Goal: Contribute content

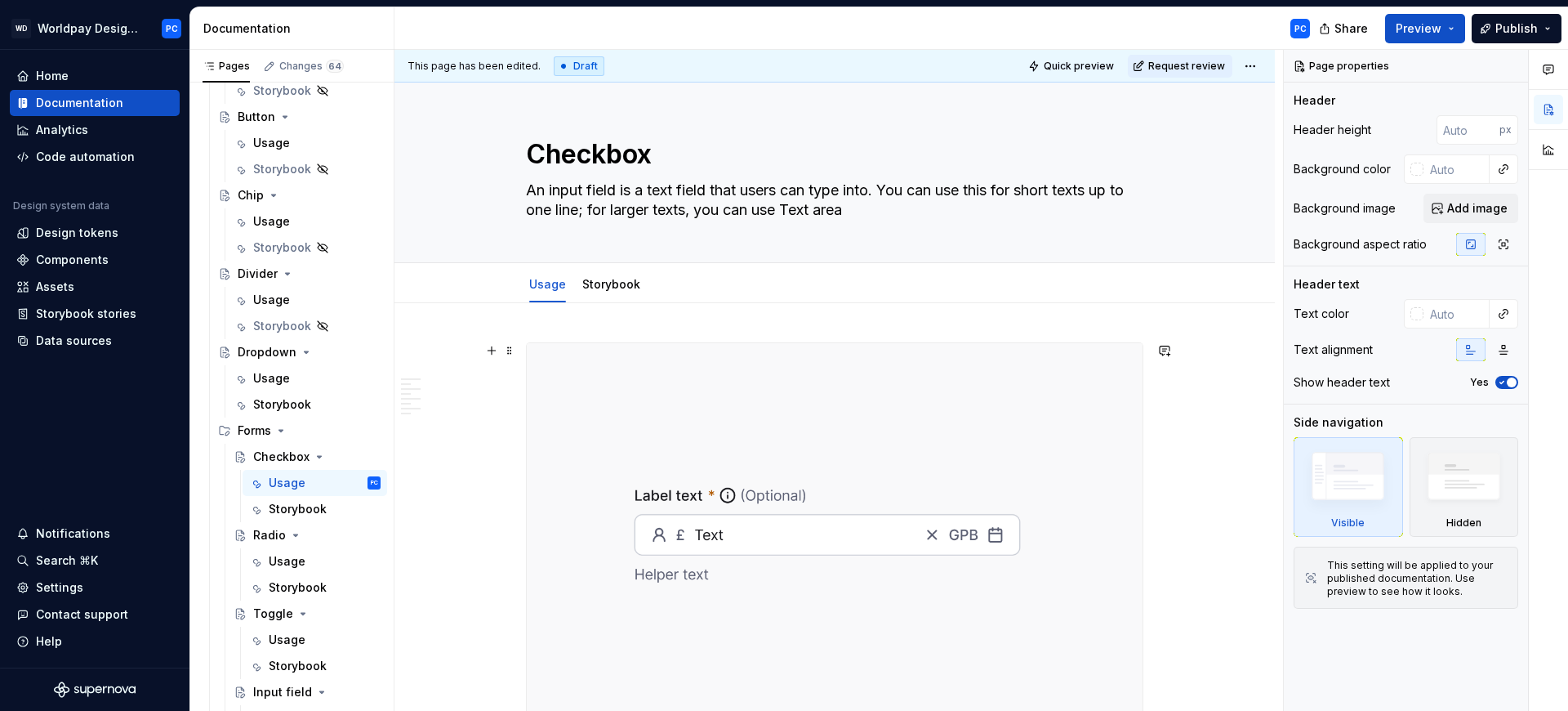
scroll to position [485, 0]
click at [637, 200] on textarea "An input field is a text field that users can type into. You can use this for s…" at bounding box center [831, 199] width 618 height 46
type textarea "*"
paste textarea "Checkbox is an element that allows users to select between two states: Checked …"
type textarea "A Checkbox is an element that allows users to select between two states: Checke…"
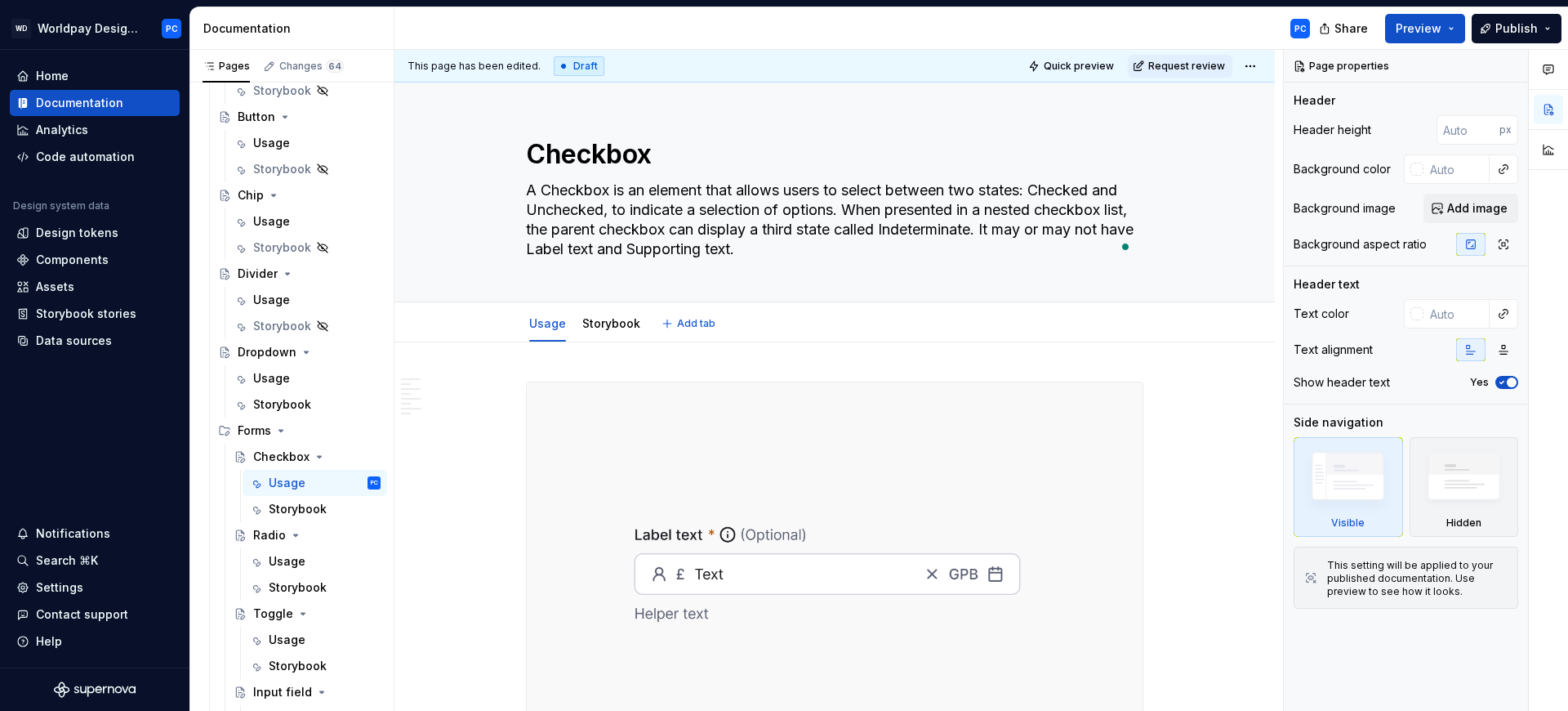
type textarea "*"
type textarea "A Checkbox is an element that allows users to select between two states: Checke…"
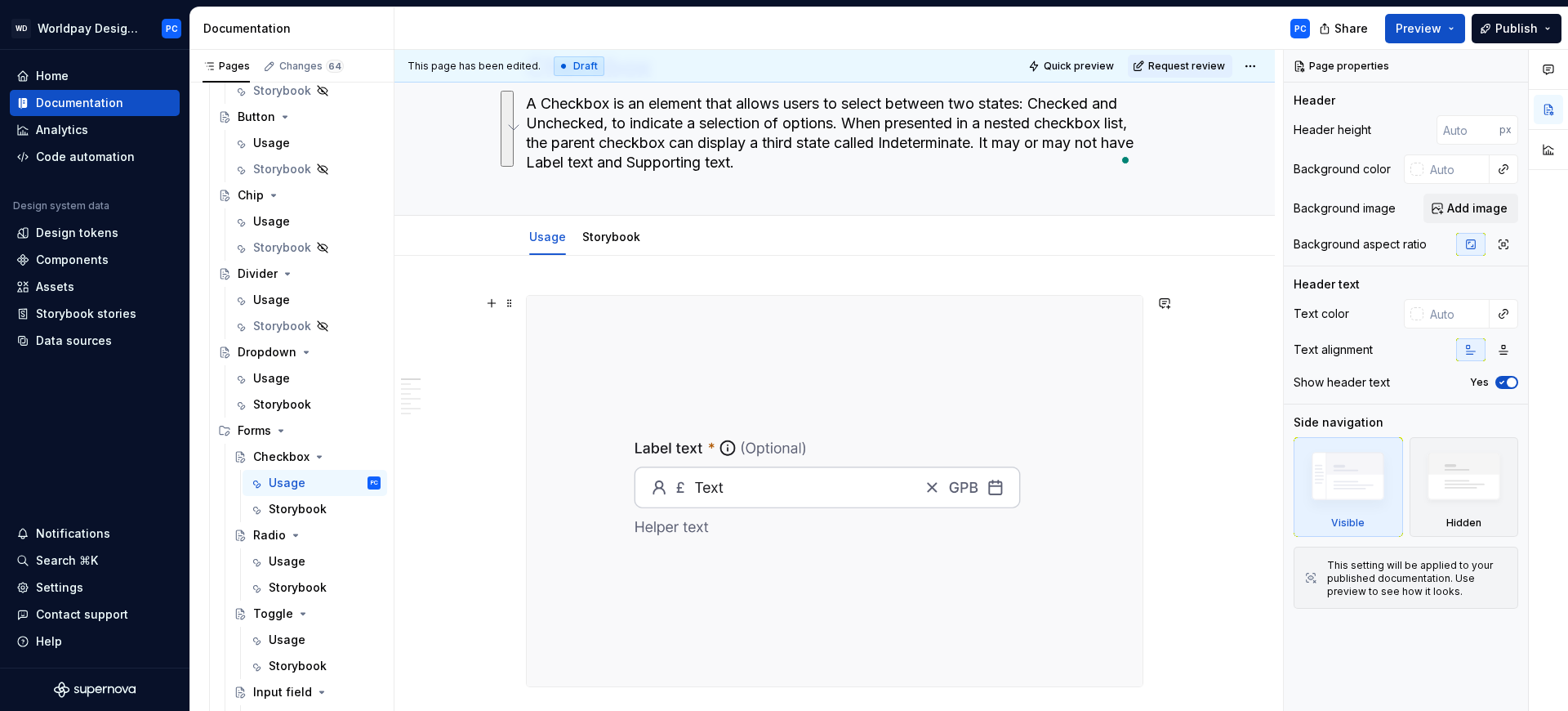
scroll to position [107, 0]
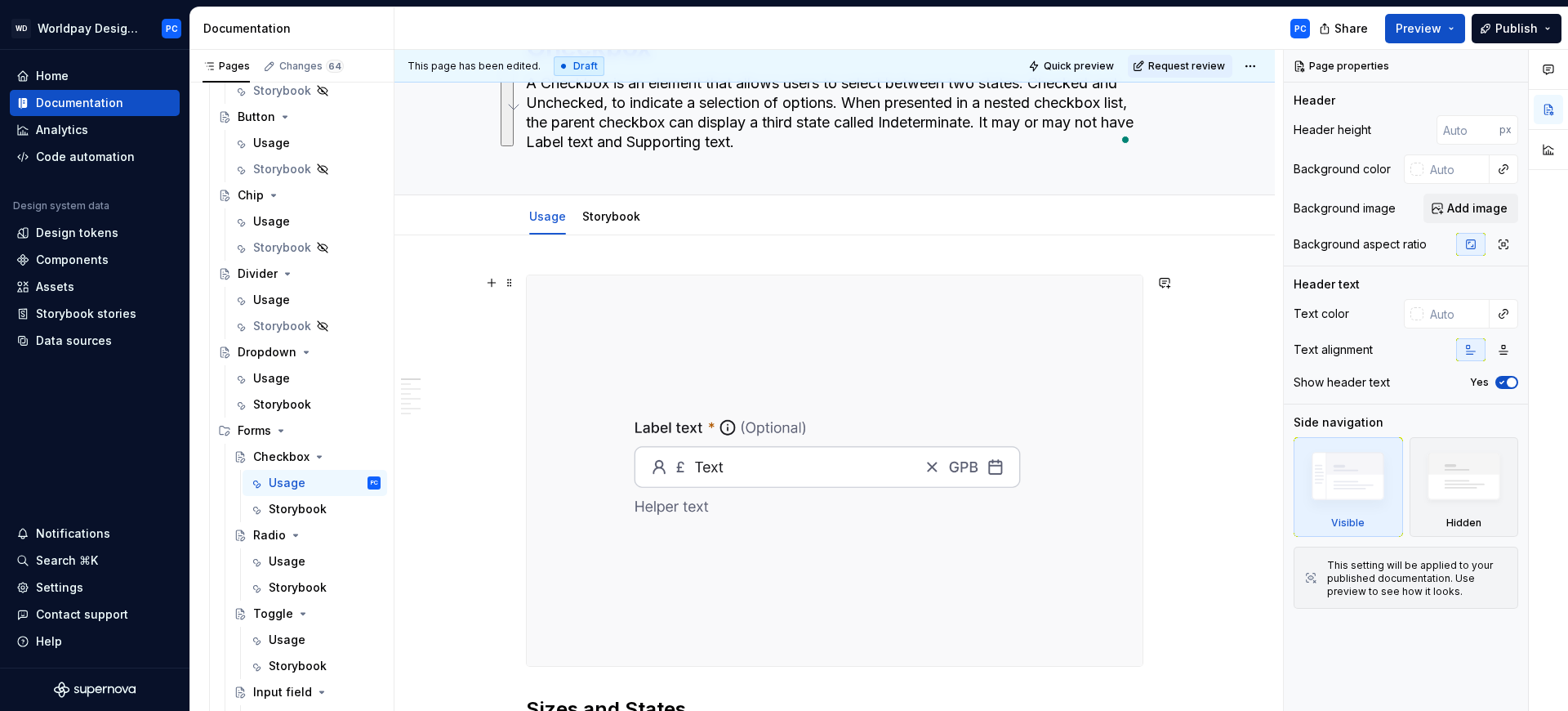
click at [904, 435] on img at bounding box center [834, 470] width 616 height 390
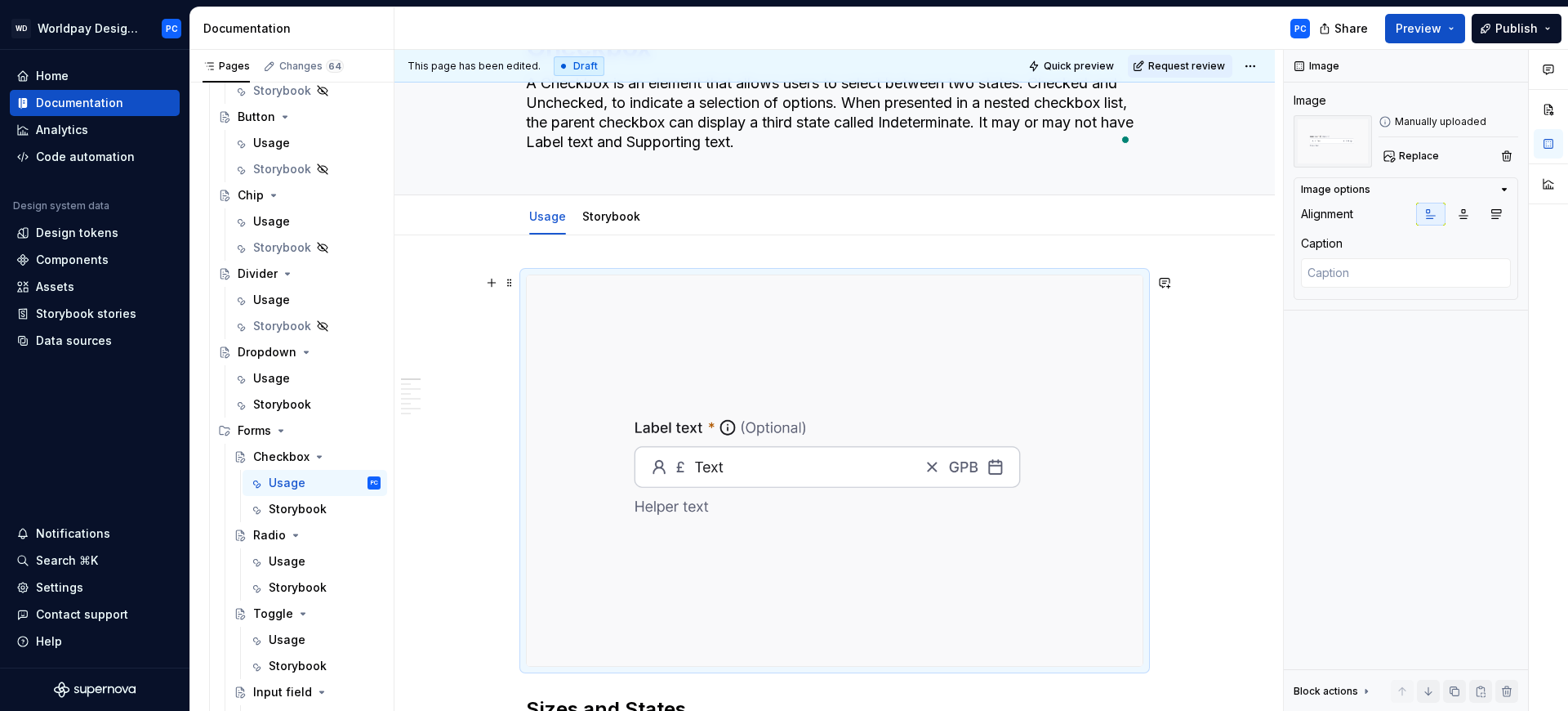
click at [1016, 337] on img "To enrich screen reader interactions, please activate Accessibility in Grammarl…" at bounding box center [834, 470] width 616 height 390
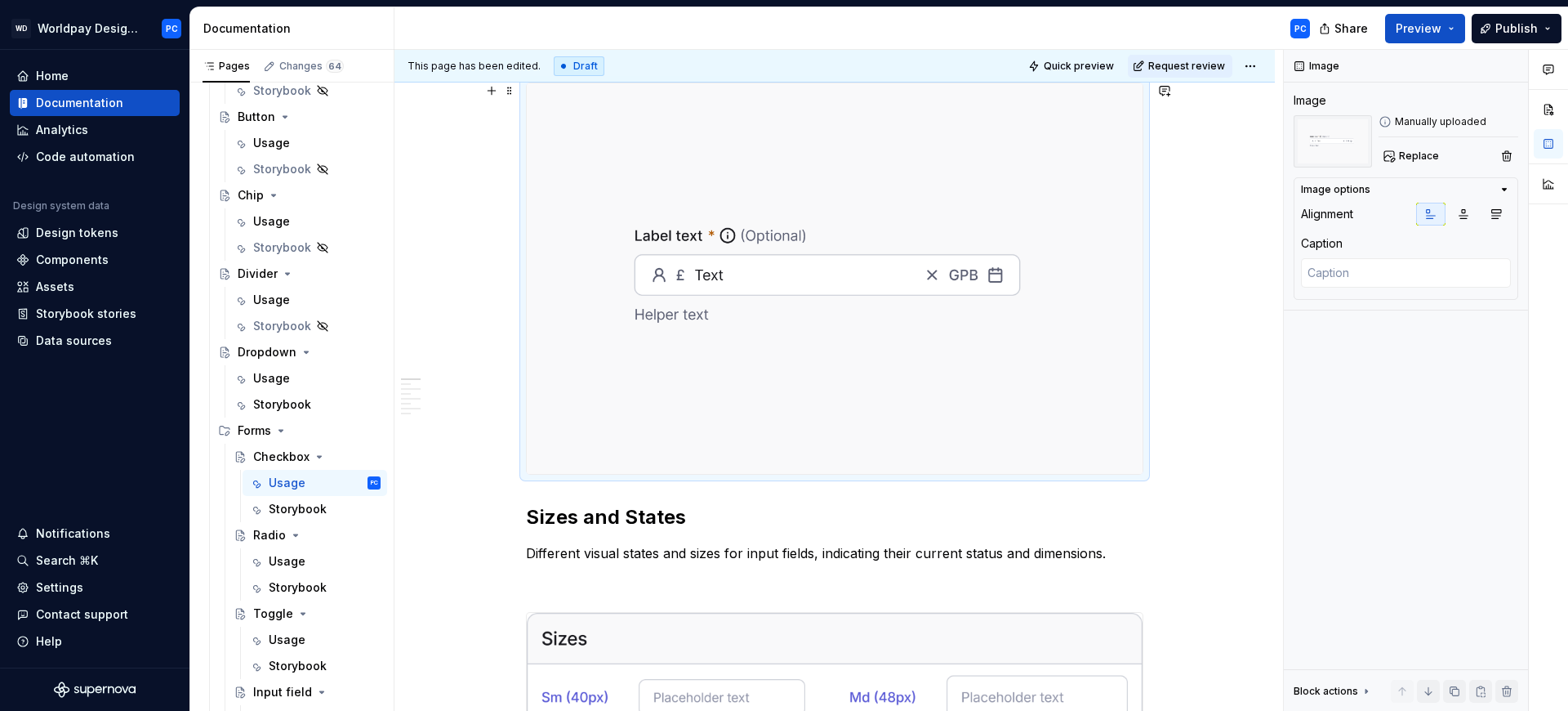
scroll to position [109, 0]
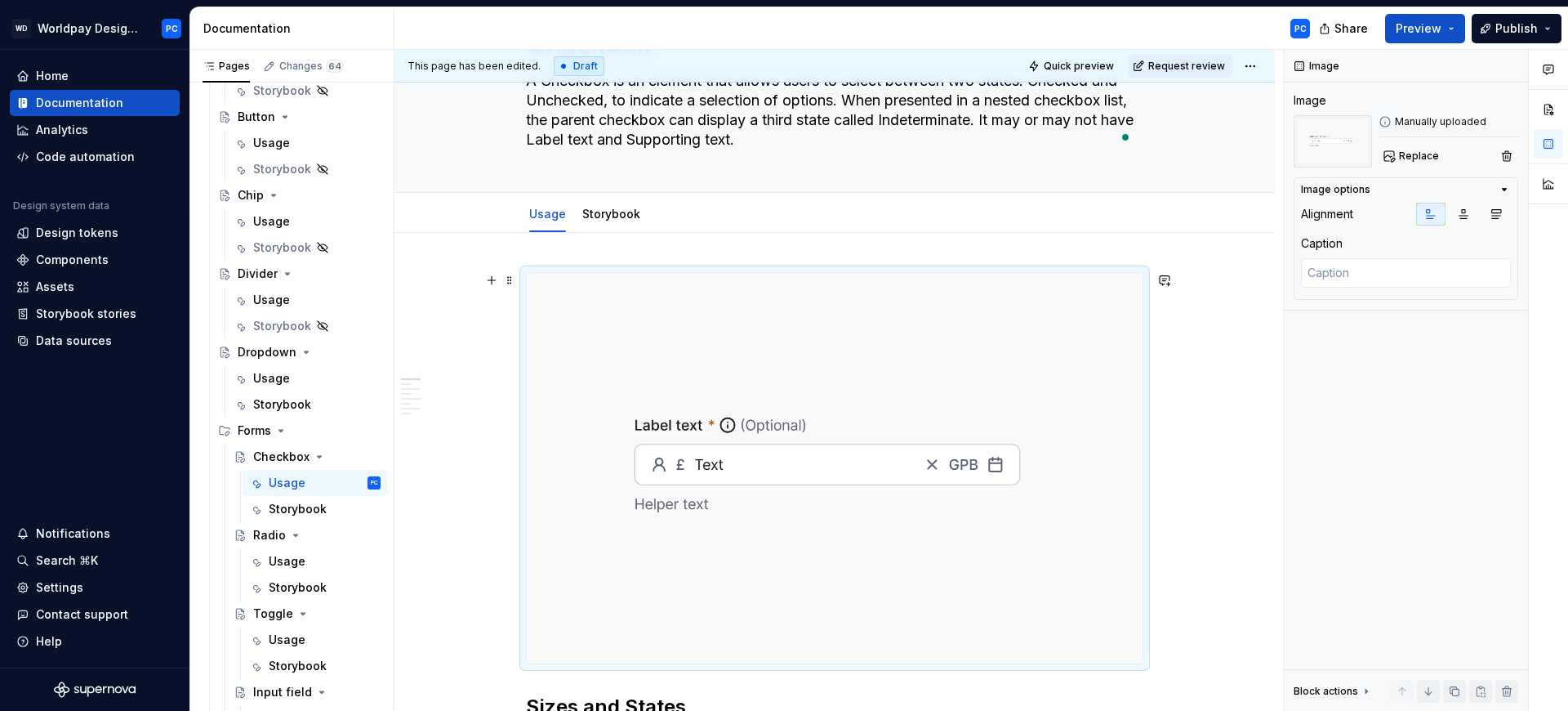
click at [1038, 337] on img "To enrich screen reader interactions, please activate Accessibility in Grammarl…" at bounding box center [834, 468] width 616 height 390
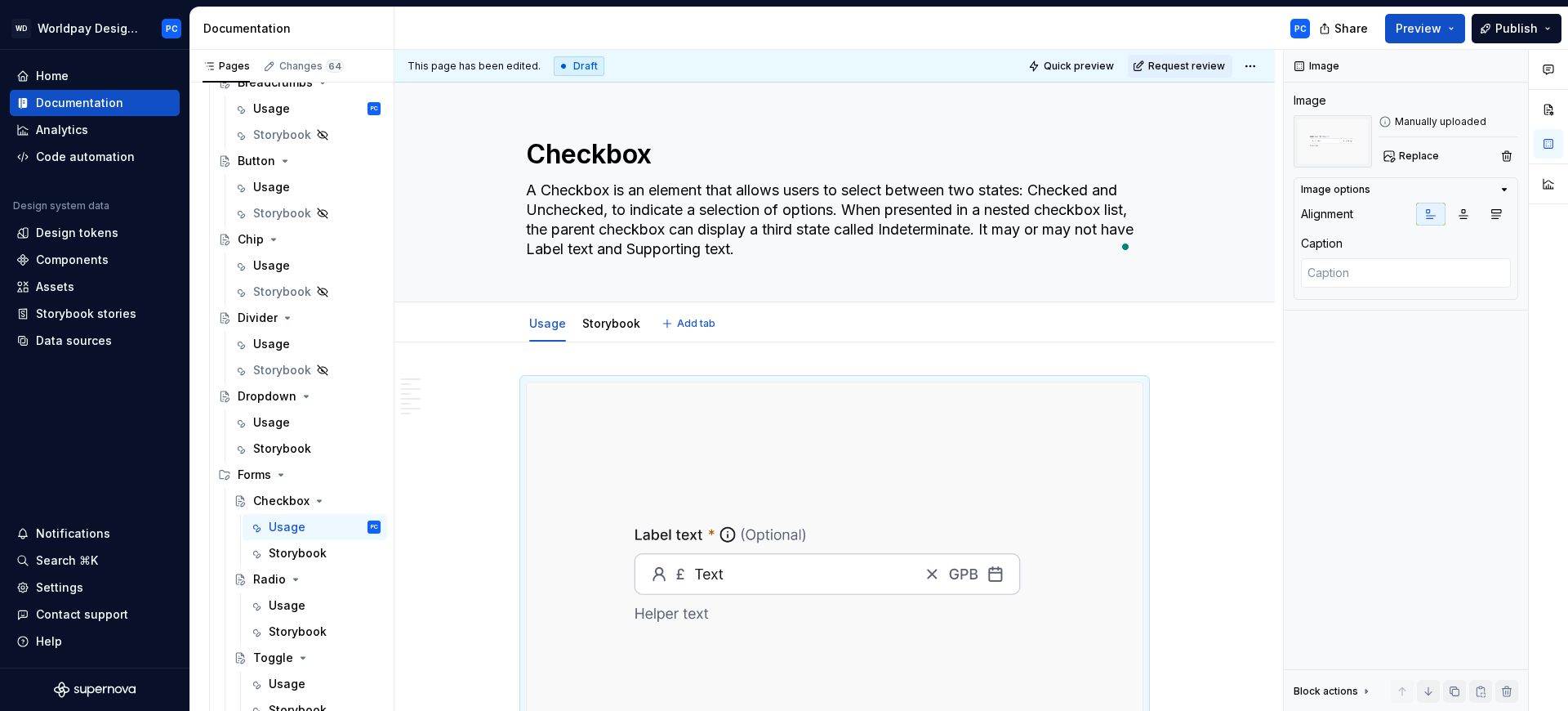
scroll to position [0, 0]
type textarea "*"
click at [857, 249] on textarea "A Checkbox is an element that allows users to select between two states: Checke…" at bounding box center [831, 219] width 618 height 85
click at [861, 253] on textarea "A Checkbox is an element that allows users to select between two states: Checke…" at bounding box center [831, 219] width 618 height 85
type textarea "A Checkbox is an element that allows users to select between two states: Checke…"
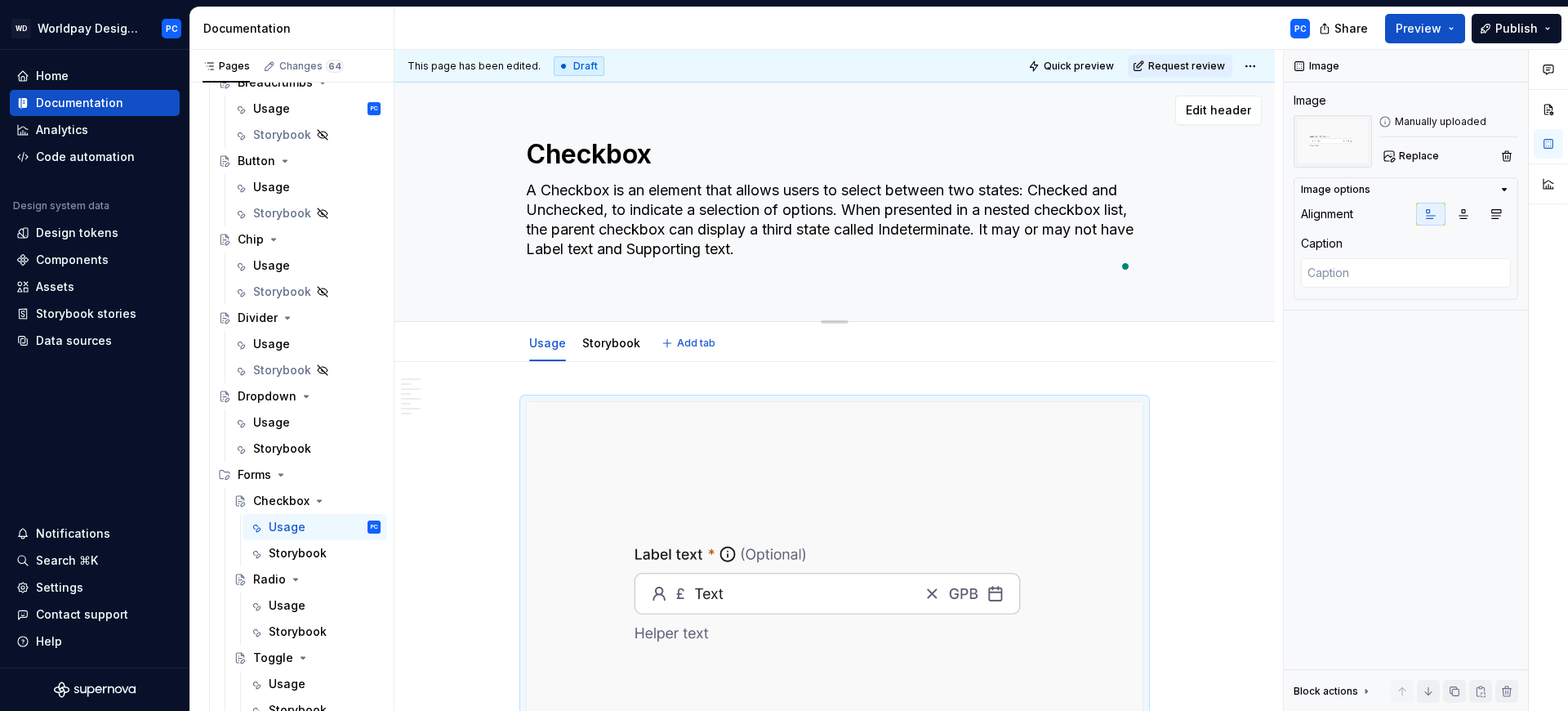
type textarea "*"
type textarea "A Checkbox is an element that allows users to select between two states: Checke…"
type textarea "*"
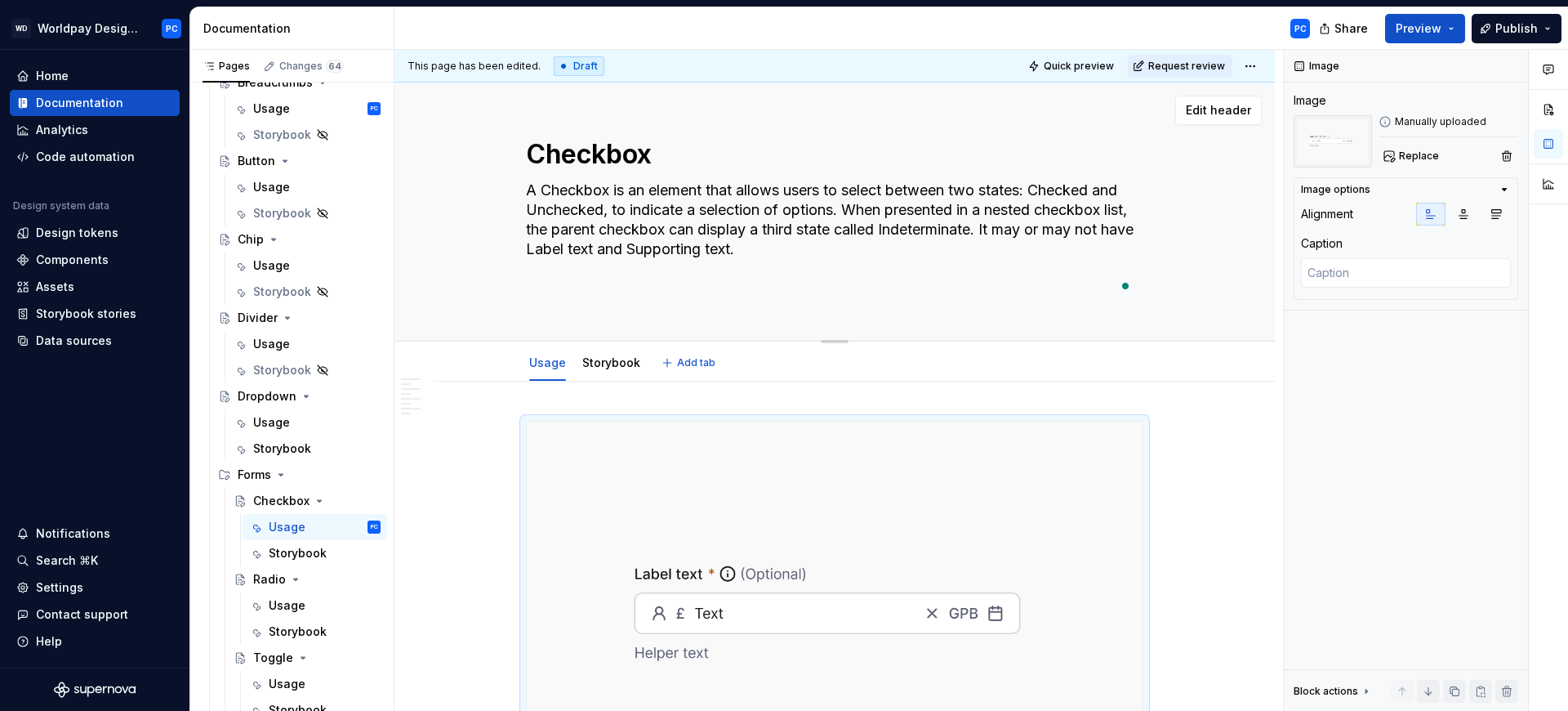
paste textarea "A Checkbox Group is a component that organizes multiple Checkboxes into a verti…"
type textarea "A Checkbox is an element that allows users to select between two states: Checke…"
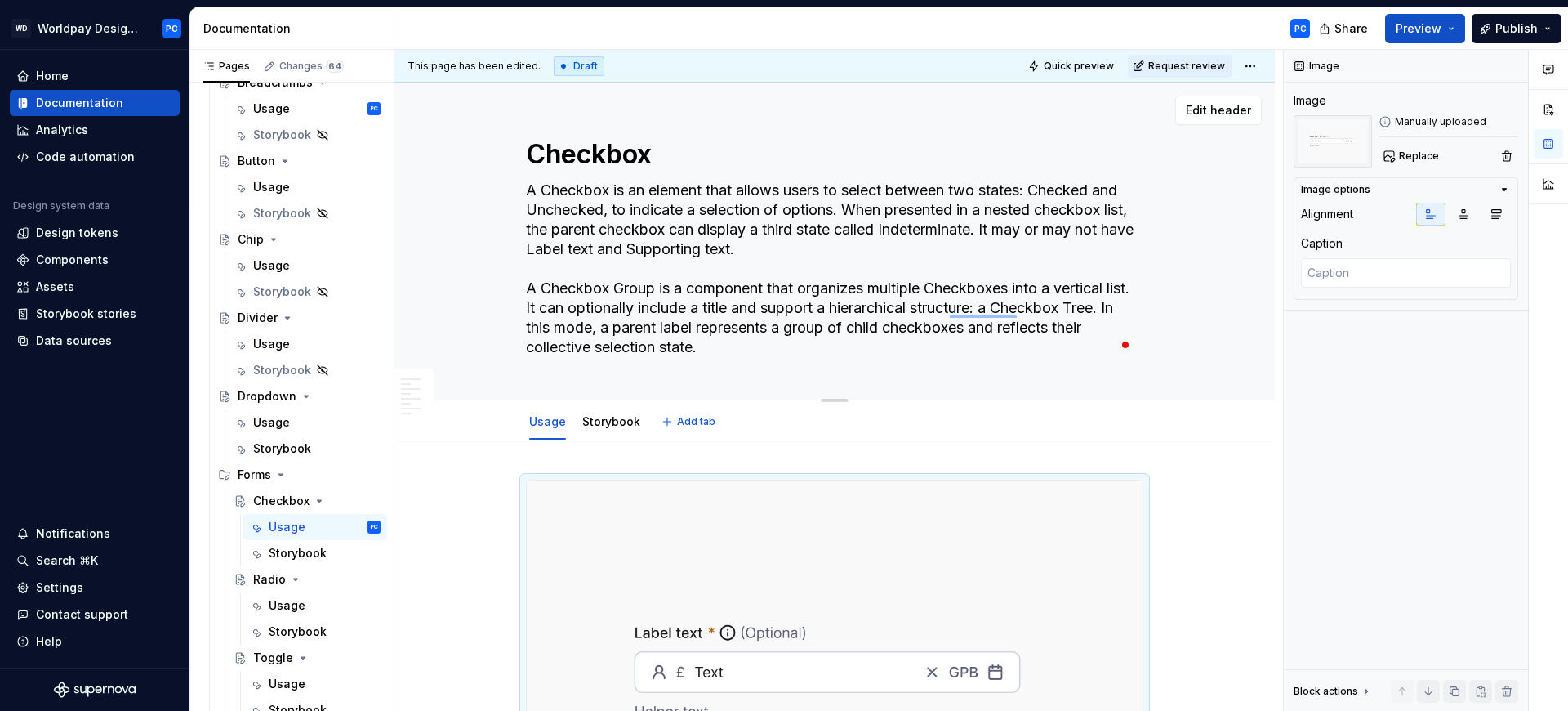
click at [621, 295] on textarea "A Checkbox is an element that allows users to select between two states: Checke…" at bounding box center [831, 268] width 618 height 183
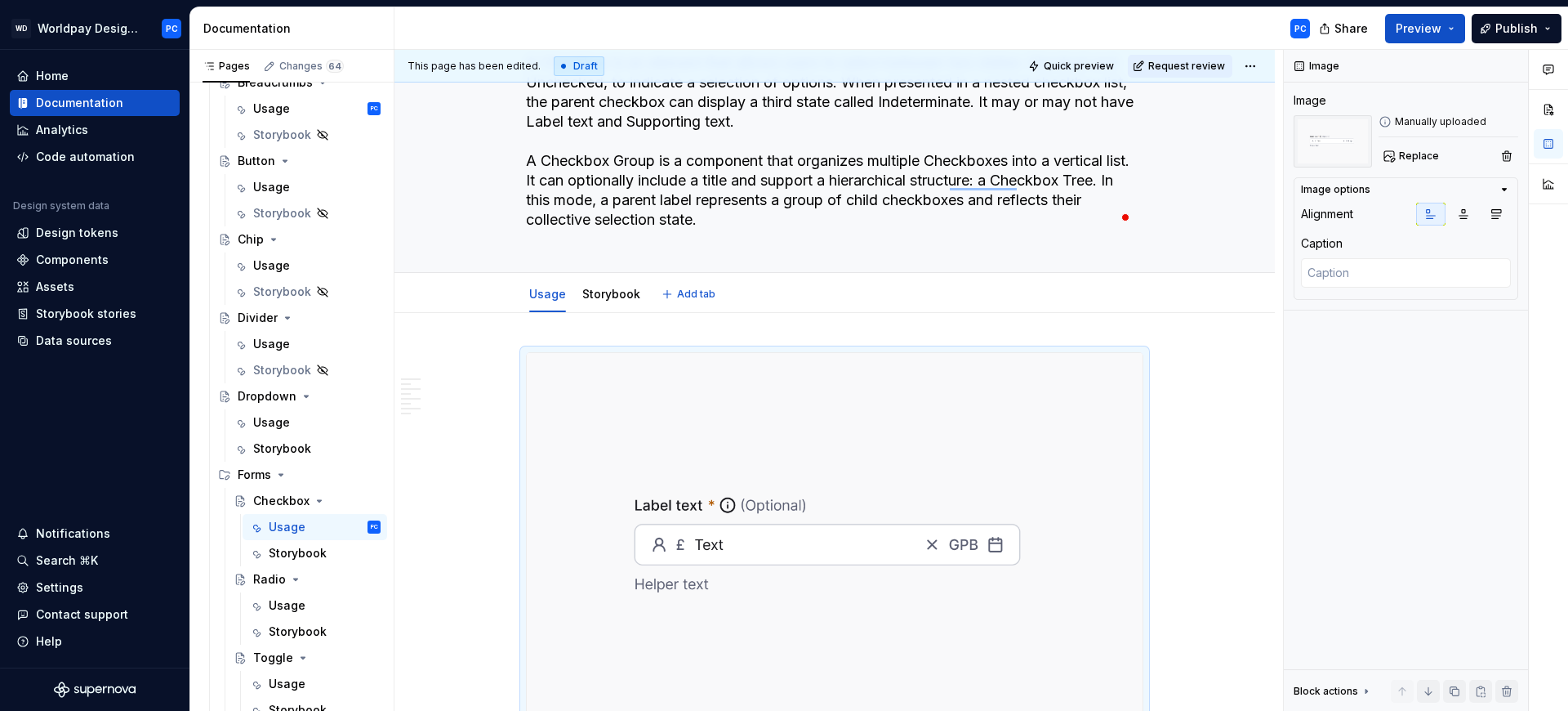
type textarea "*"
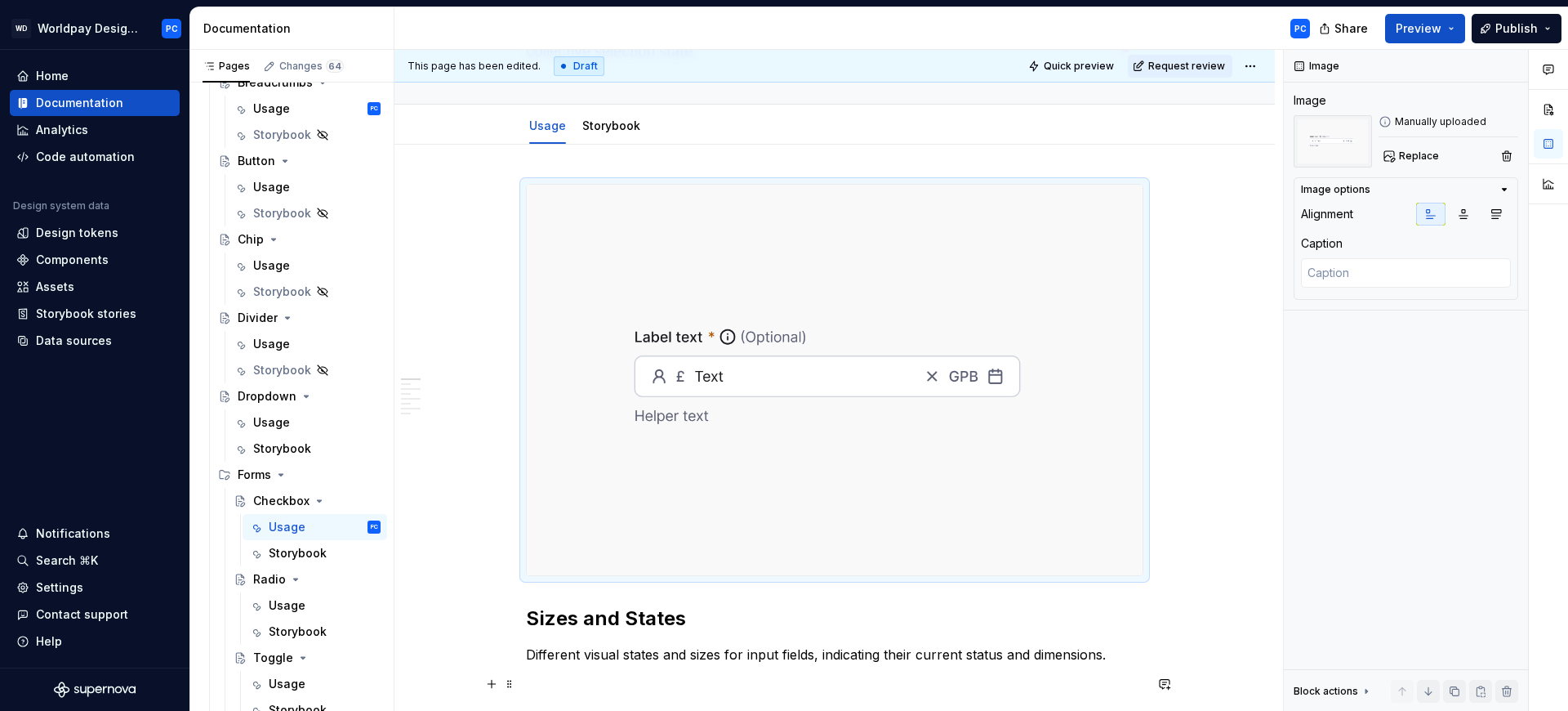
type textarea "A Checkbox is an element that allows users to select between two states: Checke…"
click at [1432, 154] on span "Replace" at bounding box center [1419, 156] width 40 height 13
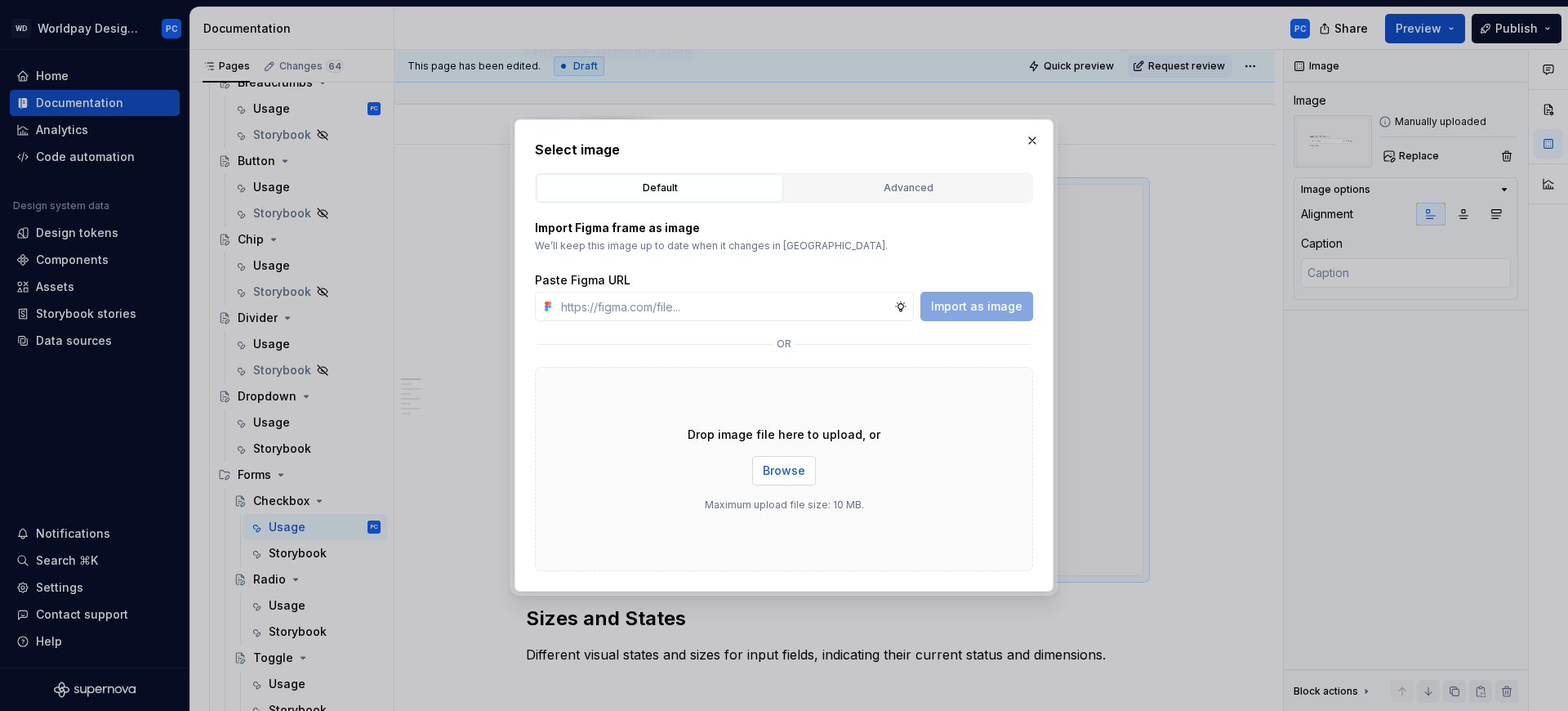
click at [786, 465] on span "Browse" at bounding box center [784, 471] width 43 height 17
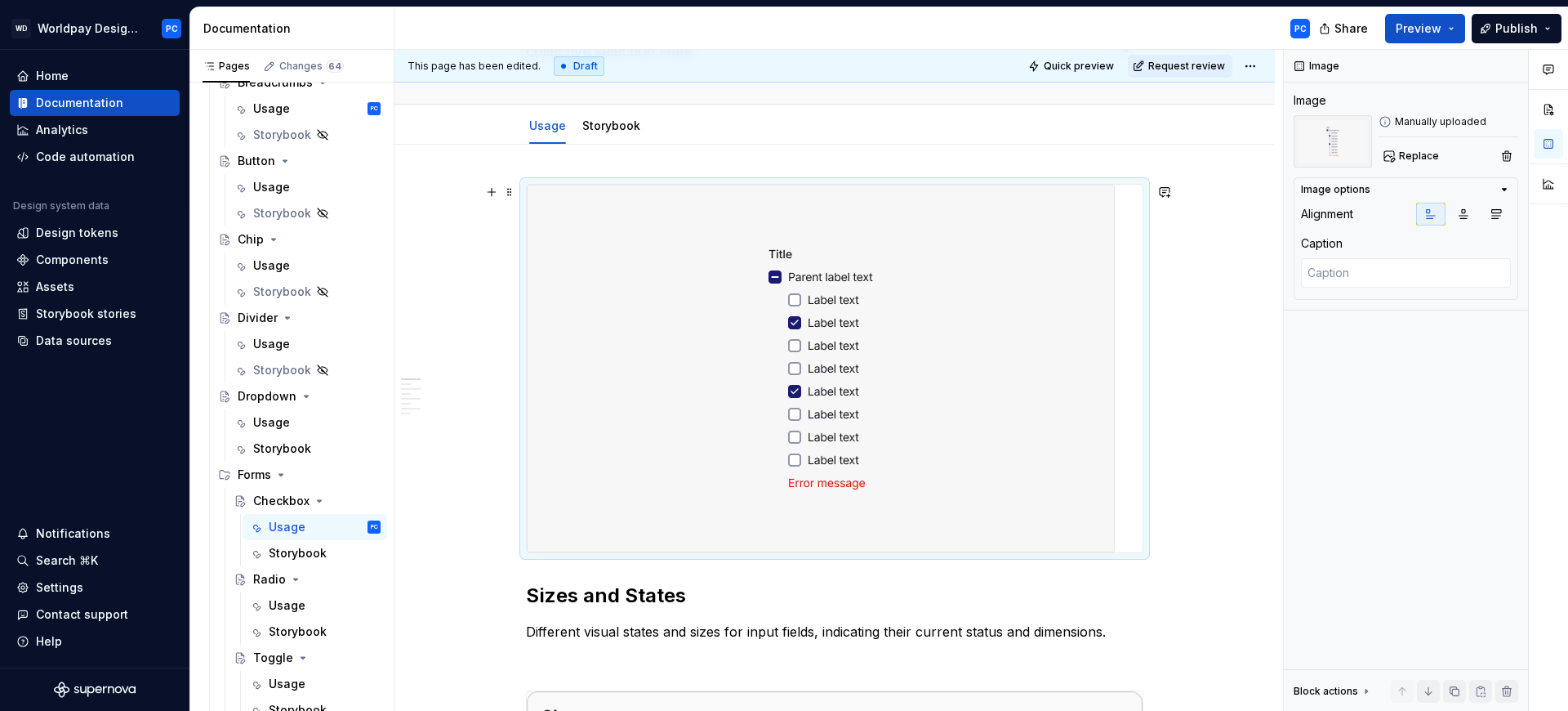
click at [1098, 253] on img "To enrich screen reader interactions, please activate Accessibility in Grammarl…" at bounding box center [820, 368] width 588 height 367
click at [1072, 258] on img "To enrich screen reader interactions, please activate Accessibility in Grammarl…" at bounding box center [820, 368] width 588 height 367
click at [1082, 261] on img "To enrich screen reader interactions, please activate Accessibility in Grammarl…" at bounding box center [820, 368] width 588 height 367
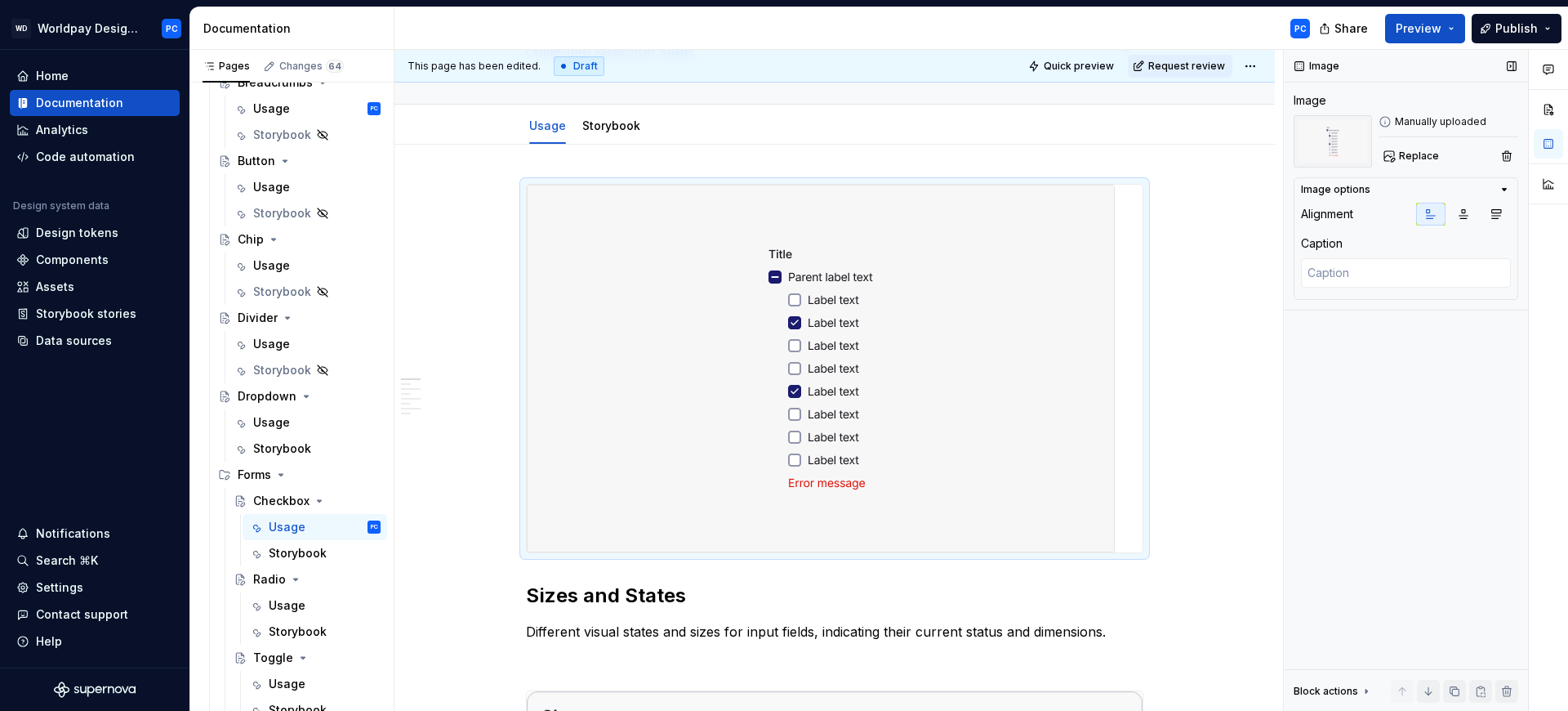
click at [1507, 190] on icon "button" at bounding box center [1505, 189] width 13 height 13
click at [992, 284] on img "To enrich screen reader interactions, please activate Accessibility in Grammarl…" at bounding box center [820, 368] width 588 height 367
click at [867, 288] on img "To enrich screen reader interactions, please activate Accessibility in Grammarl…" at bounding box center [820, 368] width 588 height 367
click at [1439, 145] on button "Replace" at bounding box center [1412, 156] width 68 height 23
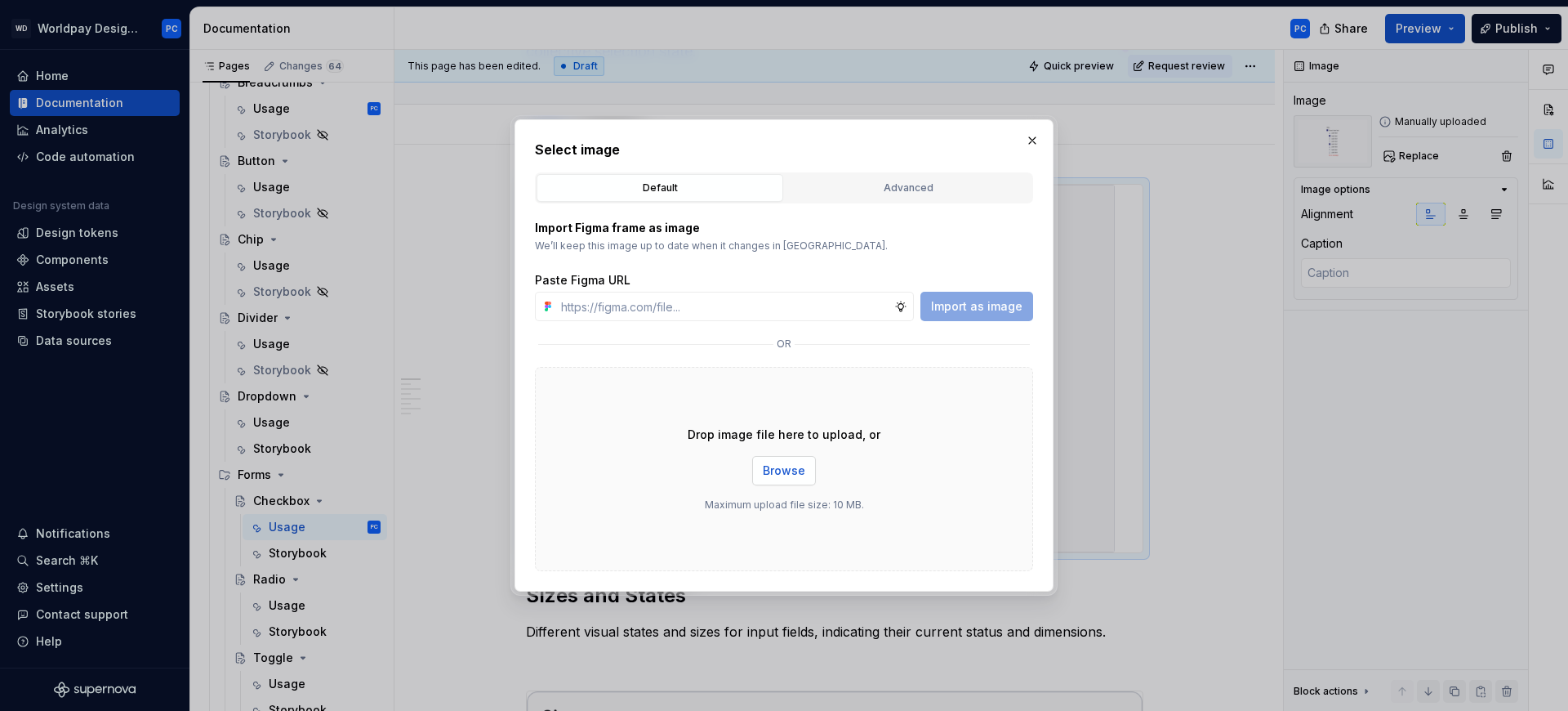
click at [804, 471] on button "Browse" at bounding box center [784, 471] width 63 height 30
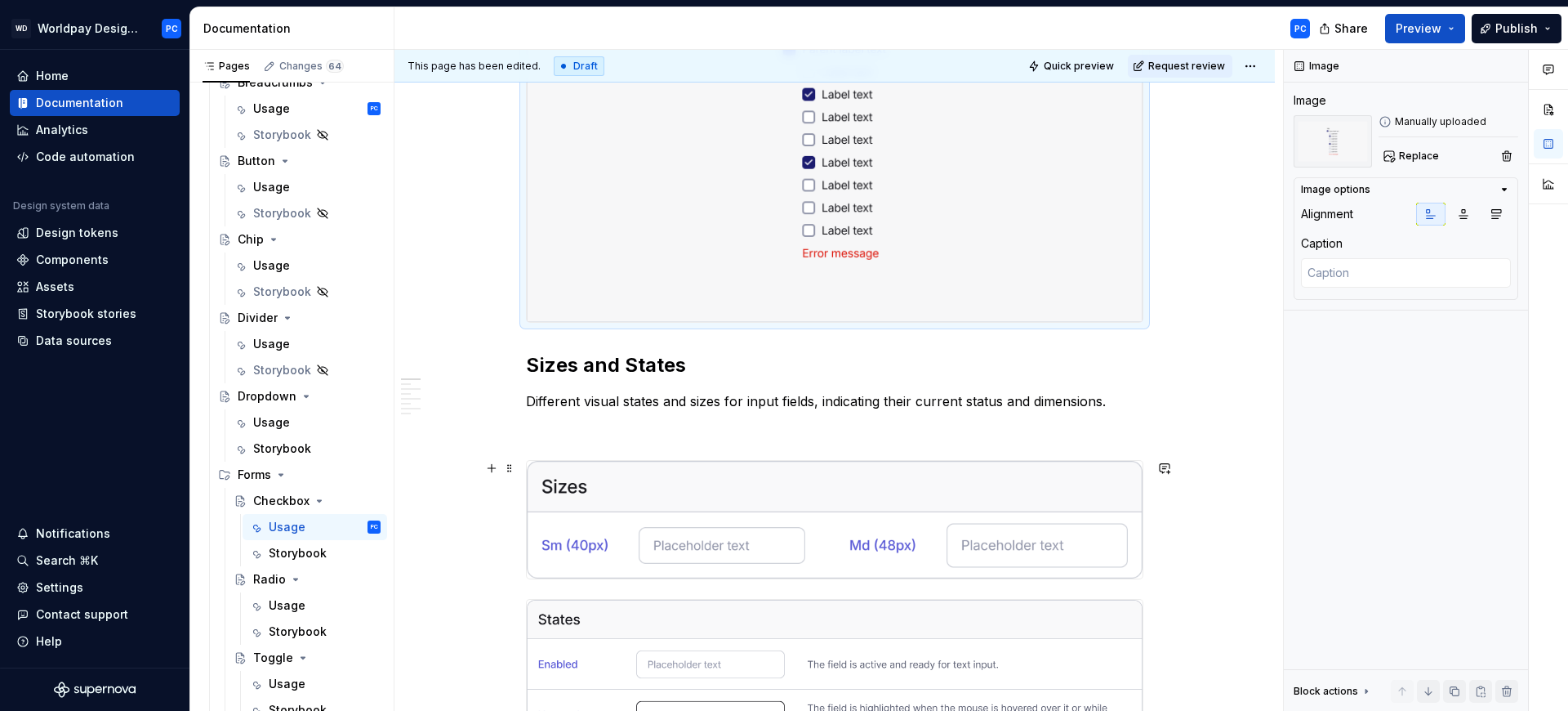
scroll to position [787, 0]
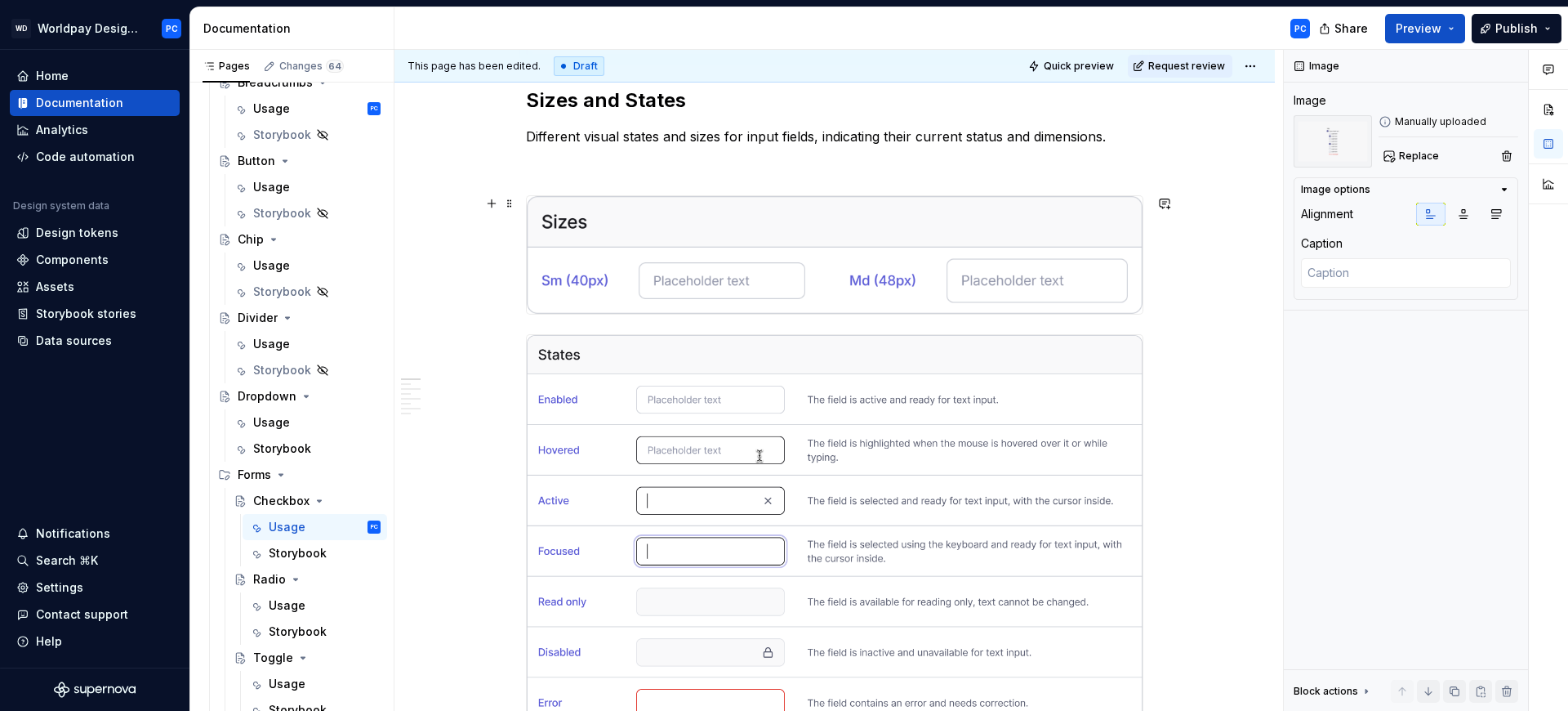
click at [784, 268] on img "To enrich screen reader interactions, please activate Accessibility in Grammarl…" at bounding box center [834, 254] width 616 height 117
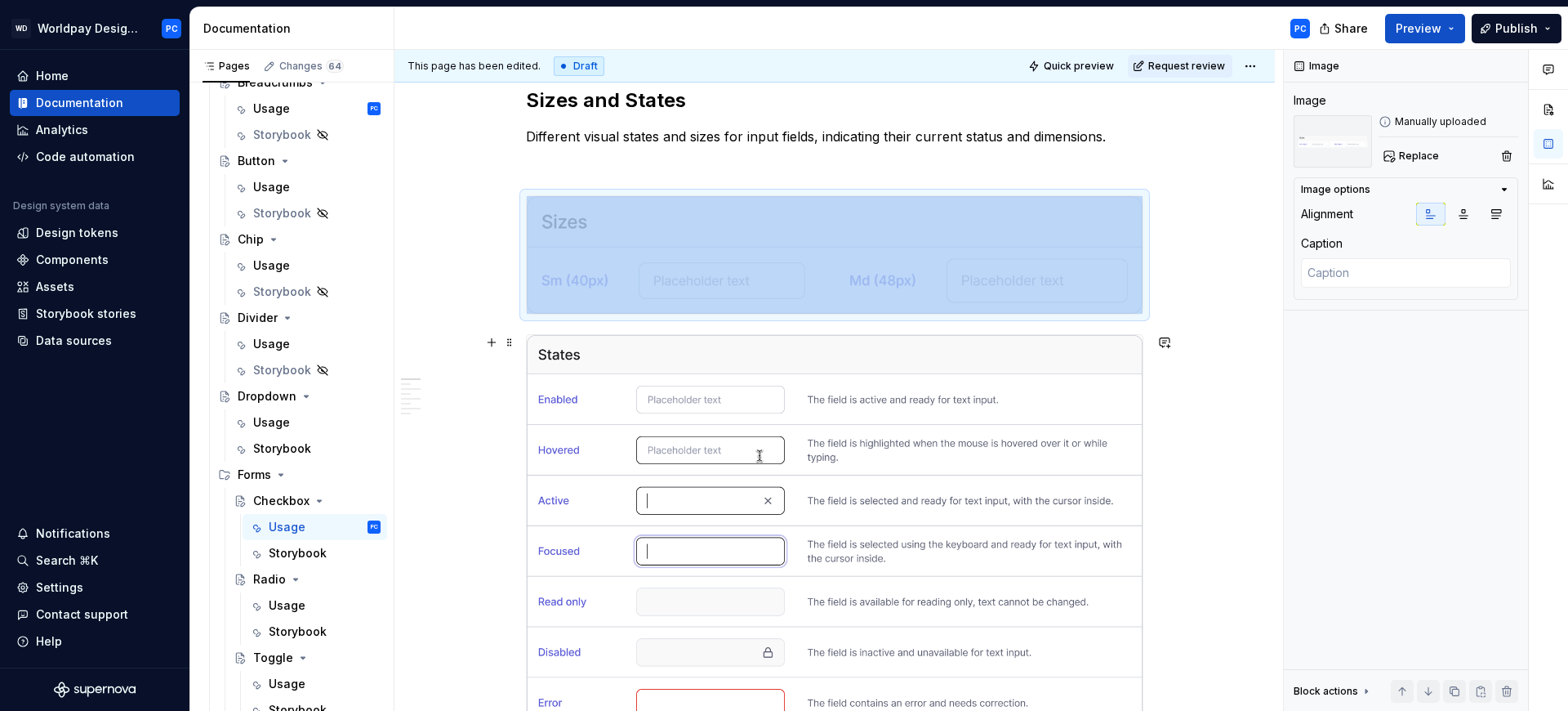
click at [870, 481] on img "To enrich screen reader interactions, please activate Accessibility in Grammarl…" at bounding box center [834, 556] width 616 height 444
type textarea "*"
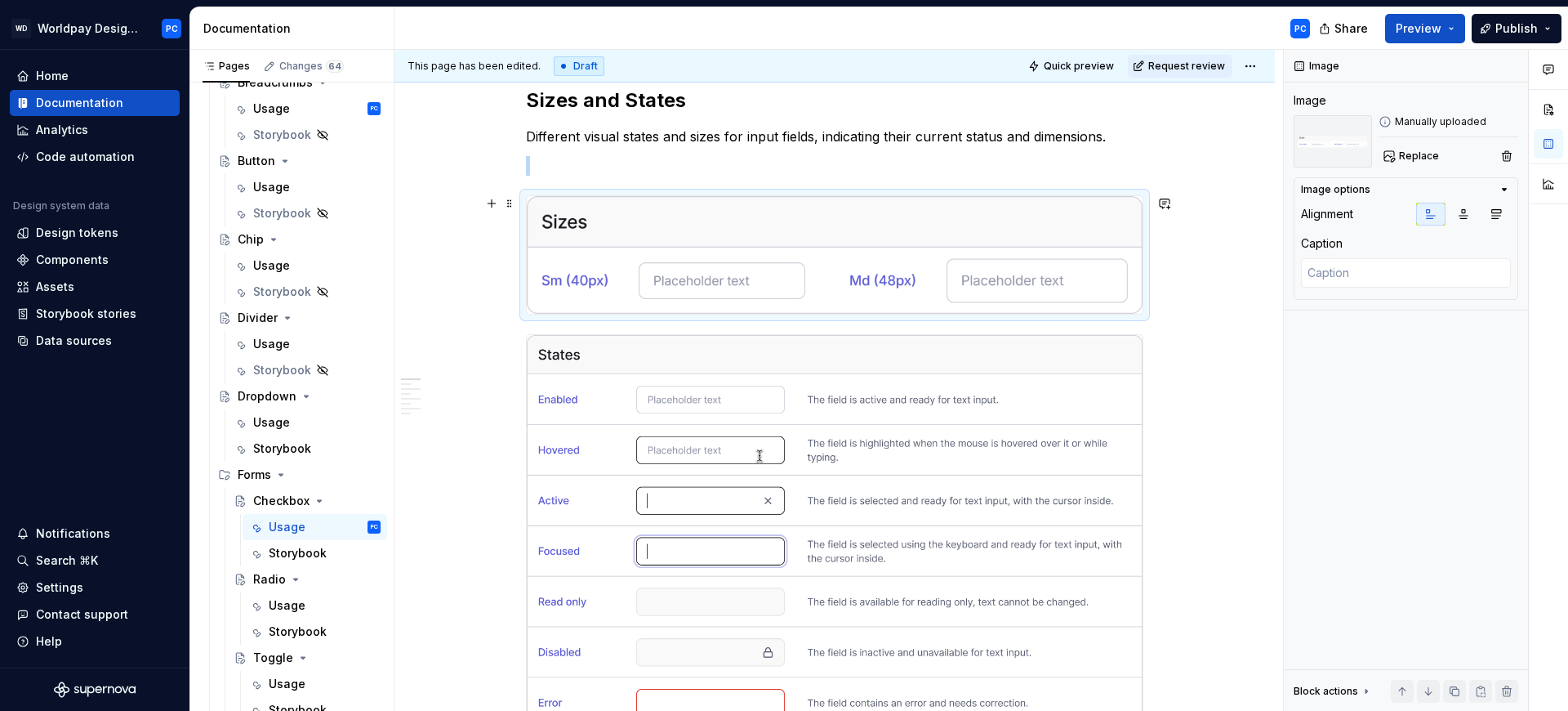
click at [909, 235] on img "To enrich screen reader interactions, please activate Accessibility in Grammarl…" at bounding box center [834, 254] width 616 height 117
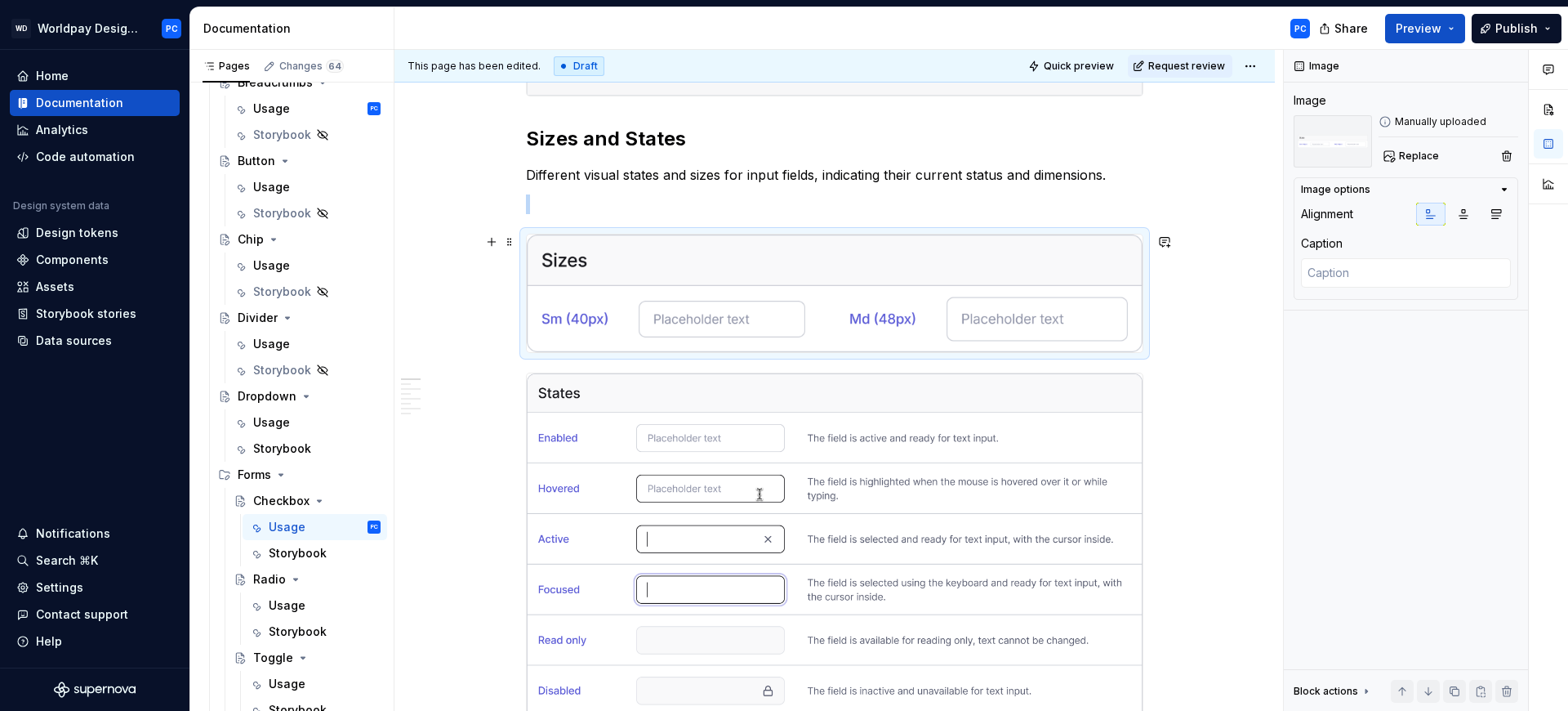
scroll to position [707, 0]
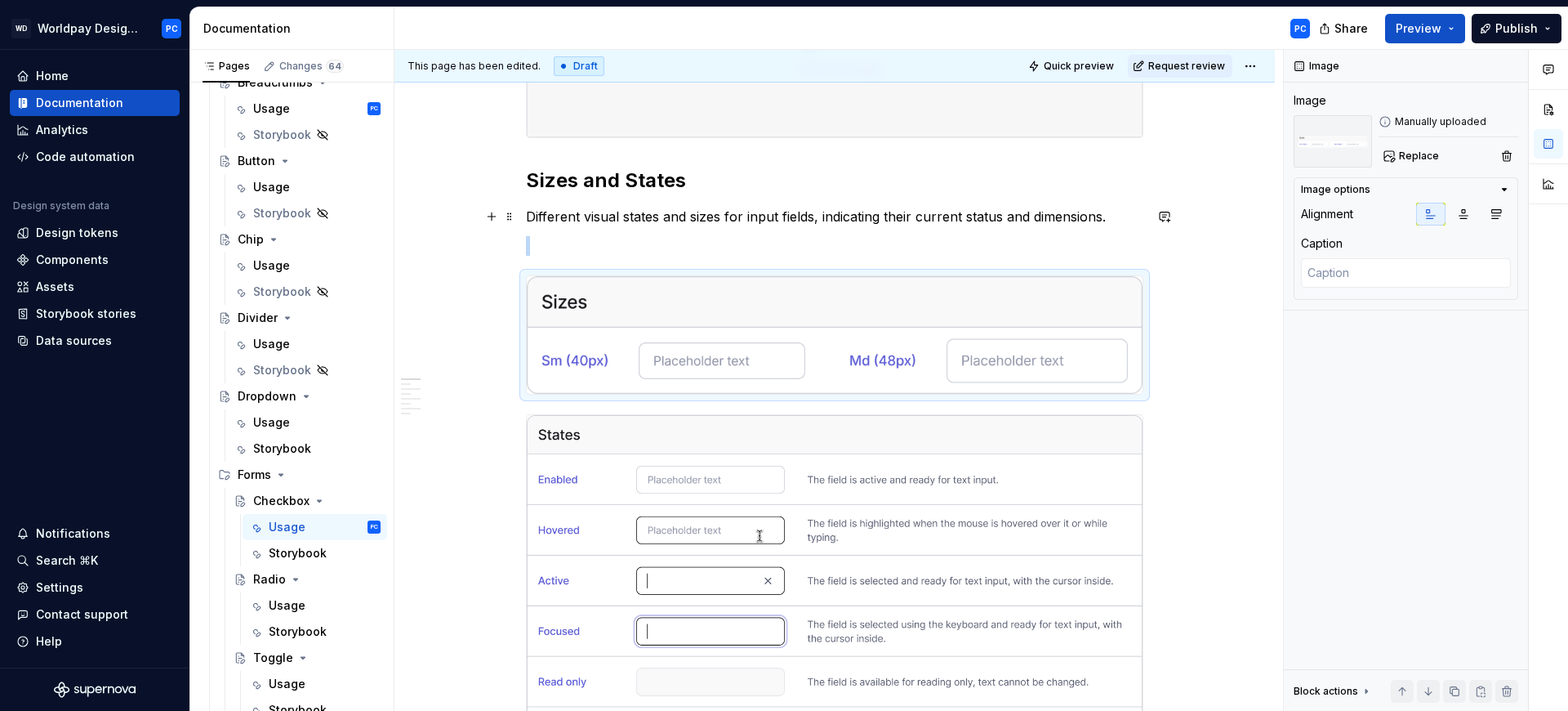
click at [710, 214] on p "Different visual states and sizes for input fields, indicating their current st…" at bounding box center [835, 216] width 618 height 20
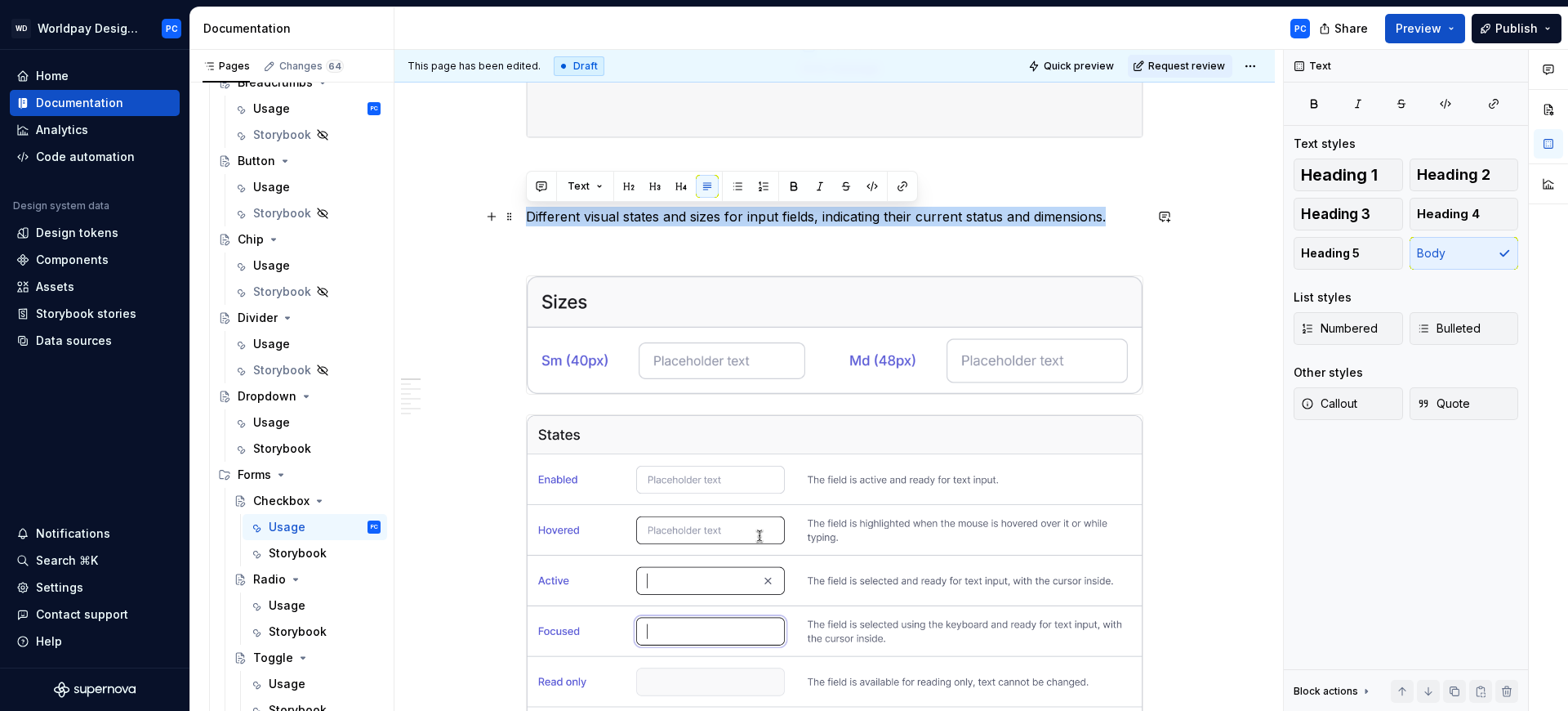
drag, startPoint x: 1109, startPoint y: 217, endPoint x: 528, endPoint y: 222, distance: 581.0
click at [528, 222] on p "Different visual states and sizes for input fields, indicating their current st…" at bounding box center [835, 216] width 618 height 20
paste div "To enrich screen reader interactions, please activate Accessibility in Grammarl…"
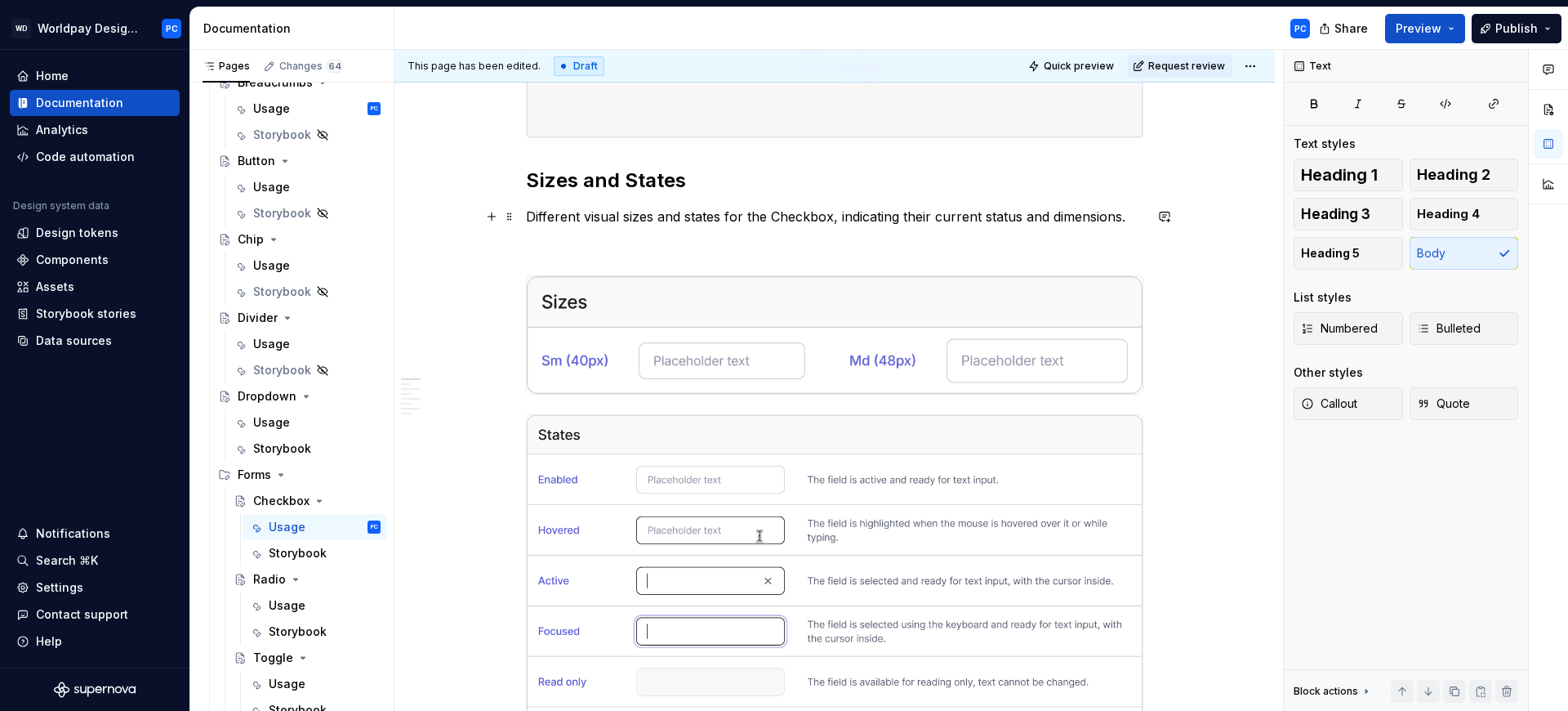
click at [831, 218] on p "Different visual sizes and states for the Checkbox, indicating their current st…" at bounding box center [835, 216] width 618 height 20
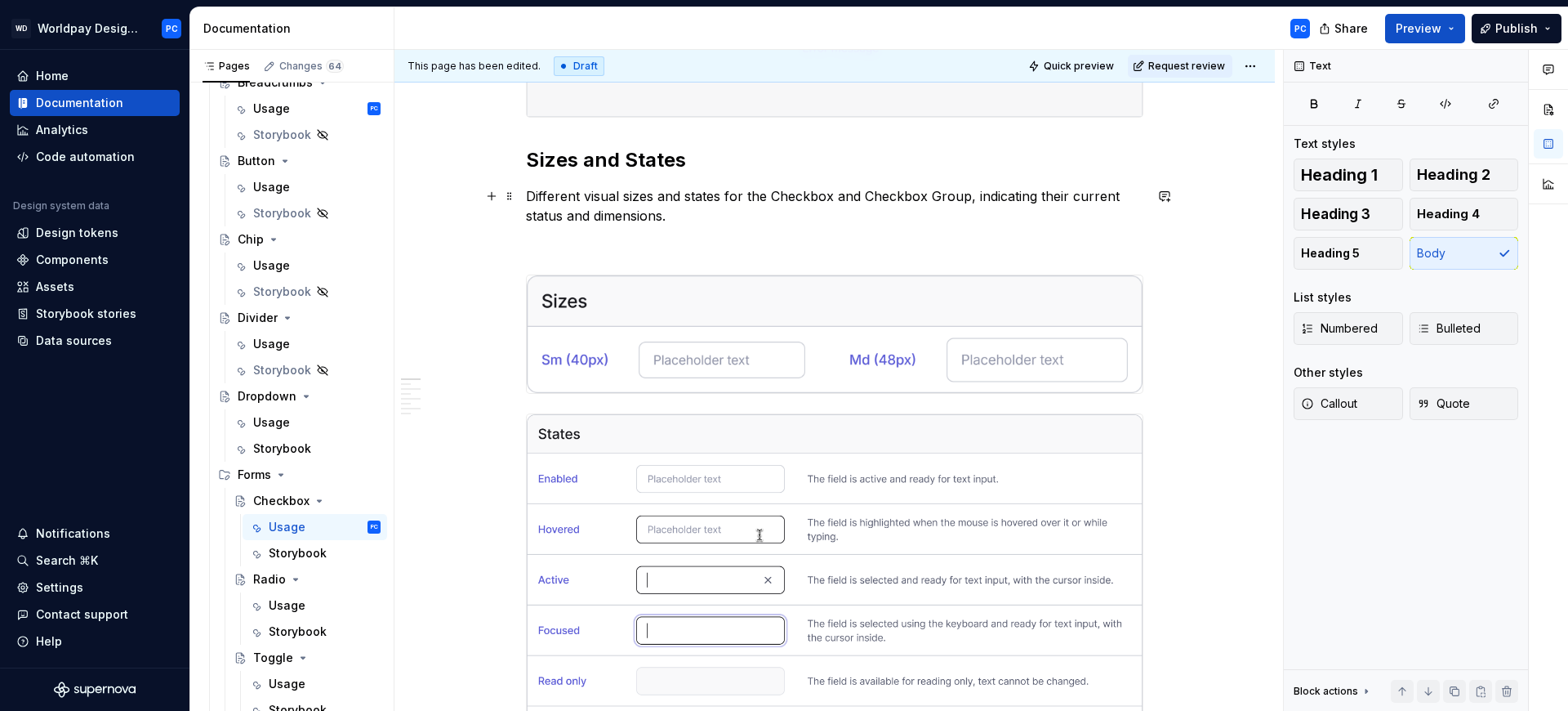
scroll to position [768, 0]
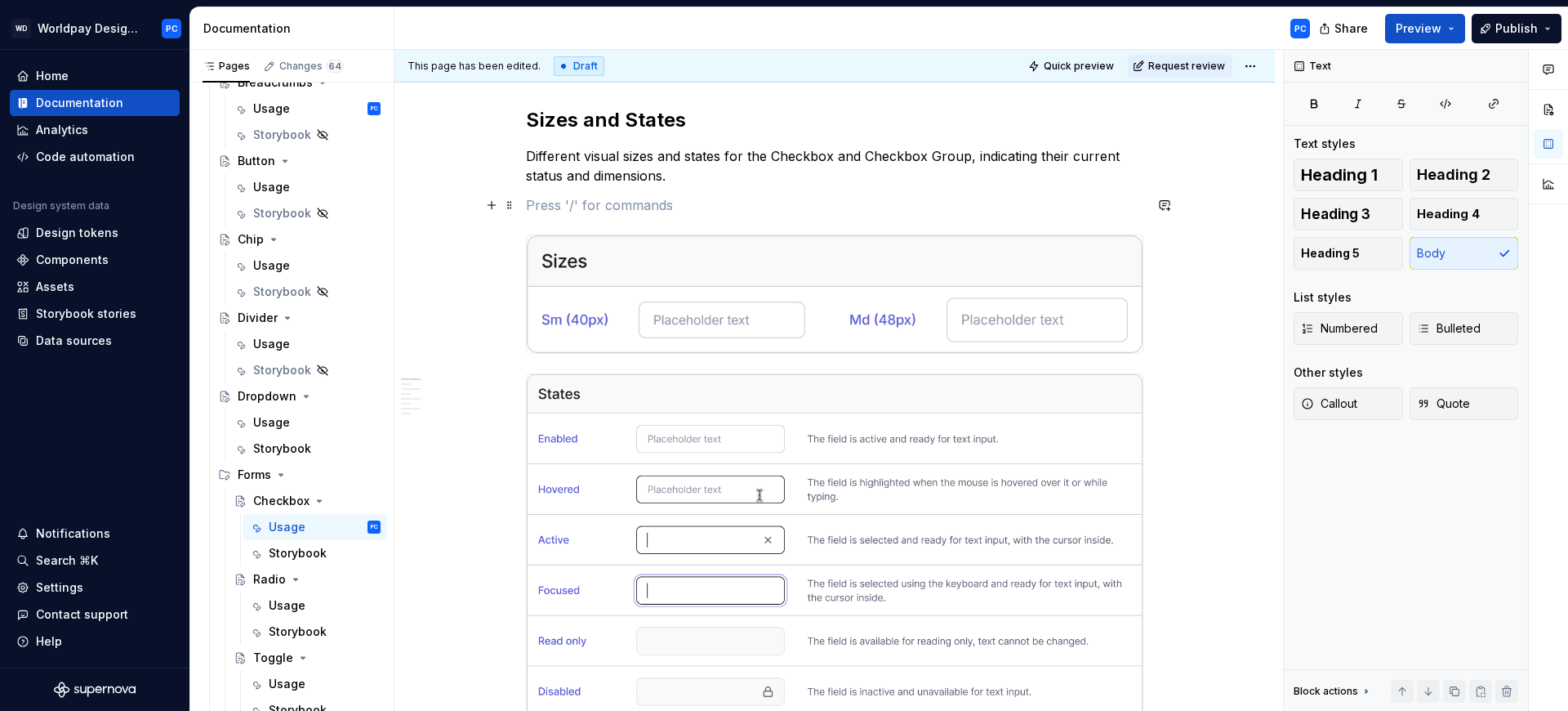
click at [689, 209] on p "To enrich screen reader interactions, please activate Accessibility in Grammarl…" at bounding box center [835, 205] width 618 height 20
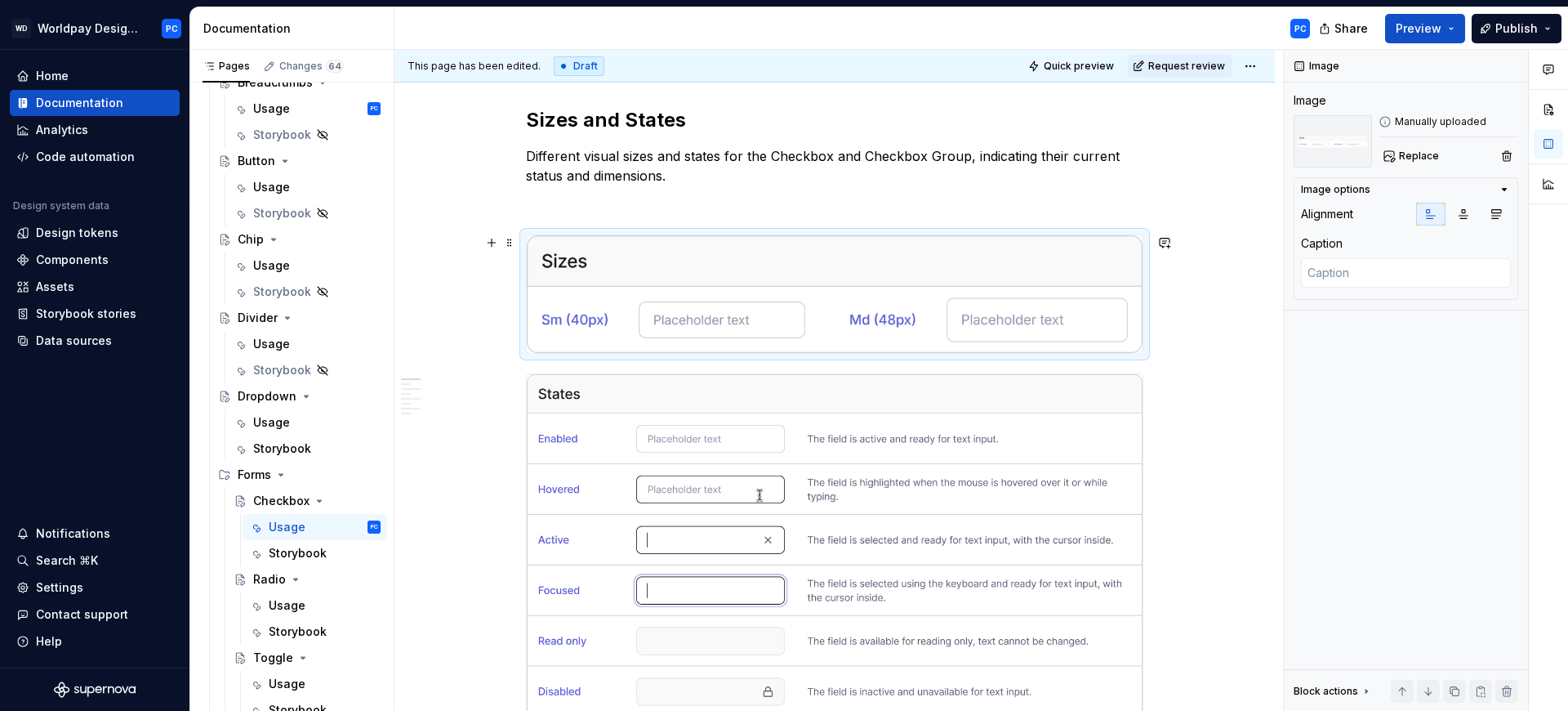
click at [681, 307] on img "To enrich screen reader interactions, please activate Accessibility in Grammarl…" at bounding box center [834, 294] width 616 height 117
click at [1328, 138] on img at bounding box center [1333, 142] width 78 height 52
click at [906, 275] on img "To enrich screen reader interactions, please activate Accessibility in Grammarl…" at bounding box center [834, 294] width 616 height 117
click at [1556, 109] on button "button" at bounding box center [1548, 110] width 30 height 30
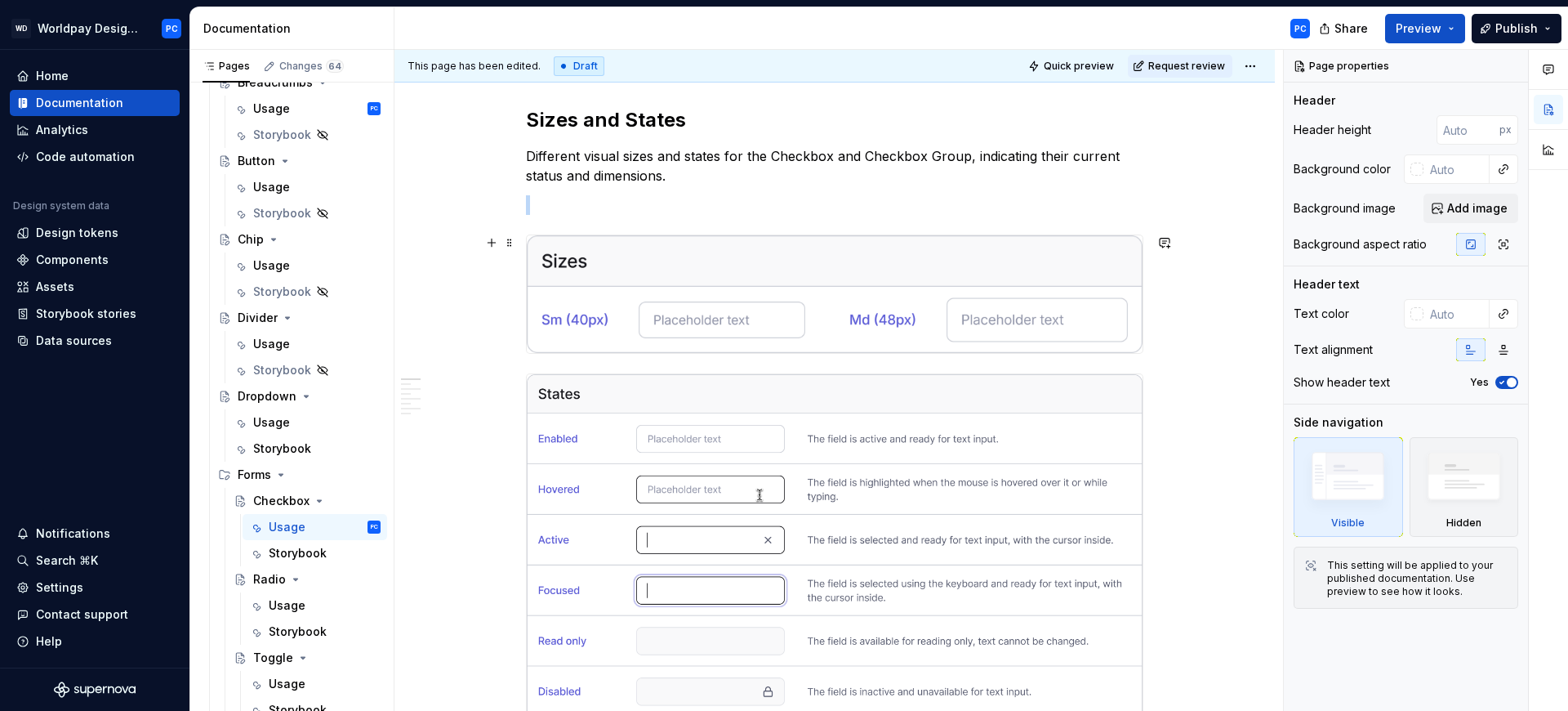
click at [836, 294] on img "To enrich screen reader interactions, please activate Accessibility in Grammarl…" at bounding box center [834, 294] width 616 height 117
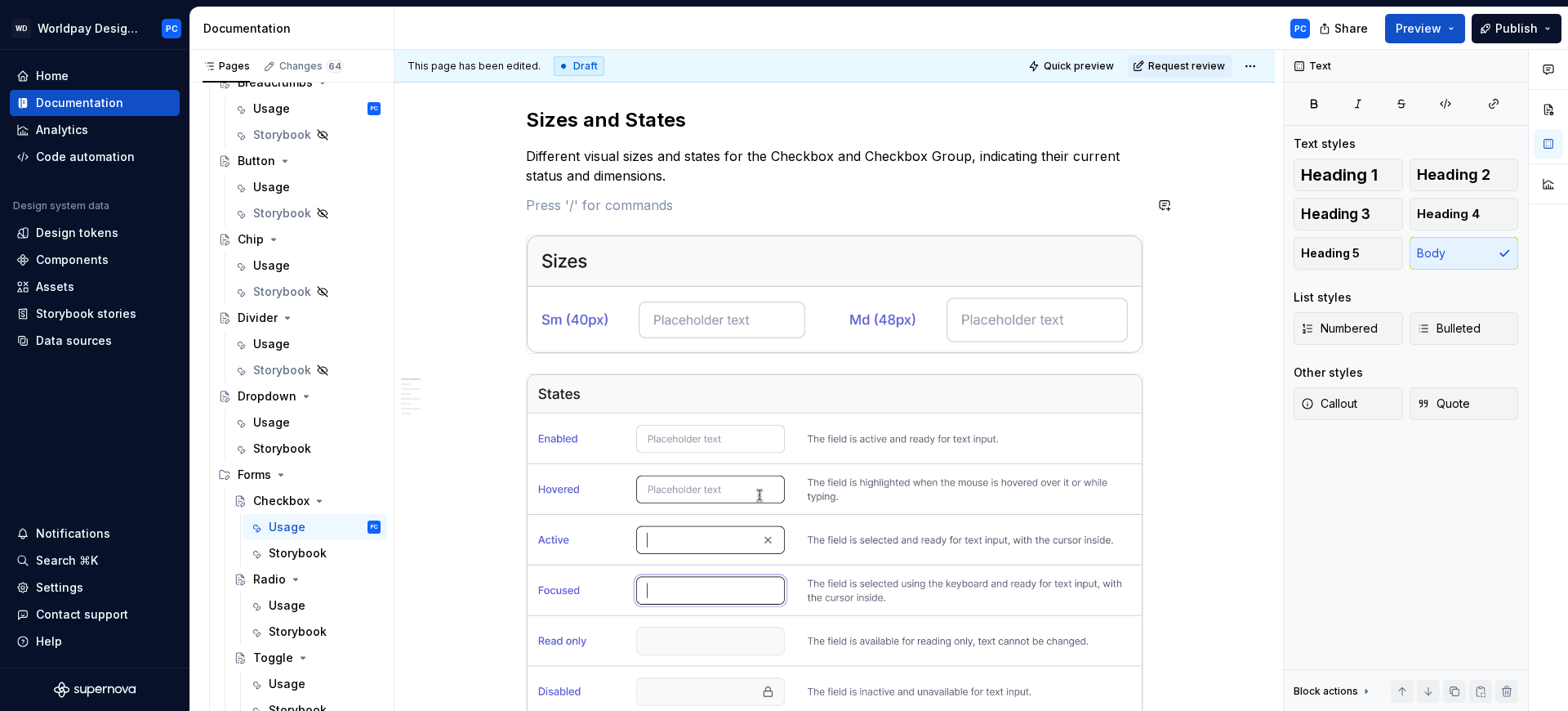
click at [1001, 307] on img "To enrich screen reader interactions, please activate Accessibility in Grammarl…" at bounding box center [834, 294] width 616 height 117
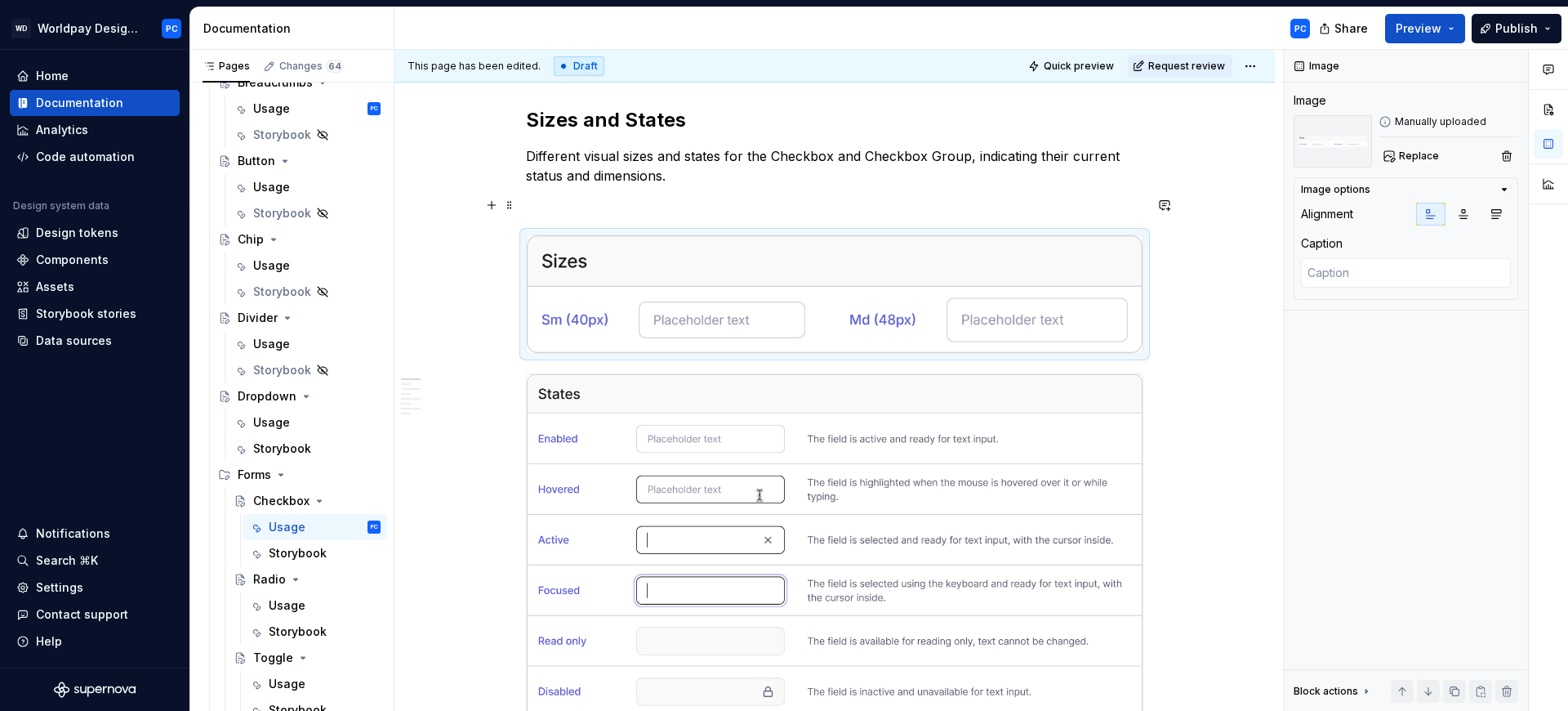
click at [783, 209] on p "To enrich screen reader interactions, please activate Accessibility in Grammarl…" at bounding box center [835, 205] width 618 height 20
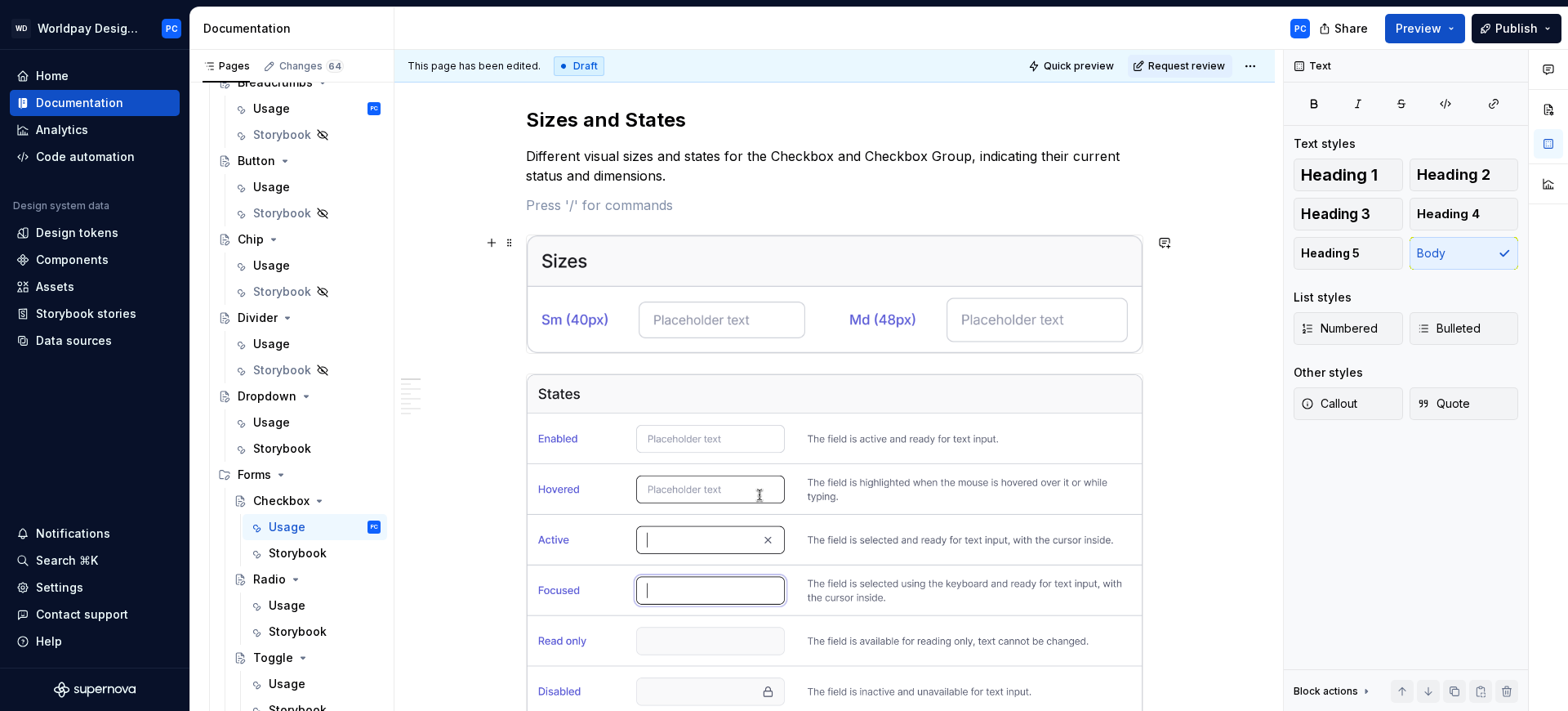
type textarea "*"
click at [784, 282] on img "To enrich screen reader interactions, please activate Accessibility in Grammarl…" at bounding box center [834, 294] width 616 height 117
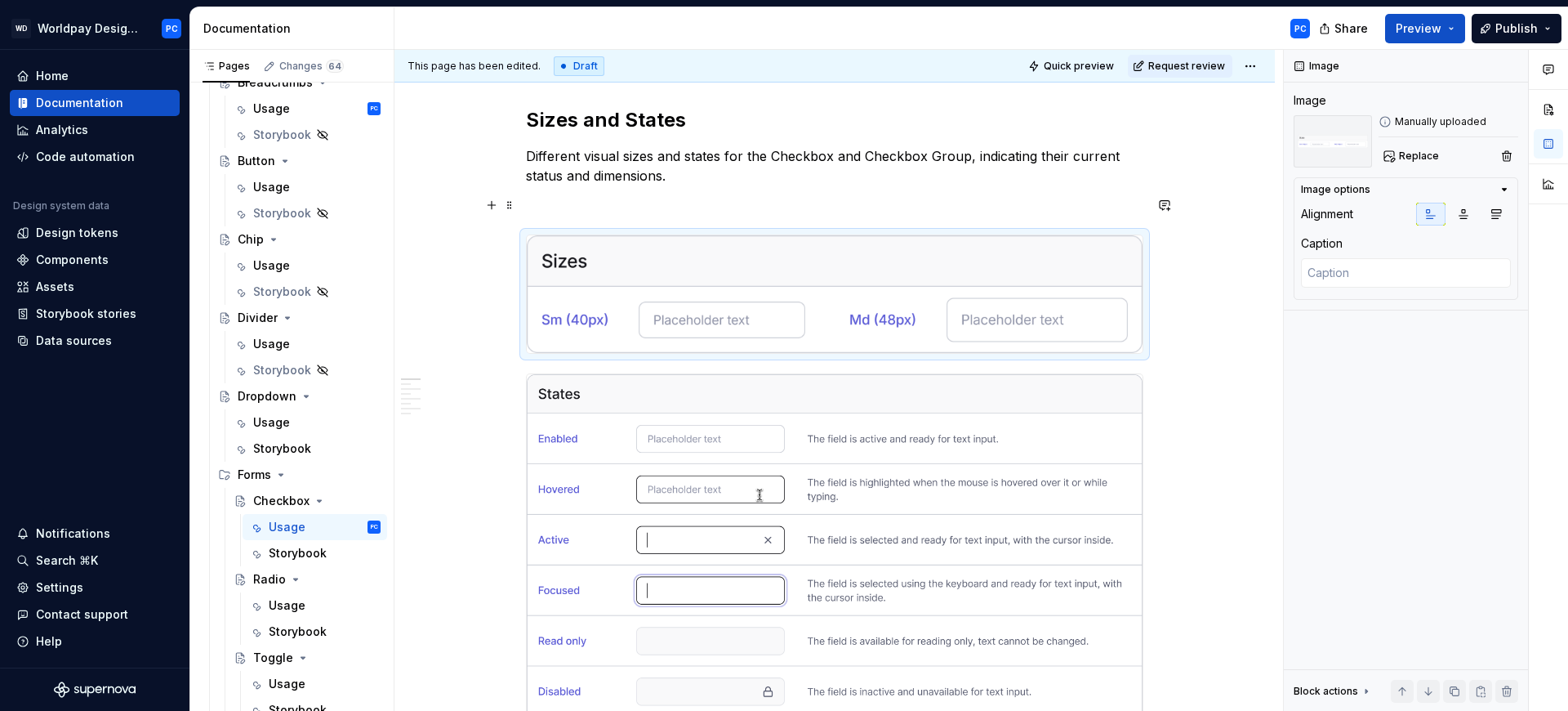
click at [593, 204] on p "To enrich screen reader interactions, please activate Accessibility in Grammarl…" at bounding box center [835, 205] width 618 height 20
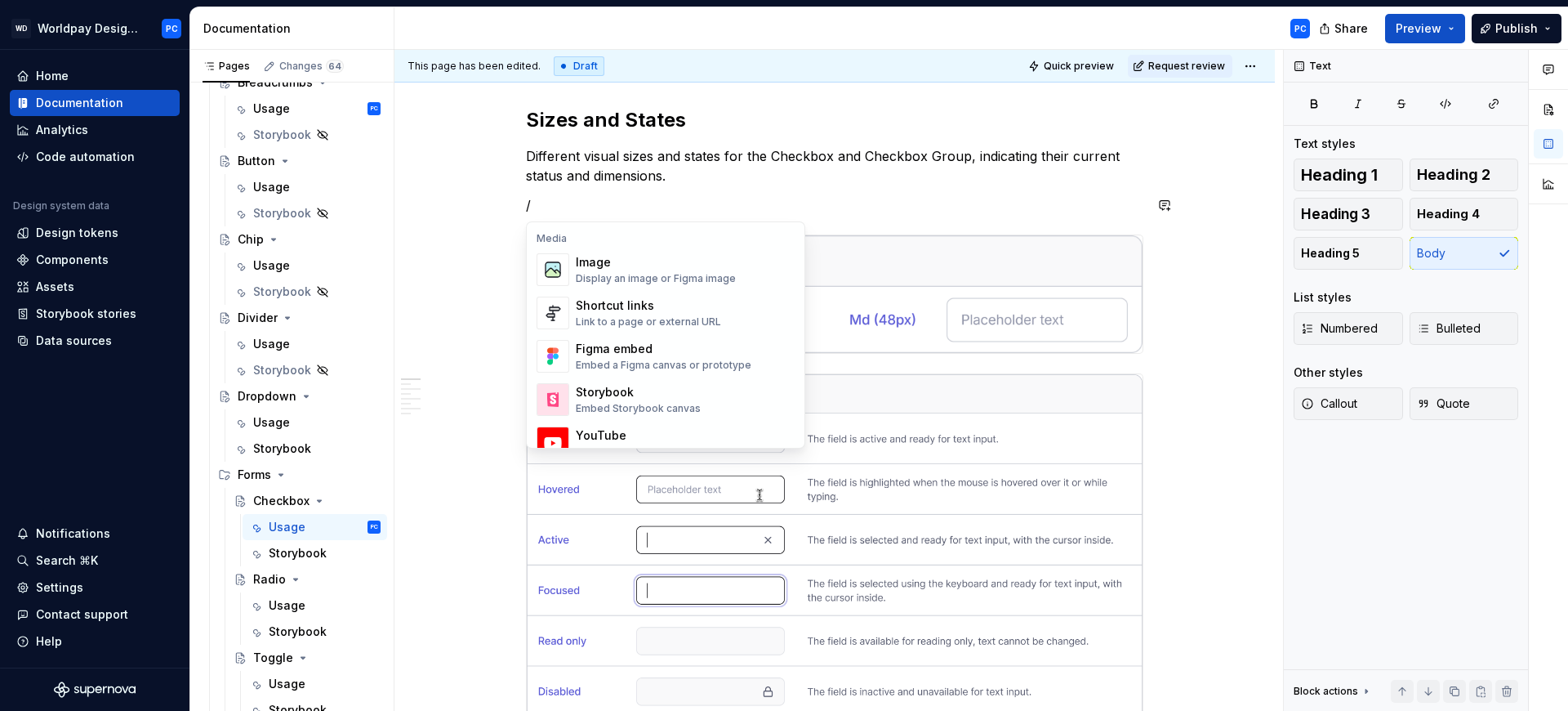
scroll to position [705, 0]
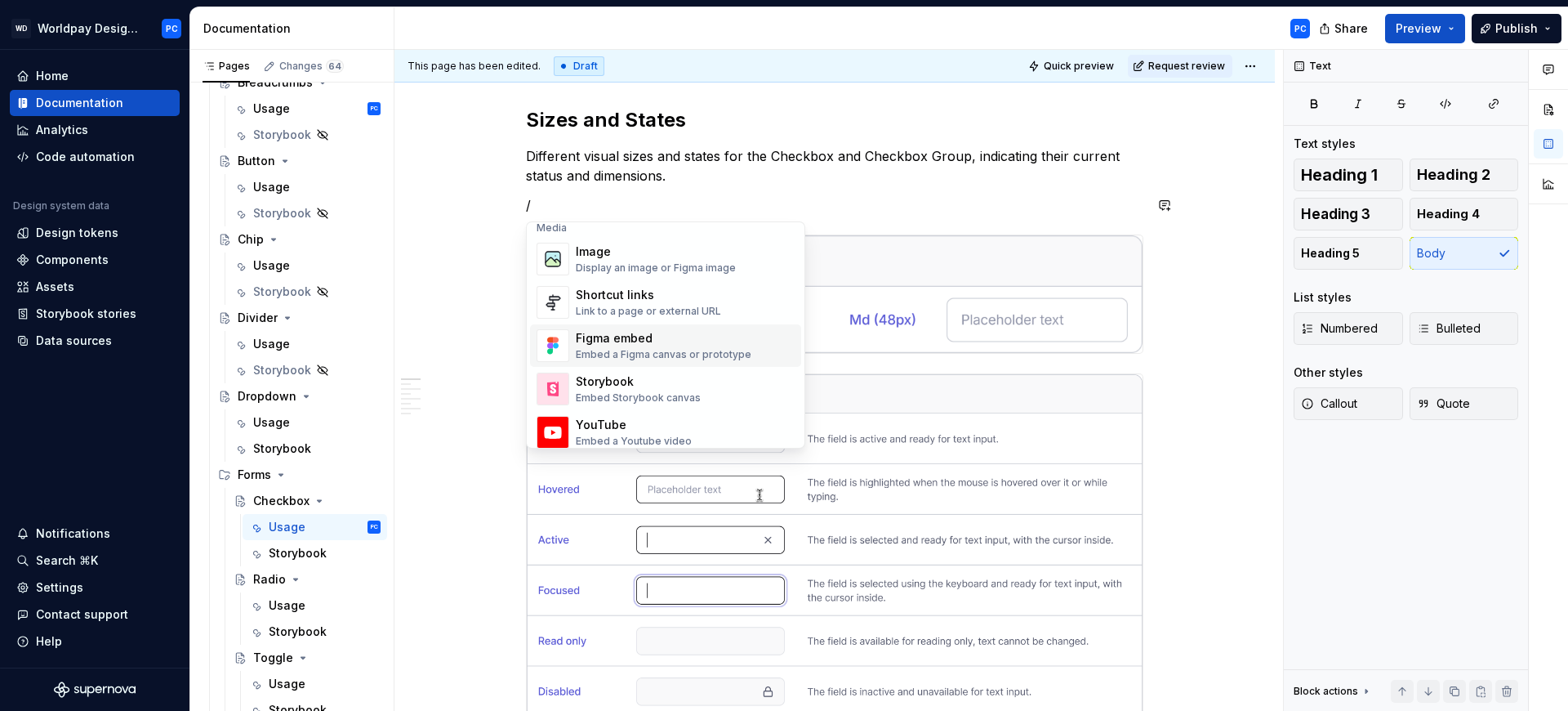
click at [715, 349] on div "Embed a Figma canvas or prototype" at bounding box center [663, 354] width 175 height 13
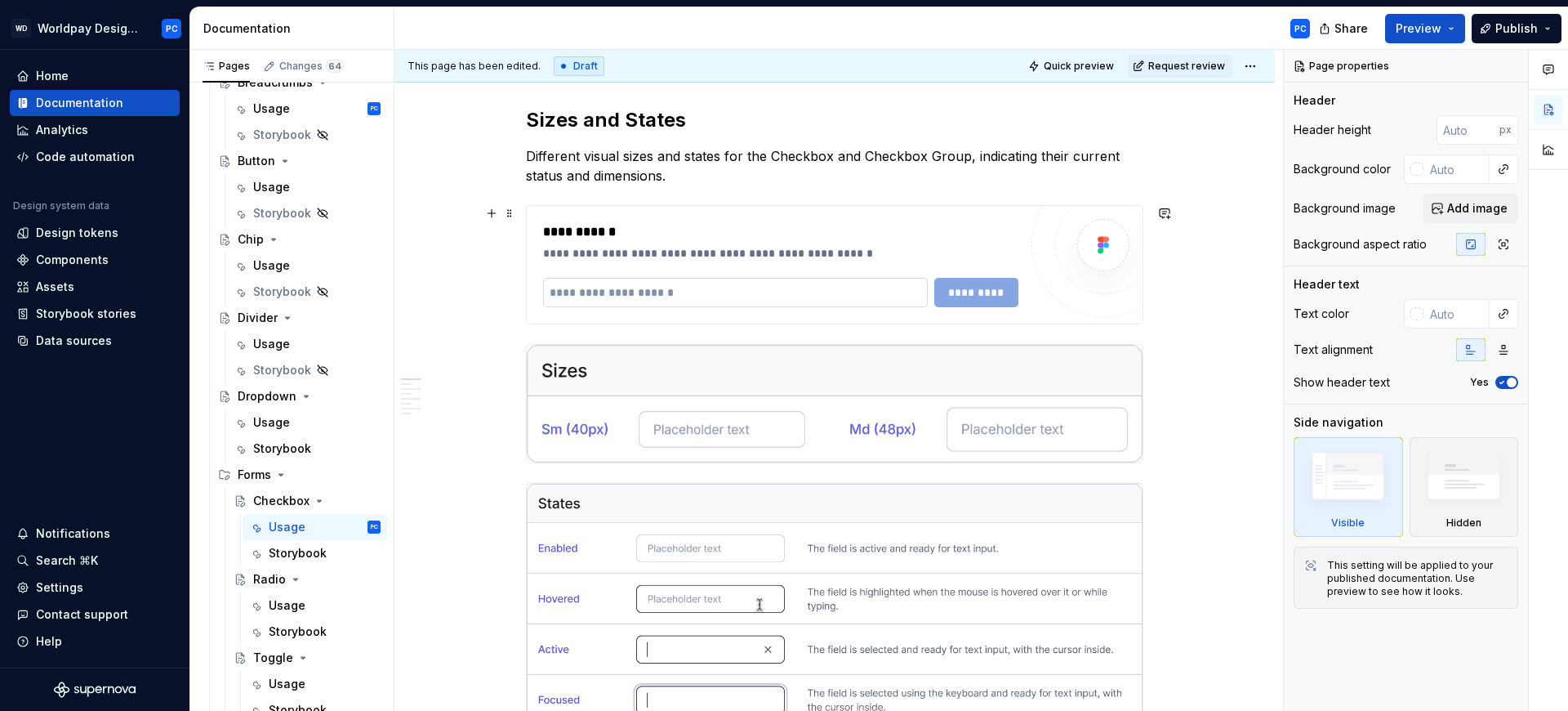
click at [809, 298] on input "To enrich screen reader interactions, please activate Accessibility in Grammarl…" at bounding box center [735, 293] width 385 height 30
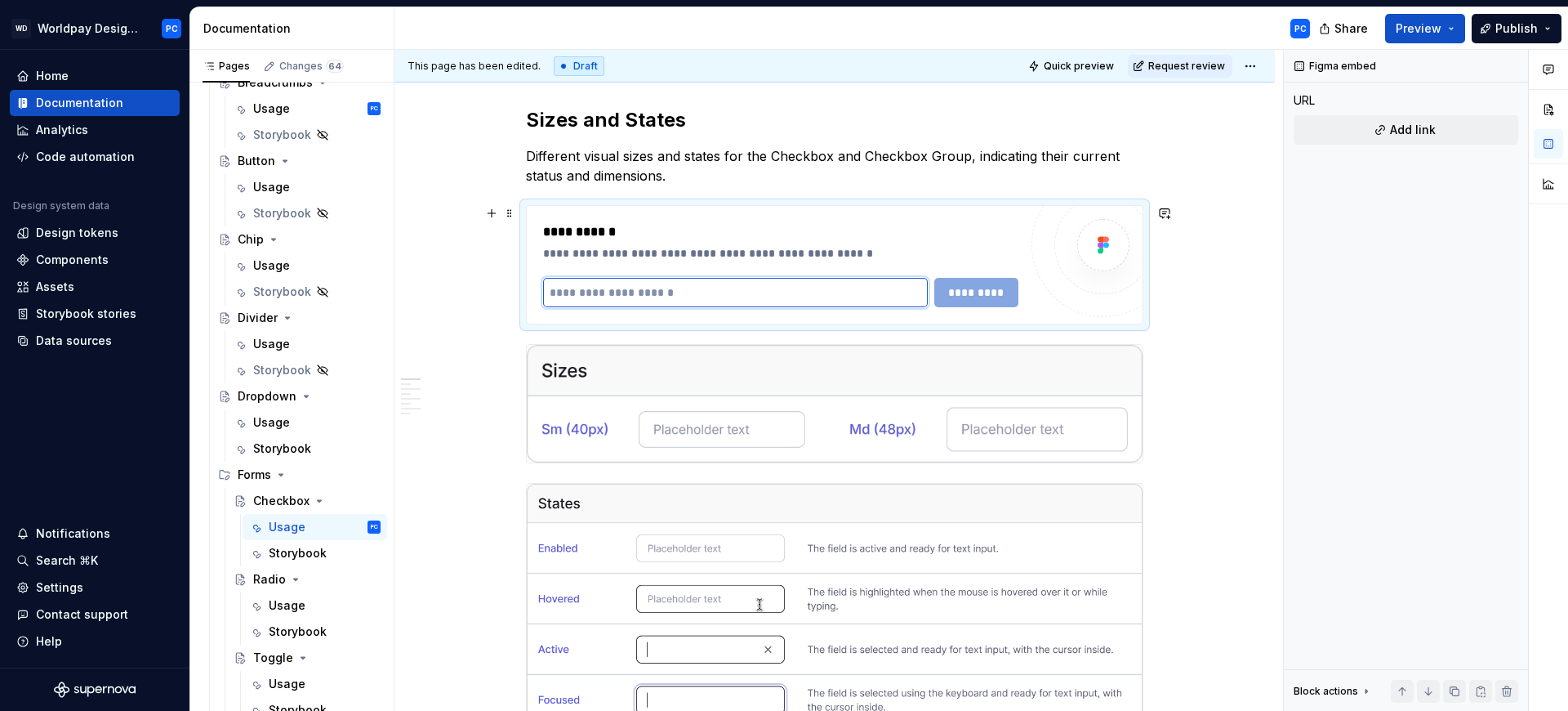
paste input "**********"
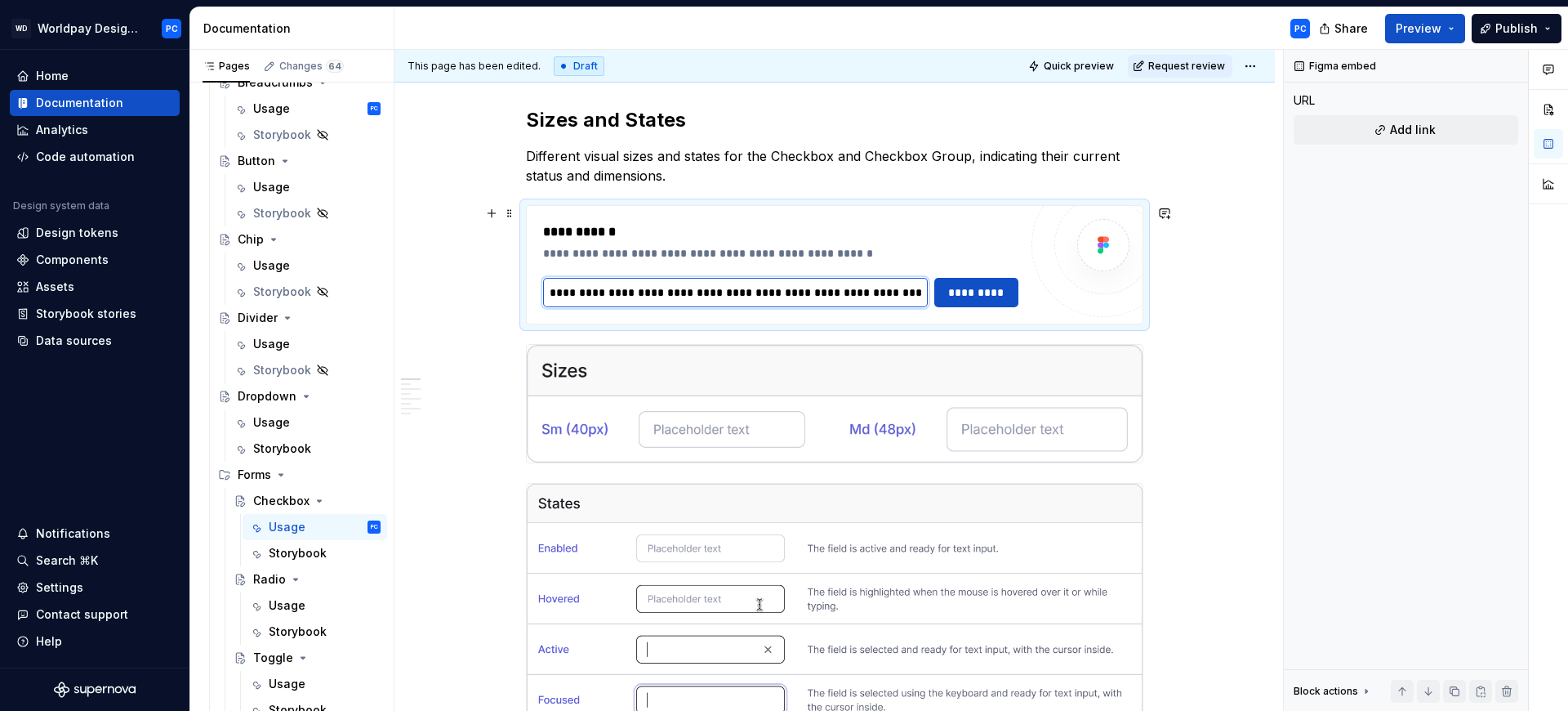
scroll to position [0, 416]
type input "**********"
click at [973, 294] on span "*********" at bounding box center [976, 293] width 63 height 17
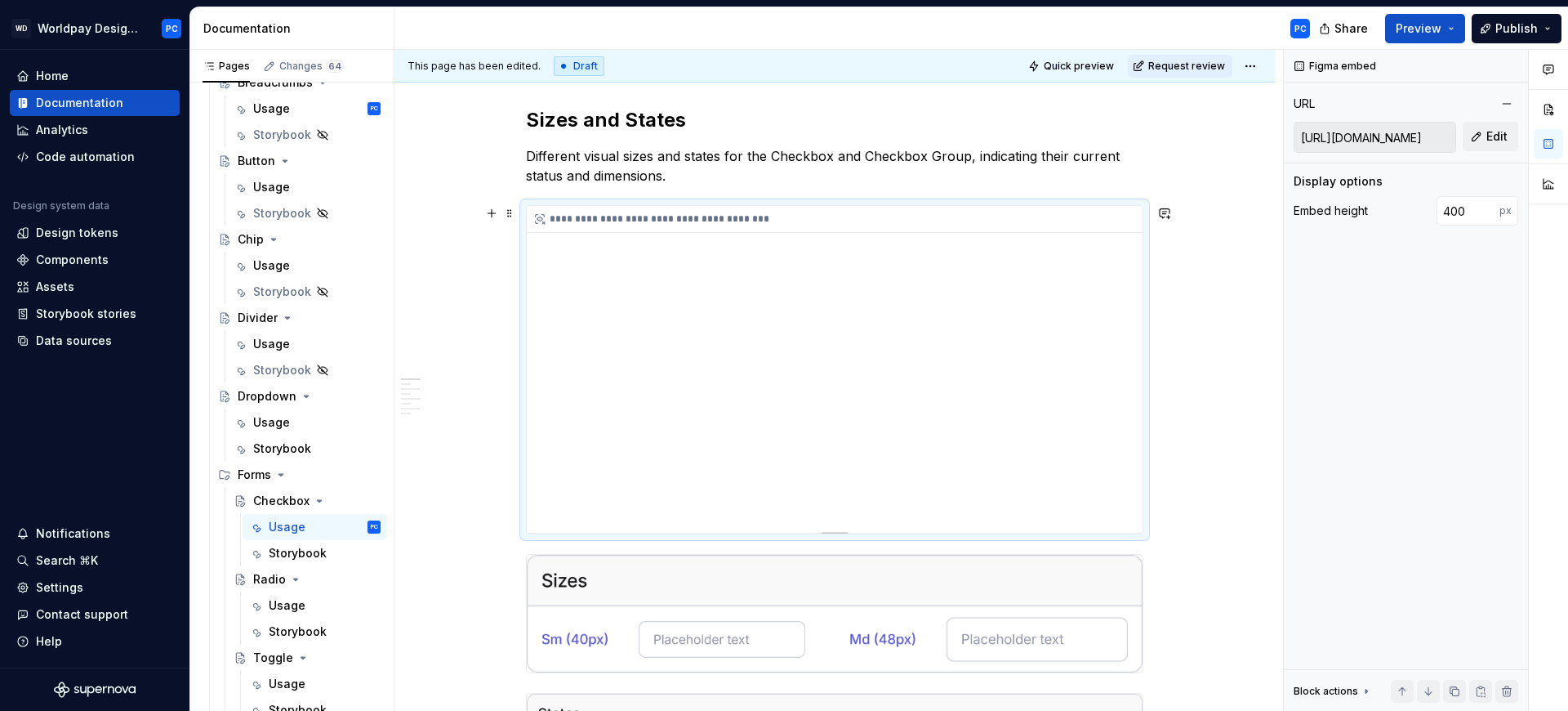
click at [601, 235] on div "**********" at bounding box center [834, 369] width 616 height 327
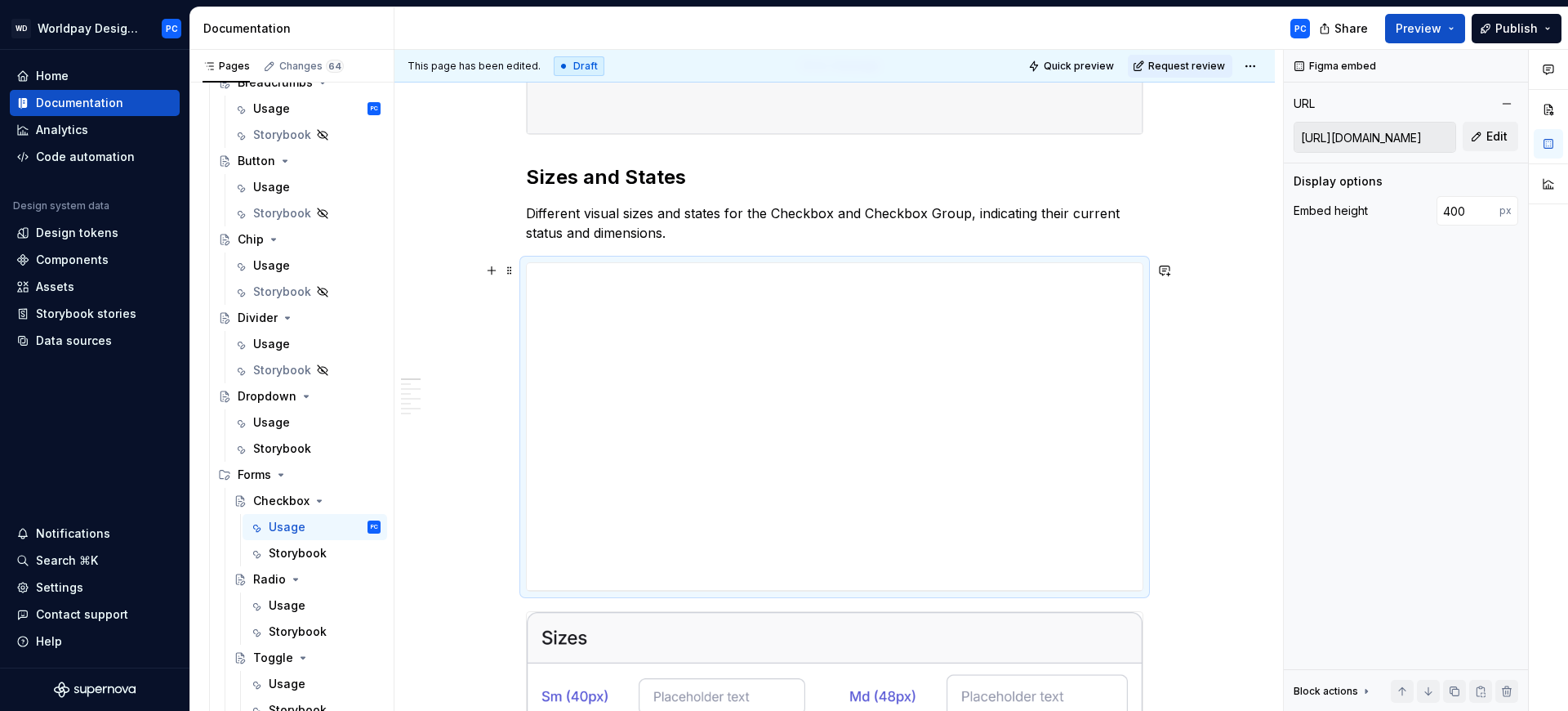
scroll to position [690, 0]
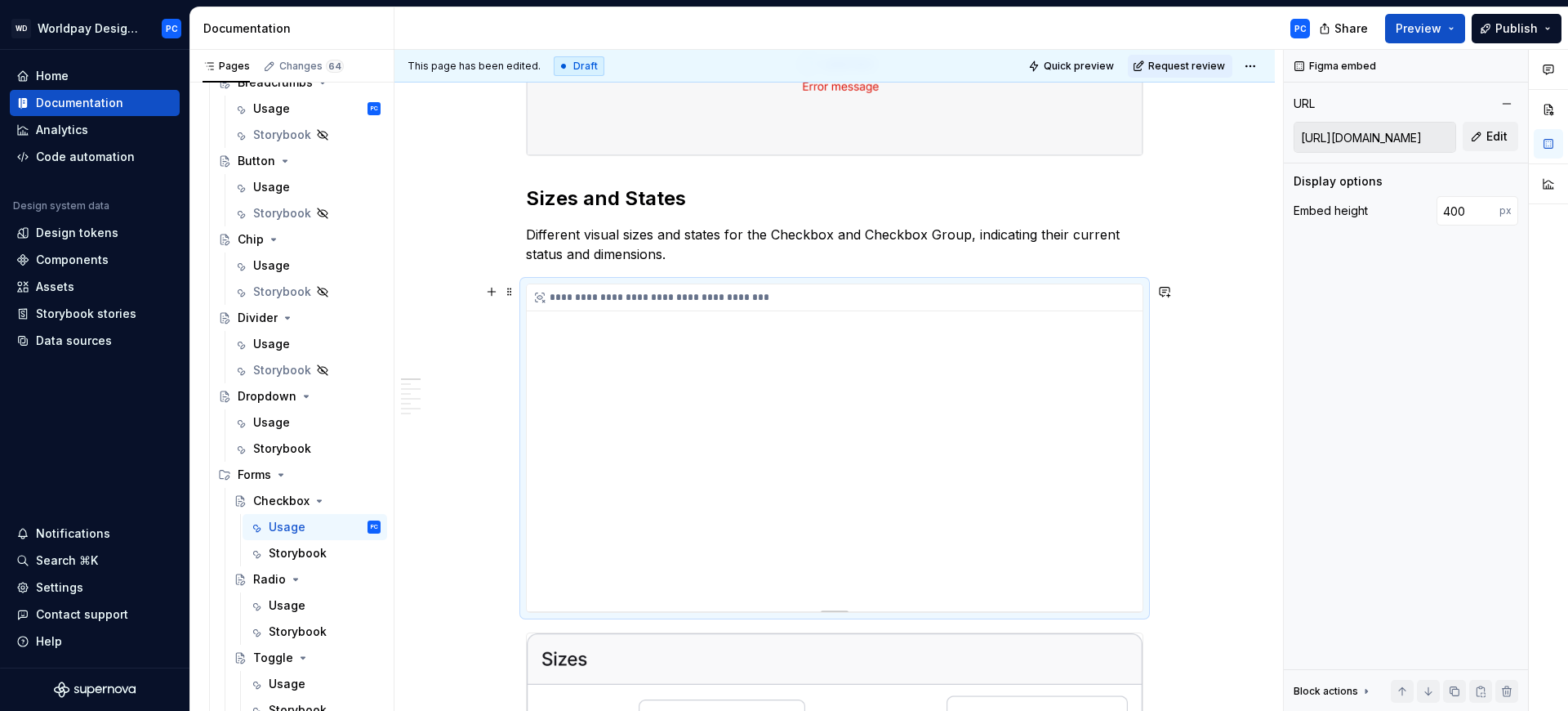
click at [729, 455] on div "**********" at bounding box center [834, 447] width 616 height 327
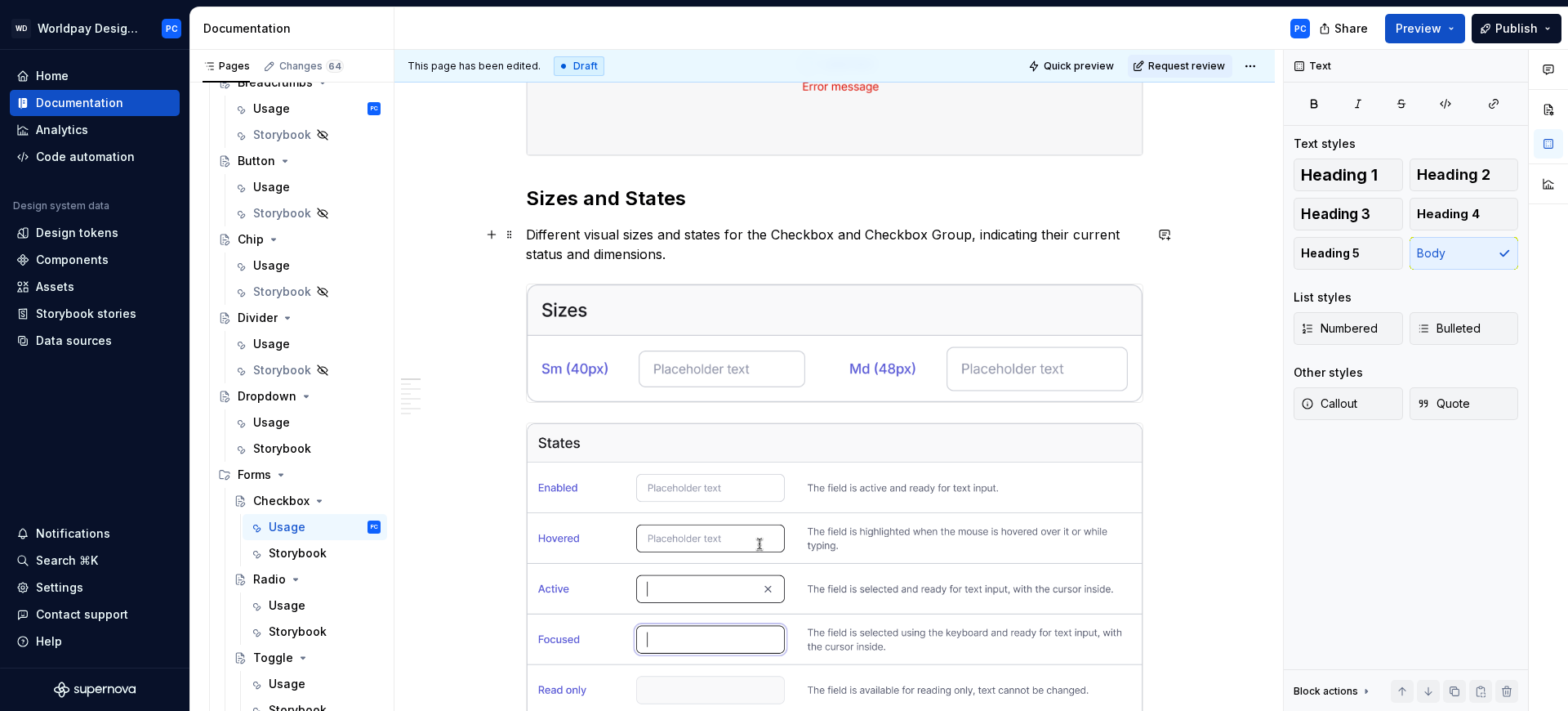
click at [689, 258] on p "Different visual sizes and states for the Checkbox and Checkbox Group, indicati…" at bounding box center [835, 244] width 618 height 39
click at [991, 307] on img "To enrich screen reader interactions, please activate Accessibility in Grammarl…" at bounding box center [834, 343] width 616 height 117
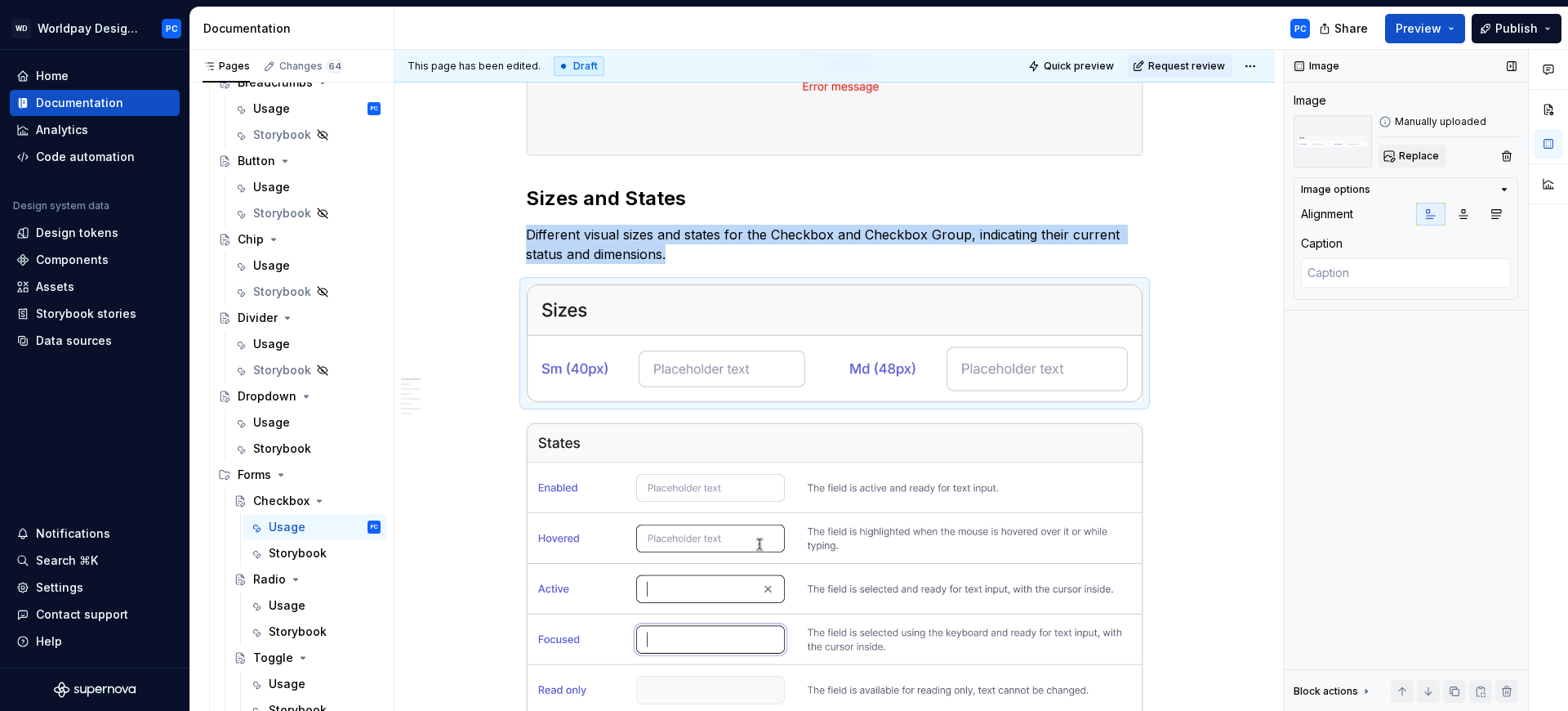
click at [1433, 156] on span "Replace" at bounding box center [1419, 156] width 40 height 13
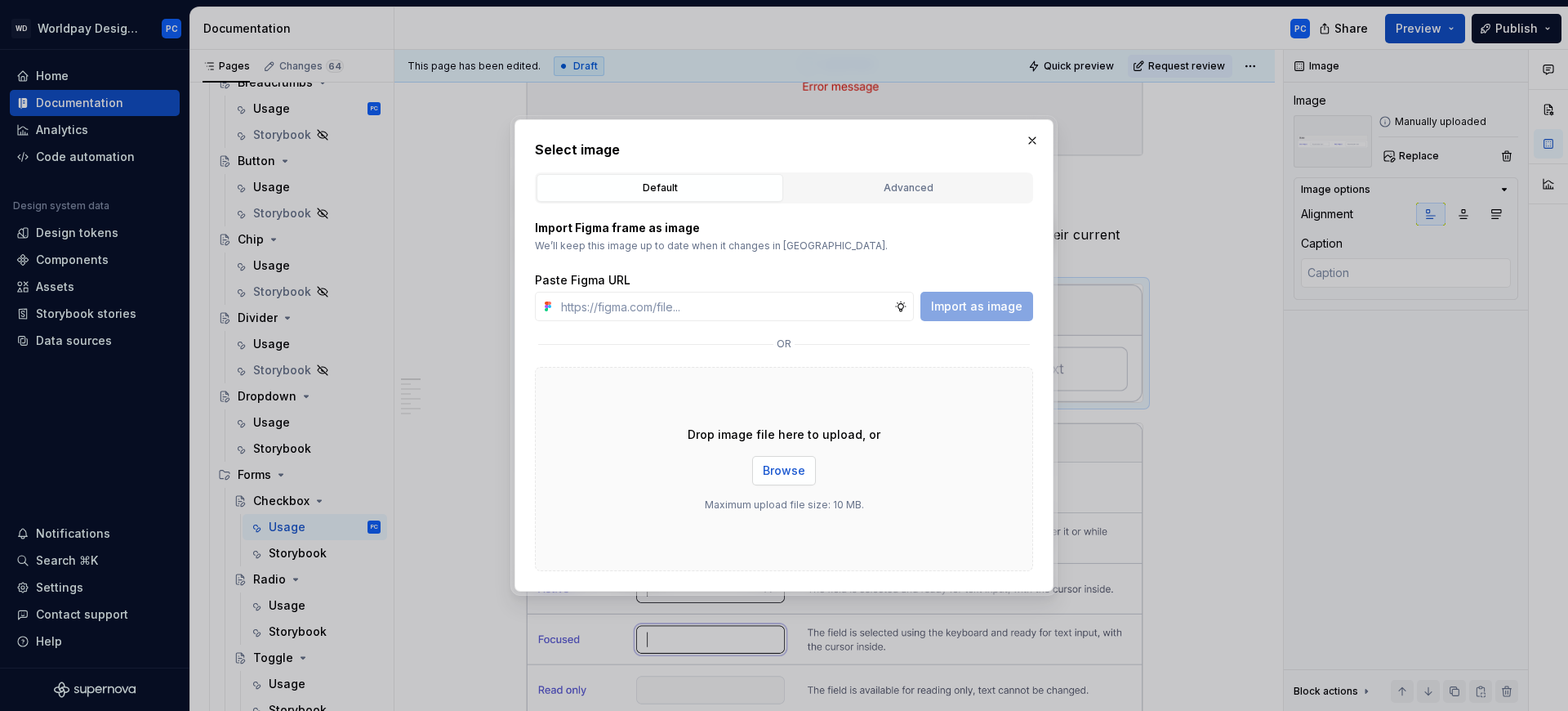
click at [786, 477] on span "Browse" at bounding box center [784, 471] width 43 height 17
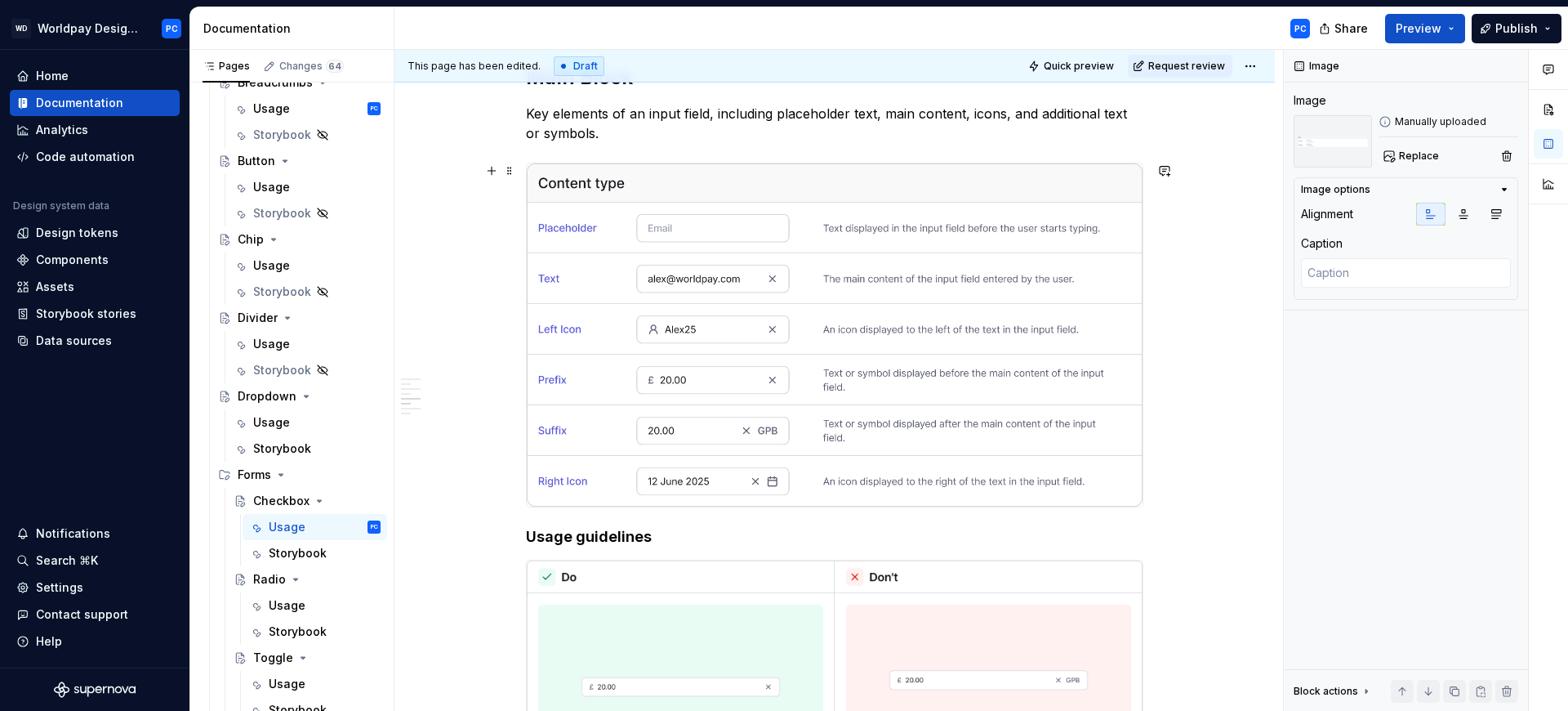
scroll to position [0, 0]
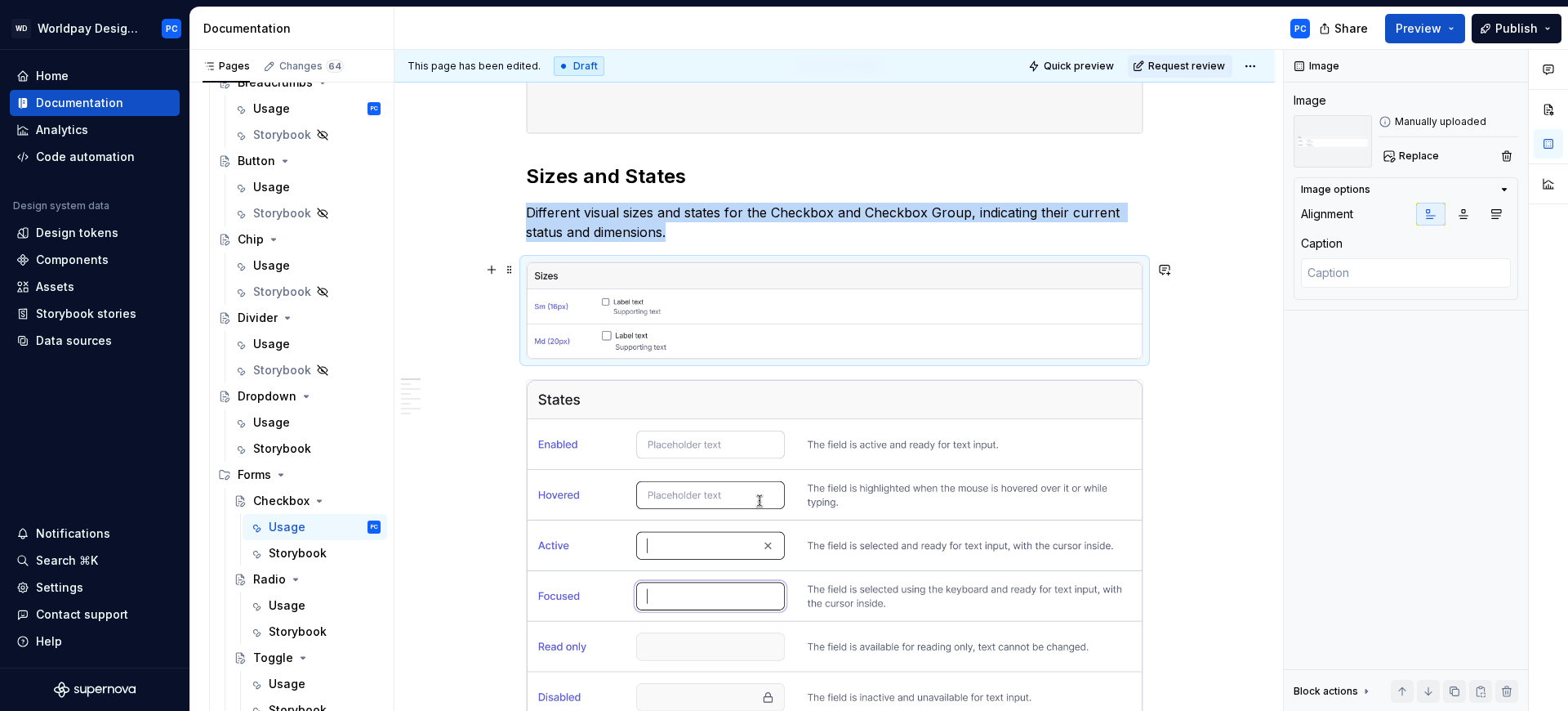
click at [1063, 293] on img "To enrich screen reader interactions, please activate Accessibility in Grammarl…" at bounding box center [834, 309] width 616 height 96
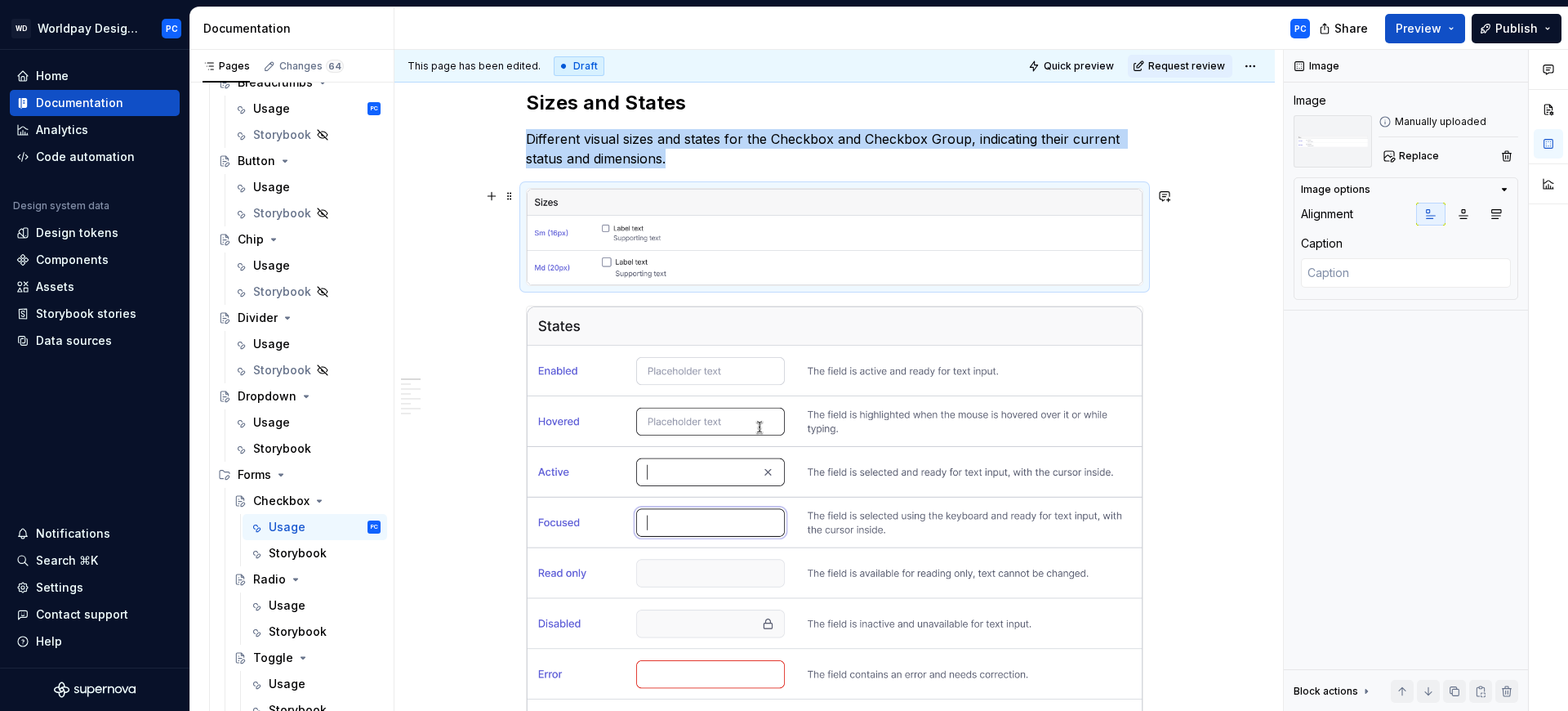
click at [490, 310] on button "button" at bounding box center [491, 313] width 23 height 23
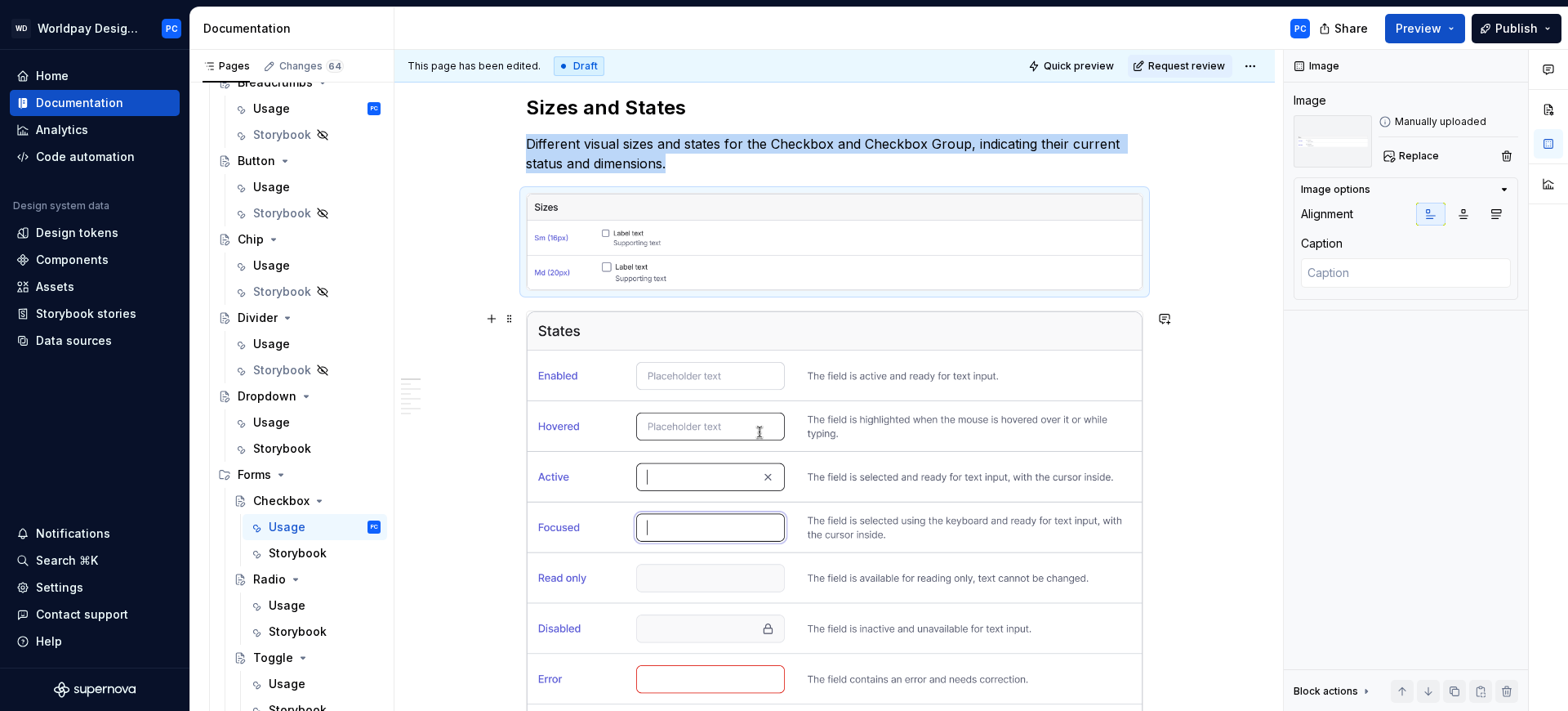
click at [601, 277] on img "To enrich screen reader interactions, please activate Accessibility in Grammarl…" at bounding box center [834, 241] width 616 height 96
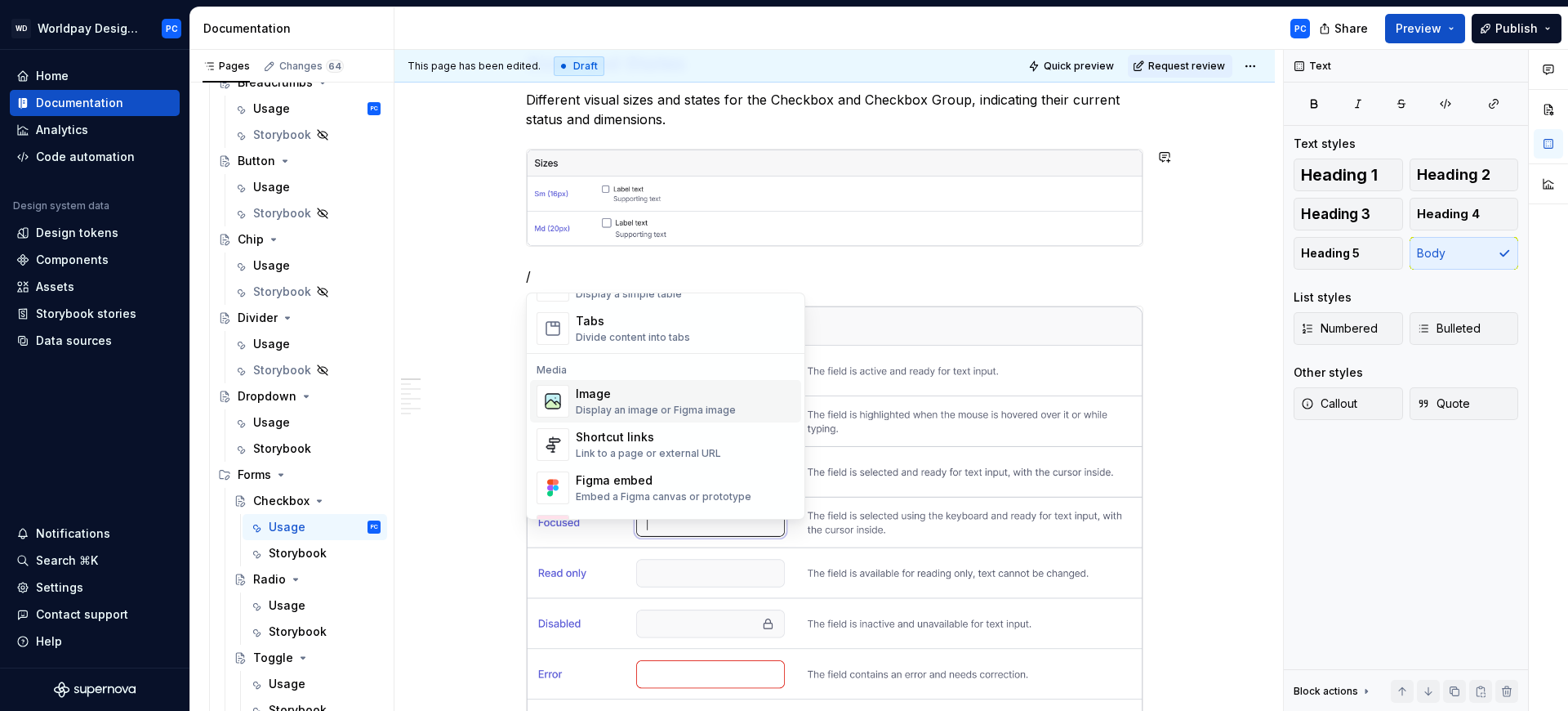
click at [704, 398] on div "Image" at bounding box center [656, 394] width 160 height 17
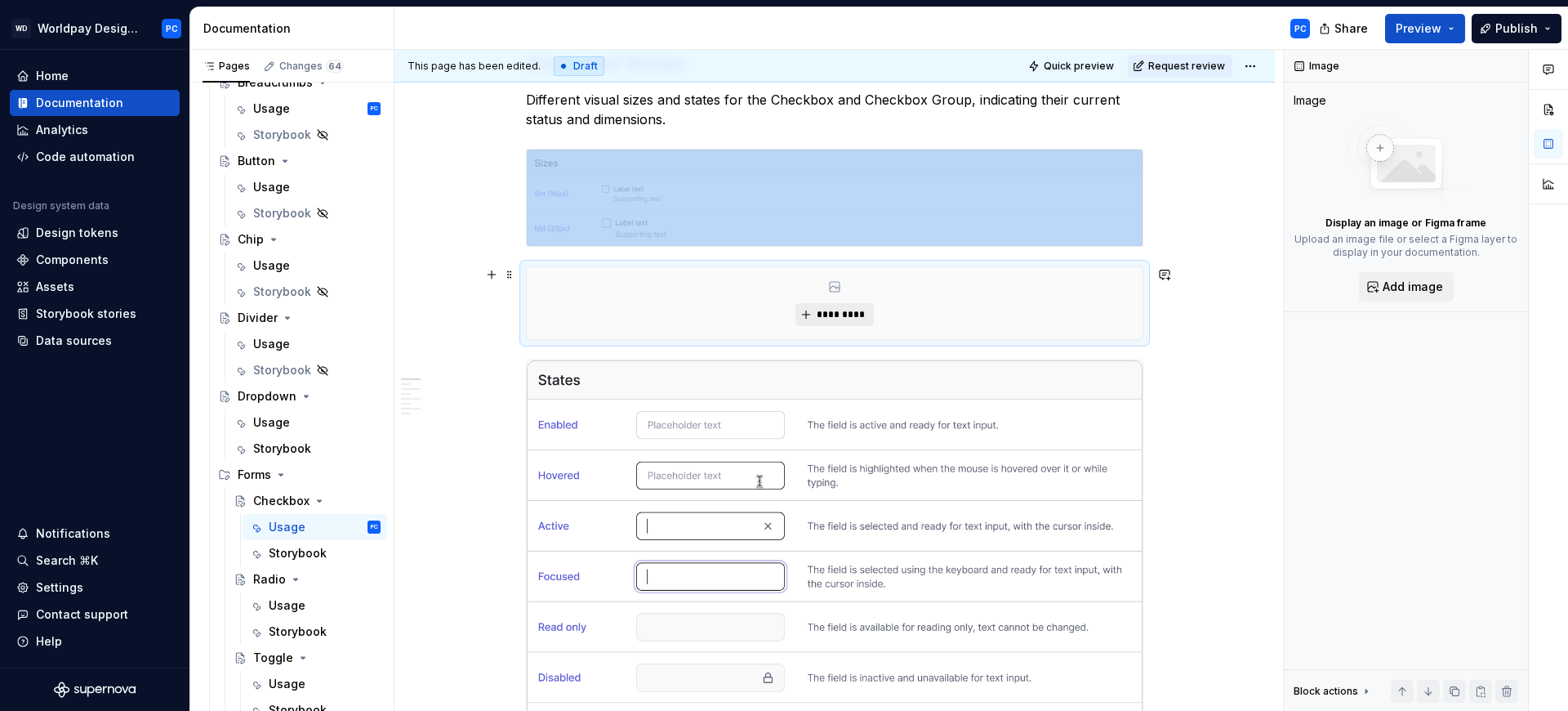
click at [852, 308] on span "*********" at bounding box center [840, 314] width 49 height 13
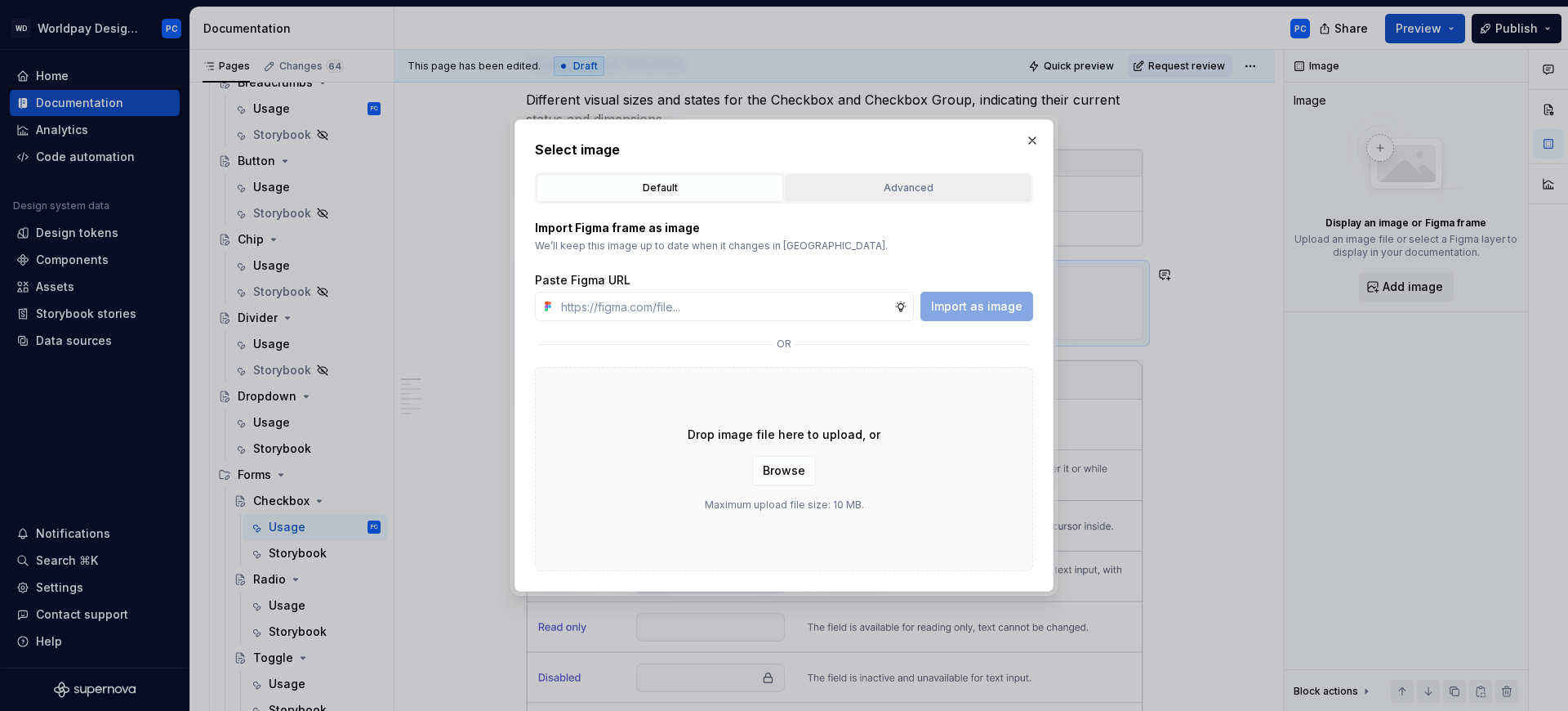
click at [860, 189] on div "Advanced" at bounding box center [908, 188] width 235 height 17
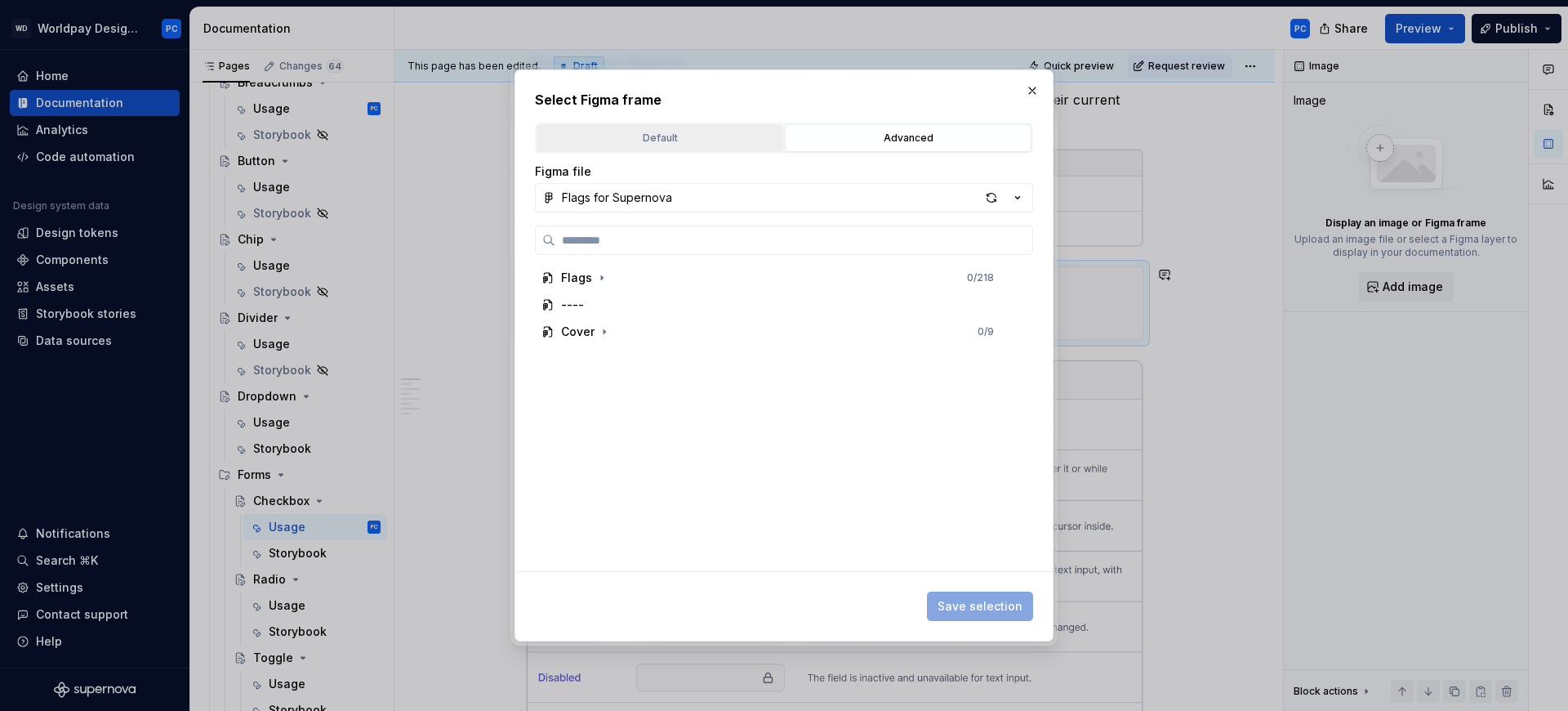
click at [710, 138] on div "Default" at bounding box center [660, 138] width 235 height 17
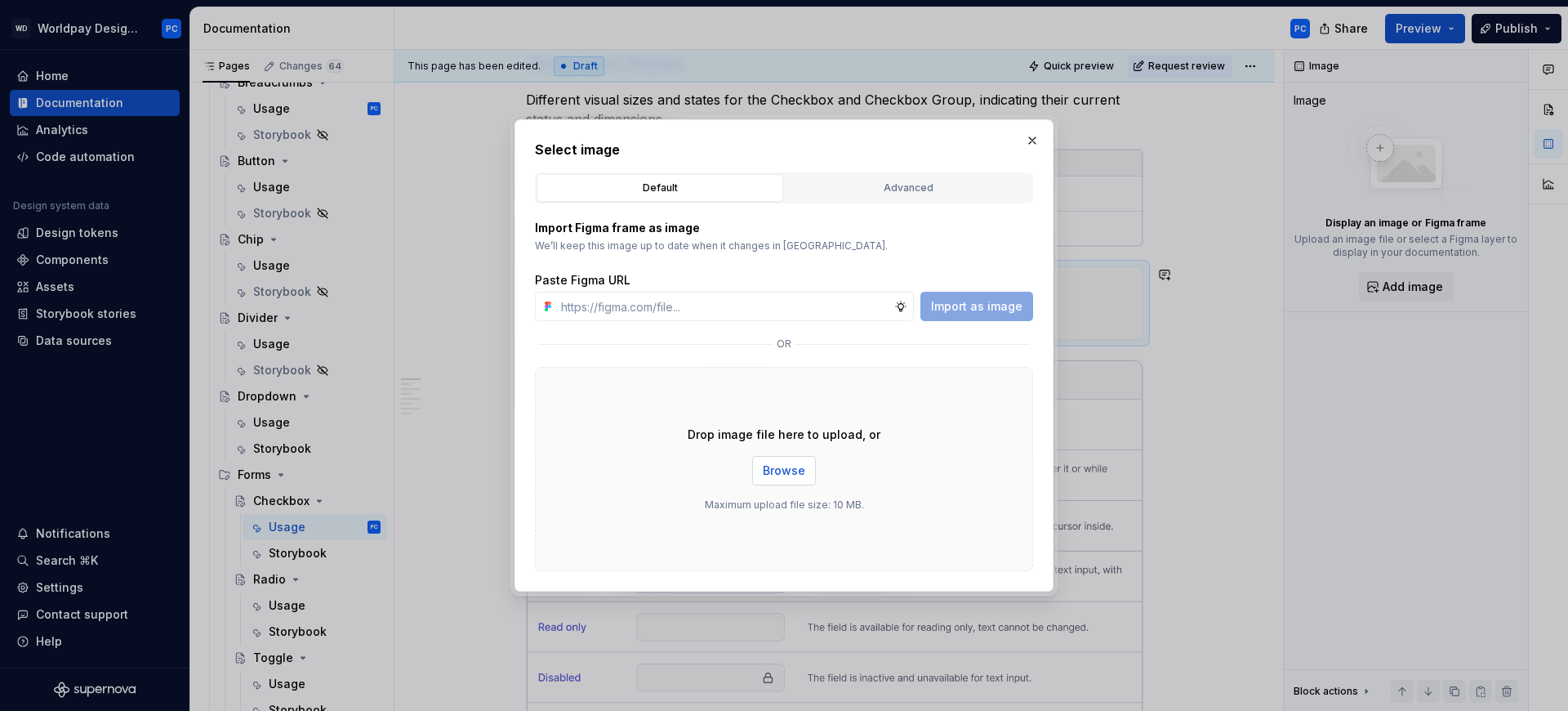
click at [775, 462] on span "Browse" at bounding box center [784, 471] width 43 height 17
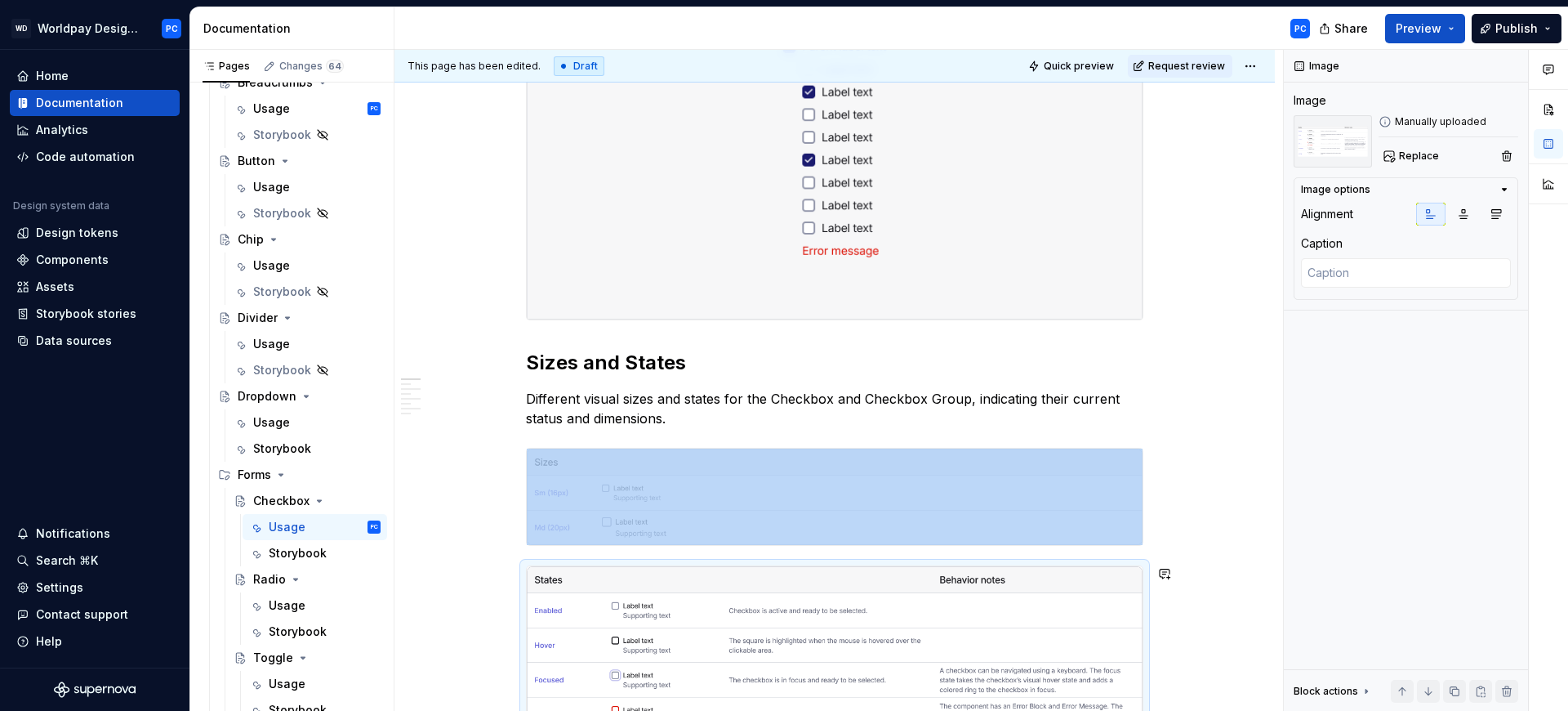
scroll to position [825, 0]
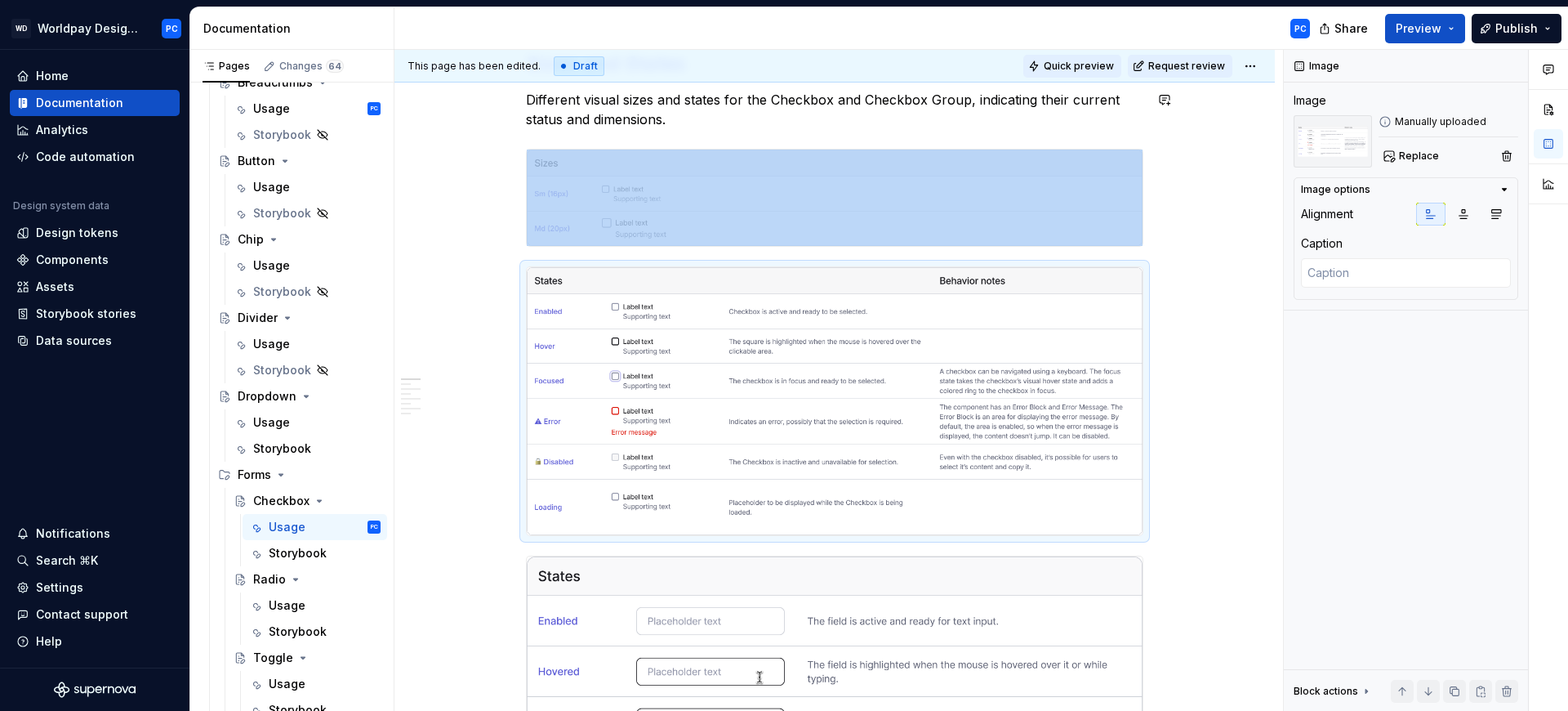
click at [1084, 74] on button "Quick preview" at bounding box center [1071, 66] width 98 height 23
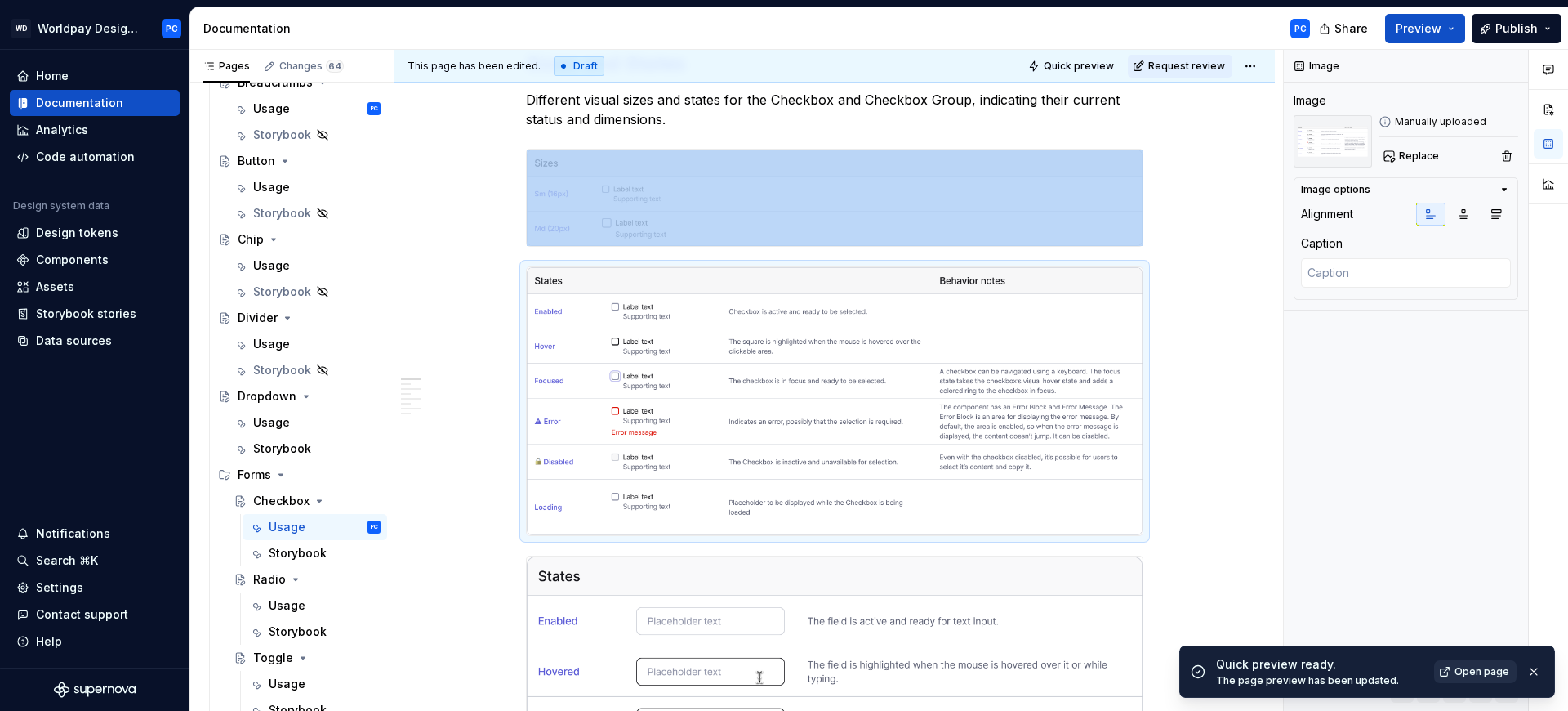
click at [1492, 667] on span "Open page" at bounding box center [1481, 672] width 55 height 13
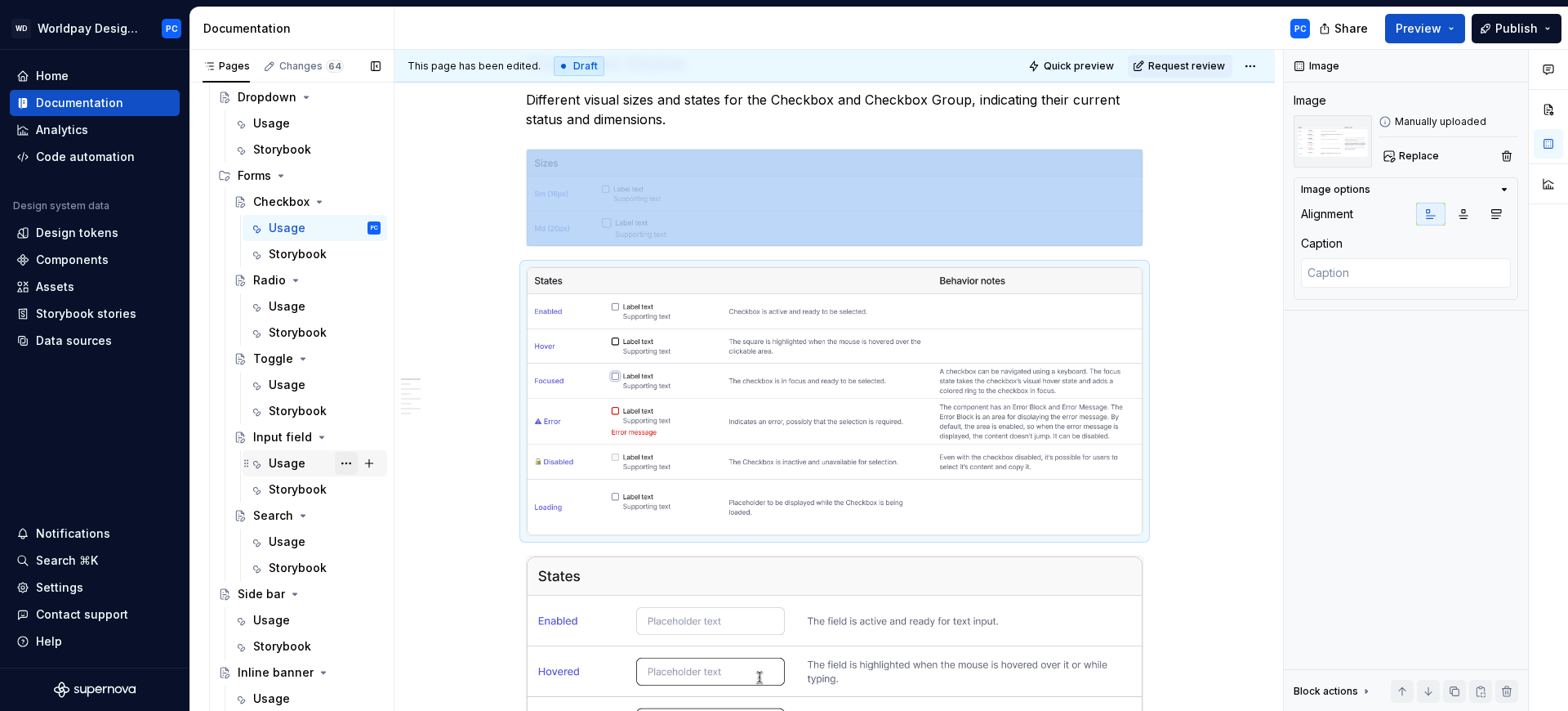
scroll to position [829, 0]
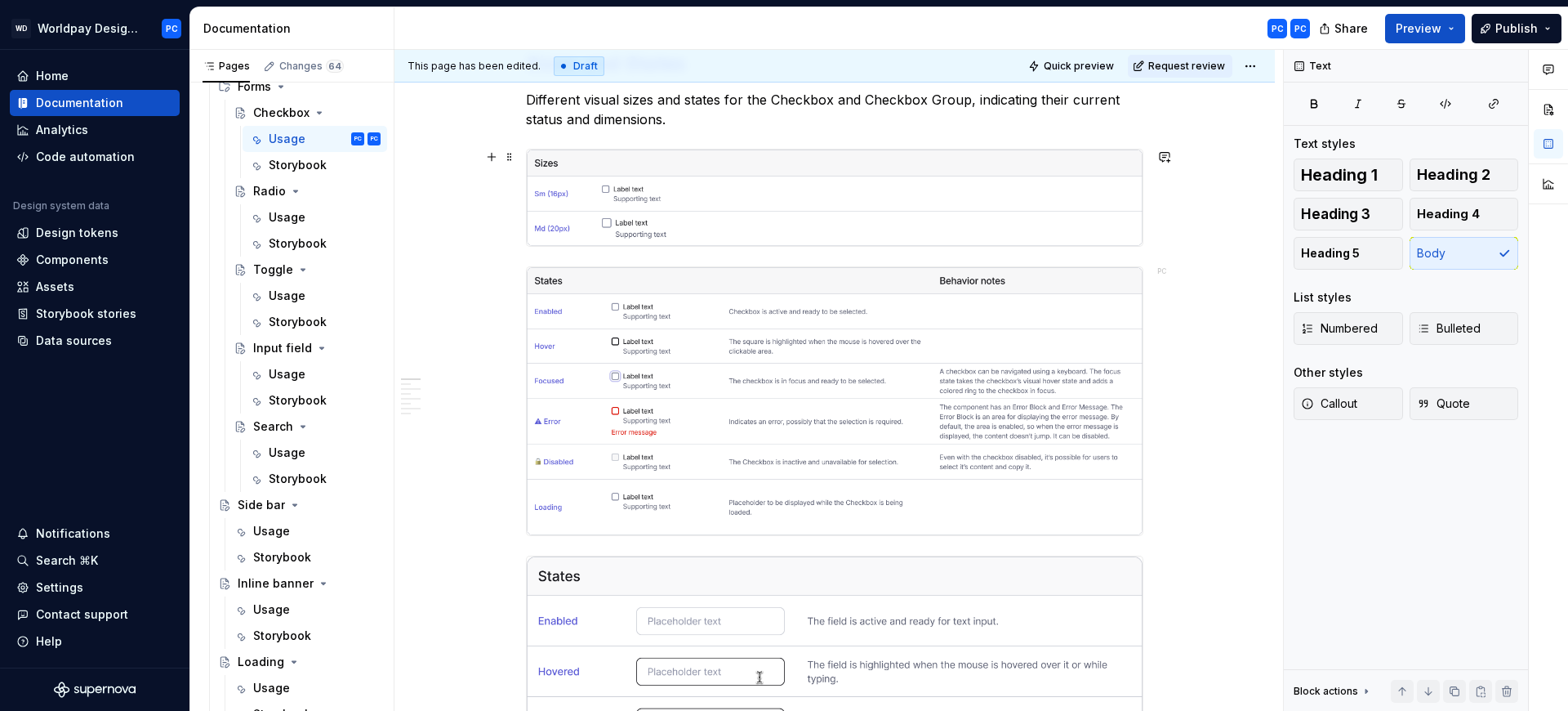
click at [781, 204] on img "To enrich screen reader interactions, please activate Accessibility in Grammarl…" at bounding box center [834, 197] width 616 height 96
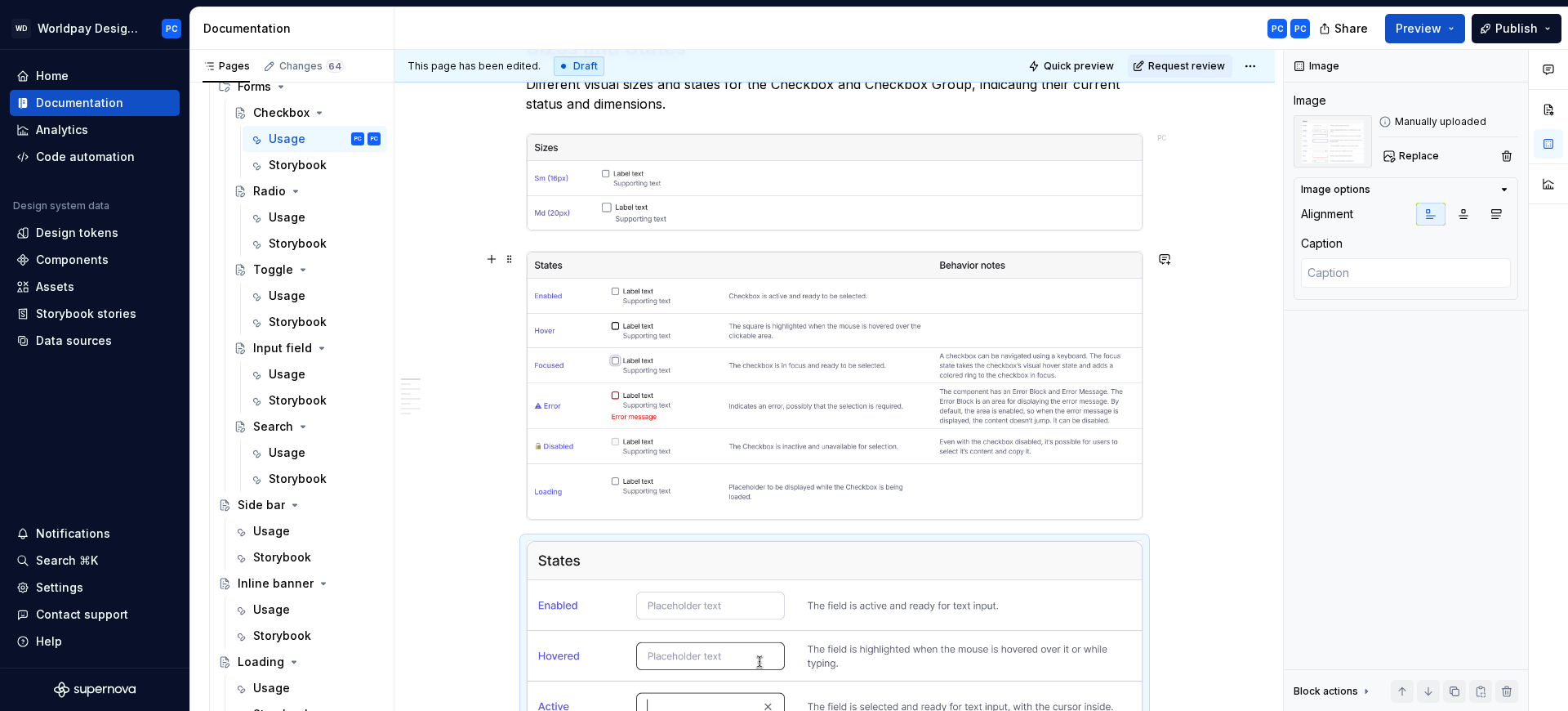
scroll to position [804, 0]
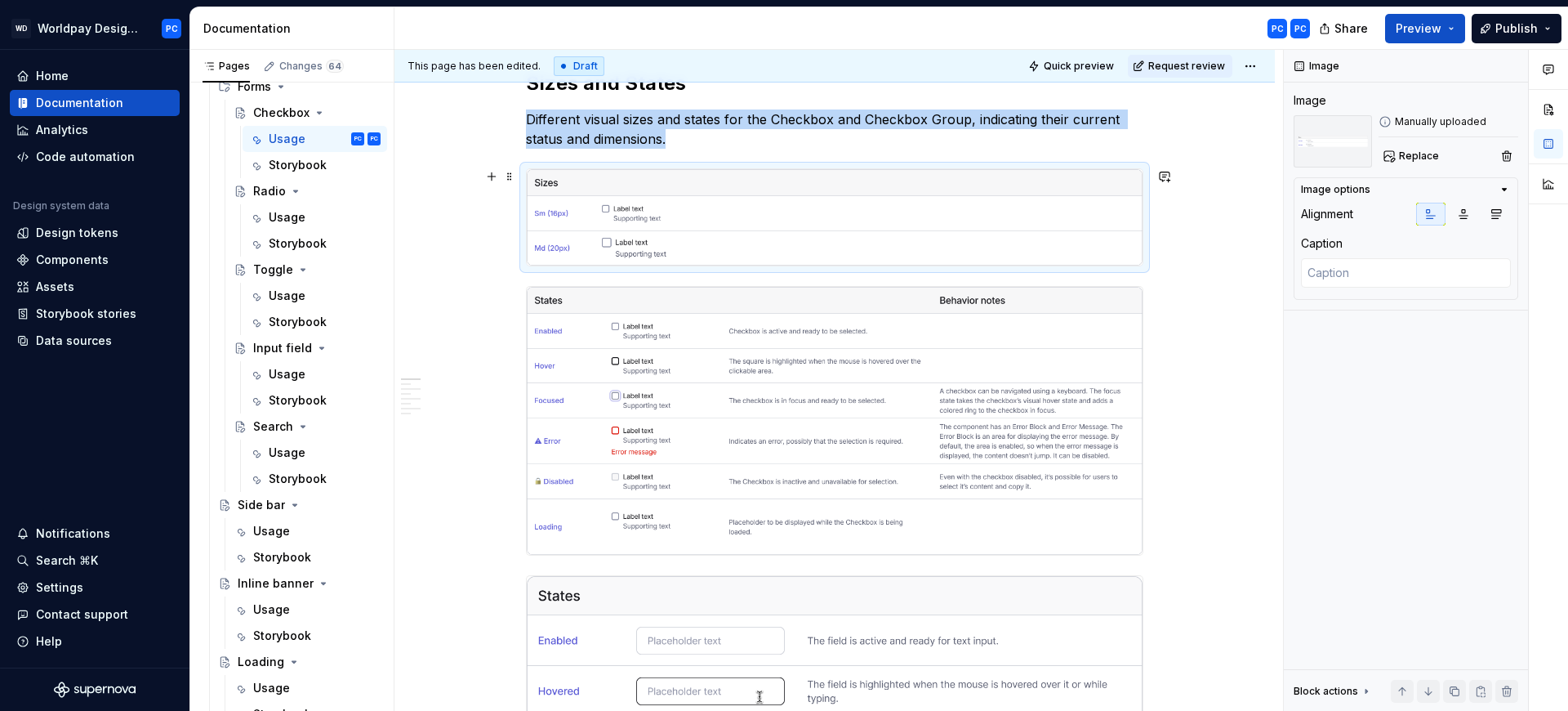
click at [1084, 224] on img "To enrich screen reader interactions, please activate Accessibility in Grammarl…" at bounding box center [834, 216] width 616 height 96
click at [507, 175] on span at bounding box center [510, 176] width 13 height 23
click at [996, 209] on img "To enrich screen reader interactions, please activate Accessibility in Grammarl…" at bounding box center [834, 216] width 616 height 96
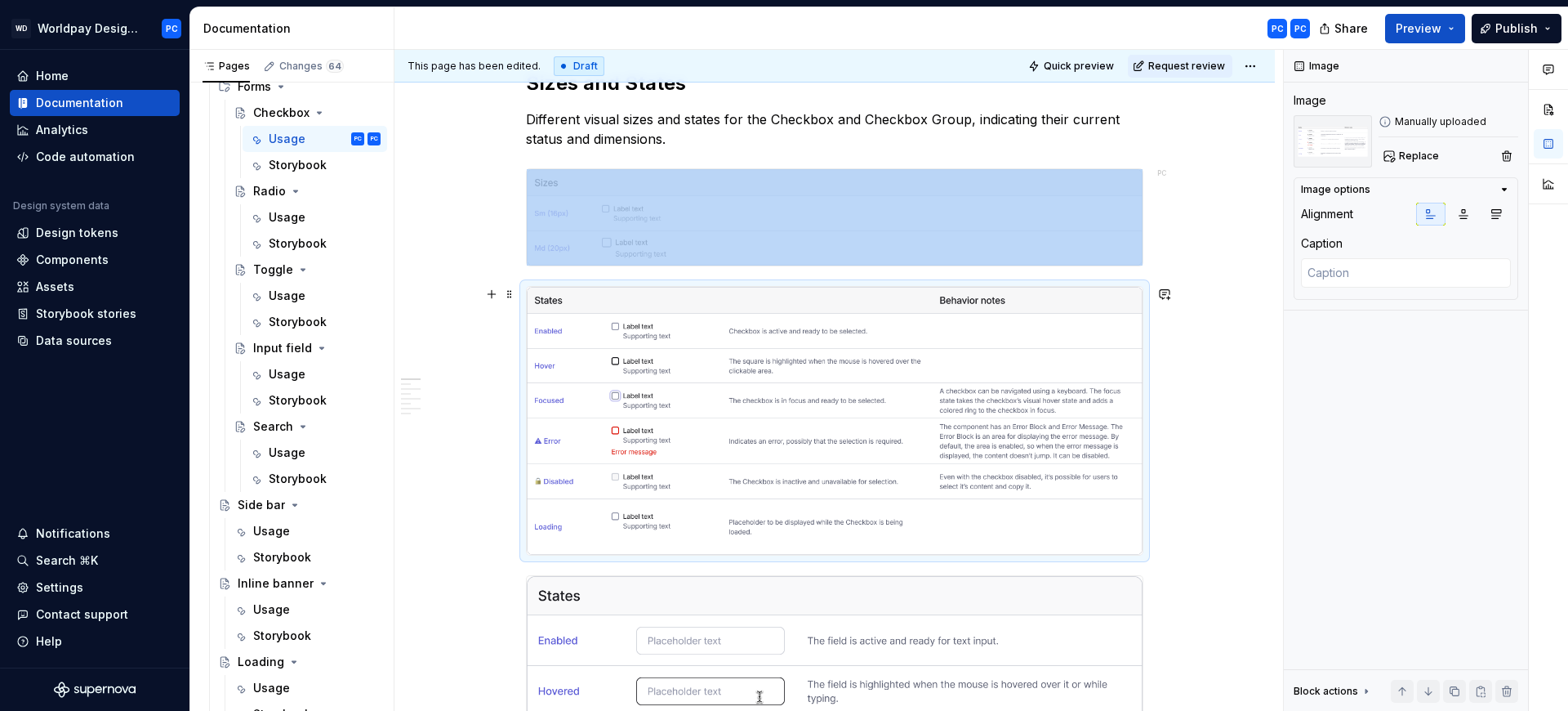
click at [788, 329] on img "To enrich screen reader interactions, please activate Accessibility in Grammarl…" at bounding box center [834, 421] width 616 height 268
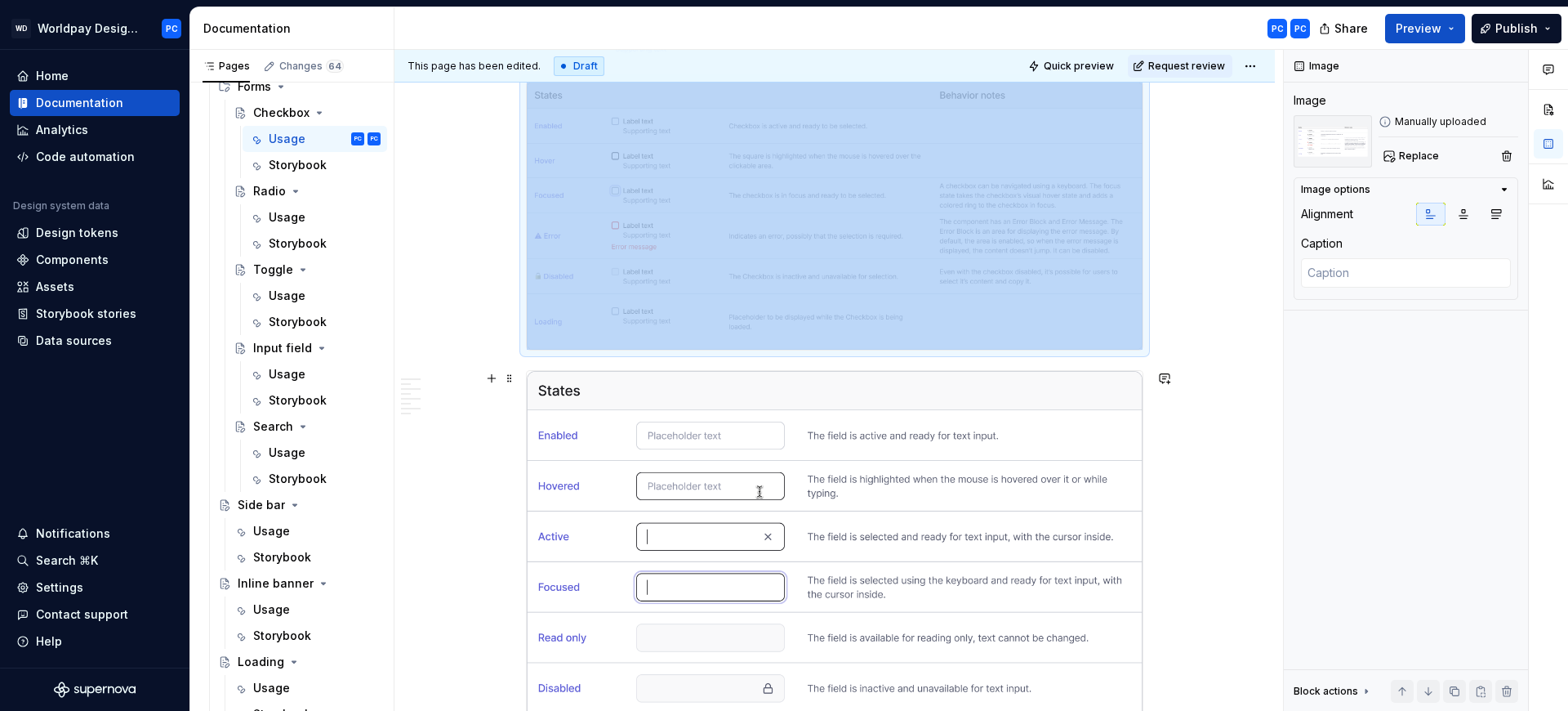
click at [819, 459] on img "To enrich screen reader interactions, please activate Accessibility in Grammarl…" at bounding box center [834, 593] width 616 height 444
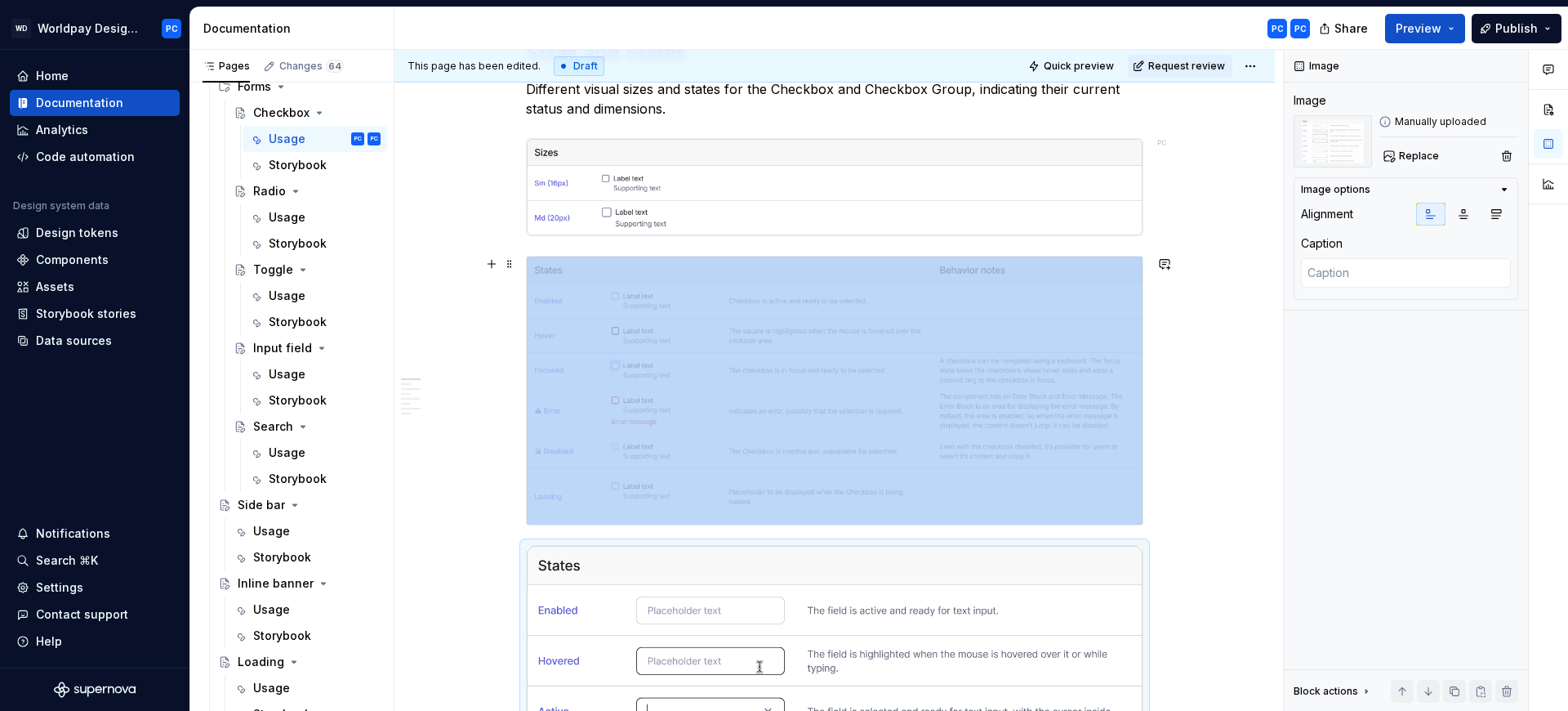
scroll to position [749, 0]
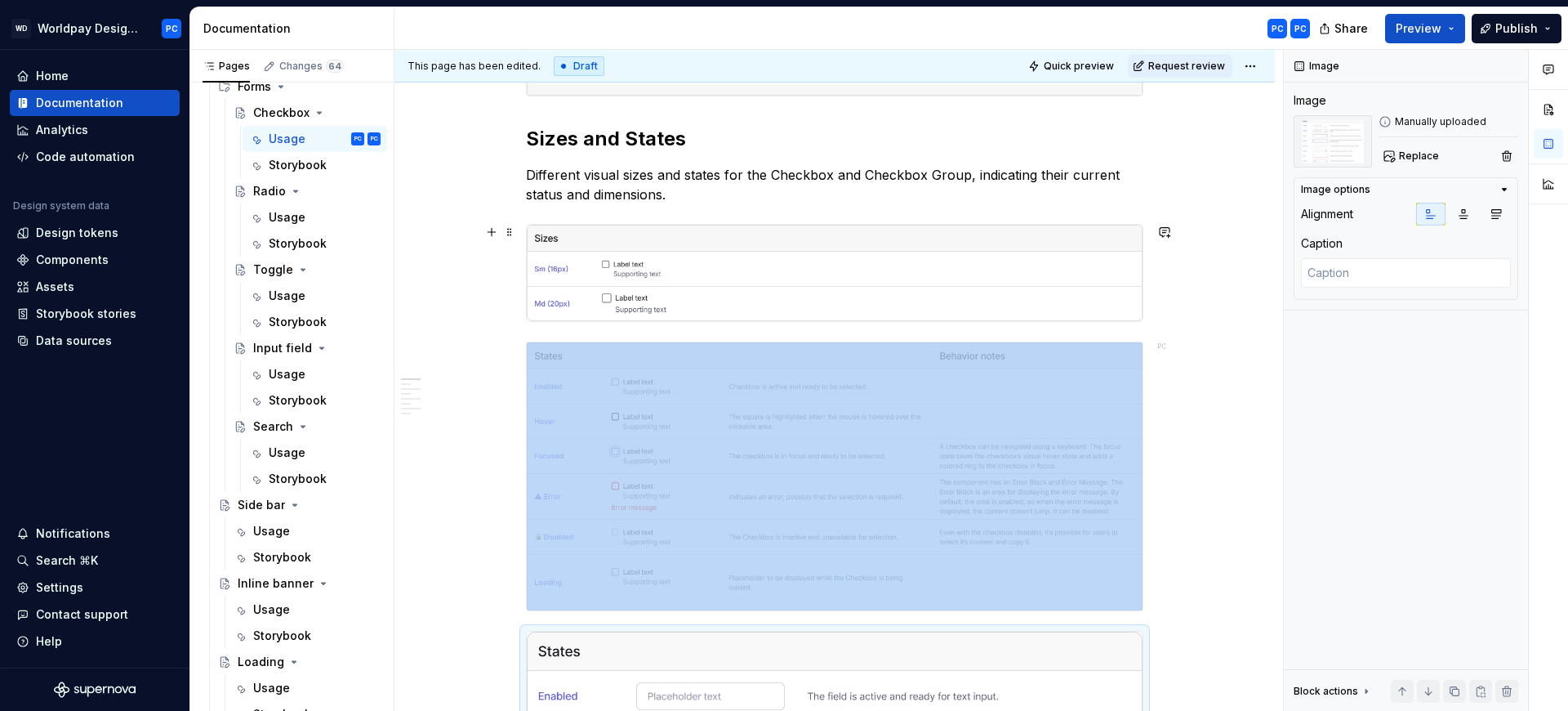
type textarea "*"
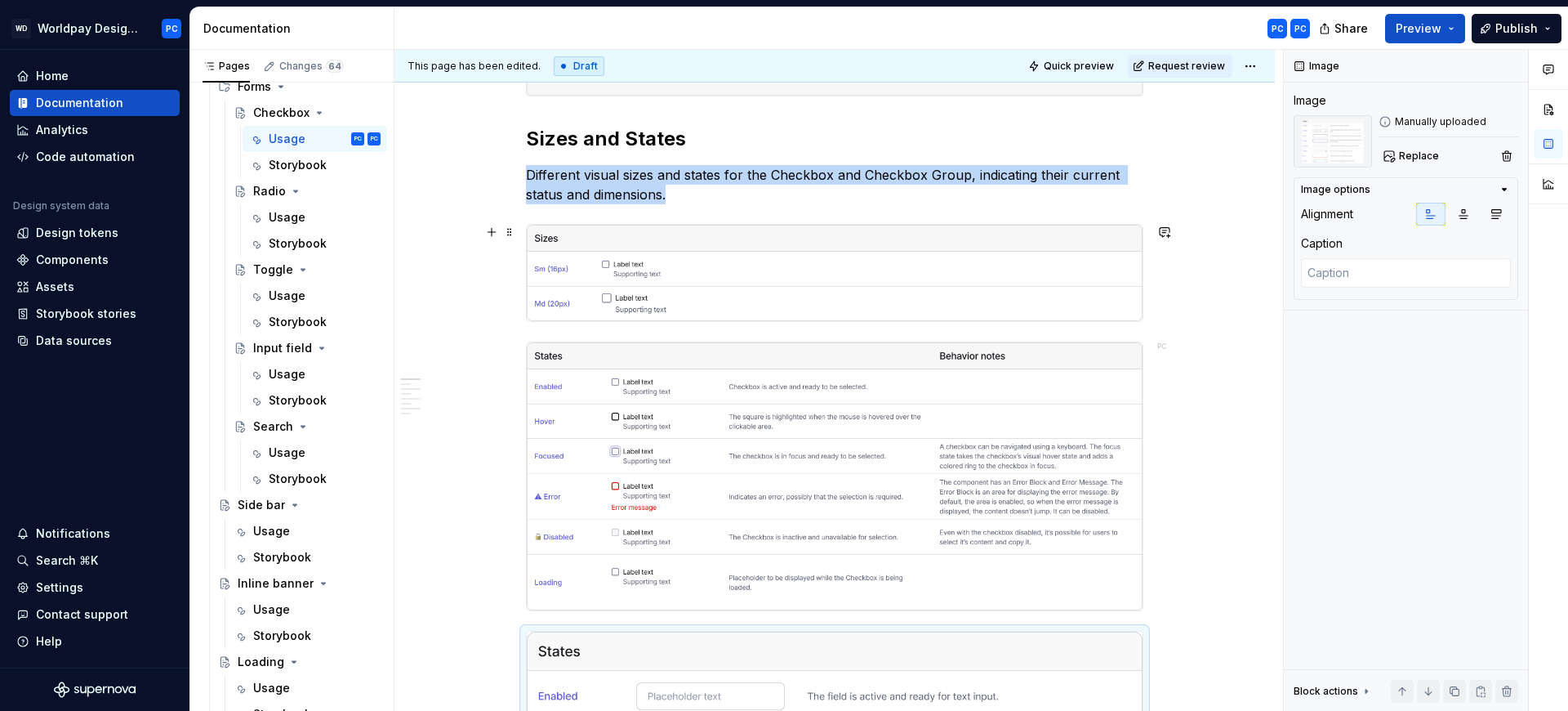
click at [705, 321] on img "To enrich screen reader interactions, please activate Accessibility in Grammarl…" at bounding box center [834, 272] width 616 height 96
click at [1036, 253] on img "To enrich screen reader interactions, please activate Accessibility in Grammarl…" at bounding box center [834, 272] width 616 height 96
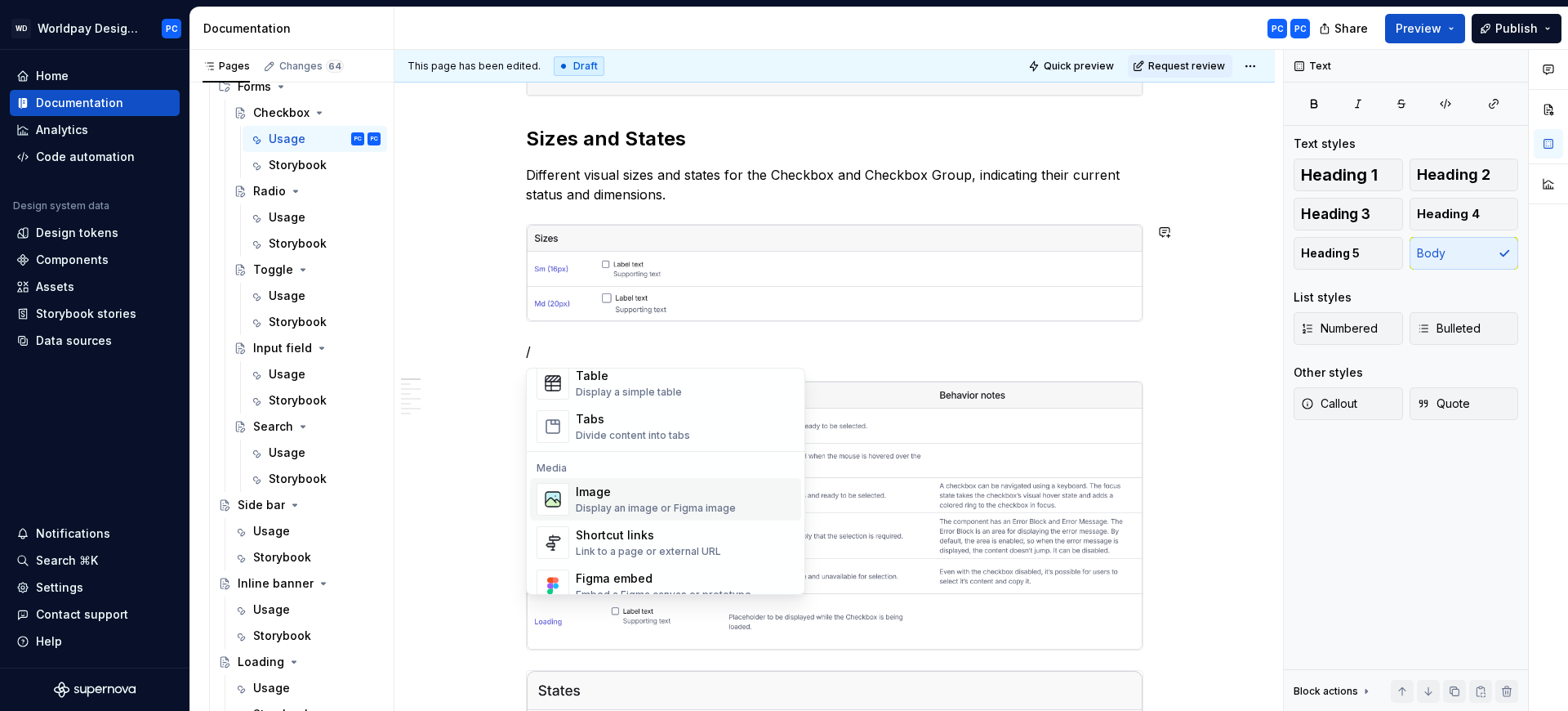
scroll to position [550, 0]
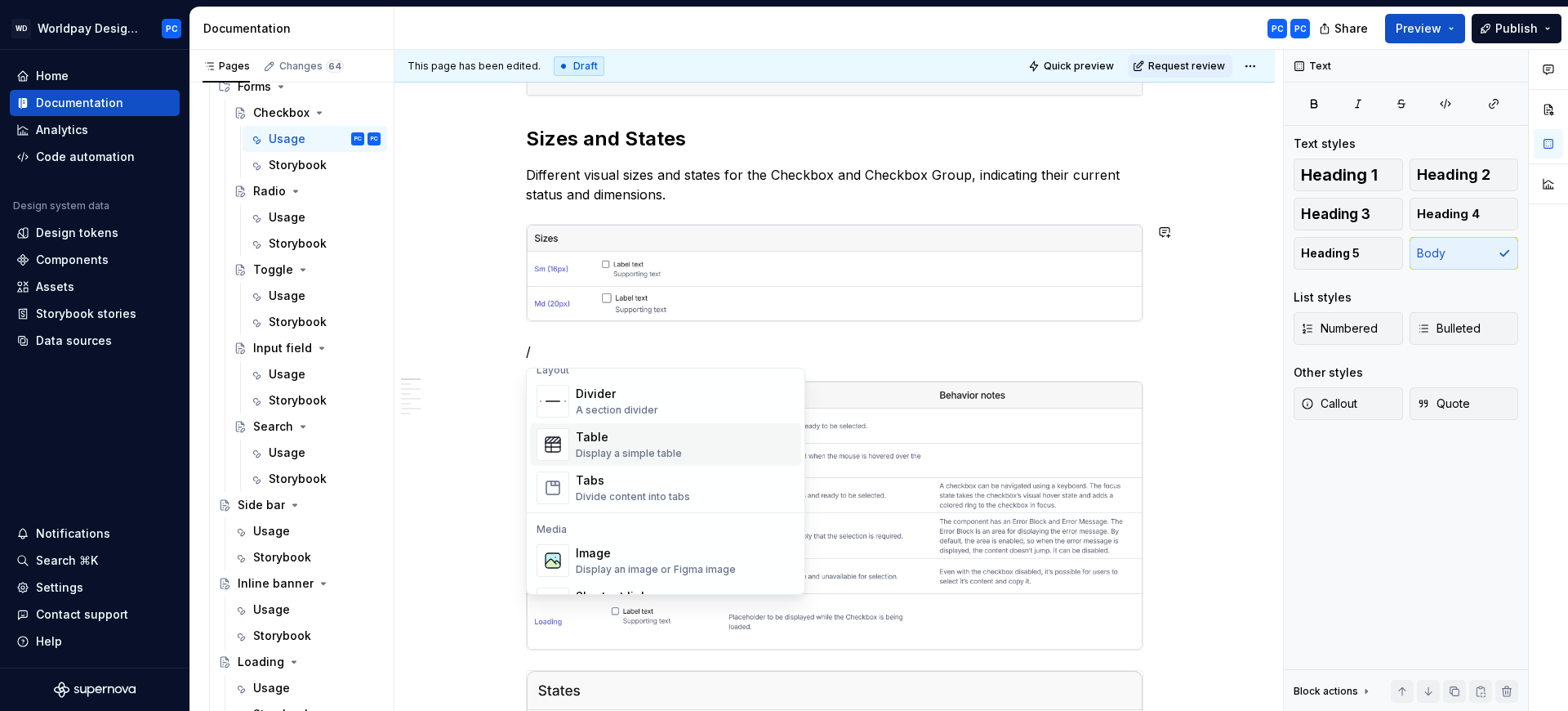
click at [705, 442] on div "Table Display a simple table" at bounding box center [685, 444] width 219 height 33
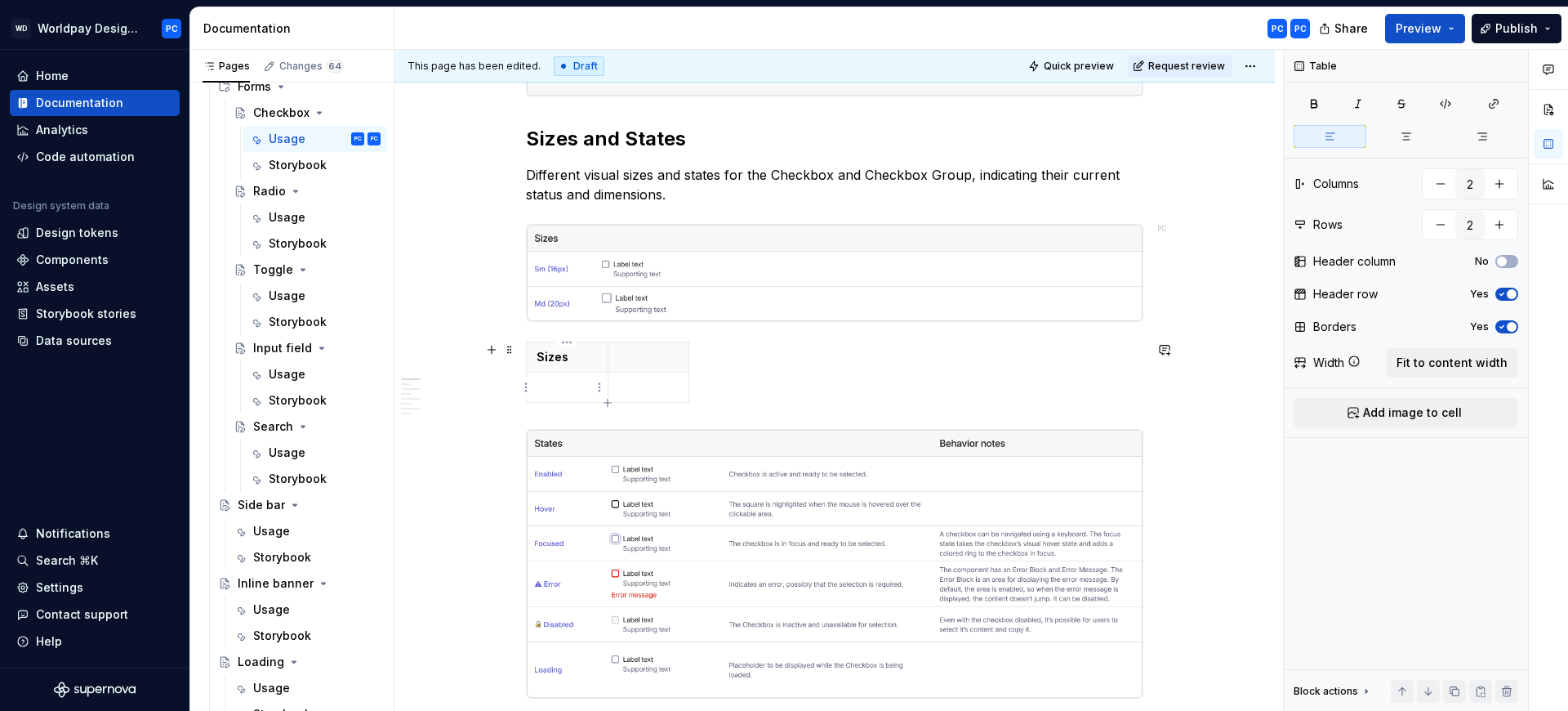
click at [589, 388] on p "To enrich screen reader interactions, please activate Accessibility in Grammarl…" at bounding box center [567, 388] width 61 height 17
click at [607, 401] on icon "button" at bounding box center [607, 403] width 13 height 13
type input "3"
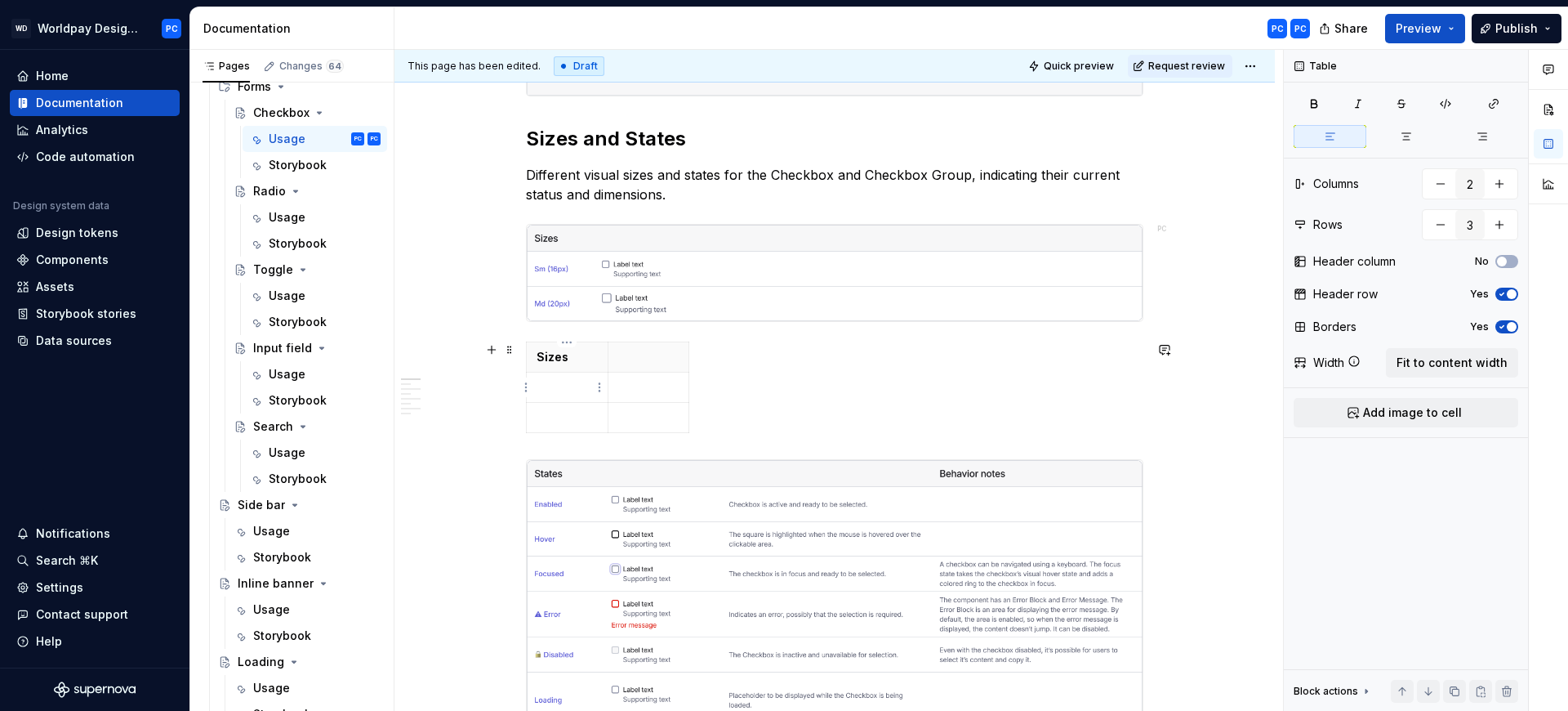
click at [563, 387] on p "To enrich screen reader interactions, please activate Accessibility in Grammarl…" at bounding box center [567, 388] width 61 height 17
drag, startPoint x: 687, startPoint y: 357, endPoint x: 973, endPoint y: 358, distance: 286.0
click at [969, 356] on html "WD Worldpay Design System PC Home Documentation Analytics Code automation Desig…" at bounding box center [784, 355] width 1568 height 711
drag, startPoint x: 976, startPoint y: 352, endPoint x: 1088, endPoint y: 349, distance: 112.0
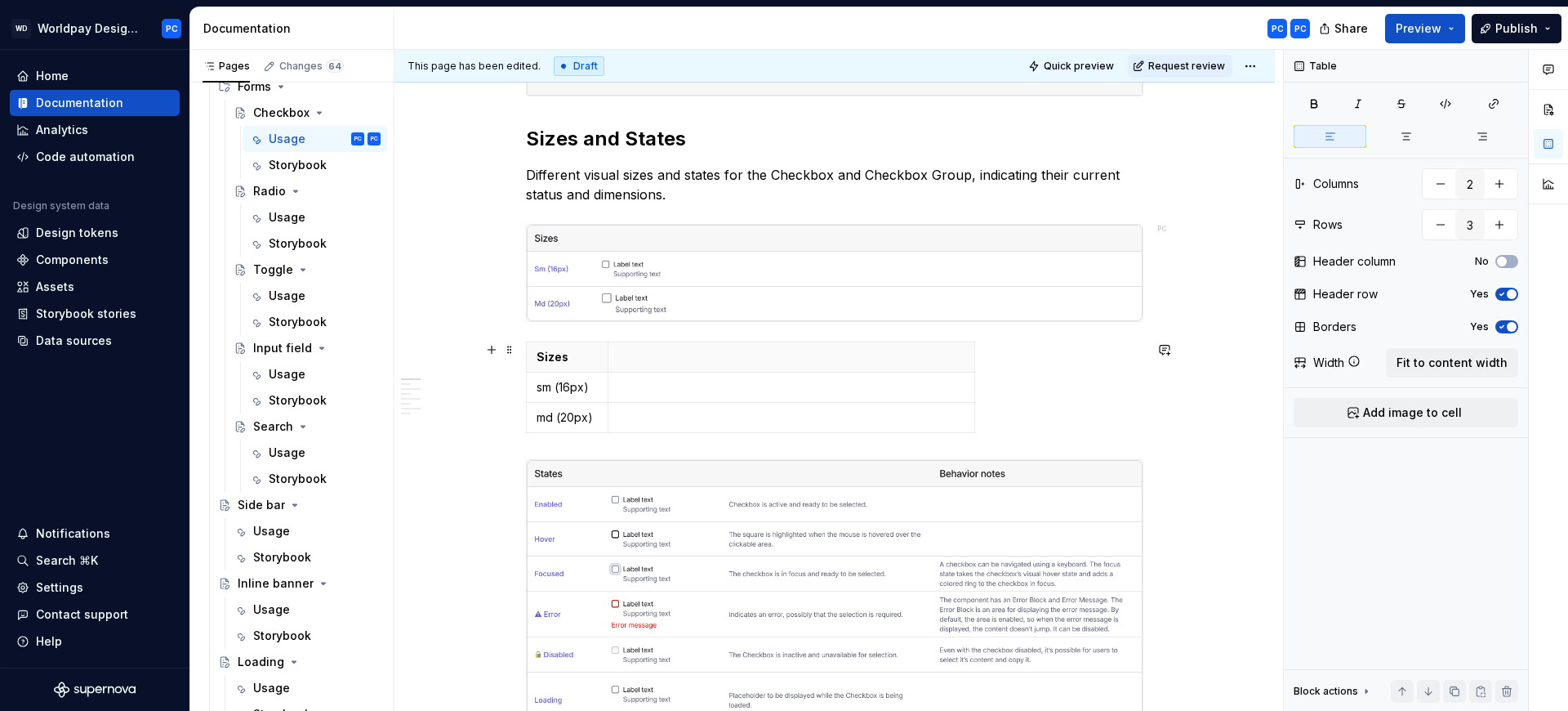
click at [1094, 348] on div "Sizes sm (16px) md (20px)" at bounding box center [835, 390] width 618 height 98
click at [959, 352] on p "To enrich screen reader interactions, please activate Accessibility in Grammarl…" at bounding box center [792, 357] width 347 height 17
drag, startPoint x: 974, startPoint y: 374, endPoint x: 1141, endPoint y: 365, distance: 167.2
click at [521, 352] on html "WD Worldpay Design System PC Home Documentation Analytics Code automation Desig…" at bounding box center [784, 355] width 1568 height 711
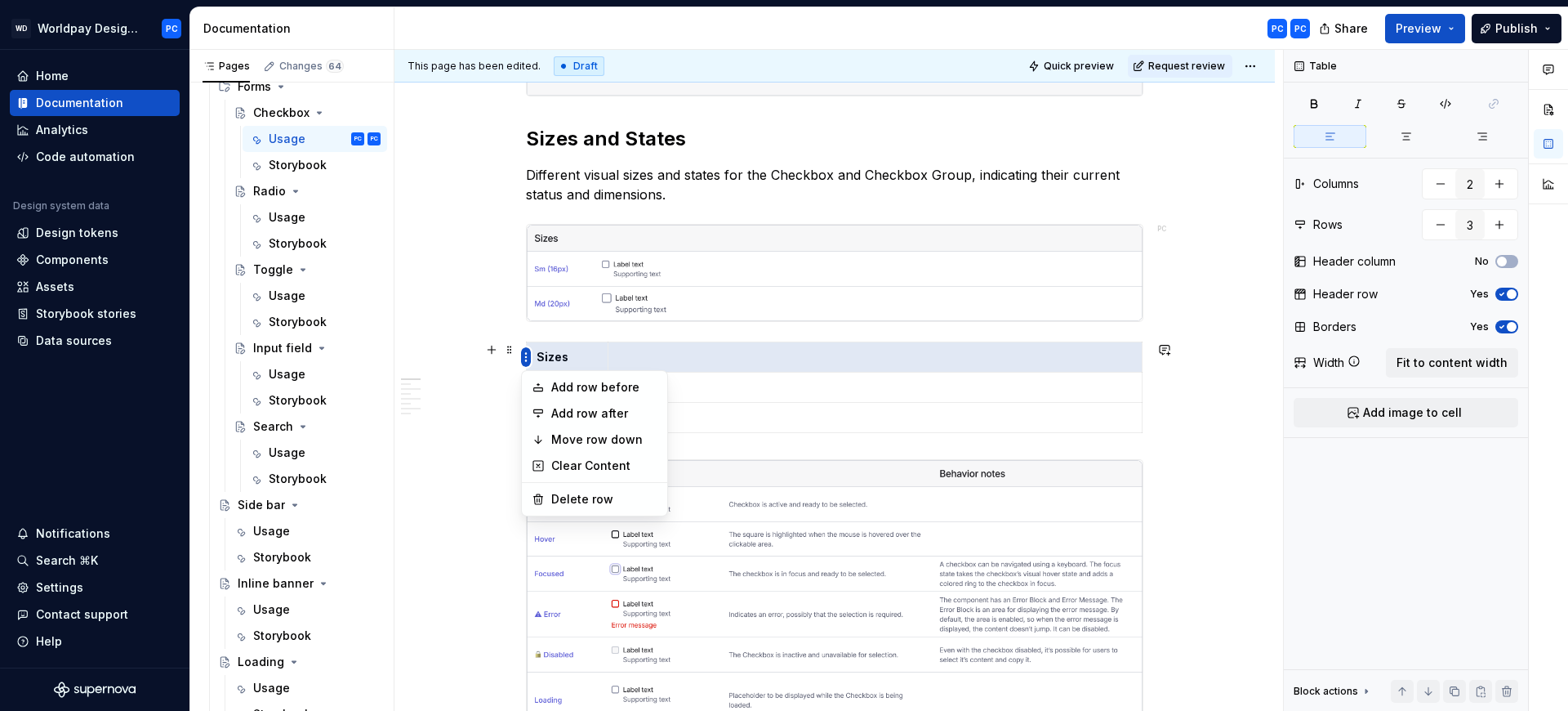
click at [521, 352] on html "WD Worldpay Design System PC Home Documentation Analytics Code automation Desig…" at bounding box center [784, 355] width 1568 height 711
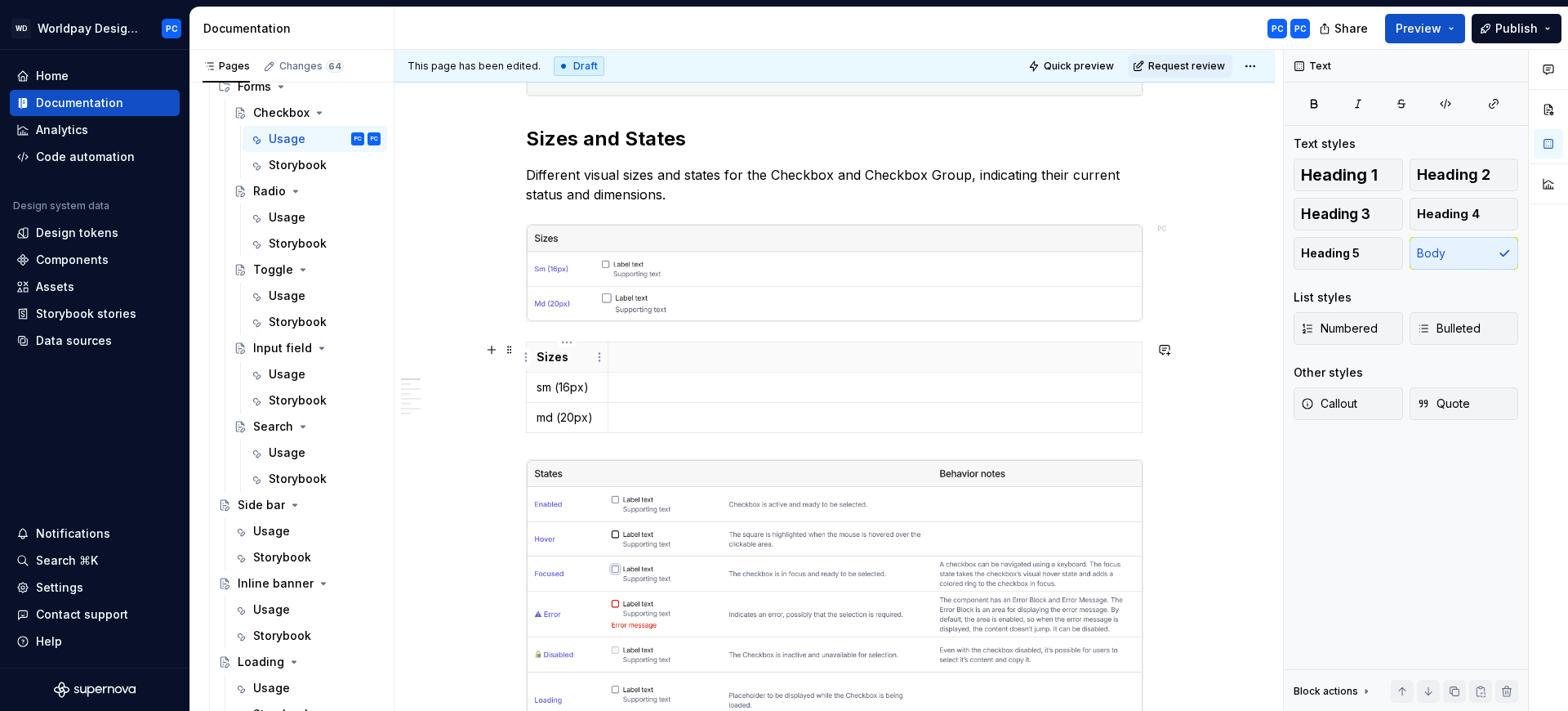
click at [647, 361] on p "To enrich screen reader interactions, please activate Accessibility in Grammarl…" at bounding box center [875, 357] width 513 height 17
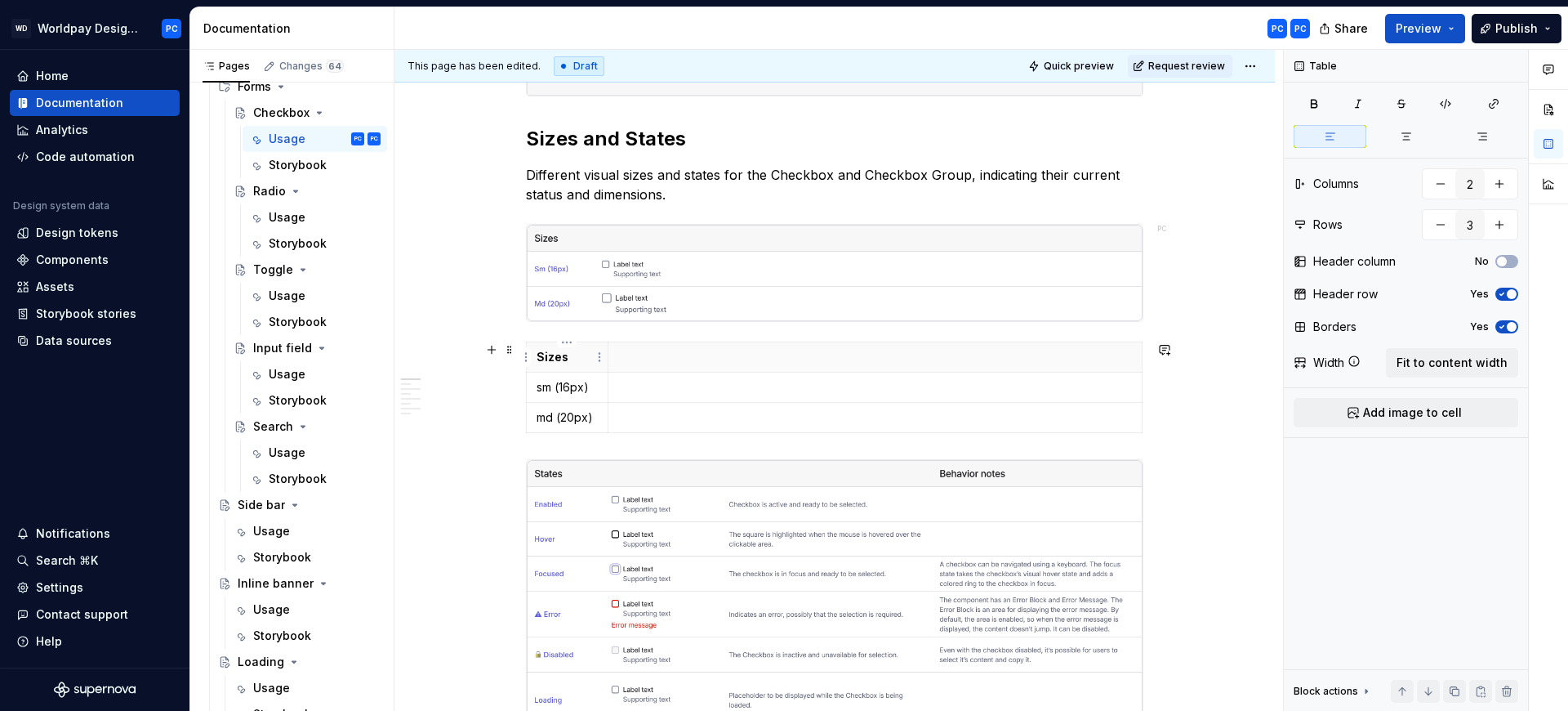
click at [583, 352] on p "Sizes" at bounding box center [567, 357] width 61 height 17
click at [655, 351] on p "To enrich screen reader interactions, please activate Accessibility in Grammarl…" at bounding box center [875, 357] width 513 height 17
click at [569, 342] on html "WD Worldpay Design System PC Home Documentation Analytics Code automation Desig…" at bounding box center [784, 355] width 1568 height 711
click at [525, 359] on html "WD Worldpay Design System PC Home Documentation Analytics Code automation Desig…" at bounding box center [784, 355] width 1568 height 711
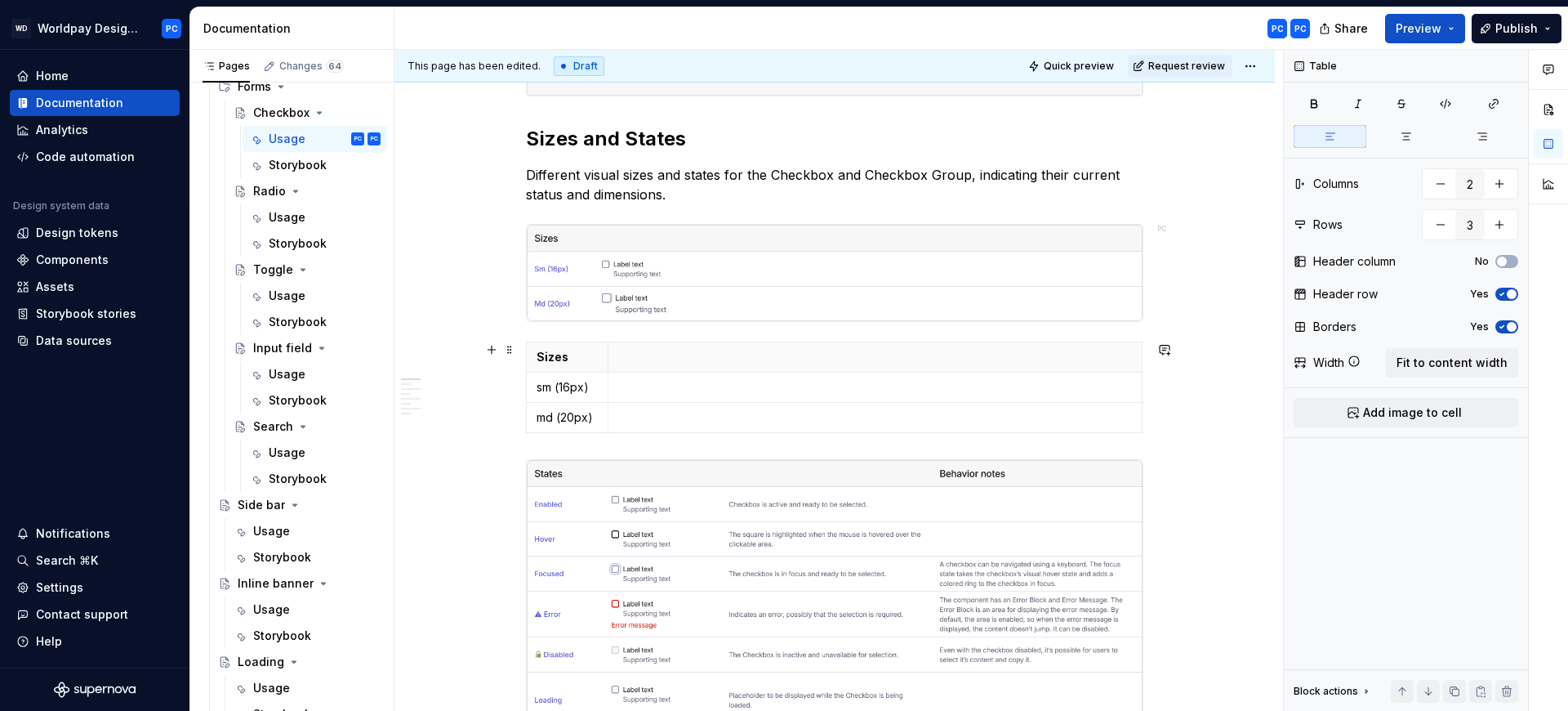
click at [705, 354] on html "WD Worldpay Design System PC Home Documentation Analytics Code automation Desig…" at bounding box center [784, 355] width 1568 height 711
click at [652, 388] on p "To enrich screen reader interactions, please activate Accessibility in Grammarl…" at bounding box center [875, 388] width 513 height 17
click at [641, 395] on p "To enrich screen reader interactions, please activate Accessibility in Grammarl…" at bounding box center [875, 388] width 513 height 17
click at [657, 385] on p "To enrich screen reader interactions, please activate Accessibility in Grammarl…" at bounding box center [875, 388] width 513 height 17
click at [1140, 387] on icon "button" at bounding box center [1141, 387] width 7 height 7
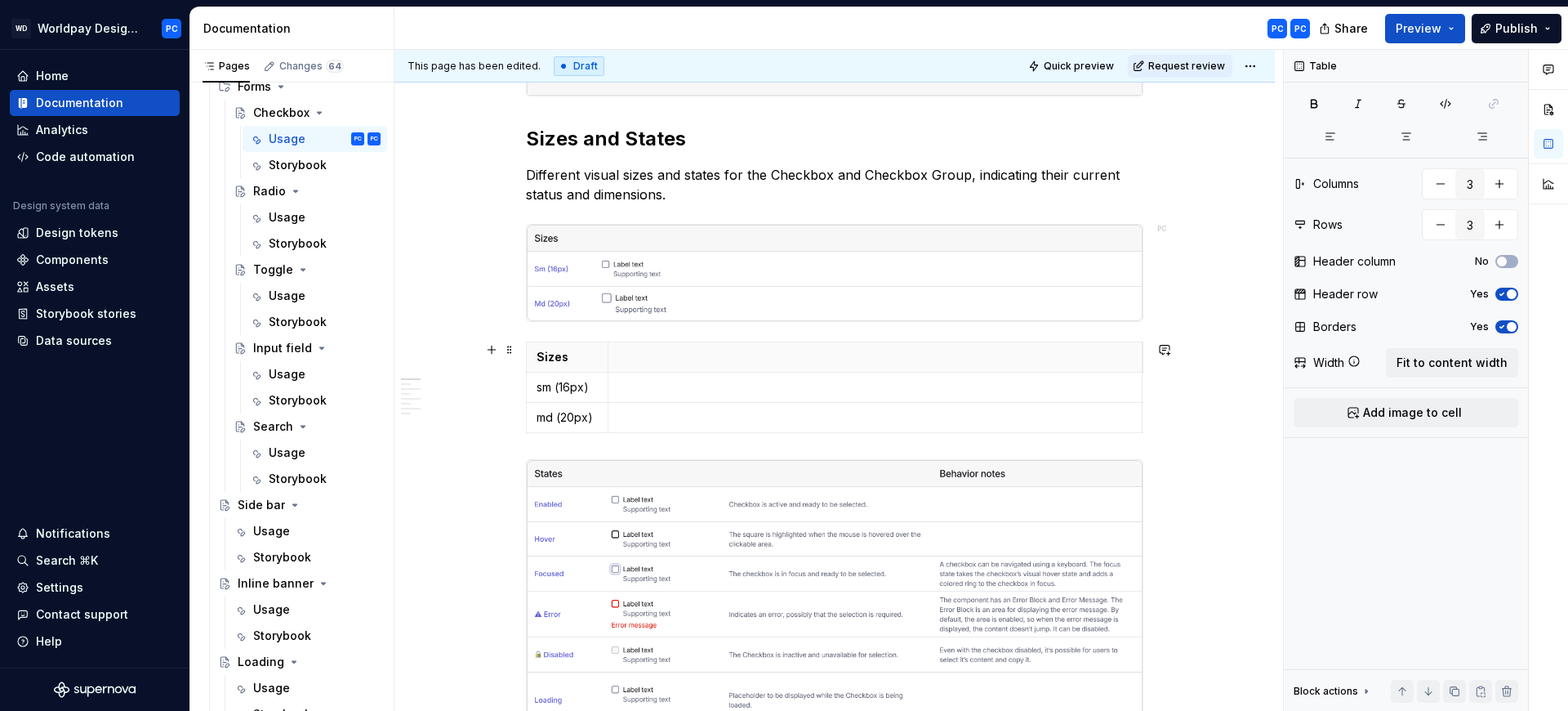
scroll to position [0, 22]
type input "2"
click at [636, 381] on p "To enrich screen reader interactions, please activate Accessibility in Grammarl…" at bounding box center [875, 388] width 513 height 17
click at [528, 389] on html "WD Worldpay Design System PC Home Documentation Analytics Code automation Desig…" at bounding box center [784, 355] width 1568 height 711
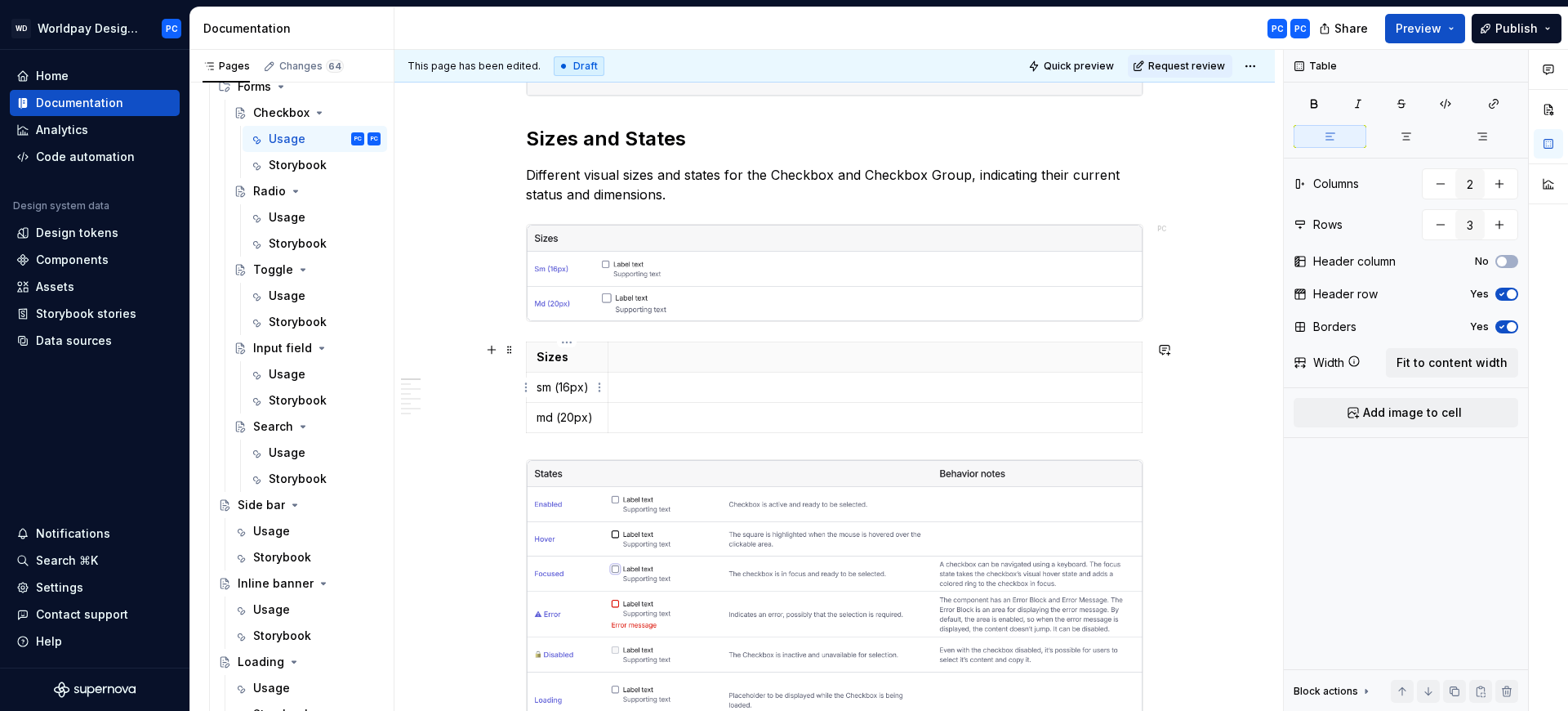
click at [527, 389] on html "WD Worldpay Design System PC Home Documentation Analytics Code automation Desig…" at bounding box center [784, 355] width 1568 height 711
click at [674, 387] on p "To enrich screen reader interactions, please activate Accessibility in Grammarl…" at bounding box center [875, 388] width 513 height 17
click at [1486, 412] on button "Add image to cell" at bounding box center [1406, 413] width 225 height 30
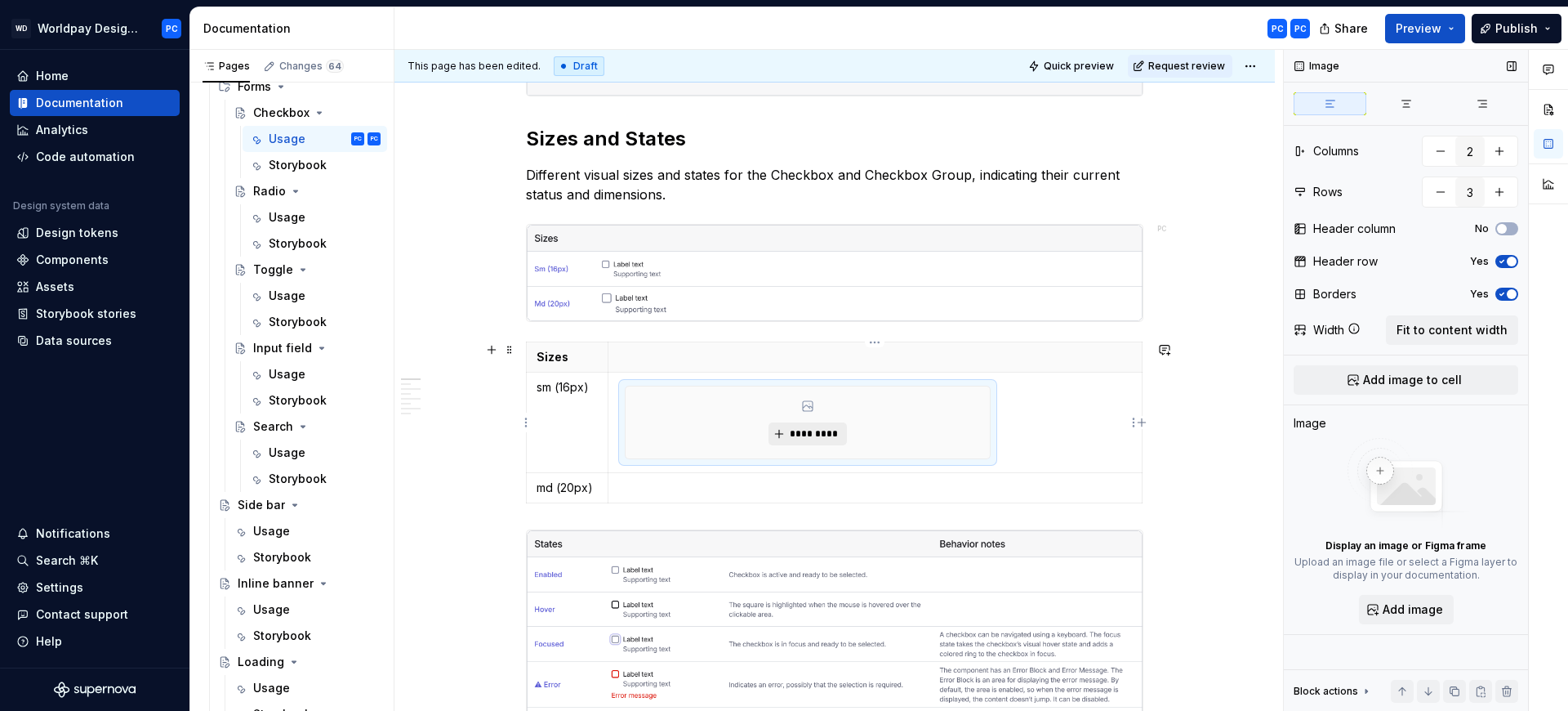
click at [805, 433] on span "*********" at bounding box center [813, 433] width 49 height 13
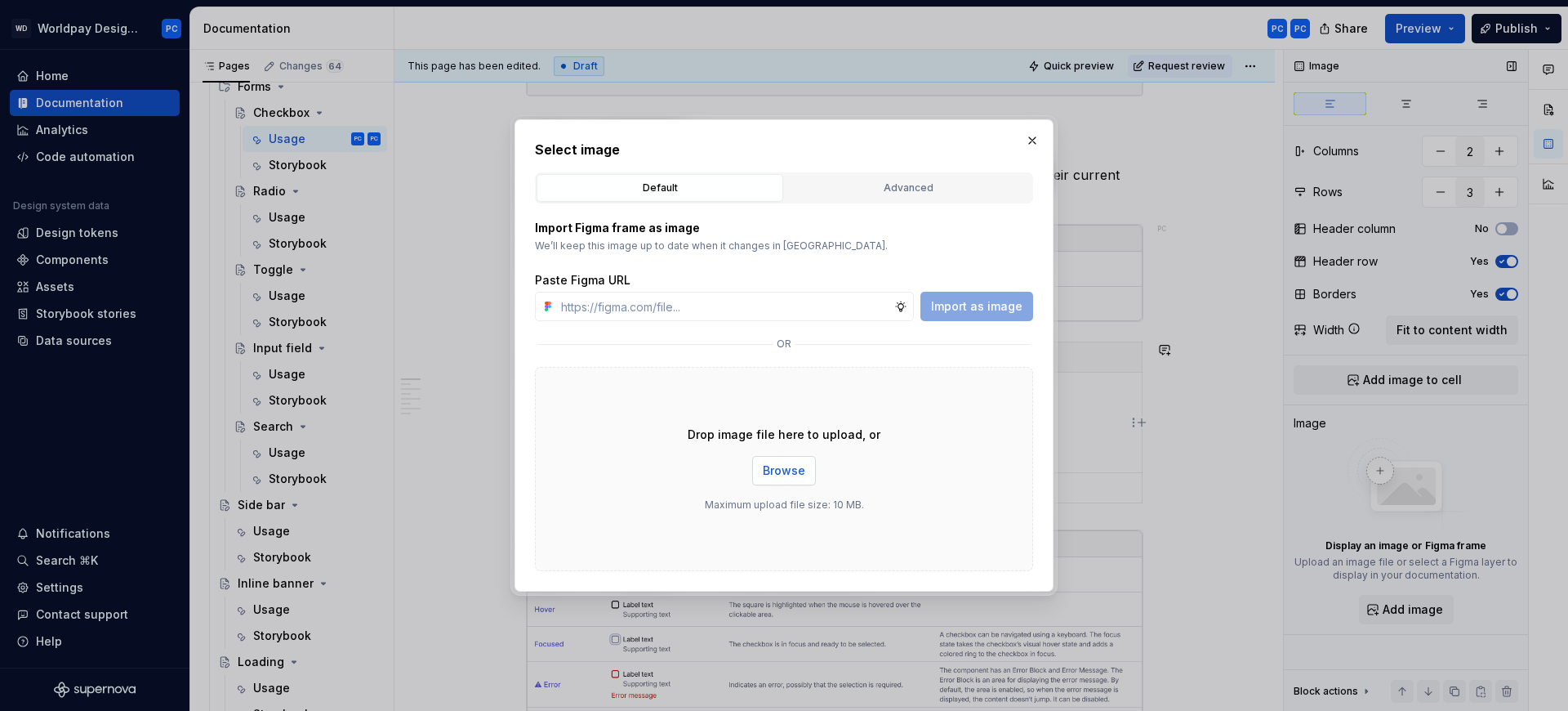
click at [785, 466] on span "Browse" at bounding box center [784, 471] width 43 height 17
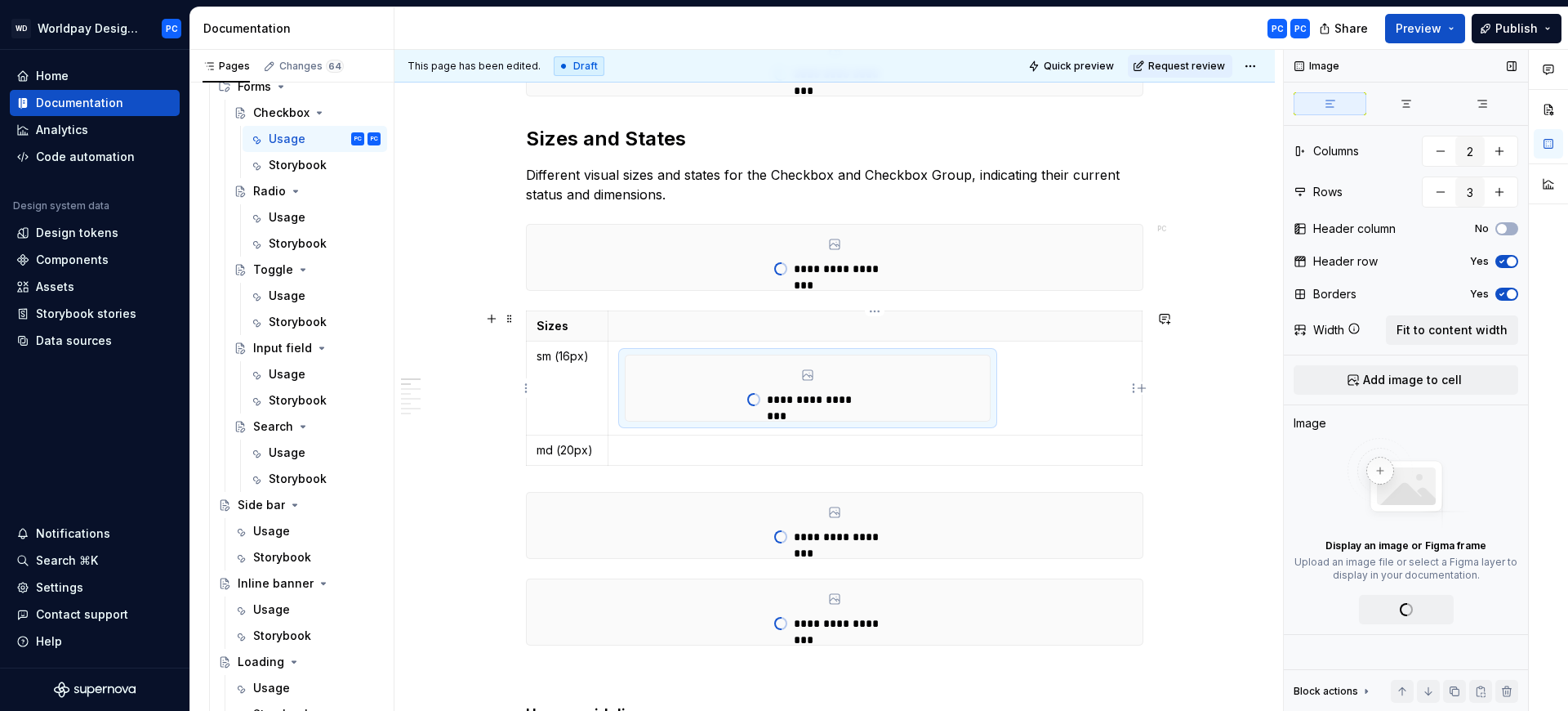
scroll to position [749, 0]
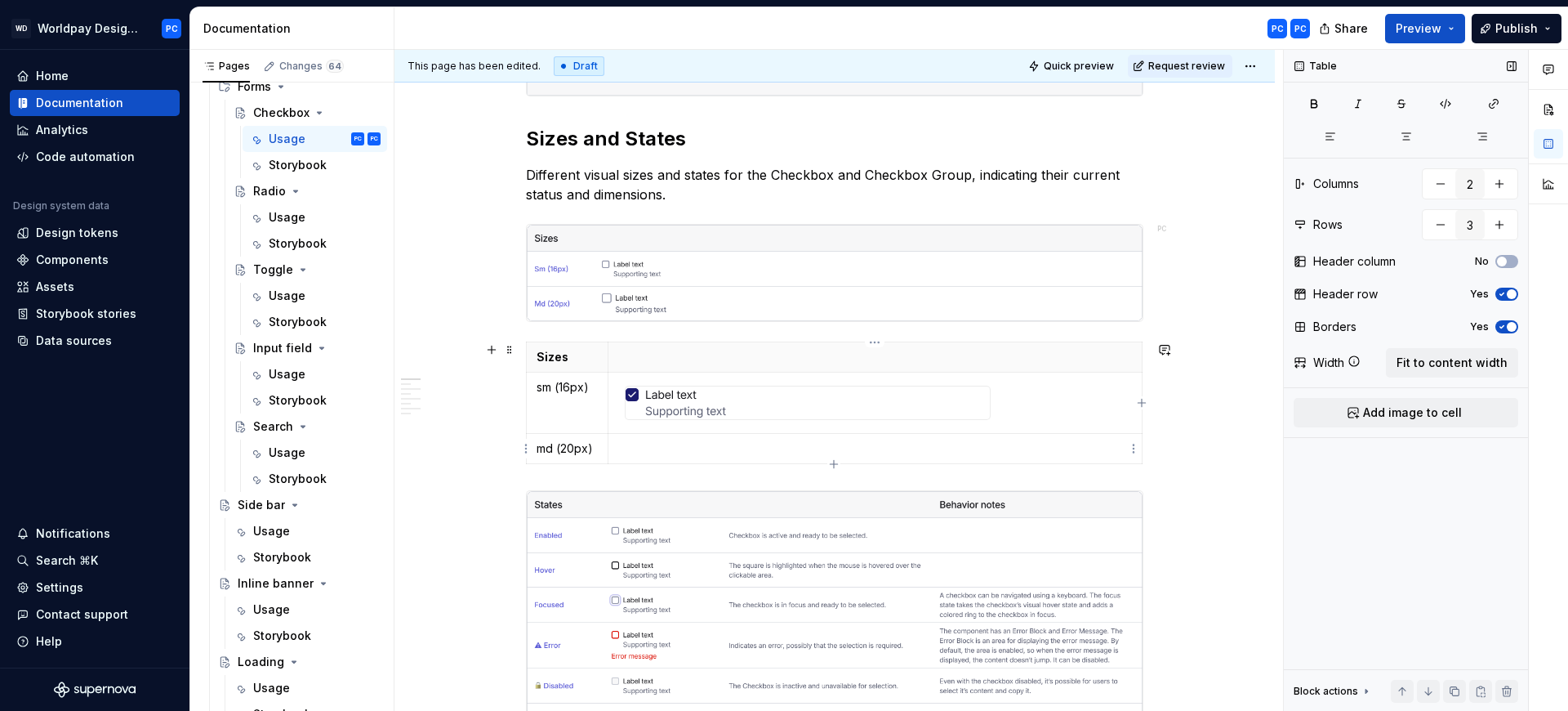
click at [731, 449] on p "To enrich screen reader interactions, please activate Accessibility in Grammarl…" at bounding box center [875, 449] width 513 height 17
click at [953, 394] on div "To enrich screen reader interactions, please activate Accessibility in Grammarl…" at bounding box center [807, 403] width 364 height 33
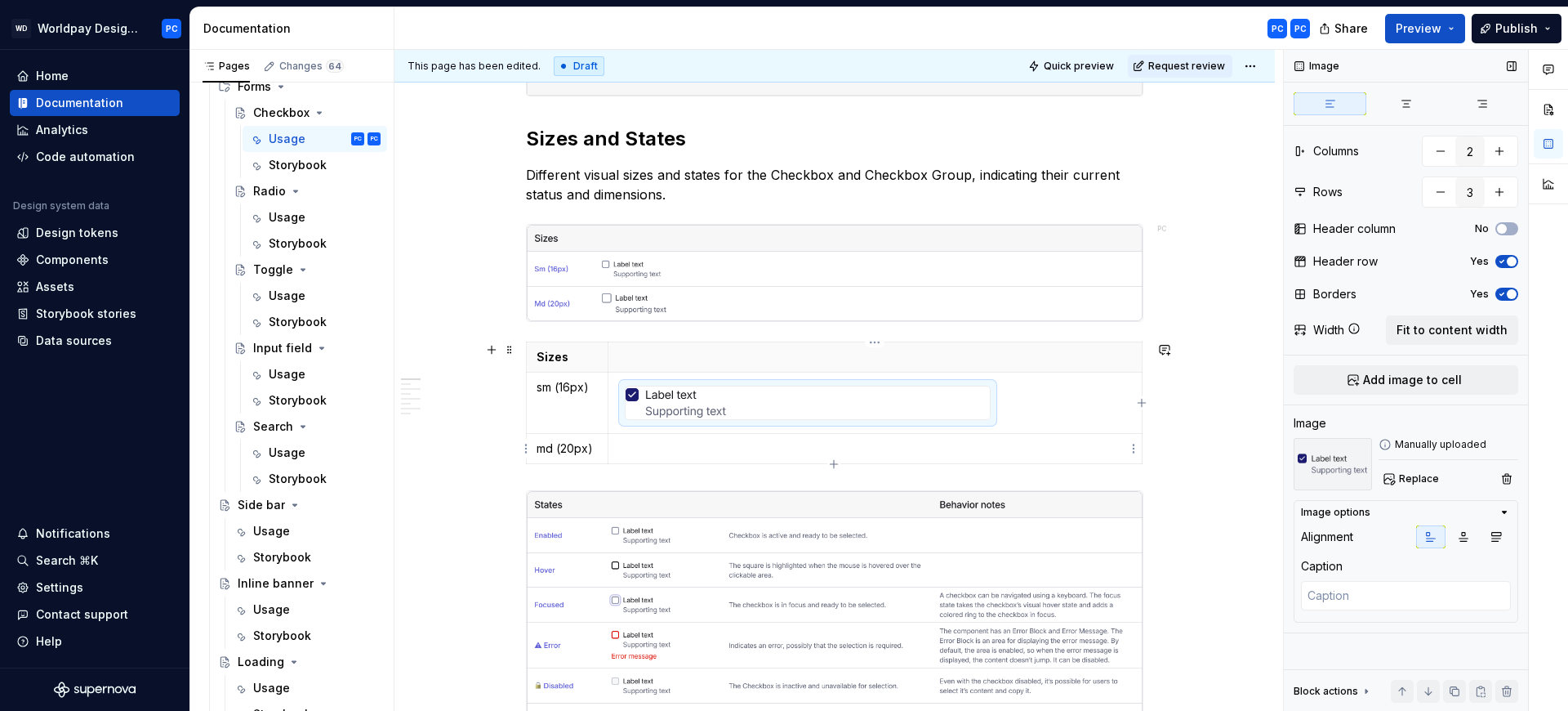
click at [659, 445] on p "To enrich screen reader interactions, please activate Accessibility in Grammarl…" at bounding box center [875, 449] width 513 height 17
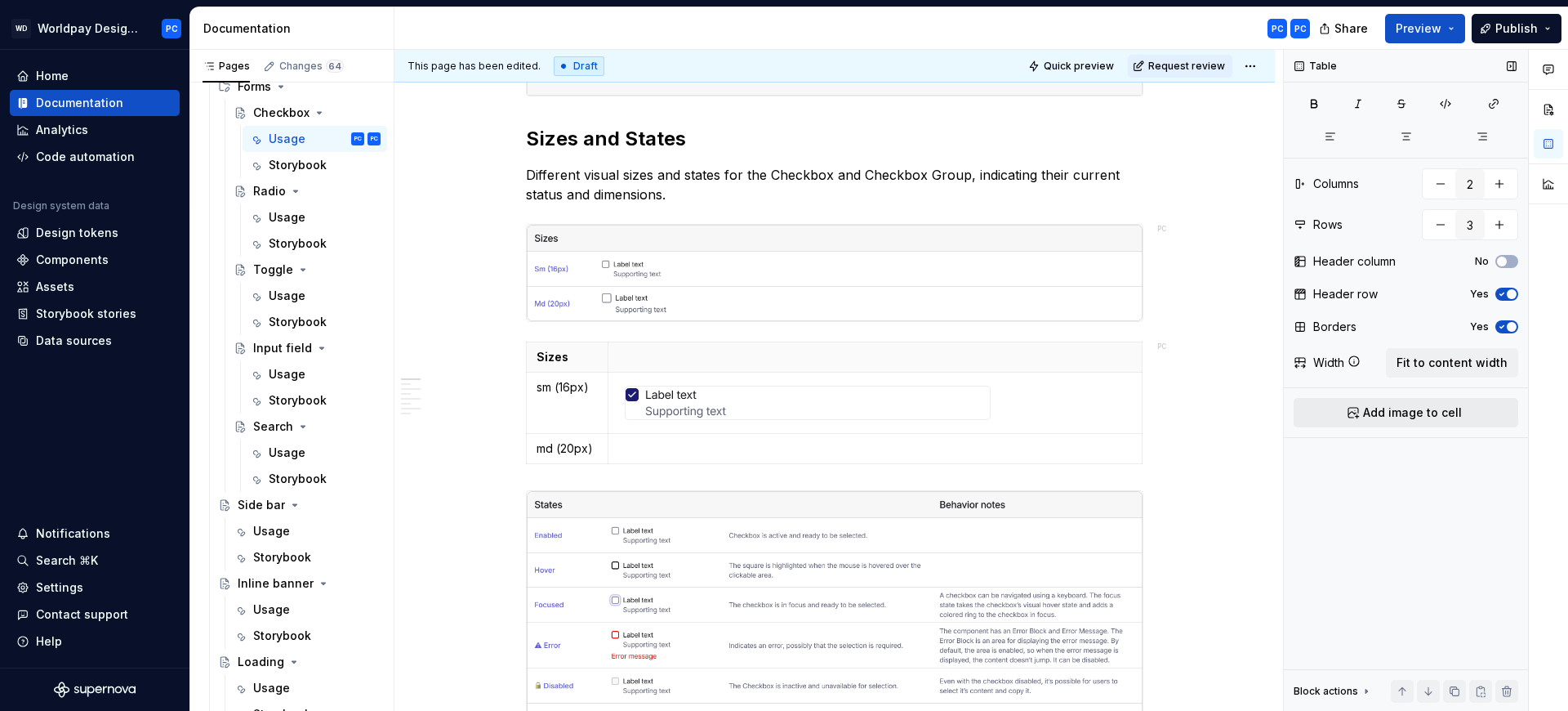
click at [1388, 408] on span "Add image to cell" at bounding box center [1412, 413] width 99 height 17
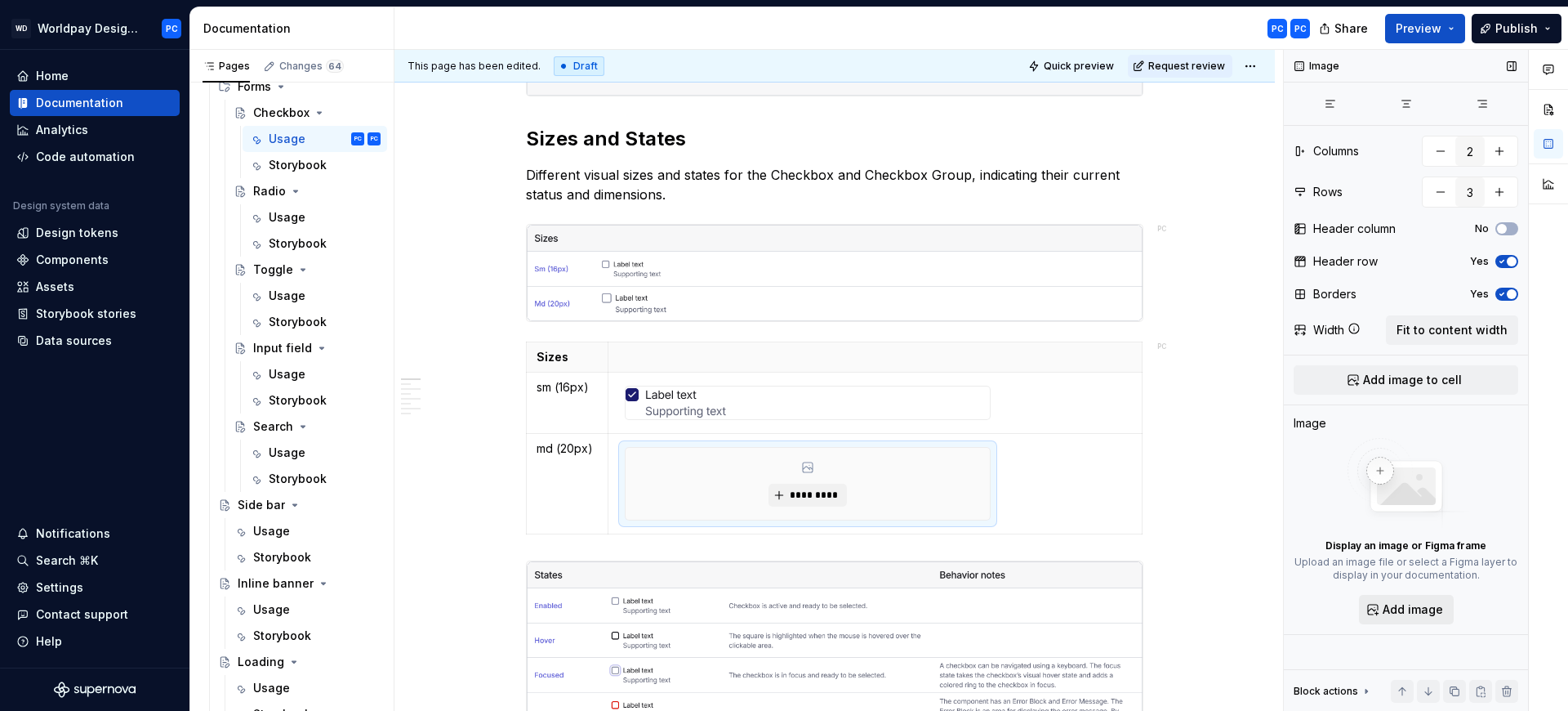
click at [1387, 610] on span "Add image" at bounding box center [1412, 609] width 61 height 17
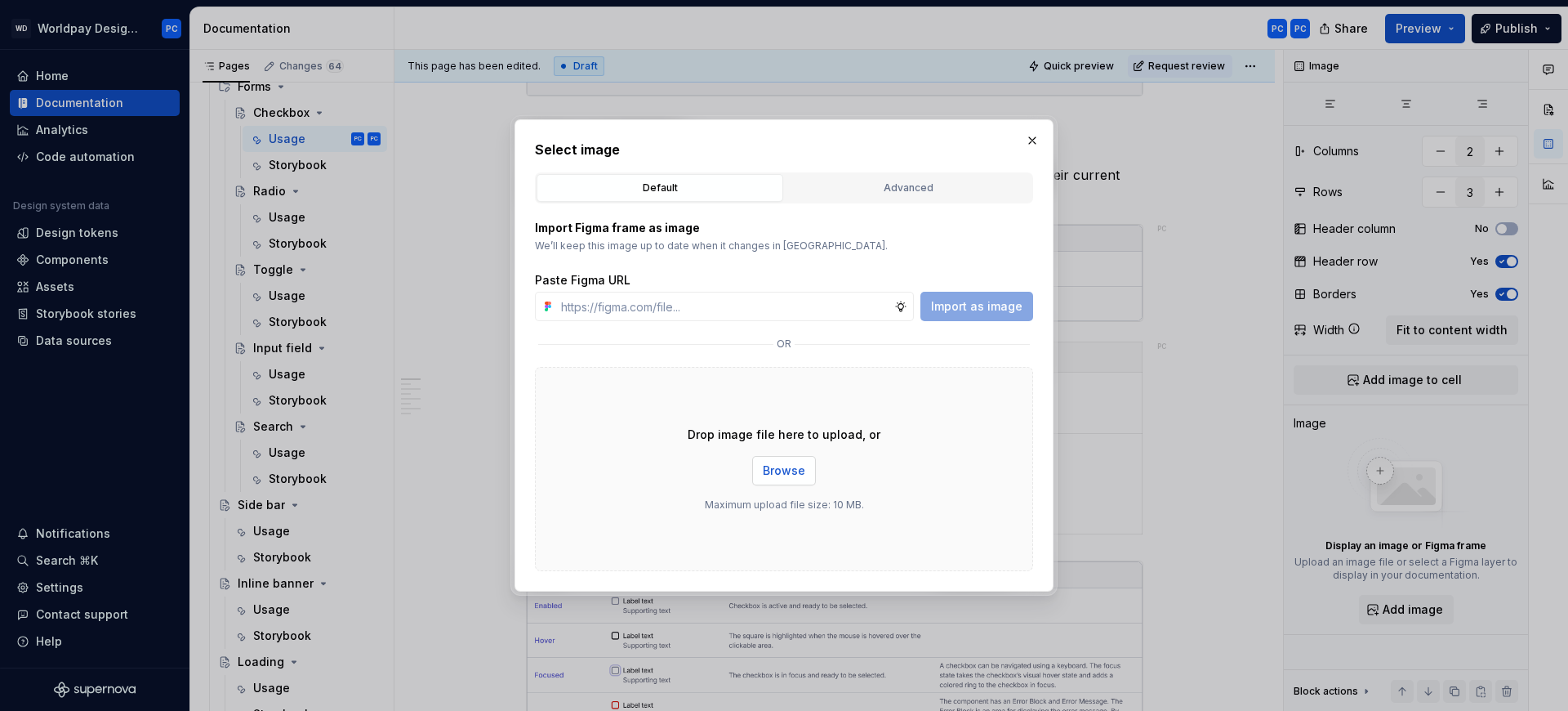
click at [789, 474] on span "Browse" at bounding box center [784, 471] width 43 height 17
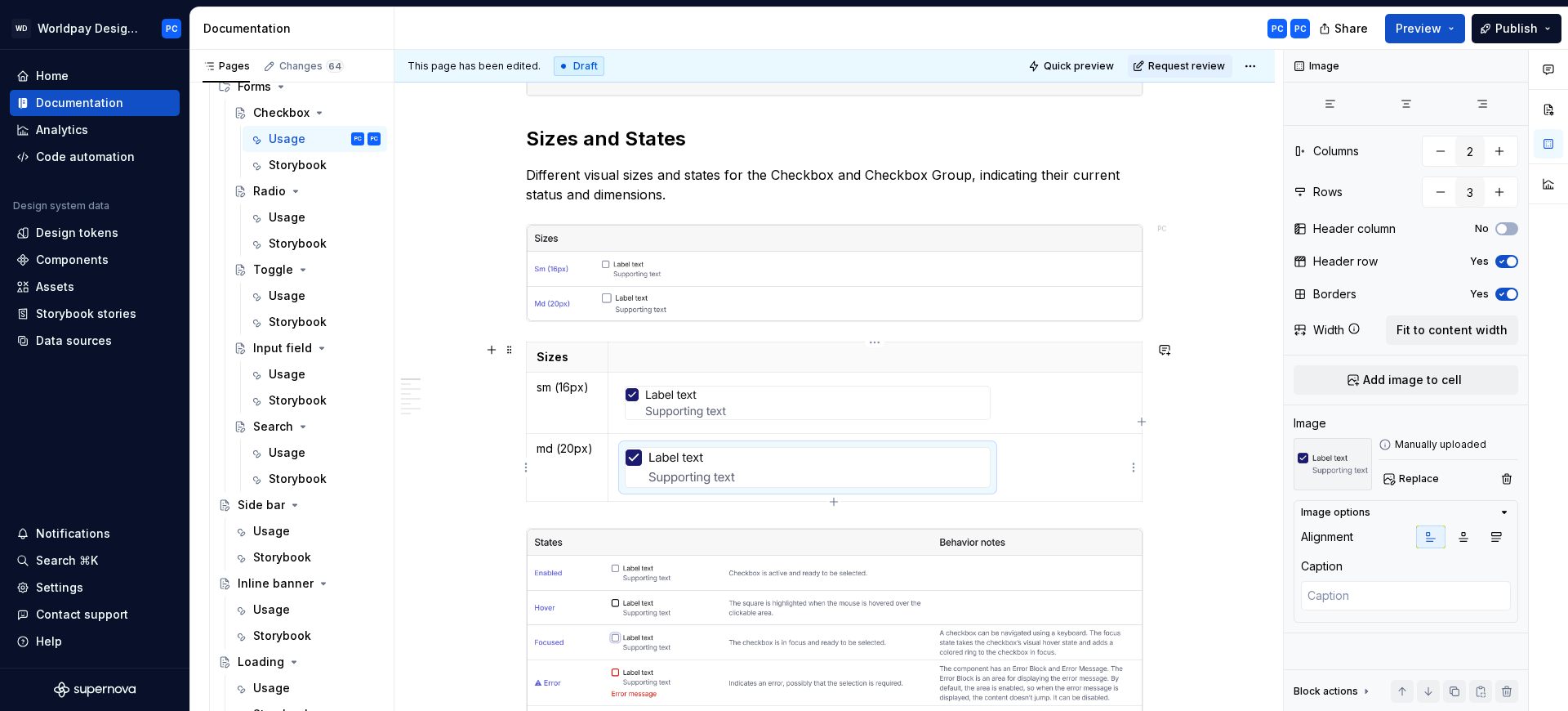
click at [1055, 433] on td "To enrich screen reader interactions, please activate Accessibility in Grammarl…" at bounding box center [874, 467] width 534 height 68
click at [901, 410] on div "To enrich screen reader interactions, please activate Accessibility in Grammarl…" at bounding box center [807, 403] width 364 height 33
click at [1509, 294] on span "button" at bounding box center [1511, 294] width 10 height 10
click at [938, 480] on div "To enrich screen reader interactions, please activate Accessibility in Grammarl…" at bounding box center [807, 467] width 364 height 39
click at [1085, 396] on td "To enrich screen reader interactions, please activate Accessibility in Grammarl…" at bounding box center [874, 403] width 534 height 62
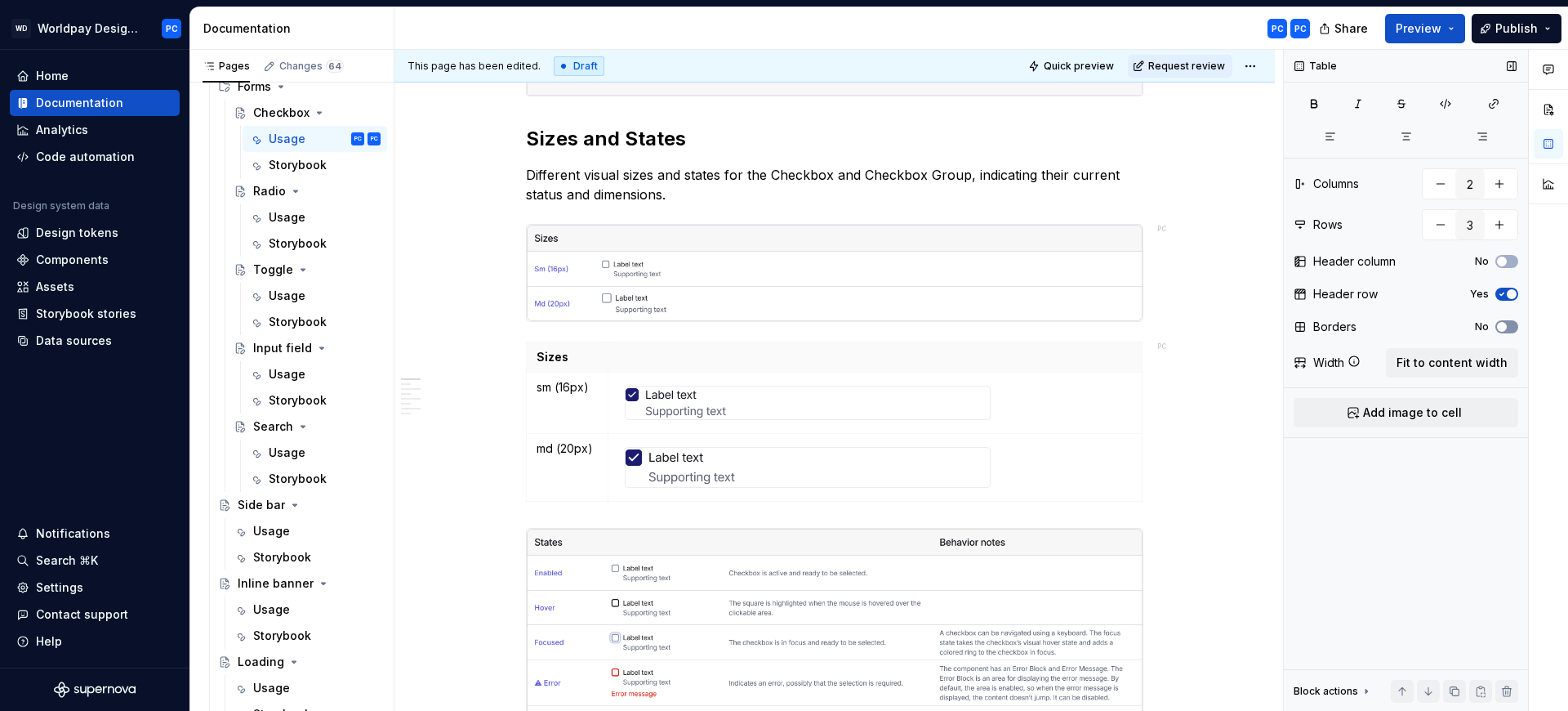
click at [1502, 327] on span "button" at bounding box center [1502, 326] width 10 height 10
click at [1502, 327] on icon "button" at bounding box center [1502, 327] width 4 height 3
click at [1502, 327] on span "button" at bounding box center [1502, 326] width 10 height 10
click at [1511, 294] on span "button" at bounding box center [1511, 294] width 10 height 10
click at [1511, 294] on button "No" at bounding box center [1507, 294] width 23 height 13
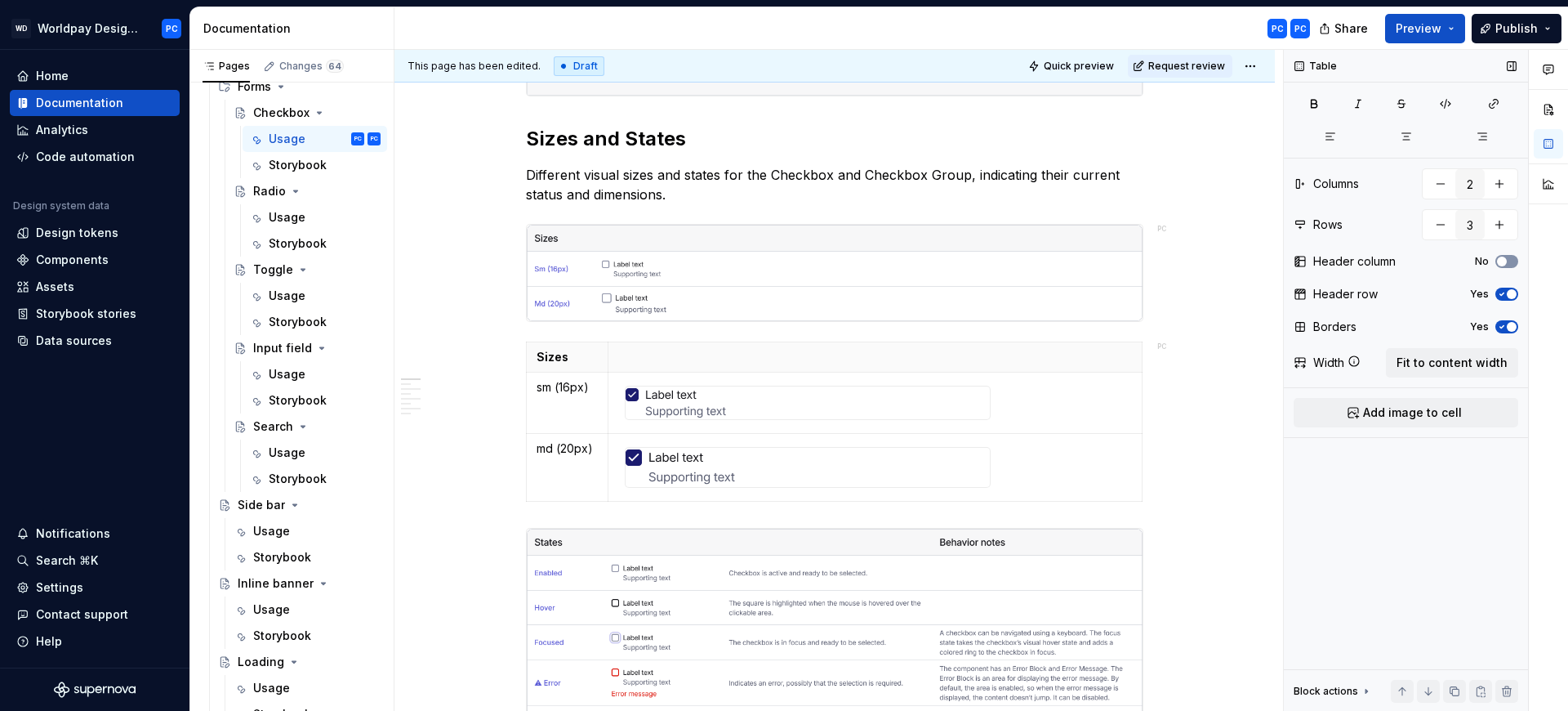
click at [1507, 260] on icon "button" at bounding box center [1502, 261] width 13 height 10
click at [1507, 260] on span "button" at bounding box center [1511, 261] width 10 height 10
click at [1081, 64] on span "Quick preview" at bounding box center [1078, 66] width 70 height 13
click at [1437, 32] on span "Preview" at bounding box center [1418, 29] width 46 height 17
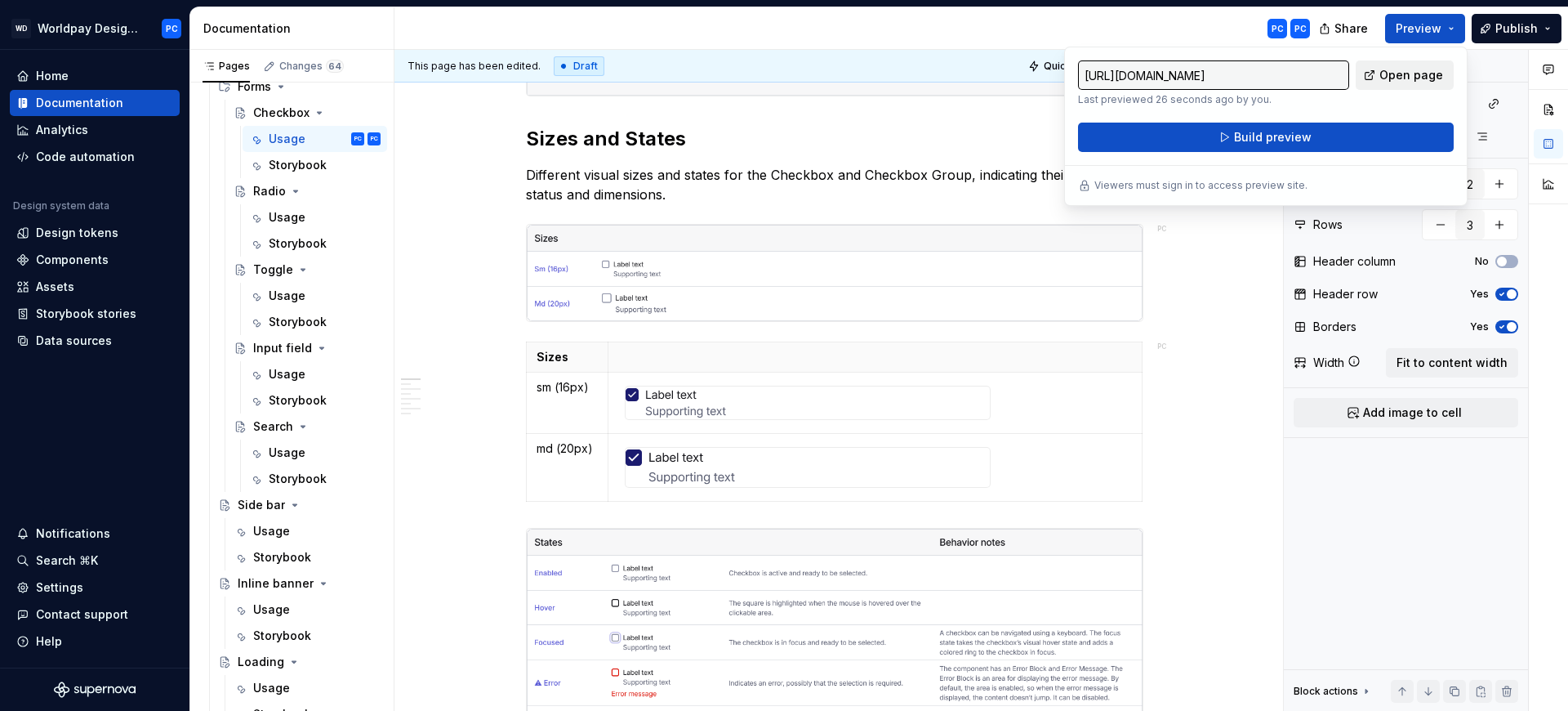
click at [1417, 75] on span "Open page" at bounding box center [1411, 75] width 63 height 17
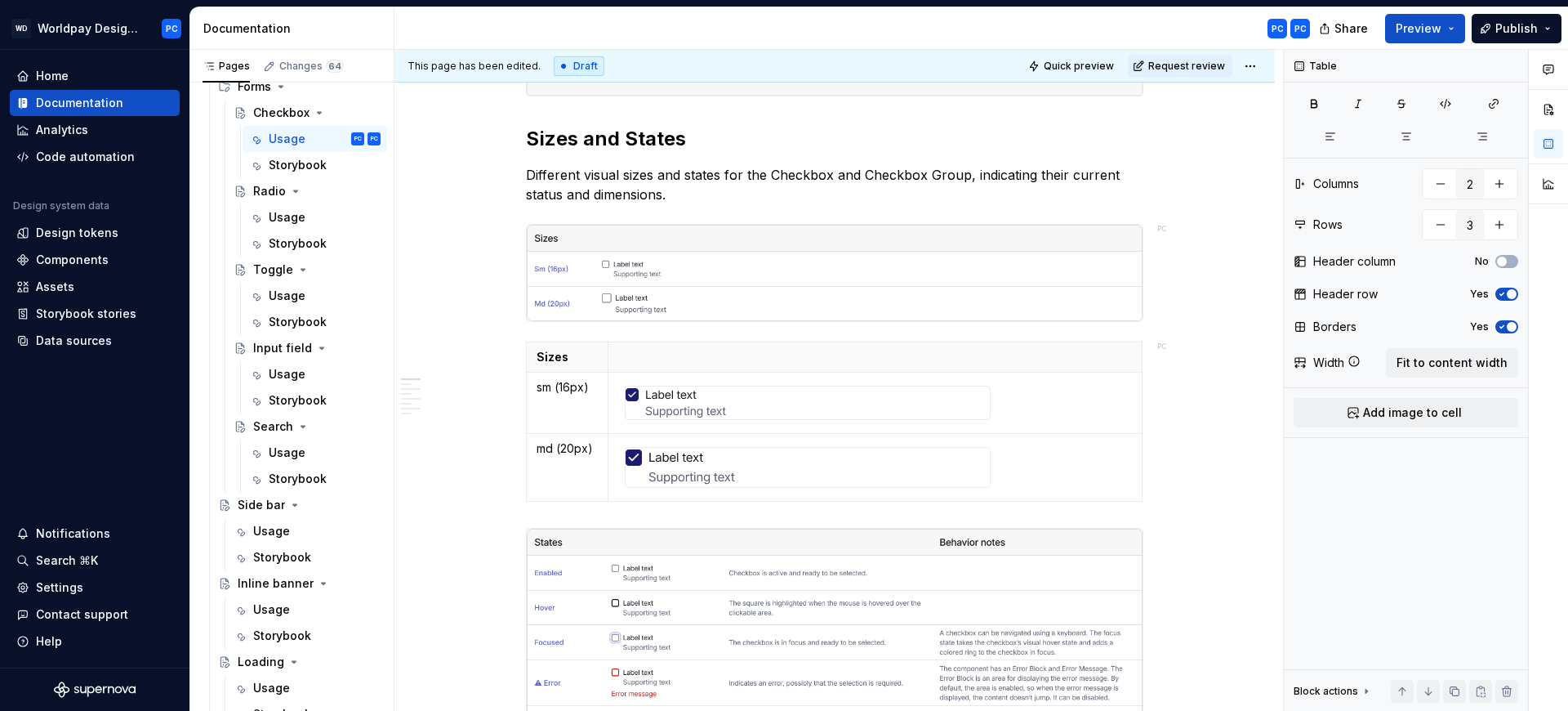
click at [1037, 29] on div "PC PC" at bounding box center [858, 29] width 929 height 43
click at [643, 267] on img "To enrich screen reader interactions, please activate Accessibility in Grammarl…" at bounding box center [834, 272] width 616 height 96
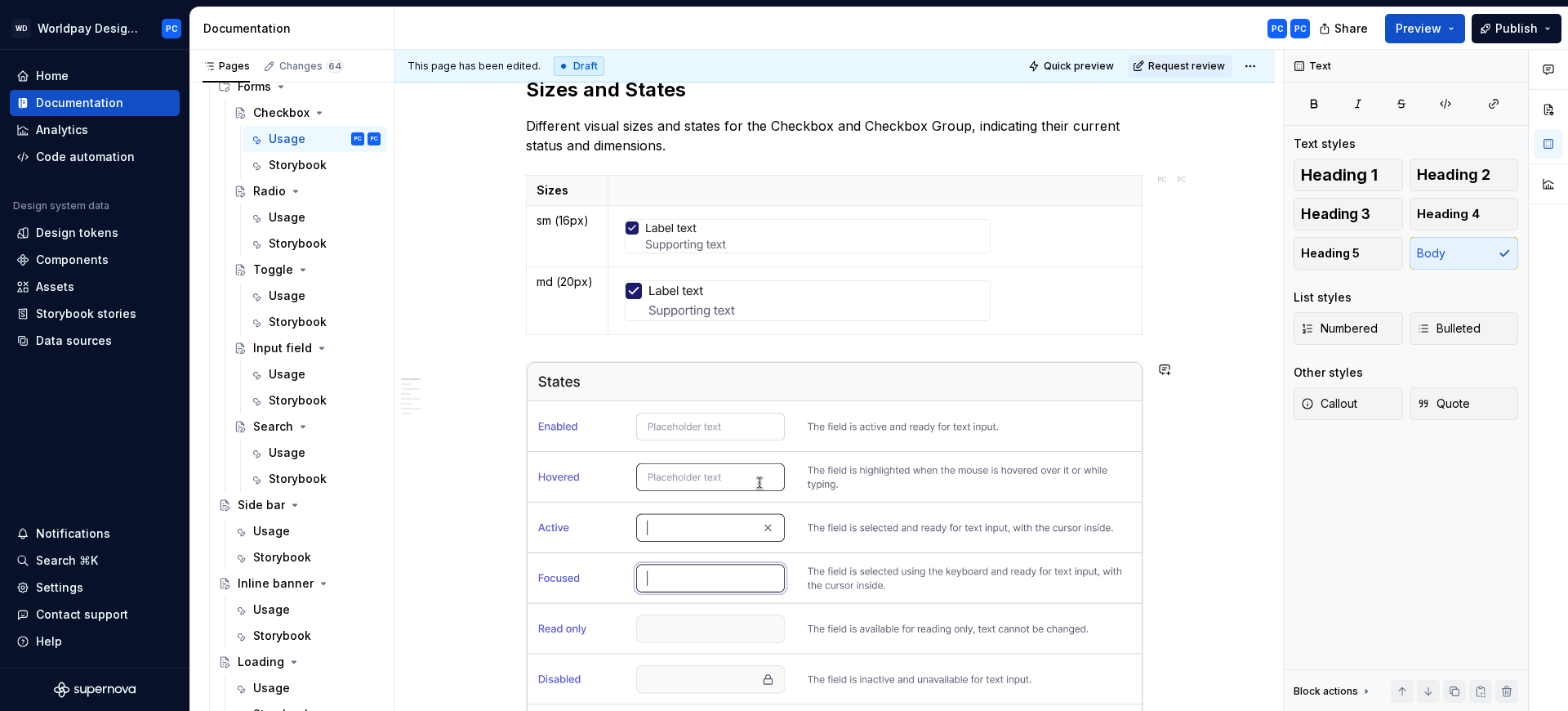
scroll to position [935, 0]
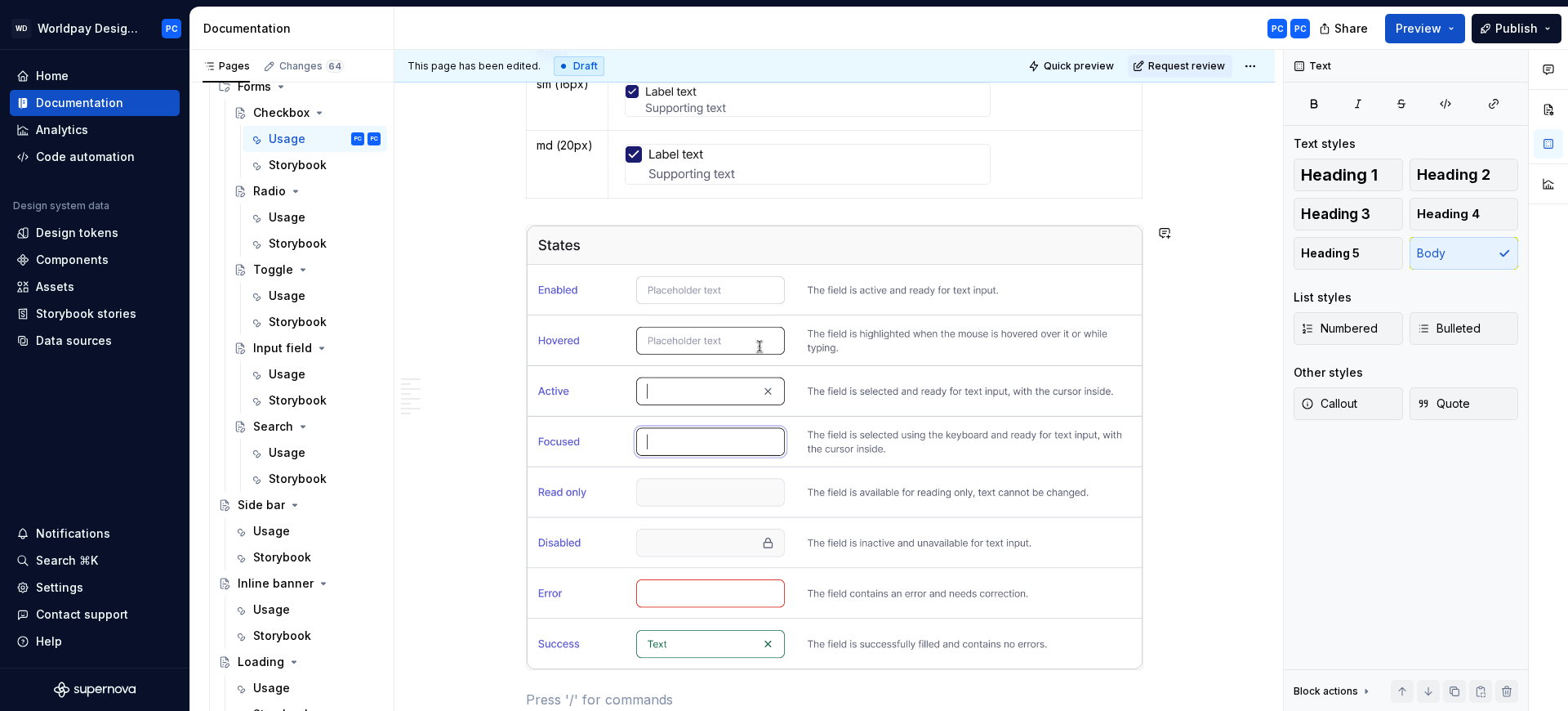
type textarea "*"
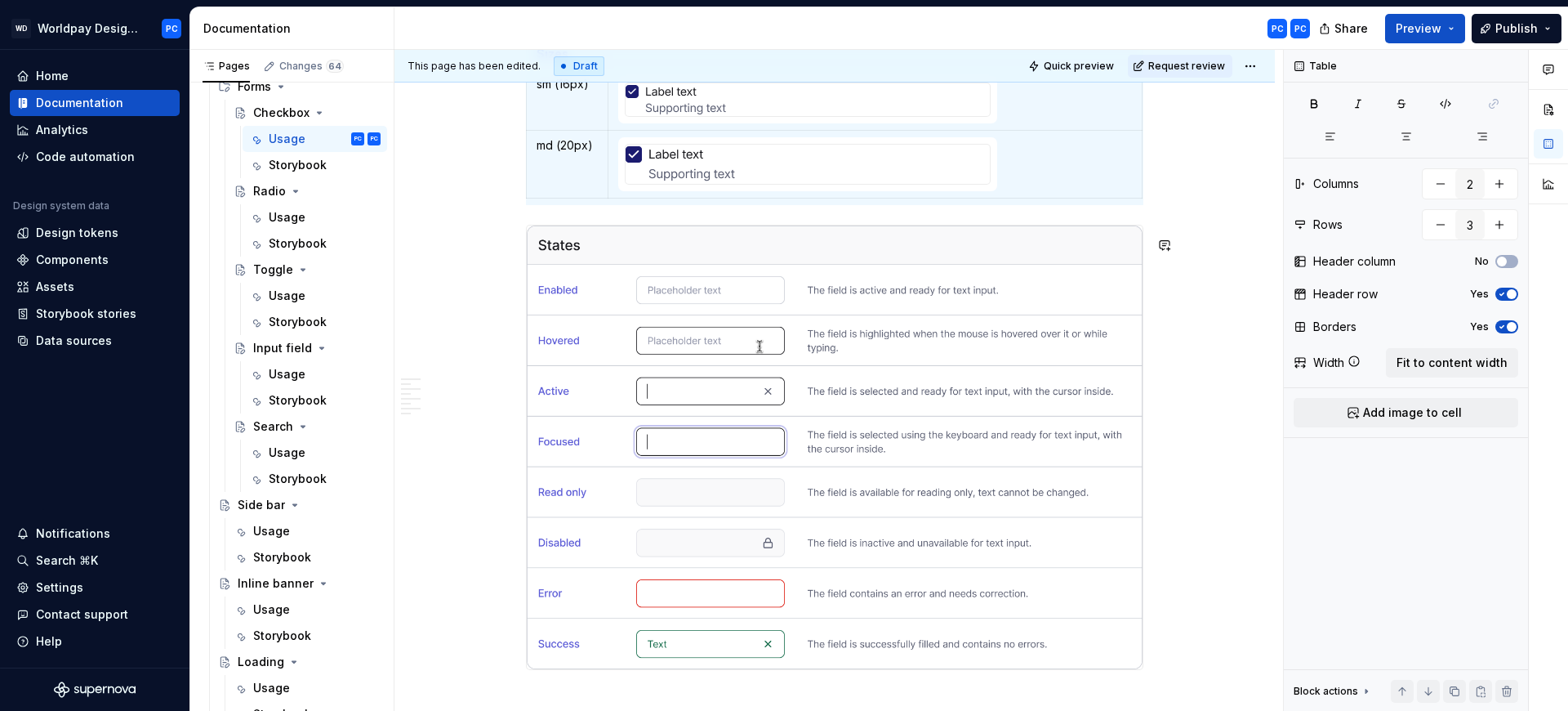
scroll to position [923, 0]
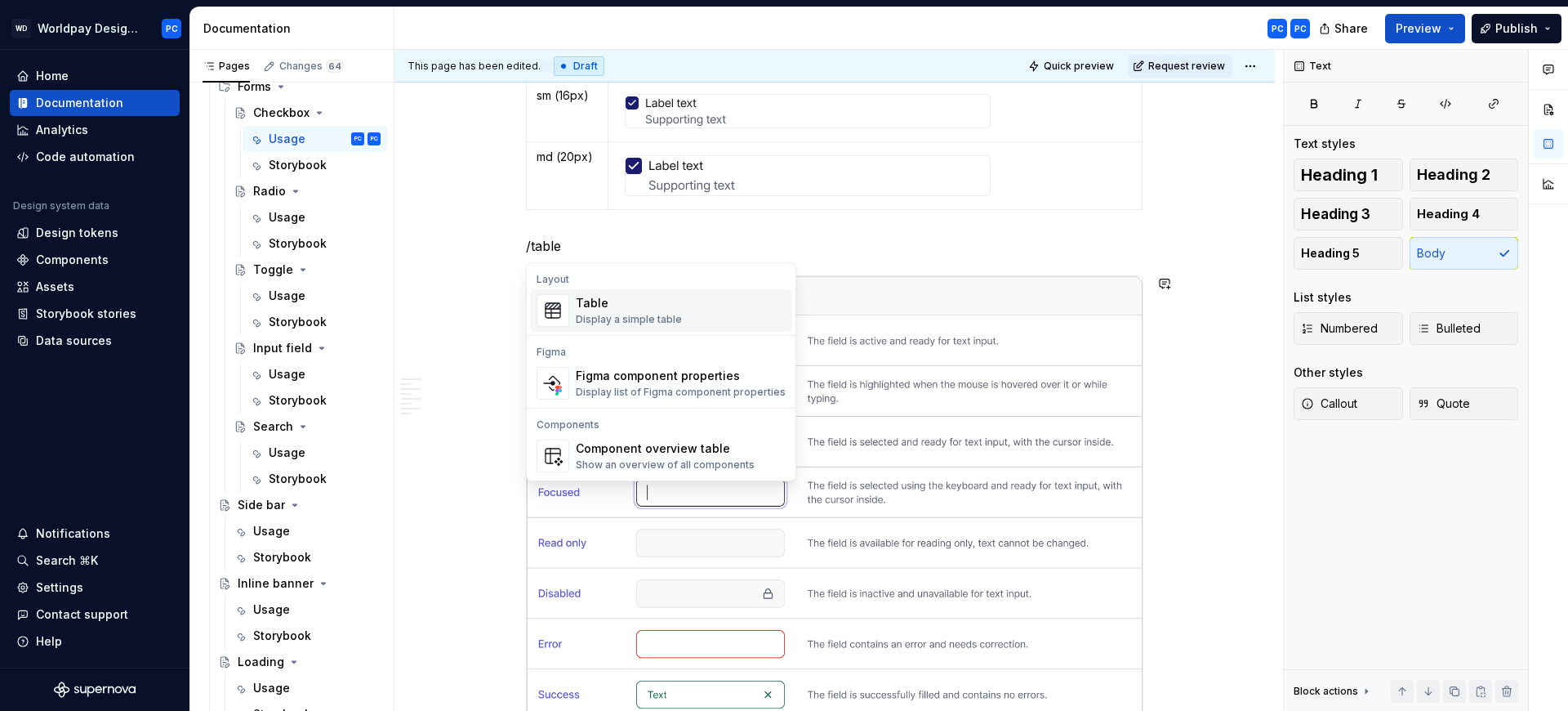
click at [678, 308] on div "Table Display a simple table" at bounding box center [680, 310] width 210 height 33
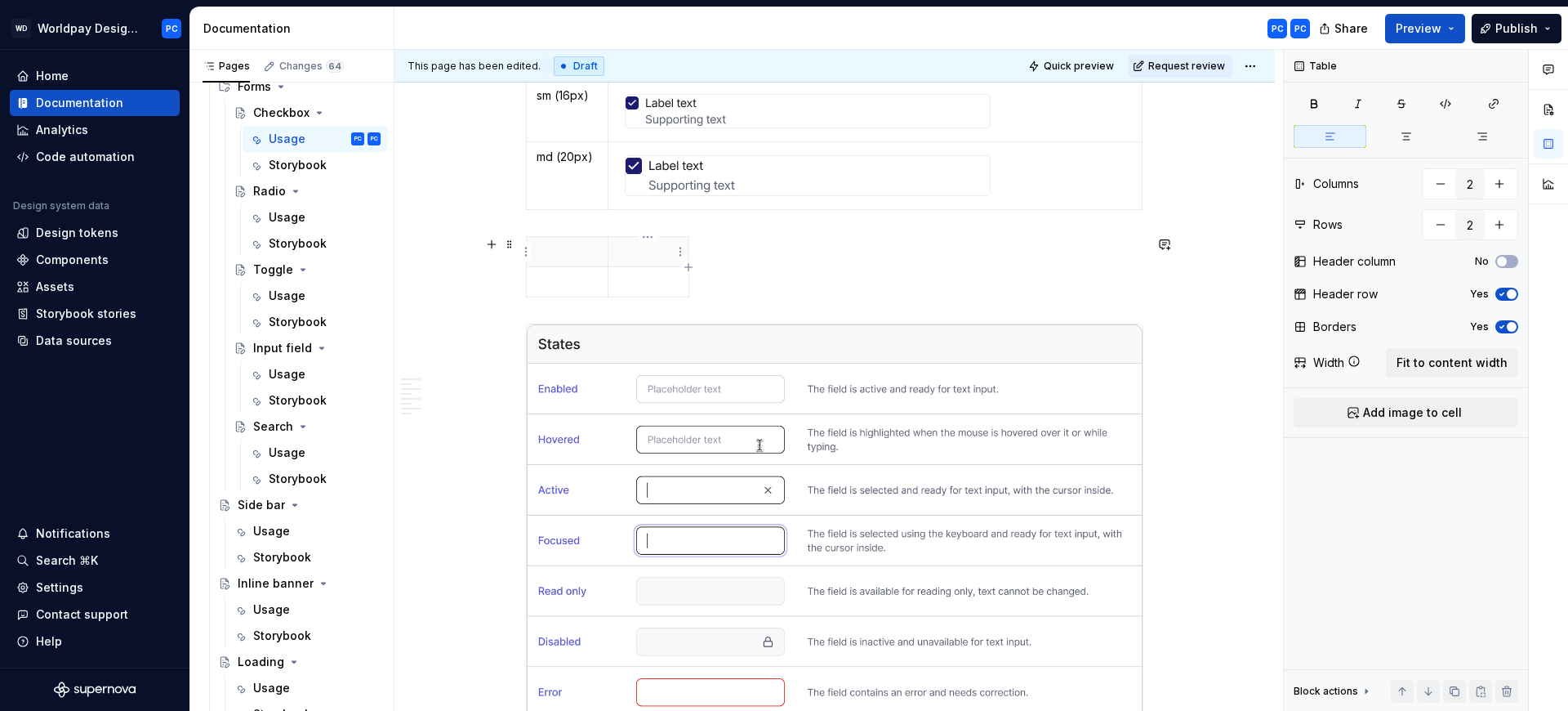
click at [667, 246] on p "To enrich screen reader interactions, please activate Accessibility in Grammarl…" at bounding box center [649, 252] width 61 height 17
click at [689, 268] on icon "button" at bounding box center [689, 267] width 7 height 7
click at [724, 267] on icon "button" at bounding box center [718, 267] width 13 height 13
type input "4"
click at [557, 275] on p "To enrich screen reader interactions, please activate Accessibility in Grammarl…" at bounding box center [567, 282] width 61 height 17
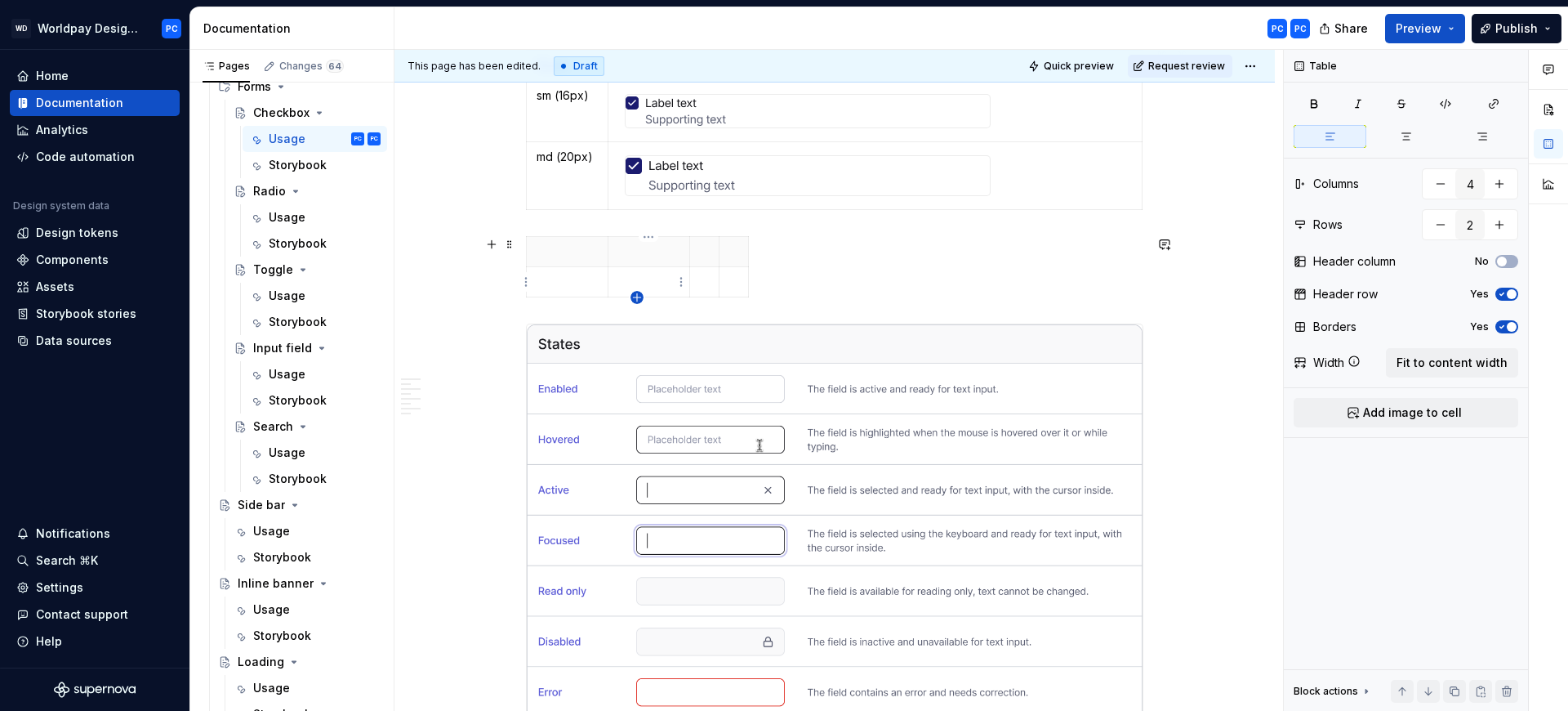
click at [637, 294] on icon "button" at bounding box center [636, 297] width 7 height 7
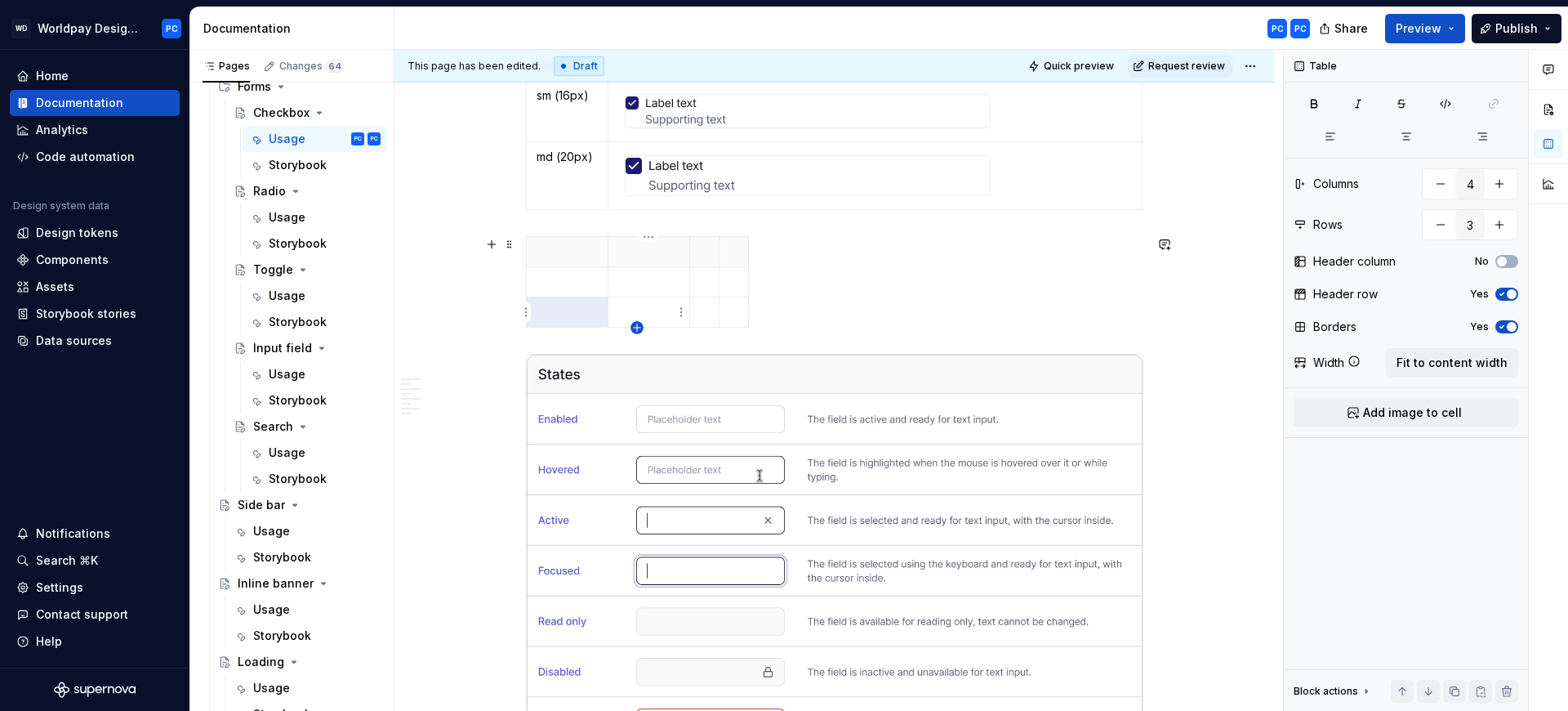
click at [637, 326] on icon "button" at bounding box center [637, 328] width 13 height 13
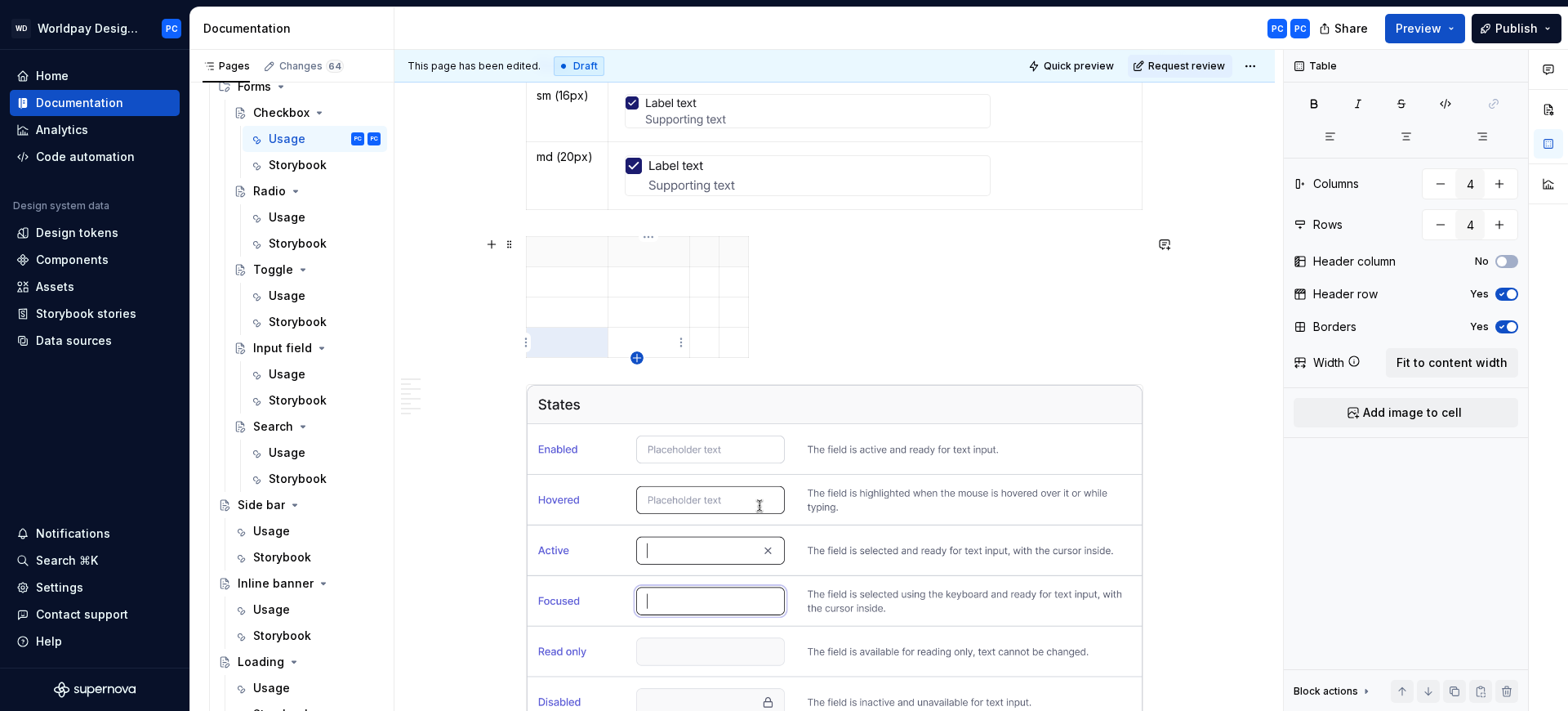
click at [639, 356] on icon "button" at bounding box center [637, 358] width 13 height 13
type input "5"
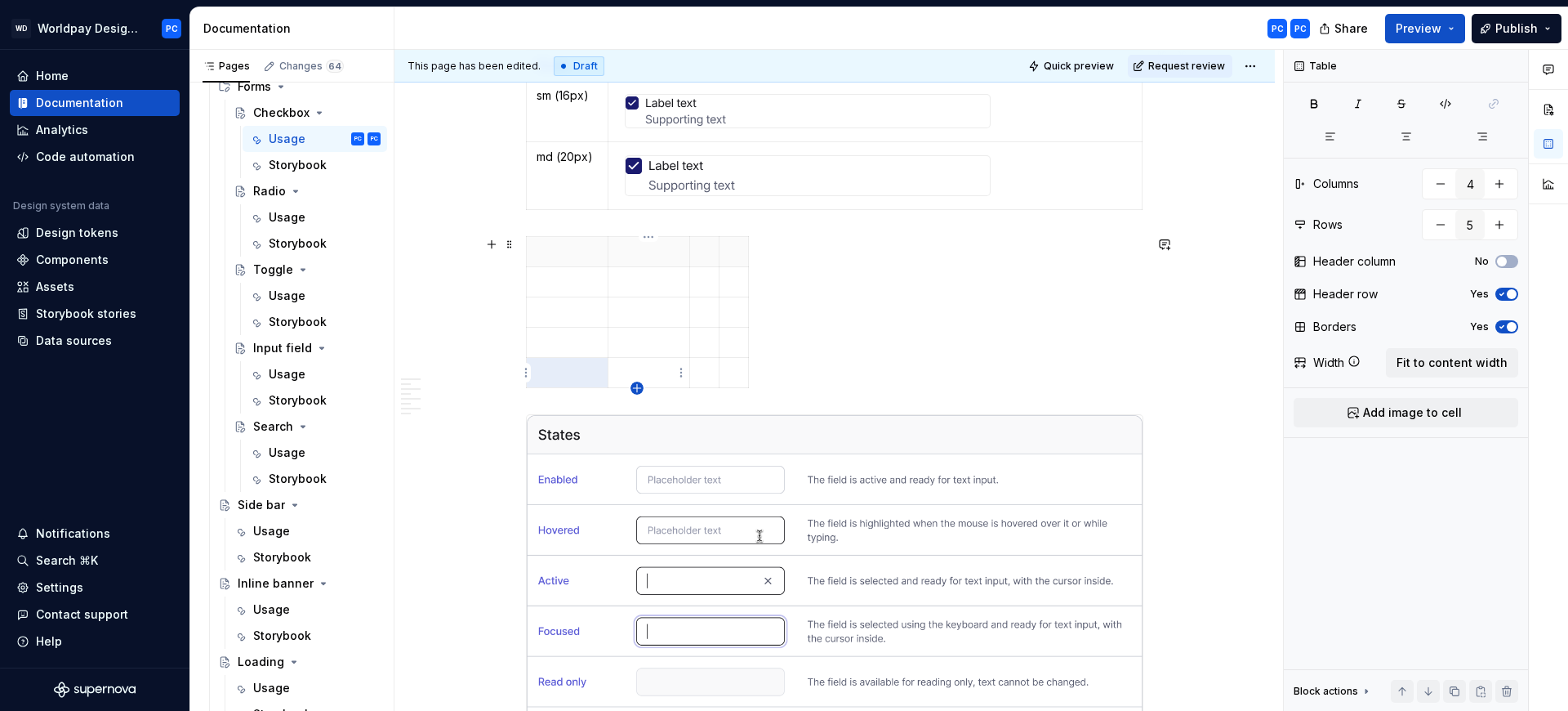
type textarea "*"
click at [634, 393] on icon "button" at bounding box center [637, 388] width 13 height 13
type input "6"
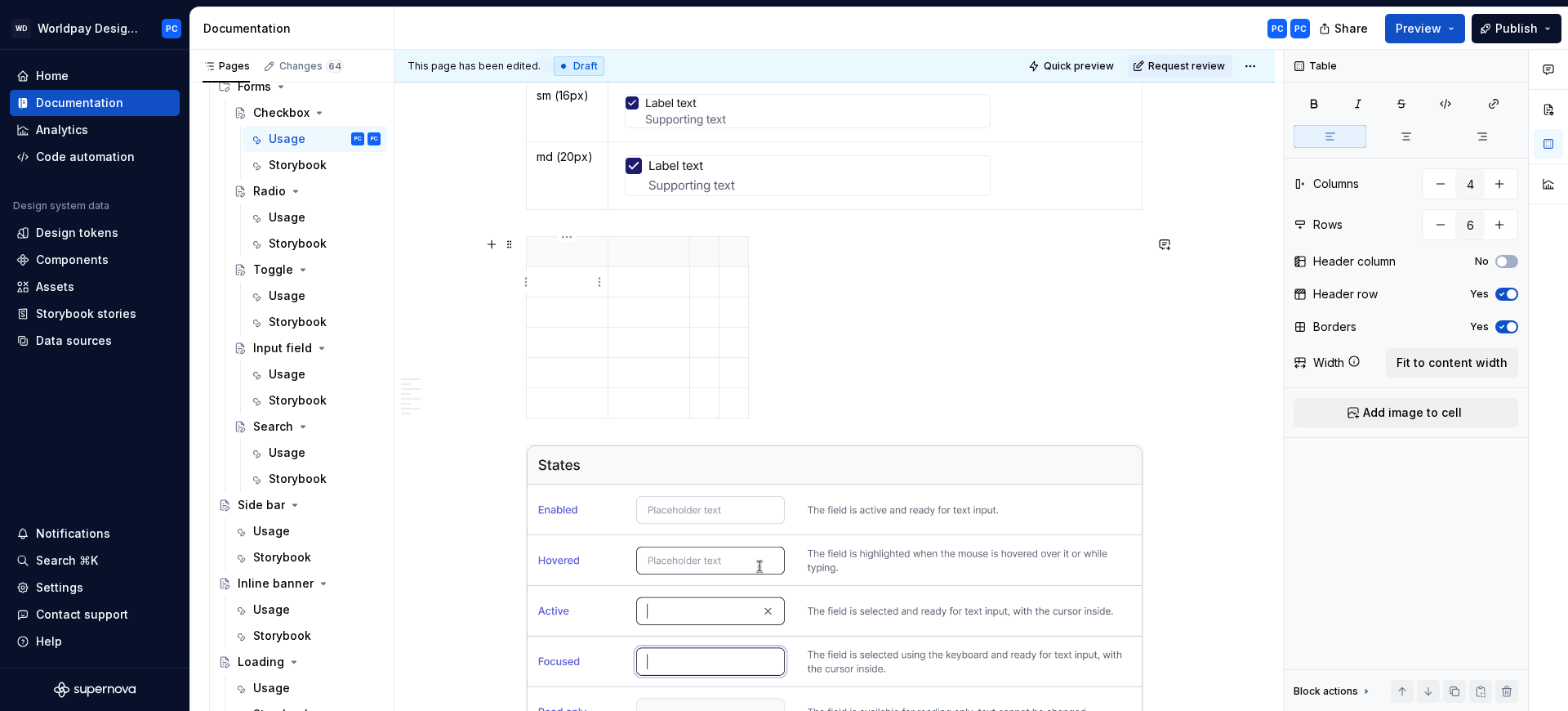
click at [570, 282] on p "To enrich screen reader interactions, please activate Accessibility in Grammarl…" at bounding box center [567, 282] width 61 height 17
click at [567, 314] on p "To enrich screen reader interactions, please activate Accessibility in Grammarl…" at bounding box center [567, 312] width 61 height 17
click at [572, 339] on p "To enrich screen reader interactions, please activate Accessibility in Grammarl…" at bounding box center [567, 343] width 61 height 17
click at [560, 370] on p "To enrich screen reader interactions, please activate Accessibility in Grammarl…" at bounding box center [567, 373] width 61 height 17
click at [566, 397] on p "To enrich screen reader interactions, please activate Accessibility in Grammarl…" at bounding box center [567, 403] width 61 height 17
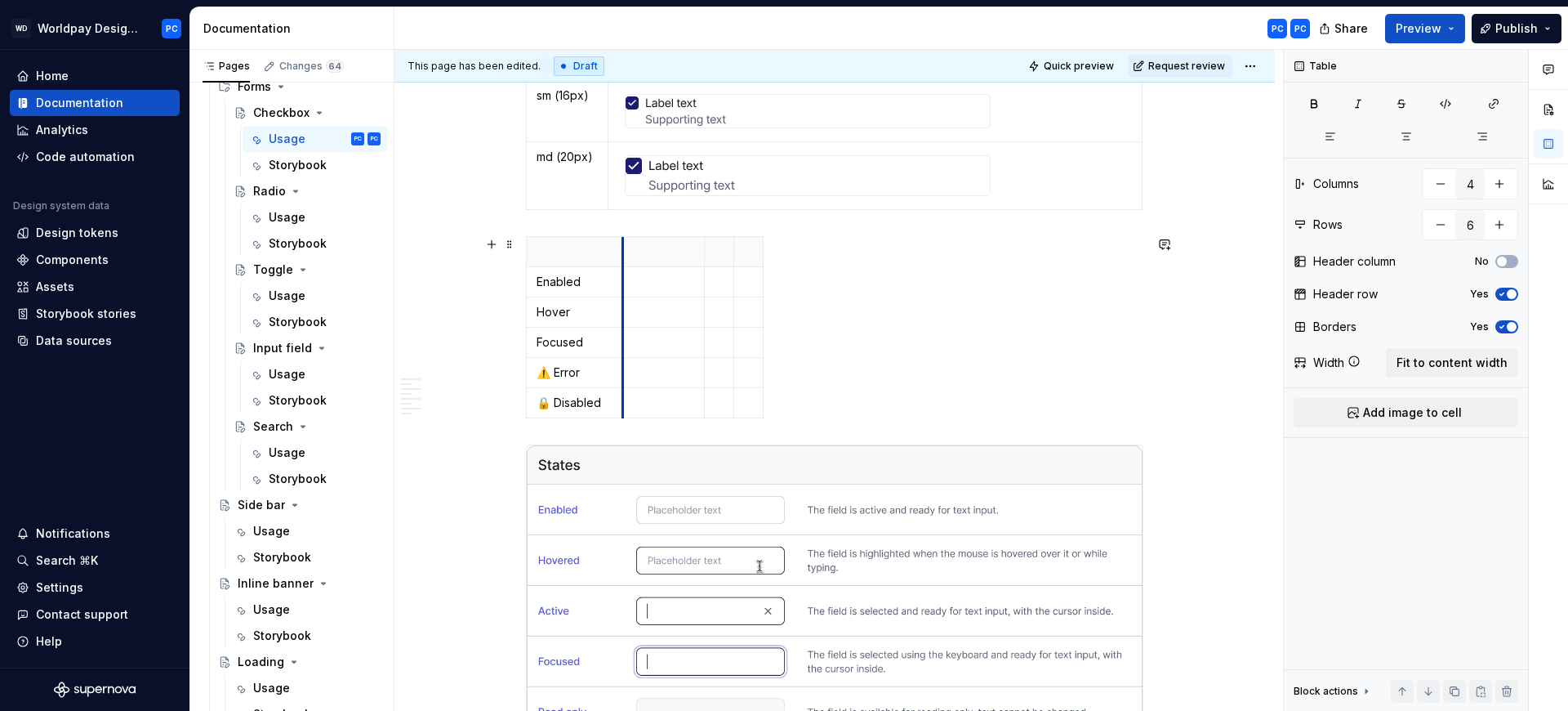
drag, startPoint x: 607, startPoint y: 244, endPoint x: 622, endPoint y: 244, distance: 15.0
click at [623, 244] on th "To enrich screen reader interactions, please activate Accessibility in Grammarl…" at bounding box center [664, 252] width 82 height 30
click at [637, 281] on p "To enrich screen reader interactions, please activate Accessibility in Grammarl…" at bounding box center [663, 282] width 61 height 17
click at [1432, 412] on span "Add image to cell" at bounding box center [1412, 413] width 99 height 17
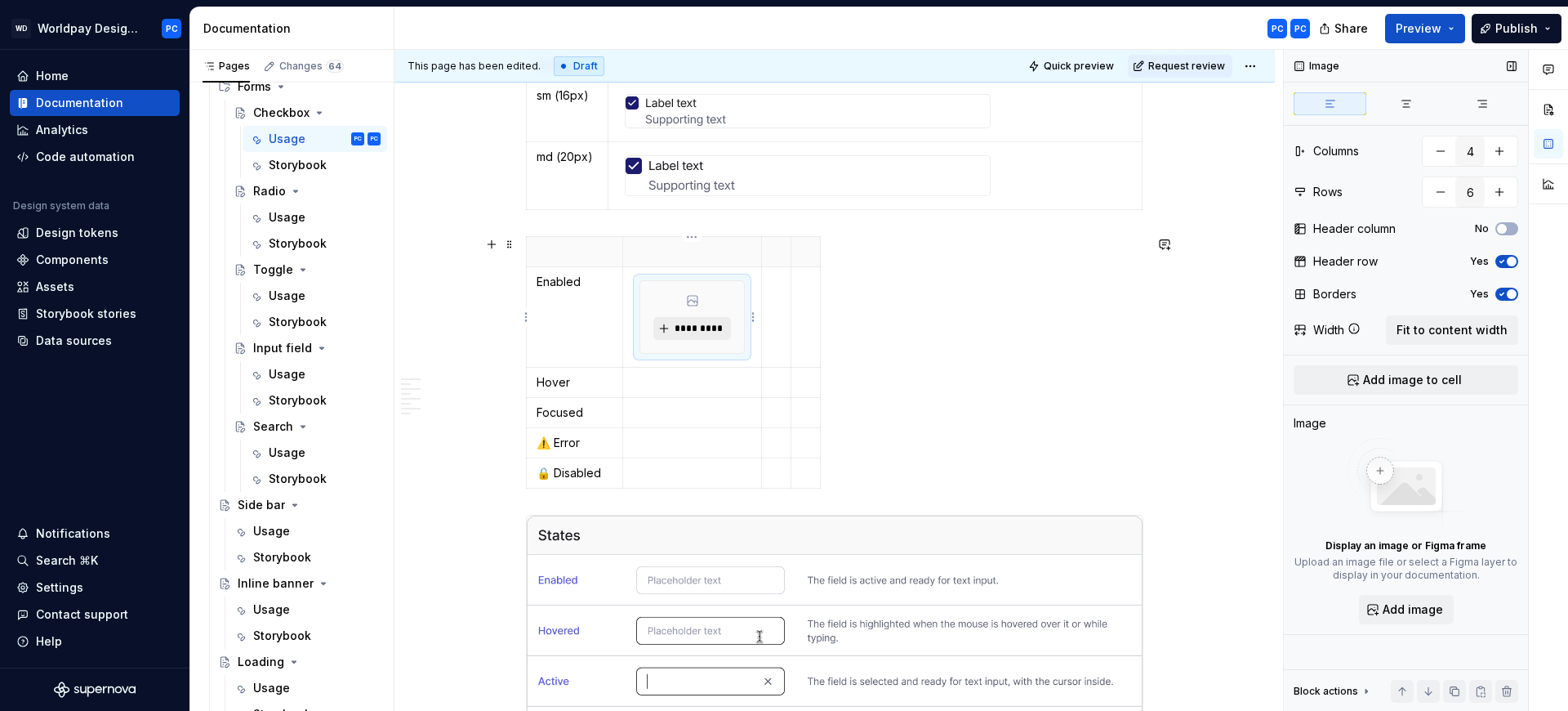
click at [702, 329] on span "*********" at bounding box center [698, 328] width 49 height 13
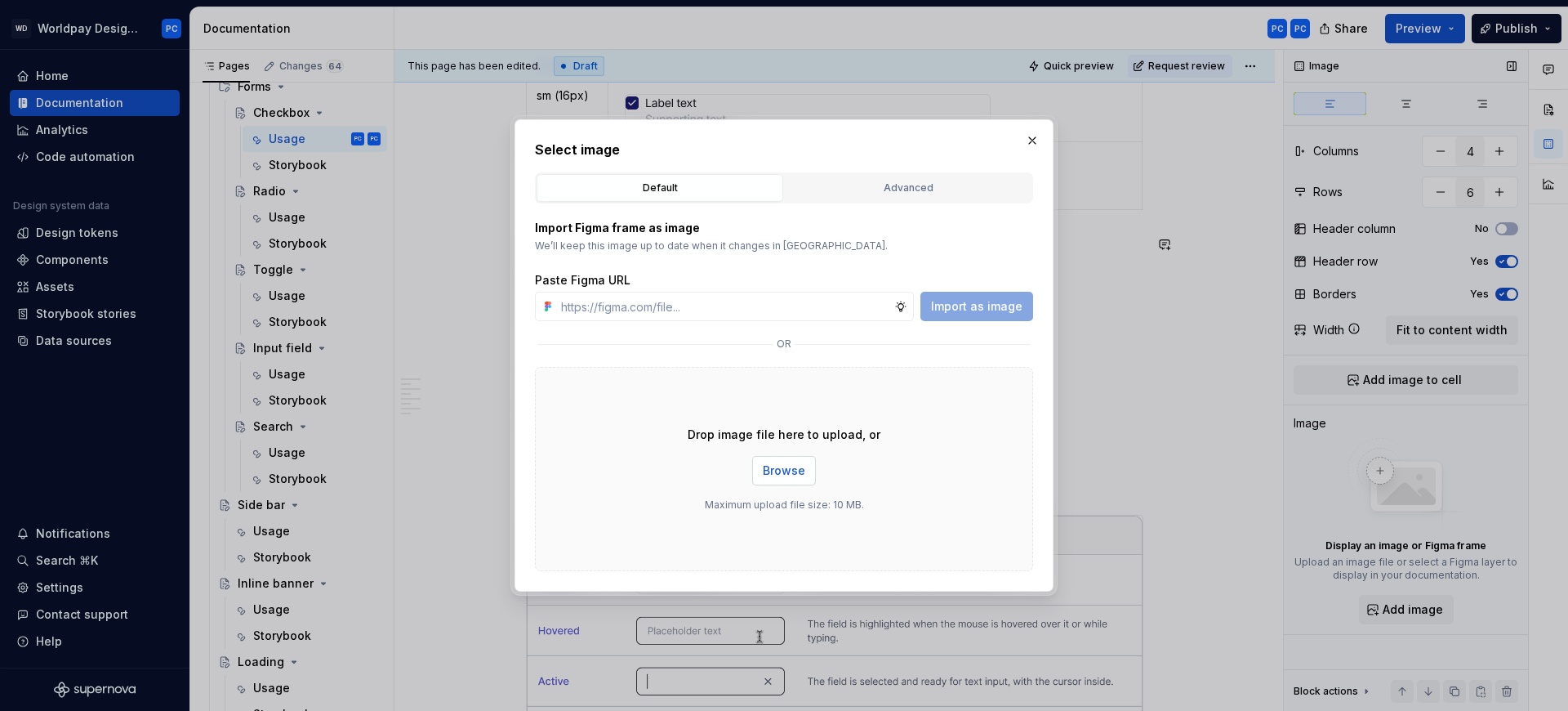
click at [779, 462] on span "Browse" at bounding box center [784, 471] width 43 height 17
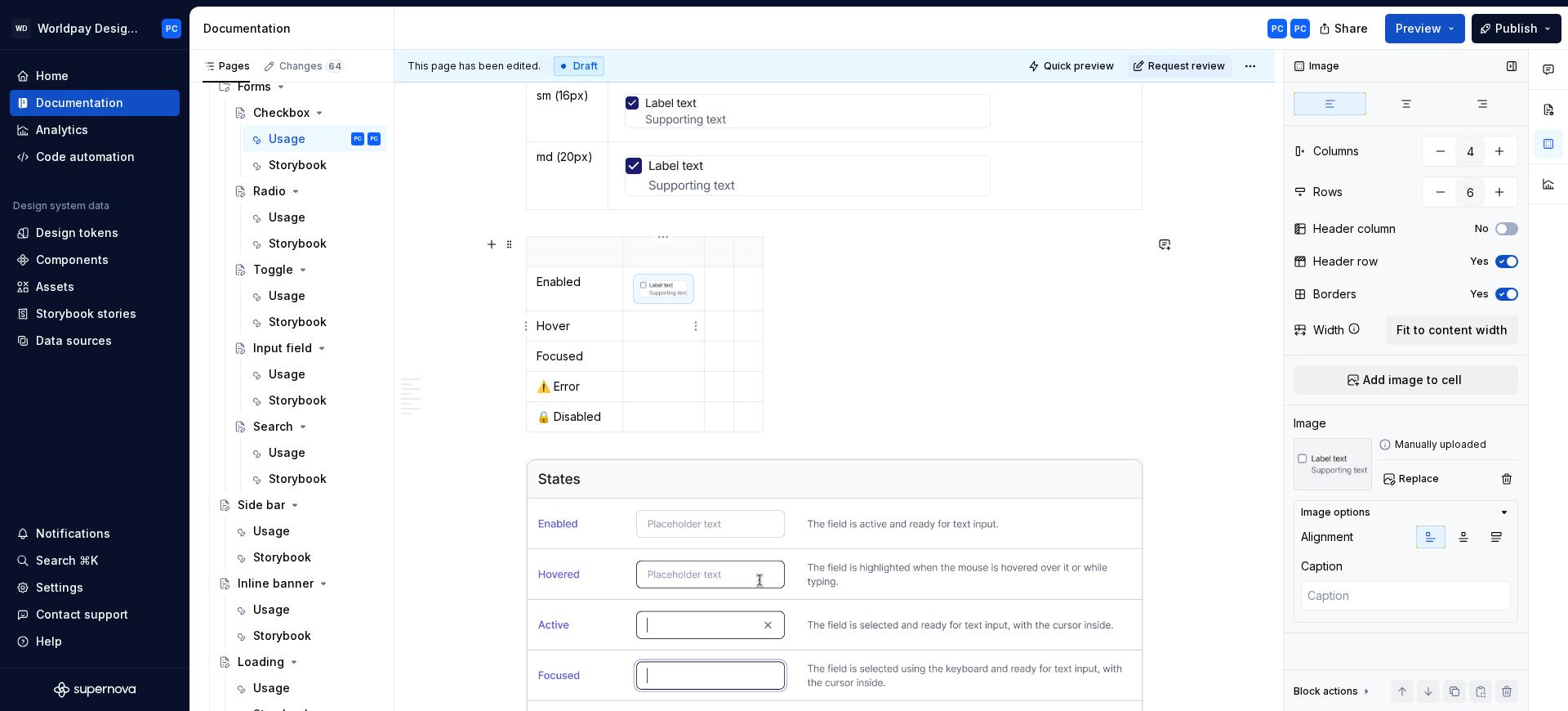
click at [659, 323] on p "To enrich screen reader interactions, please activate Accessibility in Grammarl…" at bounding box center [663, 326] width 61 height 17
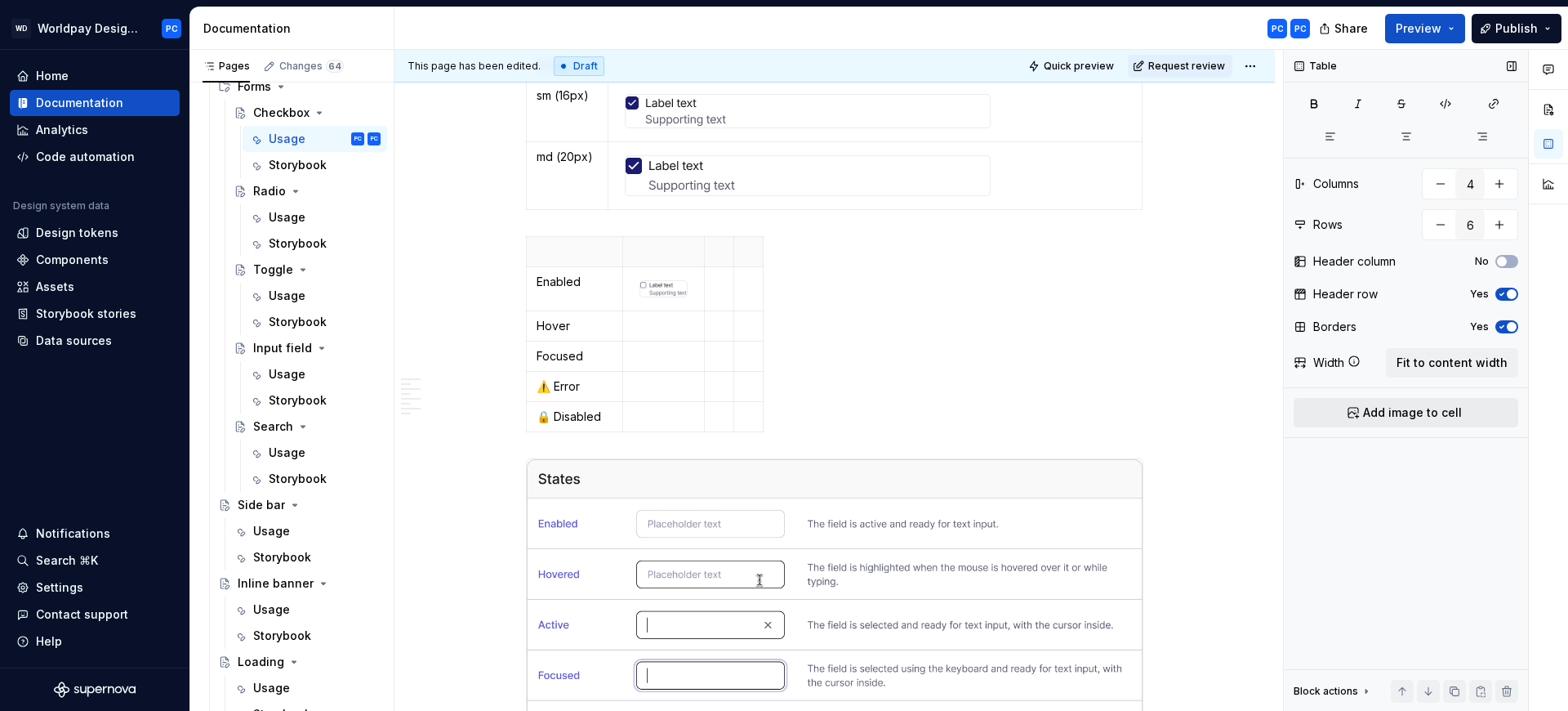
click at [1424, 403] on button "Add image to cell" at bounding box center [1406, 413] width 225 height 30
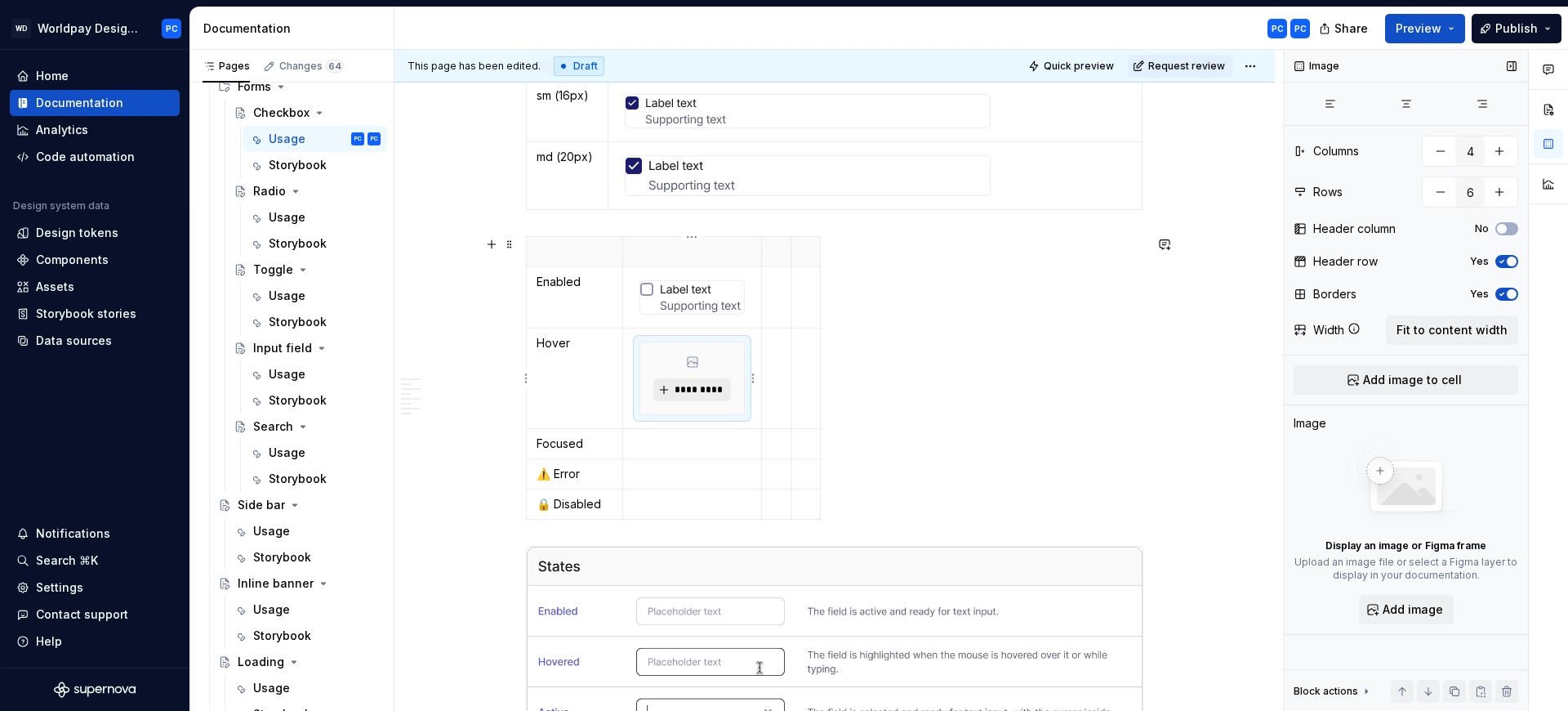
click at [690, 393] on span "*********" at bounding box center [698, 390] width 49 height 13
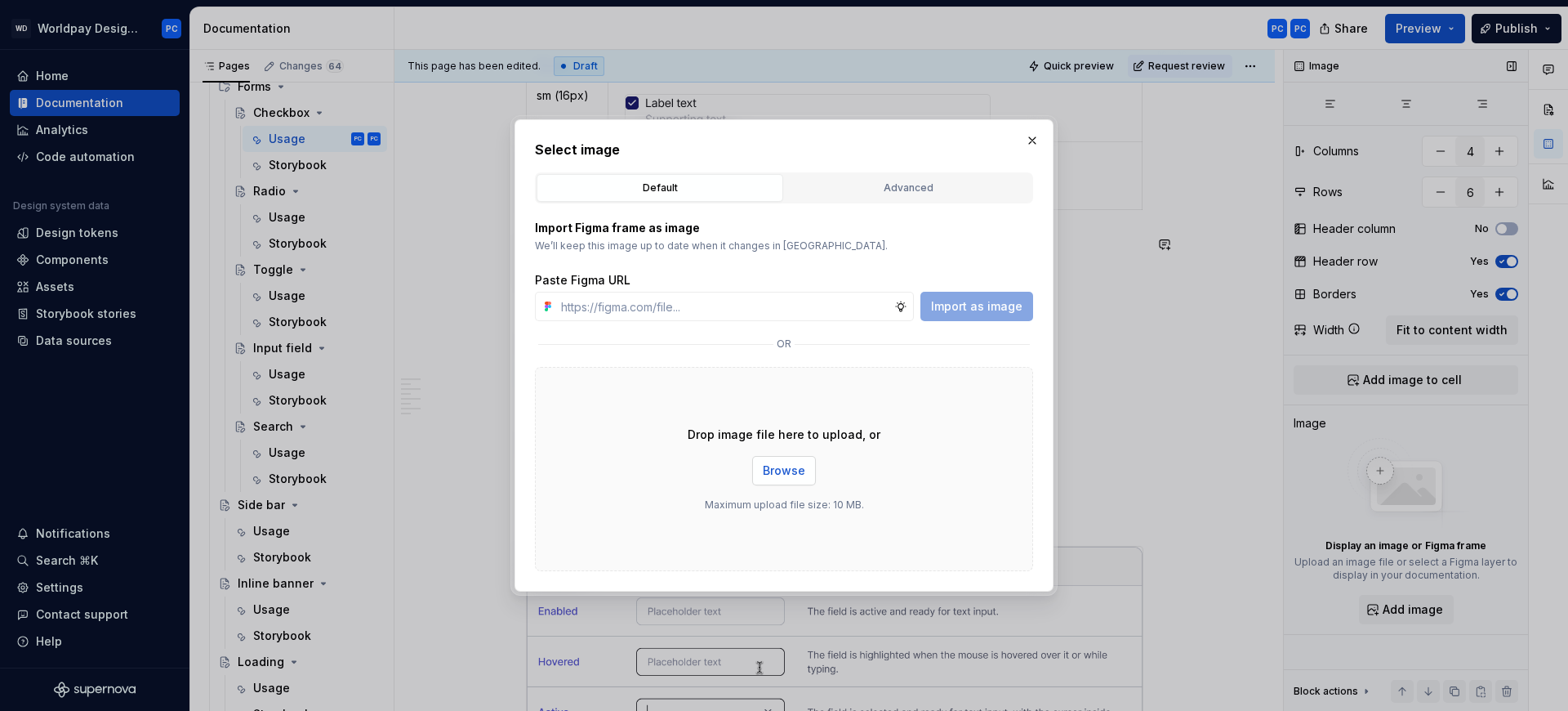
click at [798, 459] on button "Browse" at bounding box center [784, 471] width 63 height 30
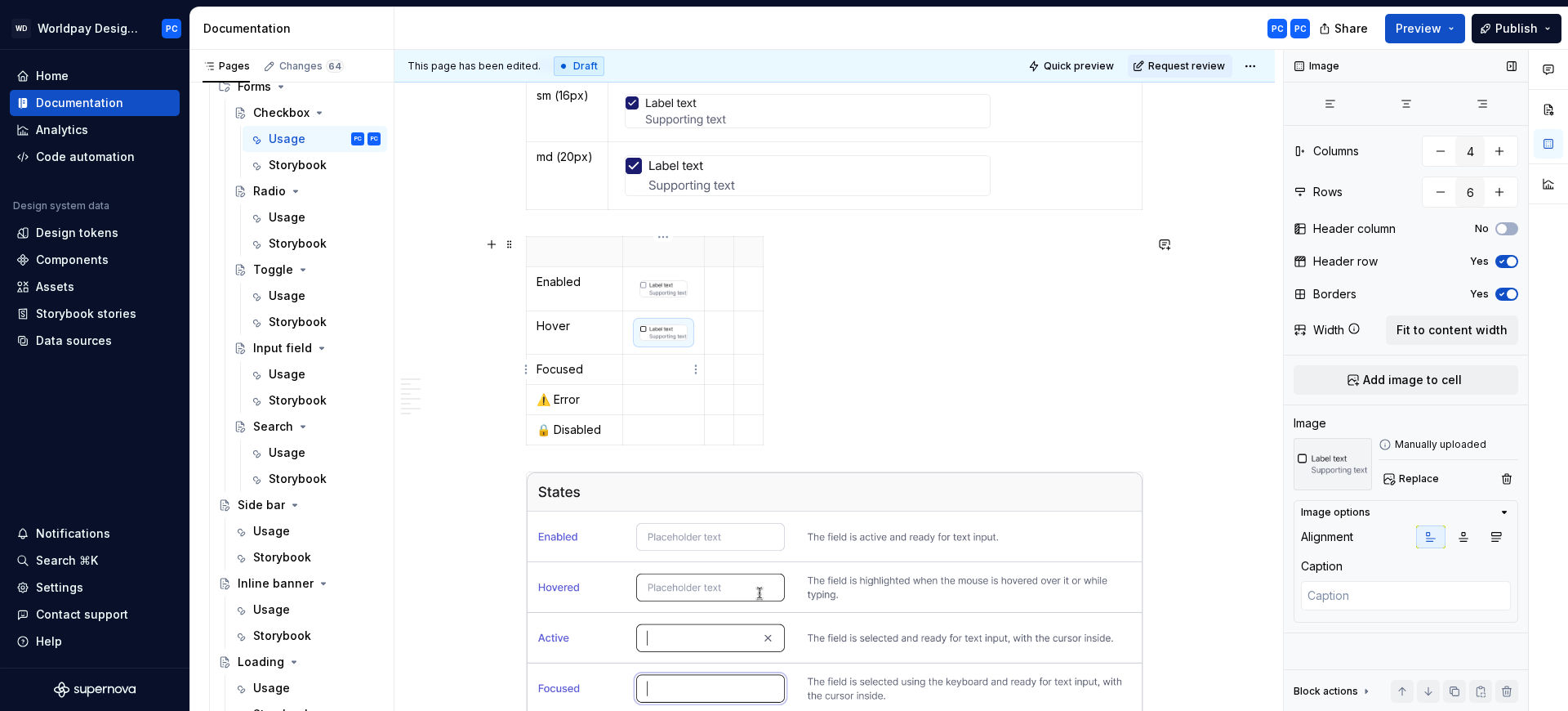
click at [652, 367] on p "To enrich screen reader interactions, please activate Accessibility in Grammarl…" at bounding box center [663, 369] width 61 height 17
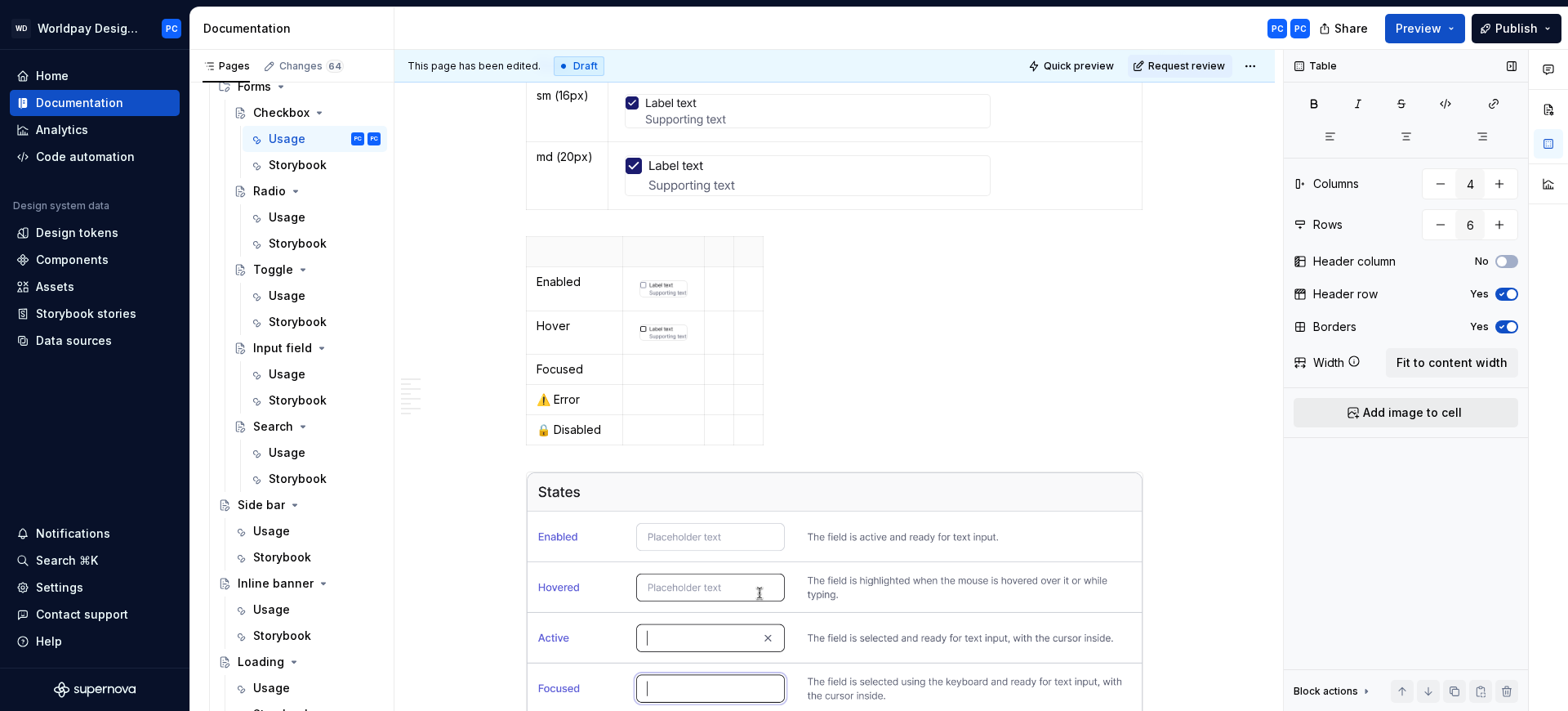
click at [1418, 410] on span "Add image to cell" at bounding box center [1412, 413] width 99 height 17
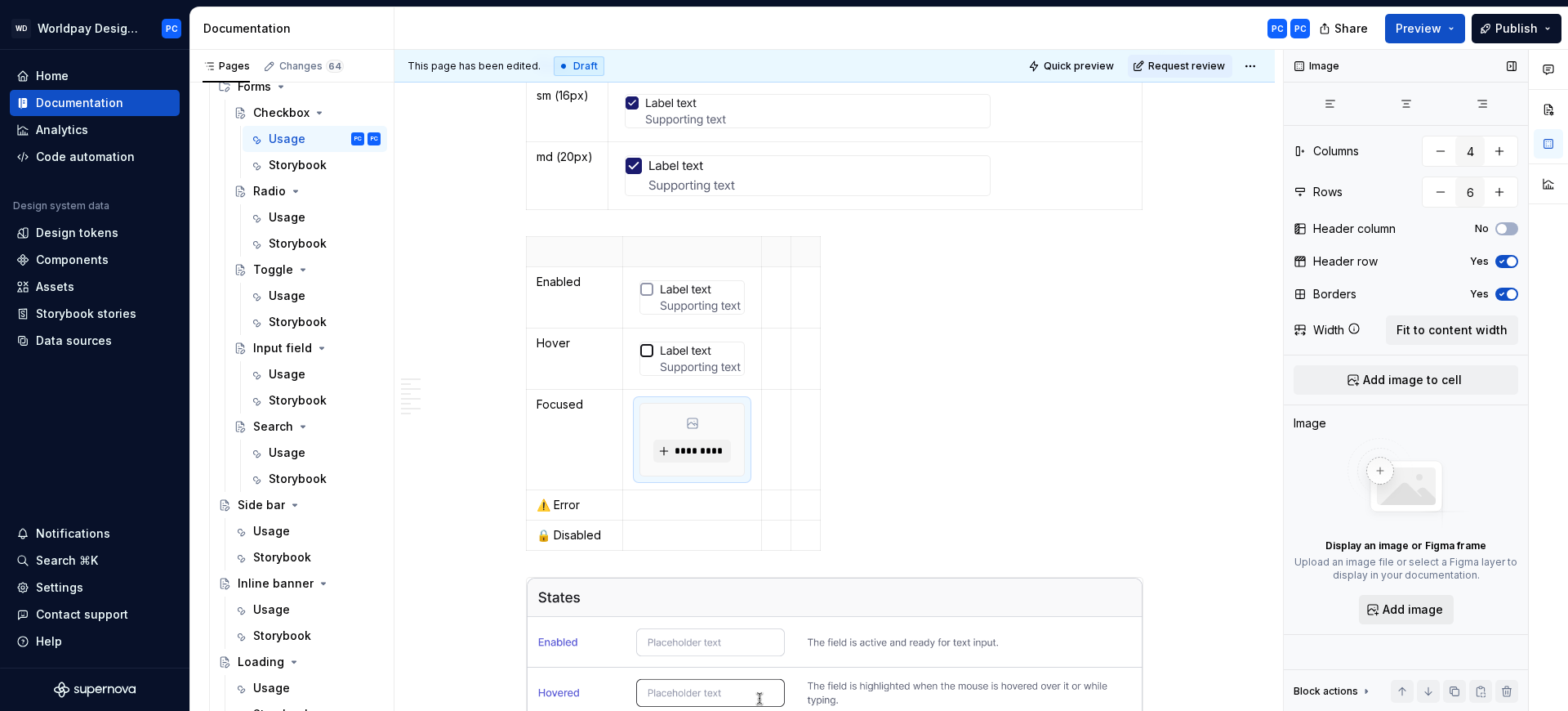
click at [1426, 609] on span "Add image" at bounding box center [1412, 609] width 61 height 17
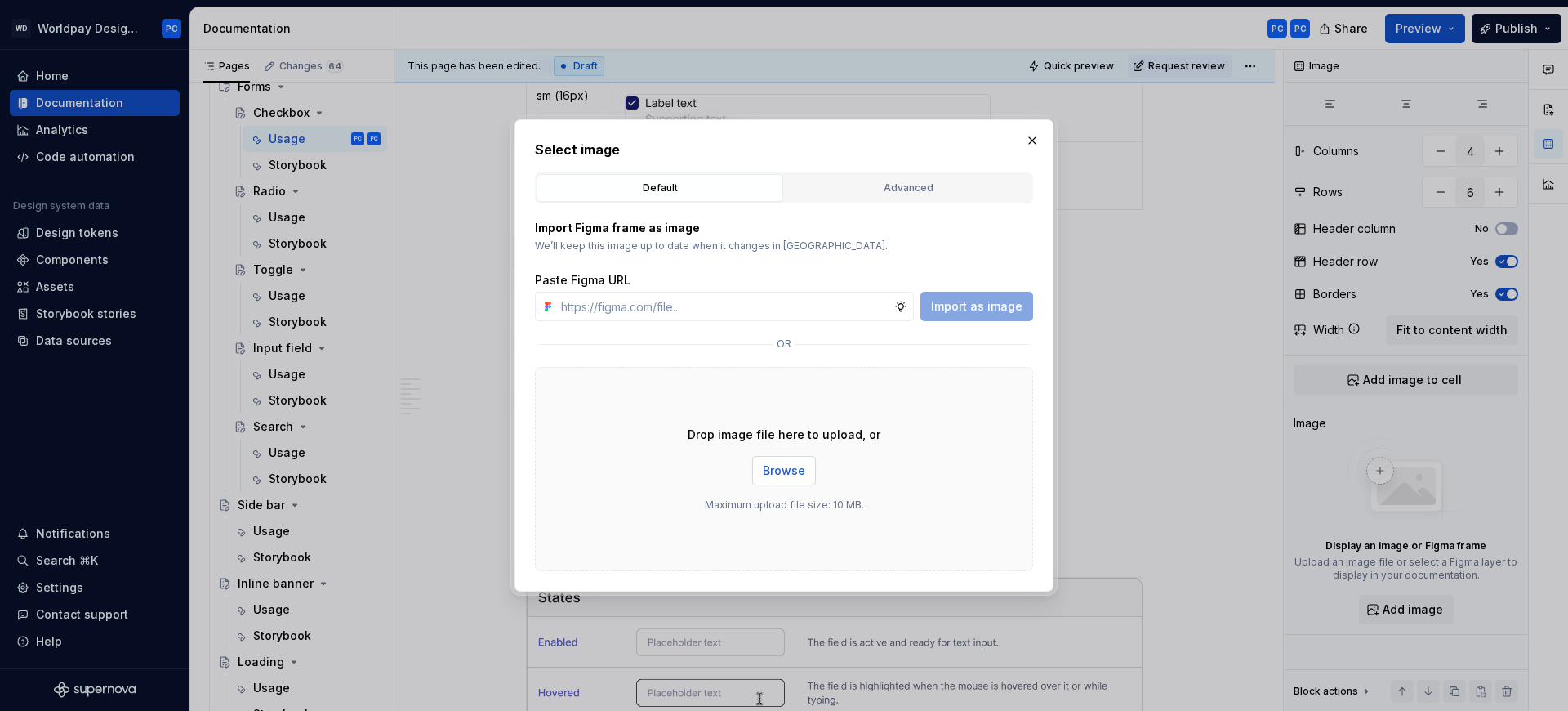
click at [791, 472] on span "Browse" at bounding box center [784, 471] width 43 height 17
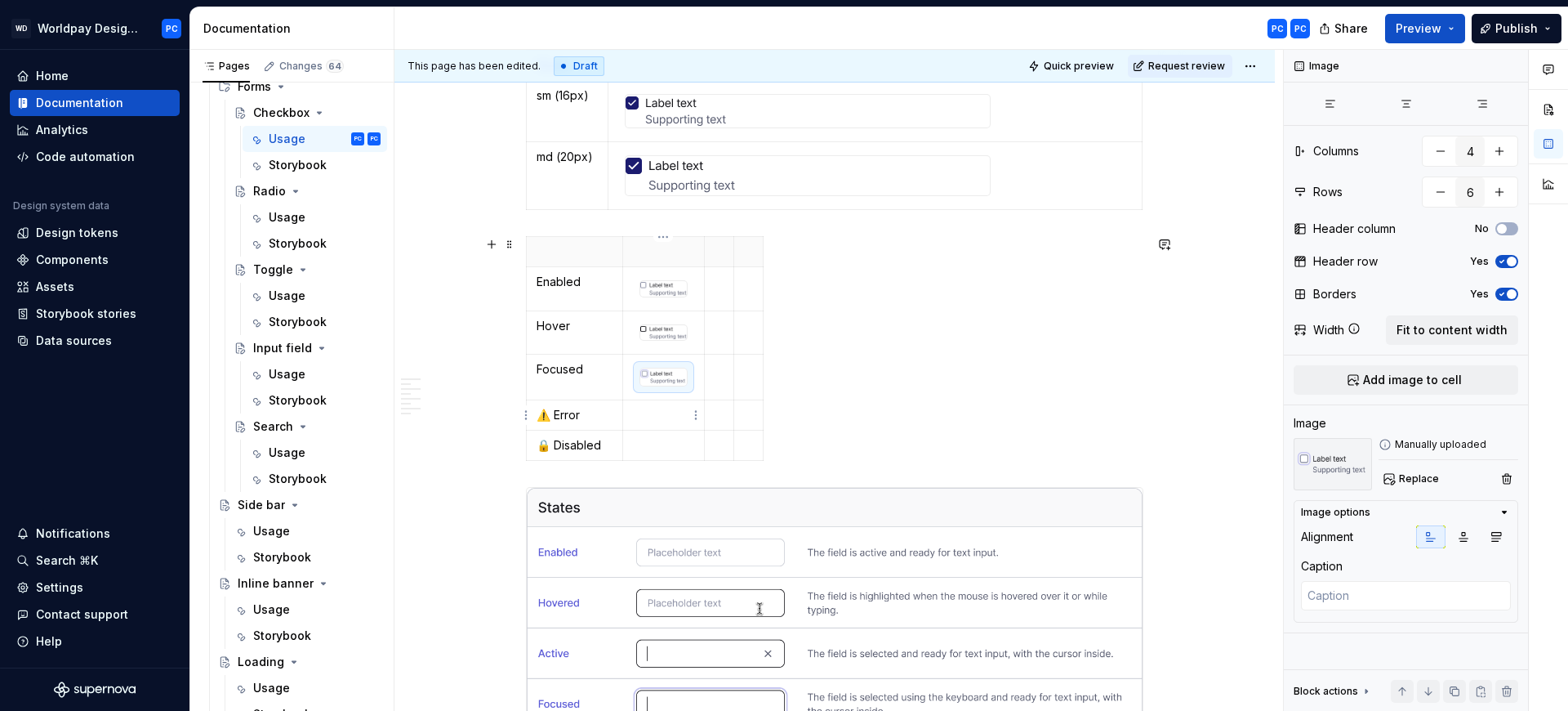
click at [652, 417] on p "To enrich screen reader interactions, please activate Accessibility in Grammarl…" at bounding box center [663, 416] width 61 height 17
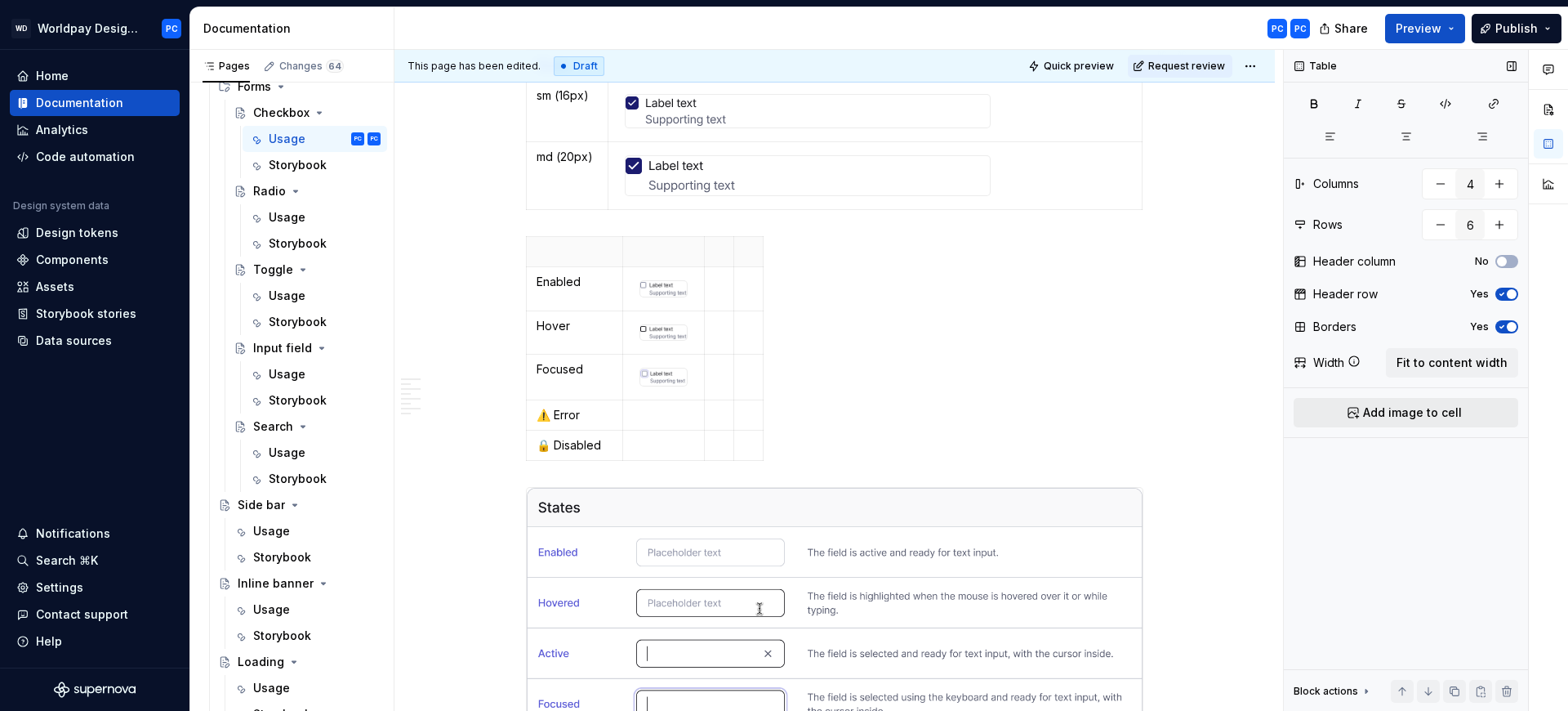
click at [1423, 410] on span "Add image to cell" at bounding box center [1412, 413] width 99 height 17
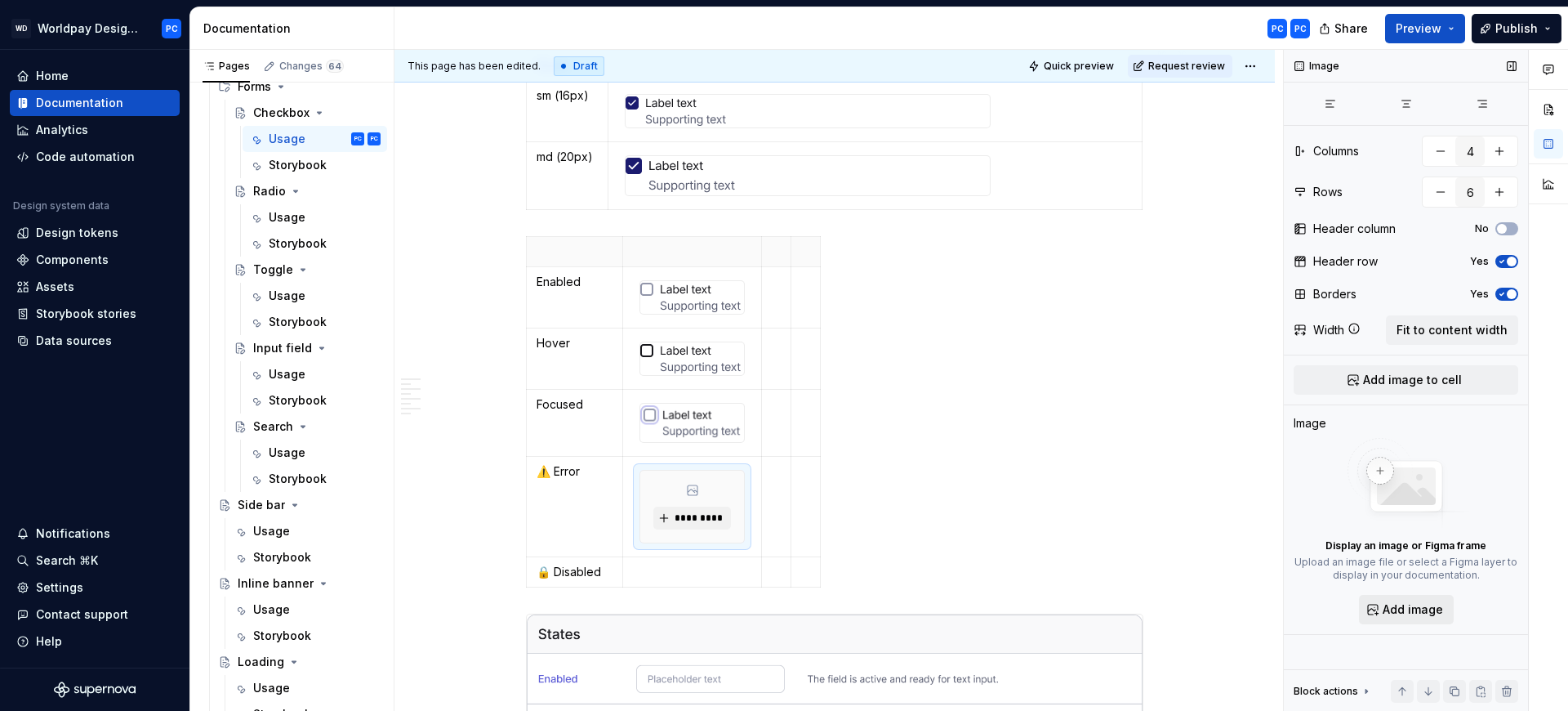
click at [1402, 609] on span "Add image" at bounding box center [1412, 609] width 61 height 17
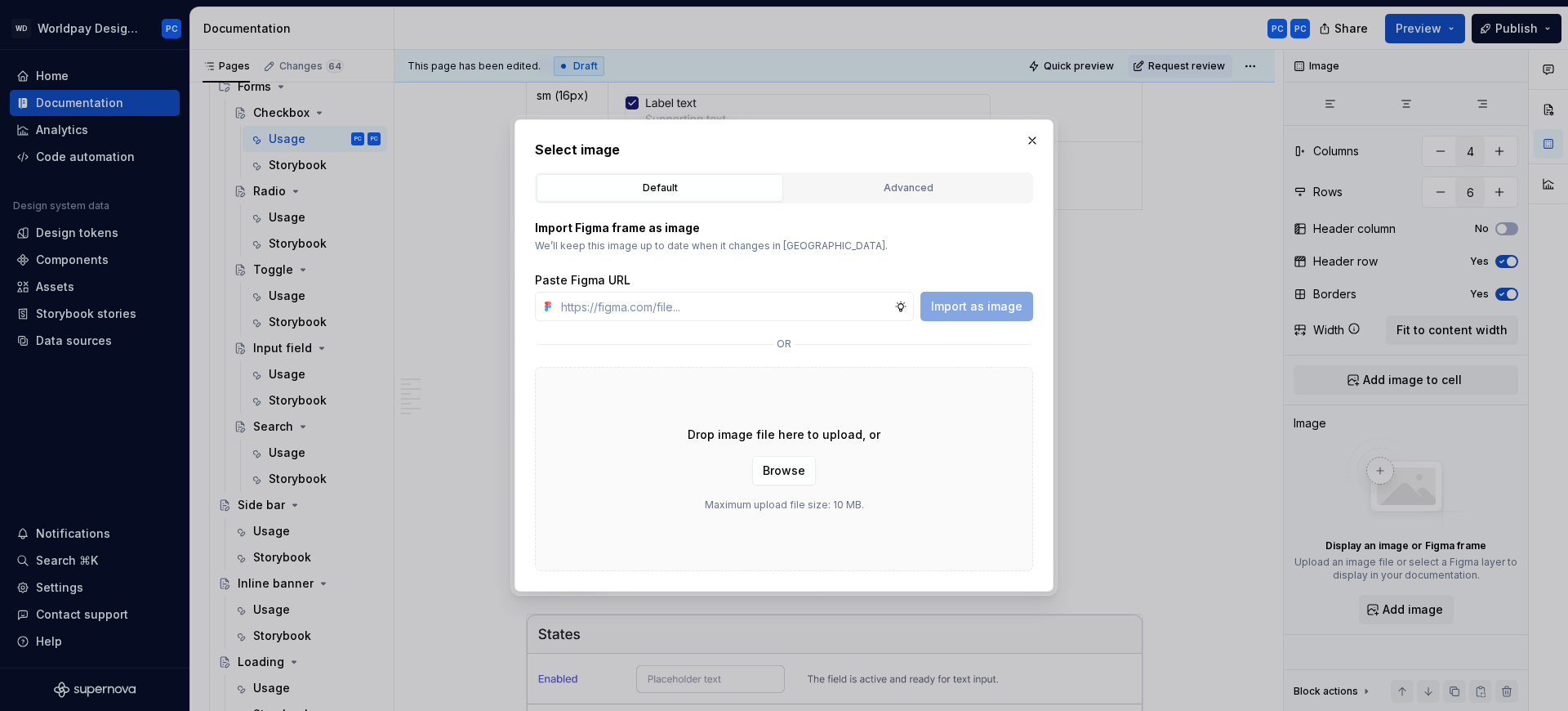
click at [748, 471] on div "Drop image file here to upload, or Browse Maximum upload file size: 10 MB." at bounding box center [784, 469] width 498 height 204
click at [770, 472] on span "Browse" at bounding box center [784, 471] width 43 height 17
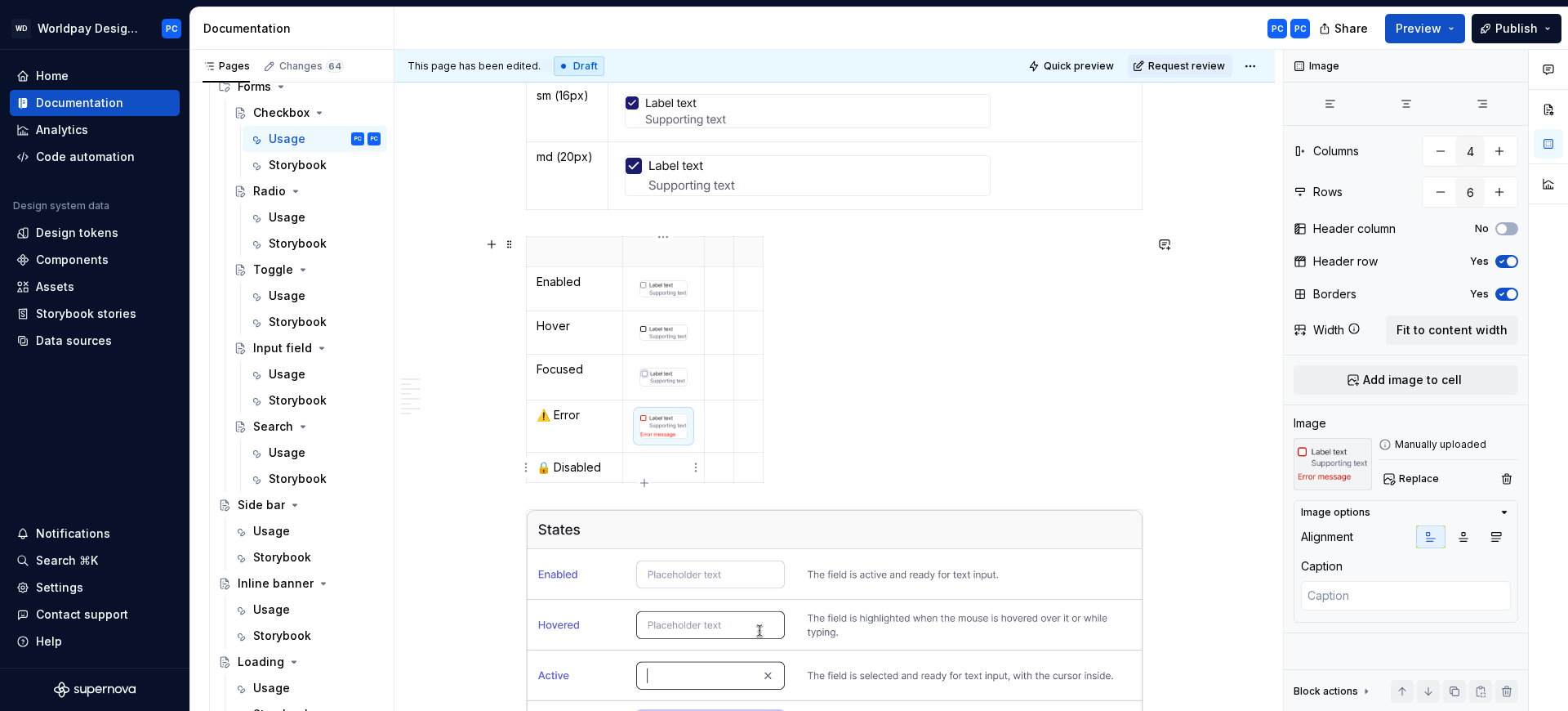
click at [675, 473] on p "To enrich screen reader interactions, please activate Accessibility in Grammarl…" at bounding box center [663, 468] width 61 height 17
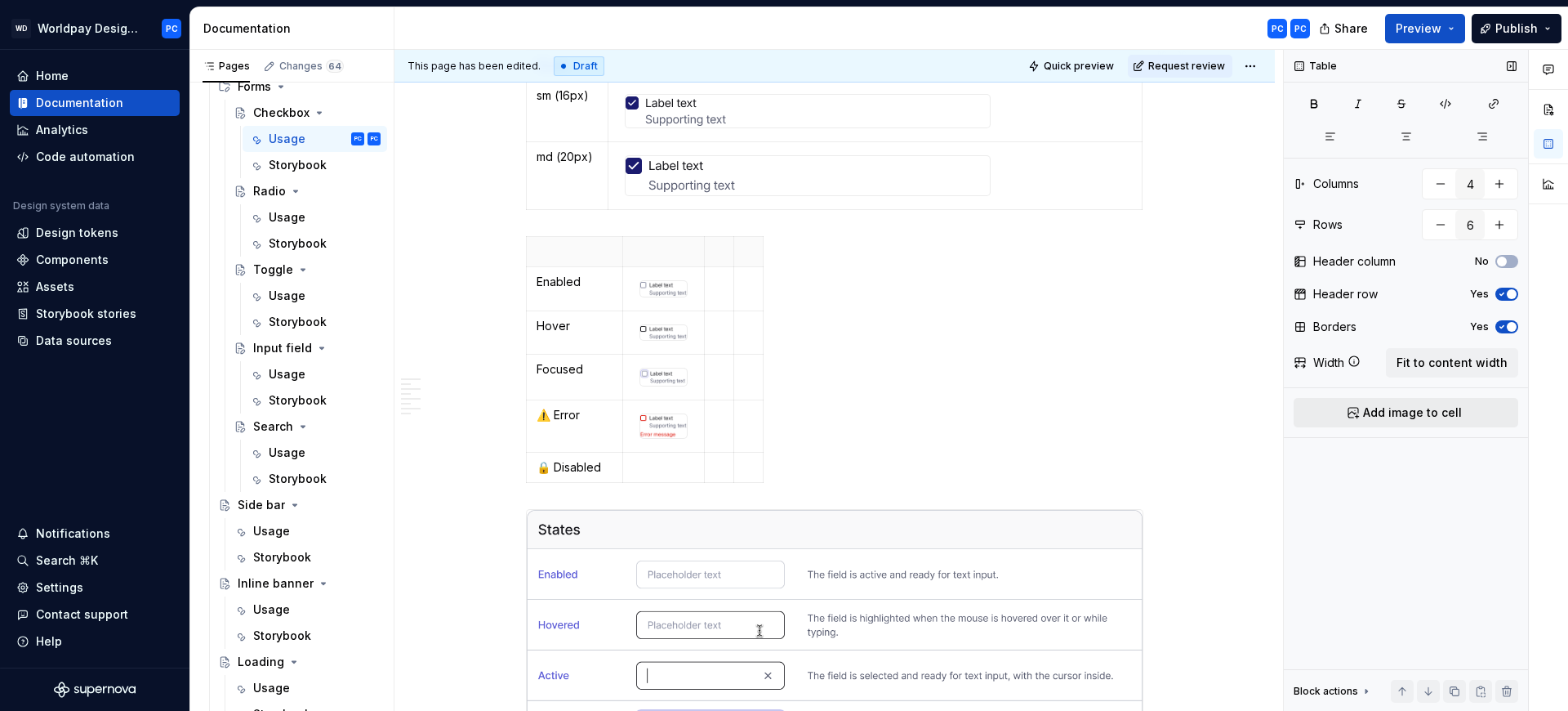
click at [1447, 407] on span "Add image to cell" at bounding box center [1412, 413] width 99 height 17
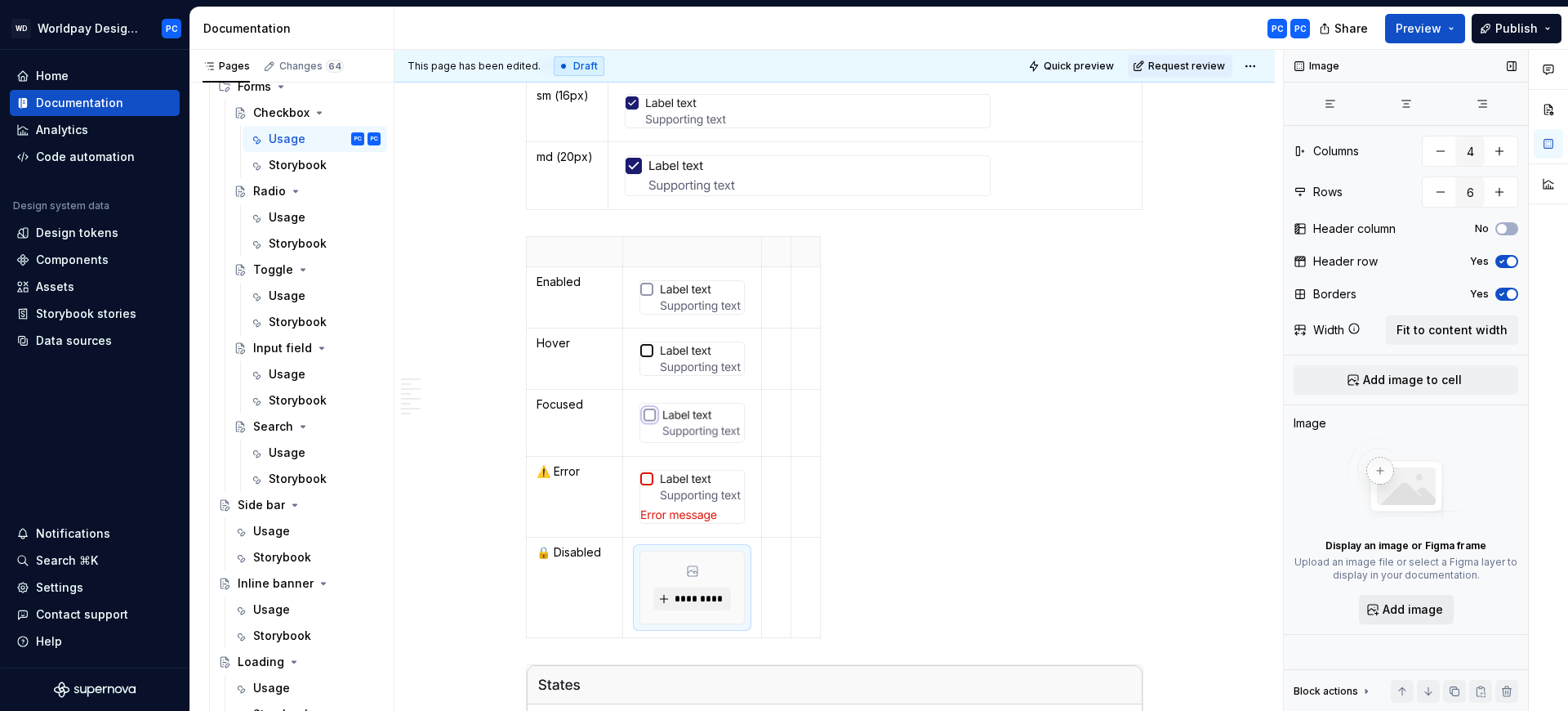
click at [1409, 606] on span "Add image" at bounding box center [1412, 609] width 61 height 17
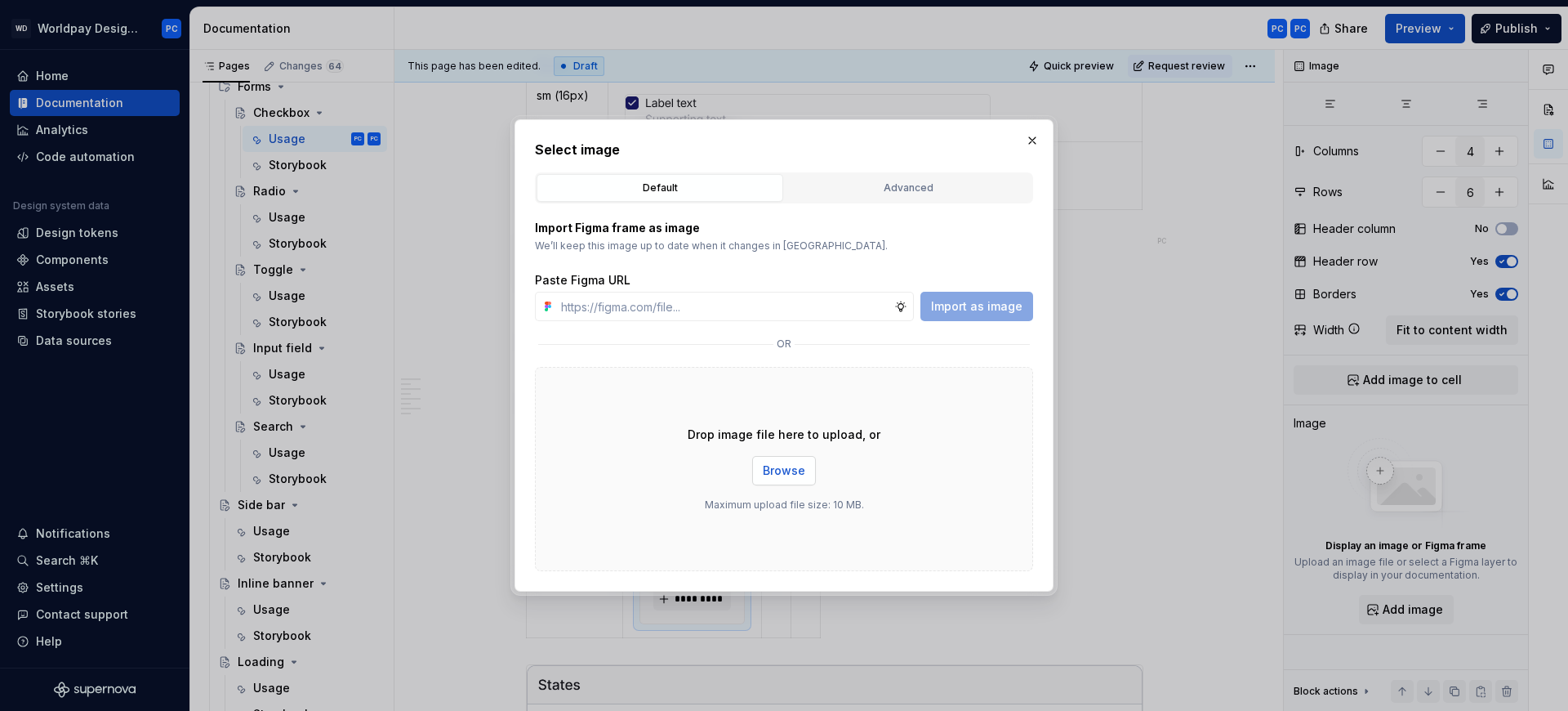
click at [779, 468] on span "Browse" at bounding box center [784, 471] width 43 height 17
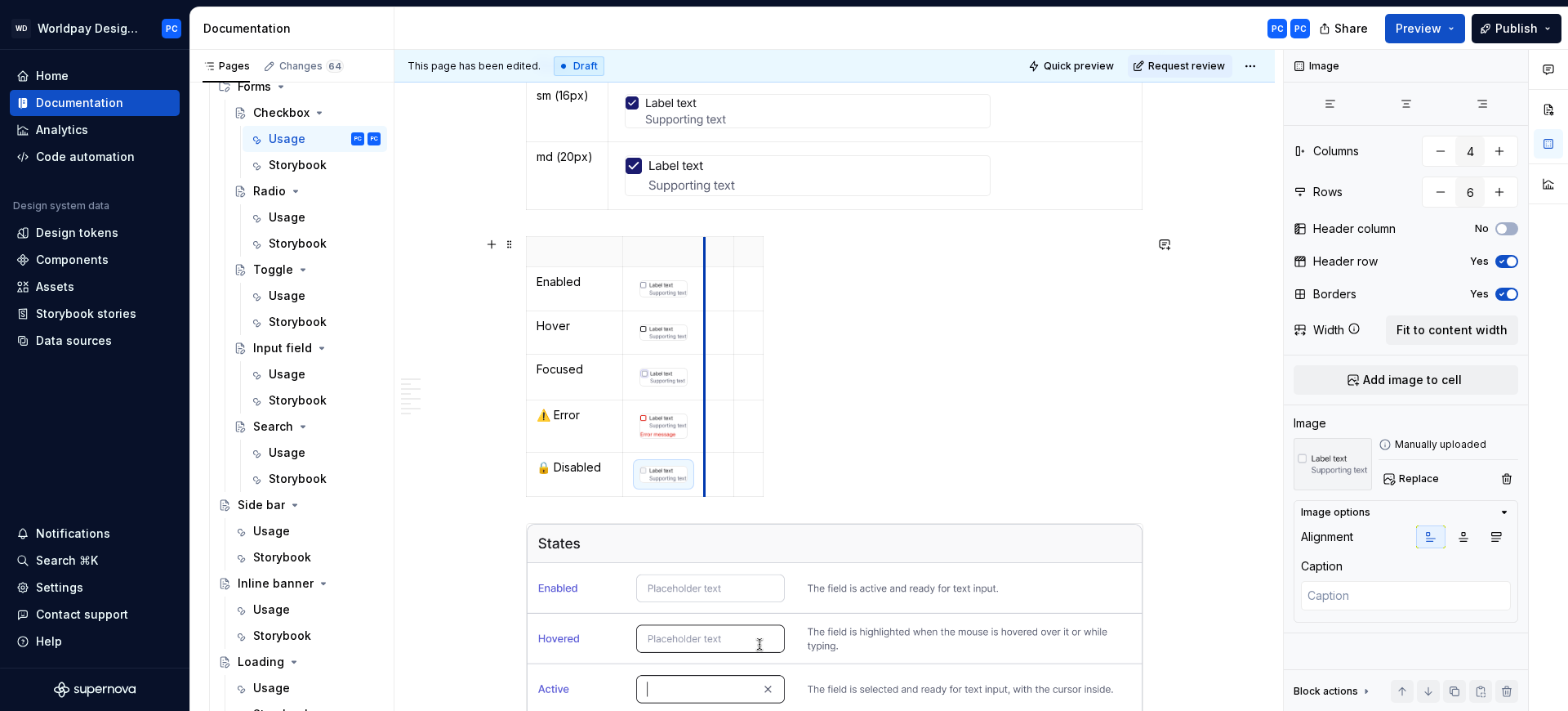
drag, startPoint x: 702, startPoint y: 257, endPoint x: 773, endPoint y: 251, distance: 71.3
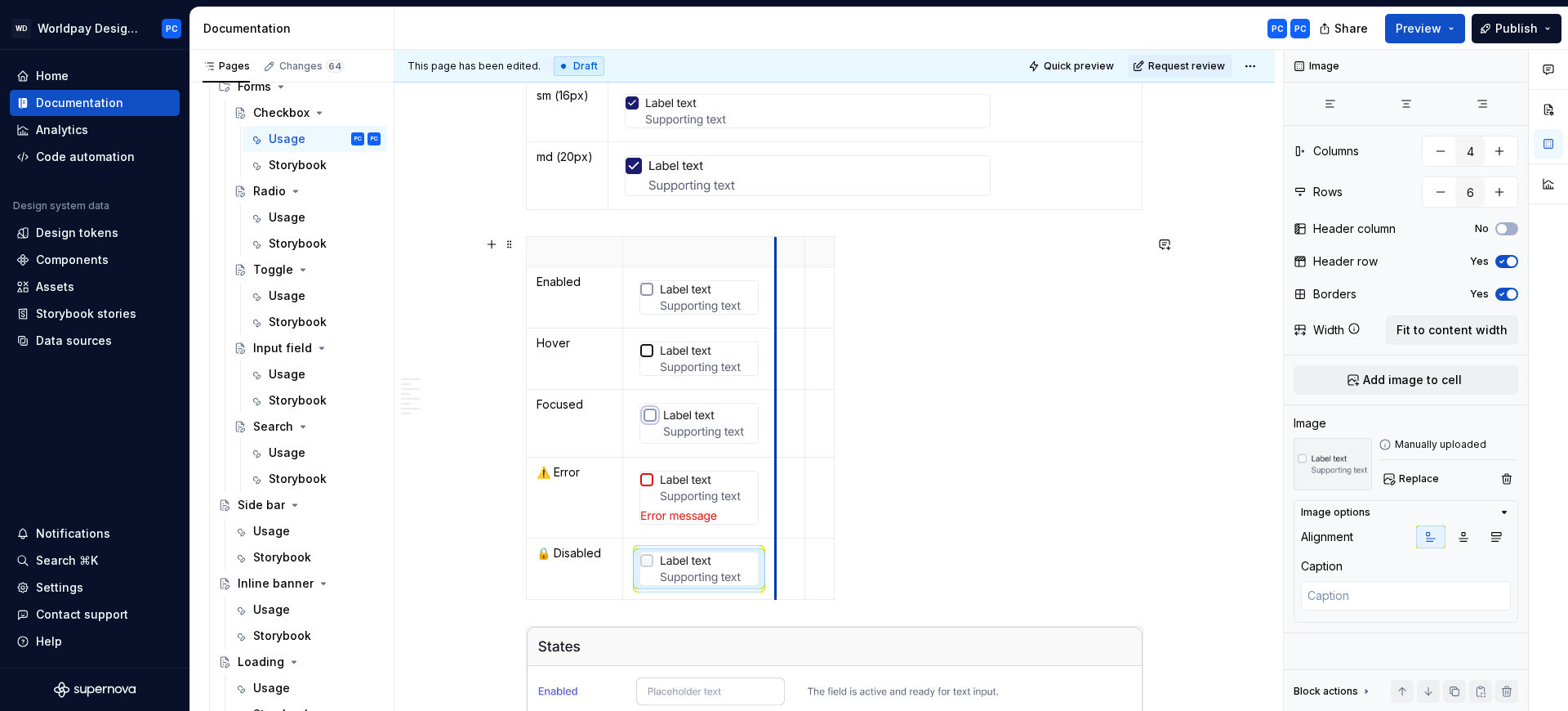
click at [772, 252] on th "To enrich screen reader interactions, please activate Accessibility in Grammarl…" at bounding box center [700, 252] width 153 height 30
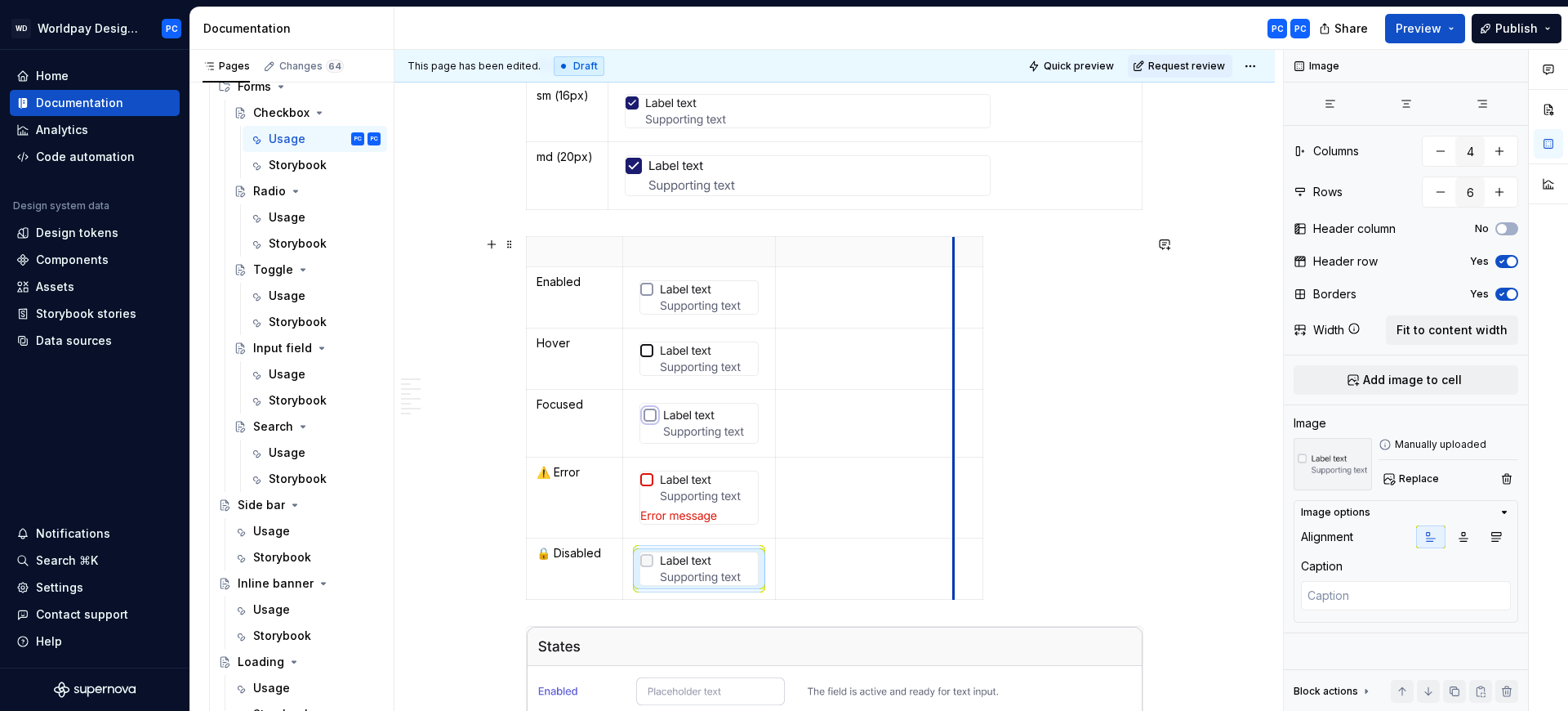
drag, startPoint x: 803, startPoint y: 252, endPoint x: 960, endPoint y: 254, distance: 157.0
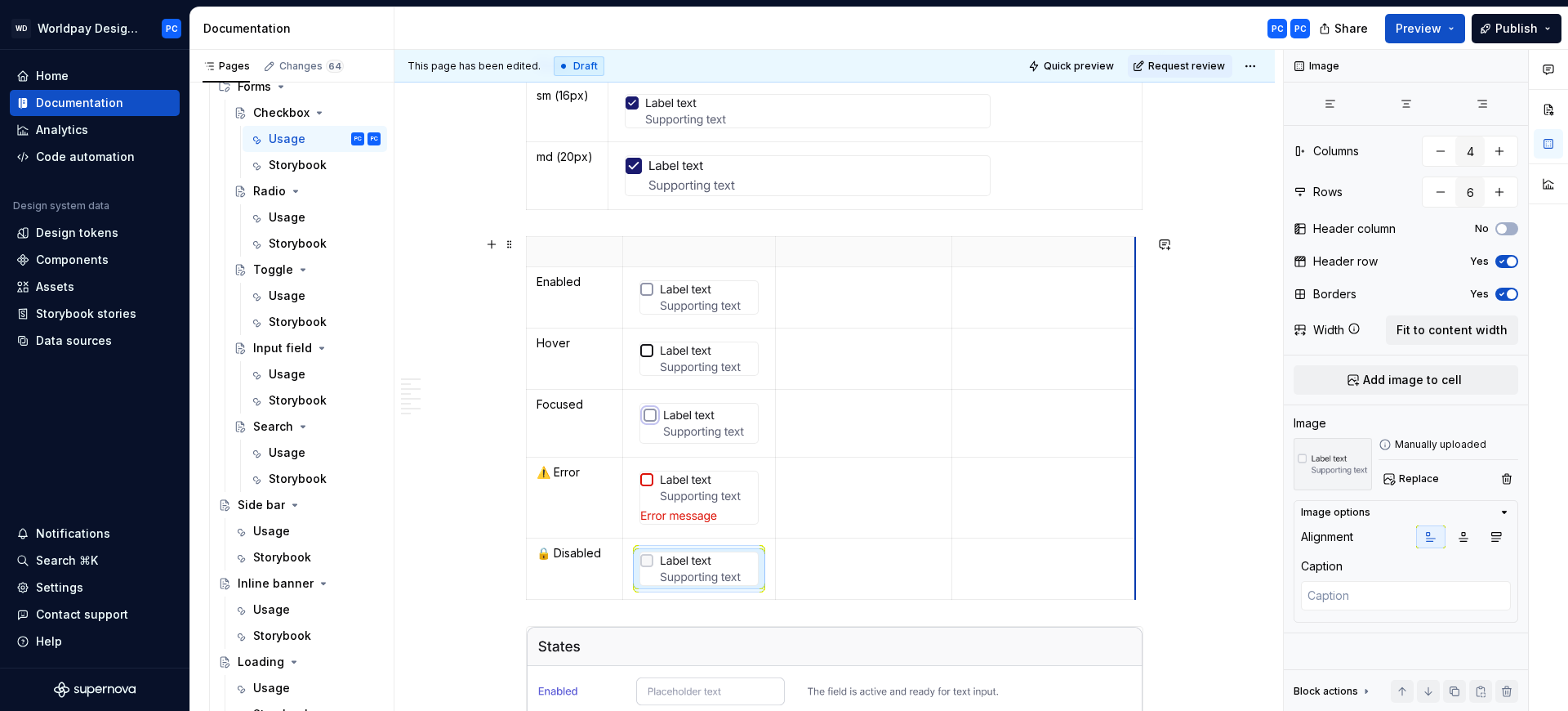
drag, startPoint x: 979, startPoint y: 253, endPoint x: 1134, endPoint y: 252, distance: 155.0
click at [1464, 325] on span "Fit to content width" at bounding box center [1452, 330] width 111 height 17
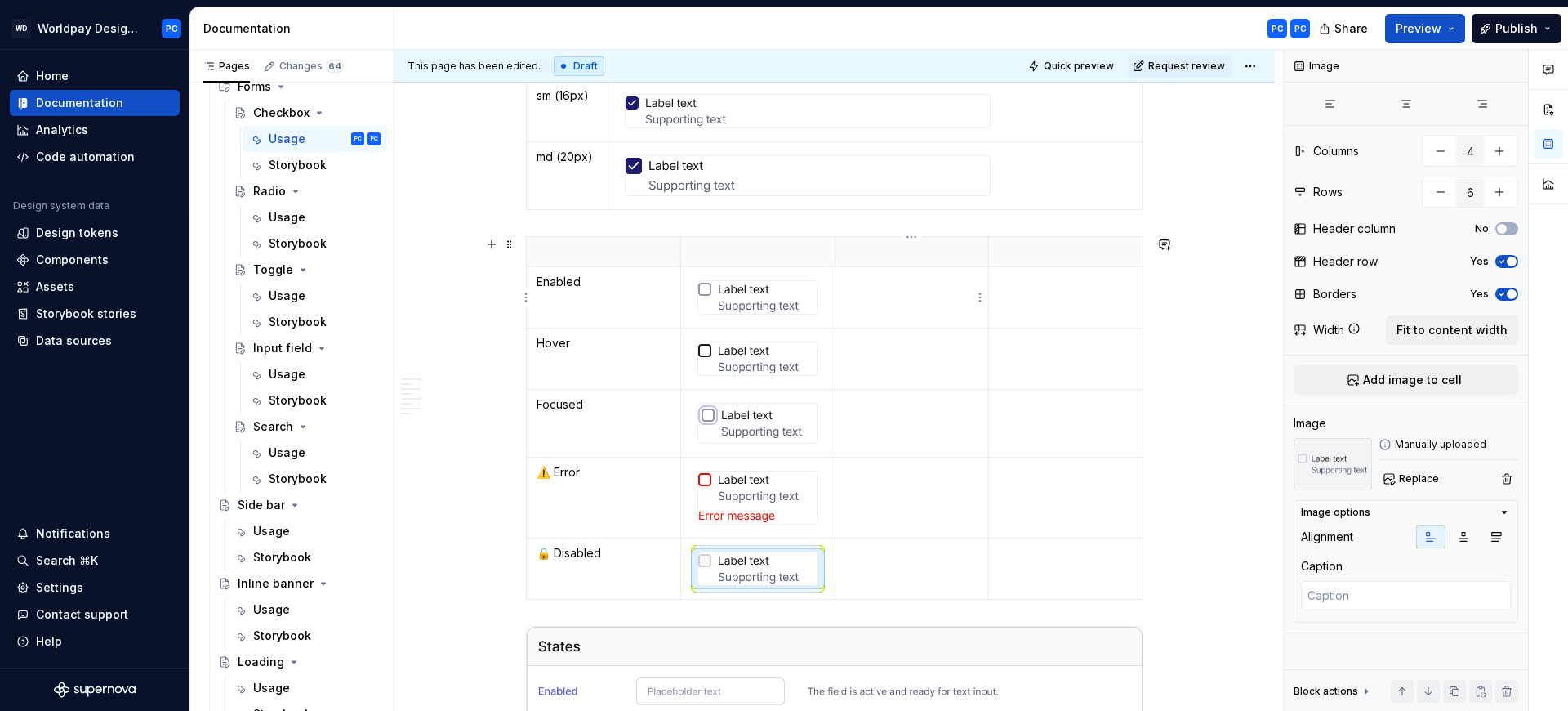
click at [864, 299] on td "To enrich screen reader interactions, please activate Accessibility in Grammarl…" at bounding box center [912, 298] width 155 height 62
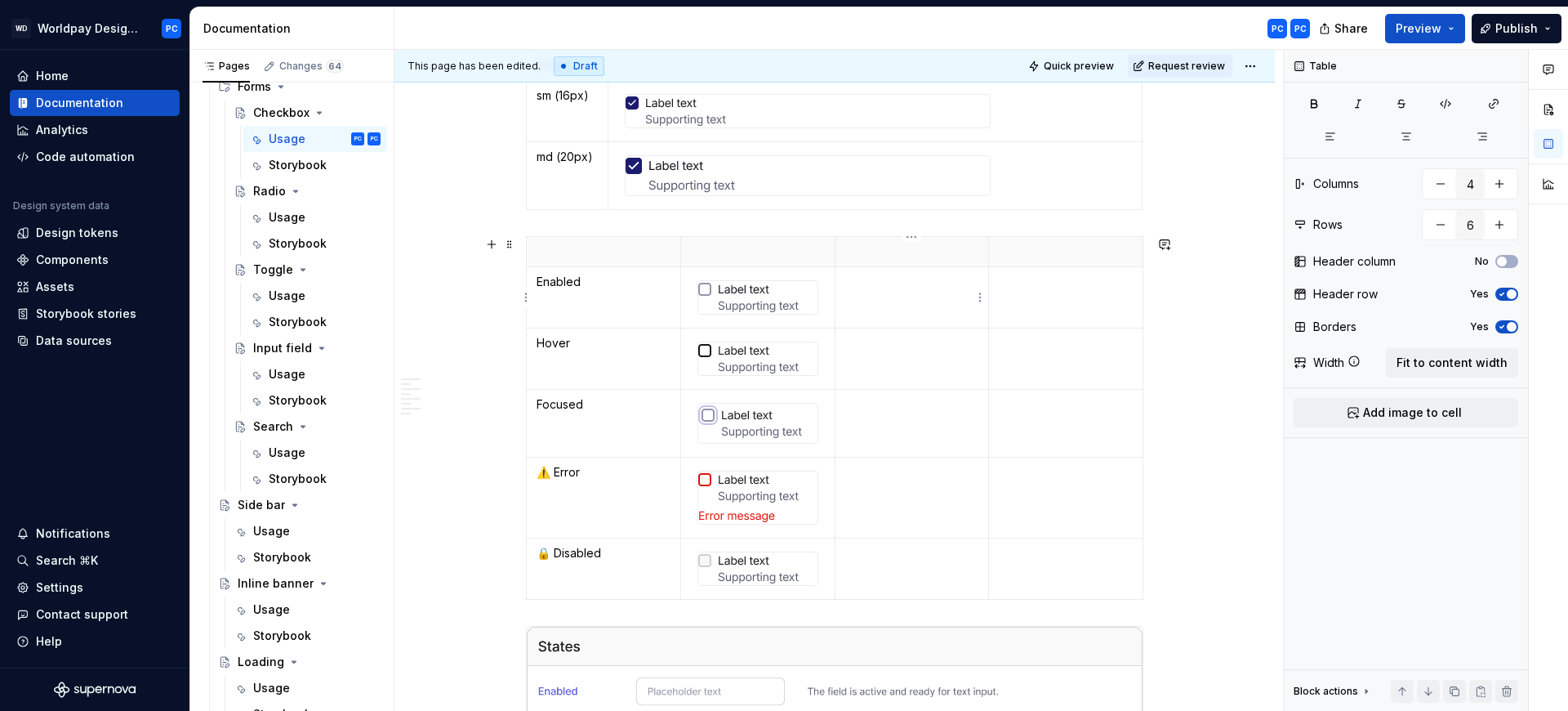
click at [905, 308] on td "To enrich screen reader interactions, please activate Accessibility in Grammarl…" at bounding box center [912, 298] width 155 height 62
type textarea "*"
click at [884, 349] on p "To enrich screen reader interactions, please activate Accessibility in Grammarl…" at bounding box center [912, 343] width 134 height 17
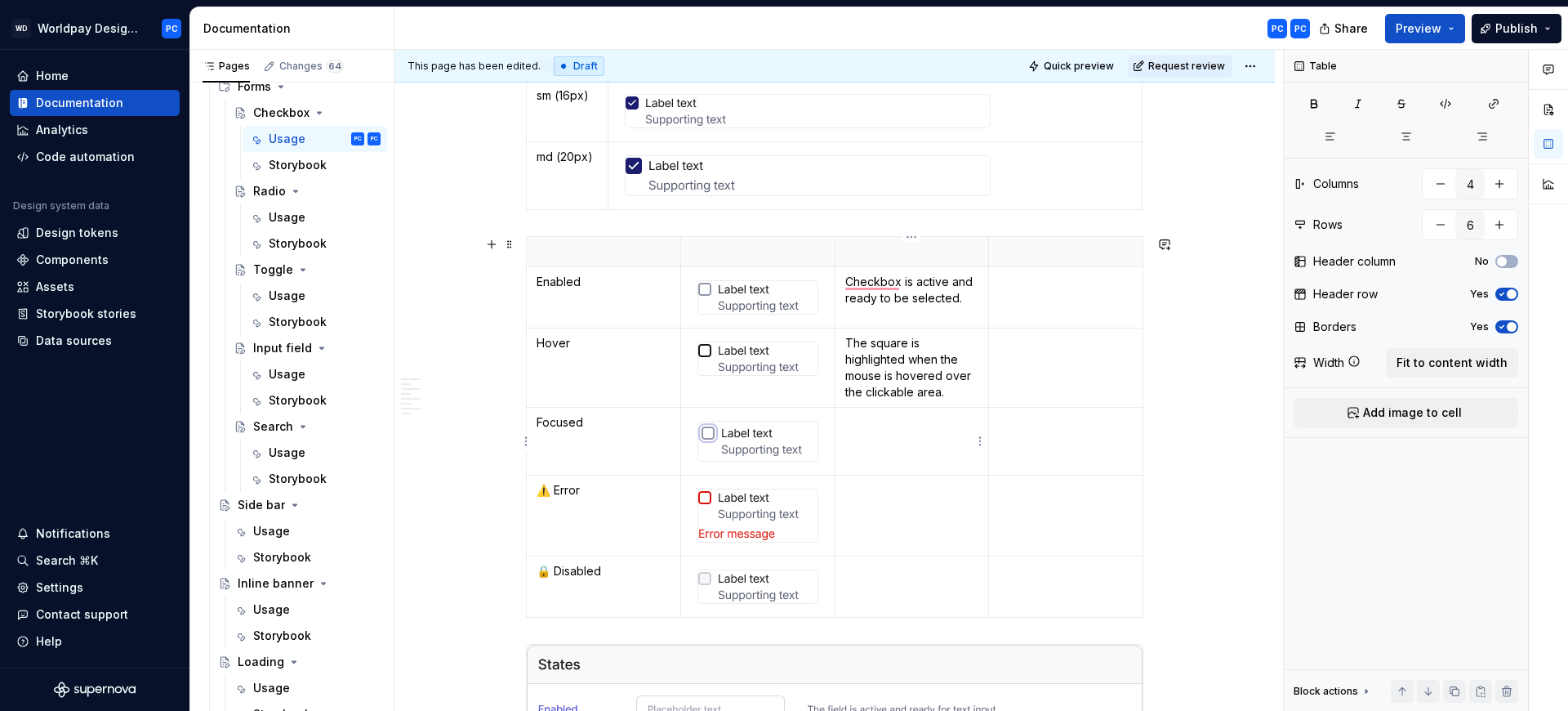
click at [880, 443] on td "To enrich screen reader interactions, please activate Accessibility in Grammarl…" at bounding box center [912, 441] width 155 height 68
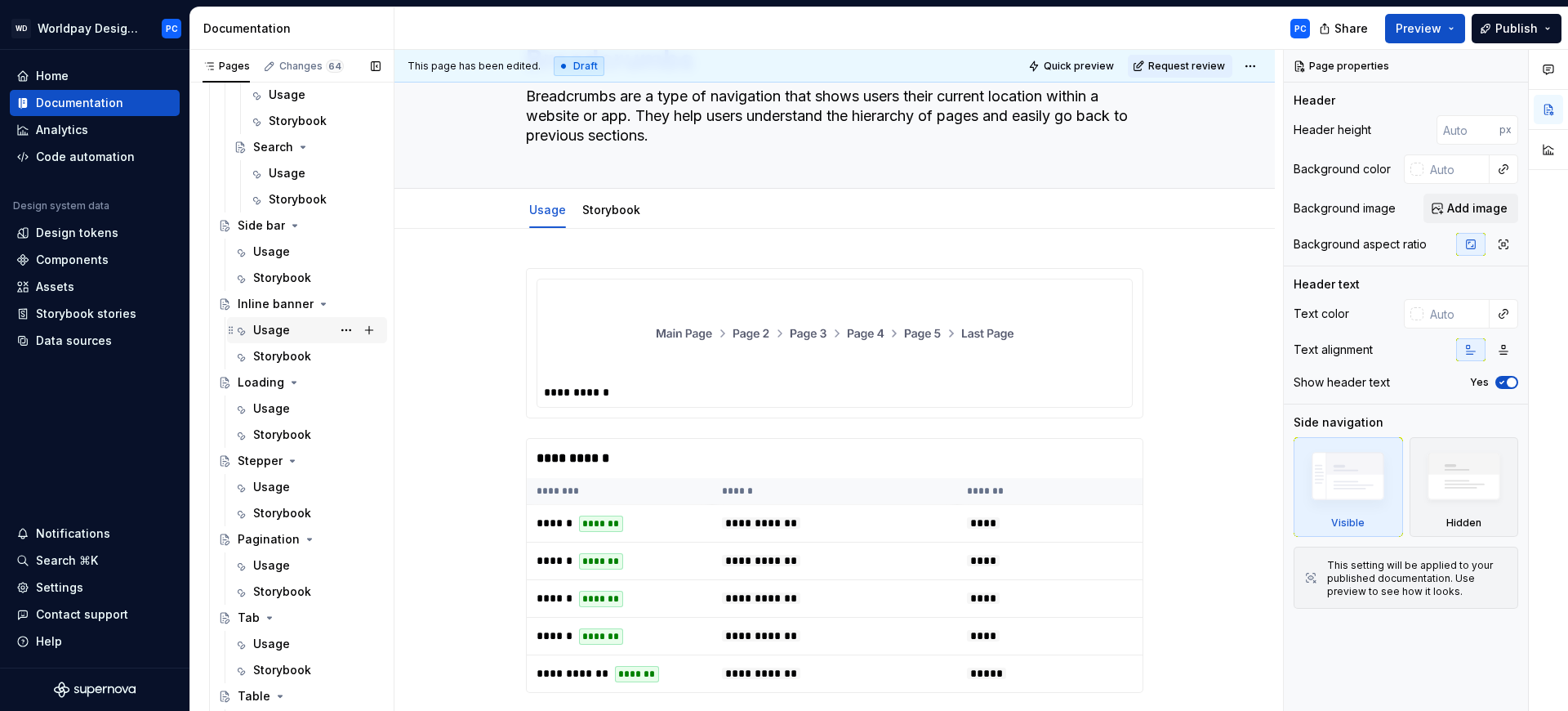
scroll to position [1158, 0]
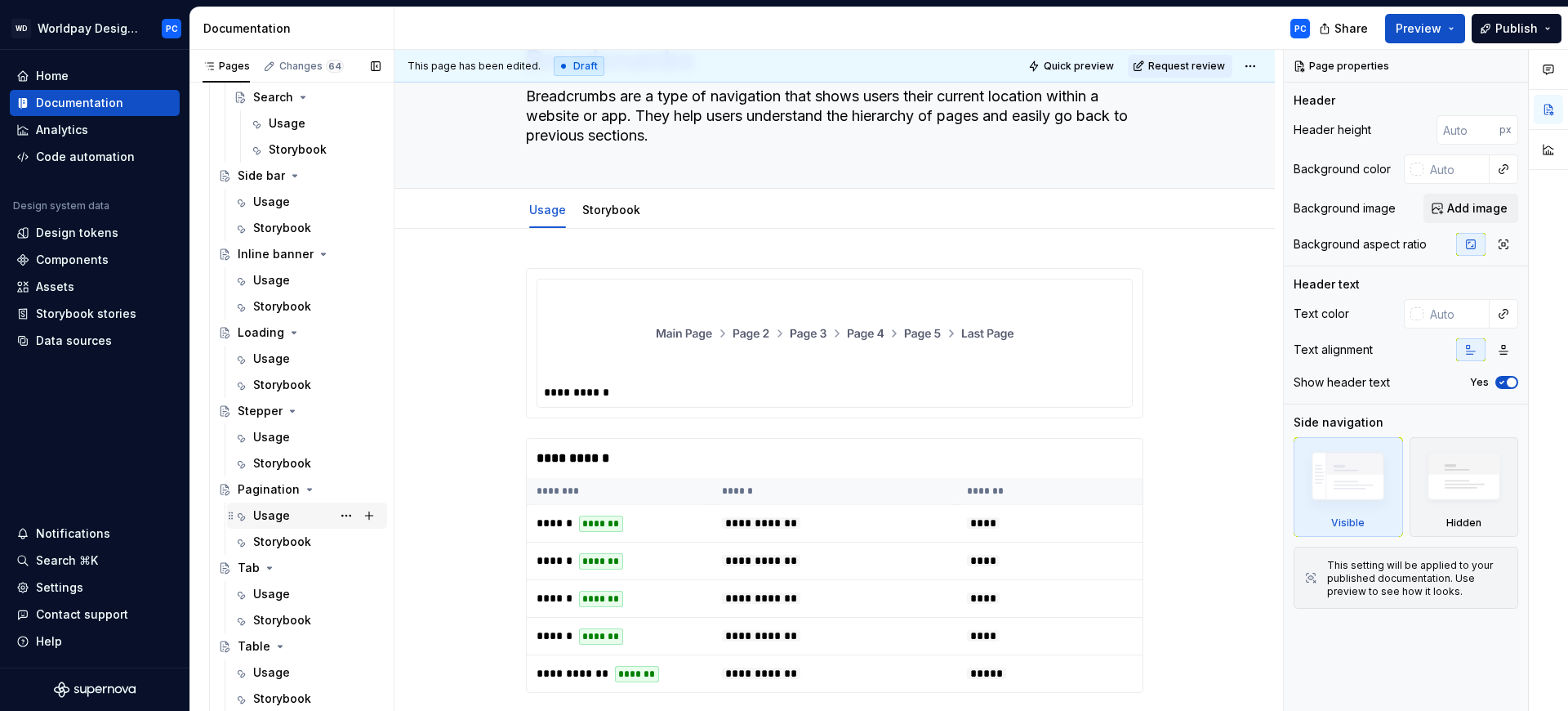
click at [273, 520] on div "Usage" at bounding box center [271, 515] width 36 height 17
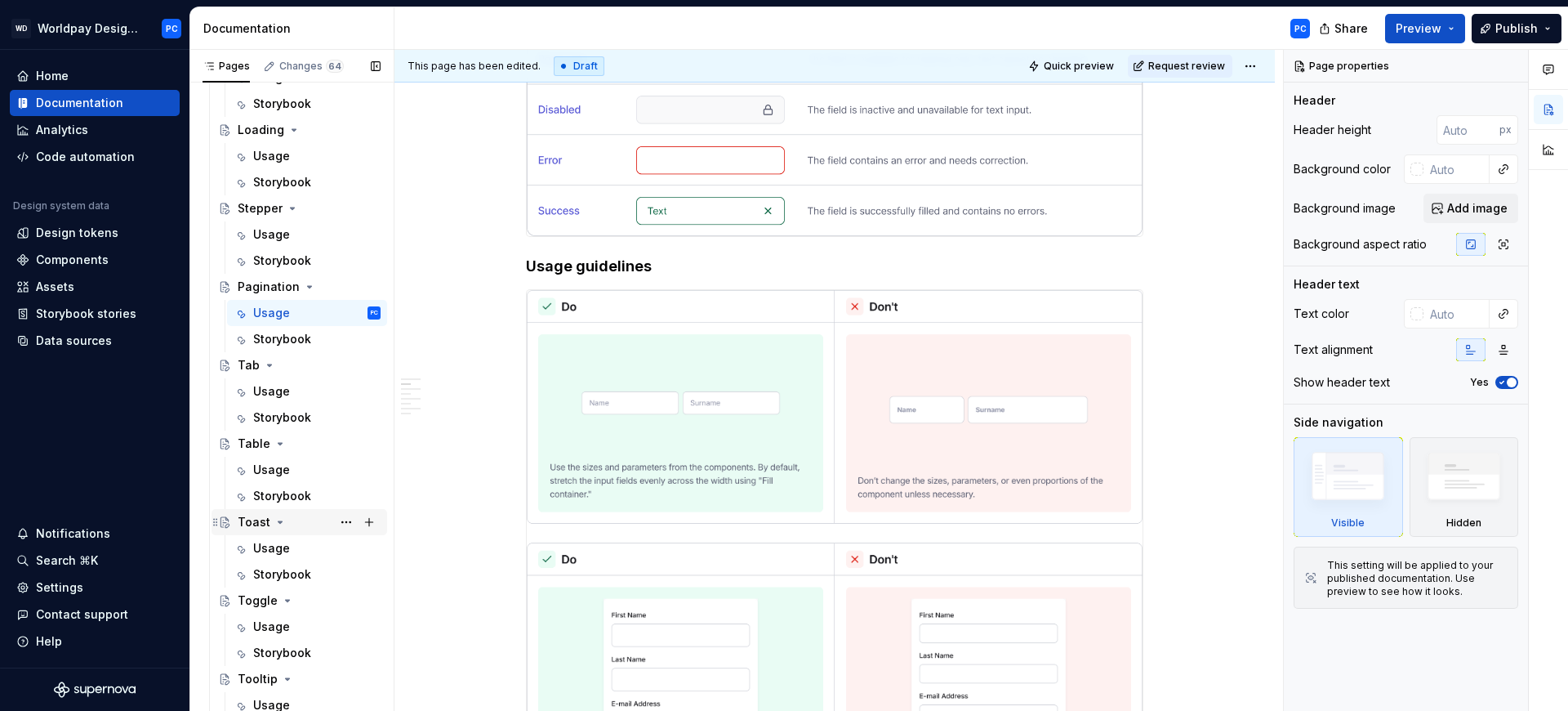
scroll to position [1443, 0]
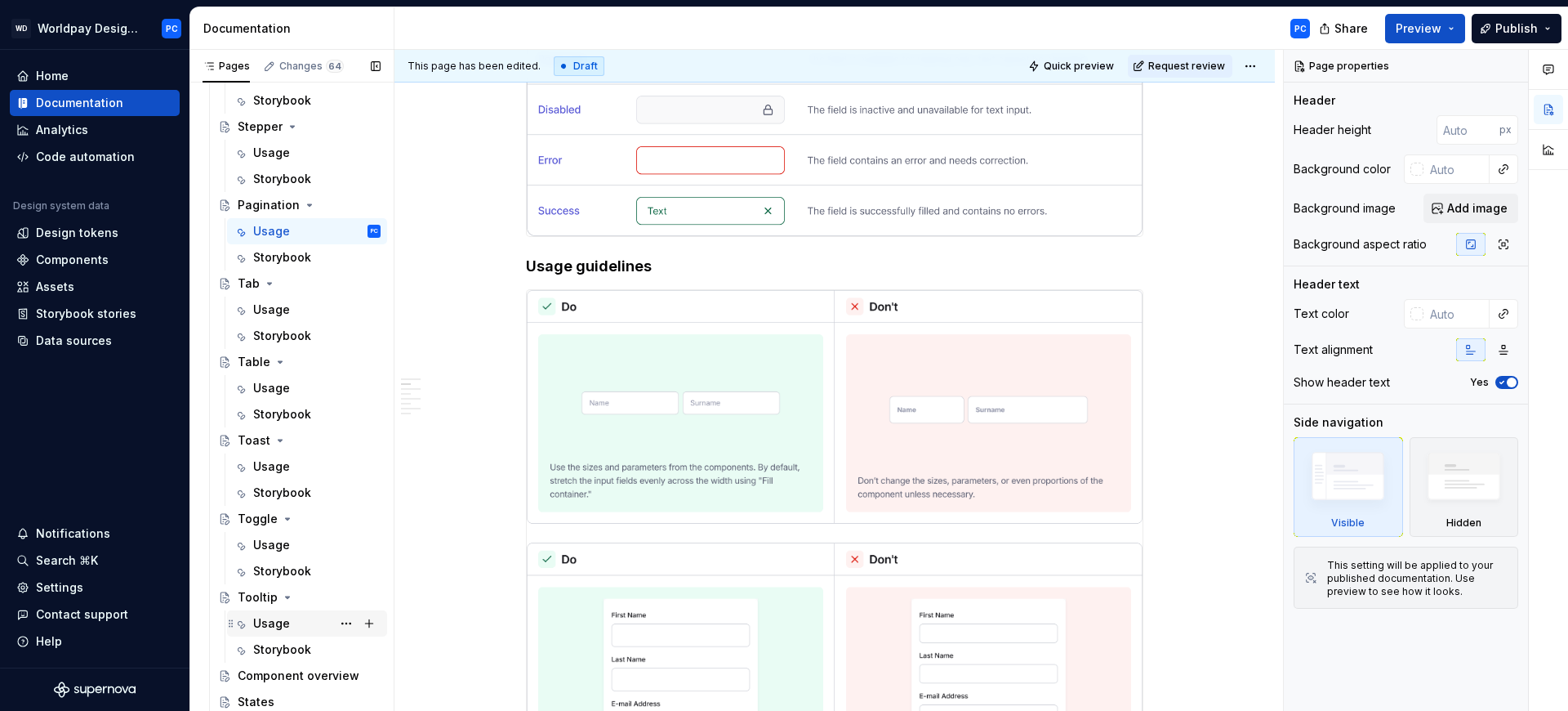
click at [268, 616] on div "Usage" at bounding box center [271, 623] width 36 height 17
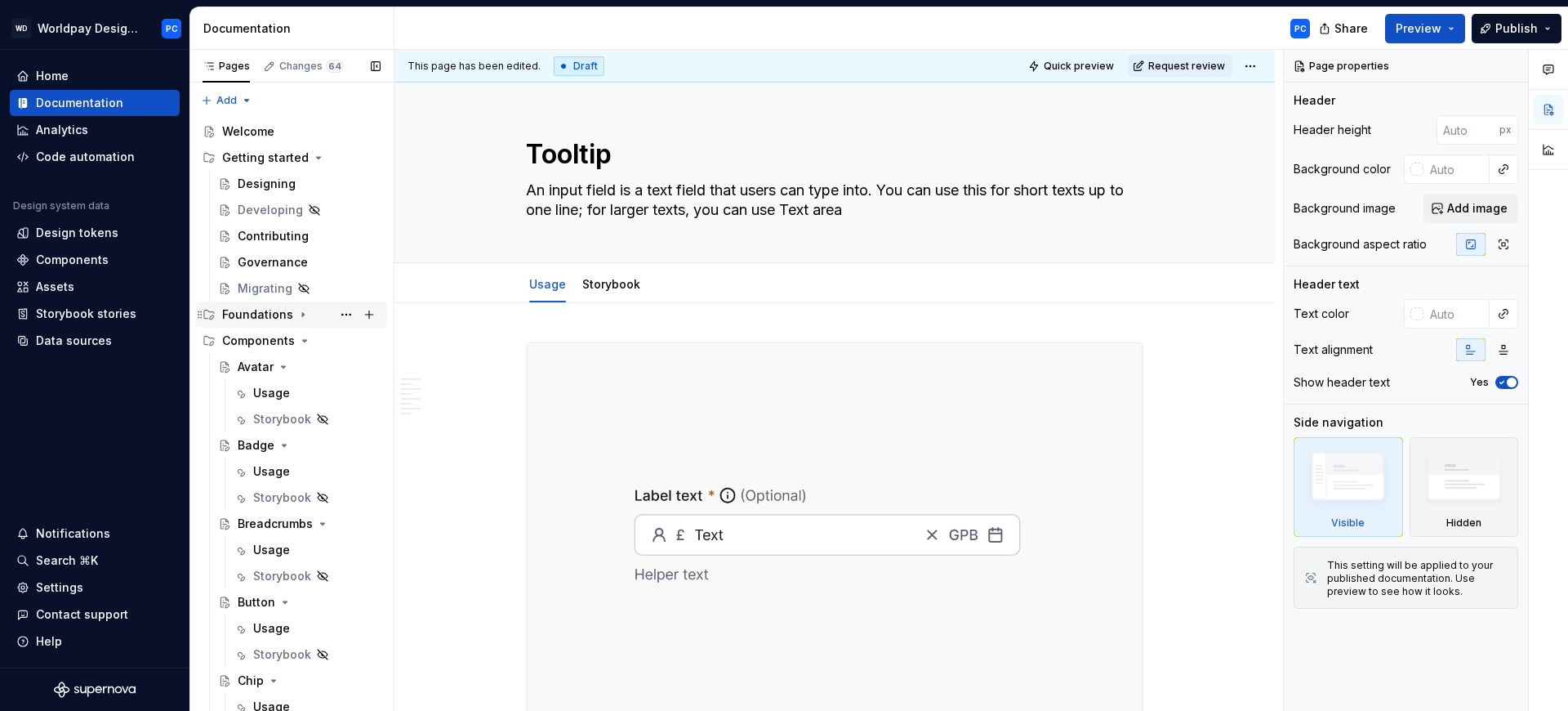
click at [287, 315] on div "Foundations" at bounding box center [257, 315] width 71 height 17
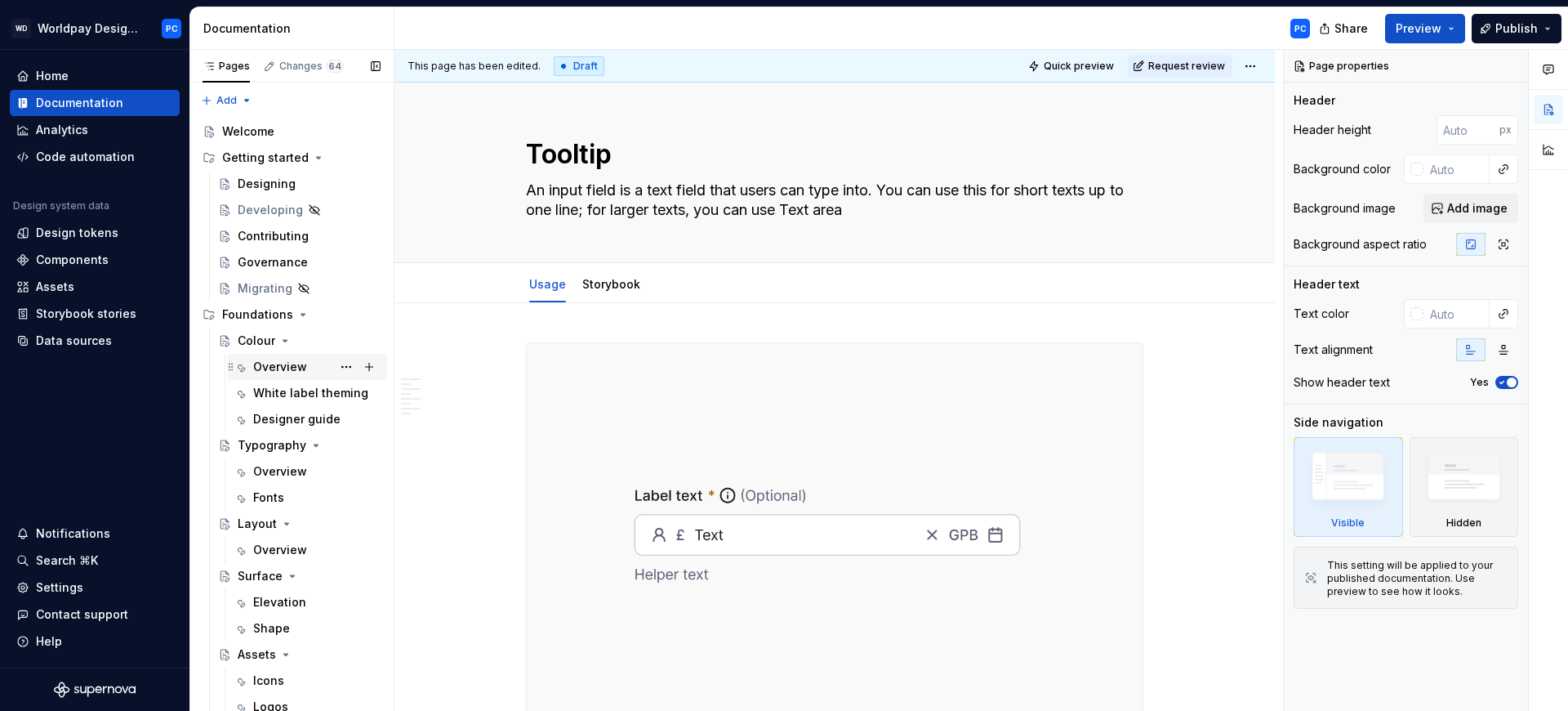
click at [275, 367] on div "Overview" at bounding box center [280, 367] width 54 height 17
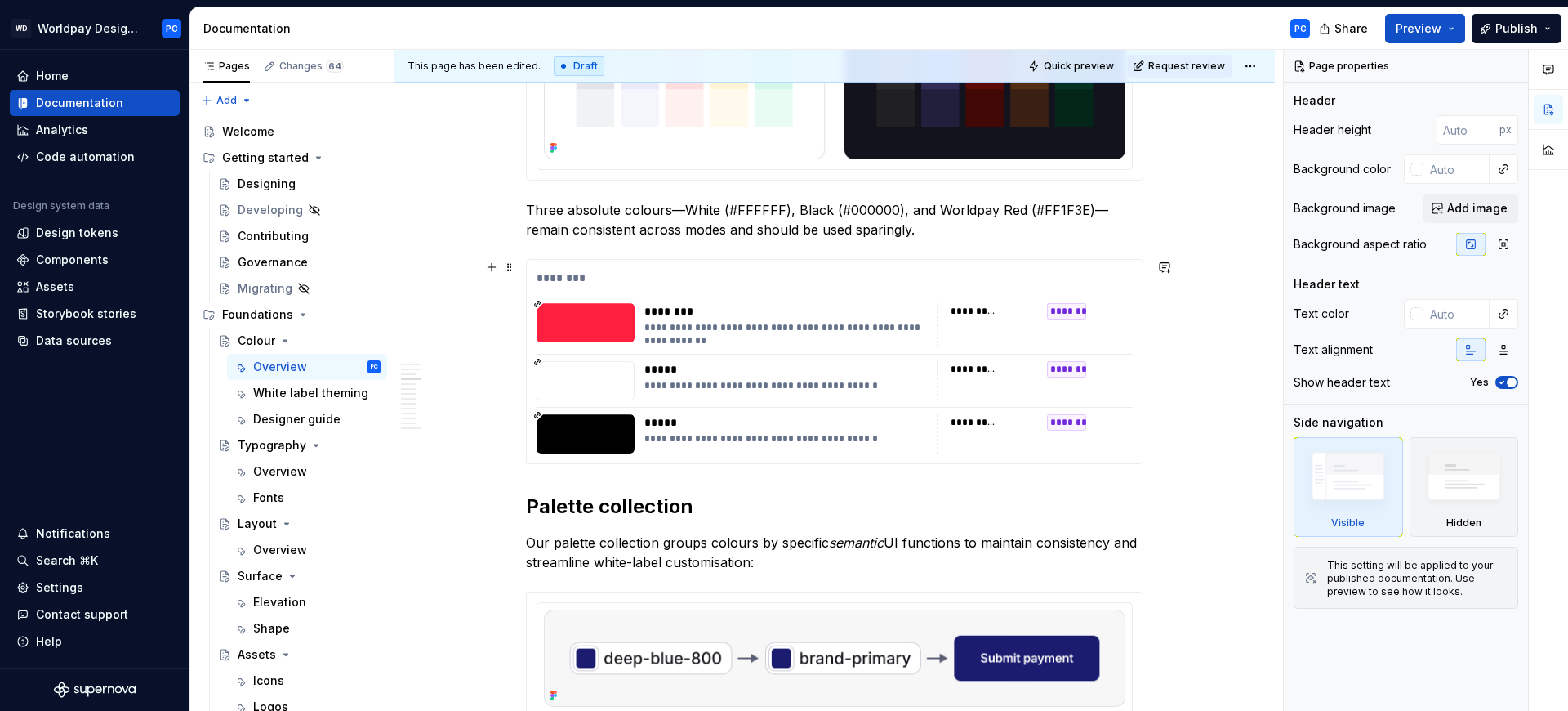
scroll to position [1065, 0]
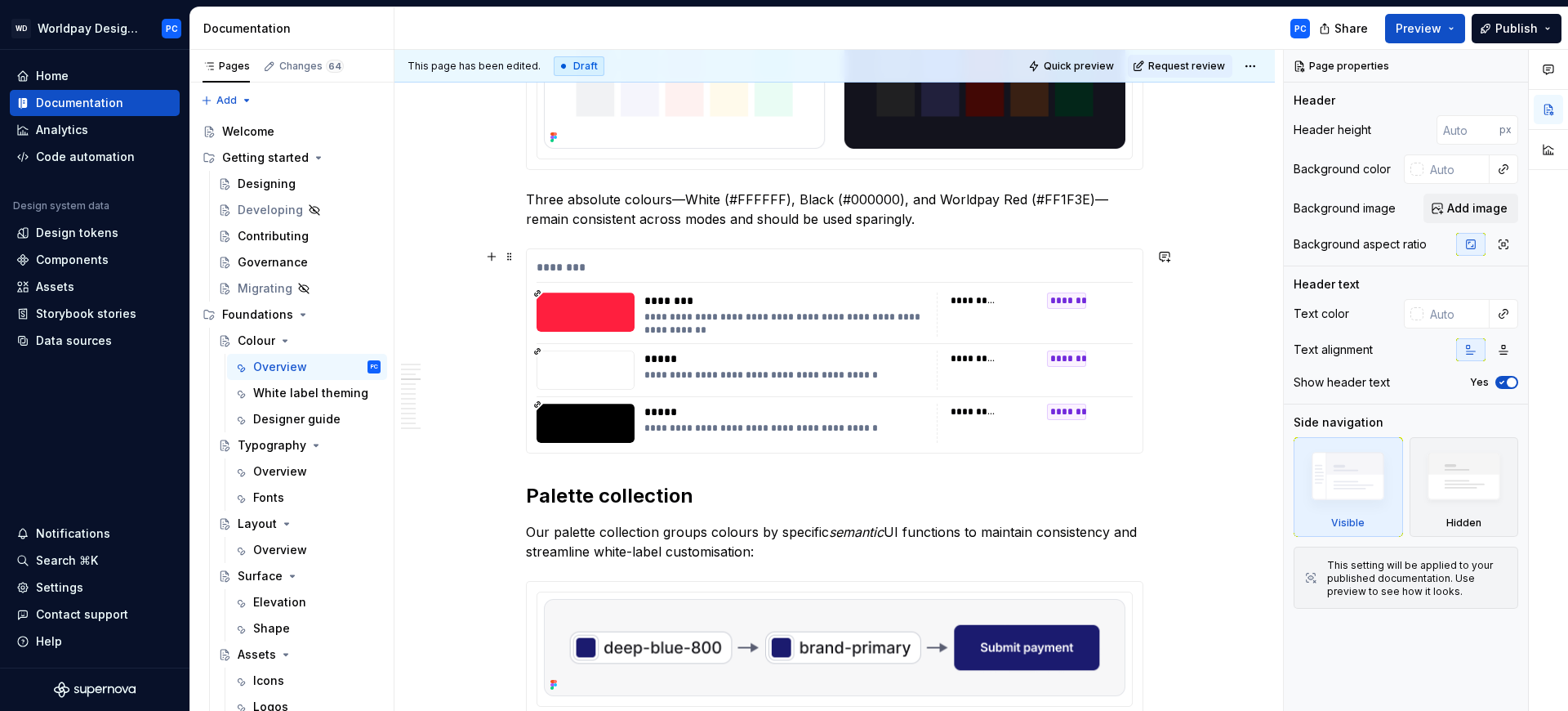
click at [557, 262] on div "********" at bounding box center [835, 270] width 596 height 23
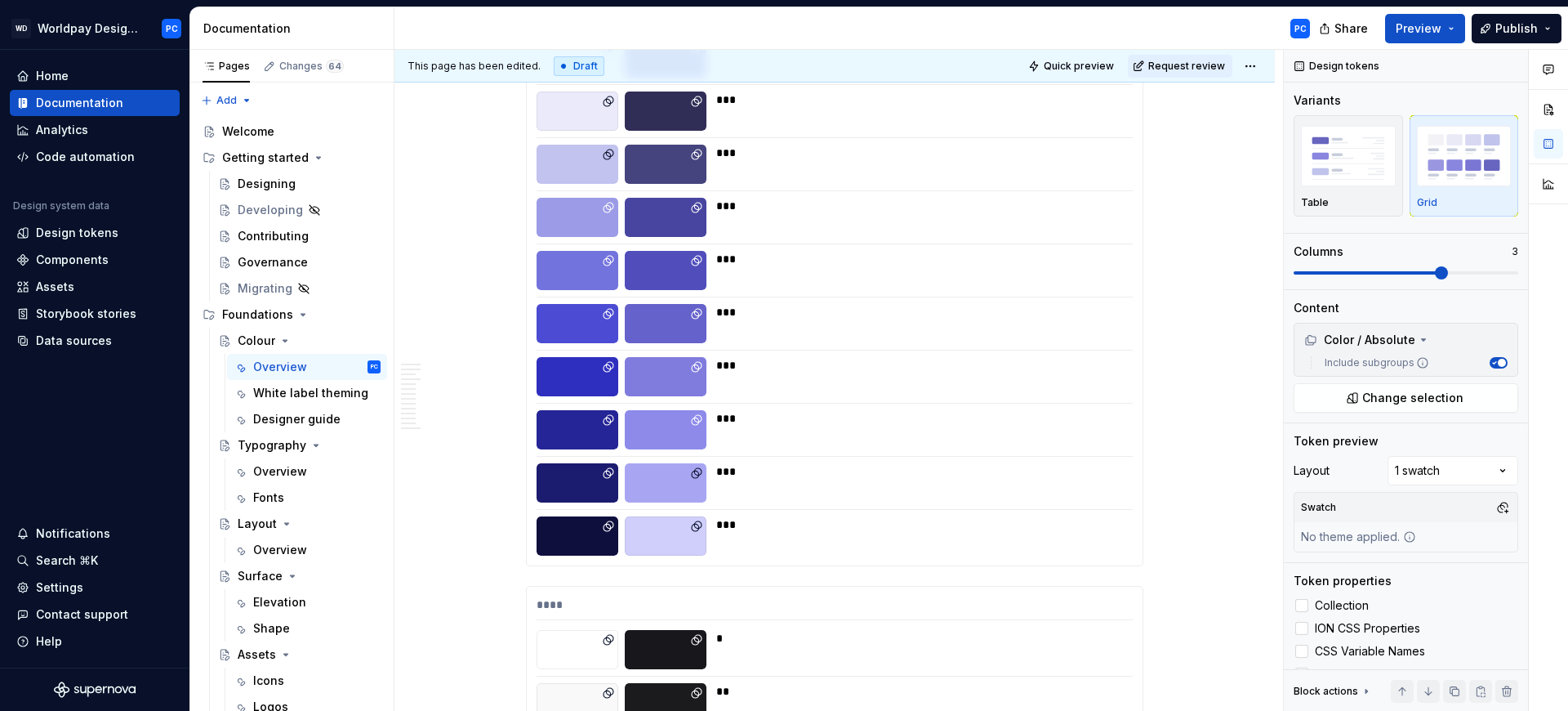
scroll to position [0, 0]
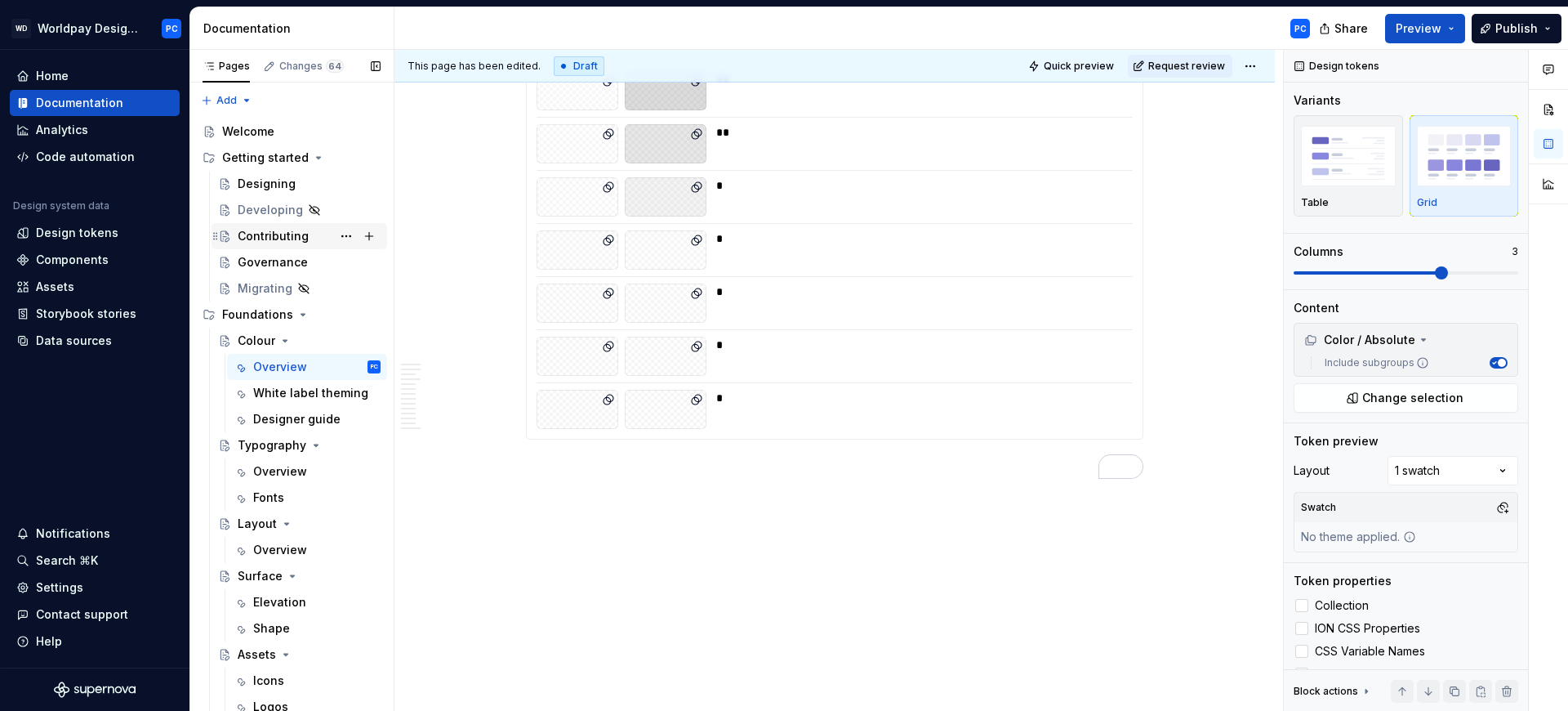
click at [279, 232] on div "Contributing" at bounding box center [273, 237] width 71 height 17
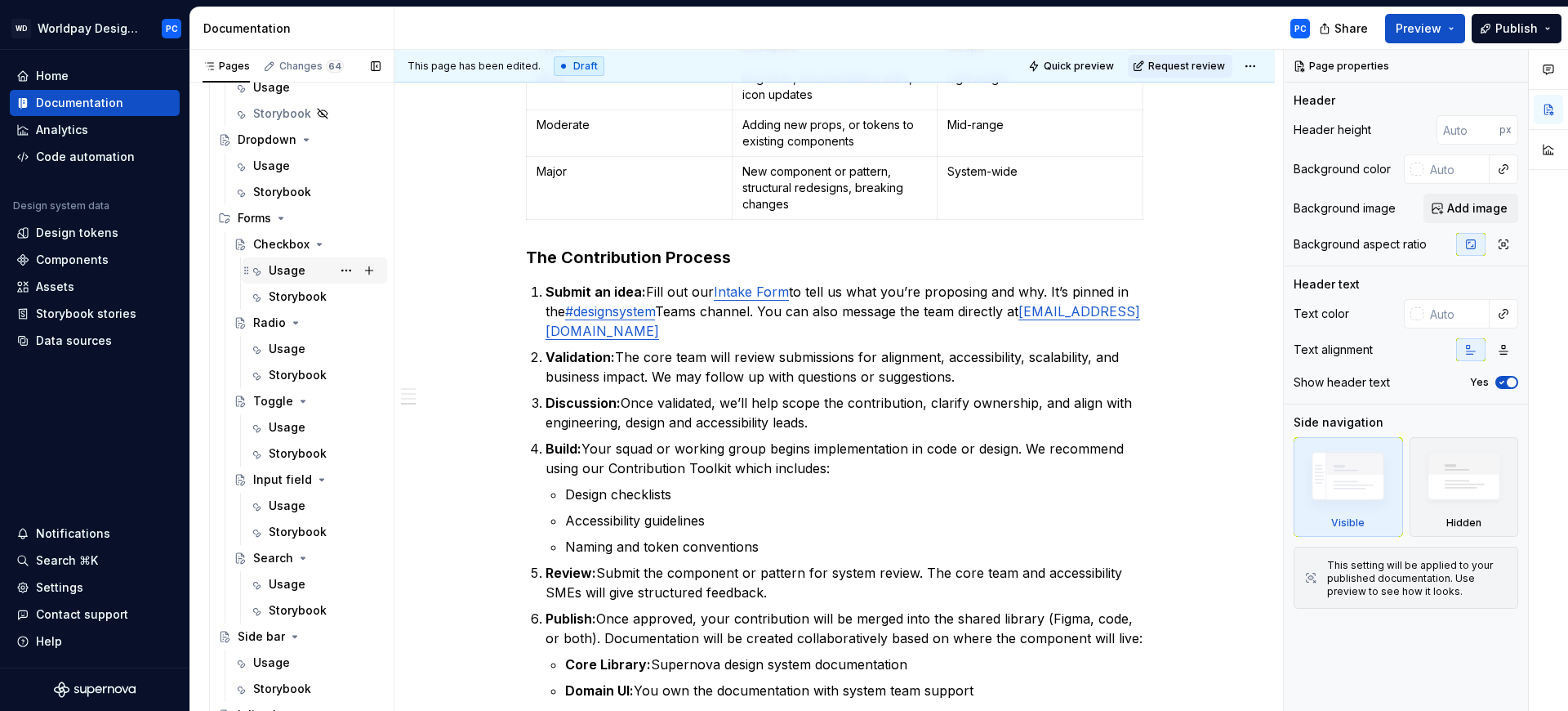
click at [288, 267] on div "Usage" at bounding box center [286, 270] width 36 height 17
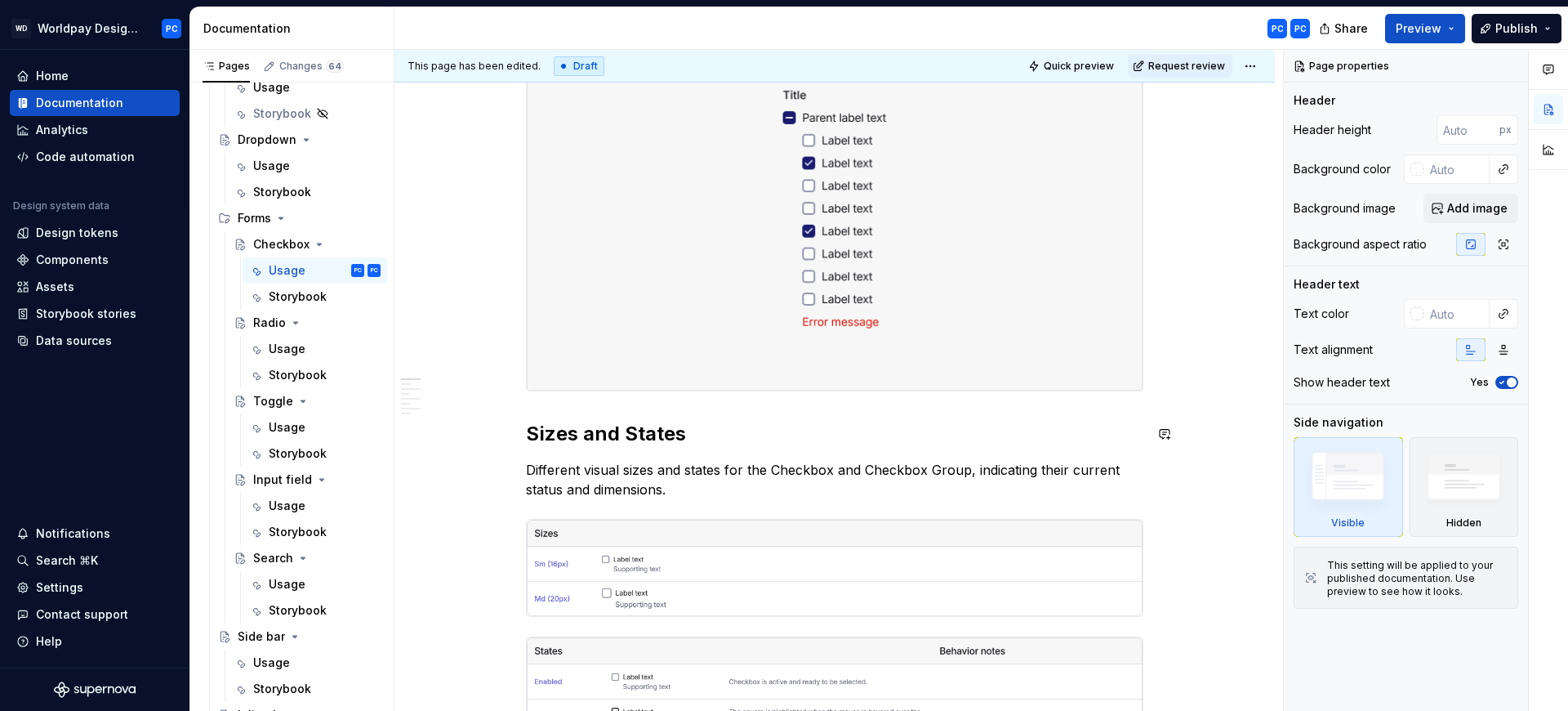
scroll to position [734, 0]
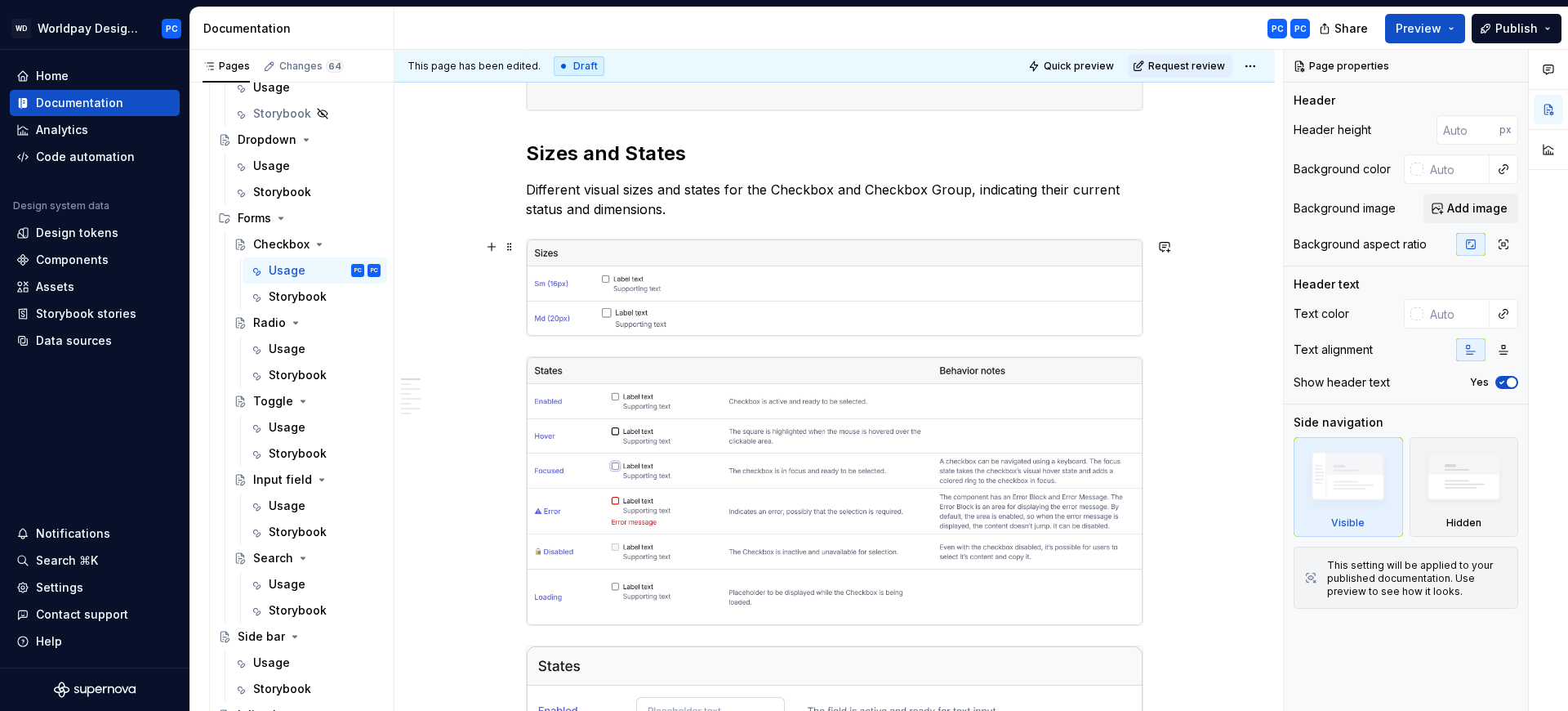
click at [844, 335] on img at bounding box center [834, 287] width 616 height 96
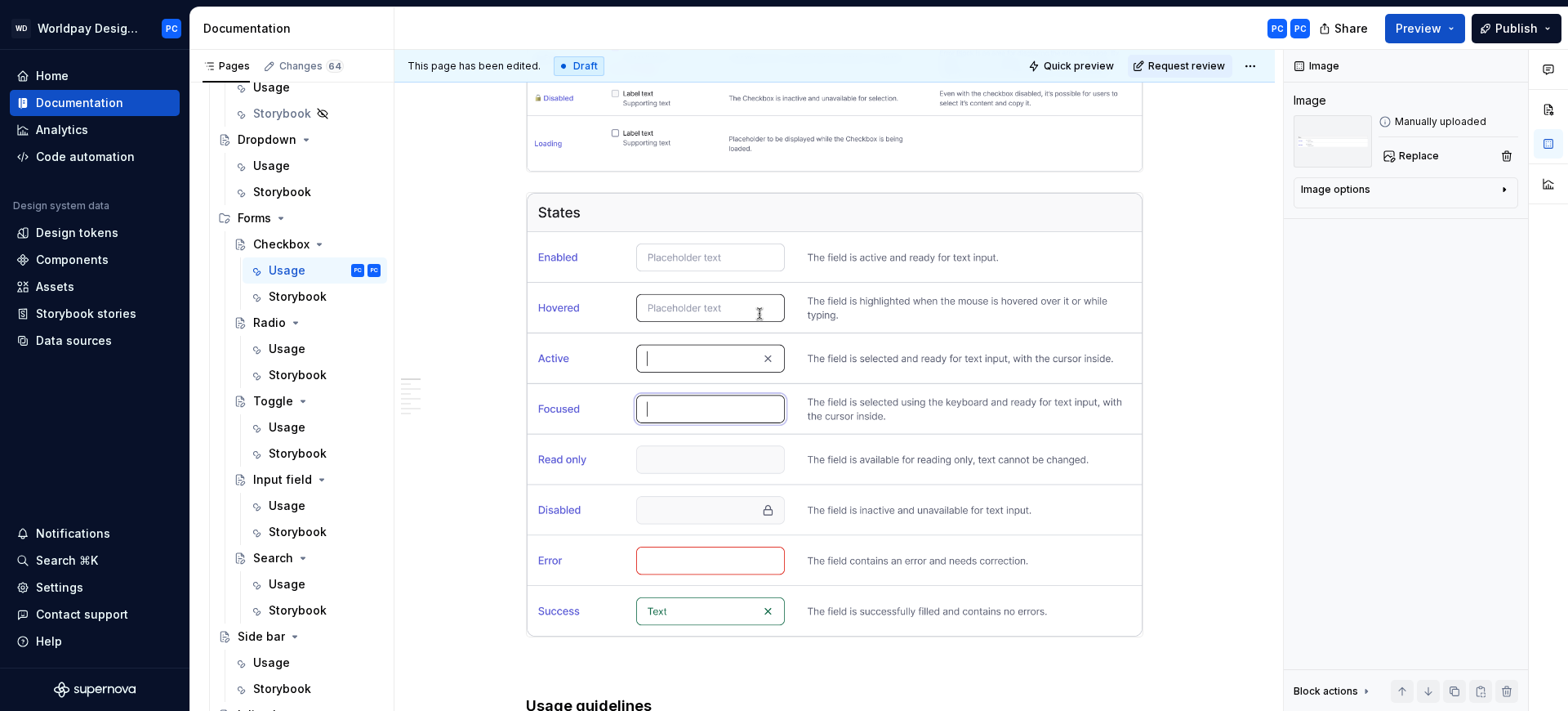
scroll to position [750, 0]
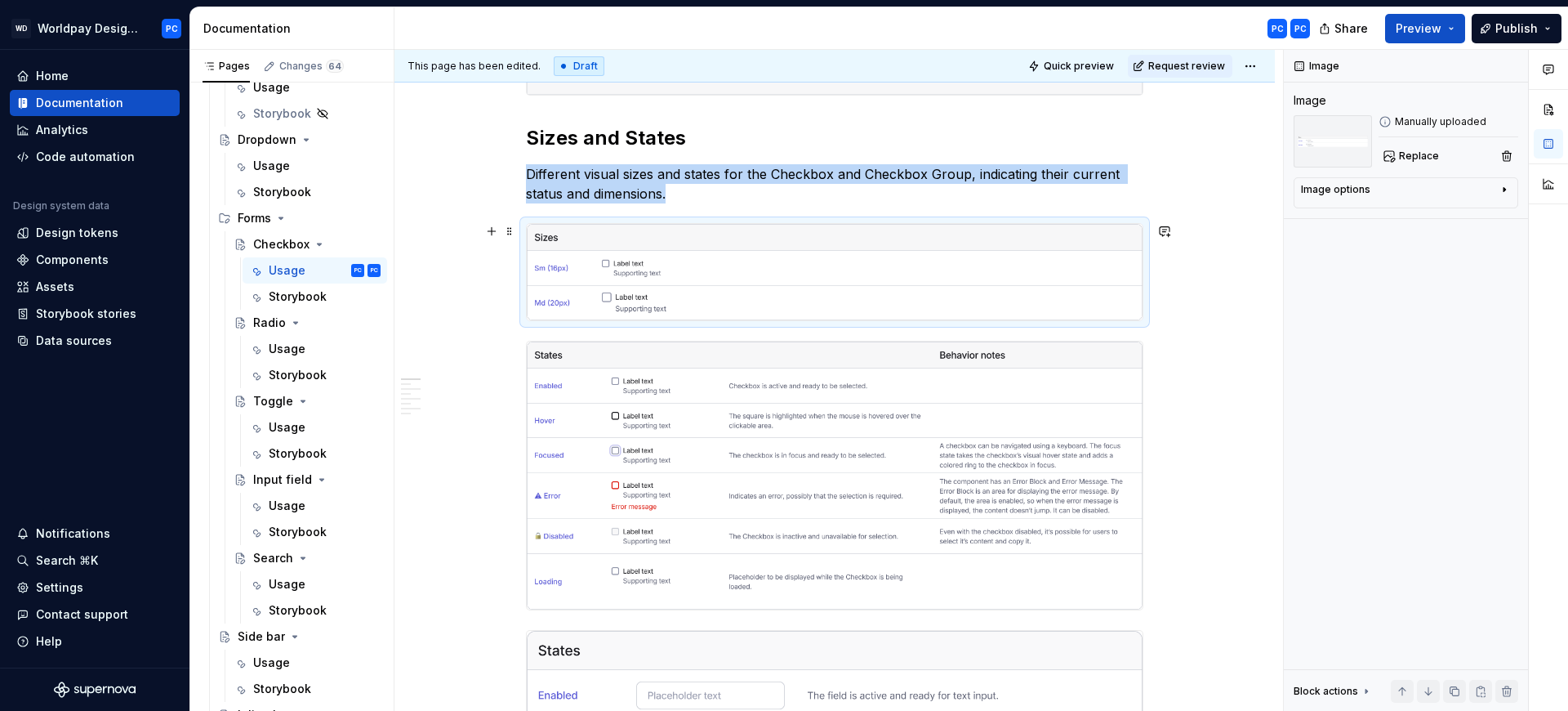
click at [842, 241] on img "To enrich screen reader interactions, please activate Accessibility in Grammarl…" at bounding box center [834, 271] width 616 height 96
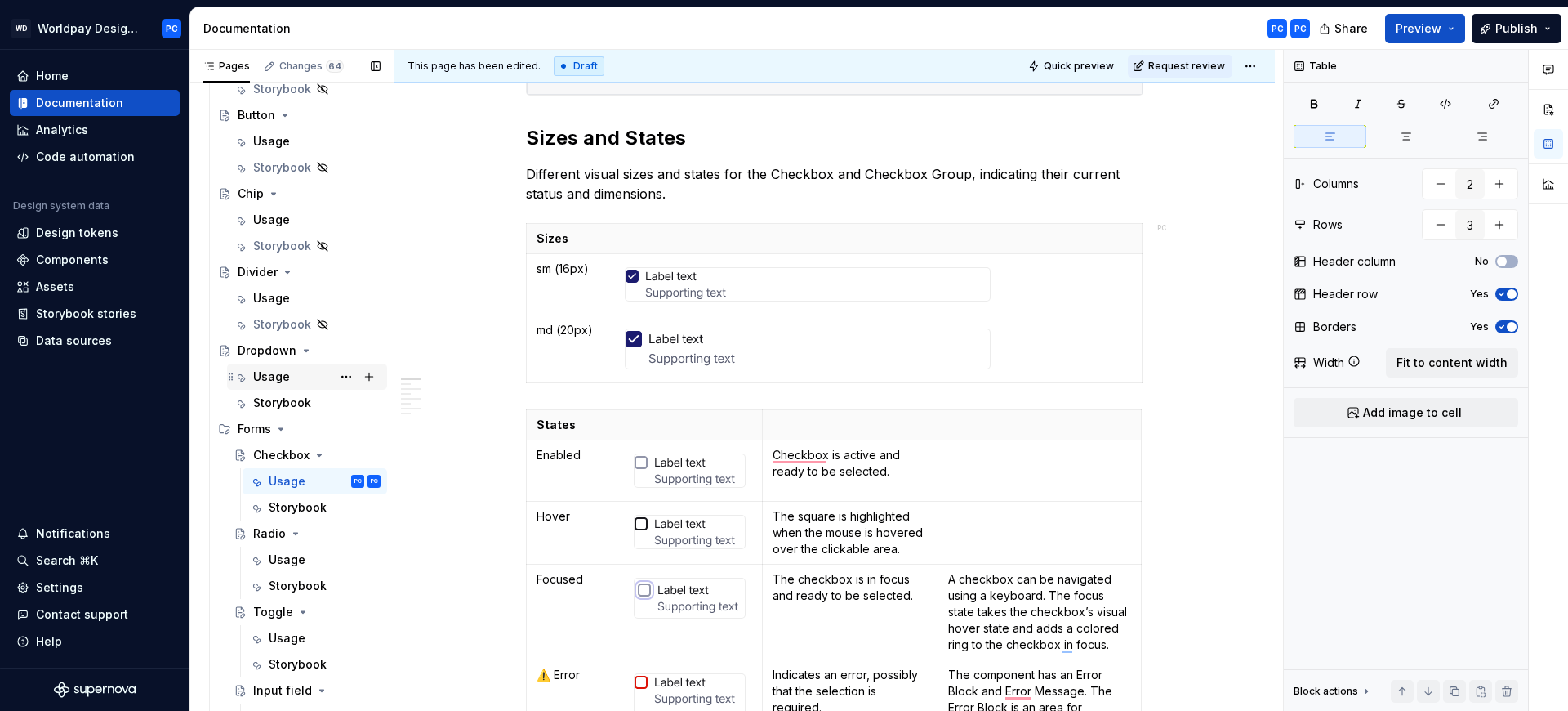
scroll to position [1079, 0]
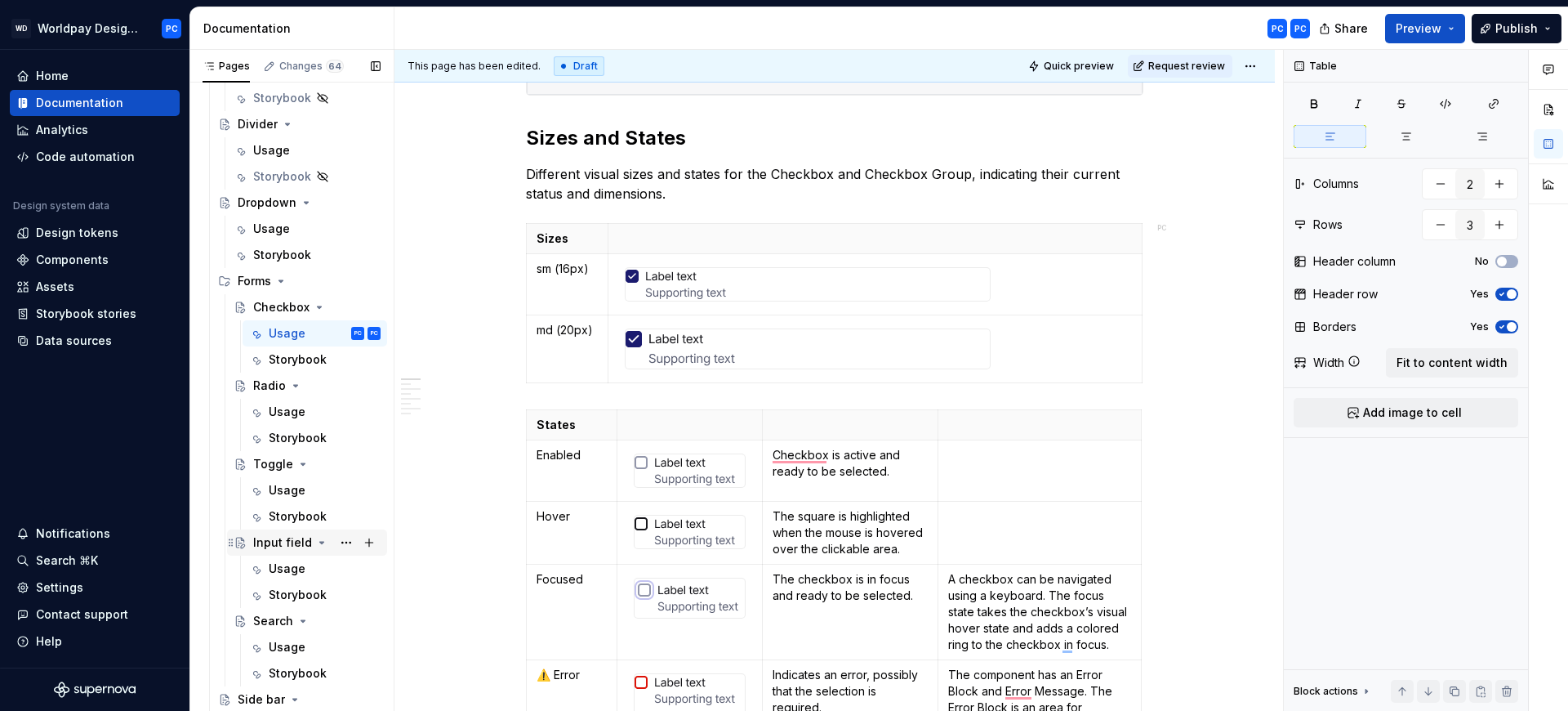
drag, startPoint x: 277, startPoint y: 561, endPoint x: 275, endPoint y: 552, distance: 9.2
click at [275, 563] on div "Usage" at bounding box center [286, 568] width 36 height 17
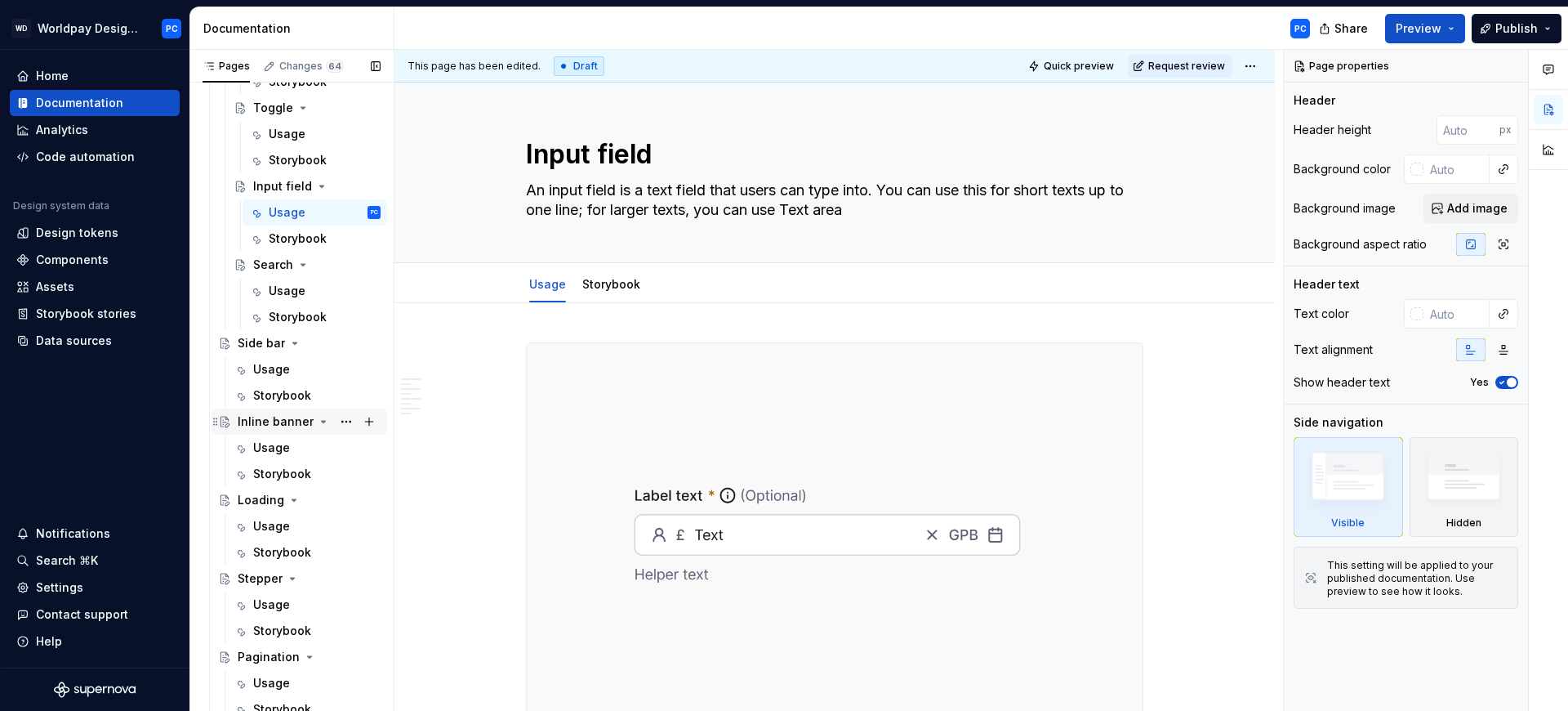
scroll to position [1603, 0]
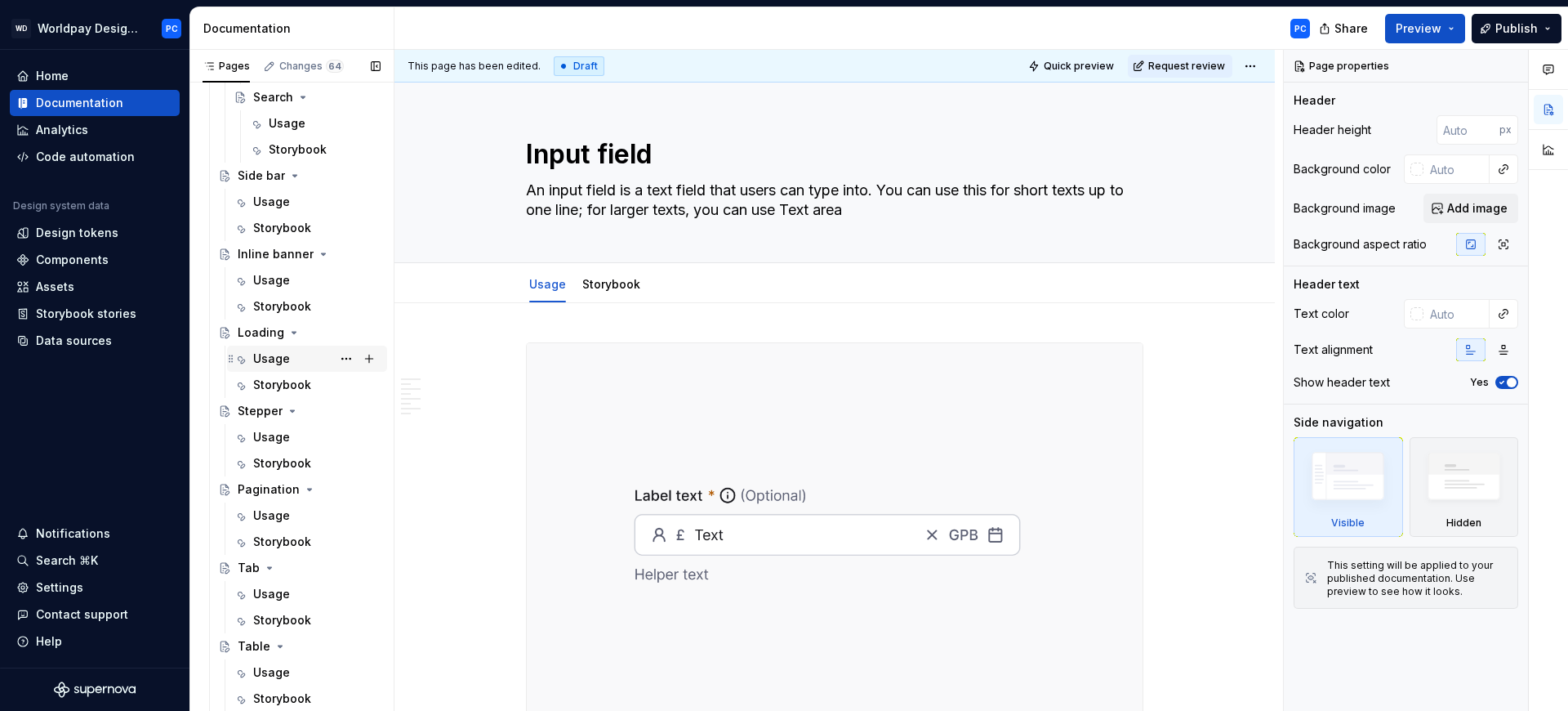
click at [272, 362] on div "Usage" at bounding box center [271, 359] width 36 height 17
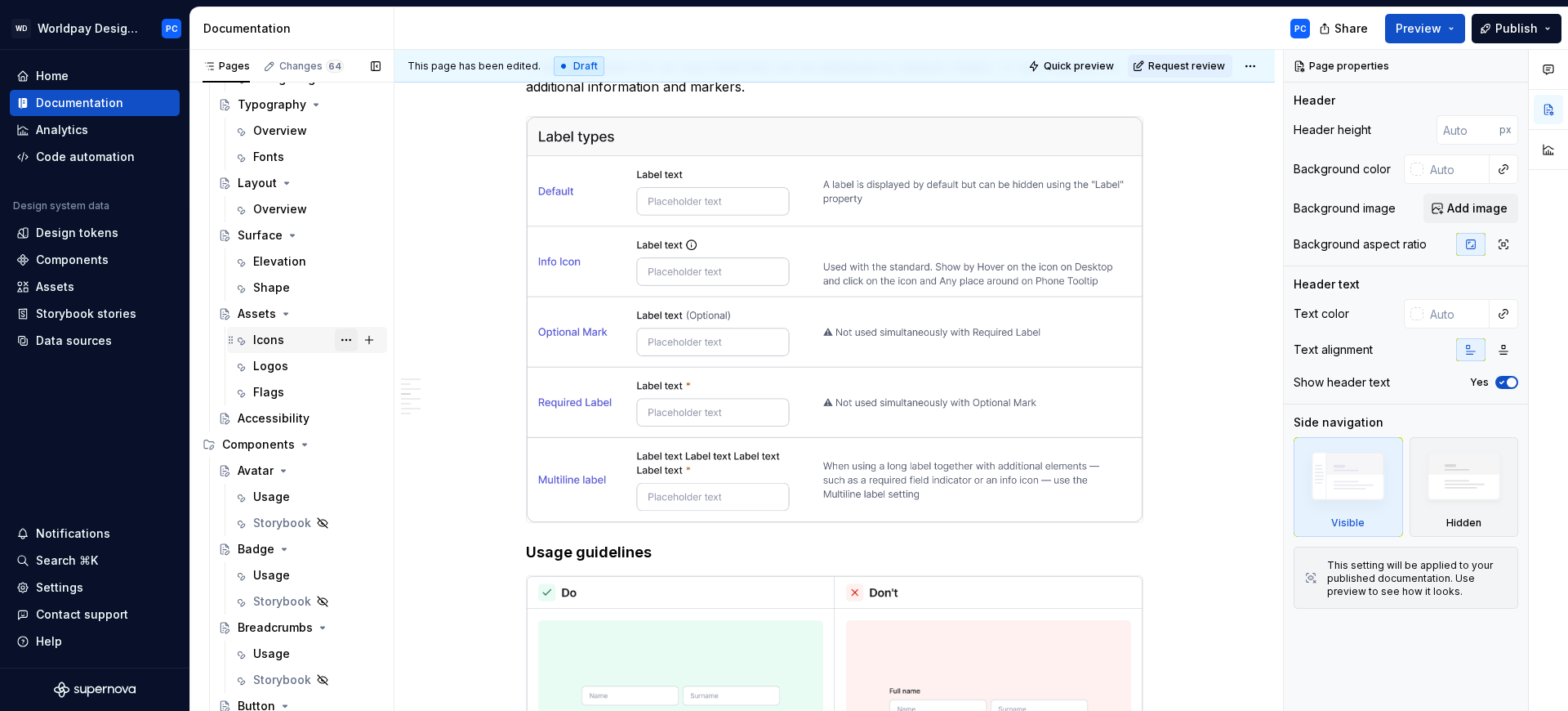
scroll to position [375, 0]
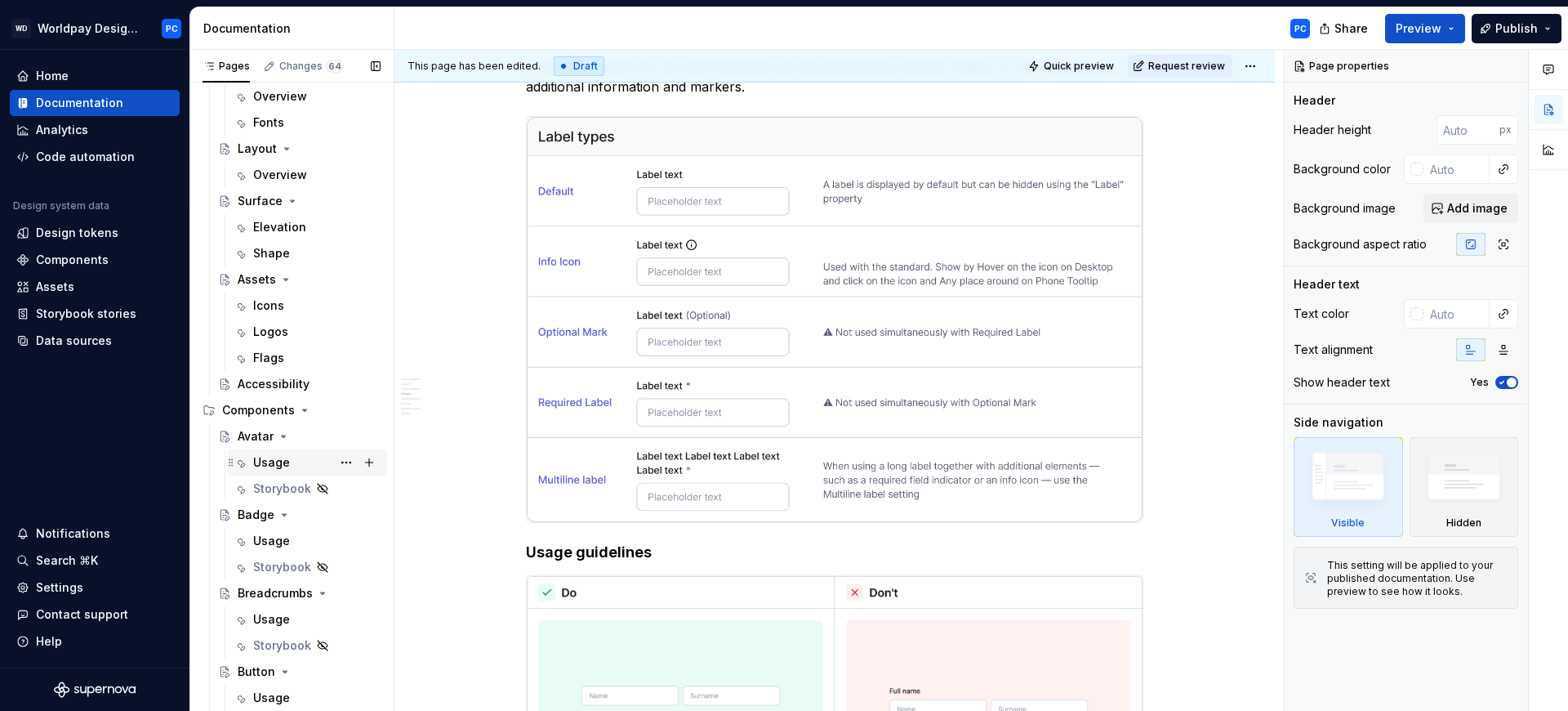
click at [271, 453] on div "Usage" at bounding box center [317, 462] width 128 height 23
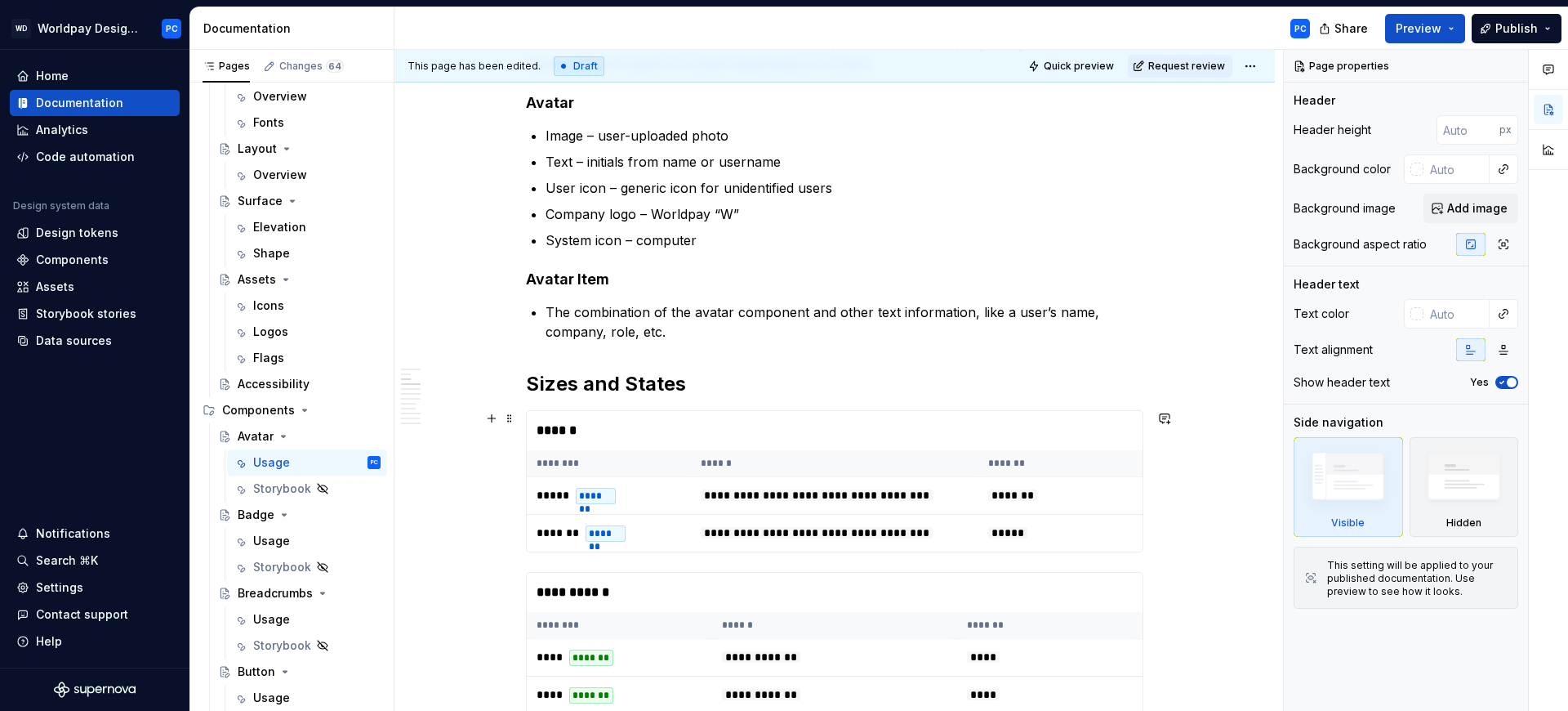
scroll to position [793, 0]
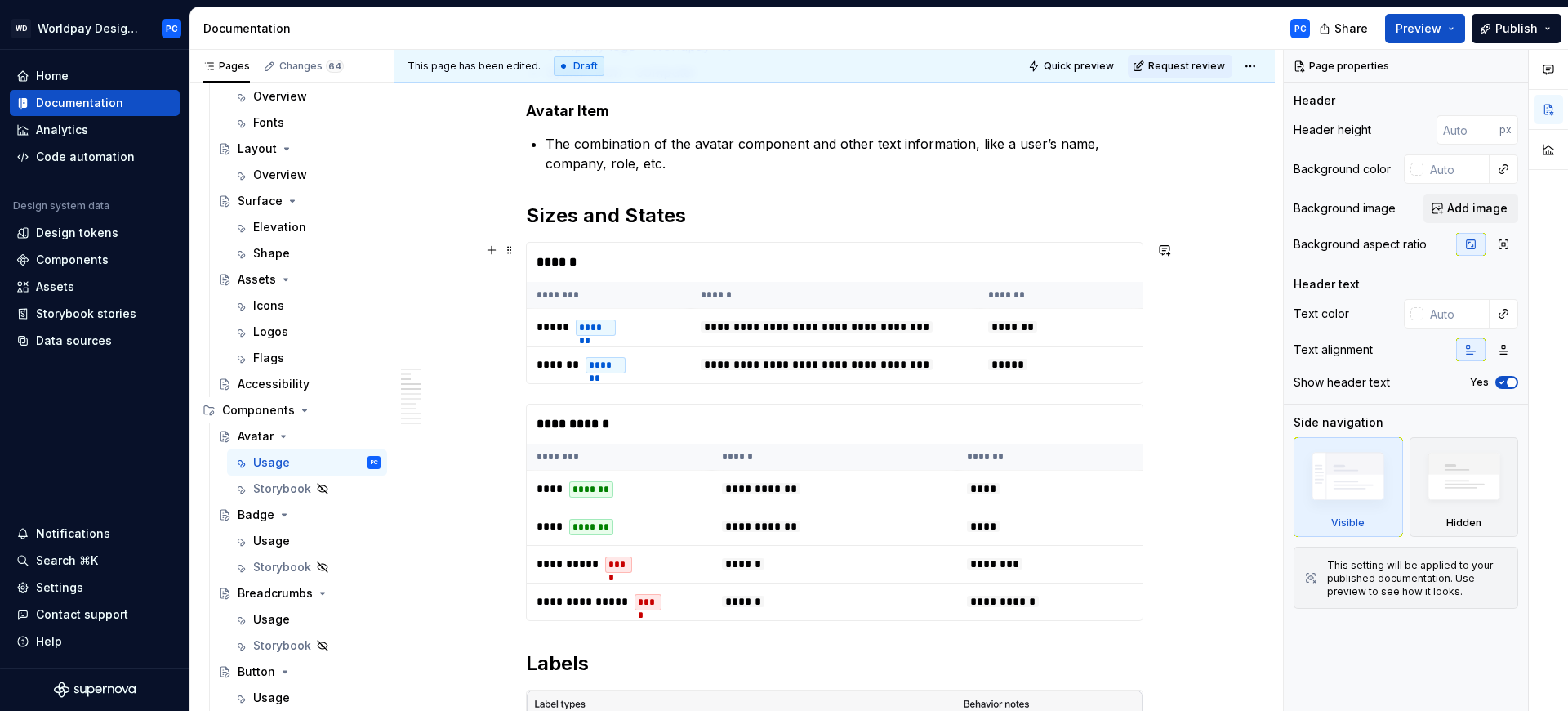
click at [838, 257] on div "******" at bounding box center [834, 262] width 616 height 39
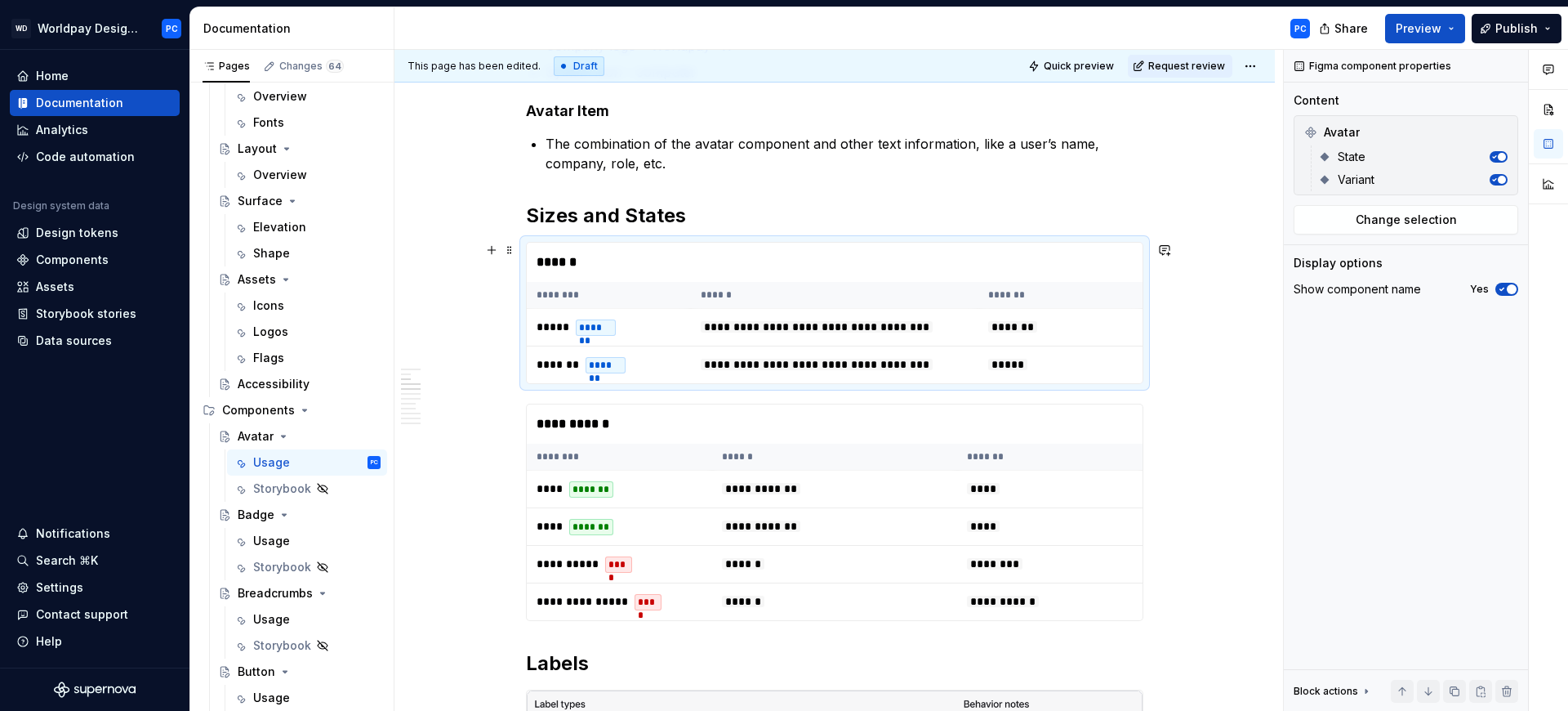
click at [595, 241] on div "**********" at bounding box center [835, 312] width 618 height 143
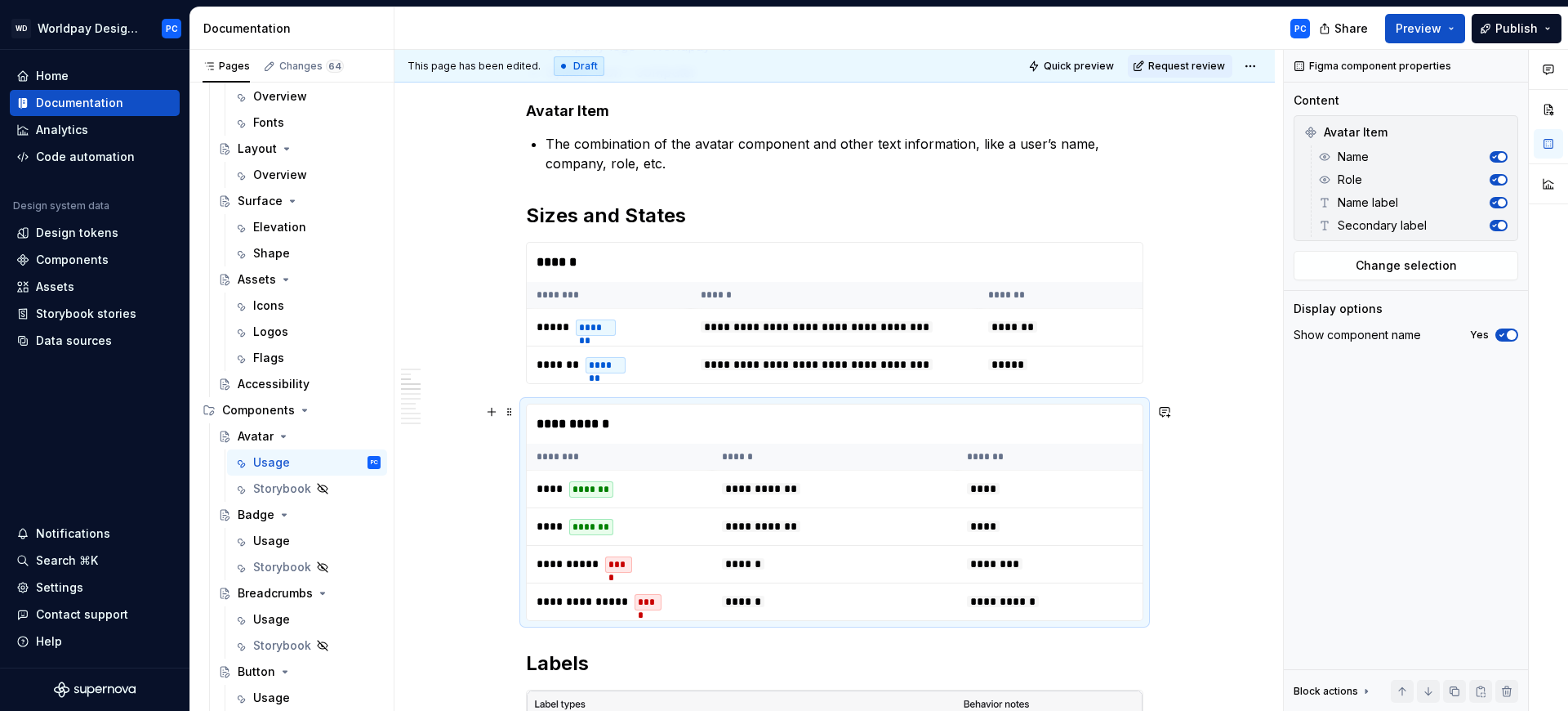
click at [700, 424] on div "**********" at bounding box center [834, 424] width 616 height 39
type textarea "*"
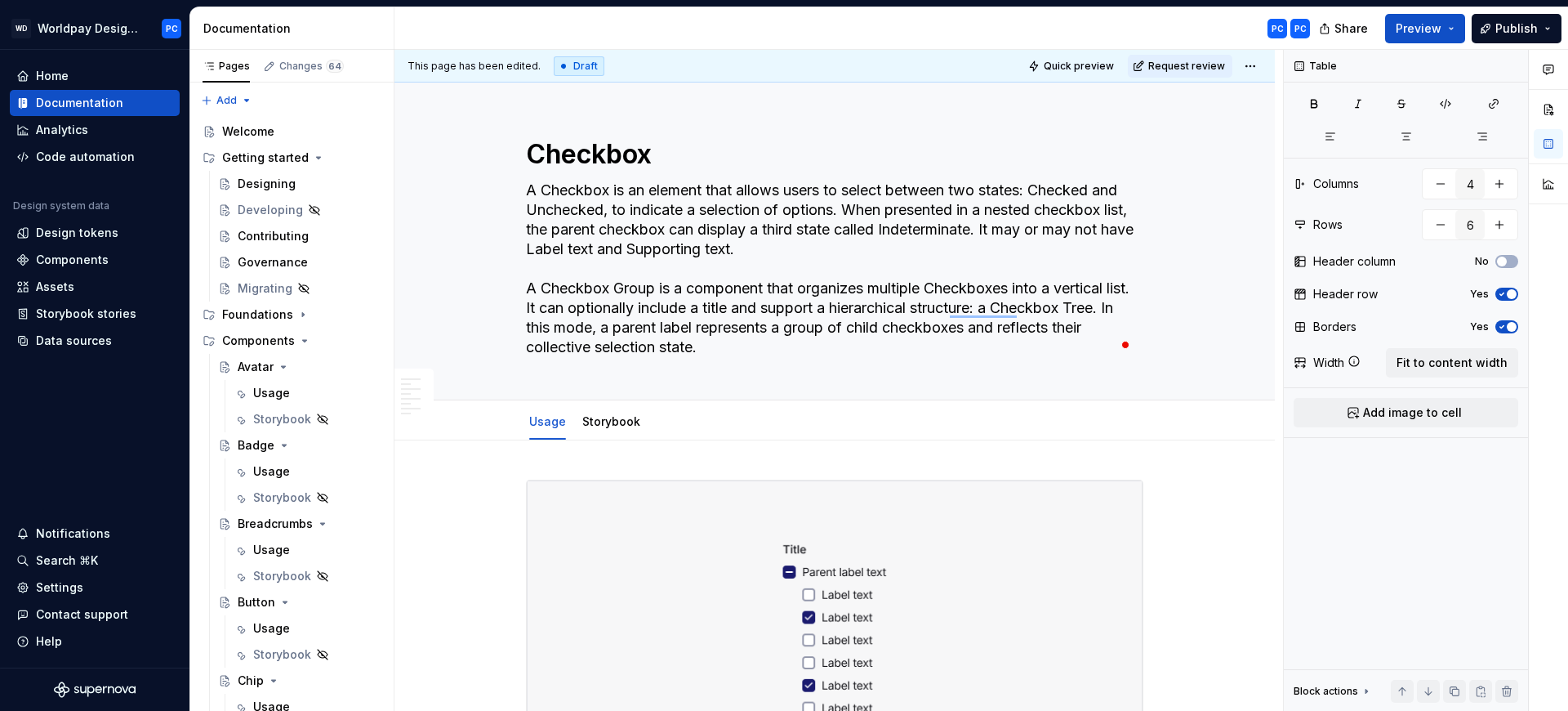
scroll to position [923, 0]
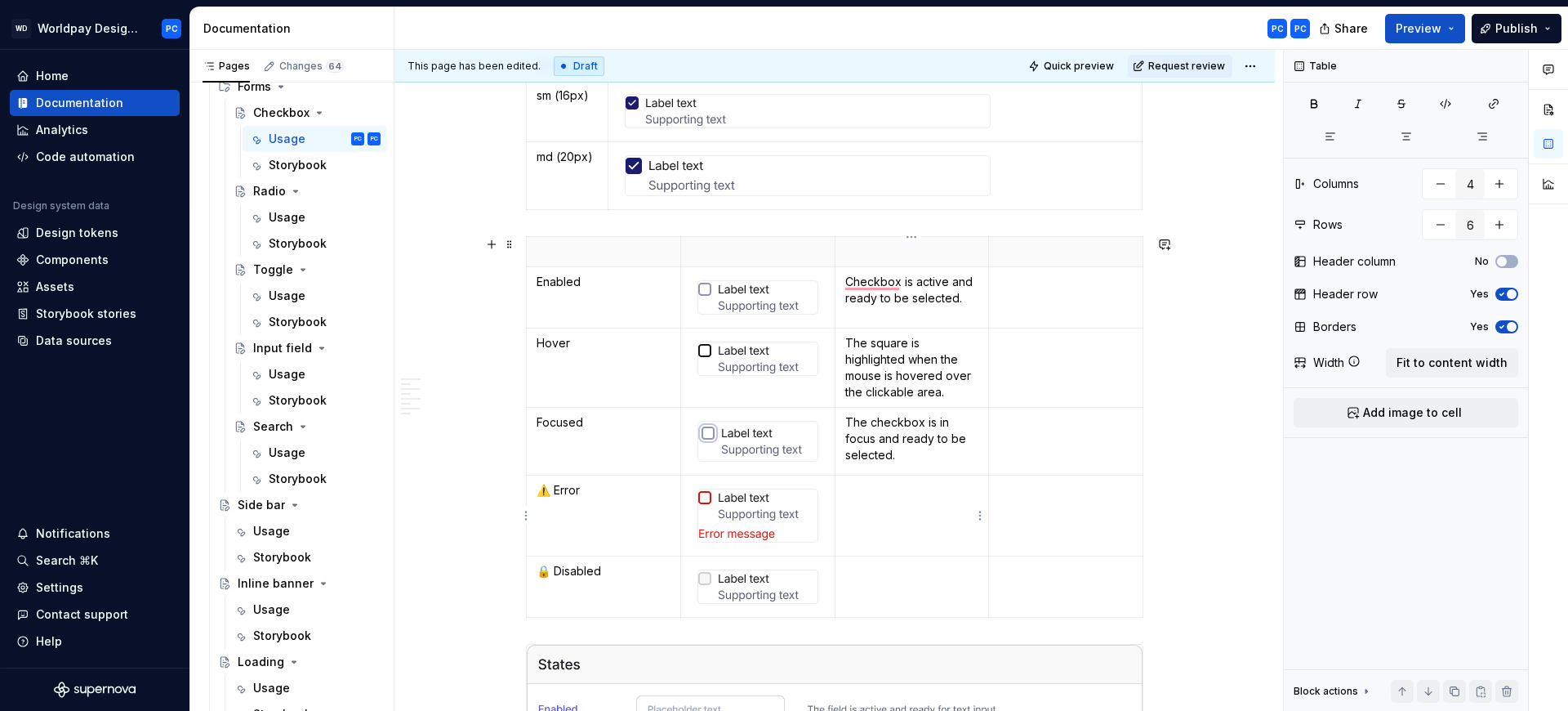
click at [895, 506] on td "To enrich screen reader interactions, please activate Accessibility in Grammarl…" at bounding box center [912, 515] width 155 height 81
click at [902, 559] on td "To enrich screen reader interactions, please activate Accessibility in Grammarl…" at bounding box center [912, 587] width 155 height 62
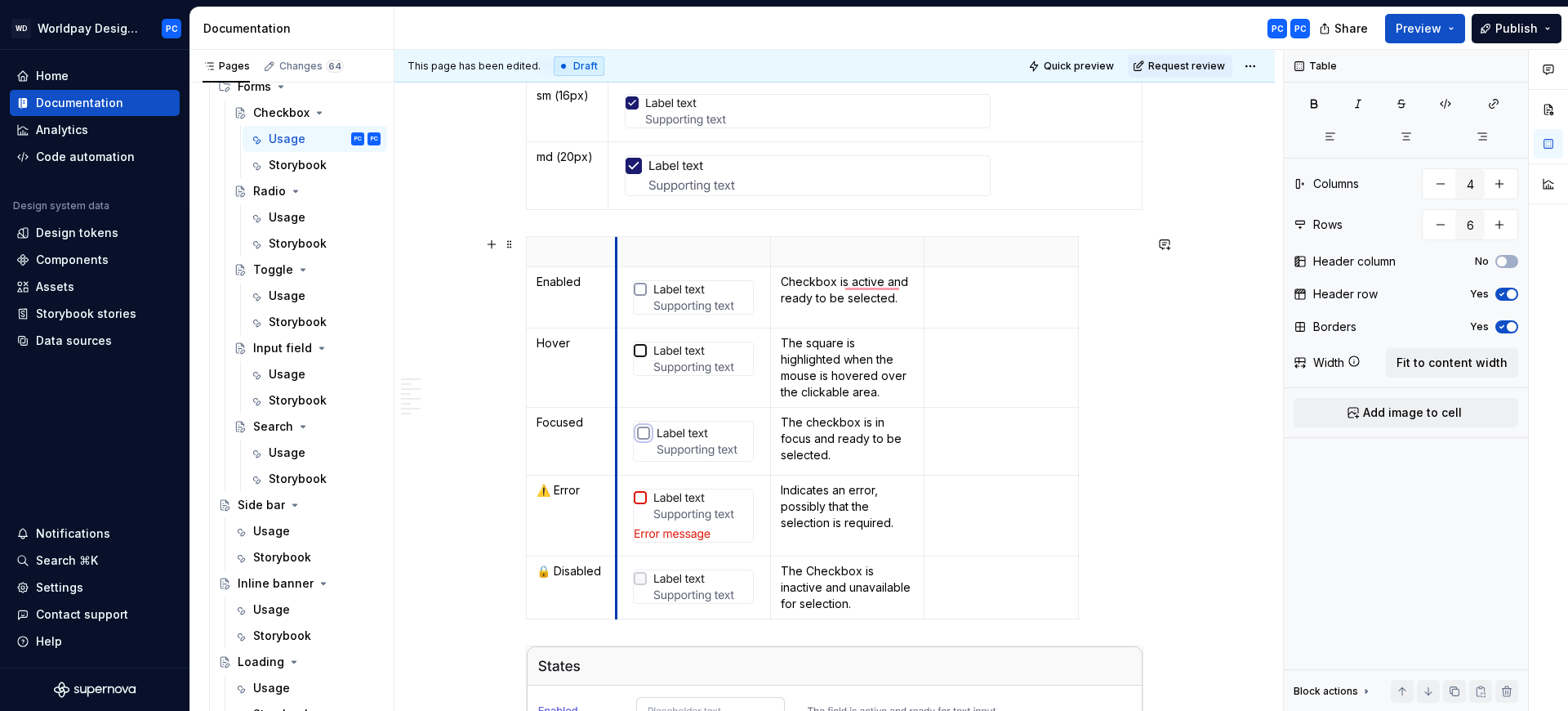
drag, startPoint x: 680, startPoint y: 253, endPoint x: 617, endPoint y: 258, distance: 63.2
click at [617, 258] on th "To enrich screen reader interactions, please activate Accessibility in Grammarl…" at bounding box center [693, 252] width 155 height 30
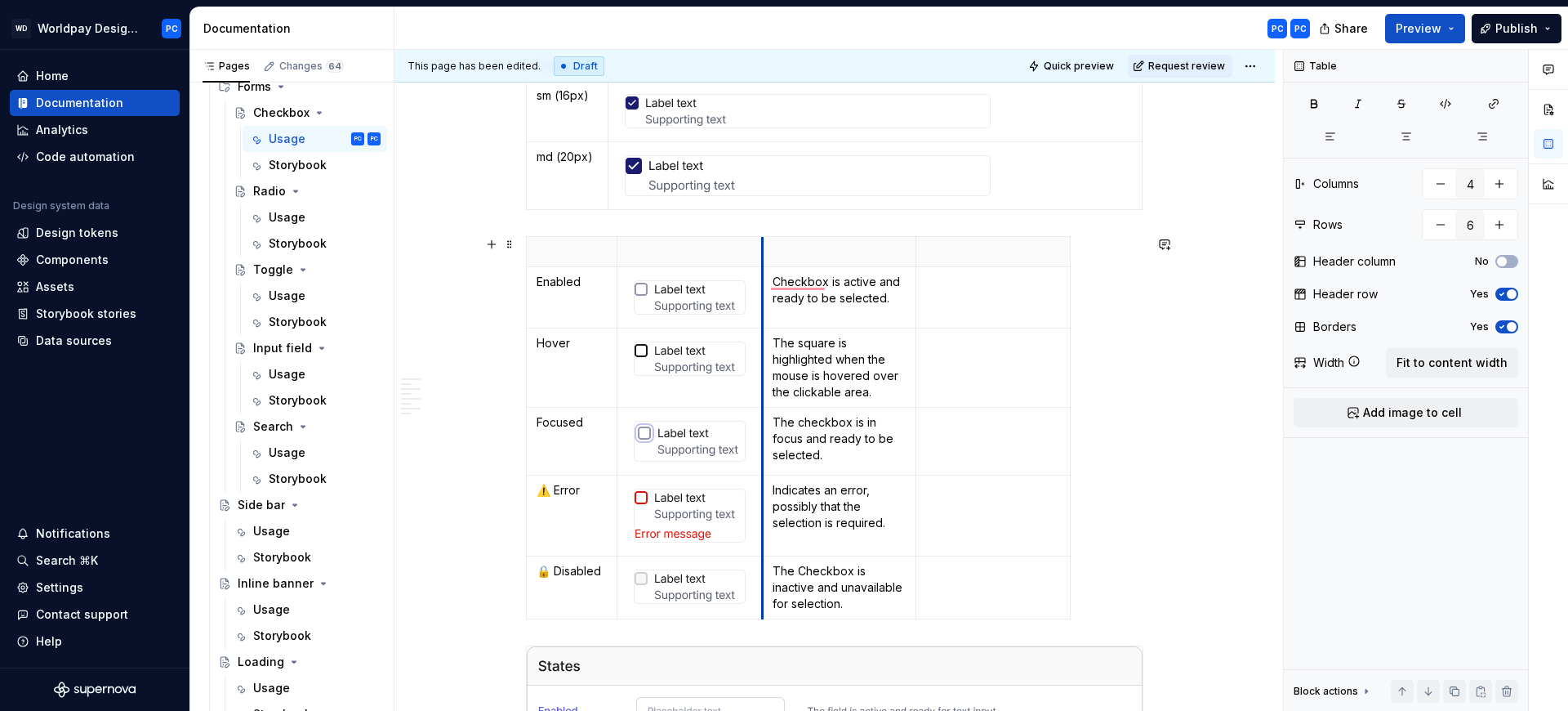
drag, startPoint x: 769, startPoint y: 253, endPoint x: 759, endPoint y: 255, distance: 10.2
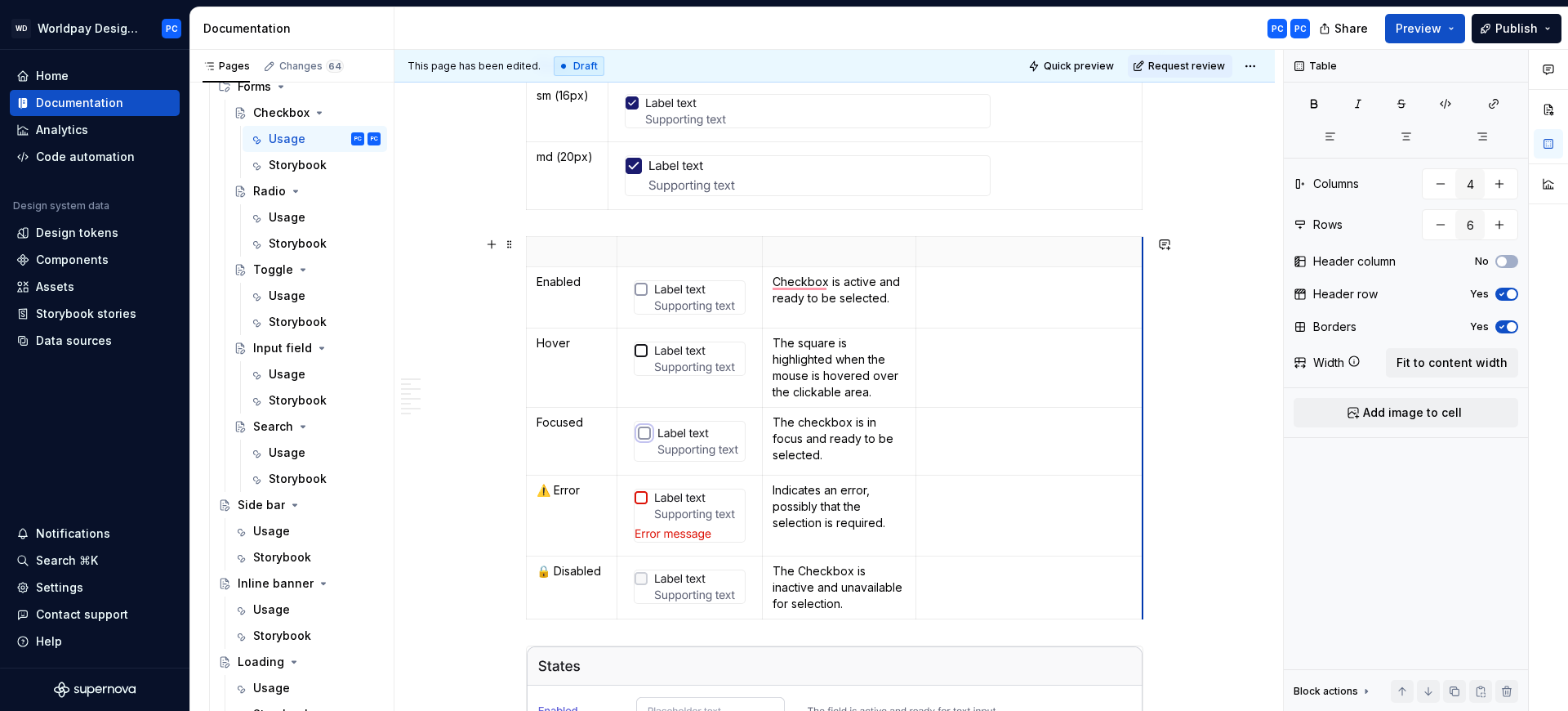
drag, startPoint x: 1070, startPoint y: 253, endPoint x: 1142, endPoint y: 253, distance: 72.0
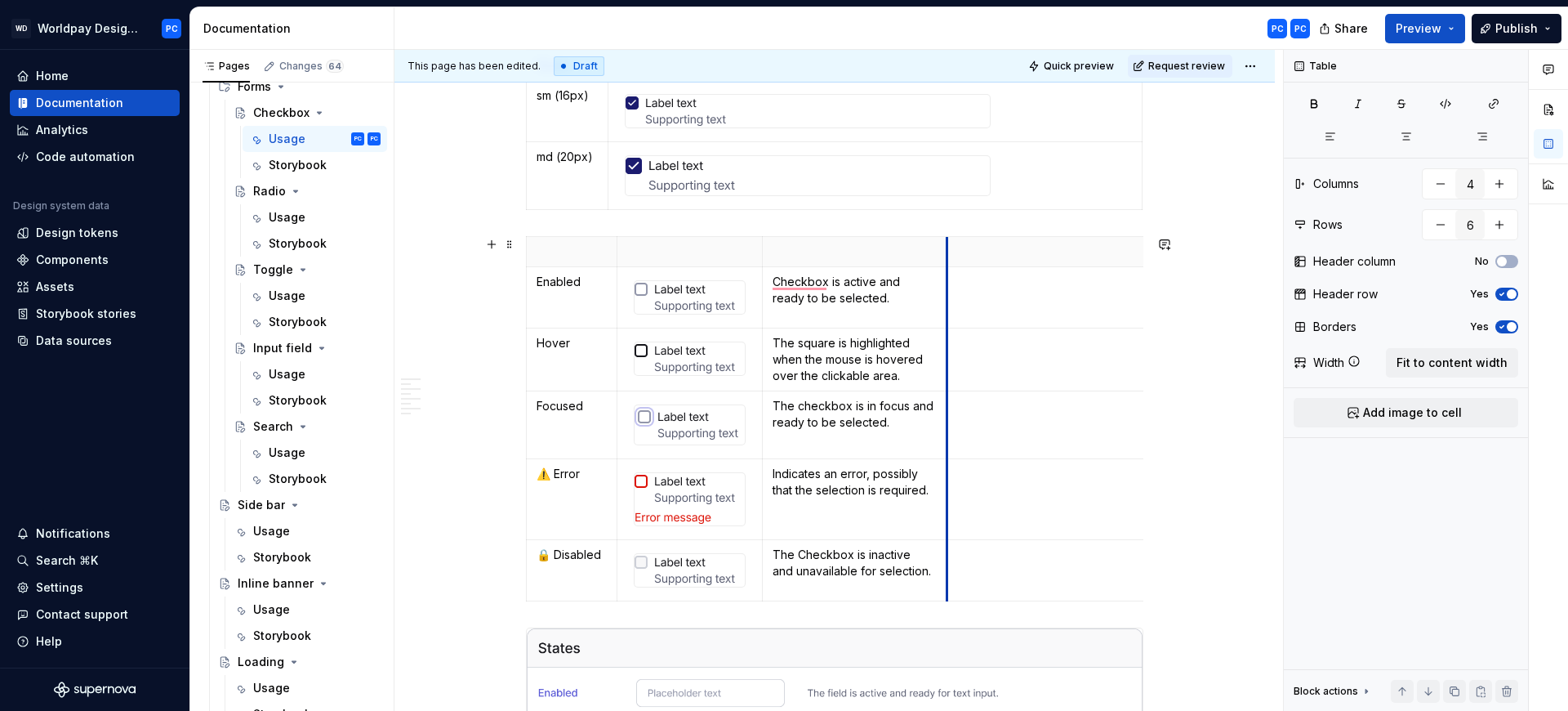
drag, startPoint x: 918, startPoint y: 255, endPoint x: 949, endPoint y: 254, distance: 31.0
click at [949, 254] on th "To enrich screen reader interactions, please activate Accessibility in Grammarl…" at bounding box center [1061, 252] width 227 height 30
click at [983, 418] on td "To enrich screen reader interactions, please activate Accessibility in Grammarl…" at bounding box center [1061, 425] width 227 height 68
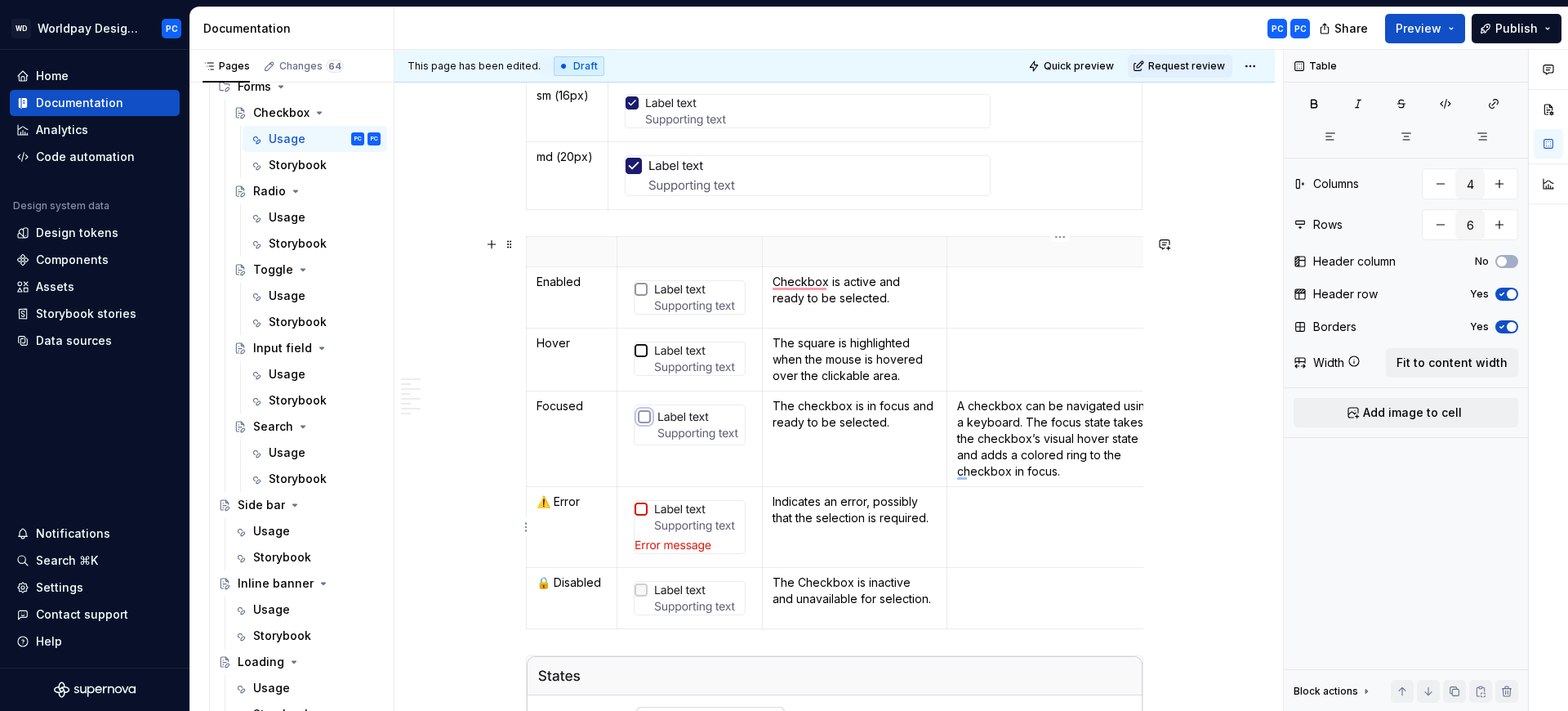
click at [1002, 515] on td "To enrich screen reader interactions, please activate Accessibility in Grammarl…" at bounding box center [1061, 526] width 227 height 81
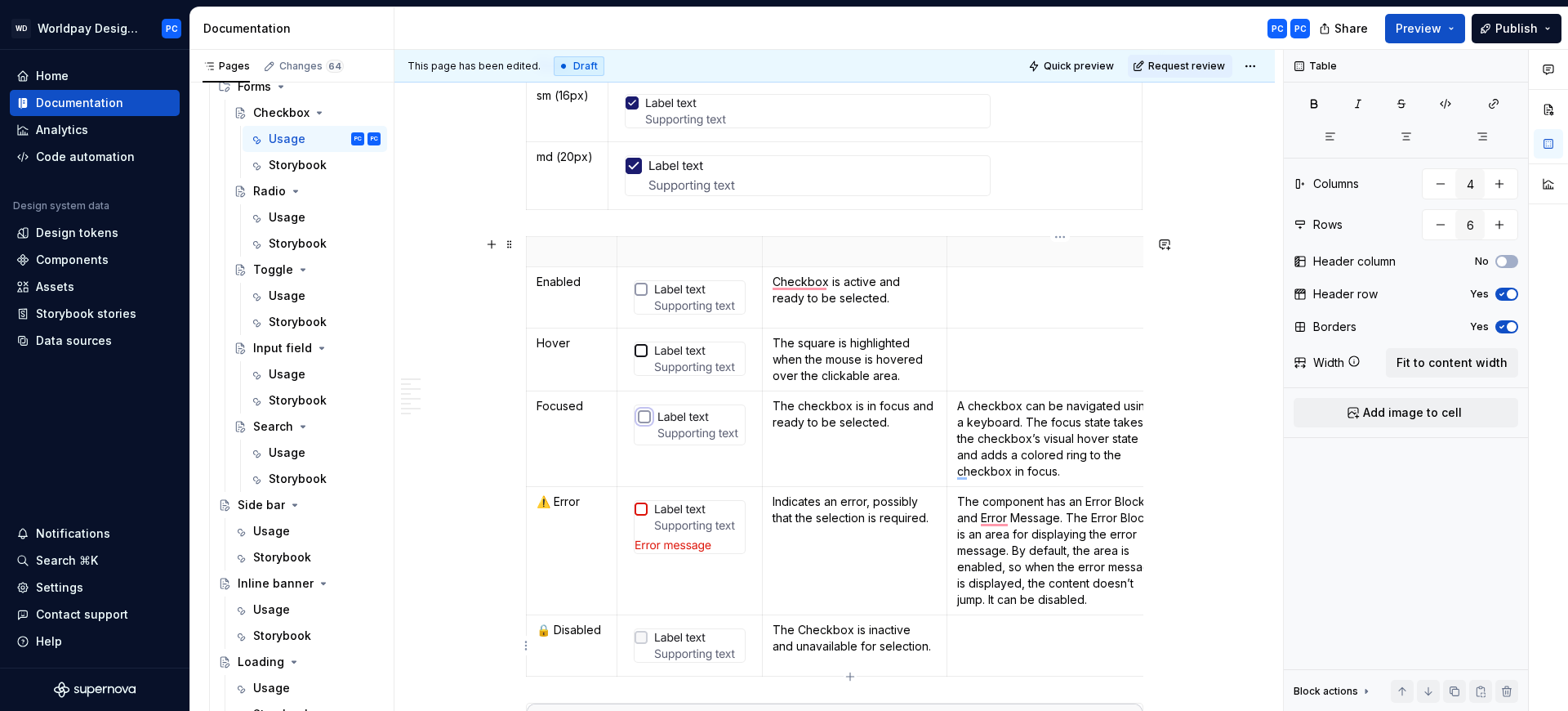
click at [1005, 654] on td "To enrich screen reader interactions, please activate Accessibility in Grammarl…" at bounding box center [1061, 646] width 227 height 62
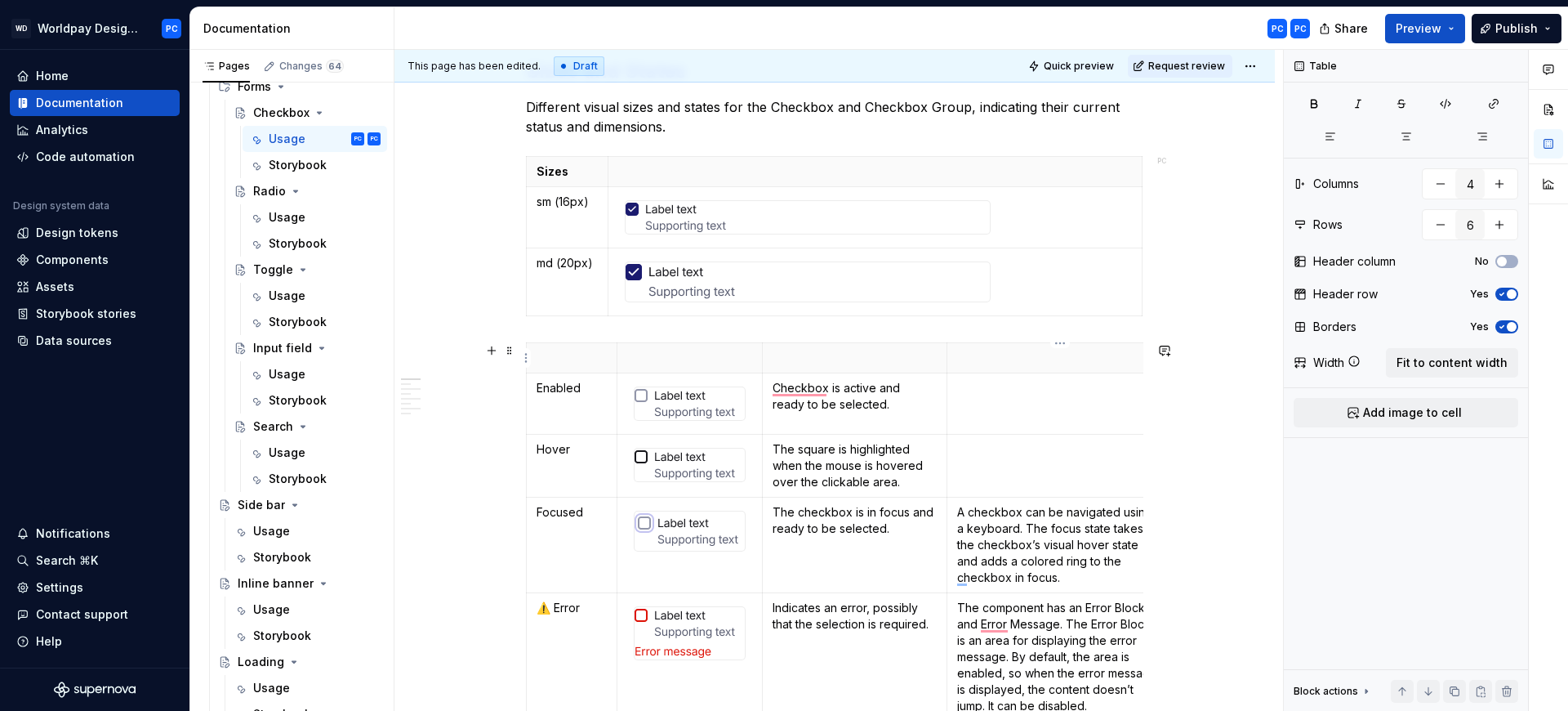
scroll to position [838, 0]
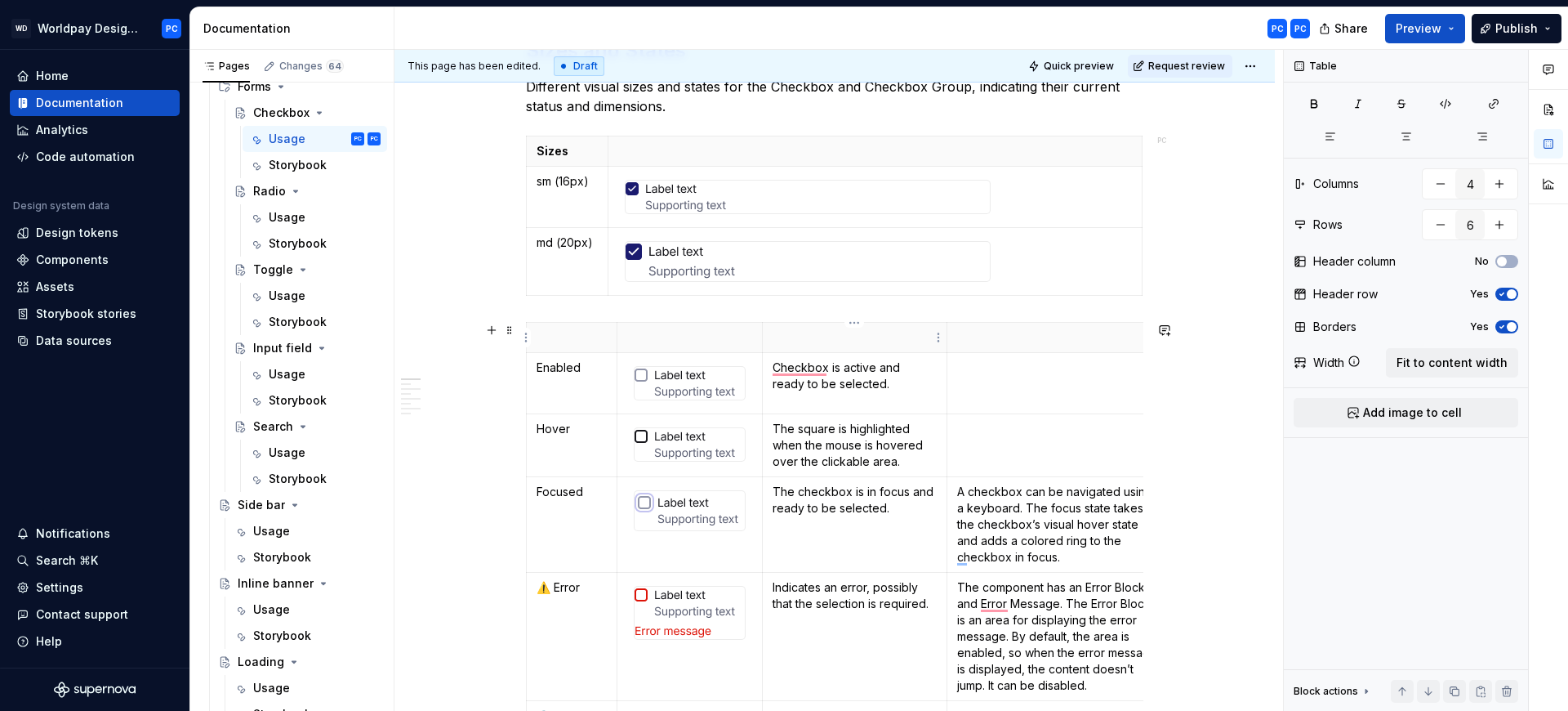
click at [944, 335] on th "To enrich screen reader interactions, please activate Accessibility in Grammarl…" at bounding box center [854, 337] width 185 height 30
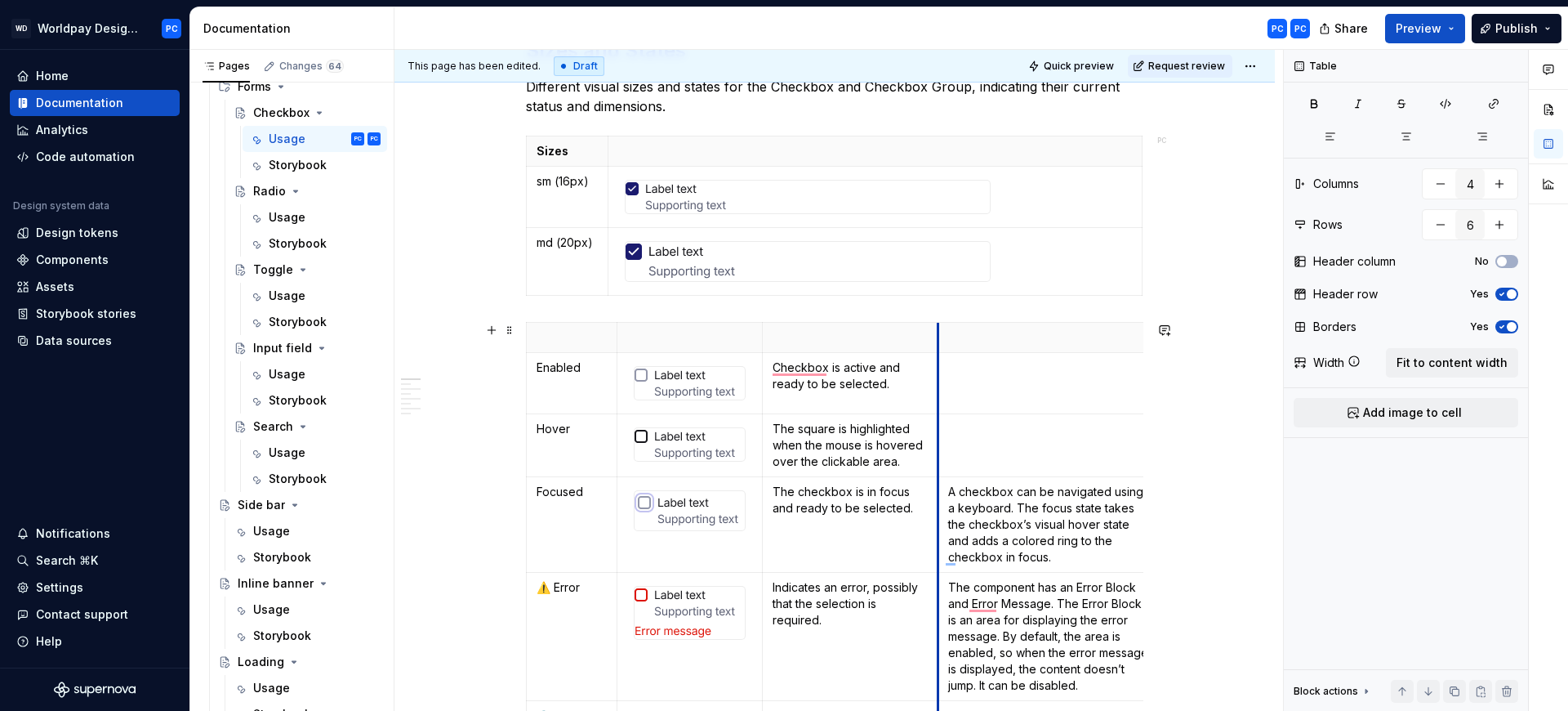
drag, startPoint x: 946, startPoint y: 335, endPoint x: 936, endPoint y: 341, distance: 11.7
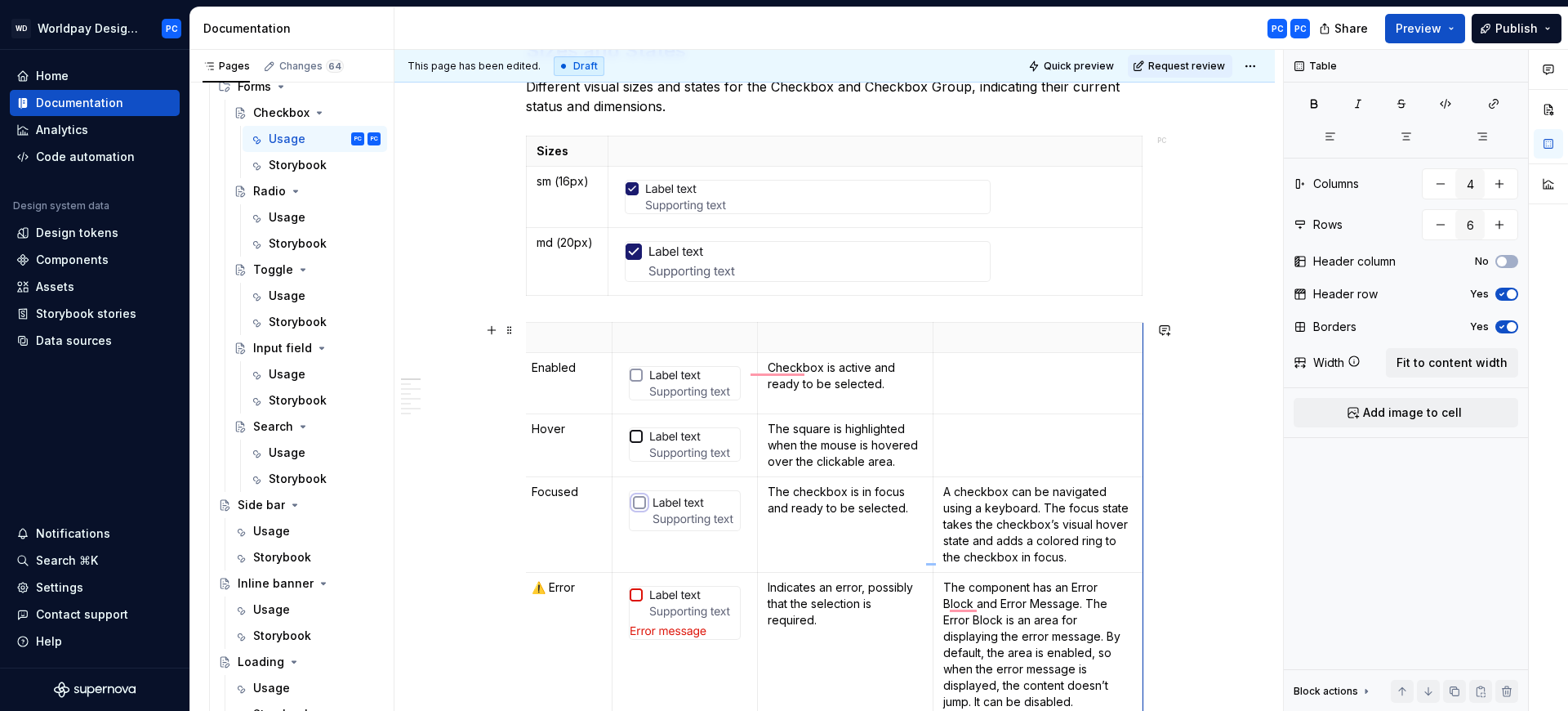
scroll to position [0, 0]
drag, startPoint x: 1142, startPoint y: 337, endPoint x: 1118, endPoint y: 347, distance: 26.0
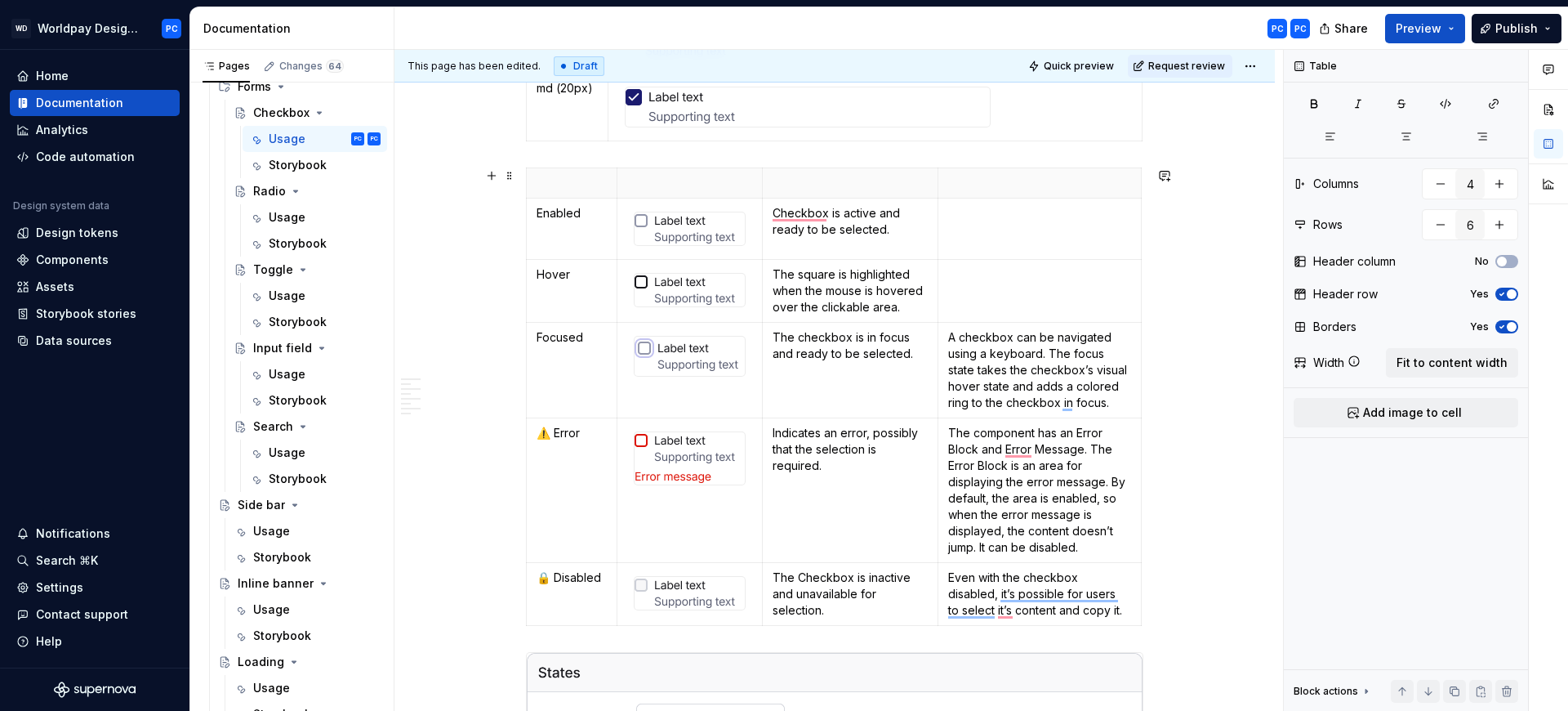
scroll to position [981, 0]
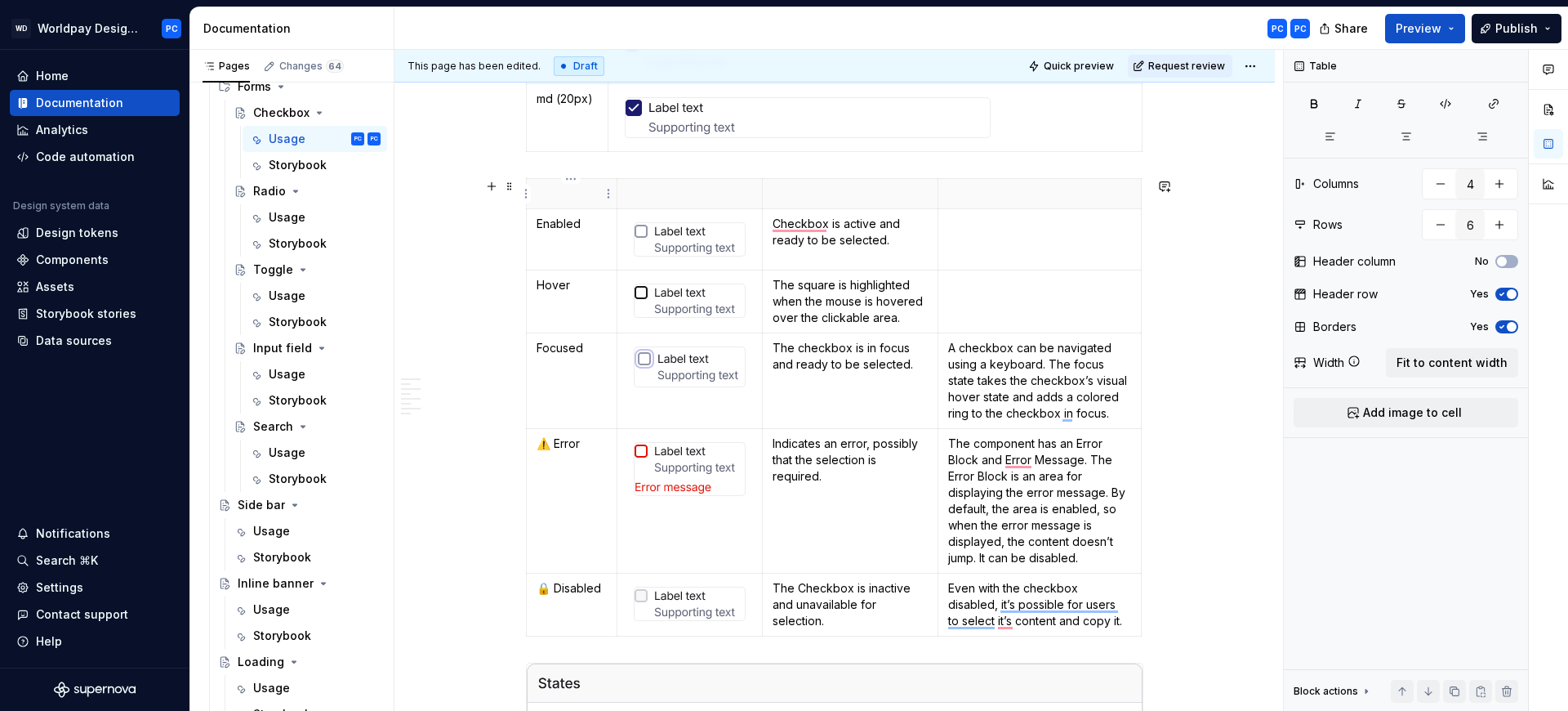
click at [560, 196] on p "To enrich screen reader interactions, please activate Accessibility in Grammarl…" at bounding box center [571, 194] width 70 height 17
type textarea "*"
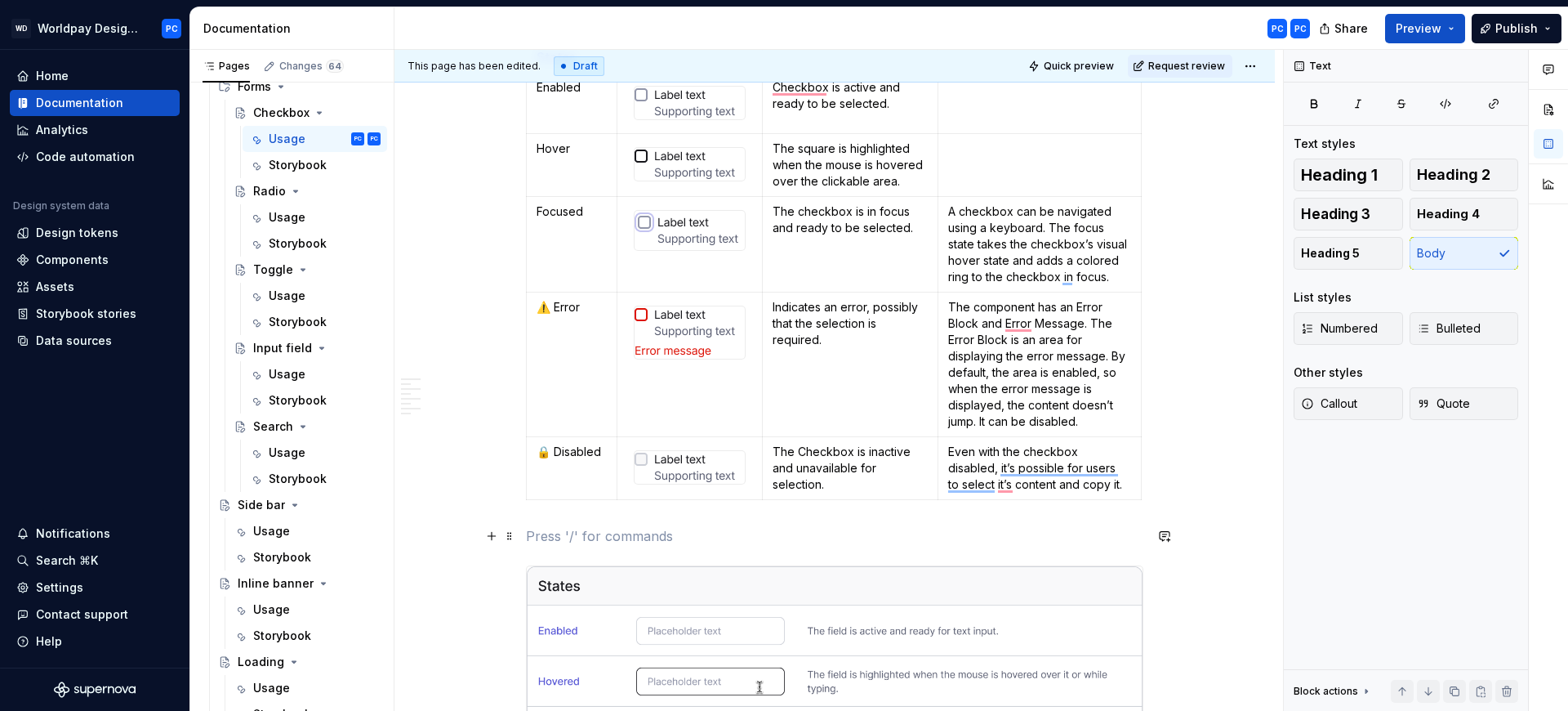
scroll to position [1201, 0]
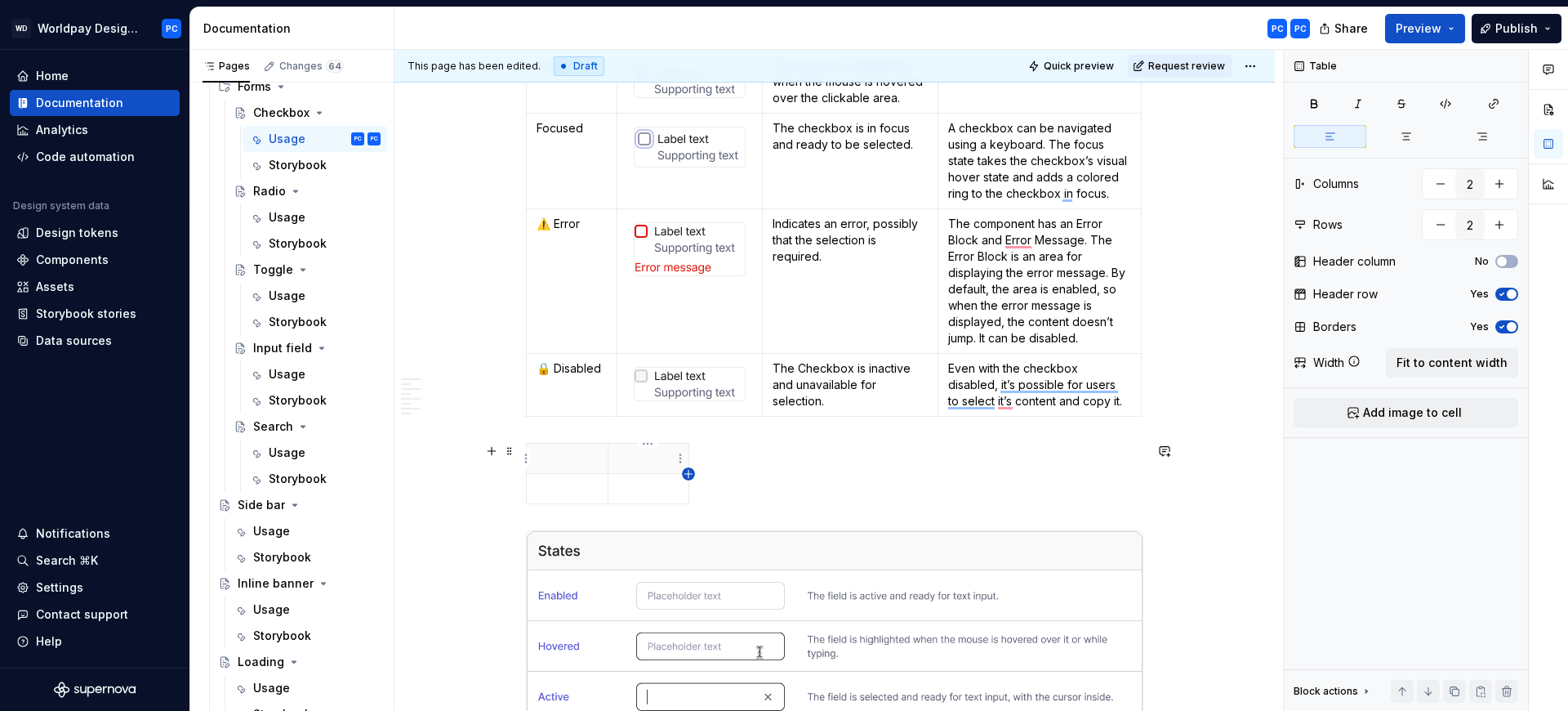
click at [689, 475] on icon "button" at bounding box center [689, 473] width 7 height 7
type input "3"
click at [620, 501] on icon "button" at bounding box center [622, 504] width 13 height 13
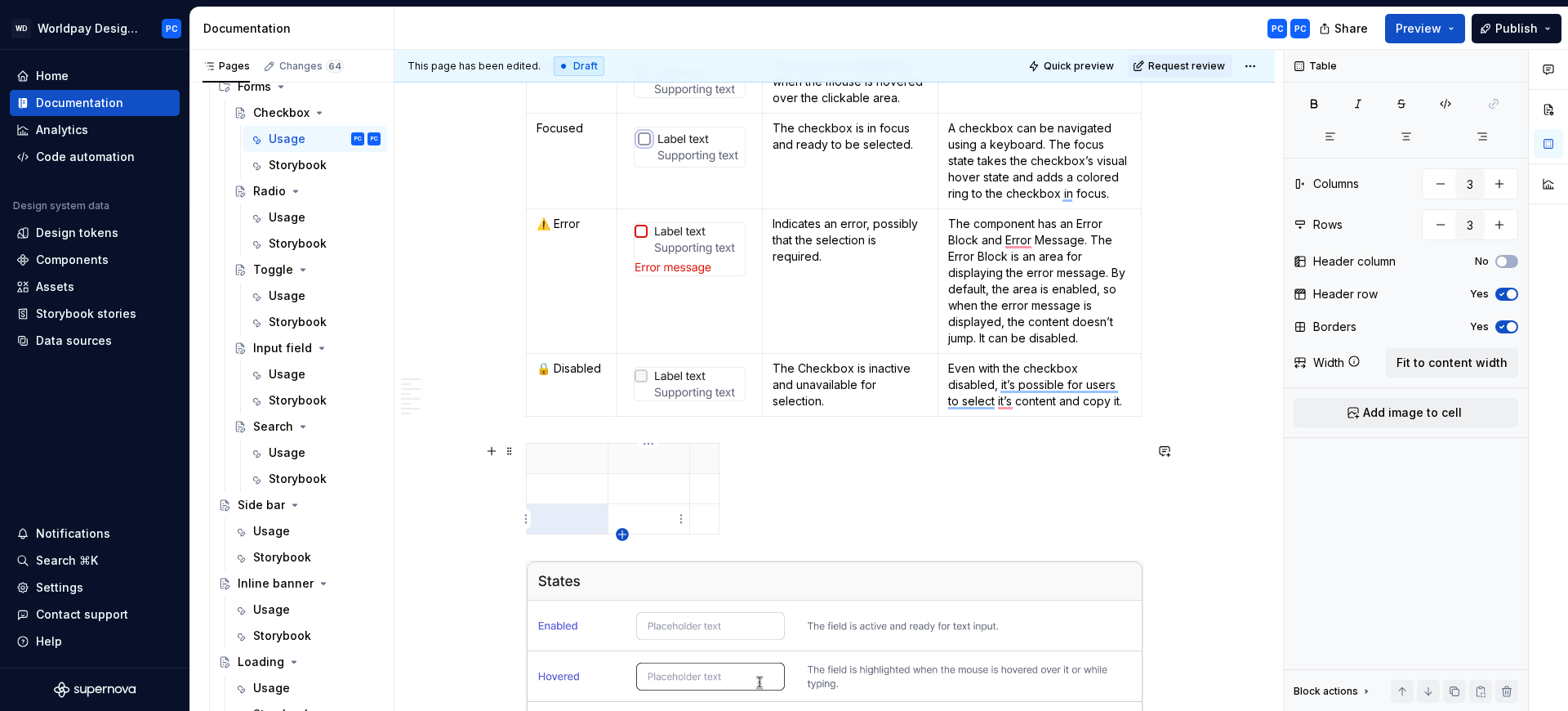
click at [619, 535] on icon "button" at bounding box center [622, 534] width 13 height 13
type input "4"
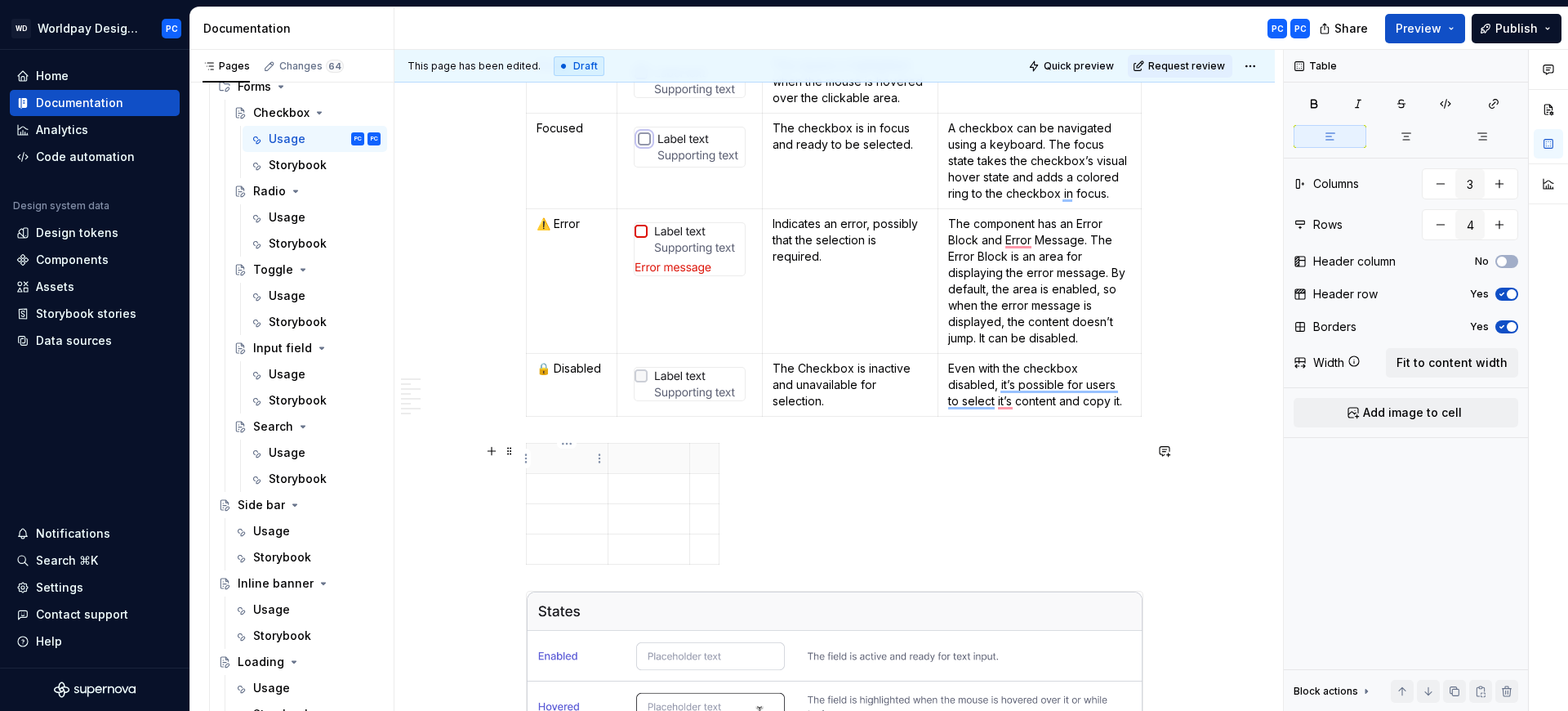
click at [572, 459] on p "To enrich screen reader interactions, please activate Accessibility in Grammarl…" at bounding box center [567, 458] width 61 height 17
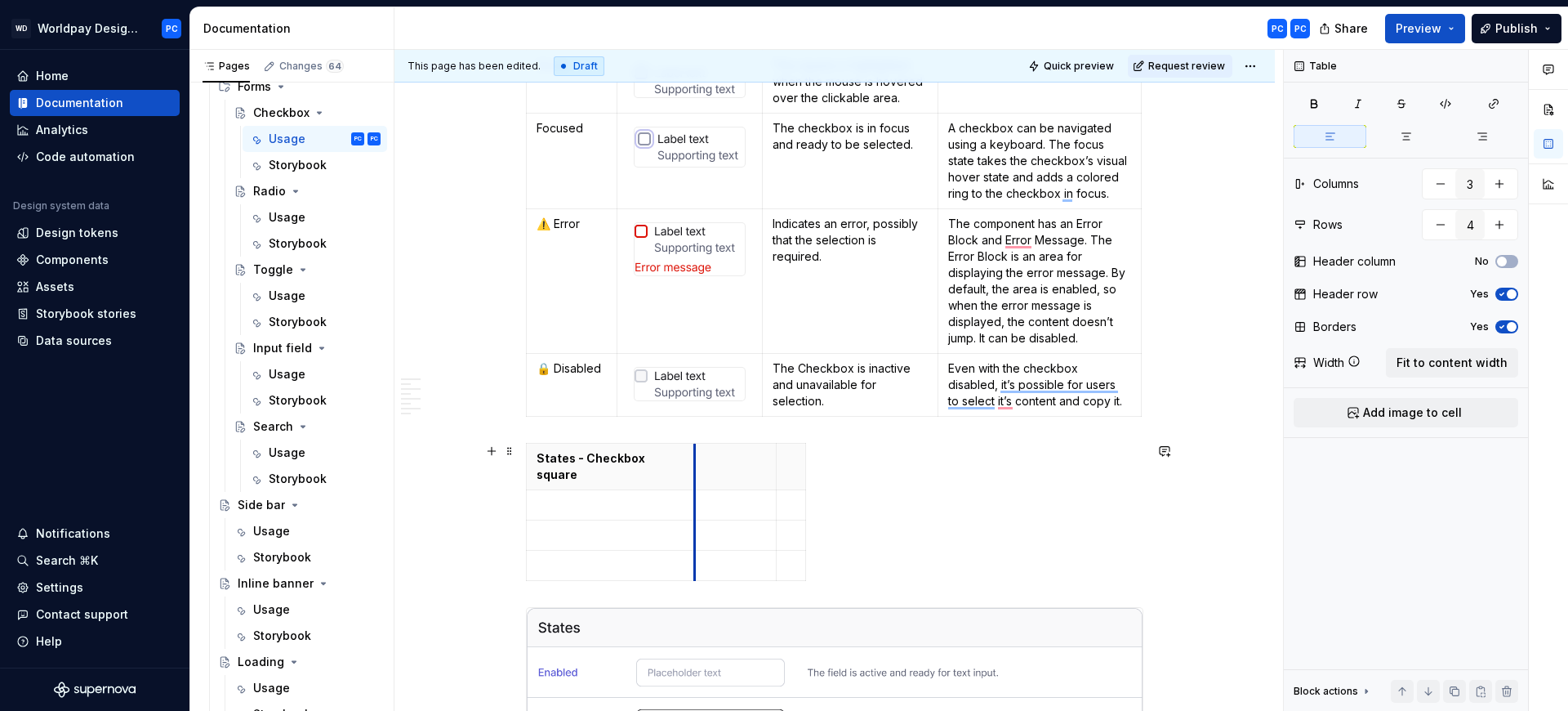
drag, startPoint x: 607, startPoint y: 453, endPoint x: 693, endPoint y: 453, distance: 86.0
click at [695, 453] on th "To enrich screen reader interactions, please activate Accessibility in Grammarl…" at bounding box center [736, 467] width 82 height 47
click at [640, 497] on p "To enrich screen reader interactions, please activate Accessibility in Grammarl…" at bounding box center [610, 505] width 148 height 17
drag, startPoint x: 802, startPoint y: 459, endPoint x: 1139, endPoint y: 472, distance: 337.3
click at [820, 499] on td "To enrich screen reader interactions, please activate Accessibility in Grammarl…" at bounding box center [959, 505] width 365 height 30
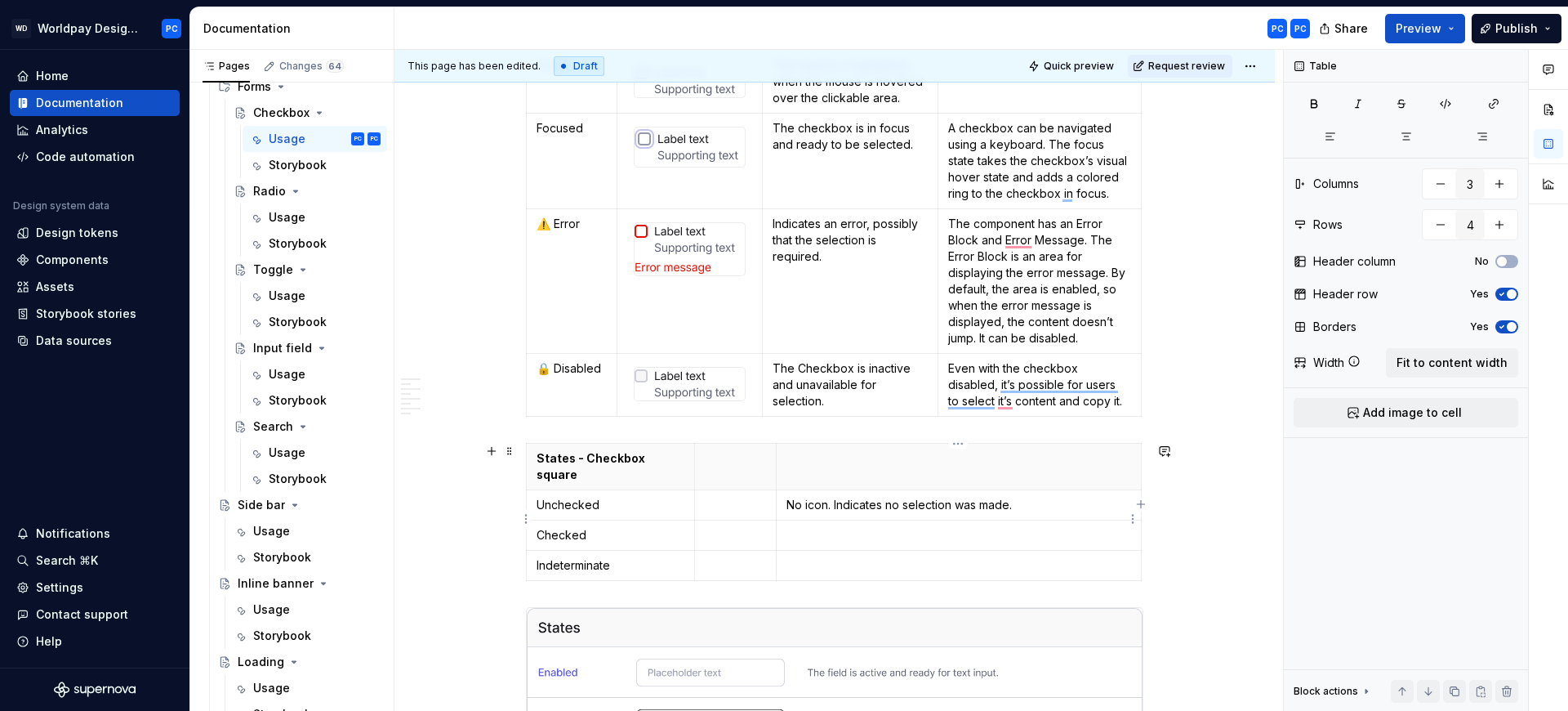
click at [838, 526] on p "To enrich screen reader interactions, please activate Accessibility in Grammarl…" at bounding box center [959, 535] width 345 height 17
click at [851, 557] on p "To enrich screen reader interactions, please activate Accessibility in Grammarl…" at bounding box center [959, 566] width 345 height 17
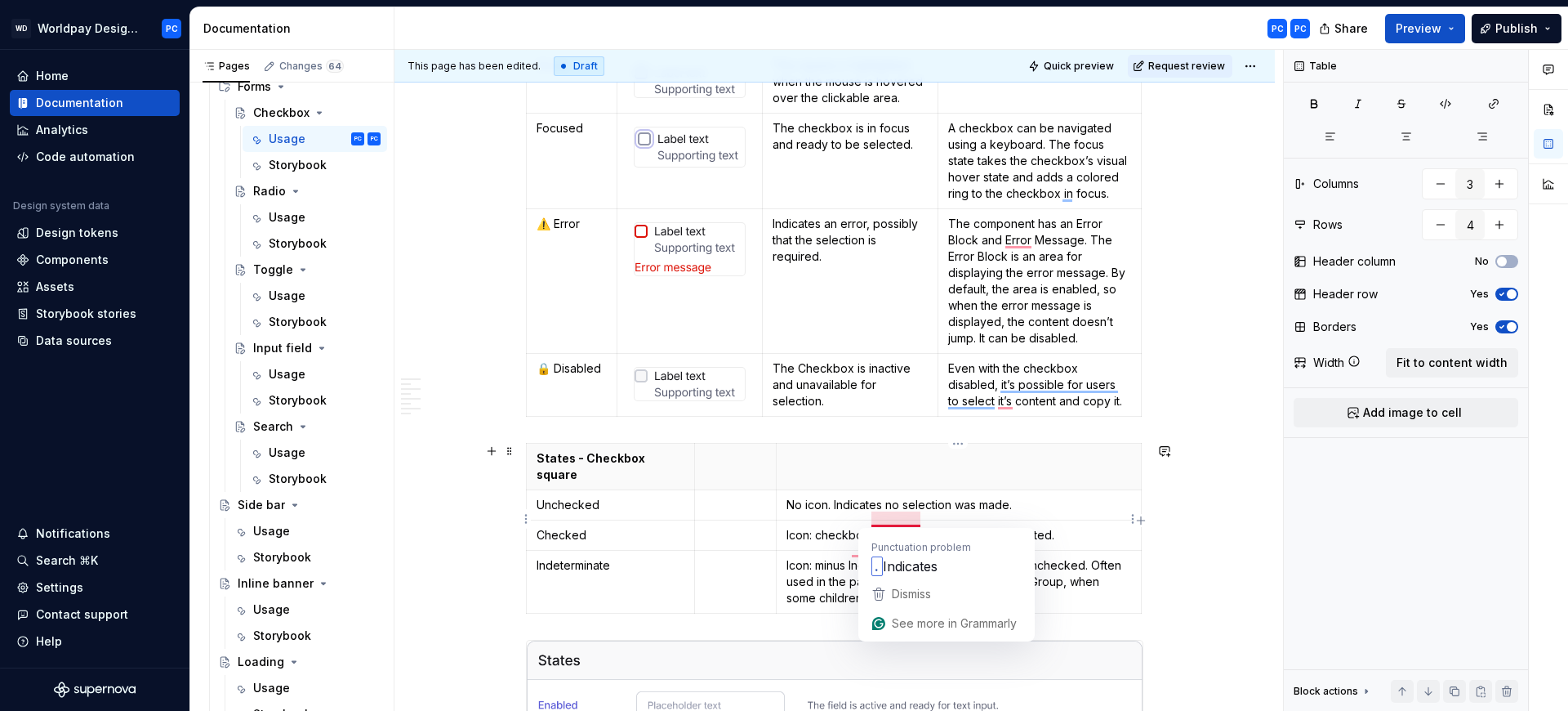
click at [871, 526] on p "Icon: checkbox Indicates that the item is selected." at bounding box center [959, 535] width 345 height 17
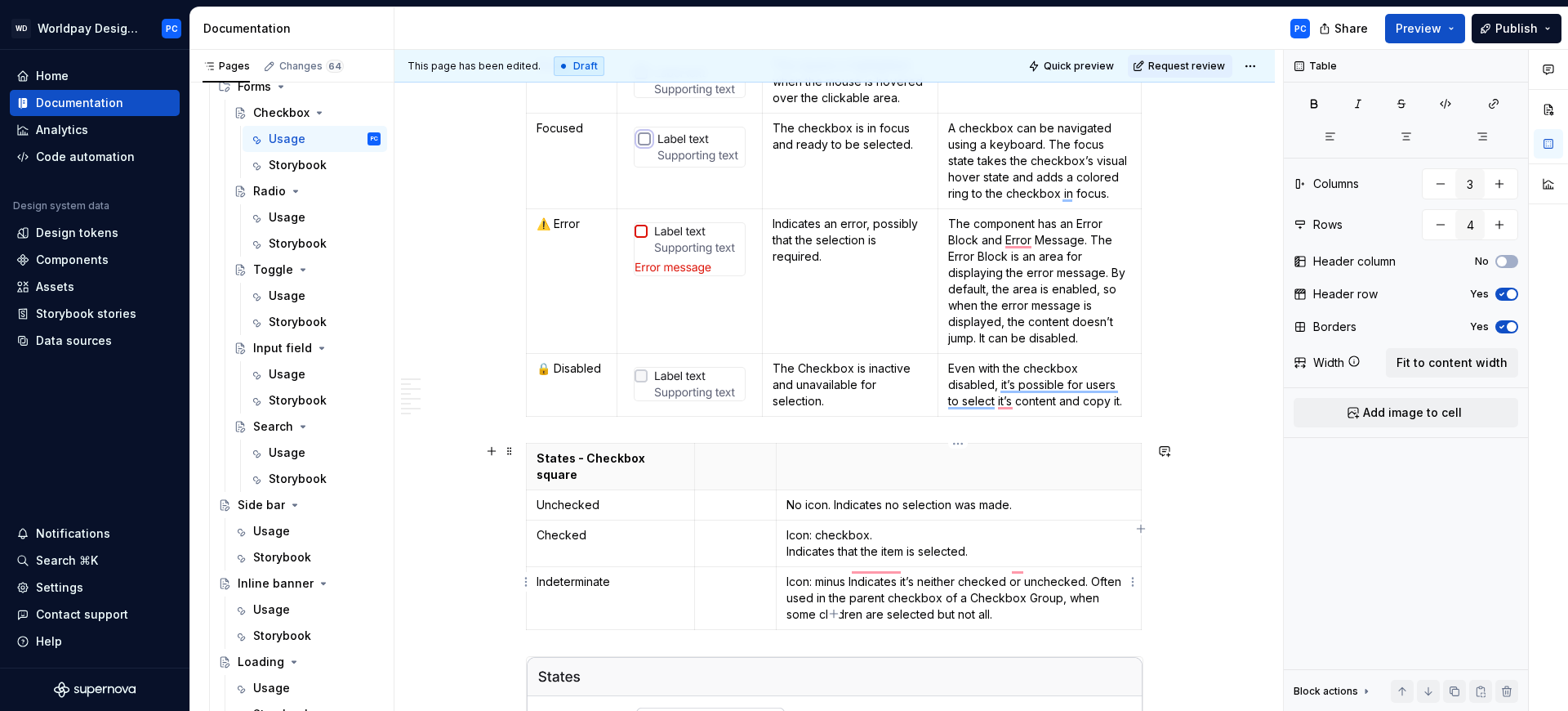
click at [850, 573] on p "Icon: minus Indicates it’s neither checked or unchecked. Often used in the pare…" at bounding box center [959, 597] width 345 height 49
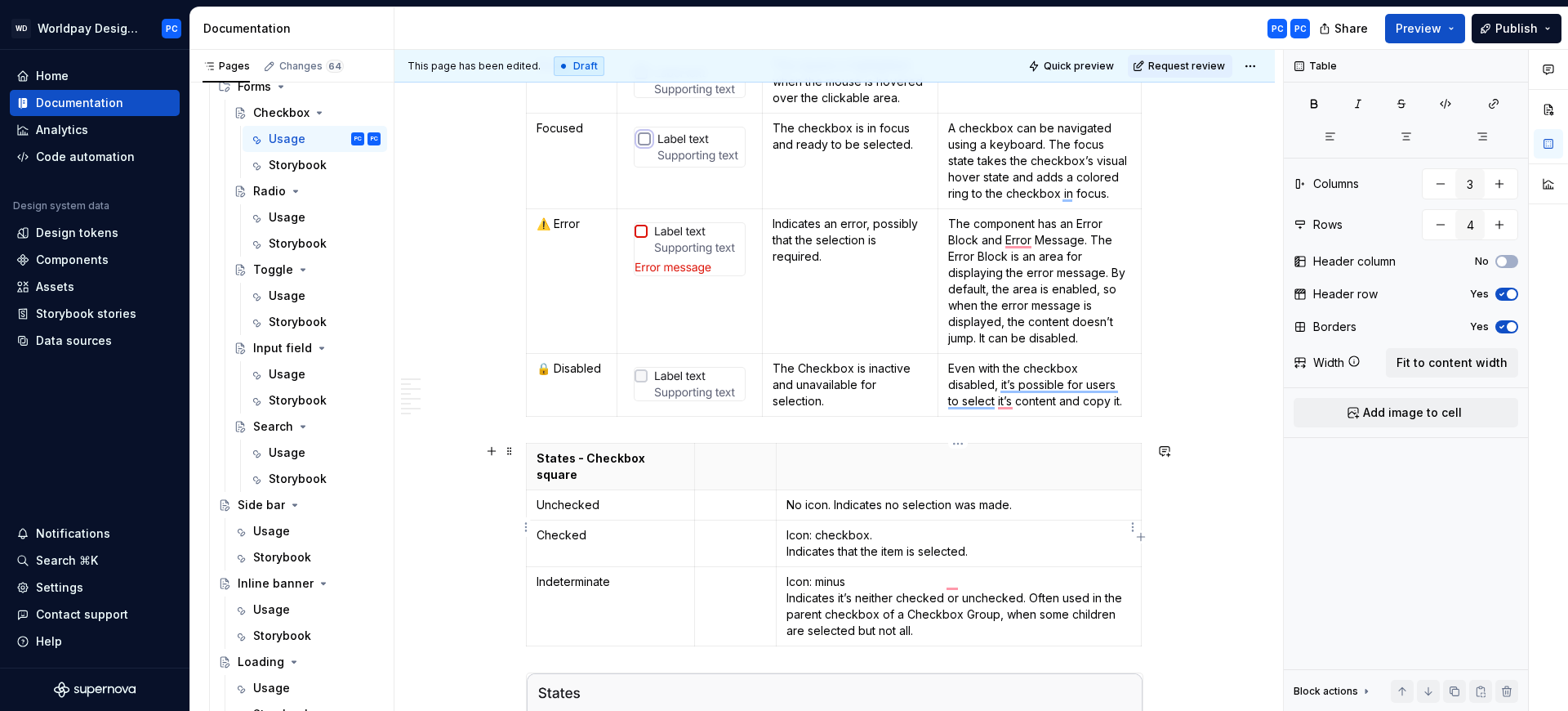
click at [866, 526] on p "Icon: checkbox. Indicates that the item is selected." at bounding box center [959, 542] width 345 height 33
click at [730, 497] on p "To enrich screen reader interactions, please activate Accessibility in Grammarl…" at bounding box center [736, 505] width 61 height 17
click at [1439, 414] on span "Add image to cell" at bounding box center [1412, 413] width 99 height 17
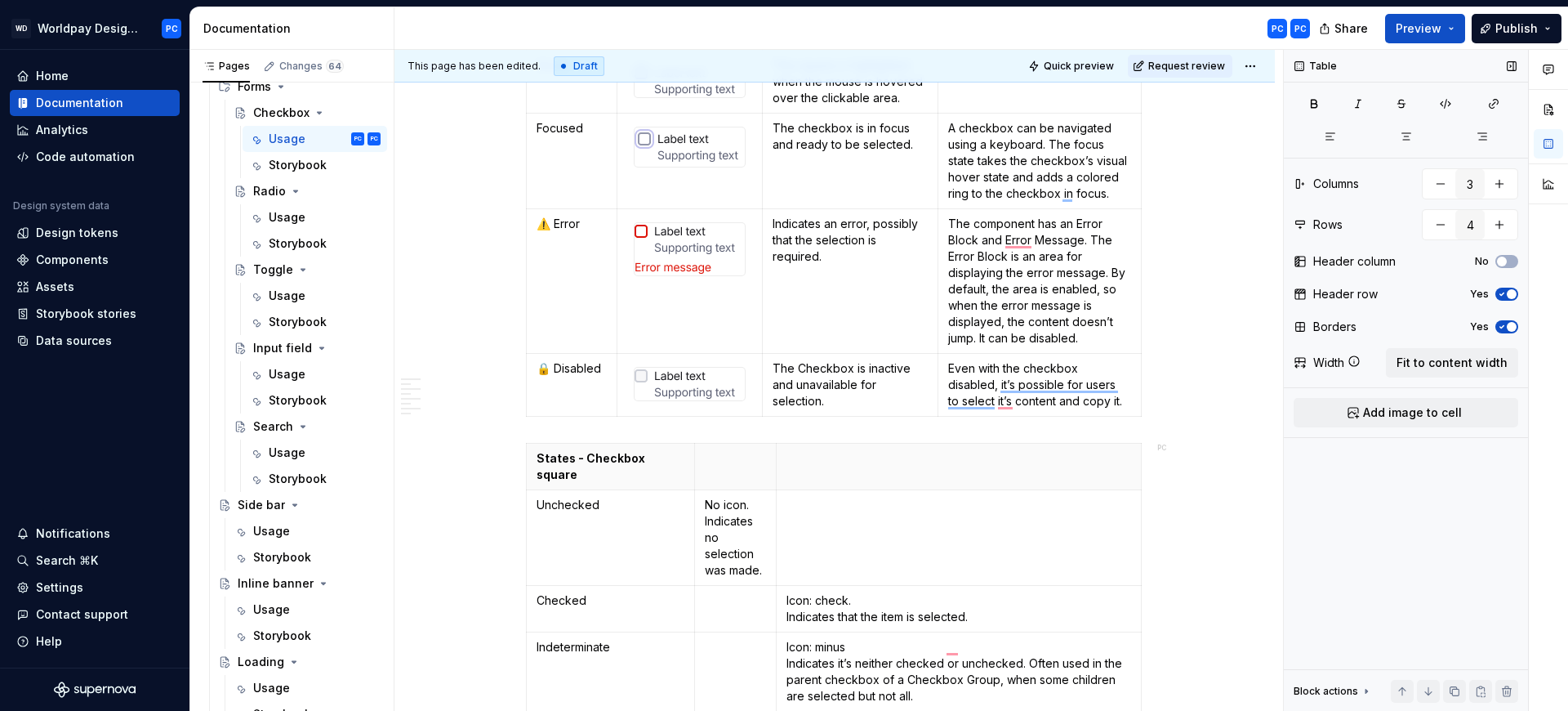
type input "4"
click at [1407, 413] on span "Add image to cell" at bounding box center [1412, 413] width 99 height 17
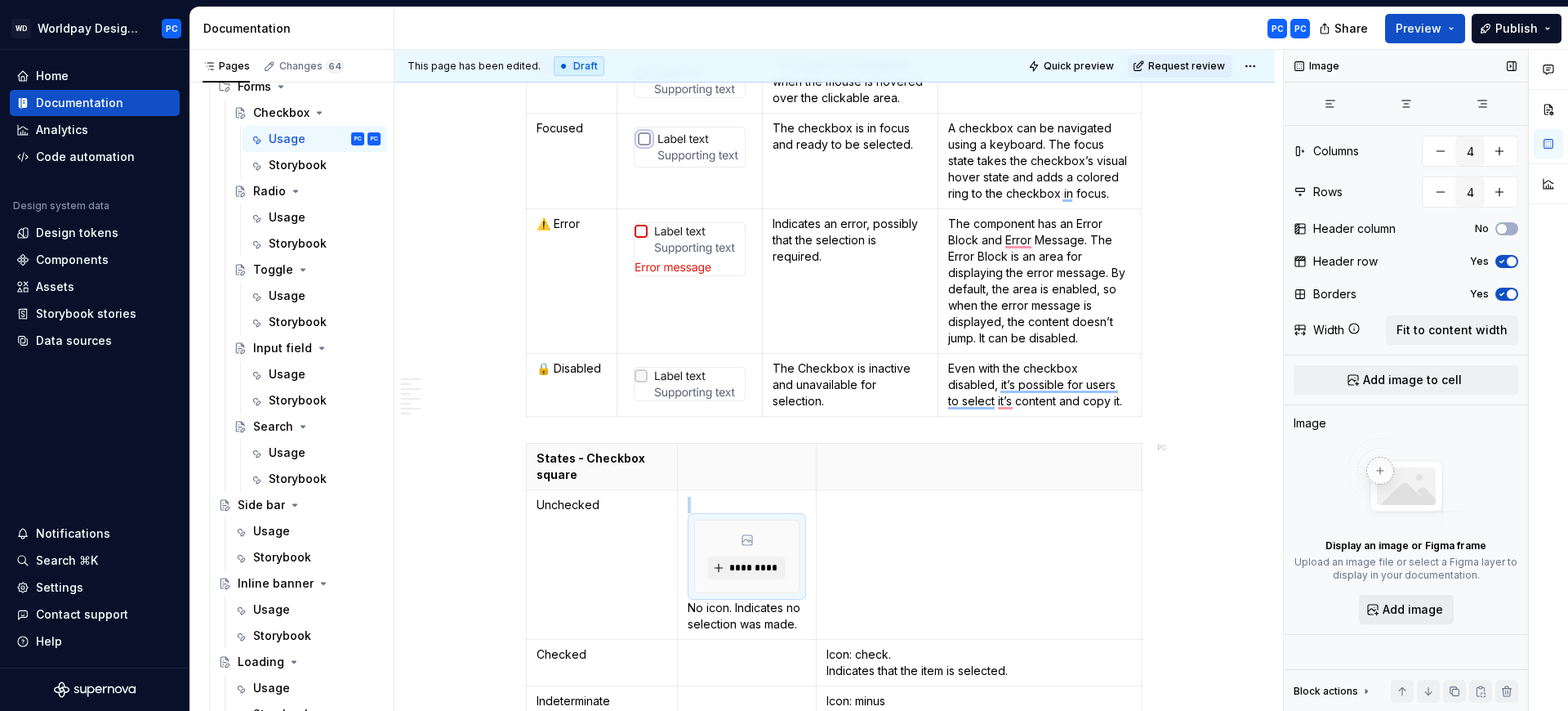
click at [1407, 608] on span "Add image" at bounding box center [1412, 609] width 61 height 17
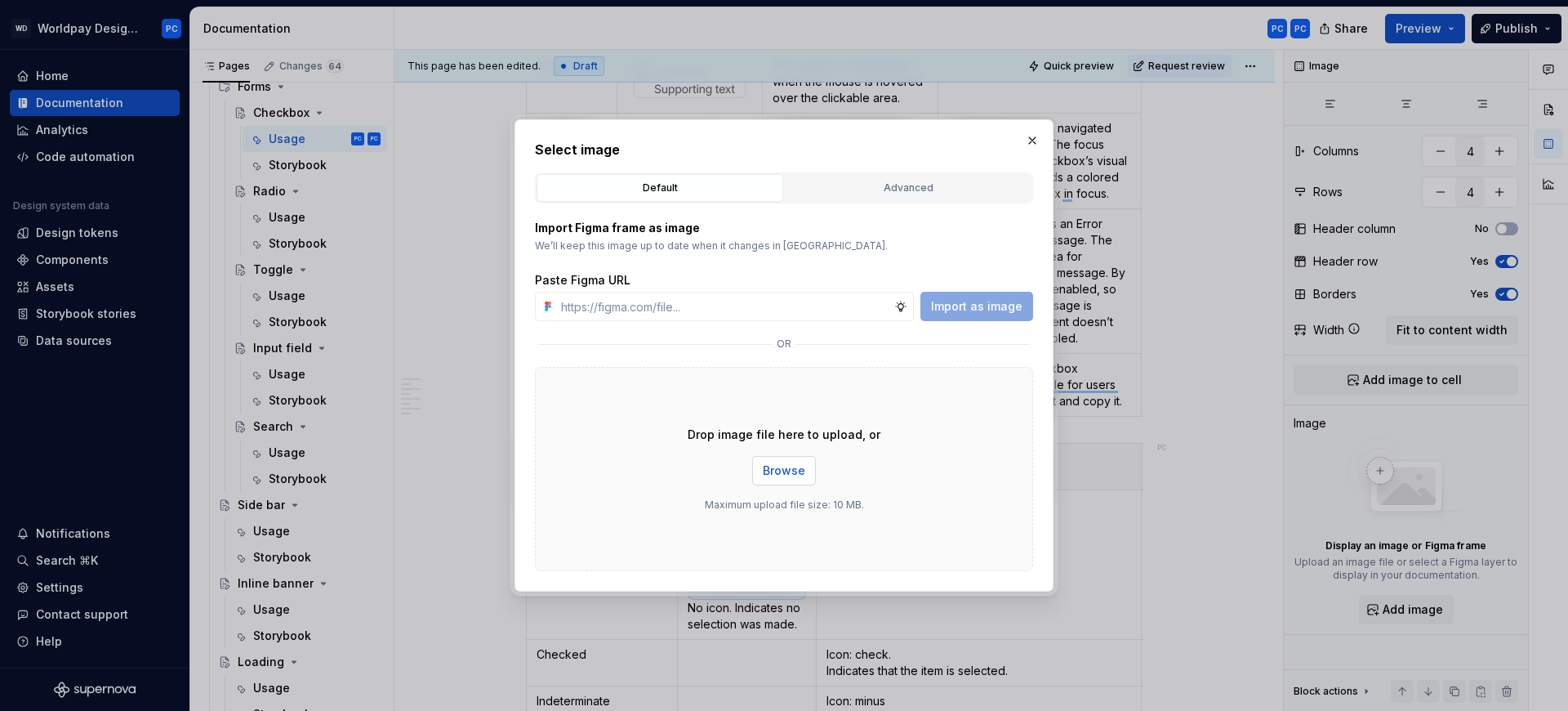
click at [788, 465] on span "Browse" at bounding box center [784, 471] width 43 height 17
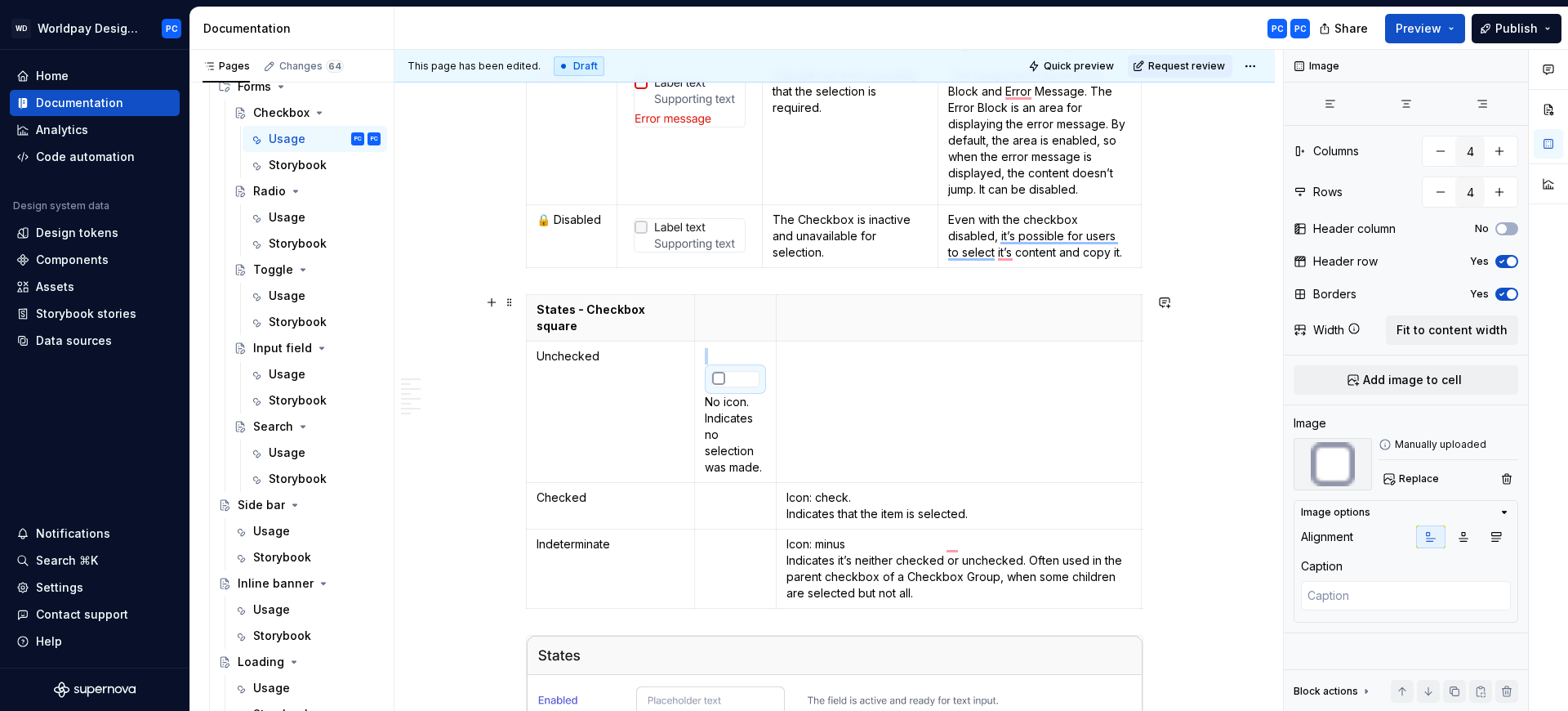
scroll to position [1433, 0]
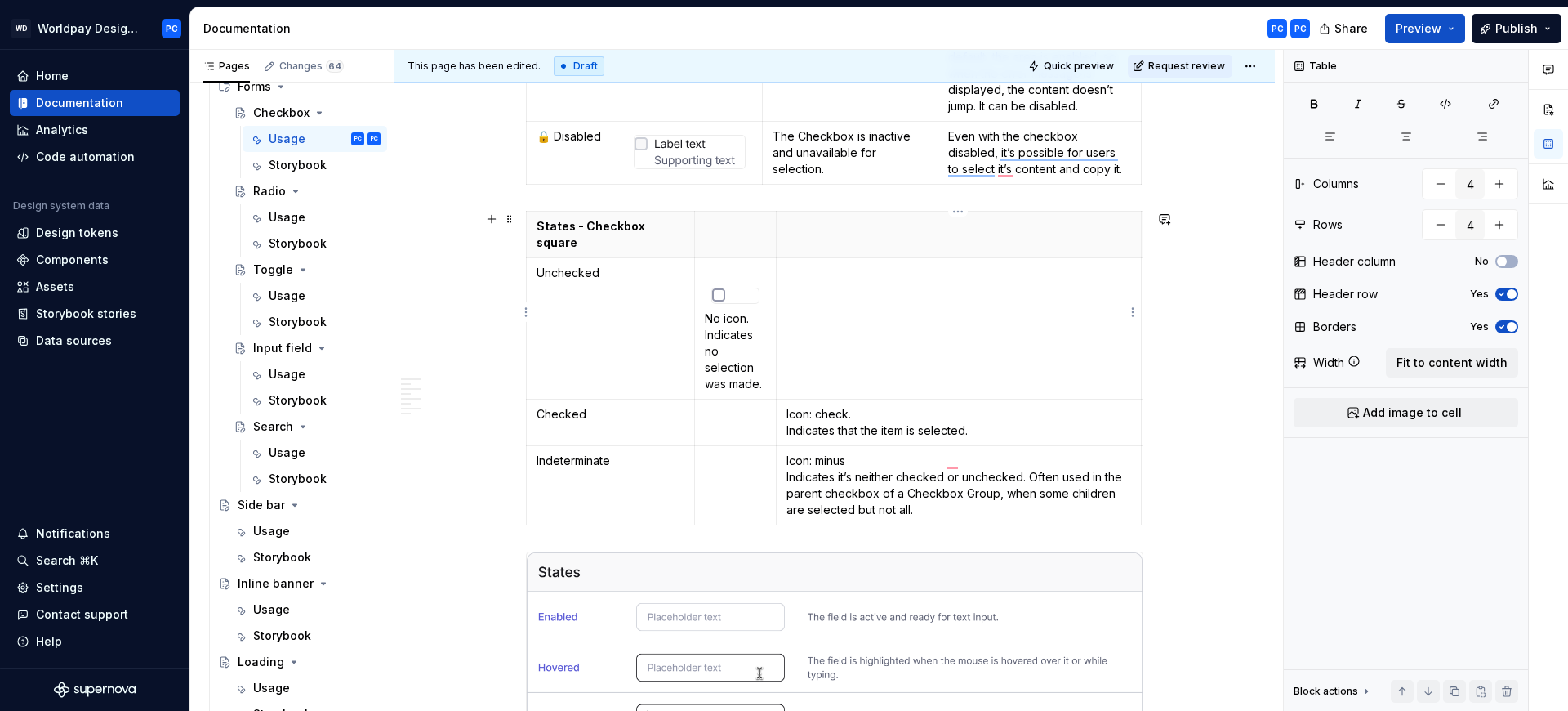
click at [808, 299] on td "To enrich screen reader interactions, please activate Accessibility in Grammarl…" at bounding box center [959, 329] width 365 height 142
click at [712, 314] on p "No icon. Indicates no selection was made." at bounding box center [736, 351] width 61 height 82
drag, startPoint x: 702, startPoint y: 299, endPoint x: 763, endPoint y: 364, distance: 89.1
click at [763, 364] on td "No icon. Indicates no selection was made." at bounding box center [735, 329] width 82 height 142
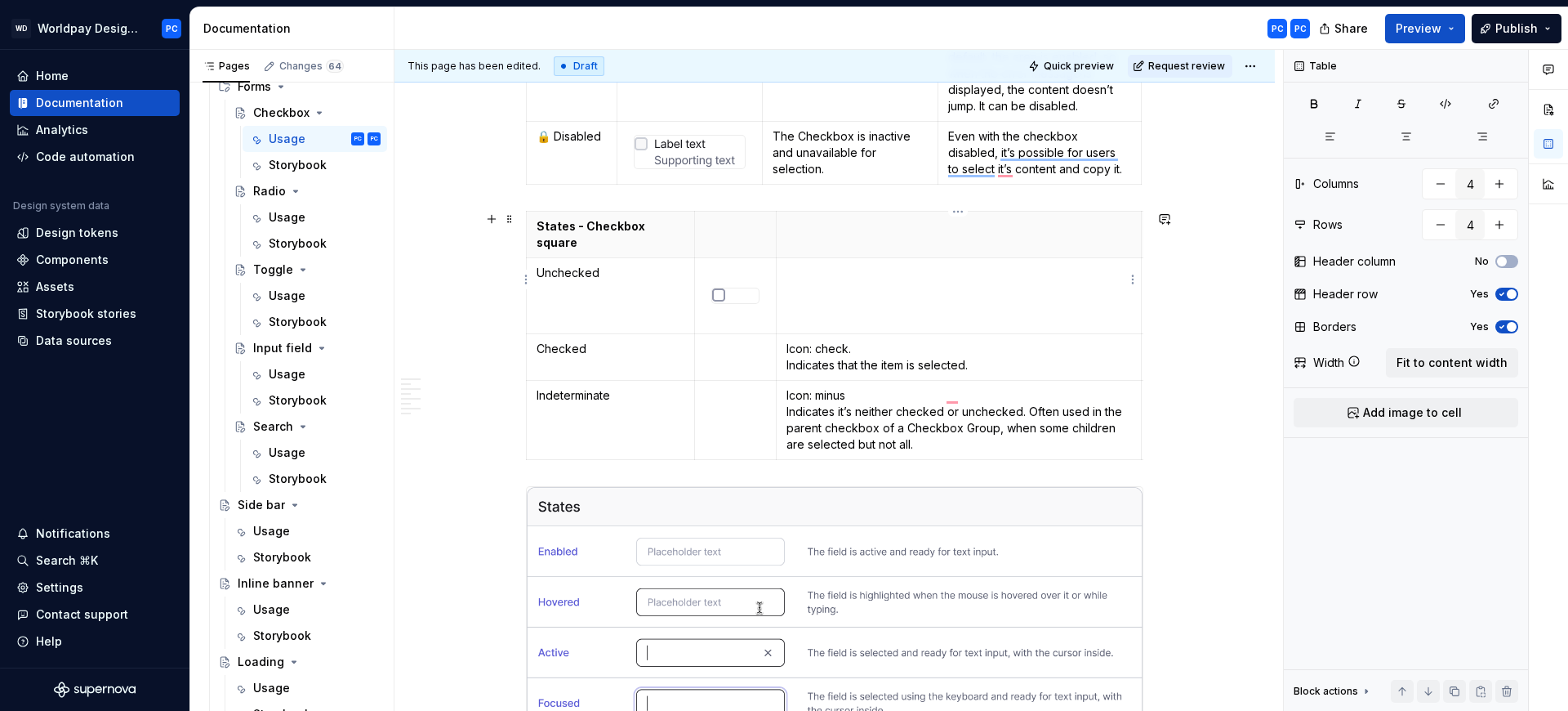
click at [833, 275] on td "To enrich screen reader interactions, please activate Accessibility in Grammarl…" at bounding box center [959, 296] width 365 height 76
click at [742, 341] on p "To enrich screen reader interactions, please activate Accessibility in Grammarl…" at bounding box center [736, 349] width 61 height 17
click at [1371, 405] on span "Add image to cell" at bounding box center [1412, 413] width 99 height 17
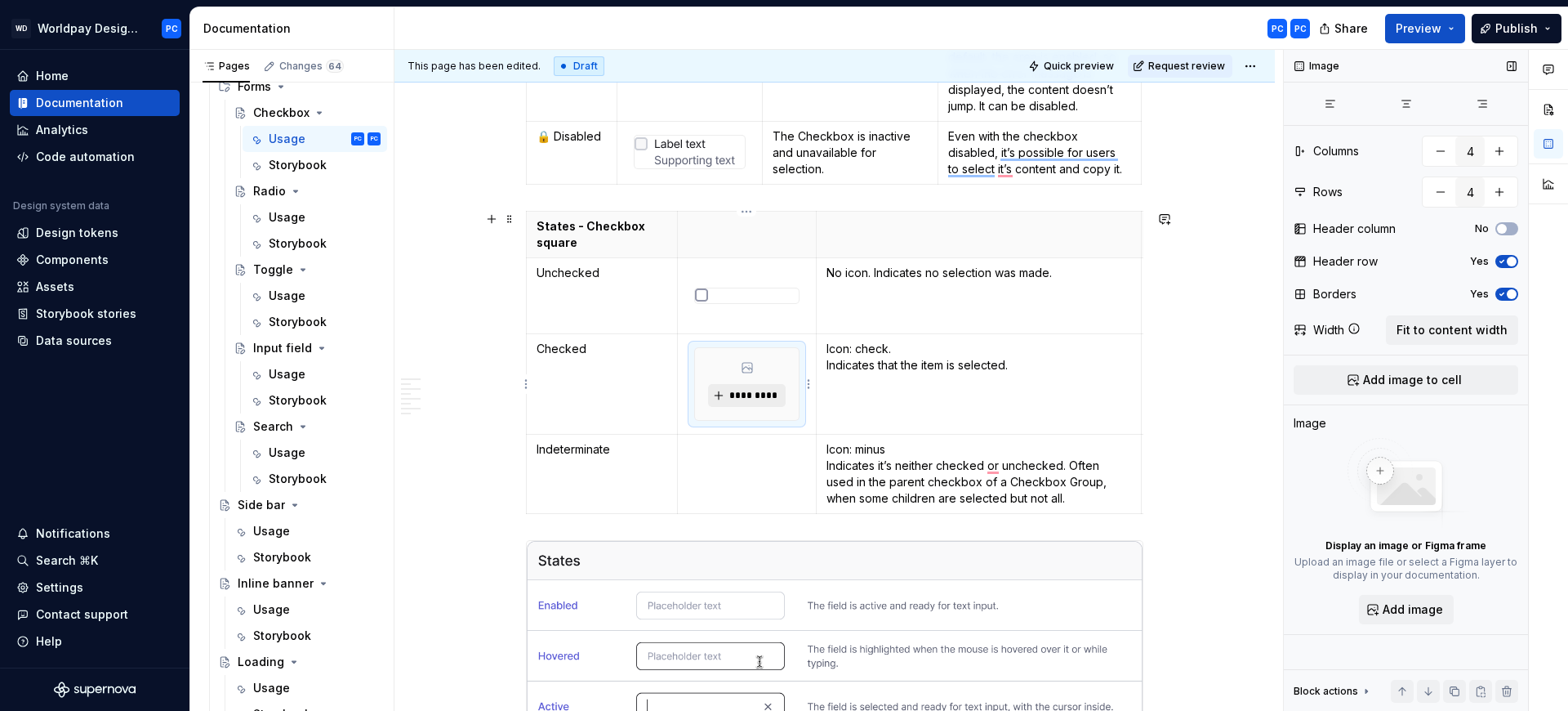
click at [749, 394] on span "*********" at bounding box center [753, 395] width 49 height 13
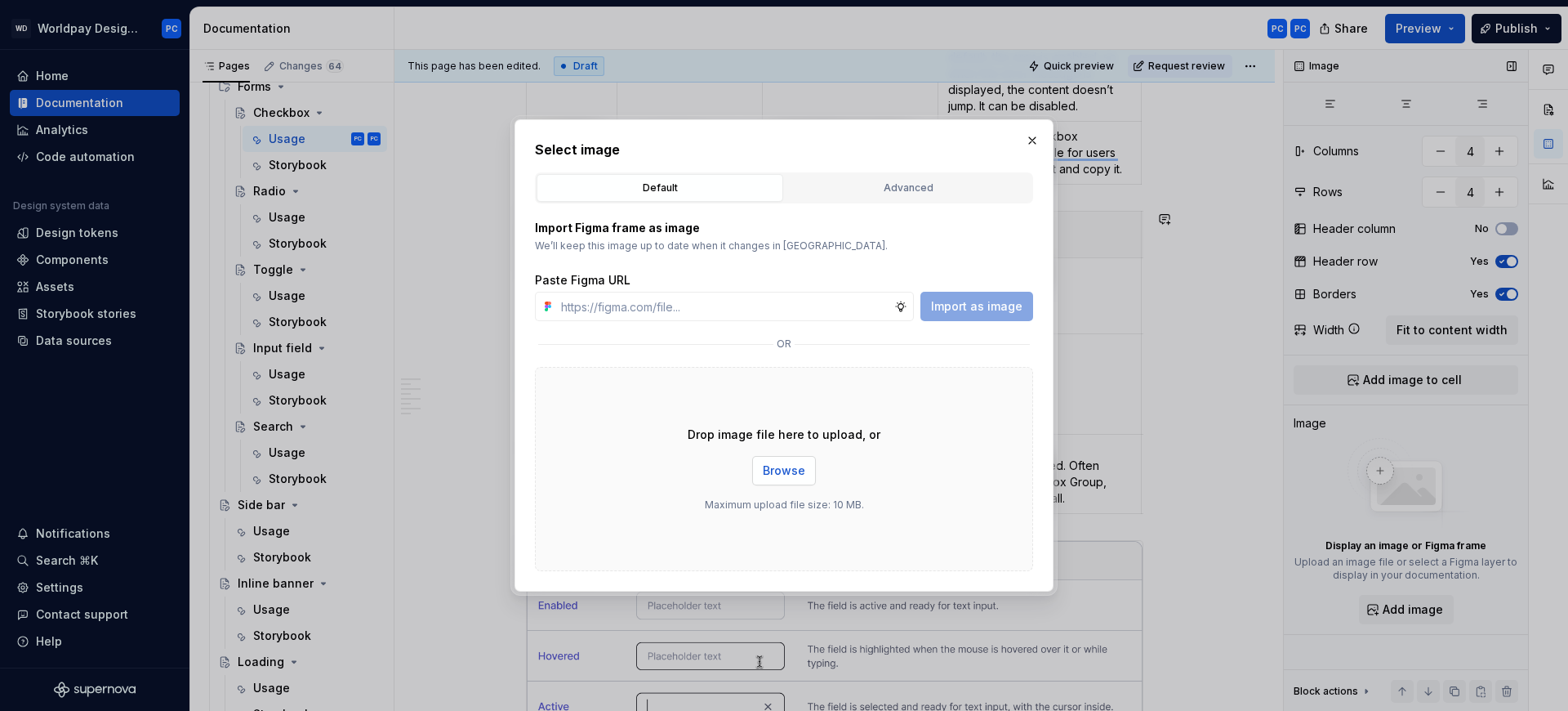
click at [798, 476] on span "Browse" at bounding box center [784, 471] width 43 height 17
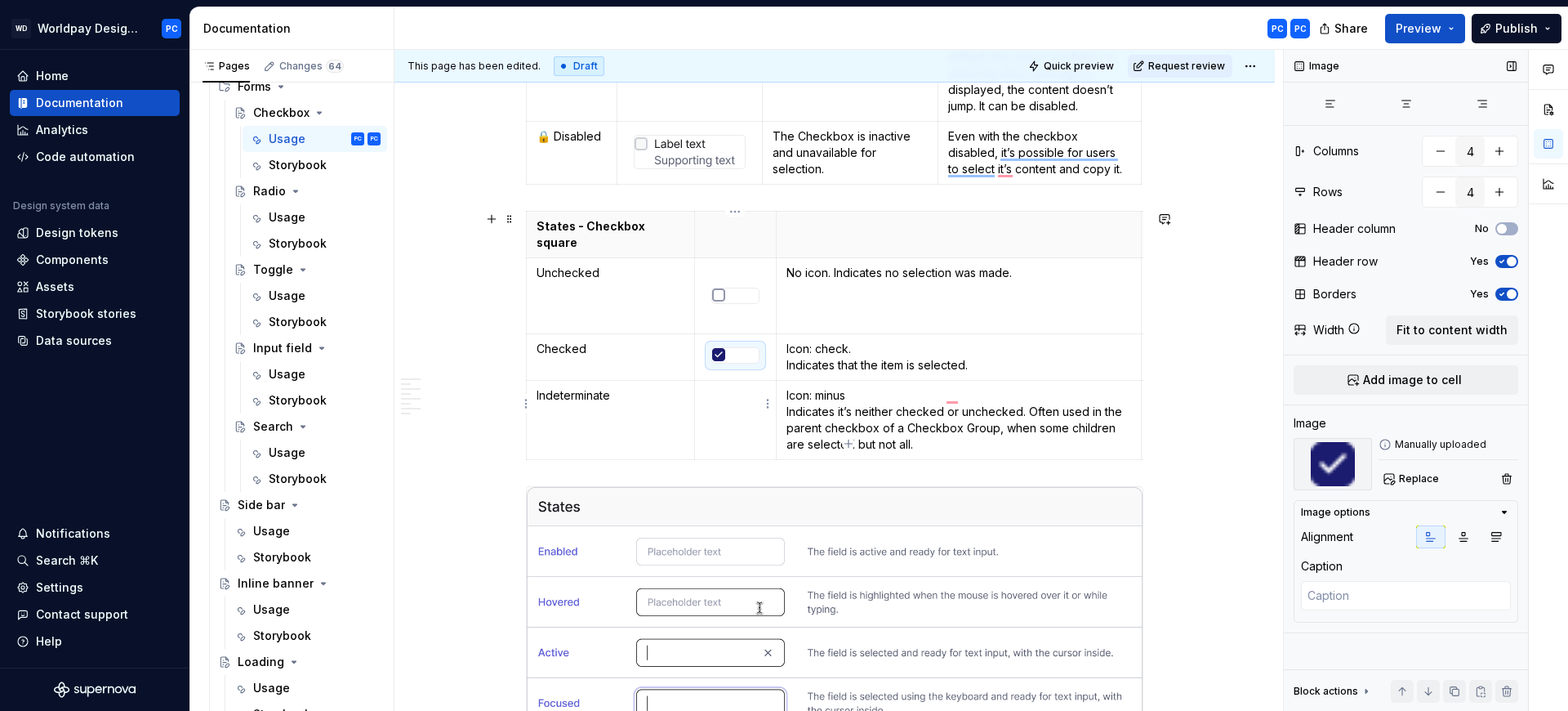
click at [733, 407] on td "To enrich screen reader interactions, please activate Accessibility in Grammarl…" at bounding box center [735, 420] width 82 height 79
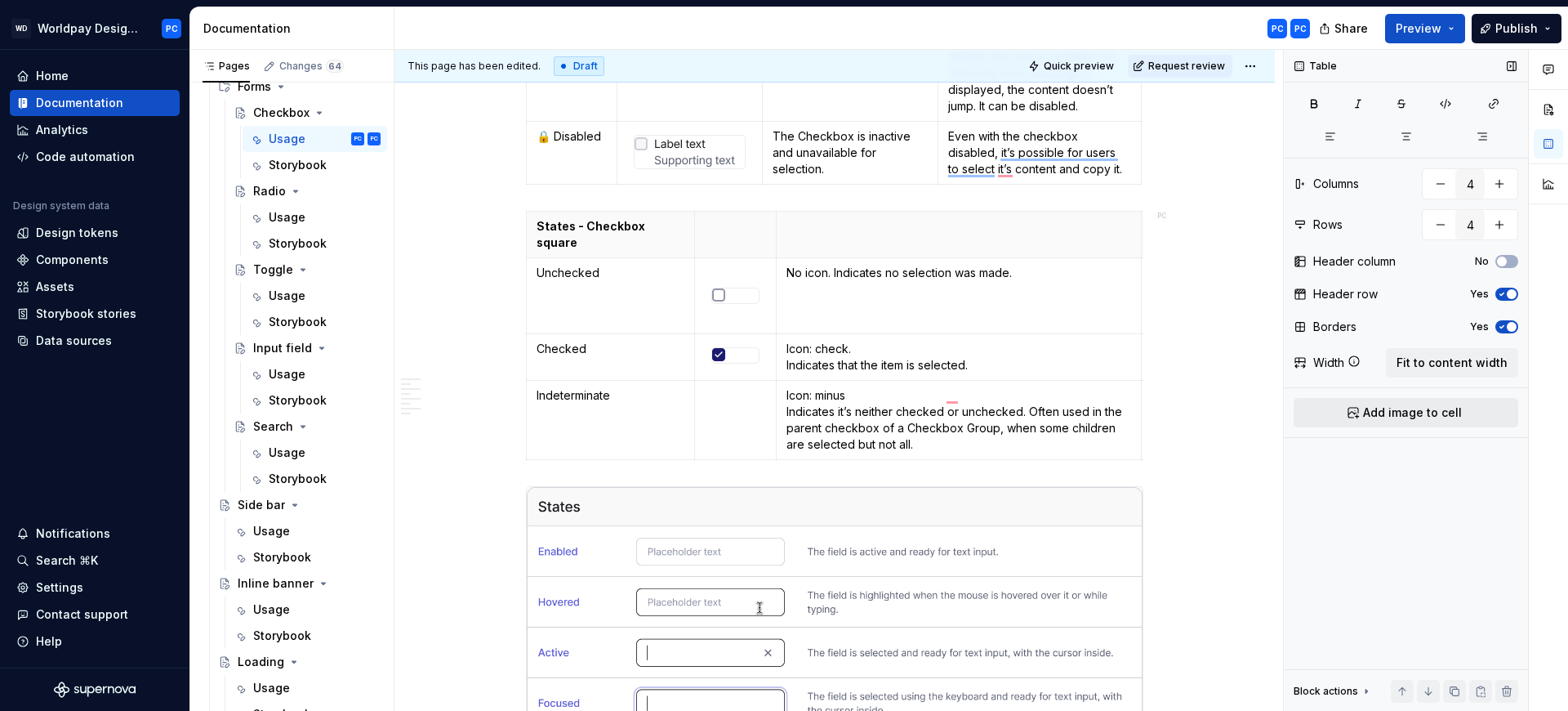
click at [1388, 423] on button "Add image to cell" at bounding box center [1406, 413] width 225 height 30
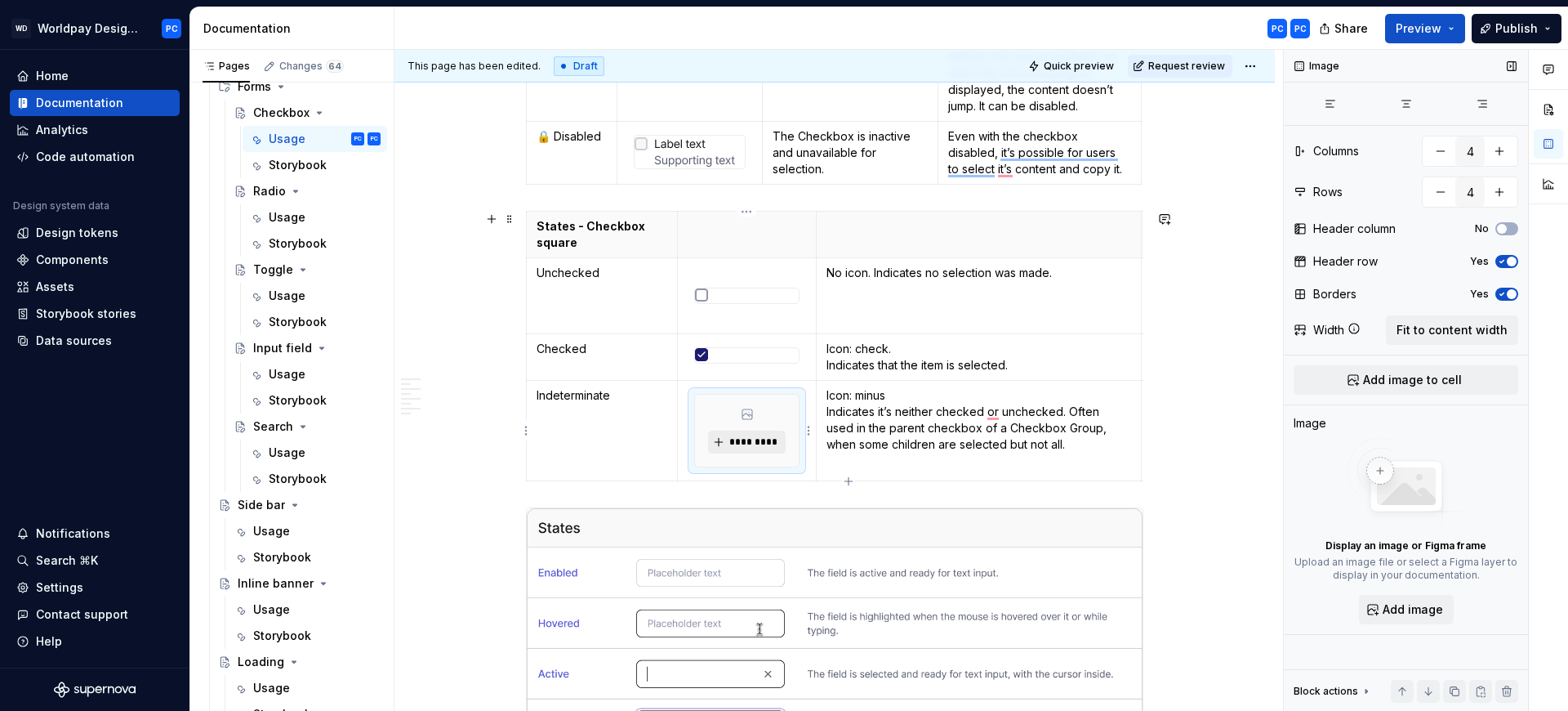
click at [747, 441] on span "*********" at bounding box center [753, 442] width 49 height 13
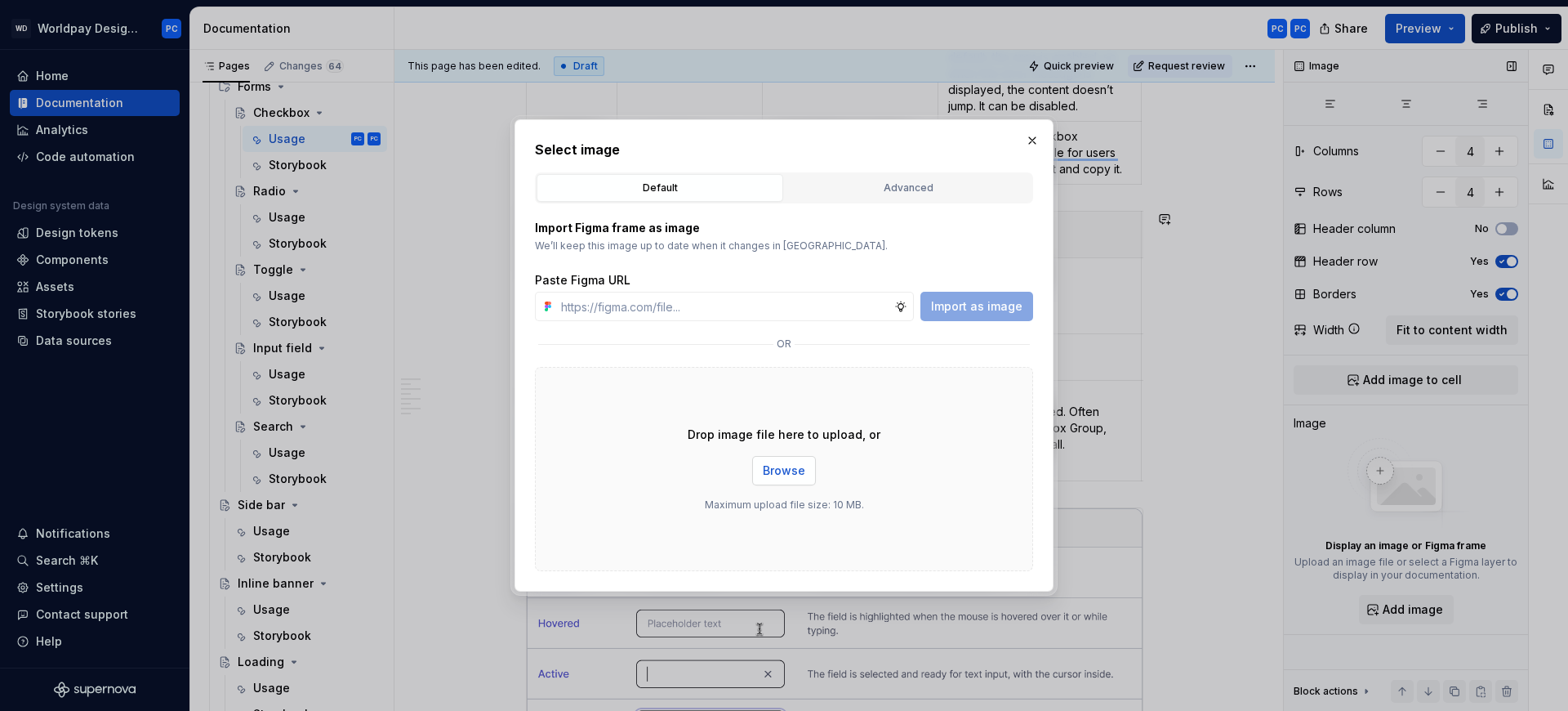
click at [798, 468] on span "Browse" at bounding box center [784, 471] width 43 height 17
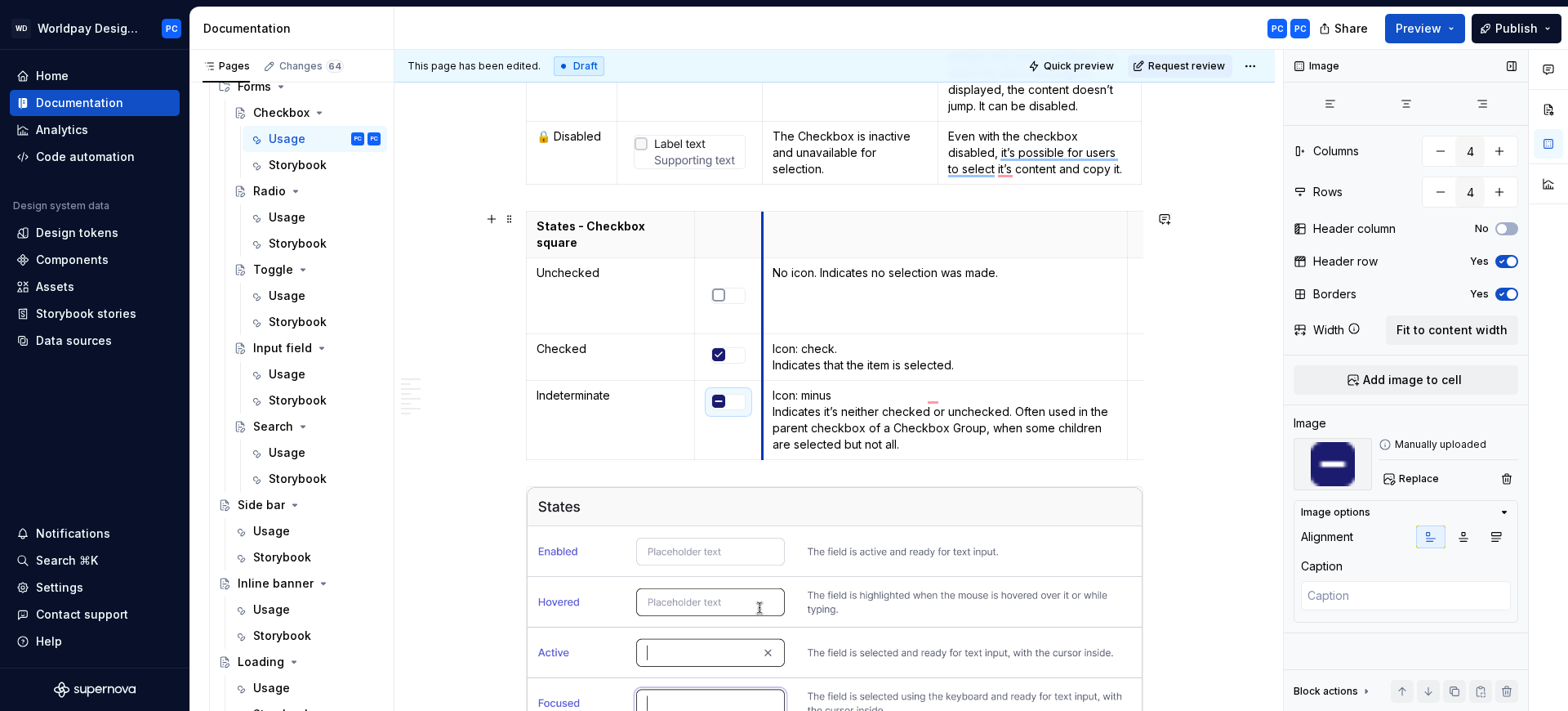
drag, startPoint x: 776, startPoint y: 226, endPoint x: 762, endPoint y: 232, distance: 15.2
click at [762, 232] on th "To enrich screen reader interactions, please activate Accessibility in Grammarl…" at bounding box center [945, 235] width 365 height 47
type textarea "*"
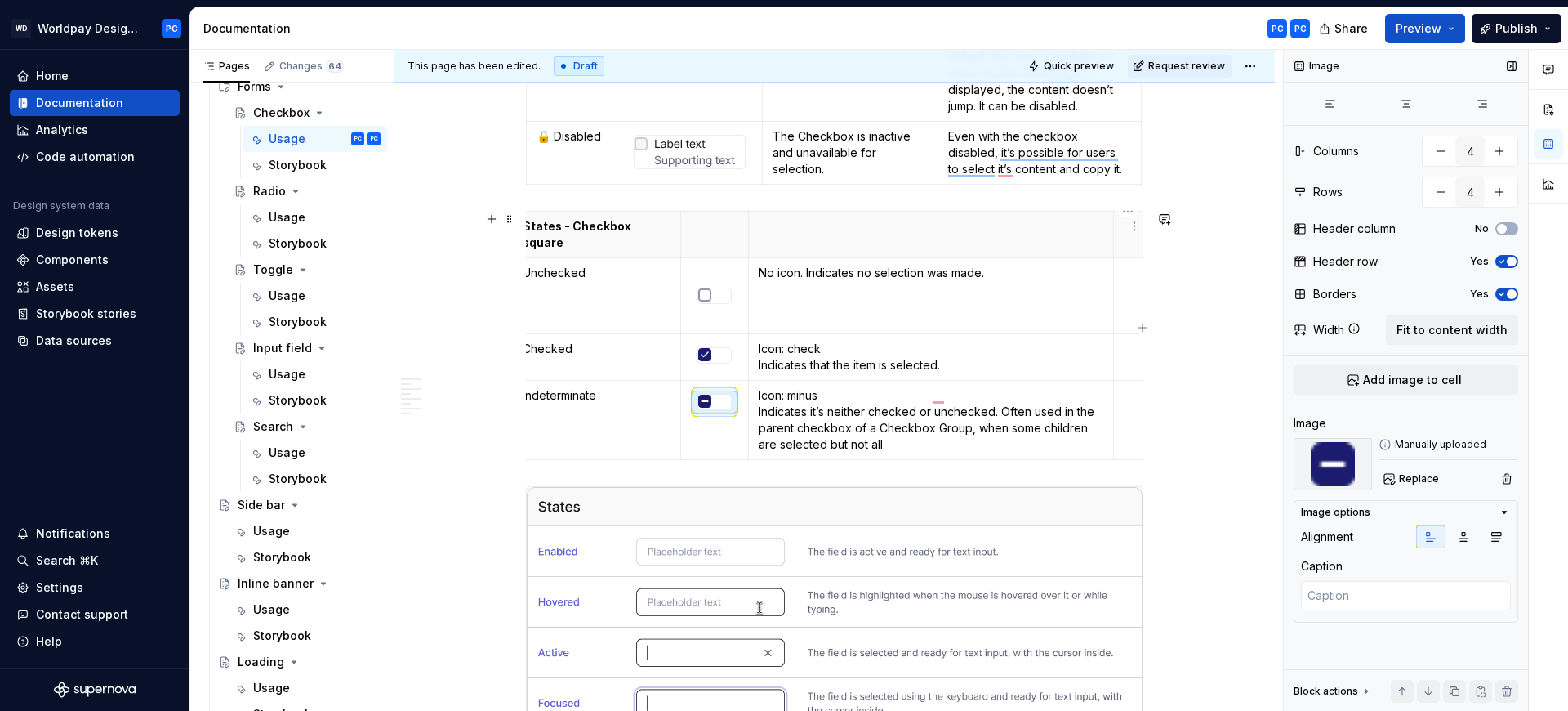
click at [1126, 215] on html "WD Worldpay Design System PC Home Documentation Analytics Code automation Desig…" at bounding box center [784, 355] width 1568 height 711
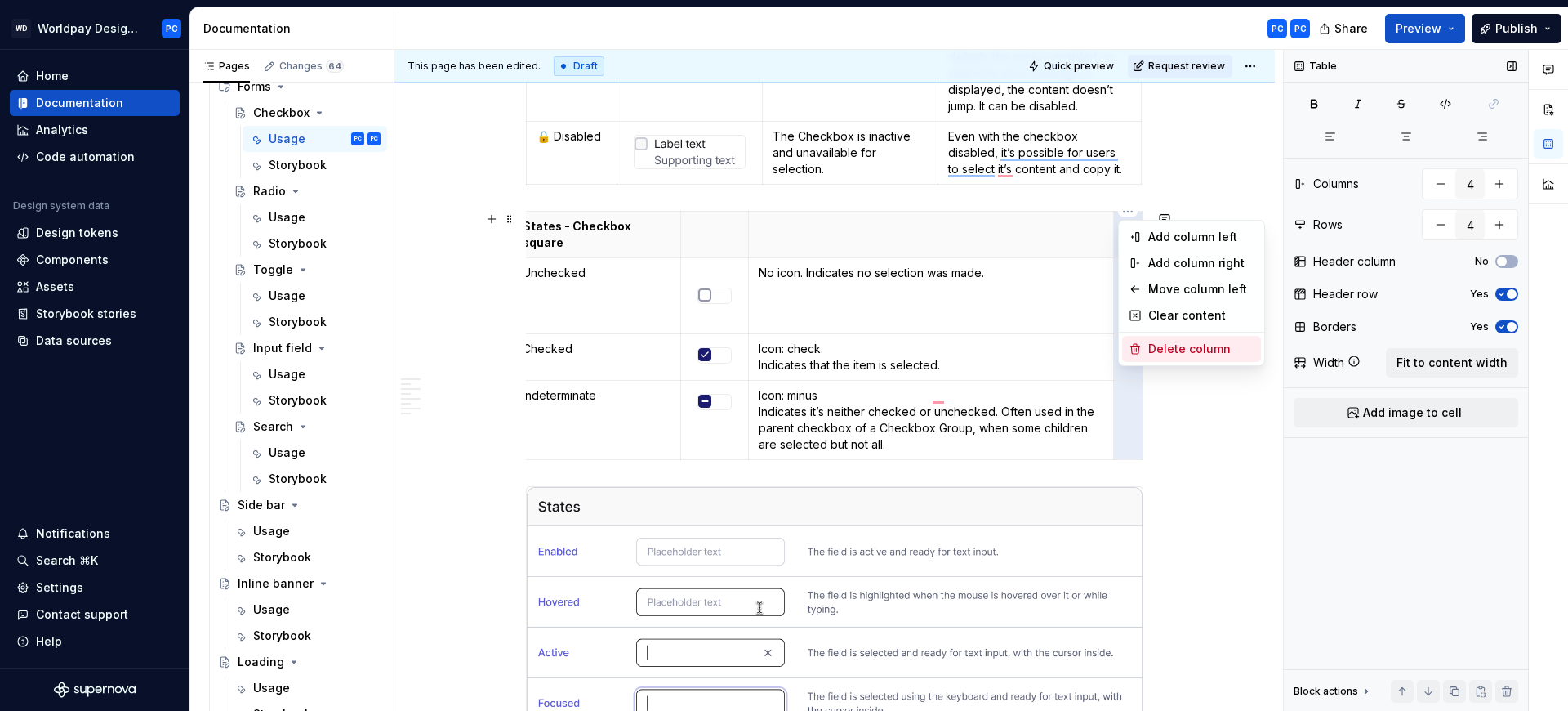
click at [1196, 342] on div "Delete column" at bounding box center [1202, 349] width 106 height 17
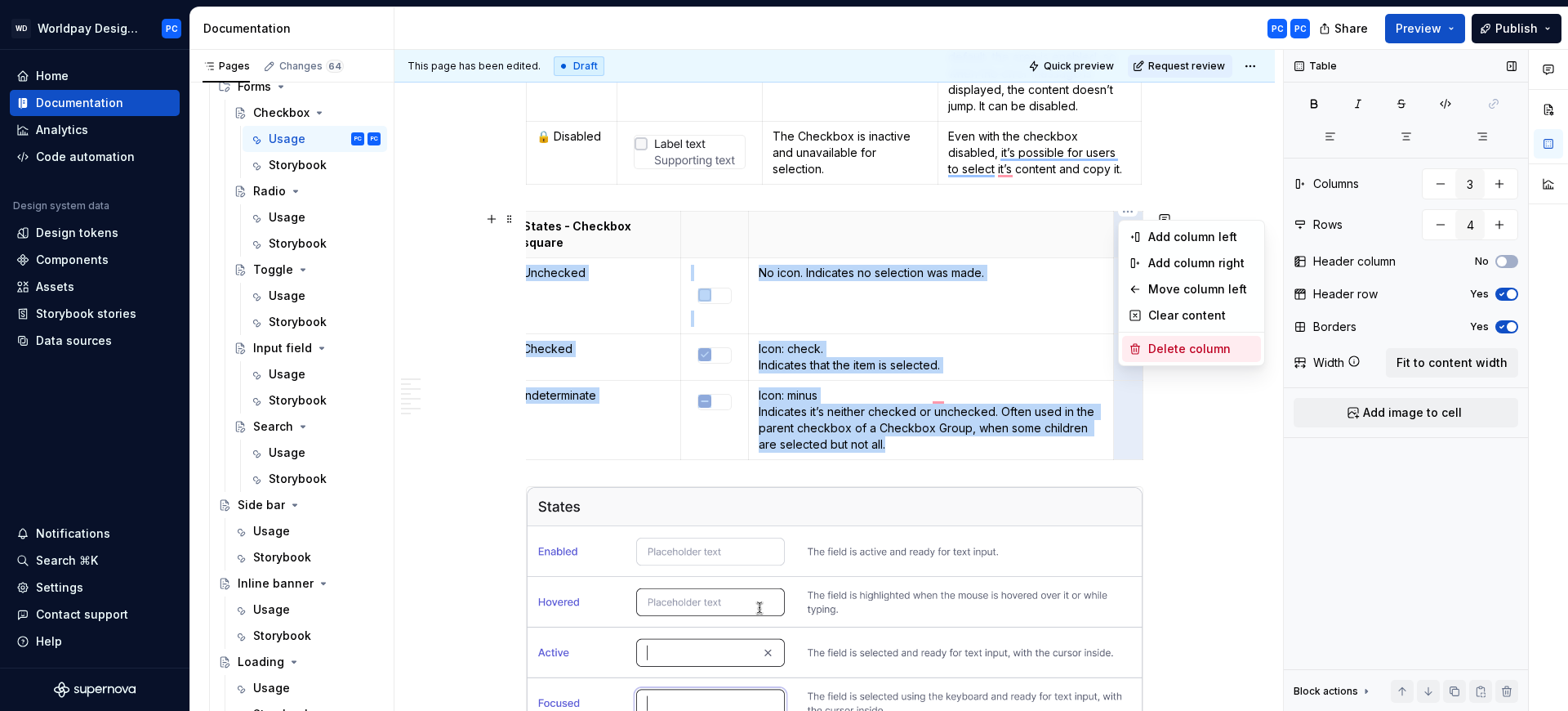
scroll to position [0, 0]
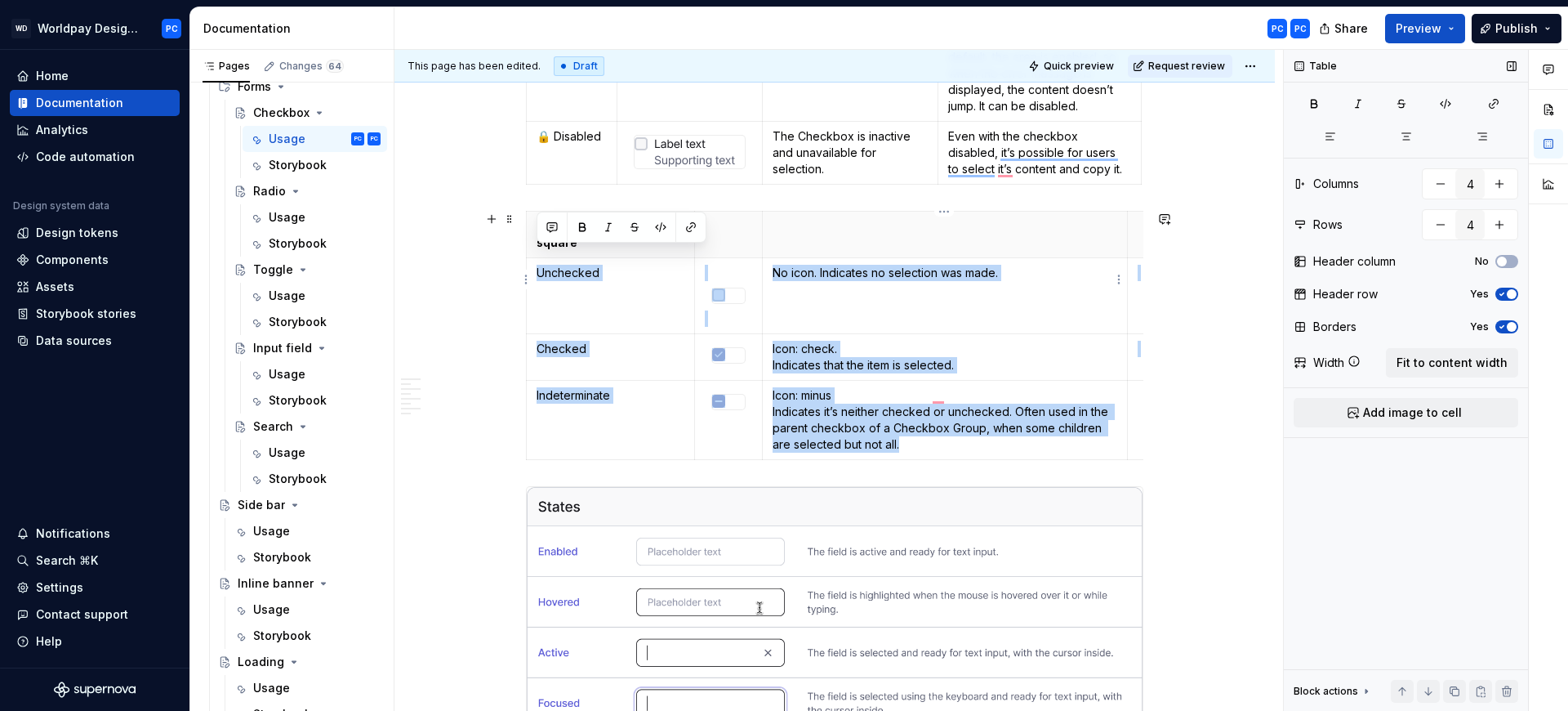
click at [989, 273] on td "No icon. Indicates no selection was made." at bounding box center [945, 296] width 365 height 76
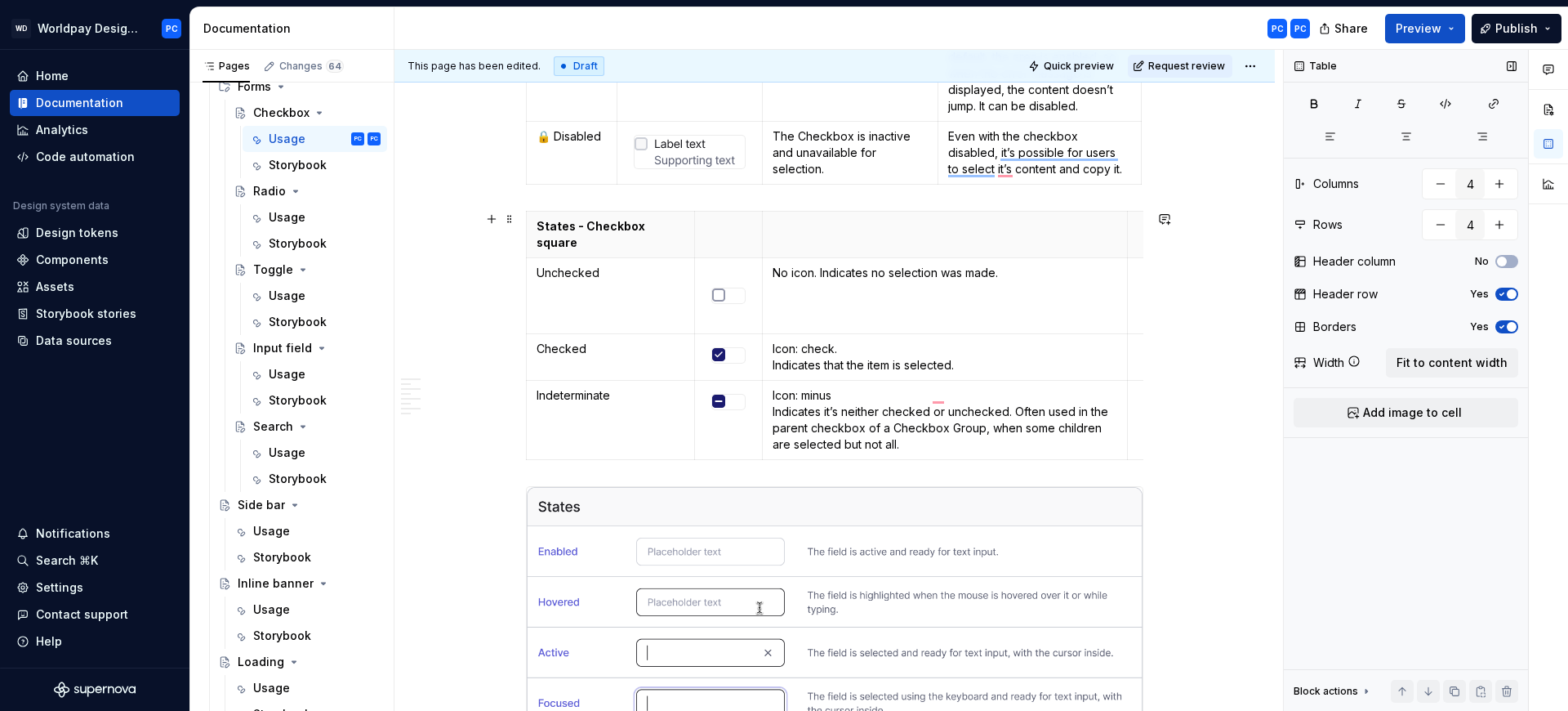
scroll to position [0, 14]
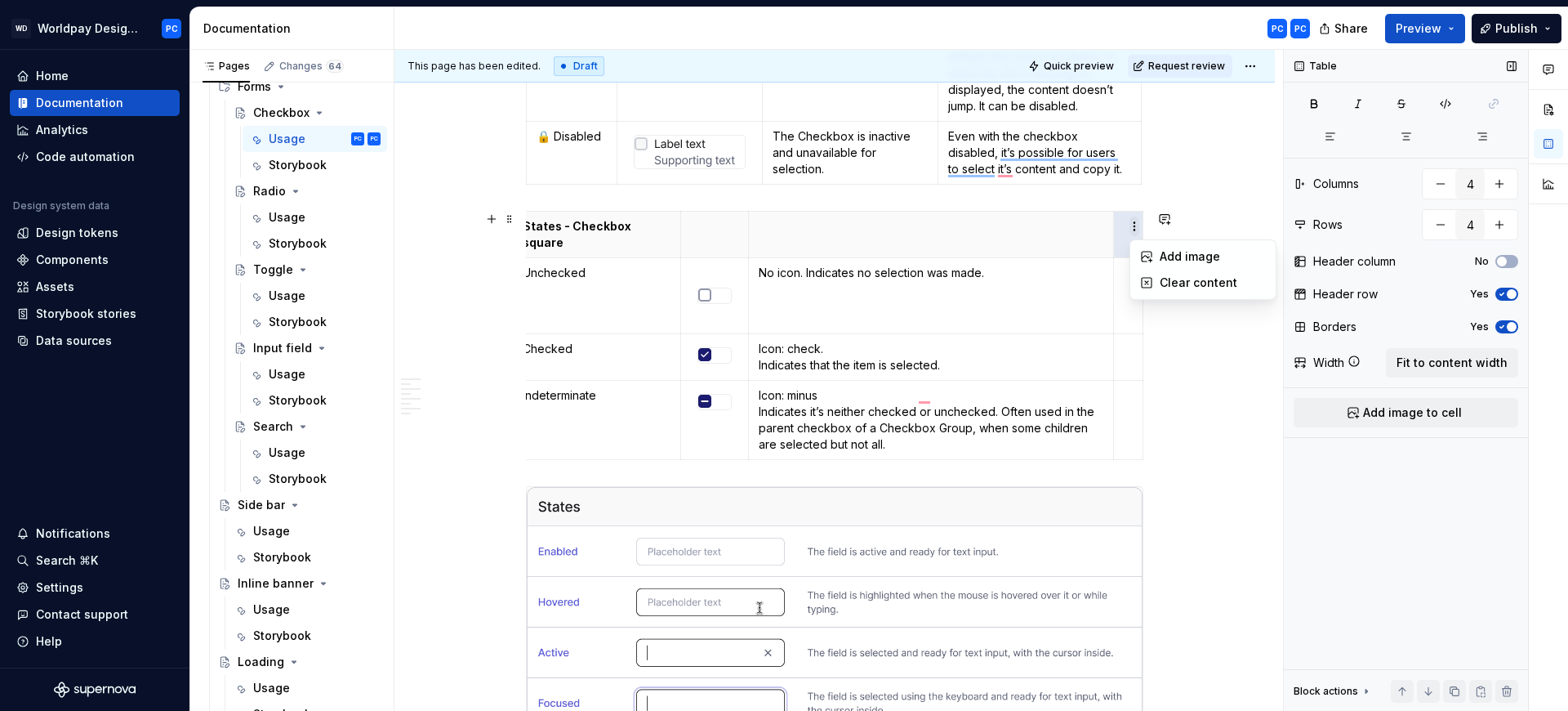
click at [1132, 230] on html "WD Worldpay Design System PC Home Documentation Analytics Code automation Desig…" at bounding box center [784, 355] width 1568 height 711
click at [1125, 226] on p "To enrich screen reader interactions, please activate Accessibility in Grammarl…" at bounding box center [1128, 226] width 9 height 17
click at [1127, 212] on html "WD Worldpay Design System PC Home Documentation Analytics Code automation Desig…" at bounding box center [784, 355] width 1568 height 711
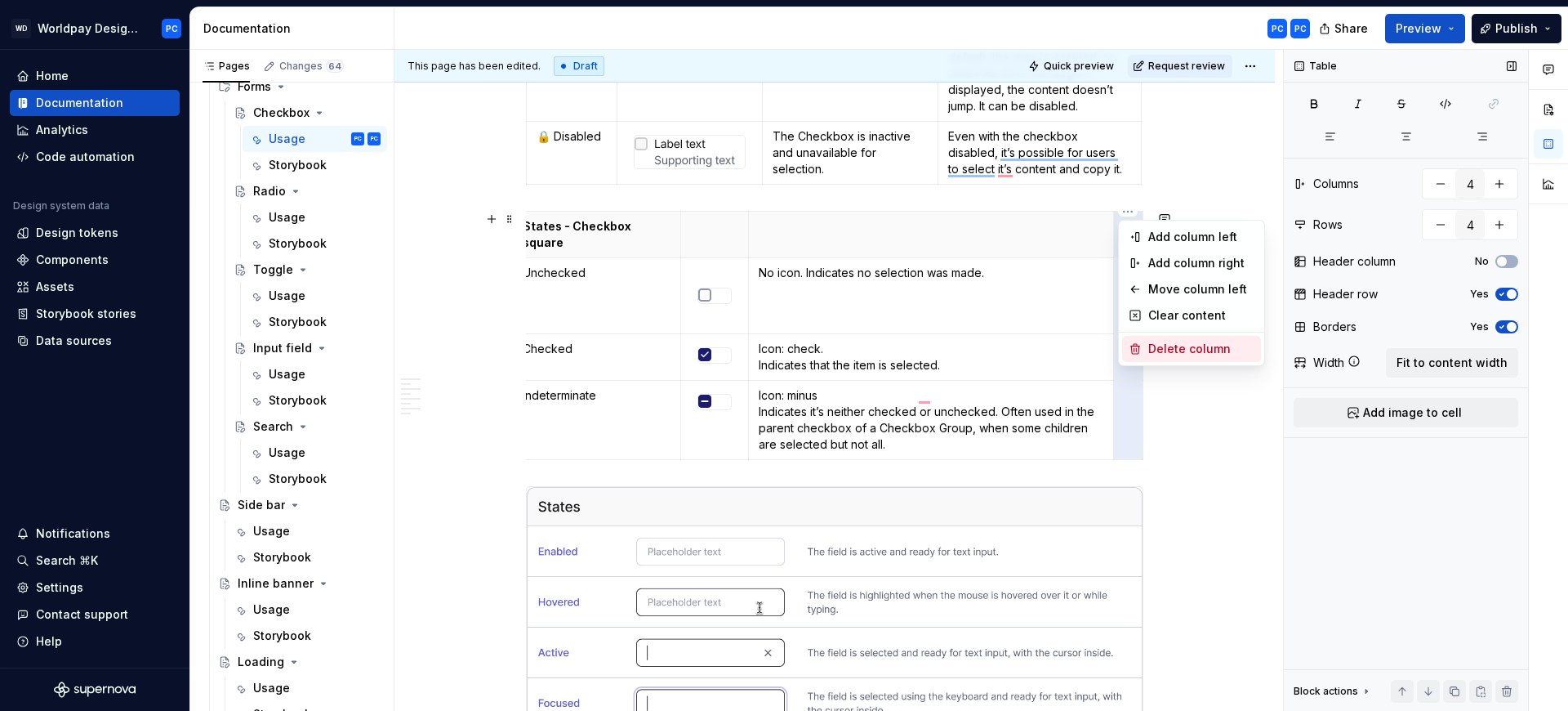
click at [1168, 354] on div "Delete column" at bounding box center [1202, 349] width 106 height 17
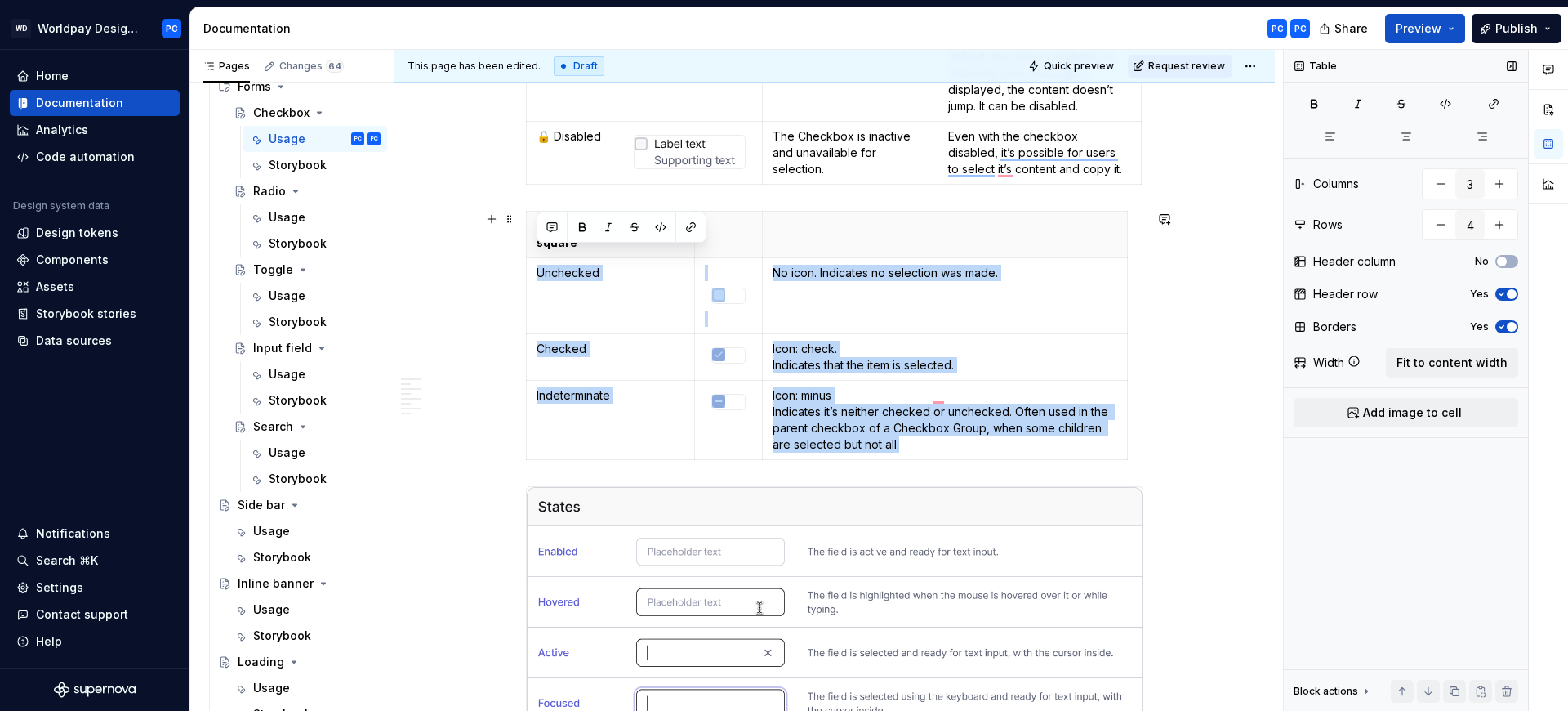
scroll to position [0, 0]
type input "4"
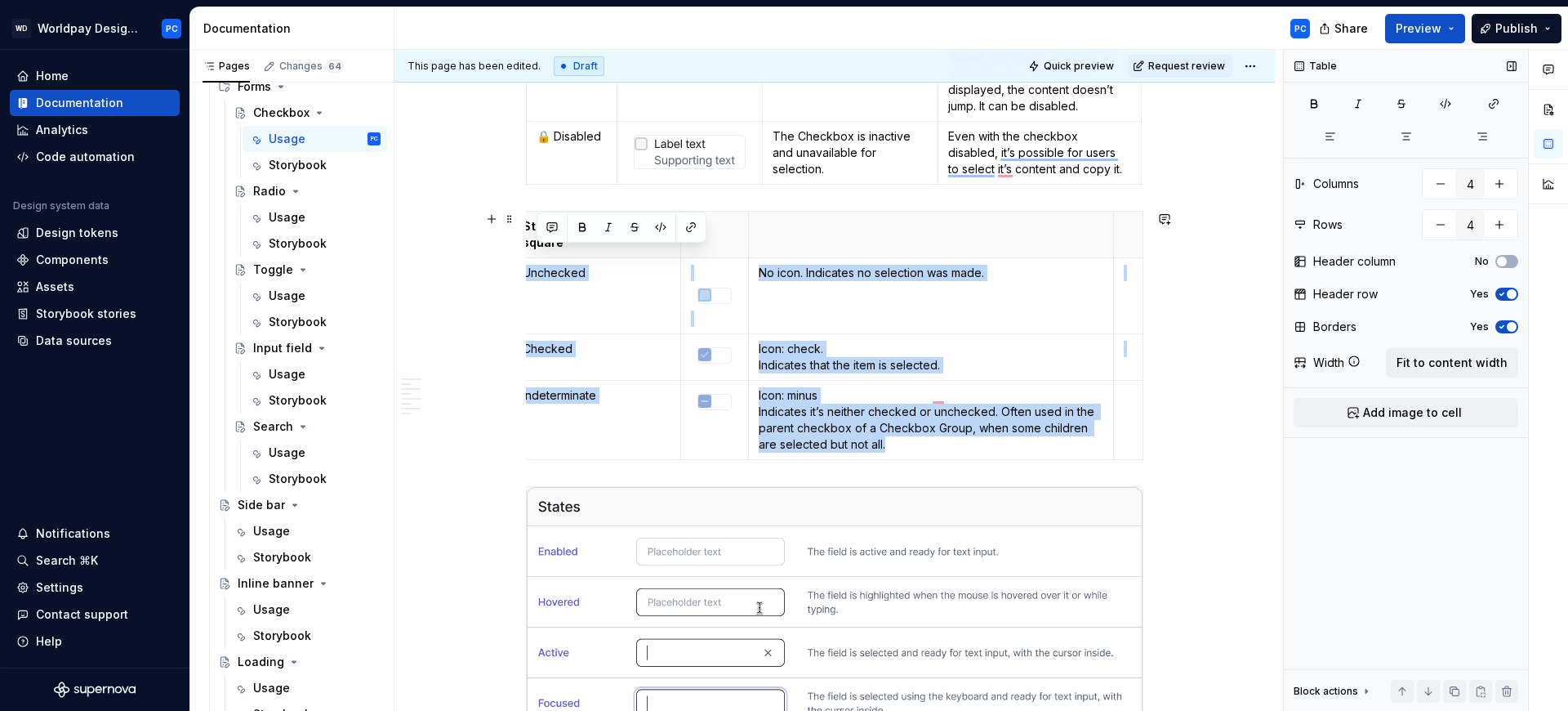
type textarea "*"
click at [1130, 273] on html "WD Worldpay Design System PC Home Documentation Analytics Code automation Desig…" at bounding box center [784, 355] width 1568 height 711
click at [1067, 280] on html "WD Worldpay Design System PC Home Documentation Analytics Code automation Desig…" at bounding box center [784, 355] width 1568 height 711
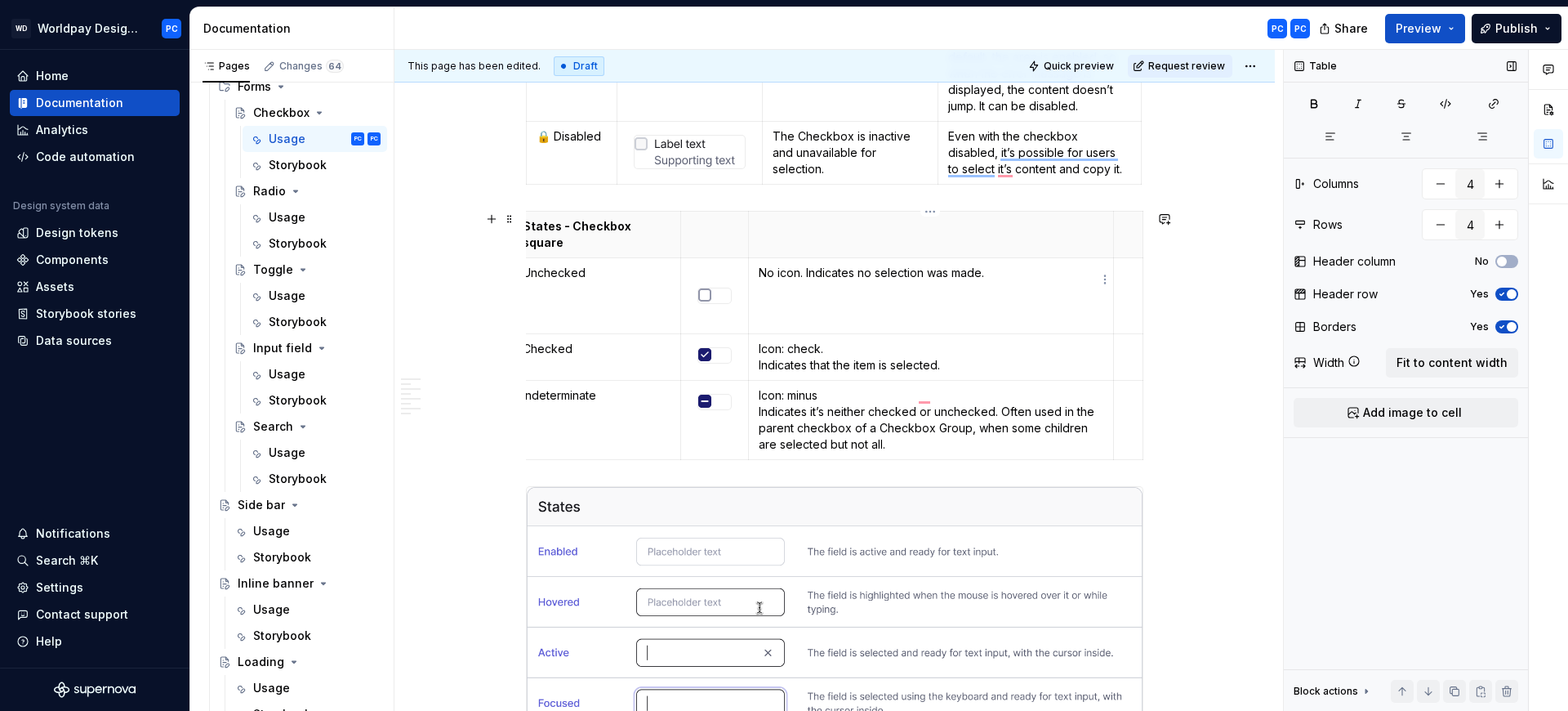
click at [1025, 294] on td "No icon. Indicates no selection was made." at bounding box center [931, 296] width 365 height 76
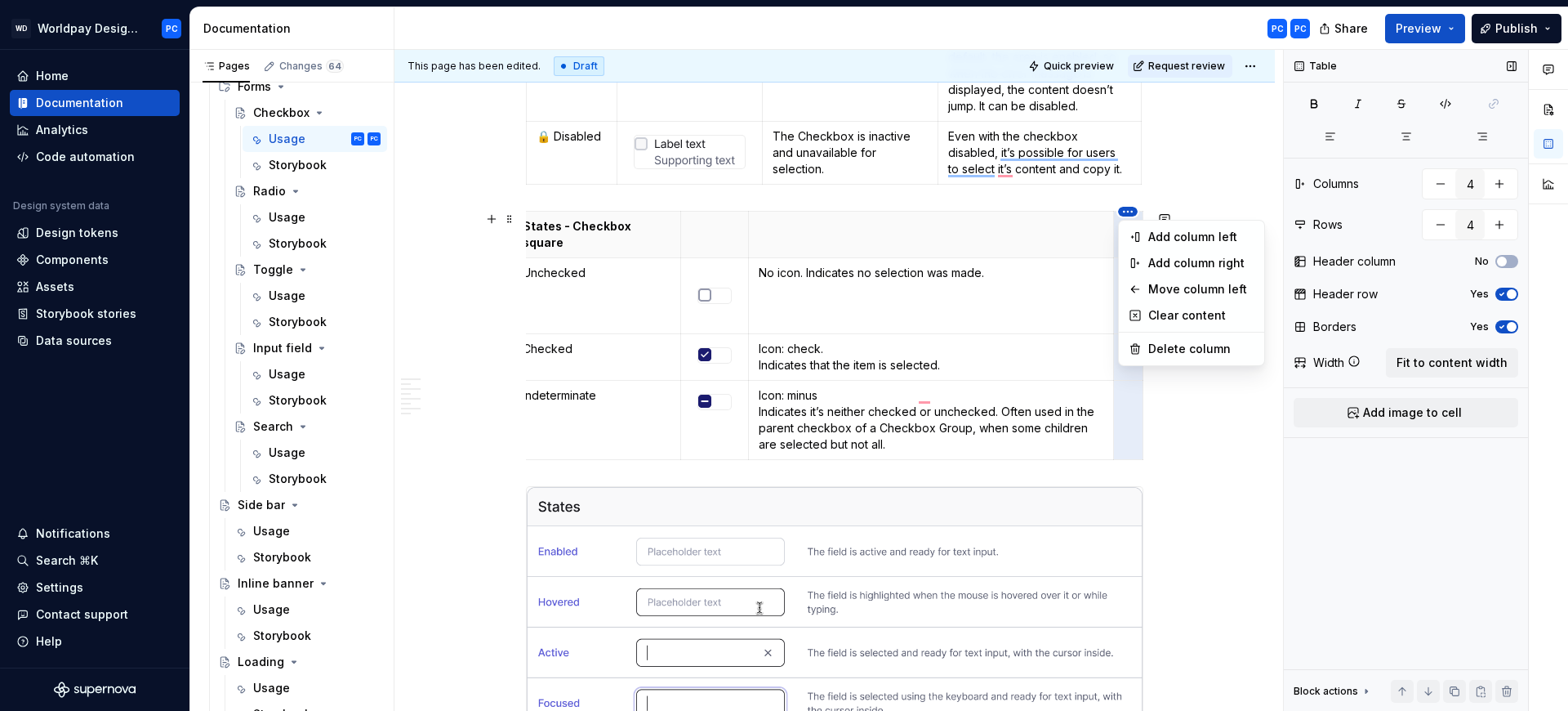
click at [1129, 212] on html "WD Worldpay Design System PC Home Documentation Analytics Code automation Desig…" at bounding box center [784, 355] width 1568 height 711
click at [1168, 345] on div "Delete column" at bounding box center [1202, 349] width 106 height 17
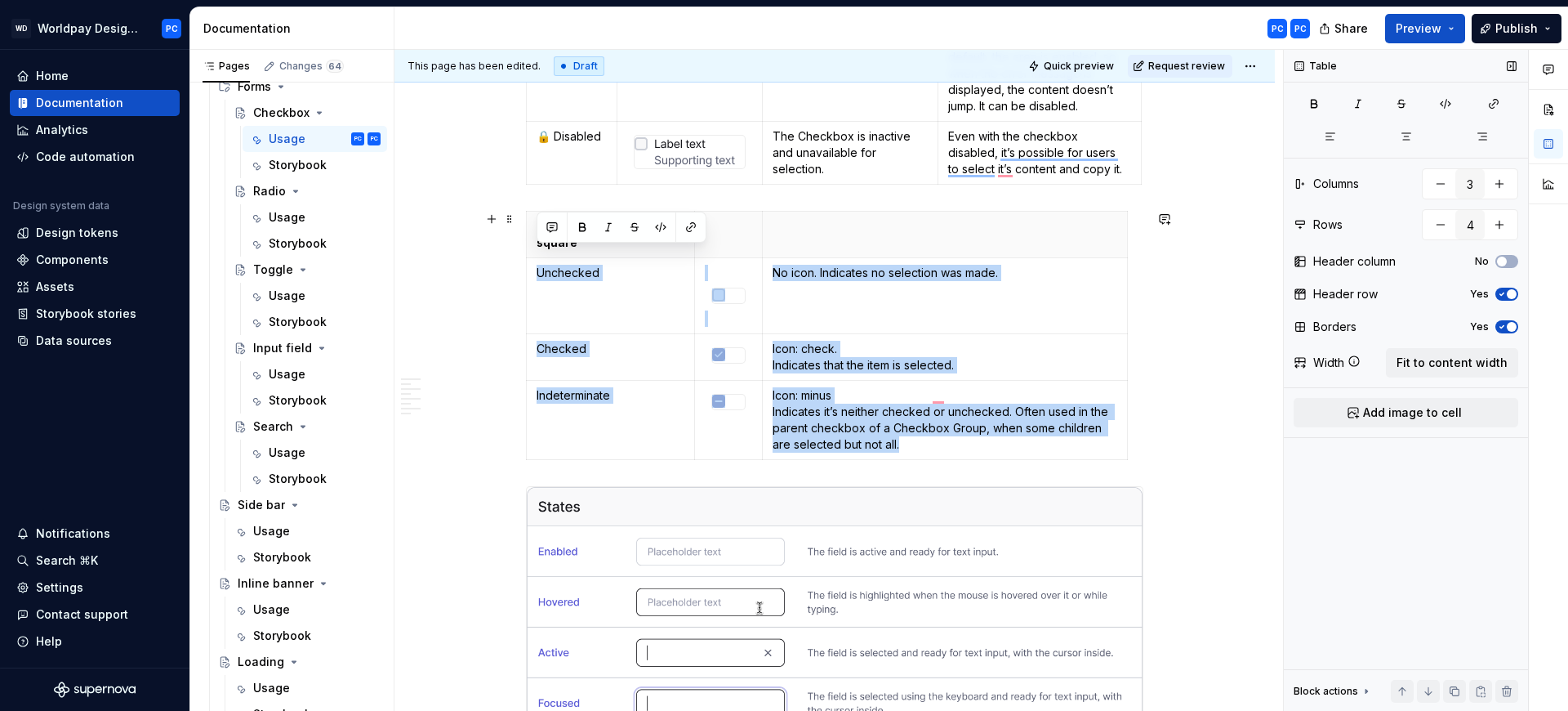
scroll to position [0, 0]
type input "4"
click at [1030, 341] on p "Icon: check. Indicates that the item is selected." at bounding box center [945, 357] width 345 height 33
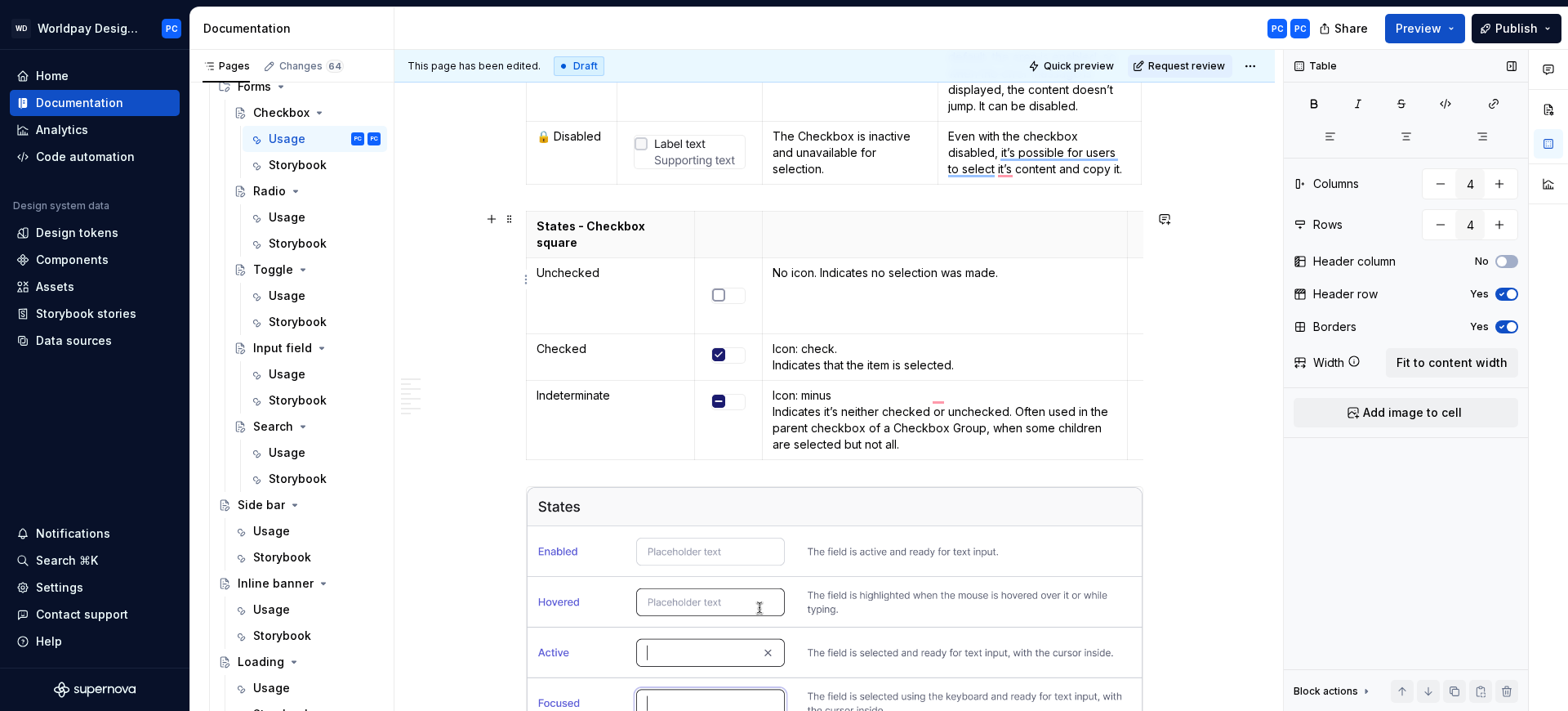
click at [1132, 258] on td "To enrich screen reader interactions, please activate Accessibility in Grammarl…" at bounding box center [1143, 296] width 30 height 76
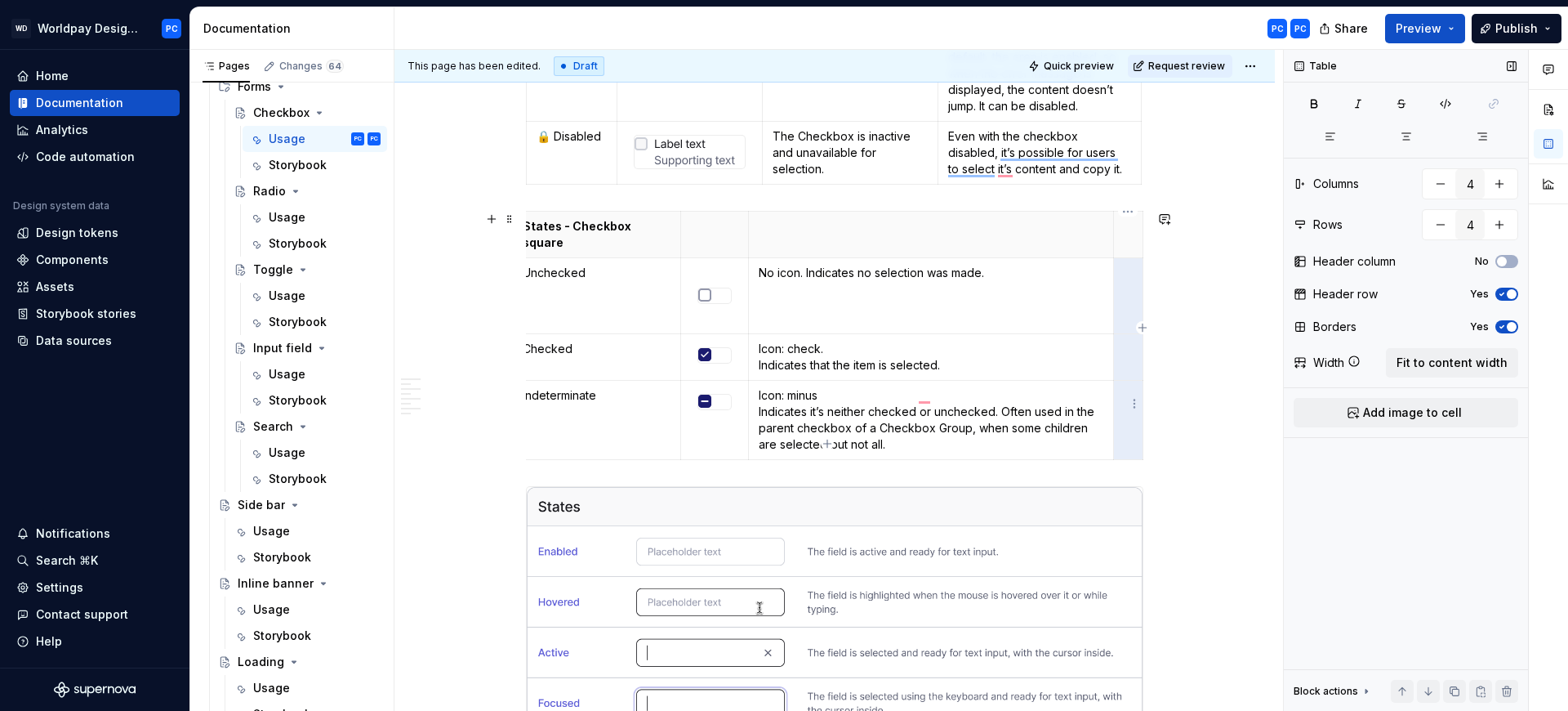
drag, startPoint x: 1137, startPoint y: 261, endPoint x: 1122, endPoint y: 405, distance: 144.8
click at [1118, 407] on tbody "States - Checkbox square Unchecked No icon. Indicates no selection was made. Ch…" at bounding box center [828, 335] width 631 height 248
click at [1074, 267] on td "No icon. Indicates no selection was made." at bounding box center [931, 296] width 365 height 76
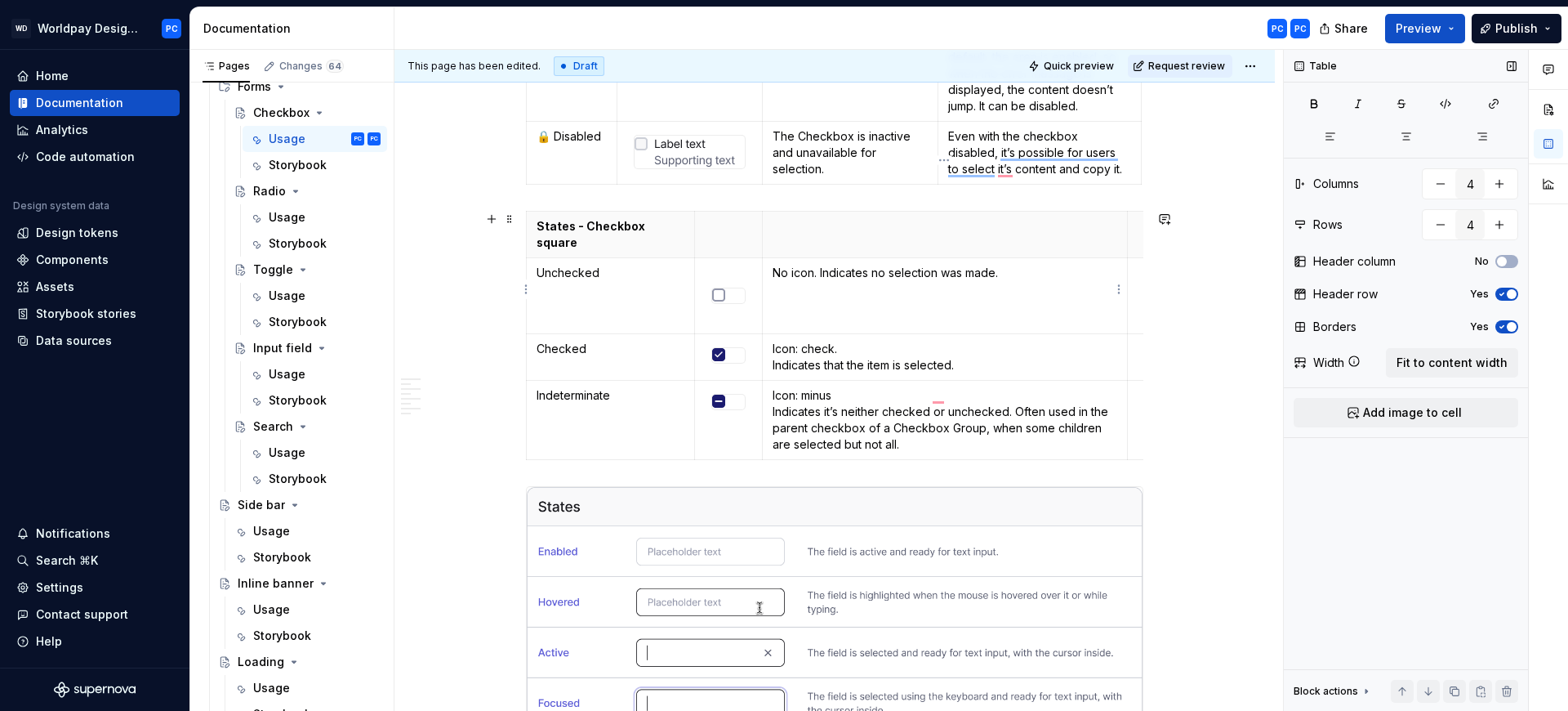
scroll to position [1559, 0]
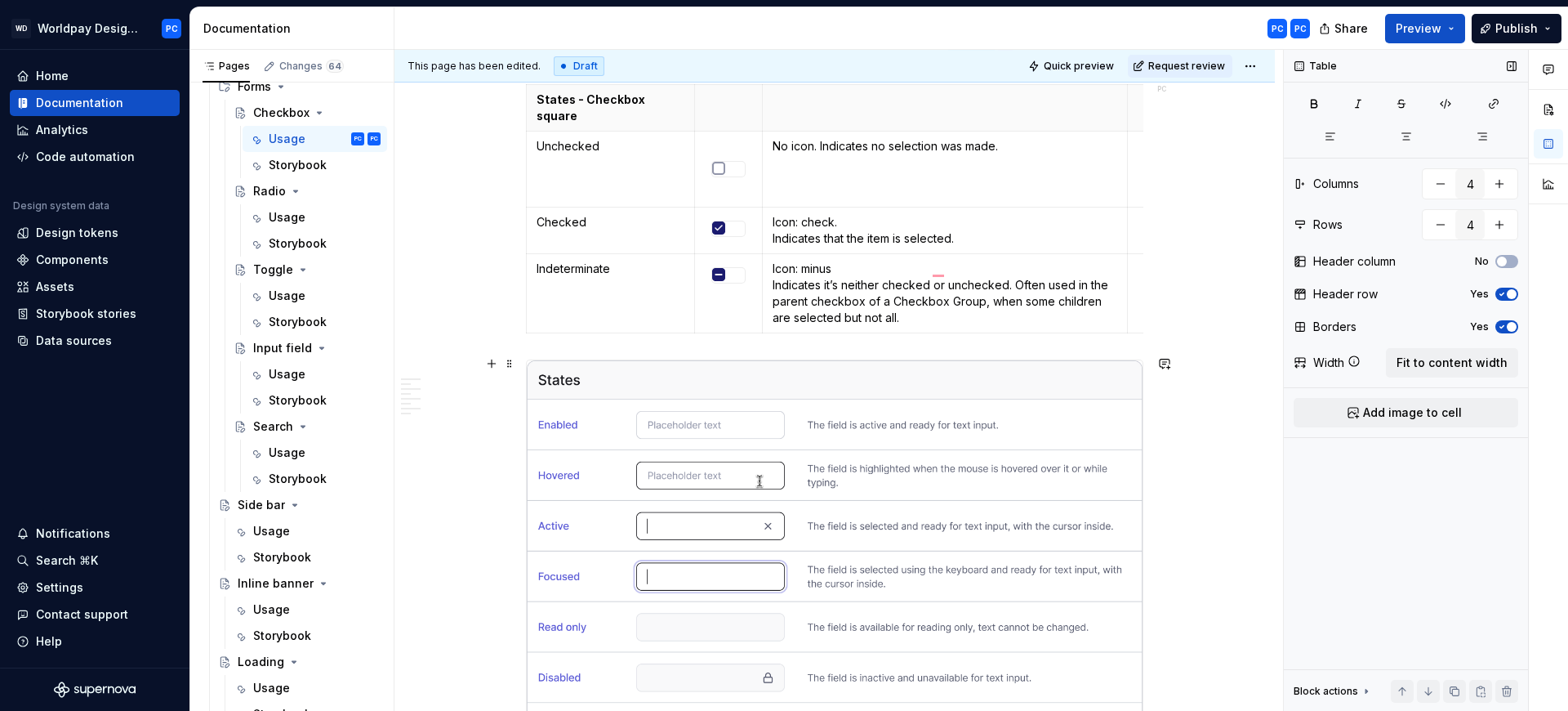
type textarea "*"
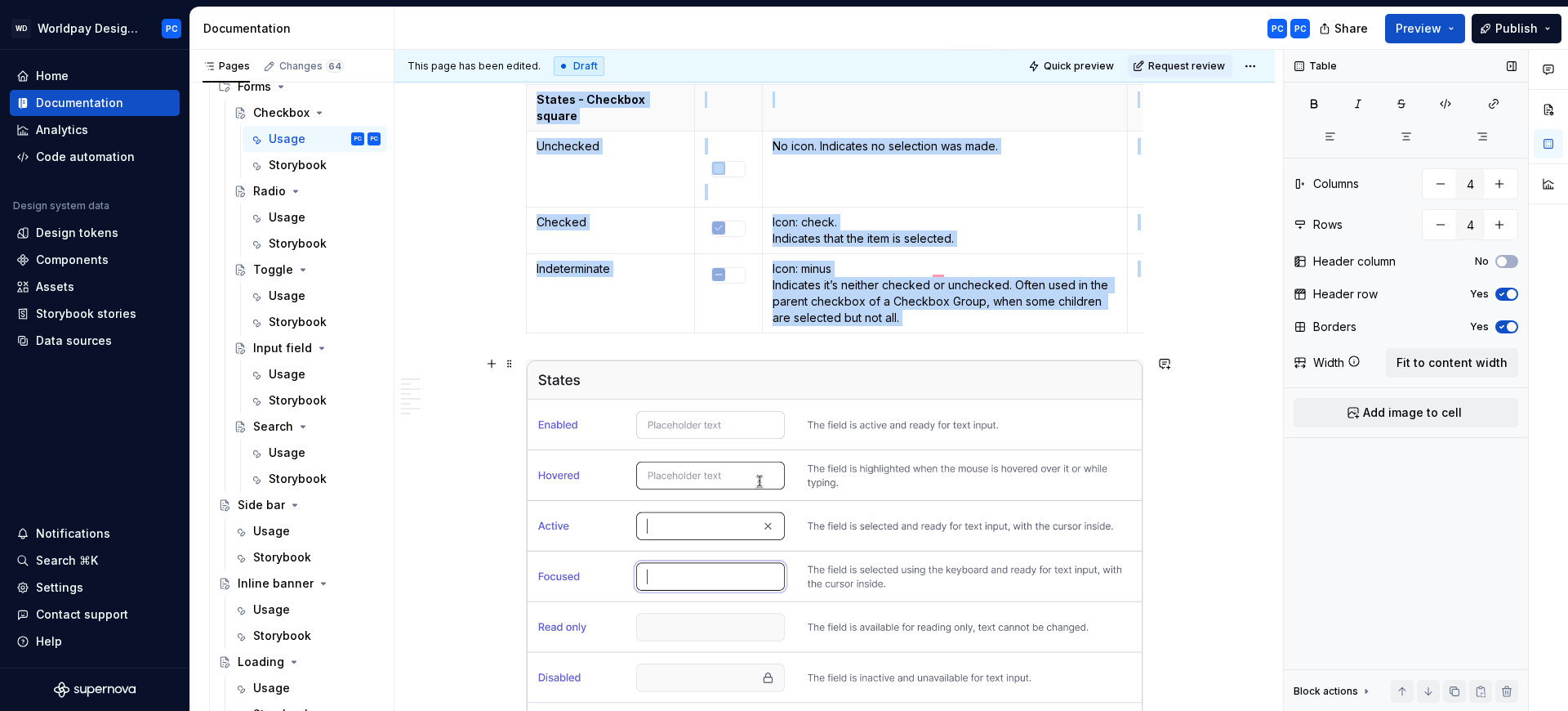
click at [832, 469] on img "To enrich screen reader interactions, please activate Accessibility in Grammarl…" at bounding box center [834, 582] width 616 height 444
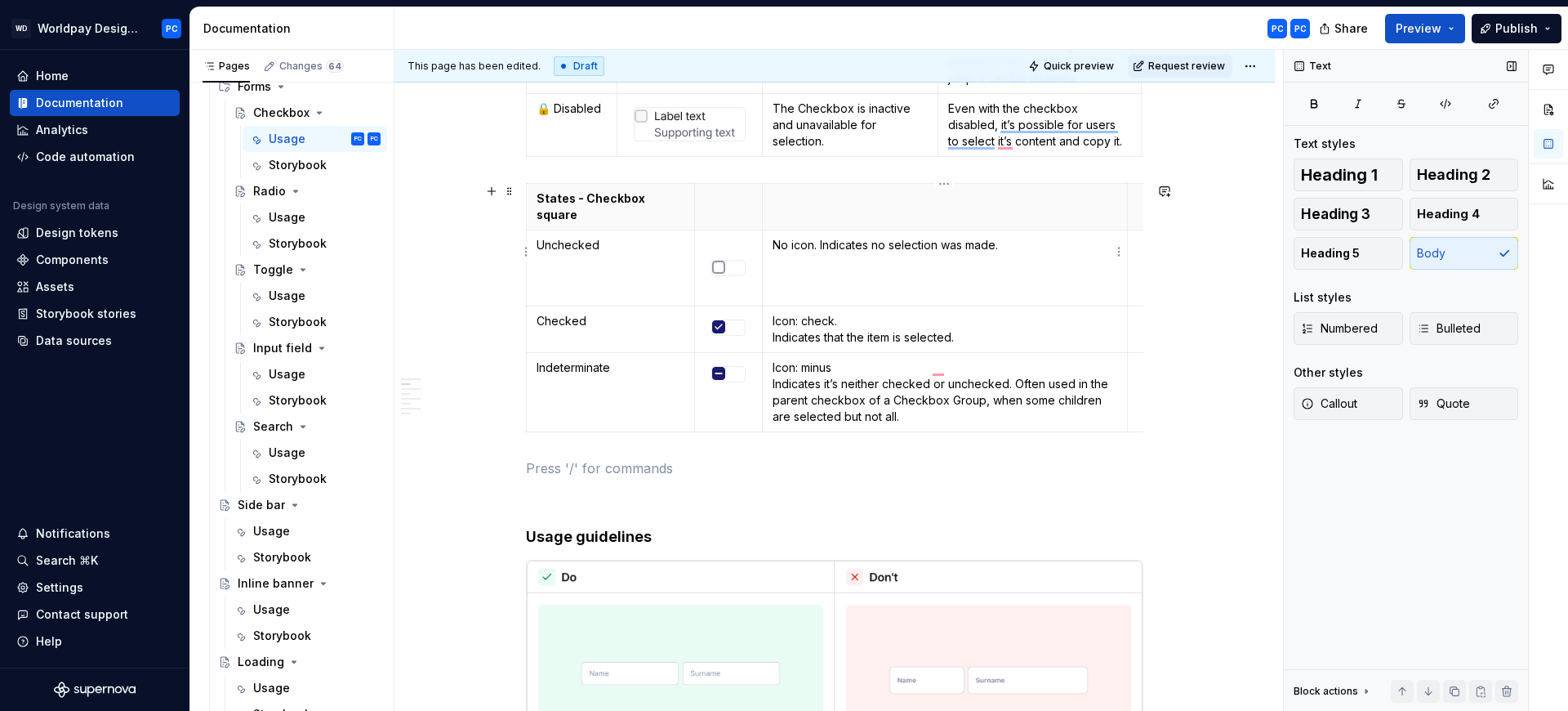
scroll to position [0, 14]
drag, startPoint x: 1141, startPoint y: 196, endPoint x: 1080, endPoint y: 202, distance: 61.3
drag, startPoint x: 1142, startPoint y: 207, endPoint x: 1087, endPoint y: 207, distance: 55.0
click at [1087, 207] on tr "States - Checkbox square" at bounding box center [828, 207] width 631 height 47
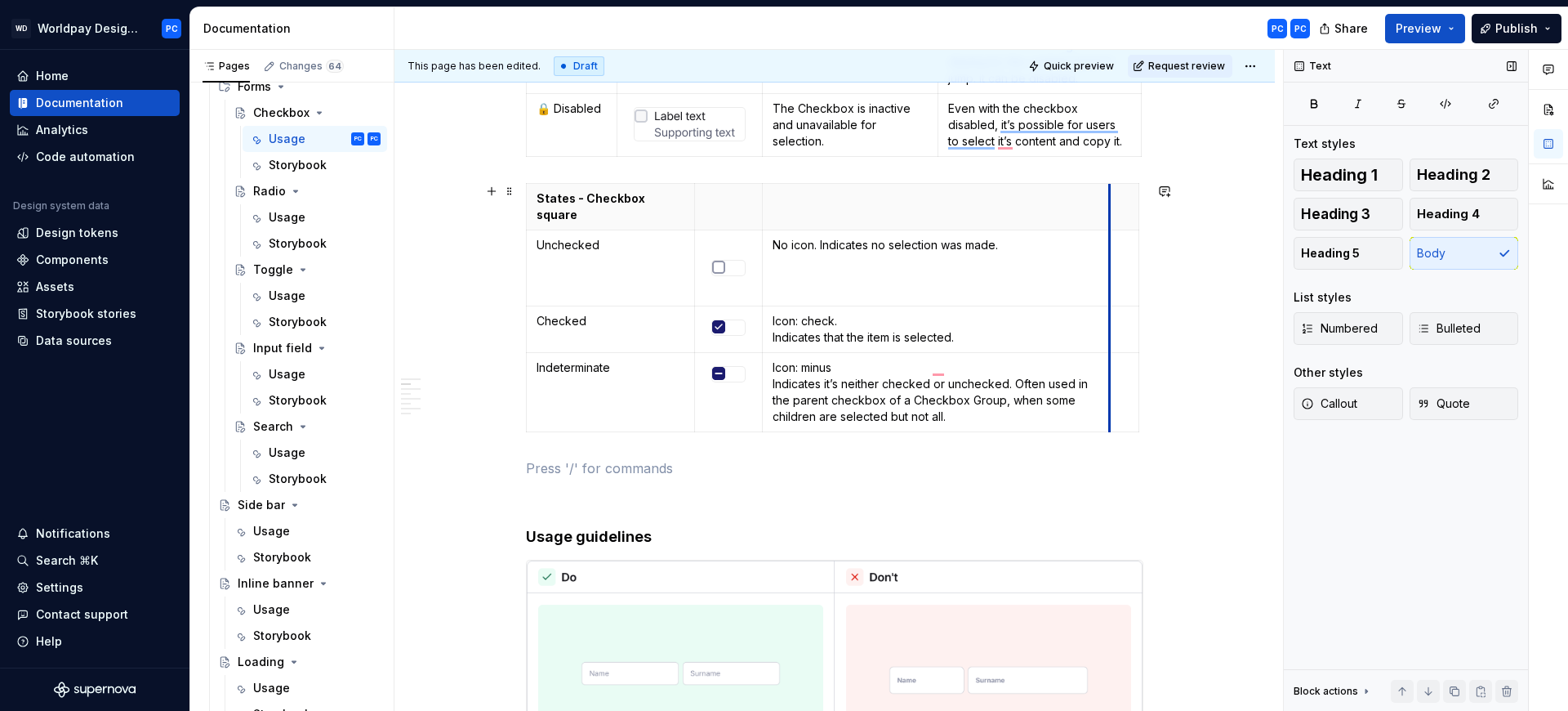
drag, startPoint x: 1113, startPoint y: 202, endPoint x: 1096, endPoint y: 208, distance: 18.0
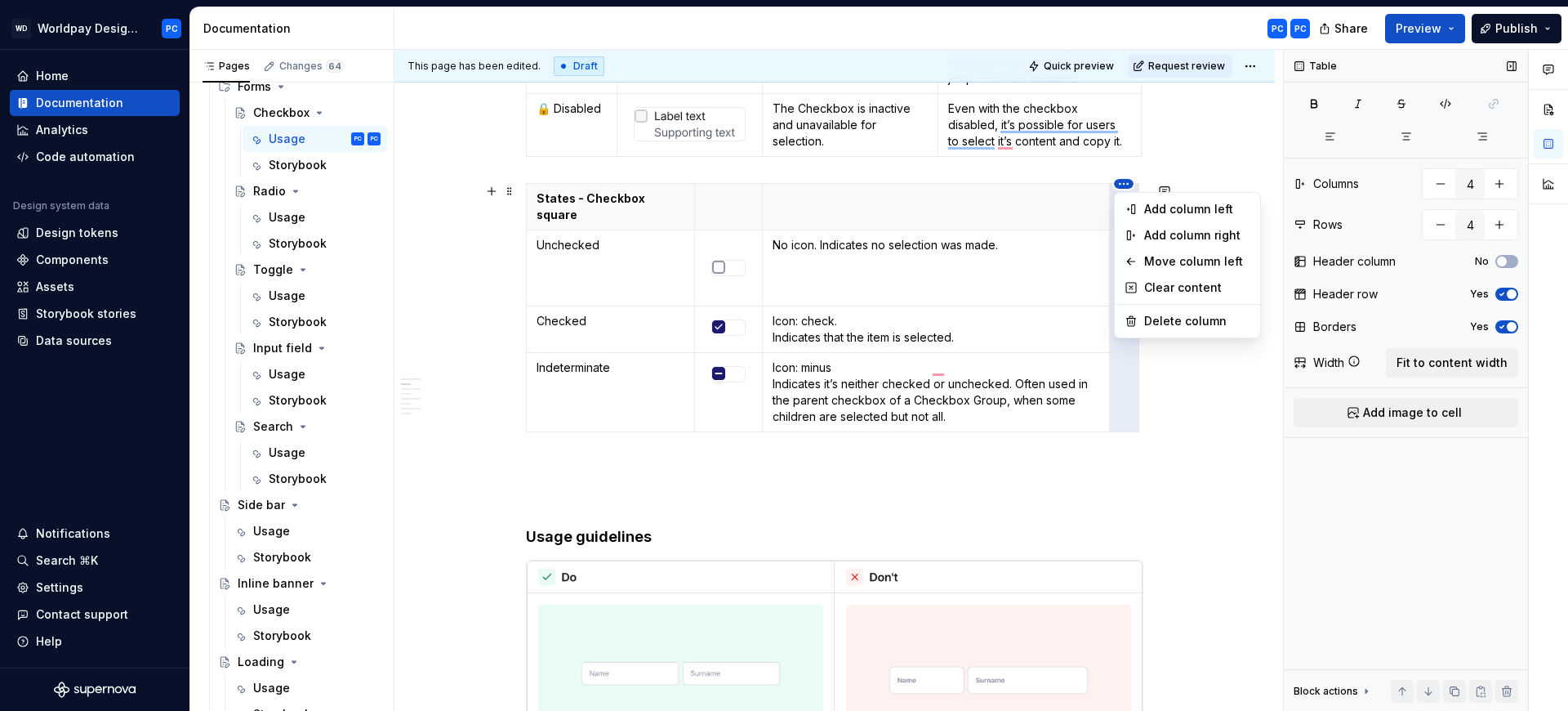
click at [1123, 183] on html "WD Worldpay Design System PC Home Documentation Analytics Code automation Desig…" at bounding box center [784, 355] width 1568 height 711
click at [1167, 321] on div "Delete column" at bounding box center [1197, 321] width 106 height 17
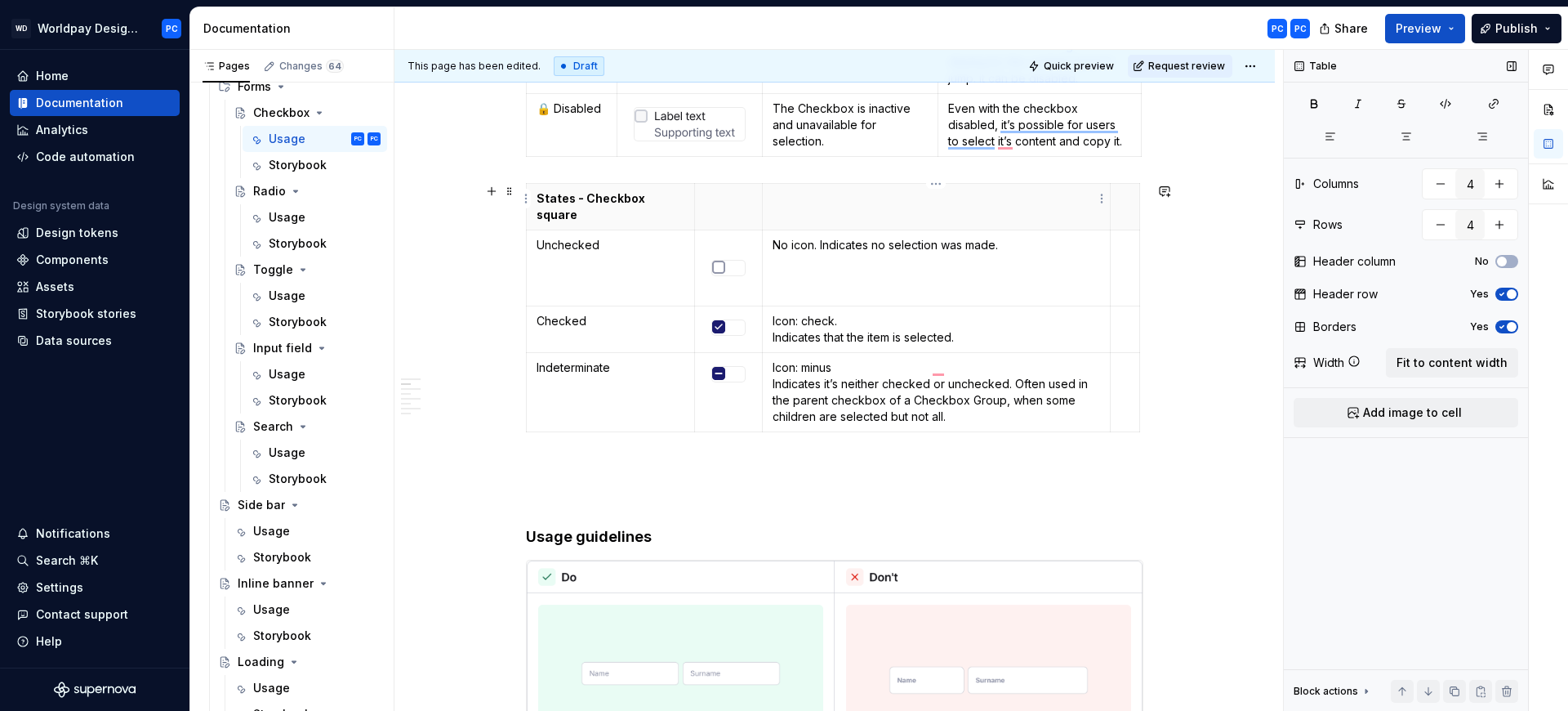
click at [1056, 196] on p "To enrich screen reader interactions, please activate Accessibility in Grammarl…" at bounding box center [936, 198] width 328 height 17
click at [904, 199] on p "To enrich screen reader interactions, please activate Accessibility in Grammarl…" at bounding box center [936, 198] width 328 height 17
click at [1438, 181] on button "button" at bounding box center [1441, 184] width 30 height 30
click at [1442, 180] on button "button" at bounding box center [1441, 184] width 30 height 30
type input "4"
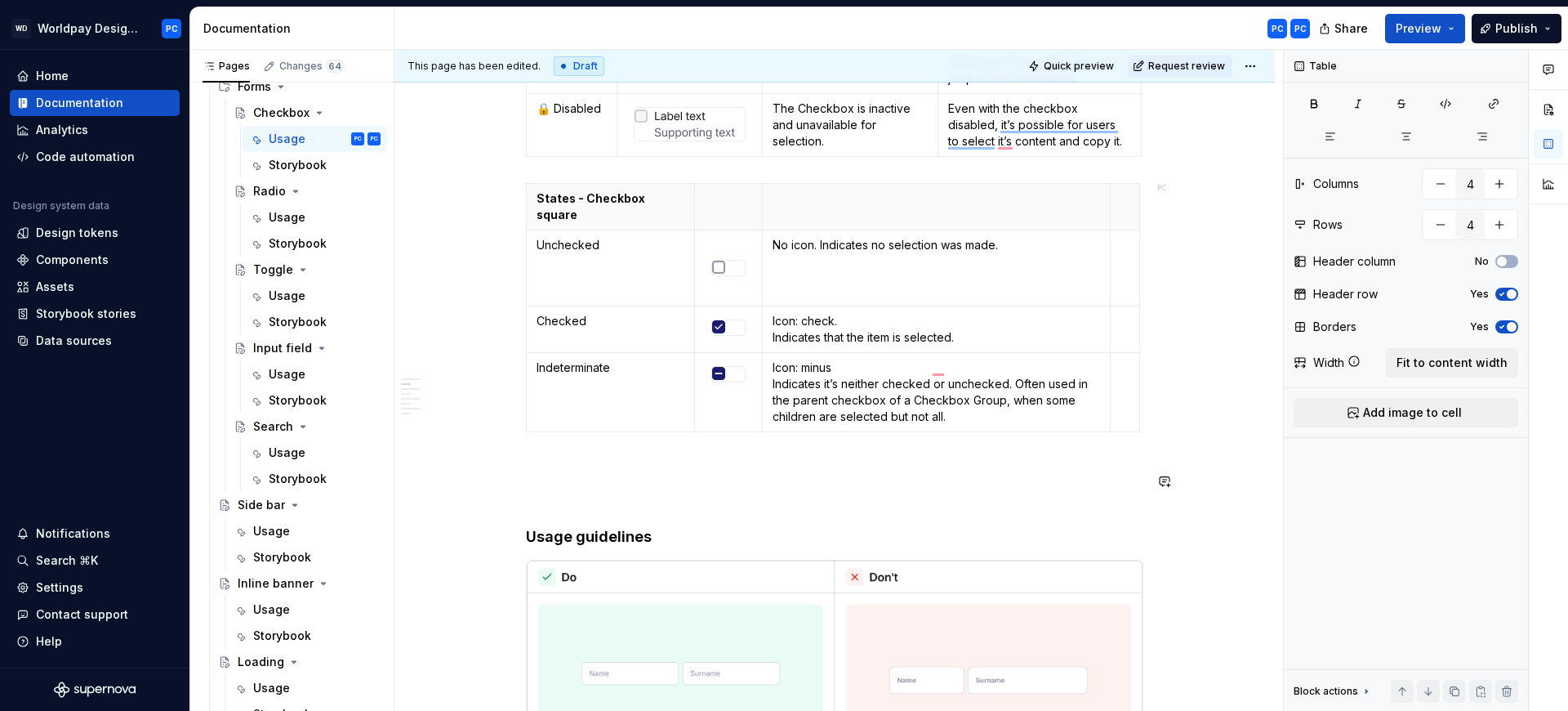
click at [588, 460] on p "To enrich screen reader interactions, please activate Accessibility in Grammarl…" at bounding box center [835, 468] width 618 height 20
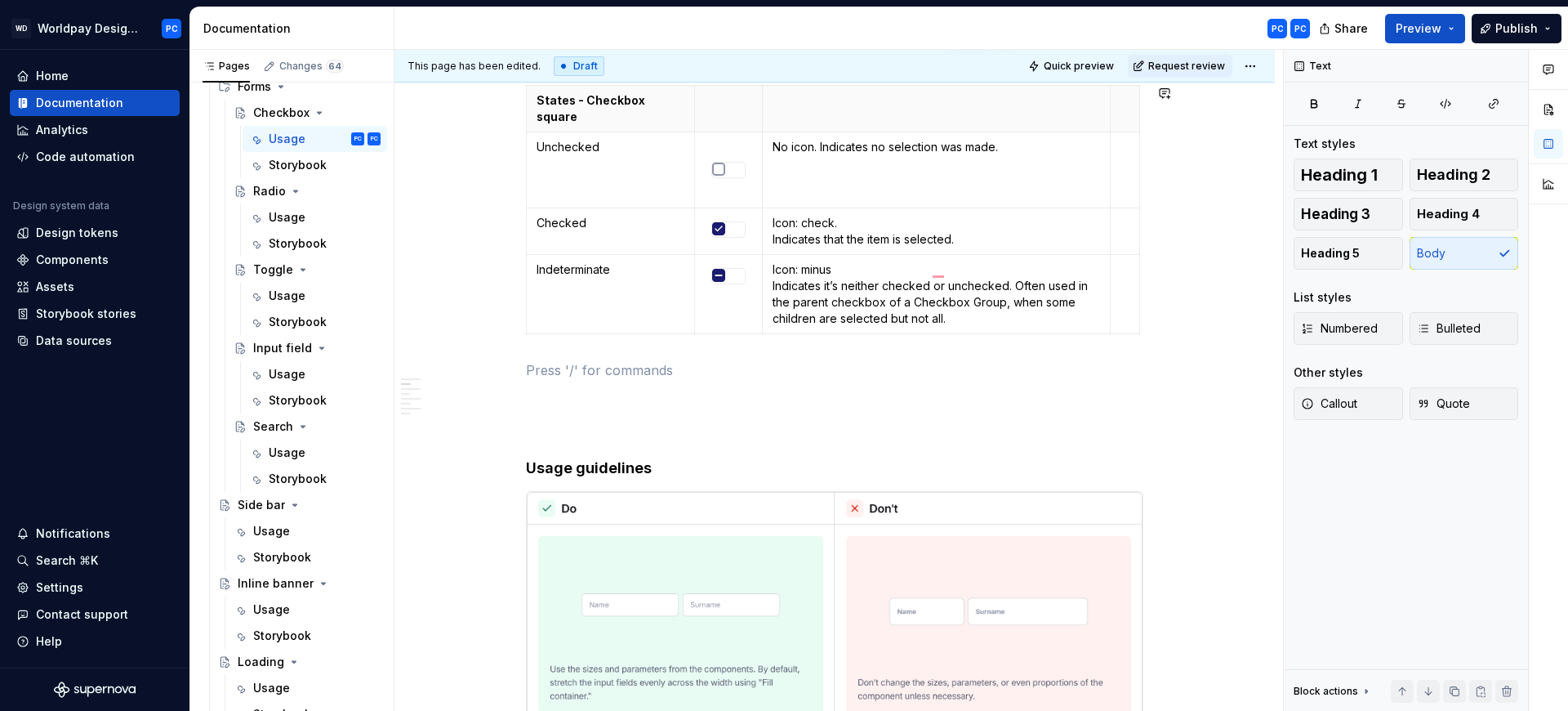
scroll to position [1643, 0]
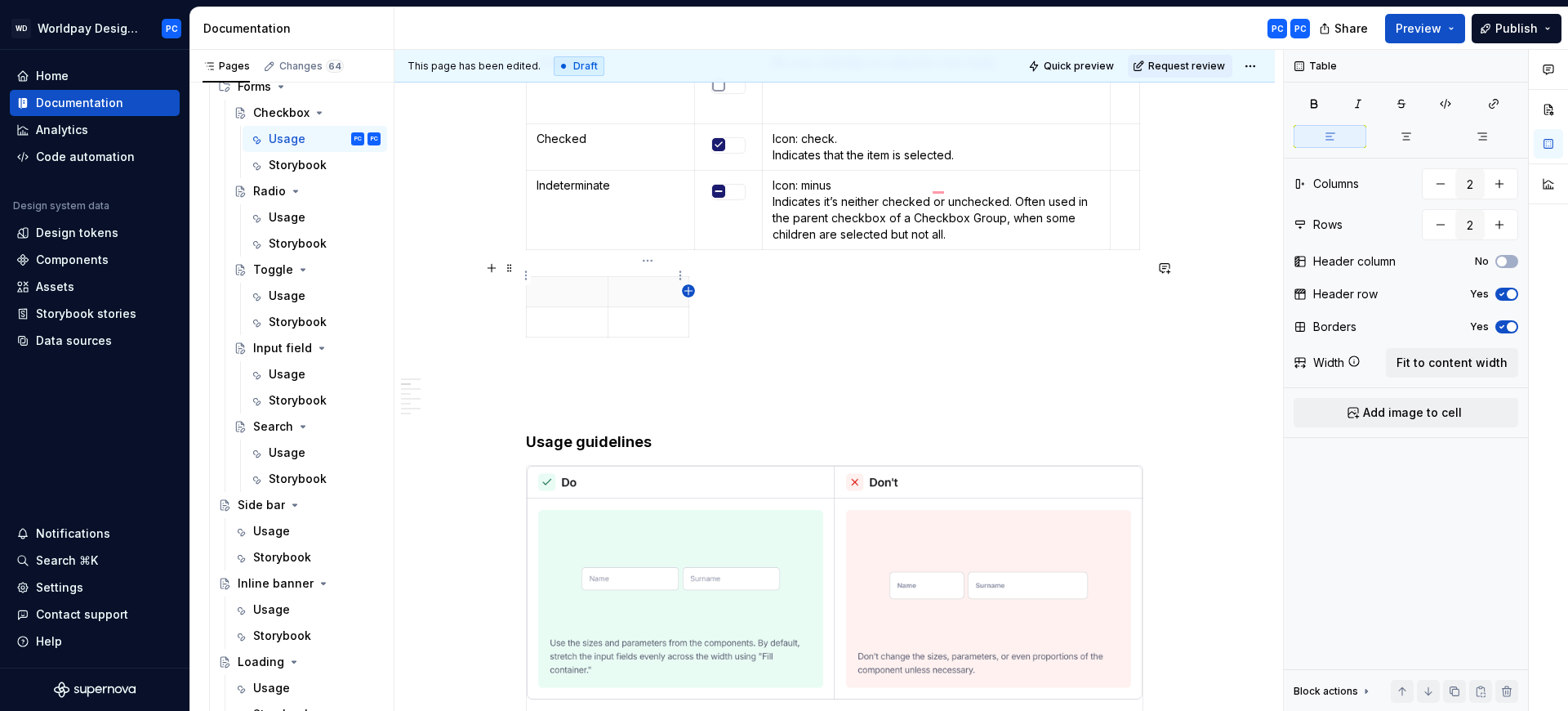
click at [685, 287] on icon "button" at bounding box center [689, 291] width 13 height 13
type input "3"
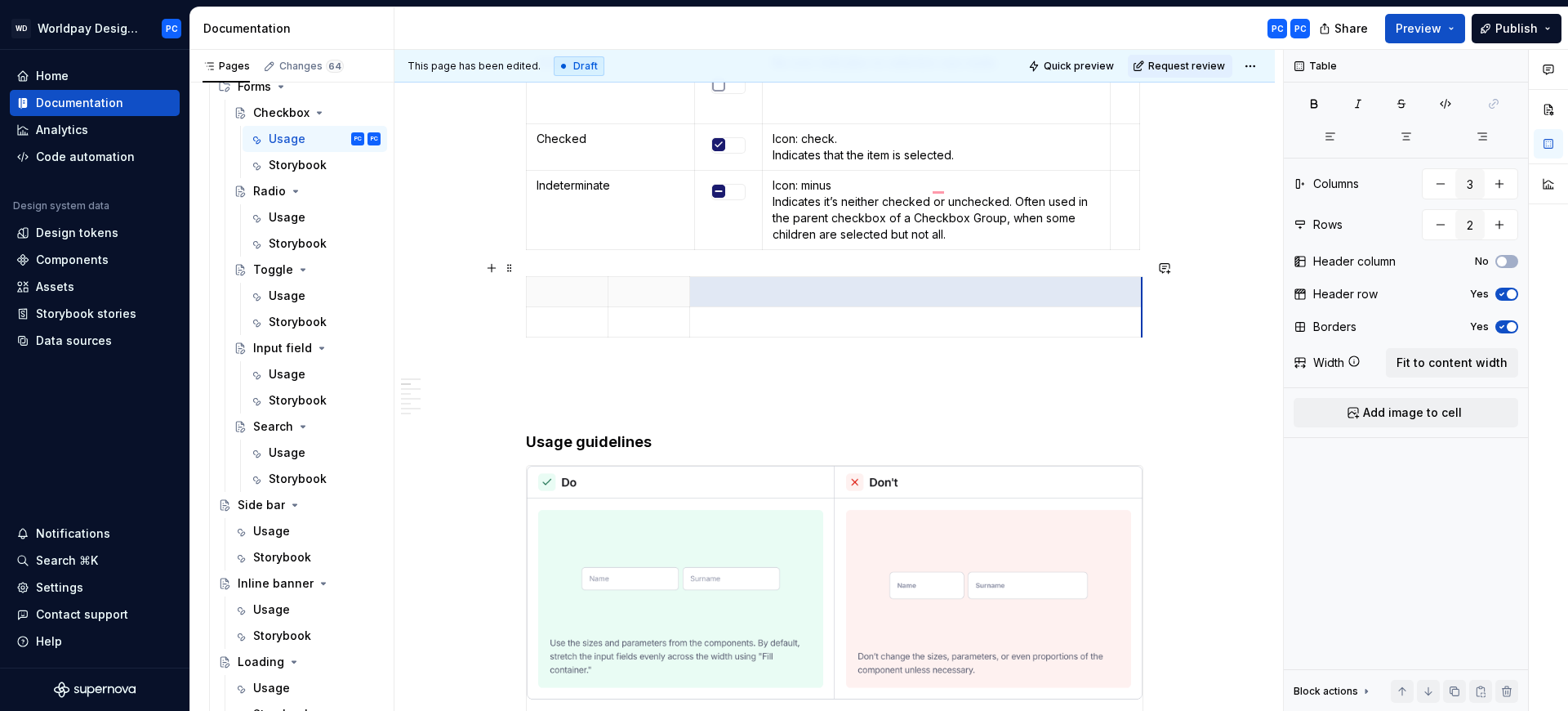
drag, startPoint x: 717, startPoint y: 273, endPoint x: 1140, endPoint y: 294, distance: 423.5
drag, startPoint x: 690, startPoint y: 277, endPoint x: 645, endPoint y: 280, distance: 45.1
click at [645, 280] on th "To enrich screen reader interactions, please activate Accessibility in Grammarl…" at bounding box center [870, 292] width 453 height 30
drag, startPoint x: 1094, startPoint y: 274, endPoint x: 778, endPoint y: 276, distance: 316.0
drag, startPoint x: 643, startPoint y: 271, endPoint x: 752, endPoint y: 270, distance: 109.0
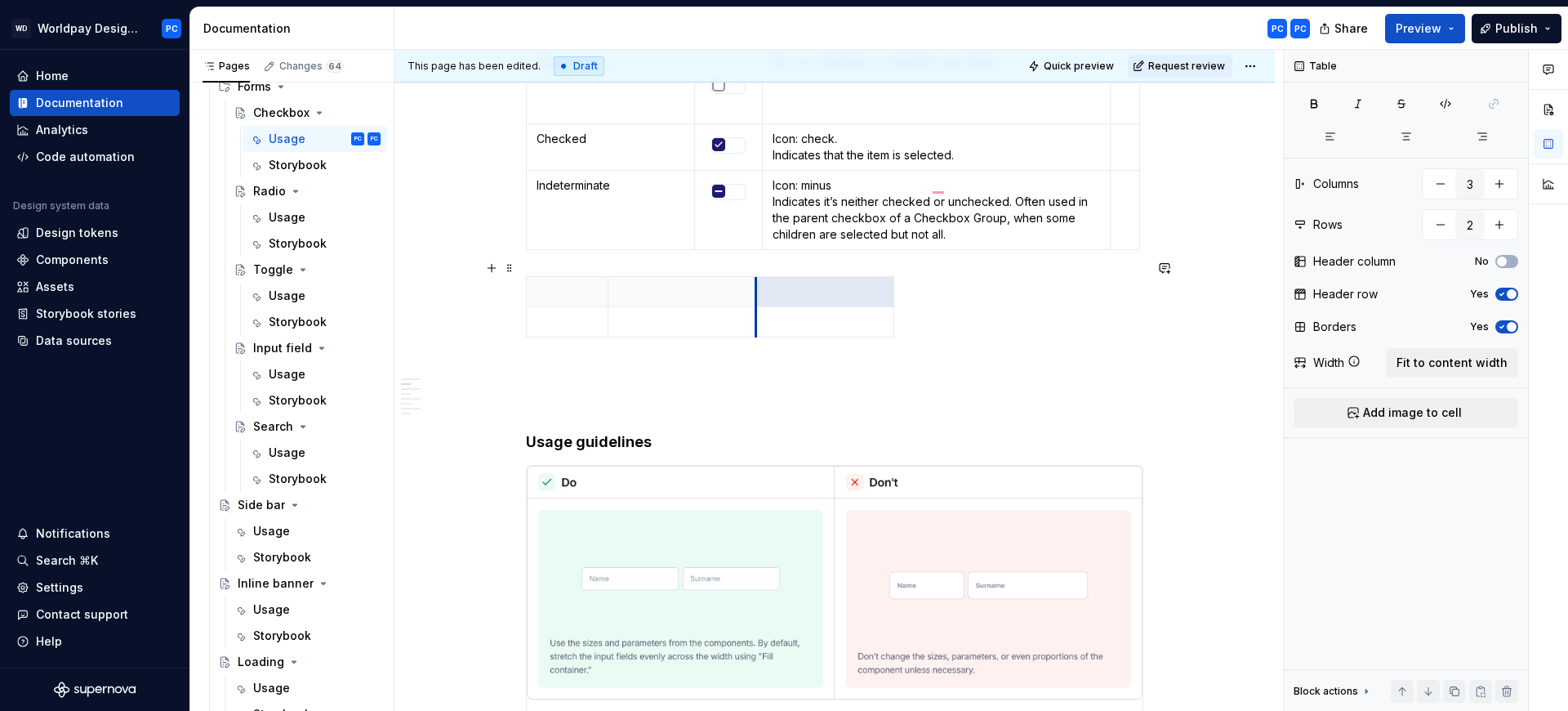
click at [757, 277] on th "To enrich screen reader interactions, please activate Accessibility in Grammarl…" at bounding box center [825, 292] width 138 height 30
drag, startPoint x: 607, startPoint y: 276, endPoint x: 694, endPoint y: 275, distance: 87.0
click at [694, 277] on th "To enrich screen reader interactions, please activate Accessibility in Grammarl…" at bounding box center [767, 292] width 145 height 30
click at [621, 283] on p "To enrich screen reader interactions, please activate Accessibility in Grammarl…" at bounding box center [611, 292] width 149 height 17
click at [870, 283] on p "To enrich screen reader interactions, please activate Accessibility in Grammarl…" at bounding box center [909, 292] width 117 height 17
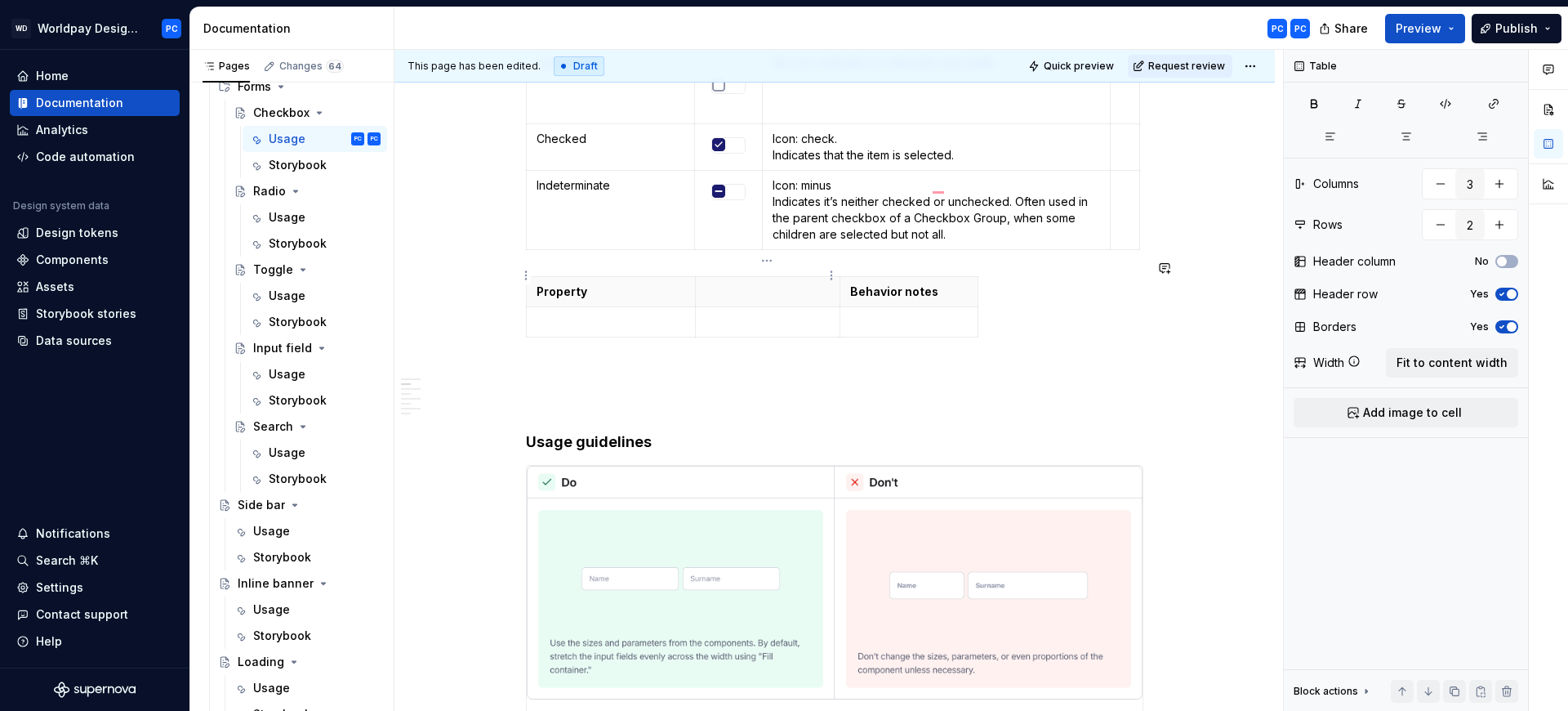
type textarea "*"
click at [625, 314] on p "To enrich screen reader interactions, please activate Accessibility in Grammarl…" at bounding box center [611, 322] width 149 height 17
click at [537, 314] on p "To enrich screen reader interactions, please activate Accessibility in Grammarl…" at bounding box center [611, 322] width 149 height 17
click at [754, 321] on icon "button" at bounding box center [752, 321] width 7 height 7
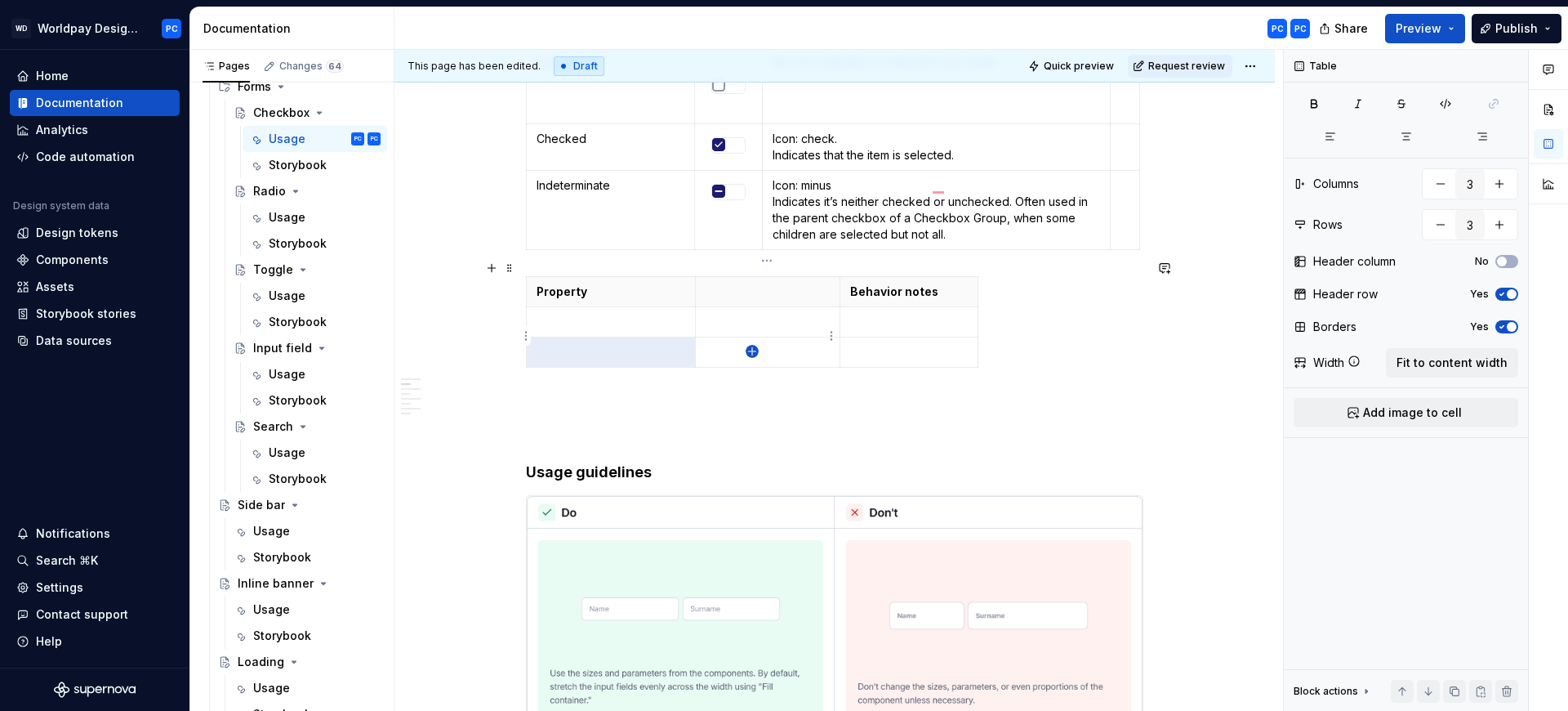
click at [749, 353] on icon "button" at bounding box center [752, 351] width 13 height 13
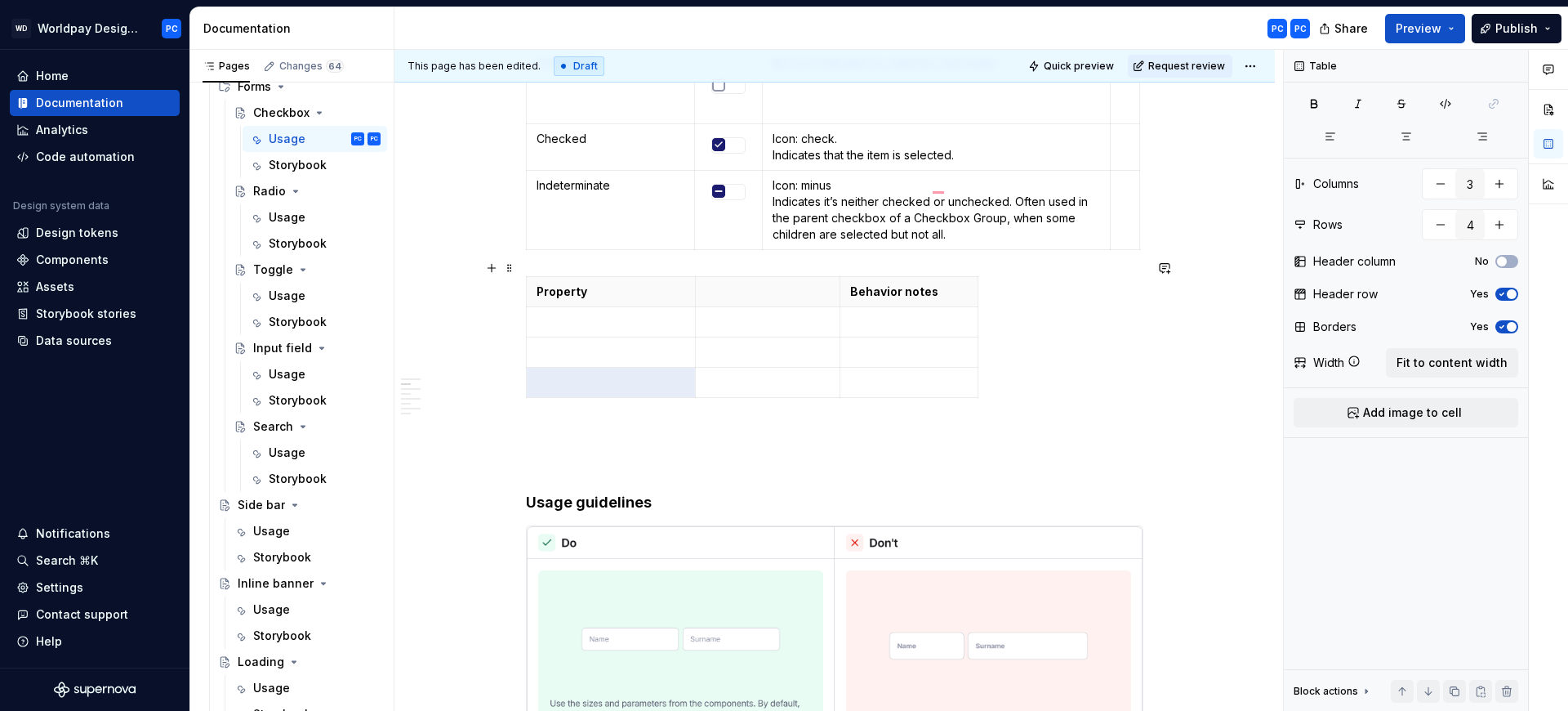
click at [754, 383] on div "Property Behavior notes" at bounding box center [835, 340] width 618 height 129
click at [753, 379] on icon "button" at bounding box center [752, 381] width 13 height 13
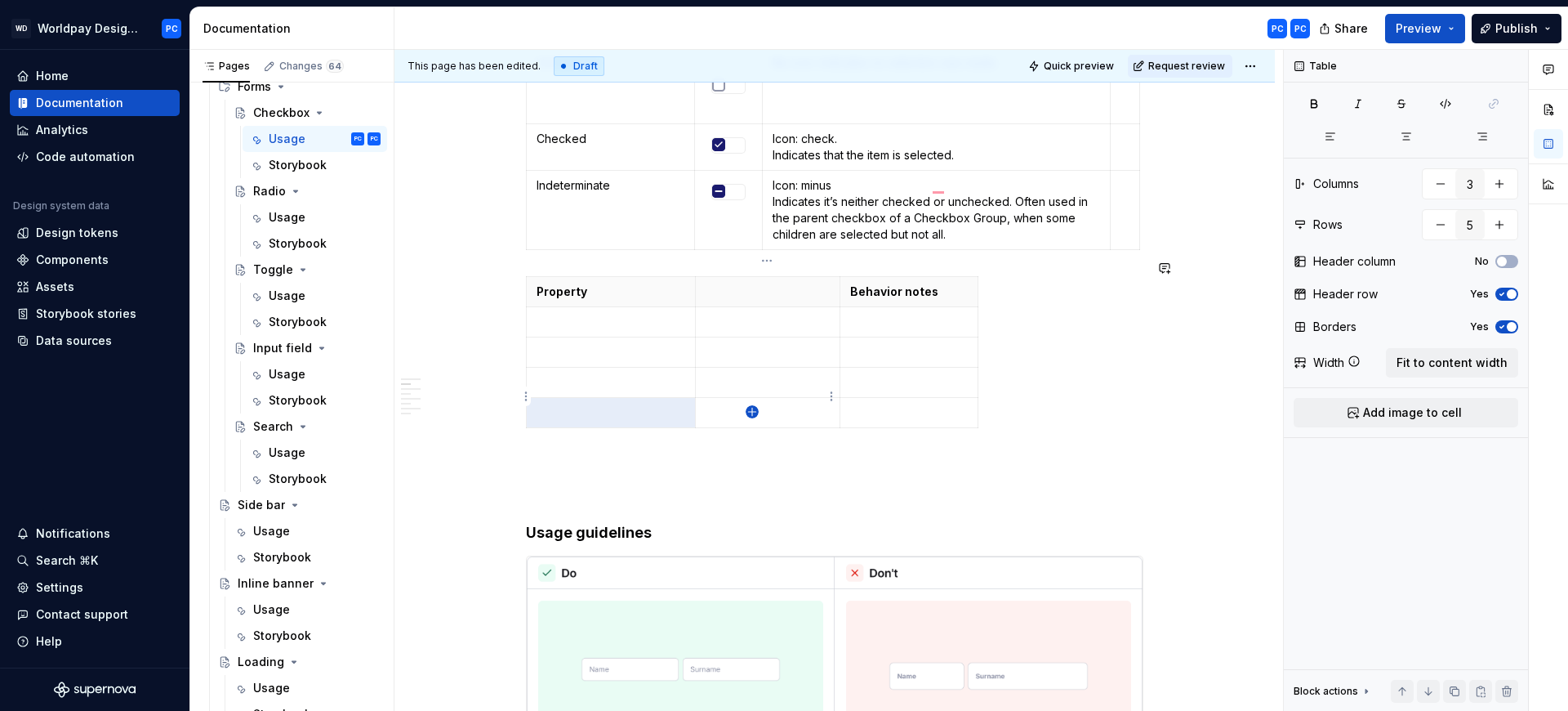
click at [751, 405] on icon "button" at bounding box center [752, 412] width 13 height 13
type input "6"
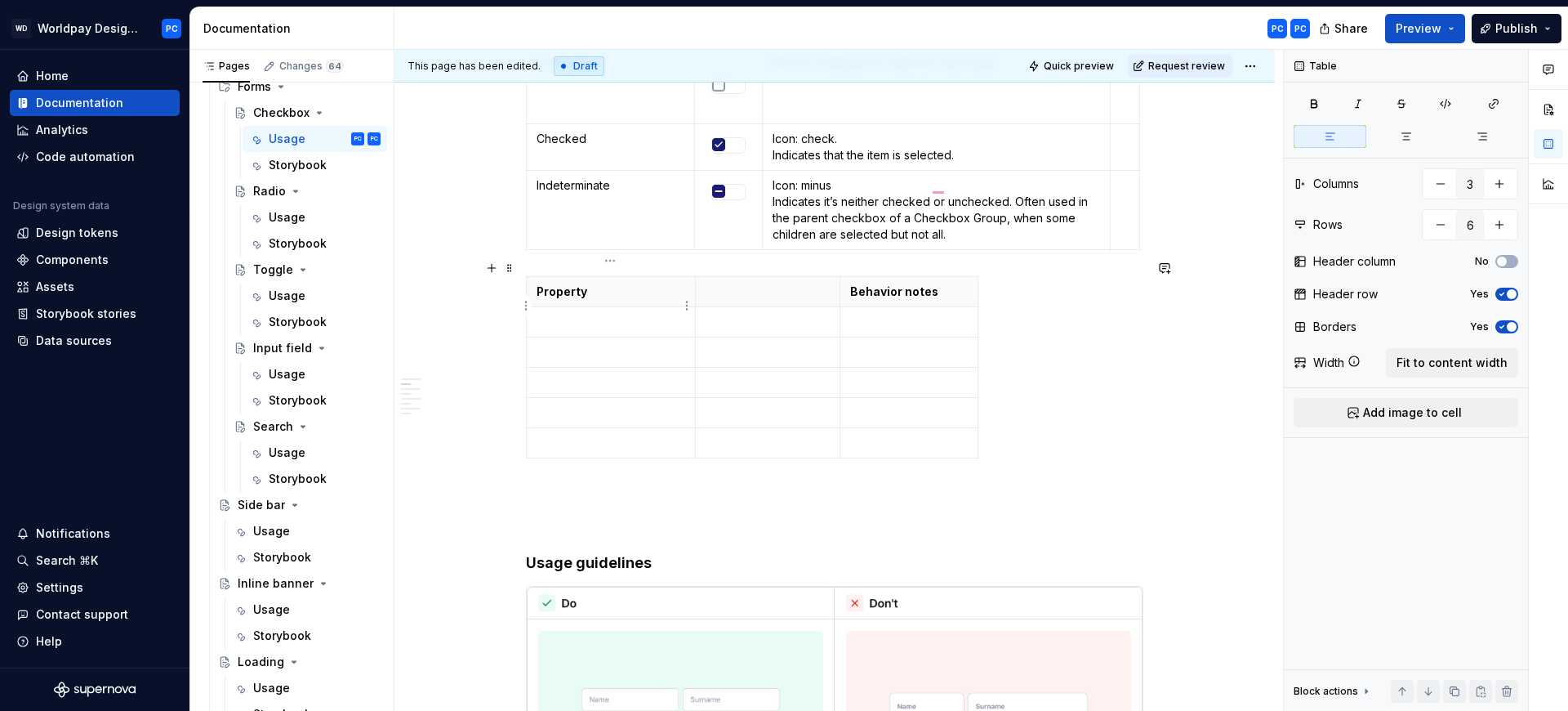
click at [625, 314] on p "To enrich screen reader interactions, please activate Accessibility in Grammarl…" at bounding box center [611, 322] width 149 height 17
click at [593, 344] on p "To enrich screen reader interactions, please activate Accessibility in Grammarl…" at bounding box center [611, 352] width 149 height 17
drag, startPoint x: 621, startPoint y: 372, endPoint x: 630, endPoint y: 359, distance: 15.8
click at [623, 374] on p "To enrich screen reader interactions, please activate Accessibility in Grammarl…" at bounding box center [611, 382] width 149 height 17
click at [566, 404] on p "To enrich screen reader interactions, please activate Accessibility in Grammarl…" at bounding box center [611, 413] width 149 height 17
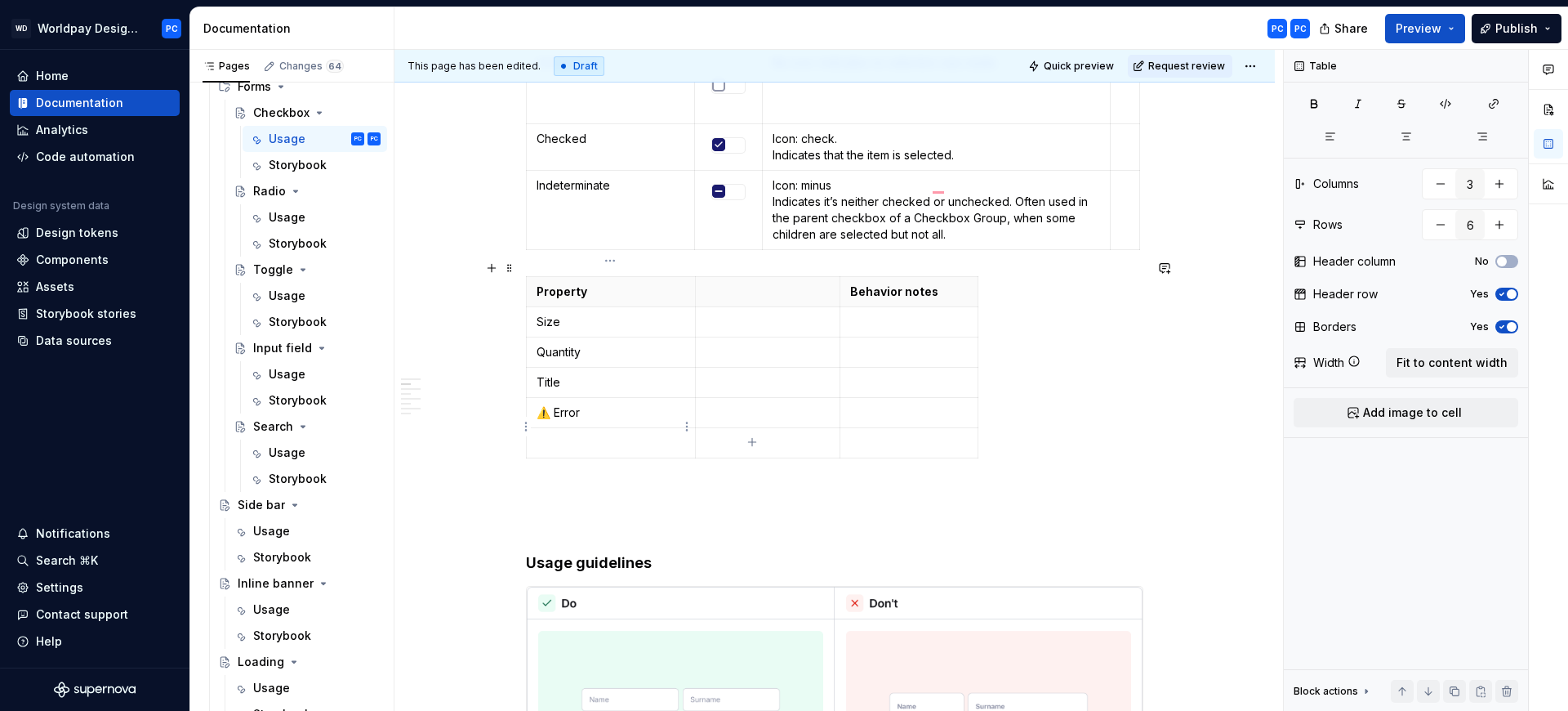
click at [579, 434] on p "To enrich screen reader interactions, please activate Accessibility in Grammarl…" at bounding box center [611, 443] width 149 height 17
drag, startPoint x: 695, startPoint y: 270, endPoint x: 634, endPoint y: 290, distance: 64.2
click at [634, 290] on tbody "Property Behavior notes Size Quantity Title ⚠️ Error Checkbox tree" at bounding box center [722, 367] width 391 height 182
click at [687, 314] on p "To enrich screen reader interactions, please activate Accessibility in Grammarl…" at bounding box center [708, 322] width 125 height 17
click at [1419, 414] on span "Add image to cell" at bounding box center [1412, 413] width 99 height 17
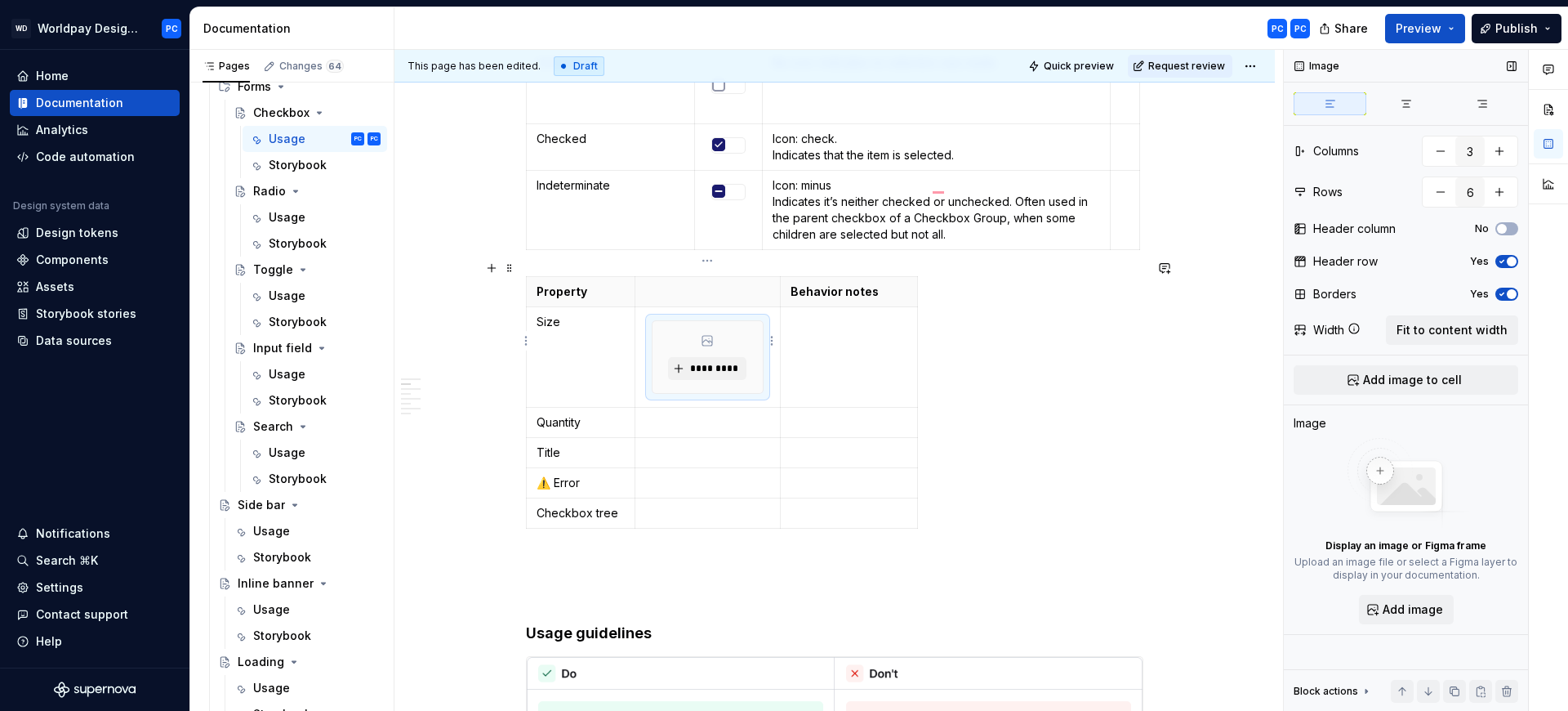
click at [662, 342] on div "*********" at bounding box center [707, 357] width 110 height 72
click at [695, 362] on span "*********" at bounding box center [713, 368] width 49 height 13
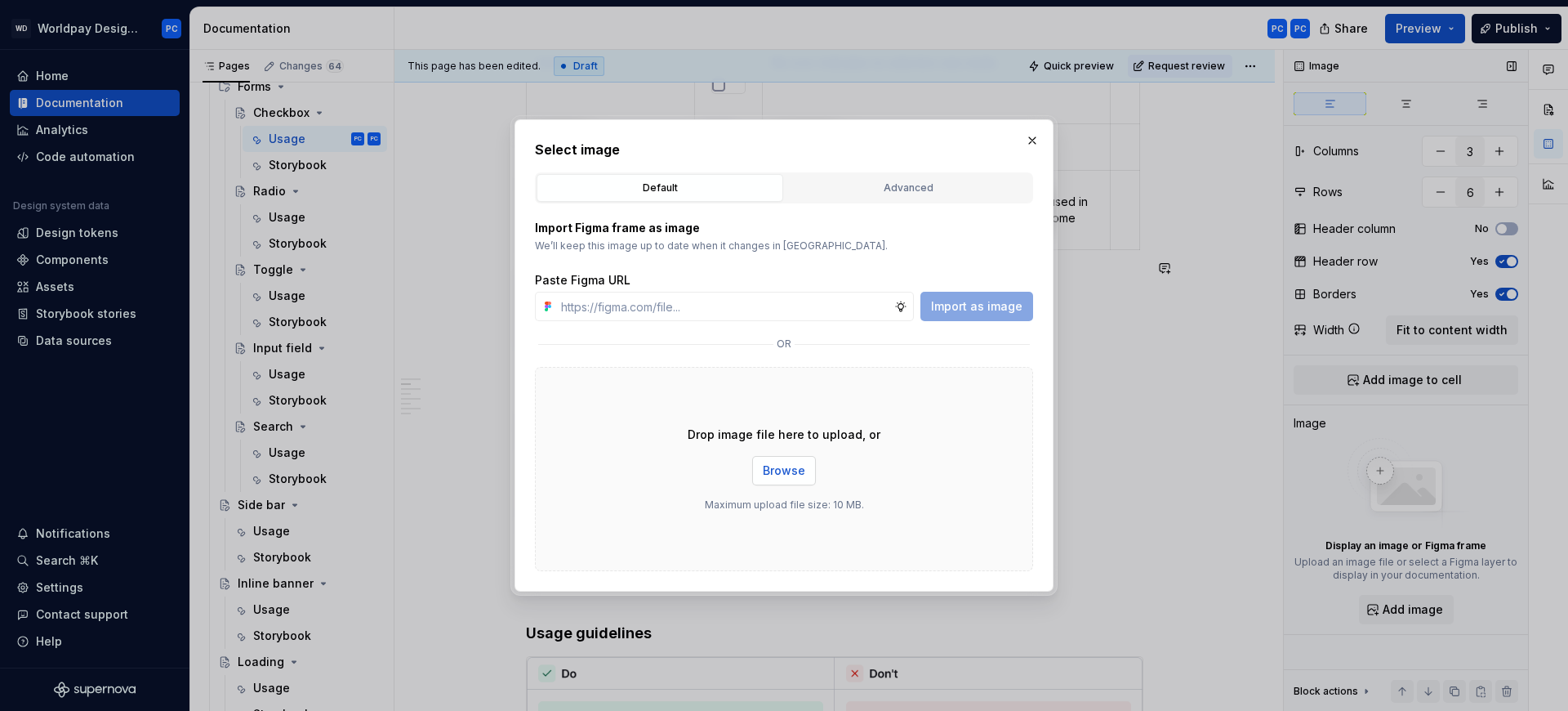
click at [767, 468] on span "Browse" at bounding box center [784, 471] width 43 height 17
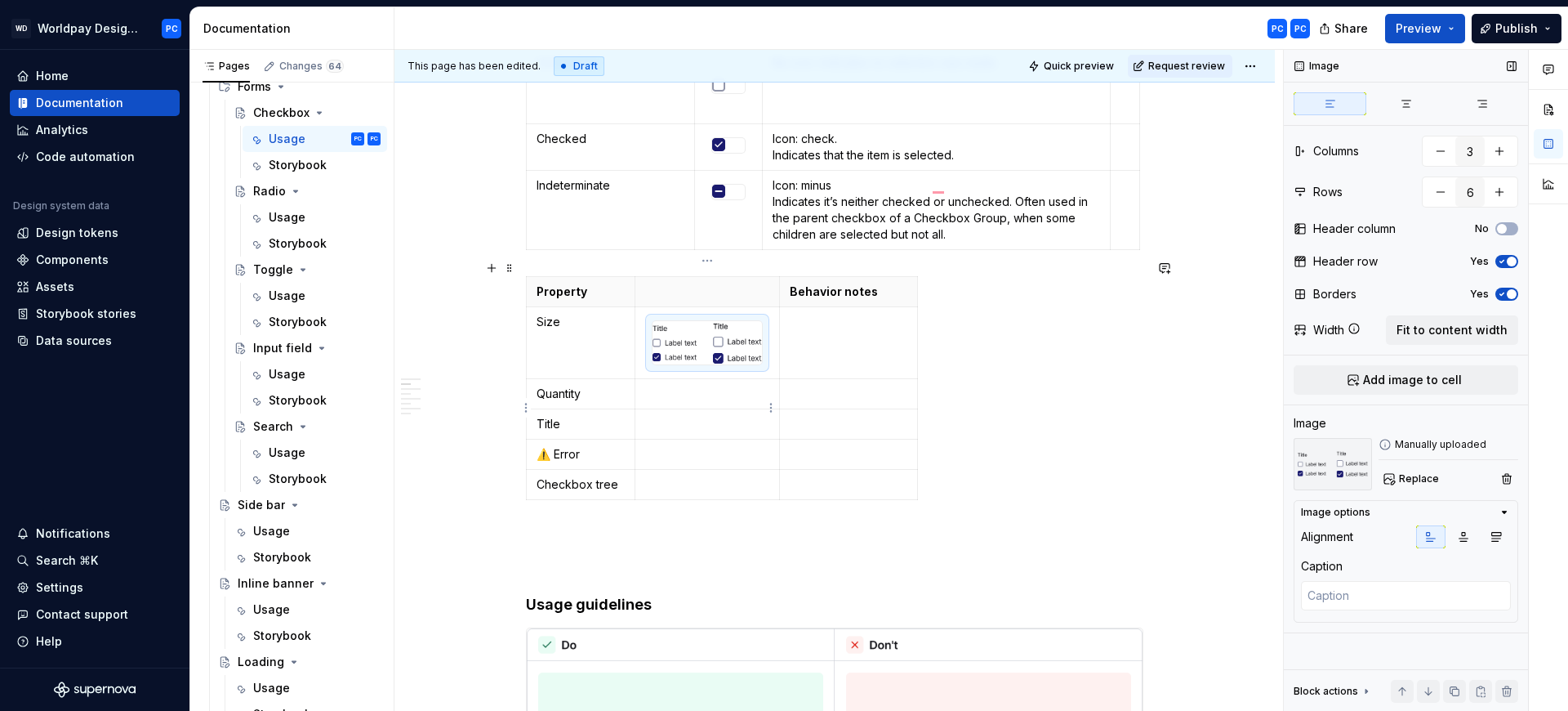
click at [674, 416] on p "To enrich screen reader interactions, please activate Accessibility in Grammarl…" at bounding box center [708, 424] width 125 height 17
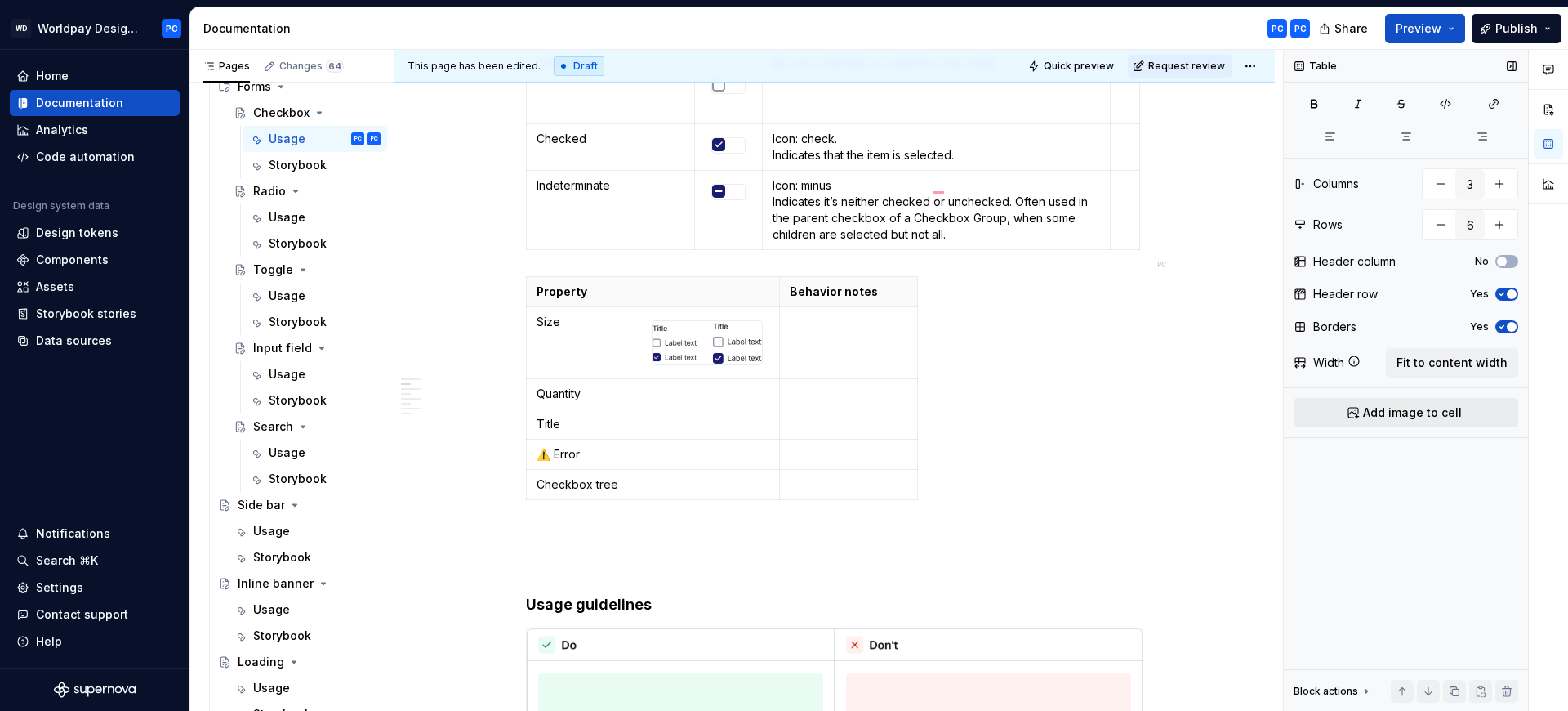
click at [1439, 407] on span "Add image to cell" at bounding box center [1412, 413] width 99 height 17
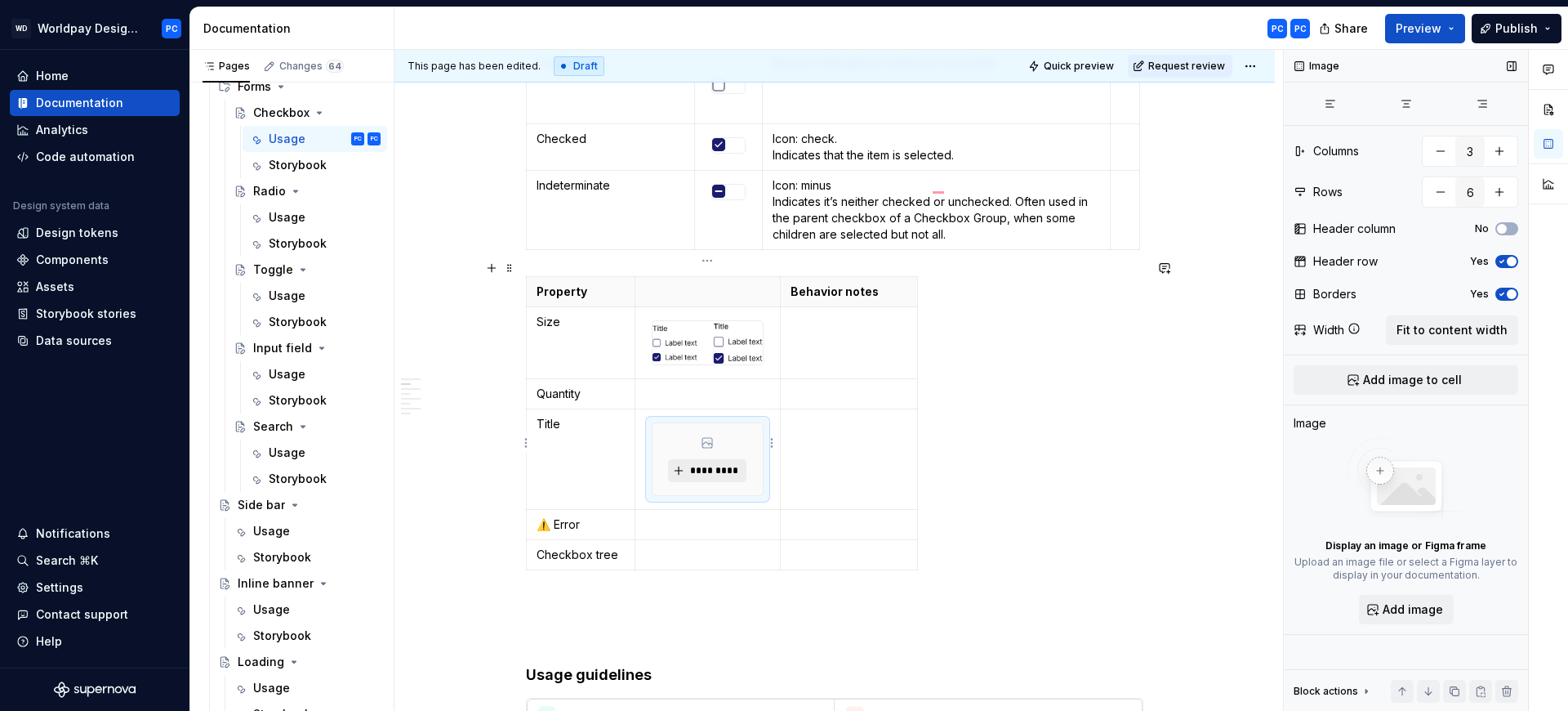
click at [699, 464] on span "*********" at bounding box center [713, 471] width 49 height 13
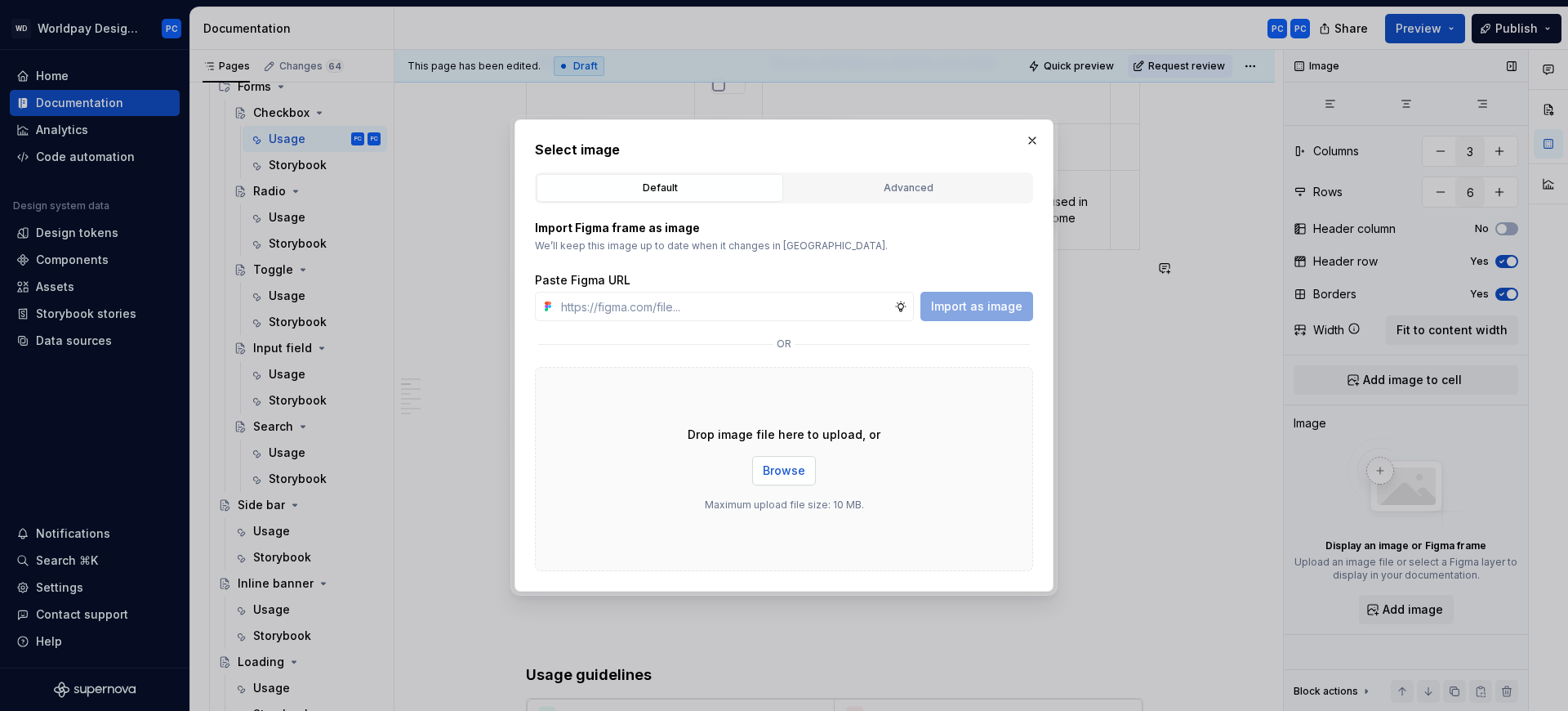
click at [810, 466] on button "Browse" at bounding box center [784, 471] width 63 height 30
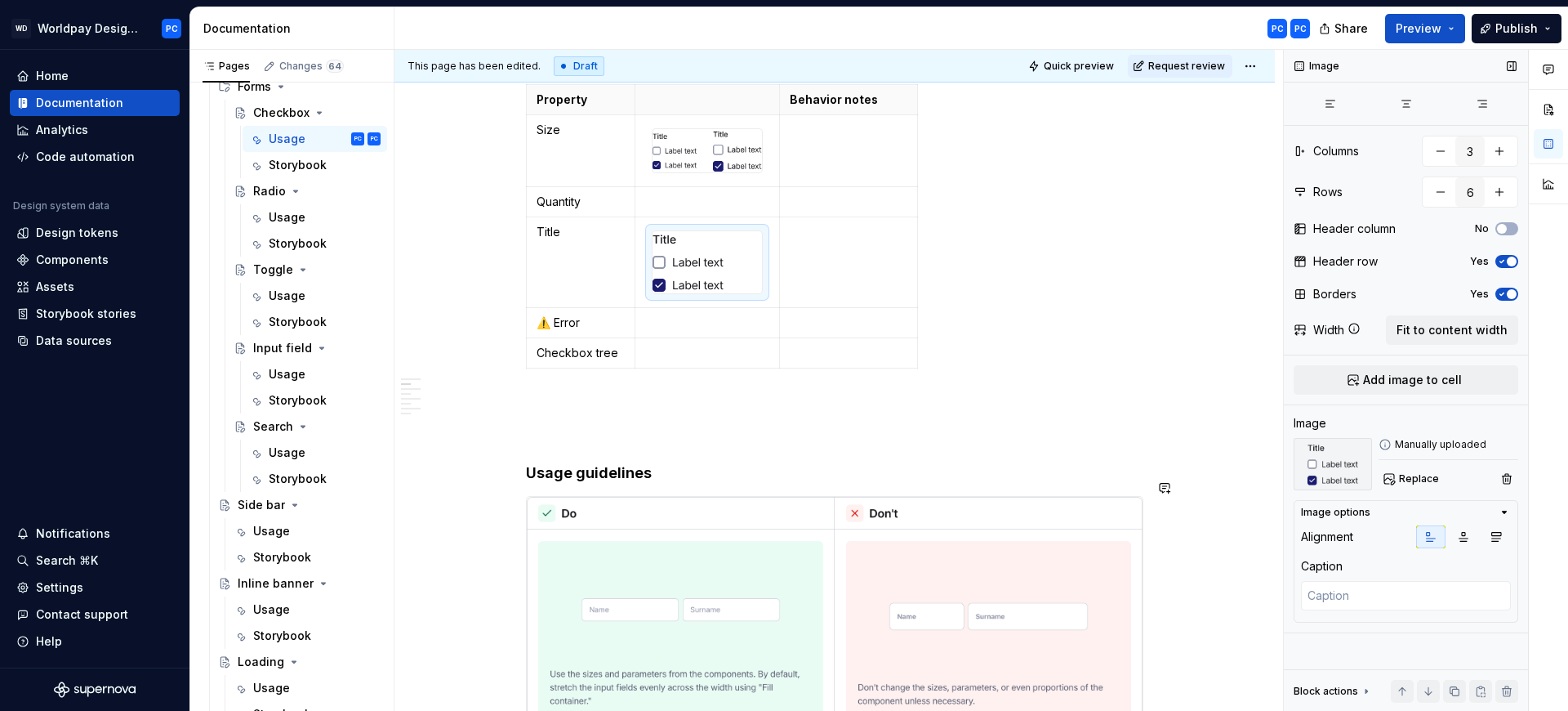
scroll to position [1813, 0]
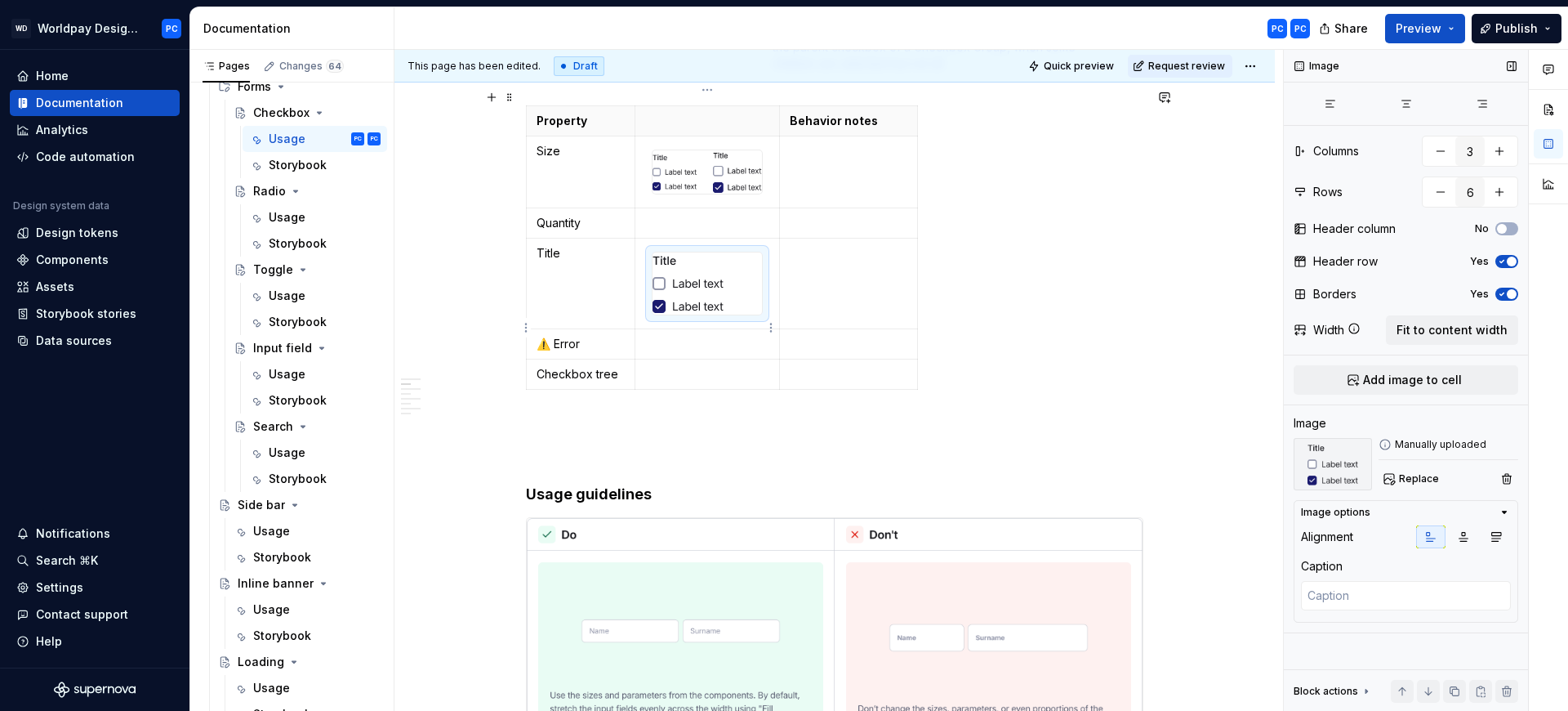
click at [702, 335] on p "To enrich screen reader interactions, please activate Accessibility in Grammarl…" at bounding box center [708, 344] width 125 height 17
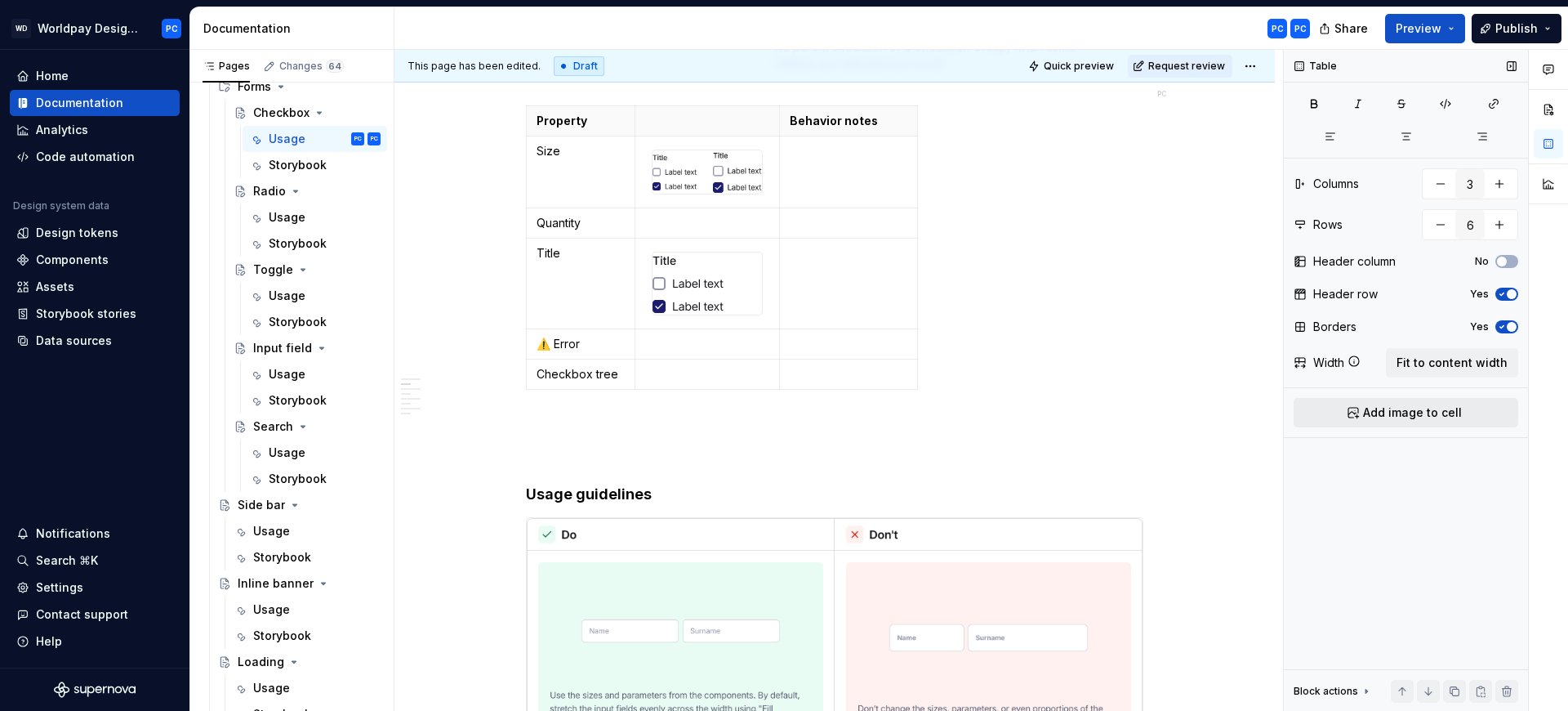
click at [1381, 404] on span "Add image to cell" at bounding box center [1412, 413] width 99 height 17
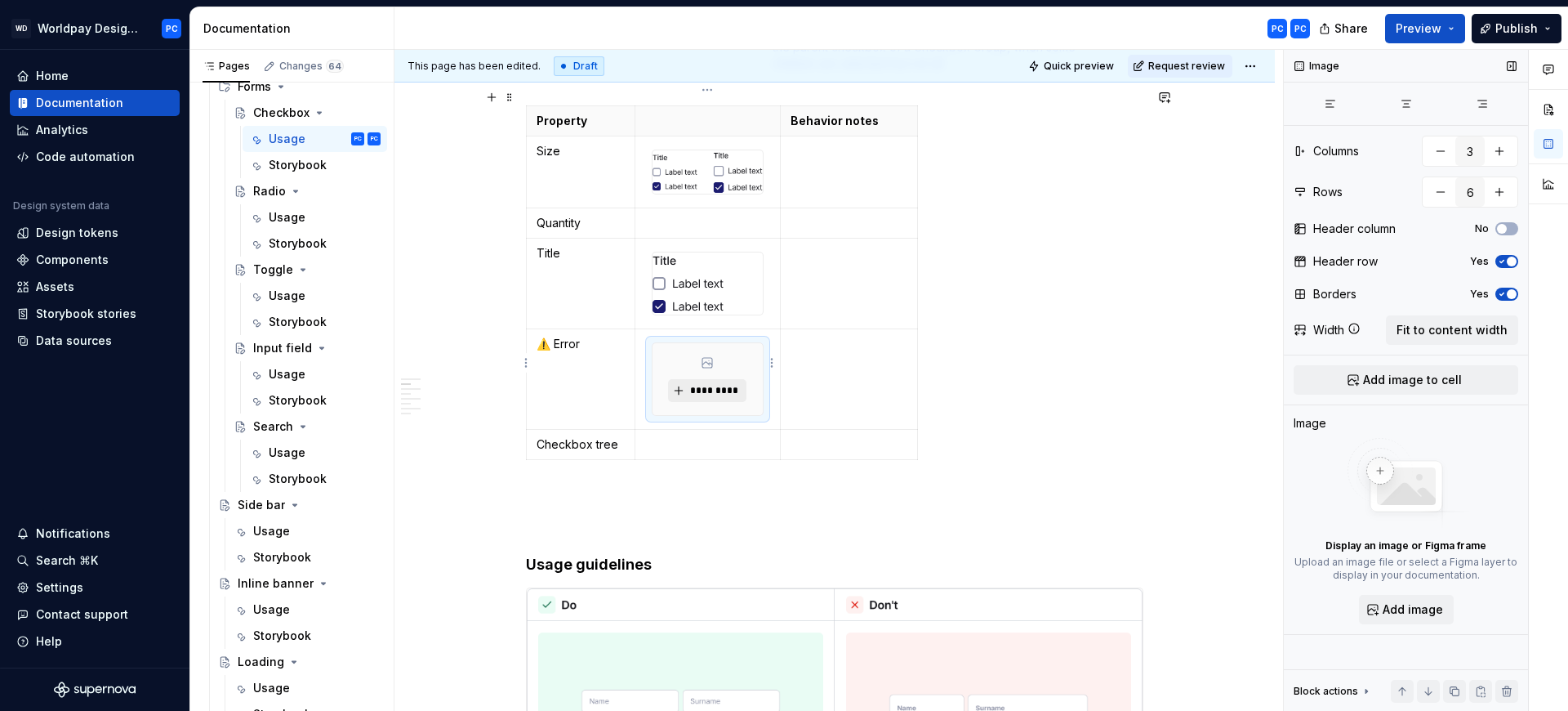
click at [692, 384] on span "*********" at bounding box center [713, 390] width 49 height 13
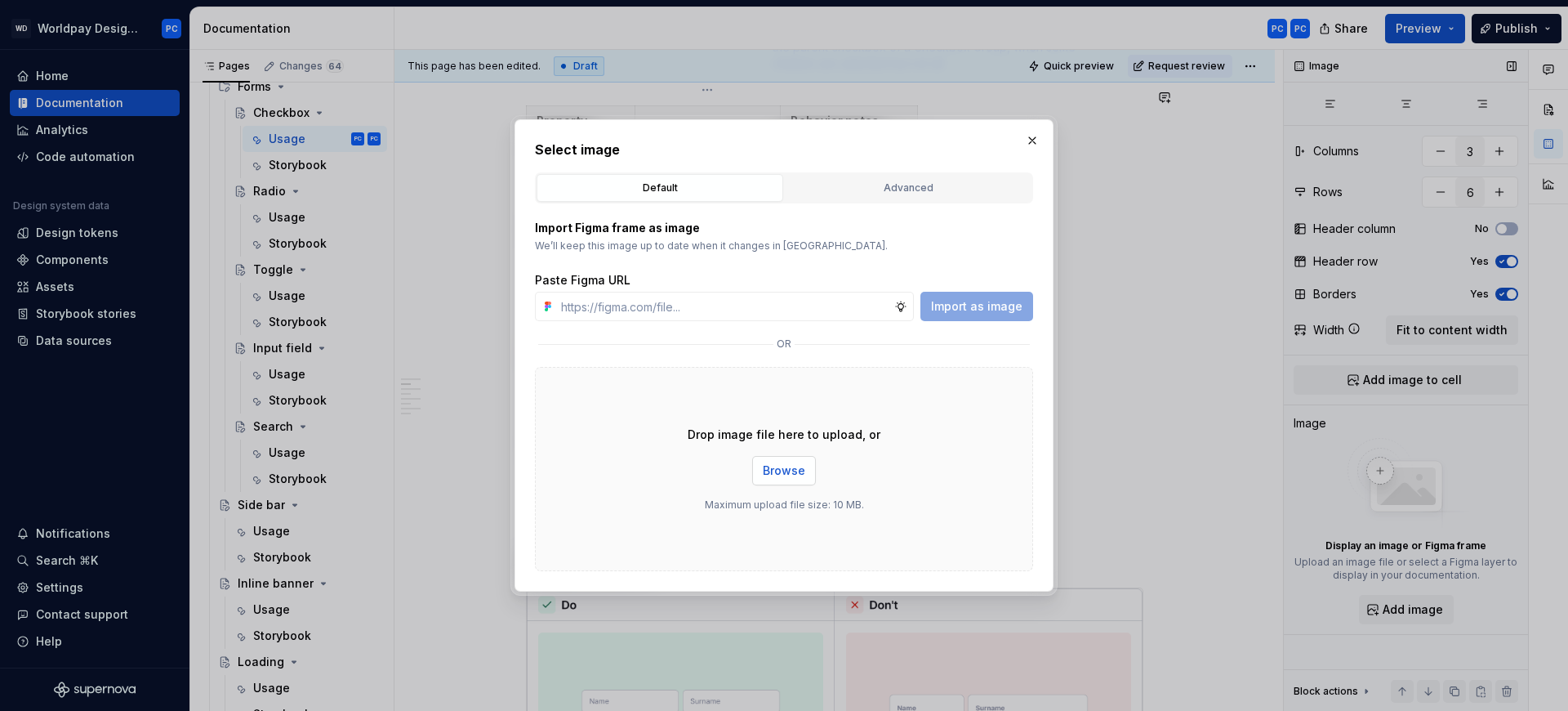
click at [795, 472] on span "Browse" at bounding box center [784, 471] width 43 height 17
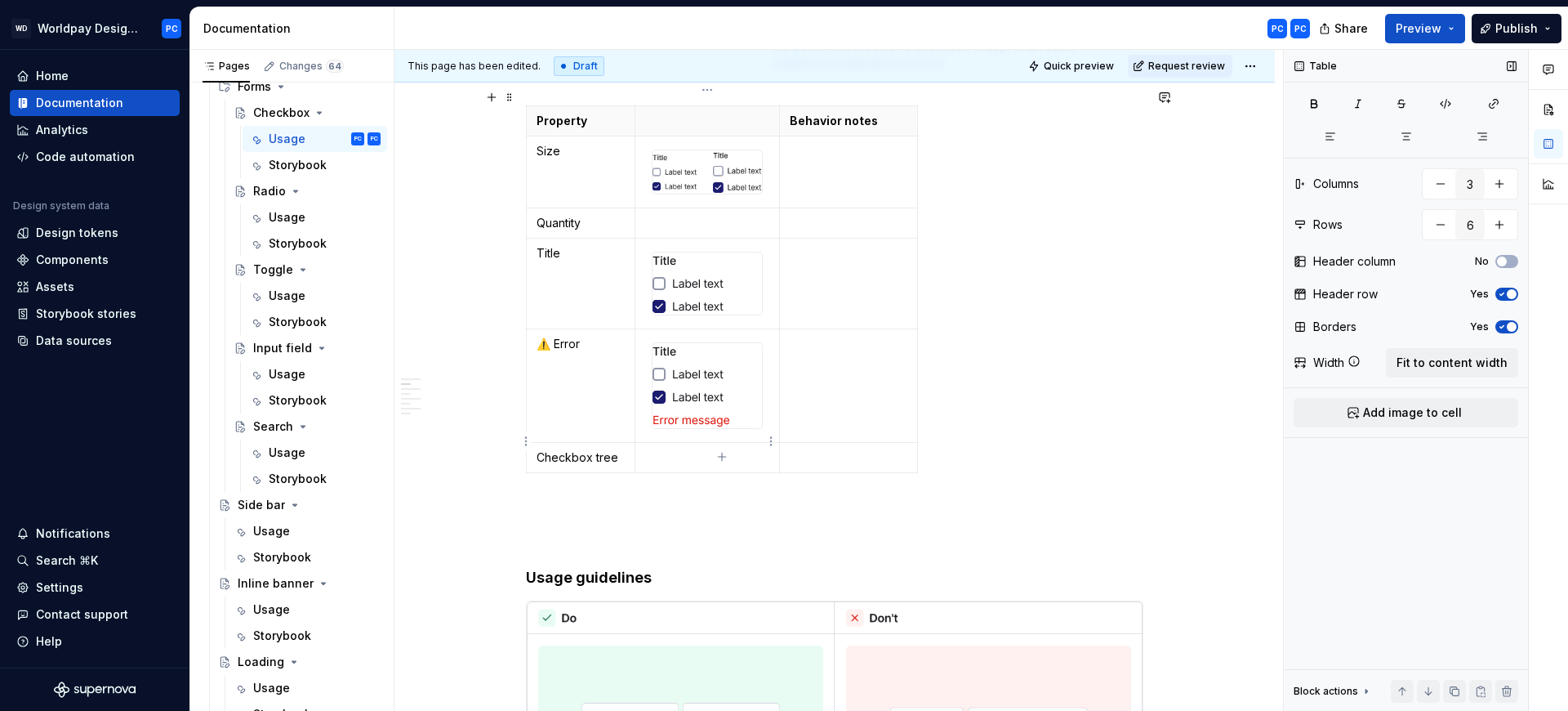
click at [692, 449] on p "To enrich screen reader interactions, please activate Accessibility in Grammarl…" at bounding box center [708, 458] width 125 height 17
click at [1425, 420] on button "Add image to cell" at bounding box center [1406, 413] width 225 height 30
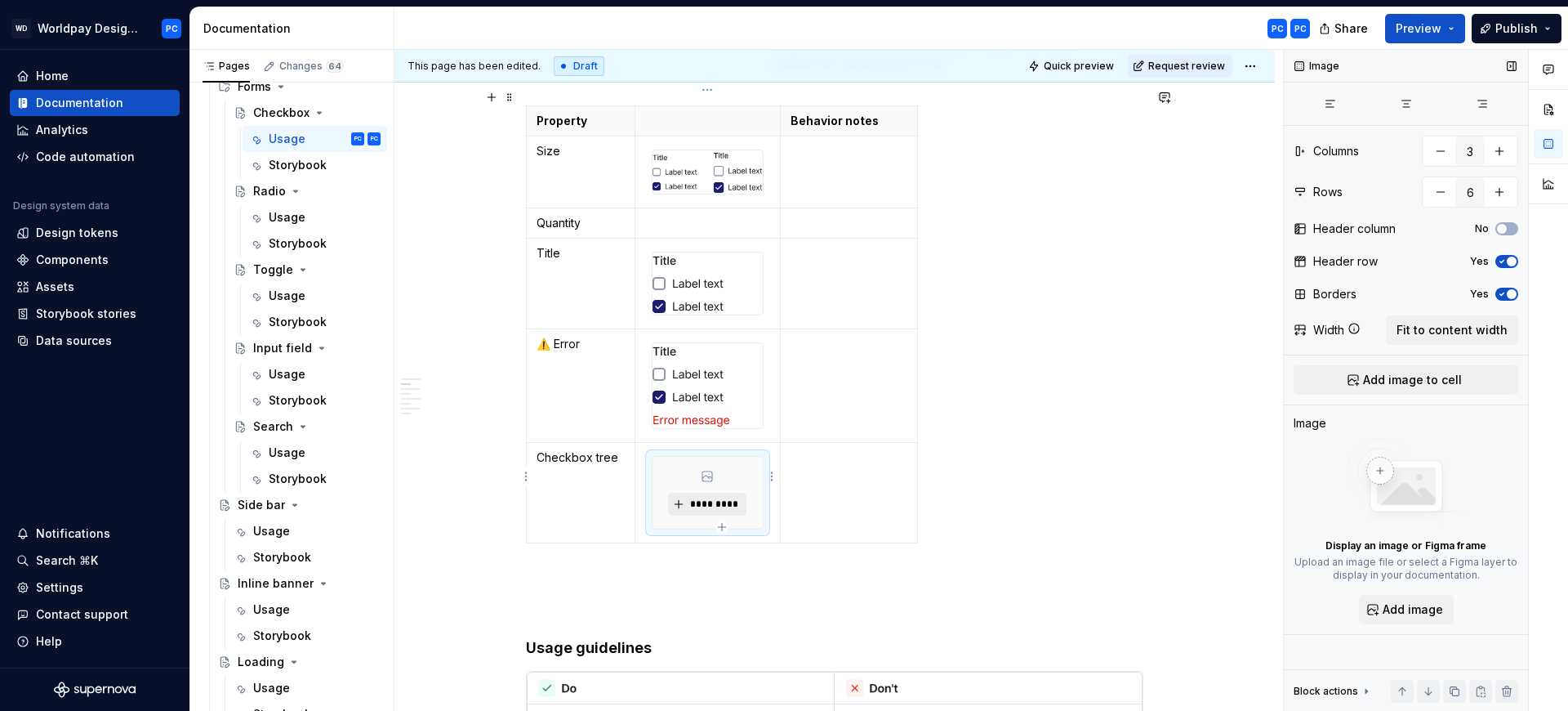
click at [712, 498] on span "*********" at bounding box center [713, 504] width 49 height 13
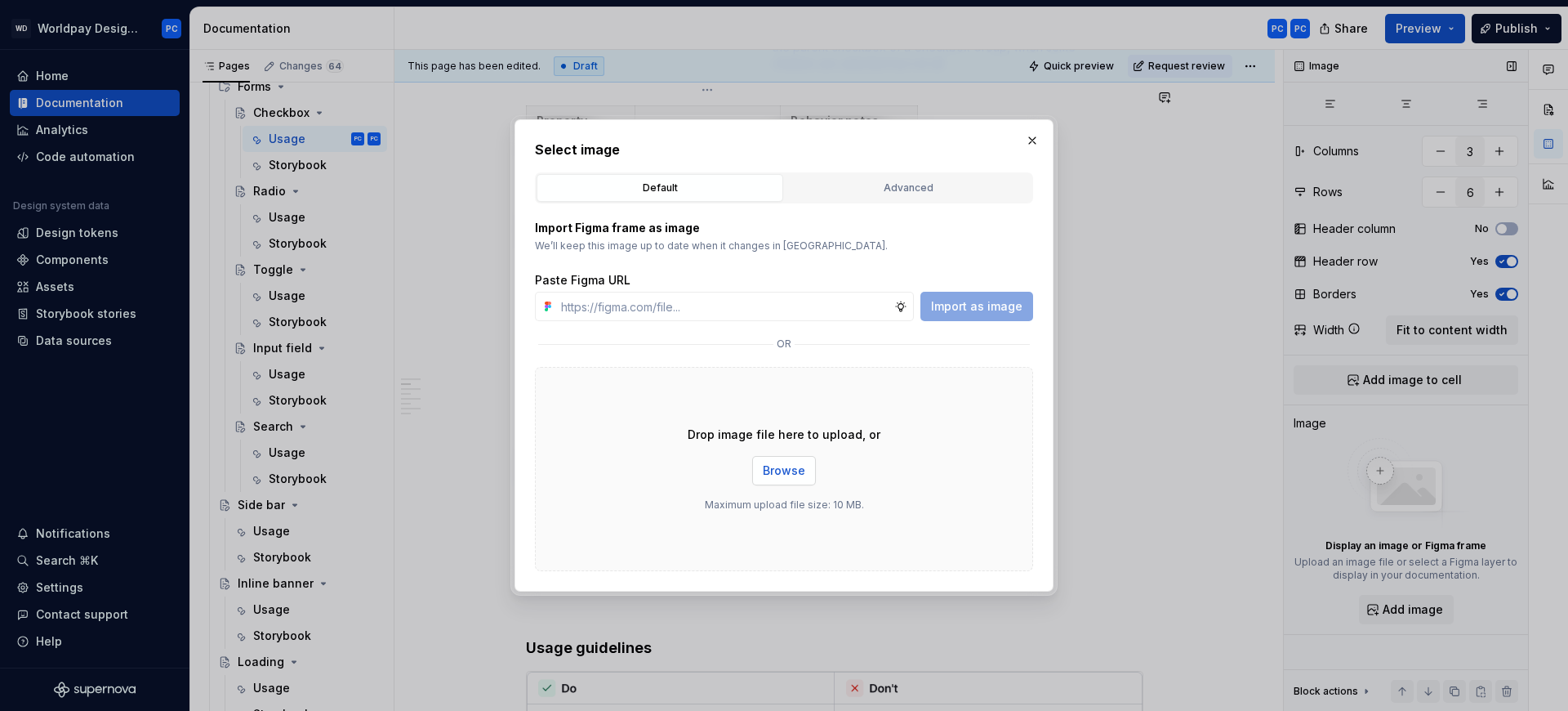
click at [792, 473] on span "Browse" at bounding box center [784, 471] width 43 height 17
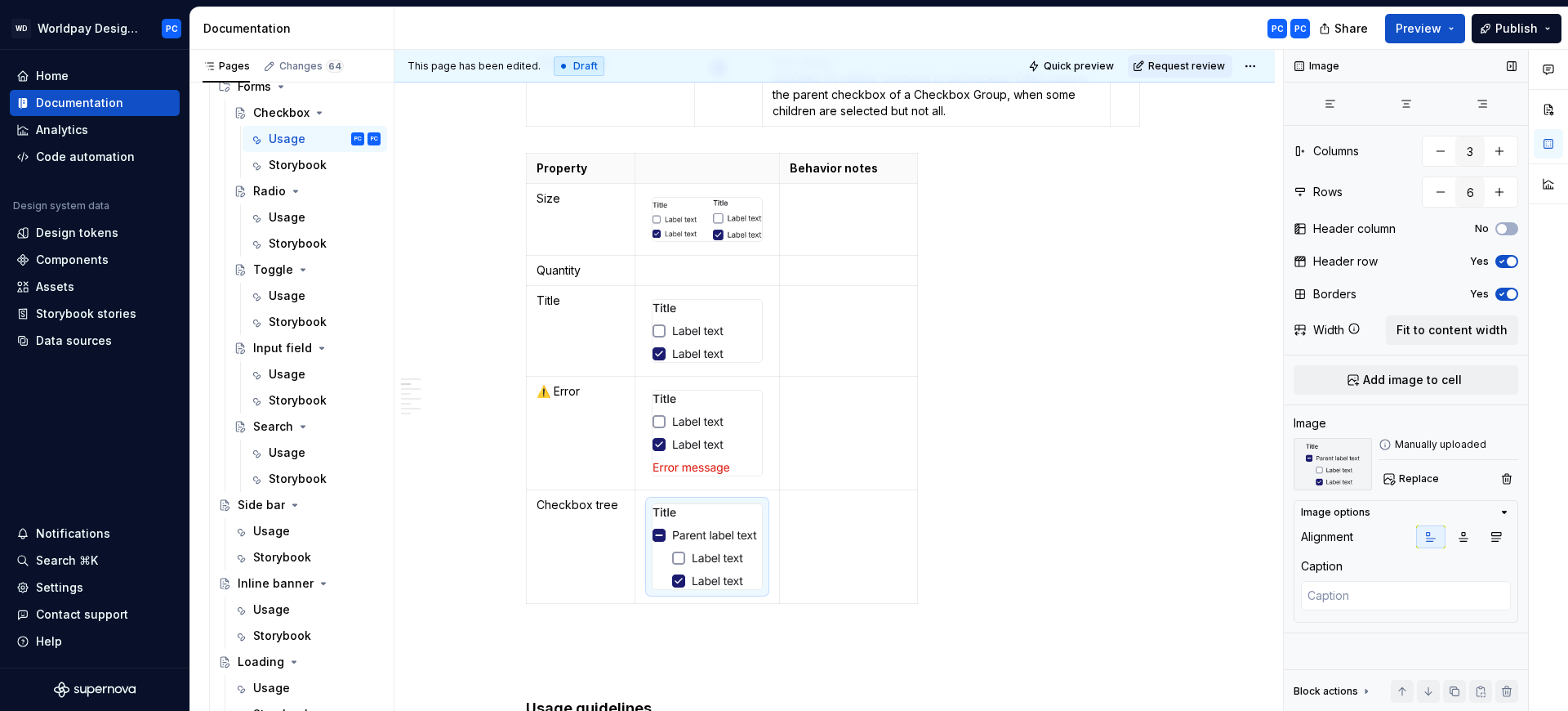
scroll to position [1744, 0]
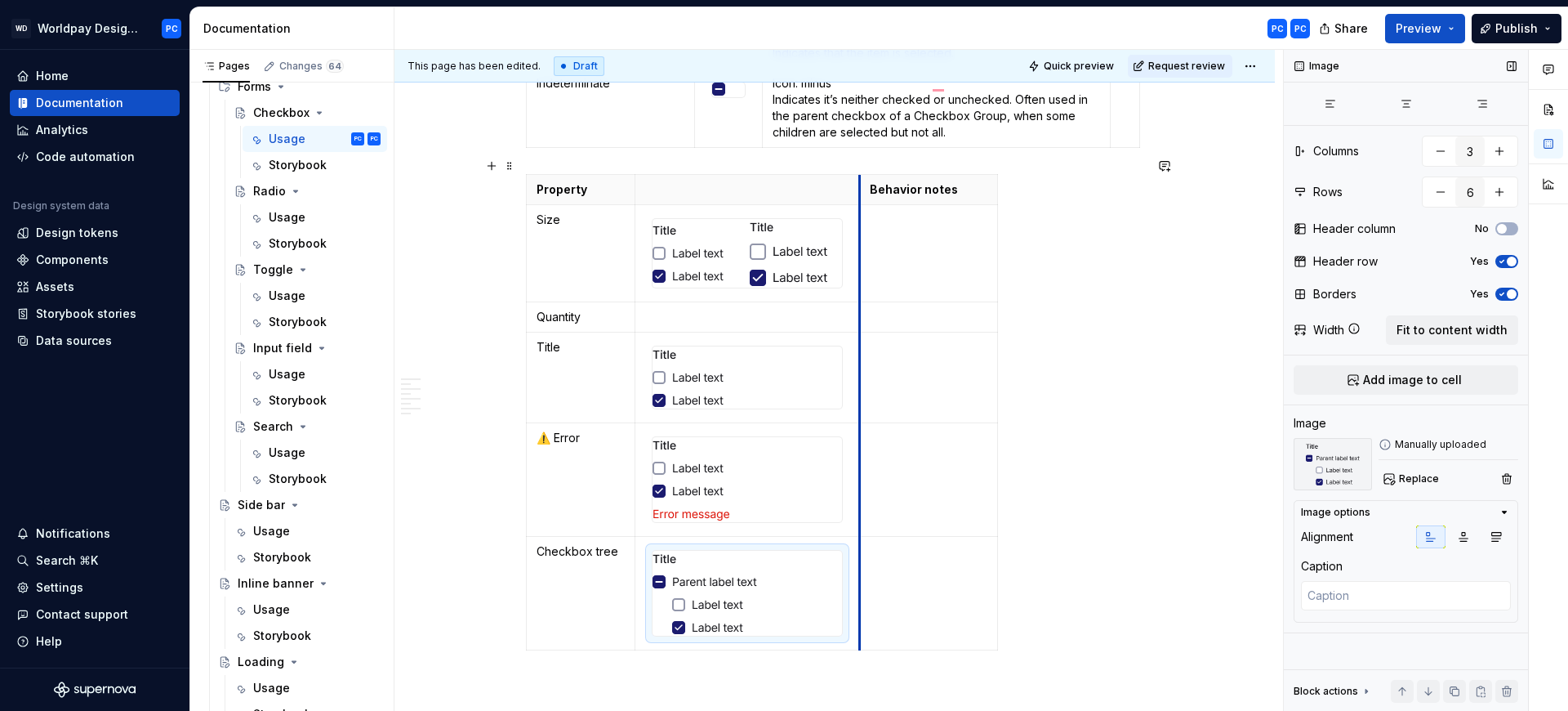
drag, startPoint x: 778, startPoint y: 182, endPoint x: 858, endPoint y: 177, distance: 80.2
click at [860, 177] on th "Behavior notes" at bounding box center [929, 190] width 138 height 30
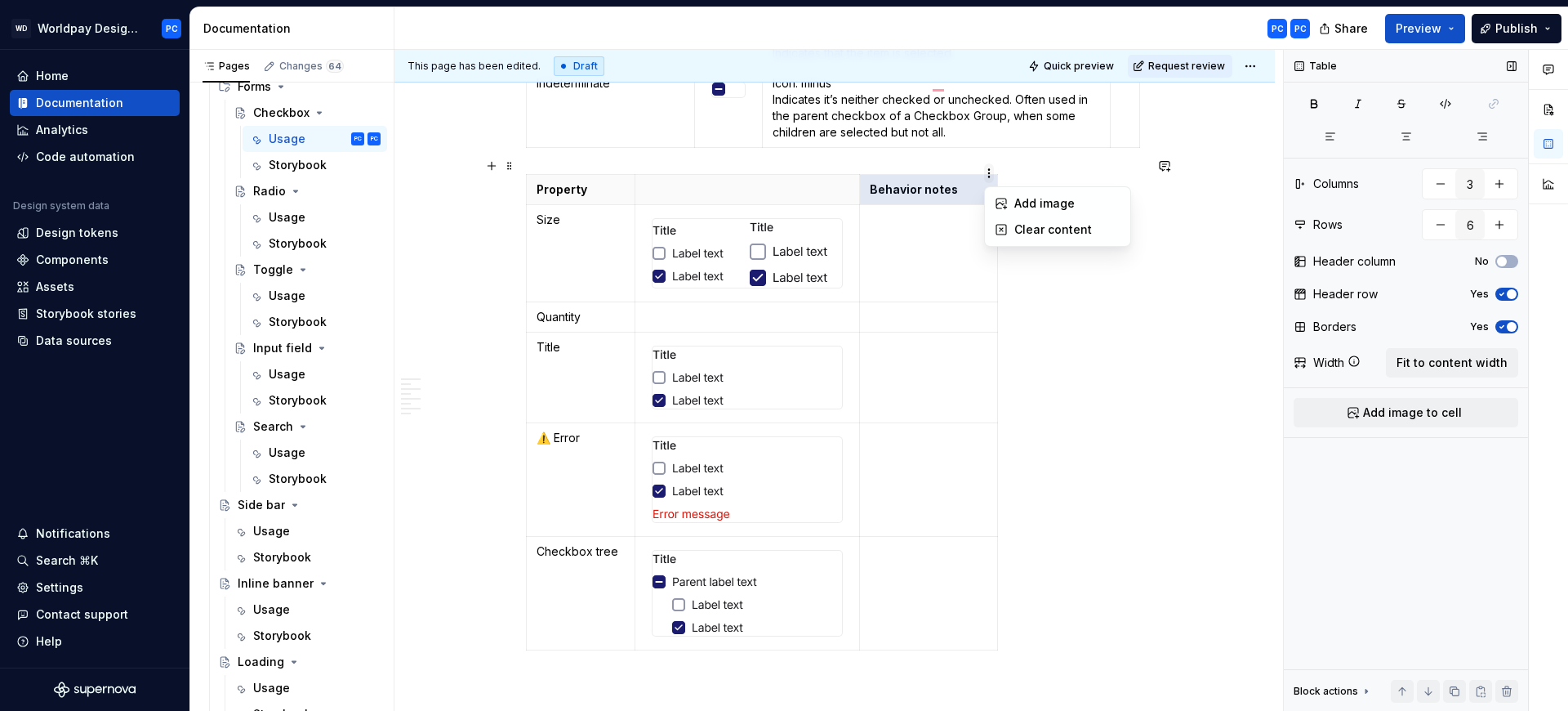
click at [1037, 170] on html "WD Worldpay Design System PC Home Documentation Analytics Code automation Desig…" at bounding box center [784, 355] width 1568 height 711
click at [1018, 161] on html "WD Worldpay Design System PC Home Documentation Analytics Code automation Desig…" at bounding box center [784, 355] width 1568 height 711
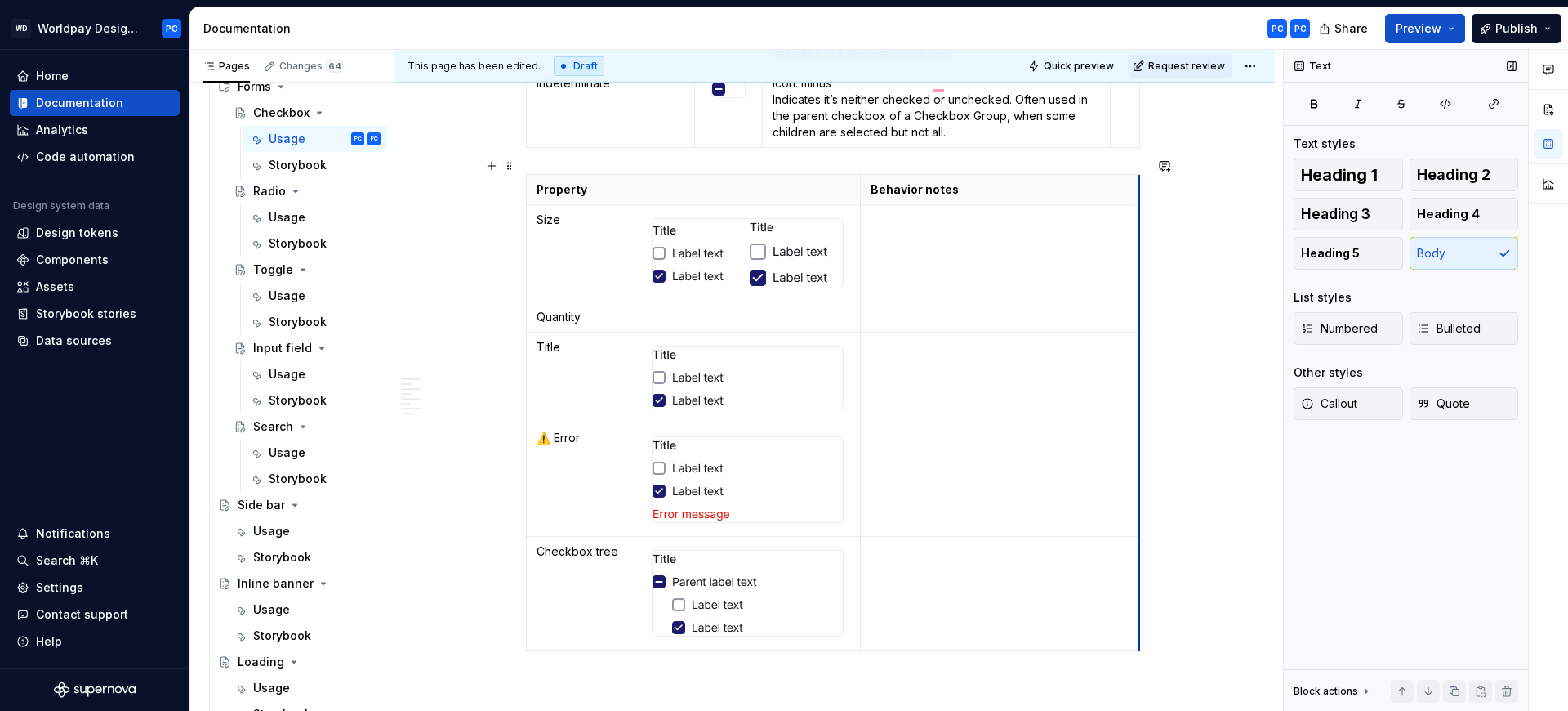
drag, startPoint x: 996, startPoint y: 174, endPoint x: 1138, endPoint y: 170, distance: 142.1
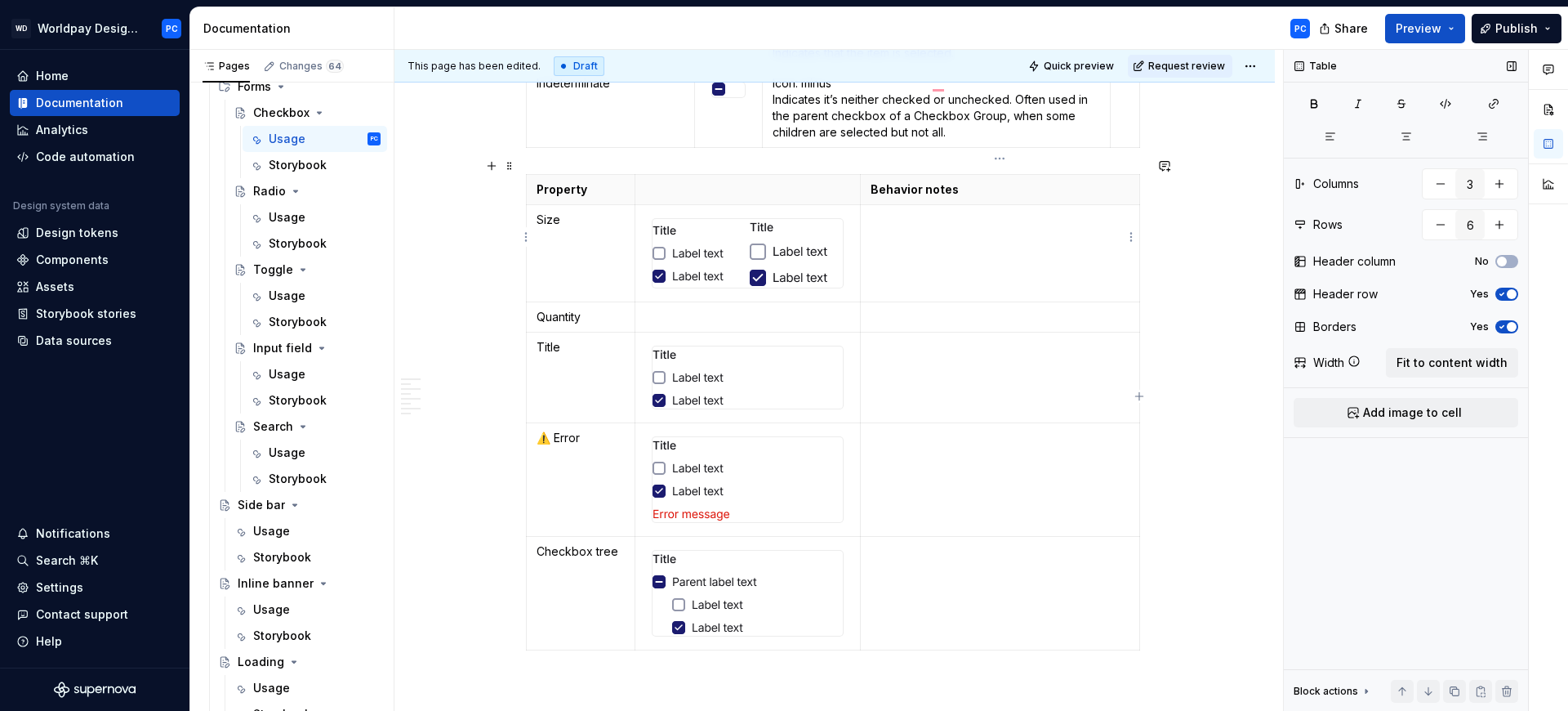
click at [1012, 241] on td "To enrich screen reader interactions, please activate Accessibility in Grammarl…" at bounding box center [1000, 253] width 280 height 97
click at [916, 308] on p "To enrich screen reader interactions, please activate Accessibility in Grammarl…" at bounding box center [1000, 317] width 260 height 17
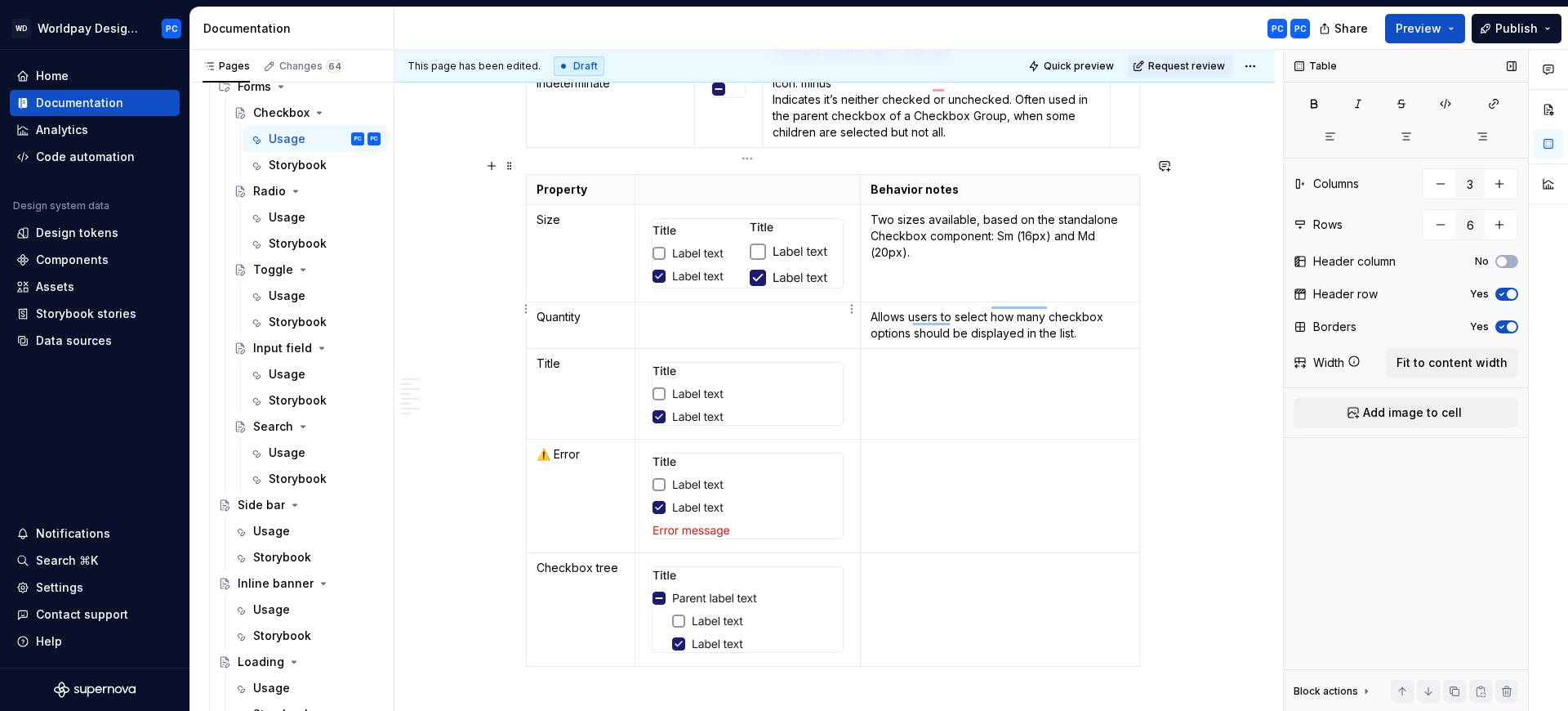
click at [707, 308] on td "To enrich screen reader interactions, please activate Accessibility in Grammarl…" at bounding box center [747, 325] width 225 height 47
click at [992, 368] on td "To enrich screen reader interactions, please activate Accessibility in Grammarl…" at bounding box center [1000, 393] width 280 height 90
click at [929, 358] on td "To enrich screen reader interactions, please activate Accessibility in Grammarl…" at bounding box center [1000, 393] width 280 height 90
click at [920, 468] on td "To enrich screen reader interactions, please activate Accessibility in Grammarl…" at bounding box center [1000, 497] width 280 height 114
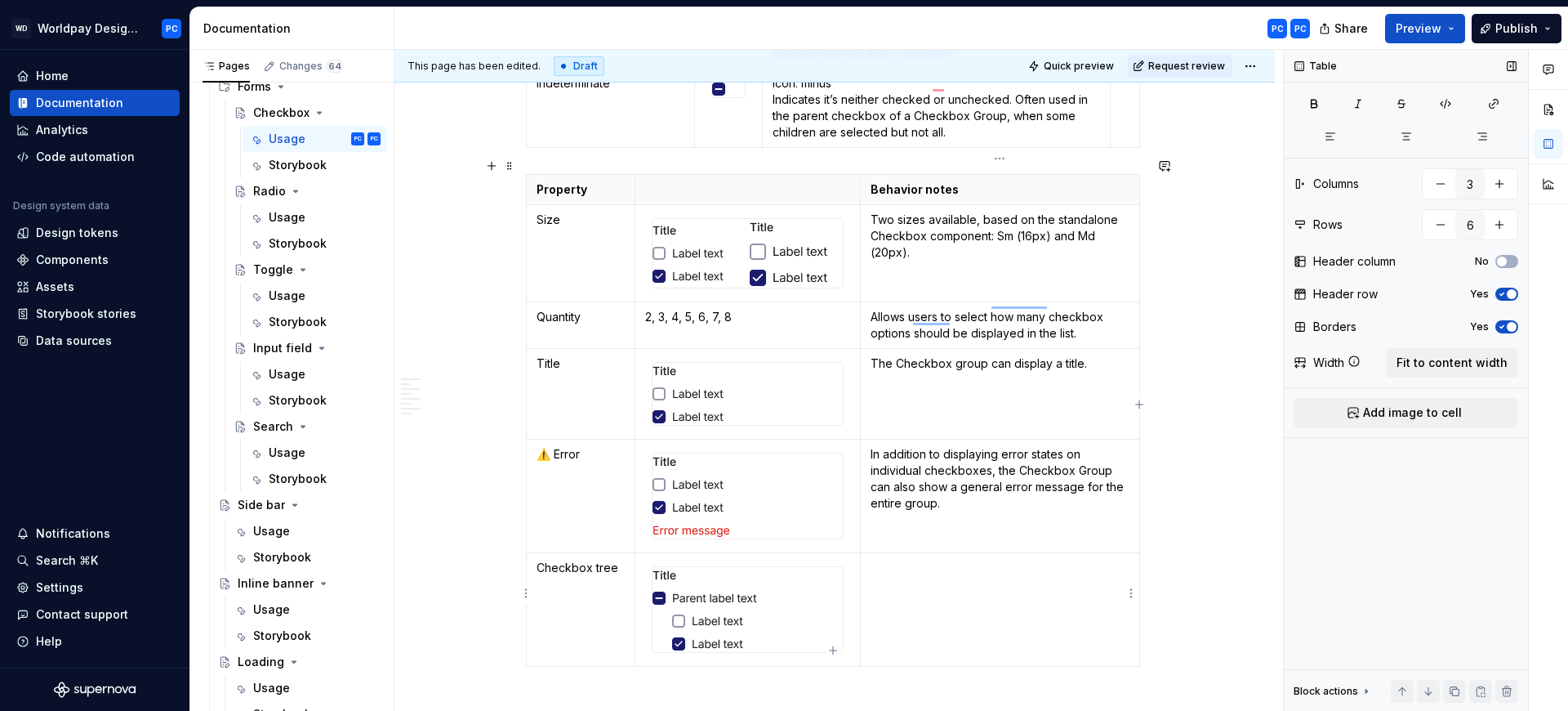
click at [965, 595] on td "To enrich screen reader interactions, please activate Accessibility in Grammarl…" at bounding box center [1000, 609] width 280 height 114
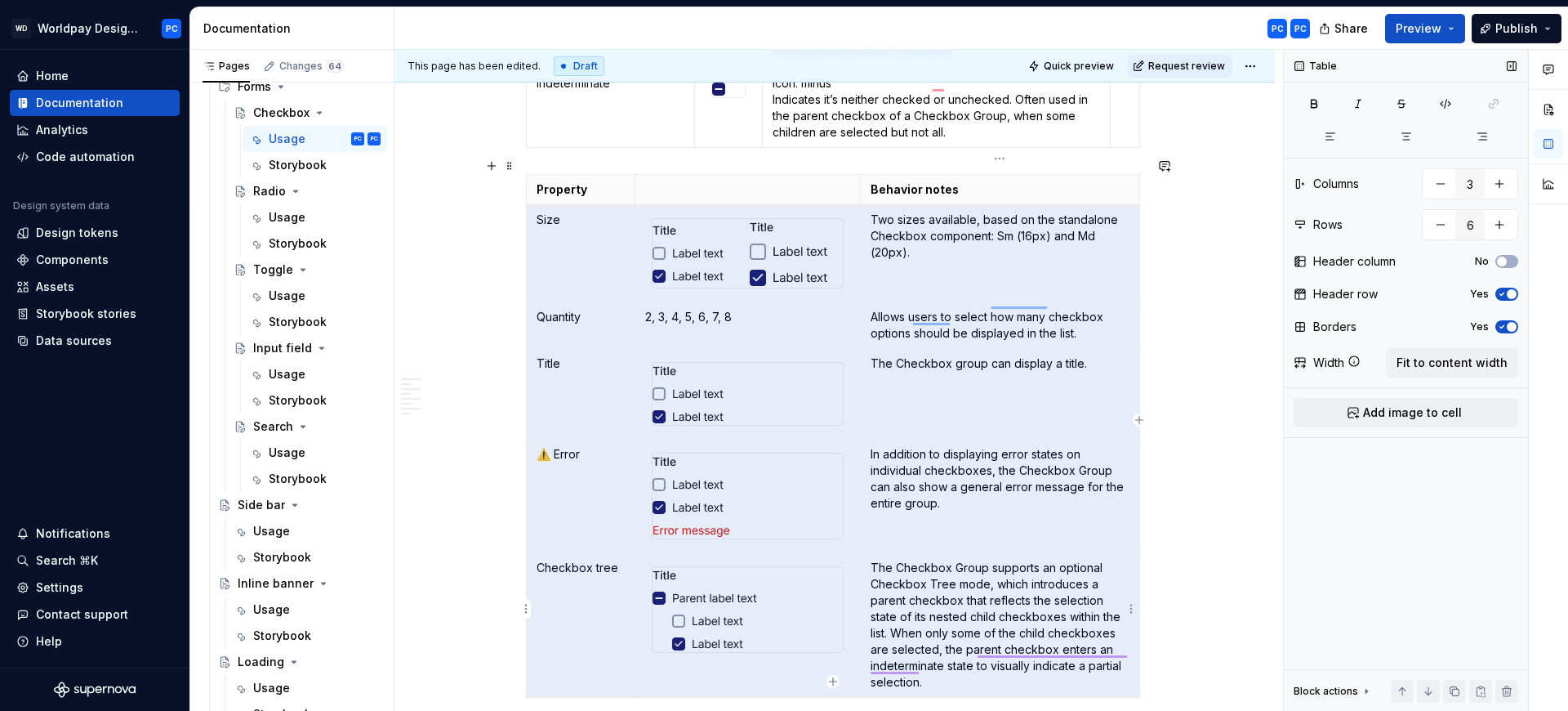
drag, startPoint x: 536, startPoint y: 200, endPoint x: 1077, endPoint y: 613, distance: 680.6
click at [1076, 615] on tbody "Property Behavior notes Size Two sizes available, based on the standalone Check…" at bounding box center [833, 436] width 613 height 523
click at [987, 224] on p "Two sizes available, based on the standalone Checkbox component: Sm (16px) and …" at bounding box center [1000, 236] width 260 height 49
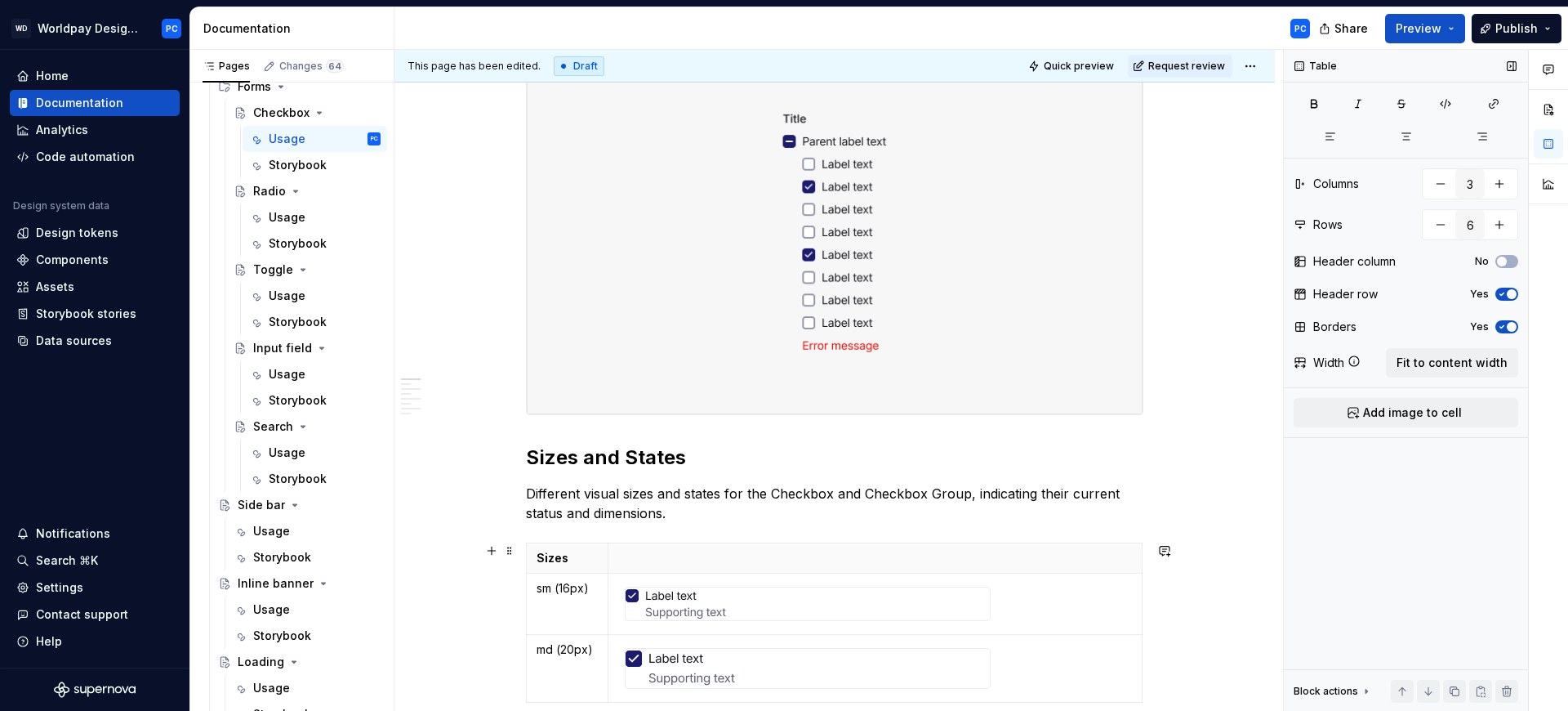
scroll to position [703, 0]
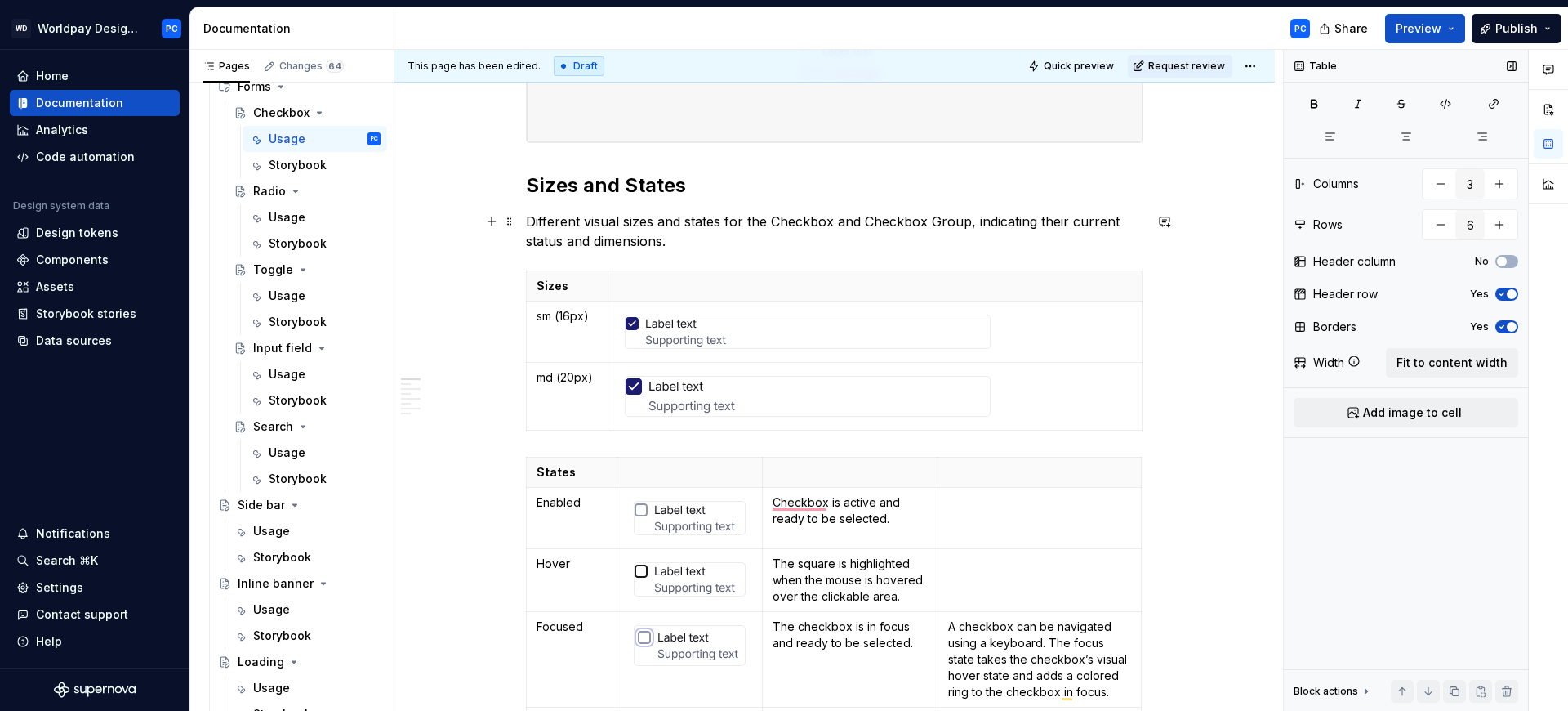
click at [709, 234] on p "Different visual sizes and states for the Checkbox and Checkbox Group, indicati…" at bounding box center [835, 231] width 618 height 39
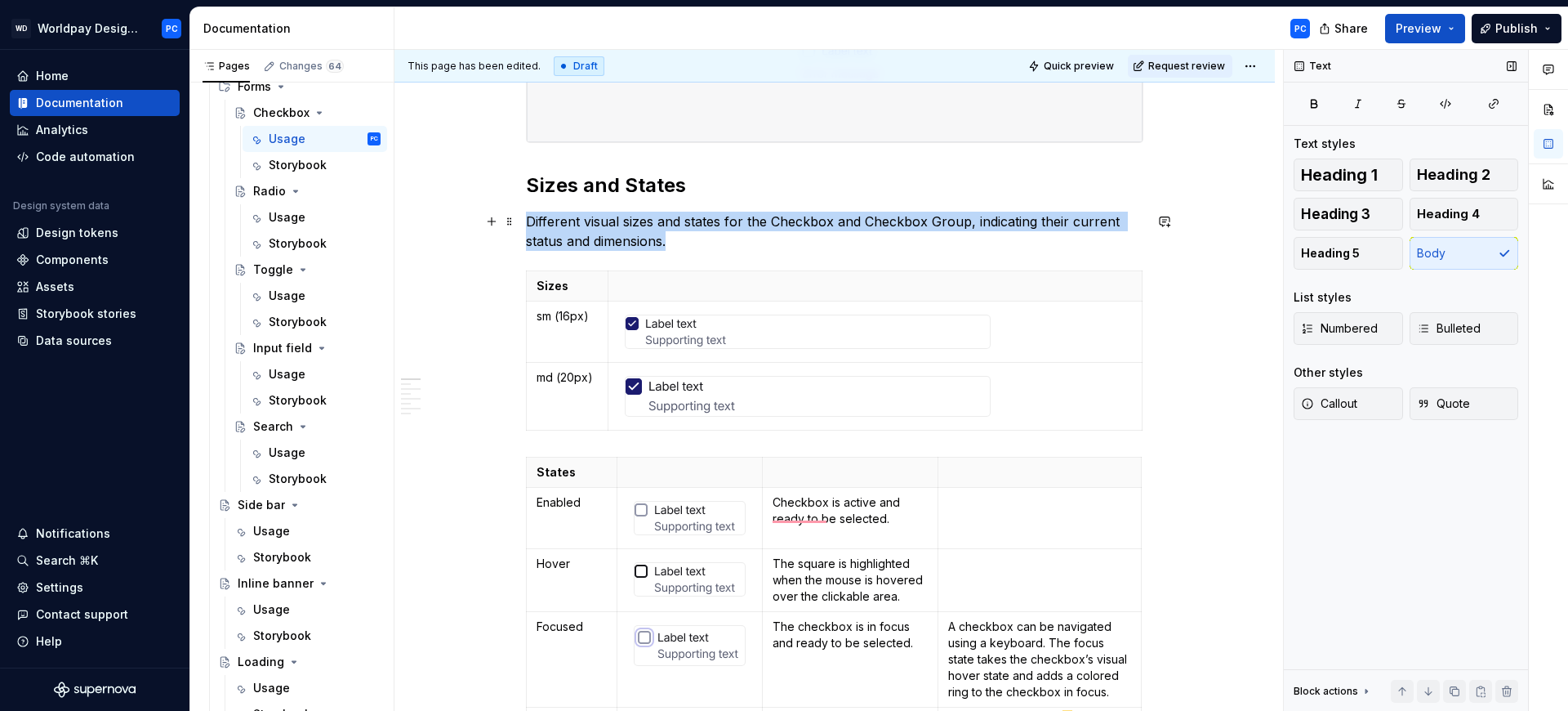
click at [649, 244] on p "Different visual sizes and states for the Checkbox and Checkbox Group, indicati…" at bounding box center [835, 231] width 618 height 39
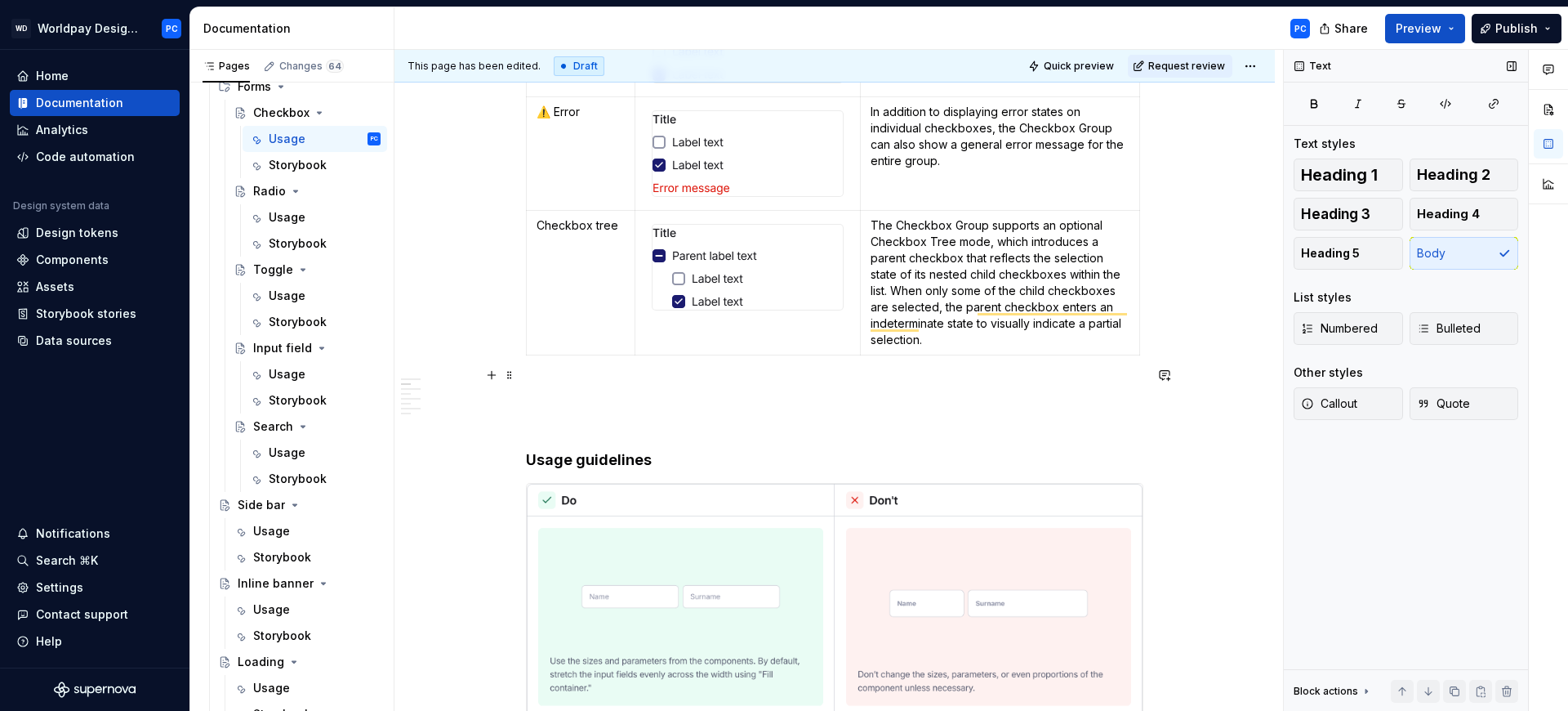
scroll to position [1920, 0]
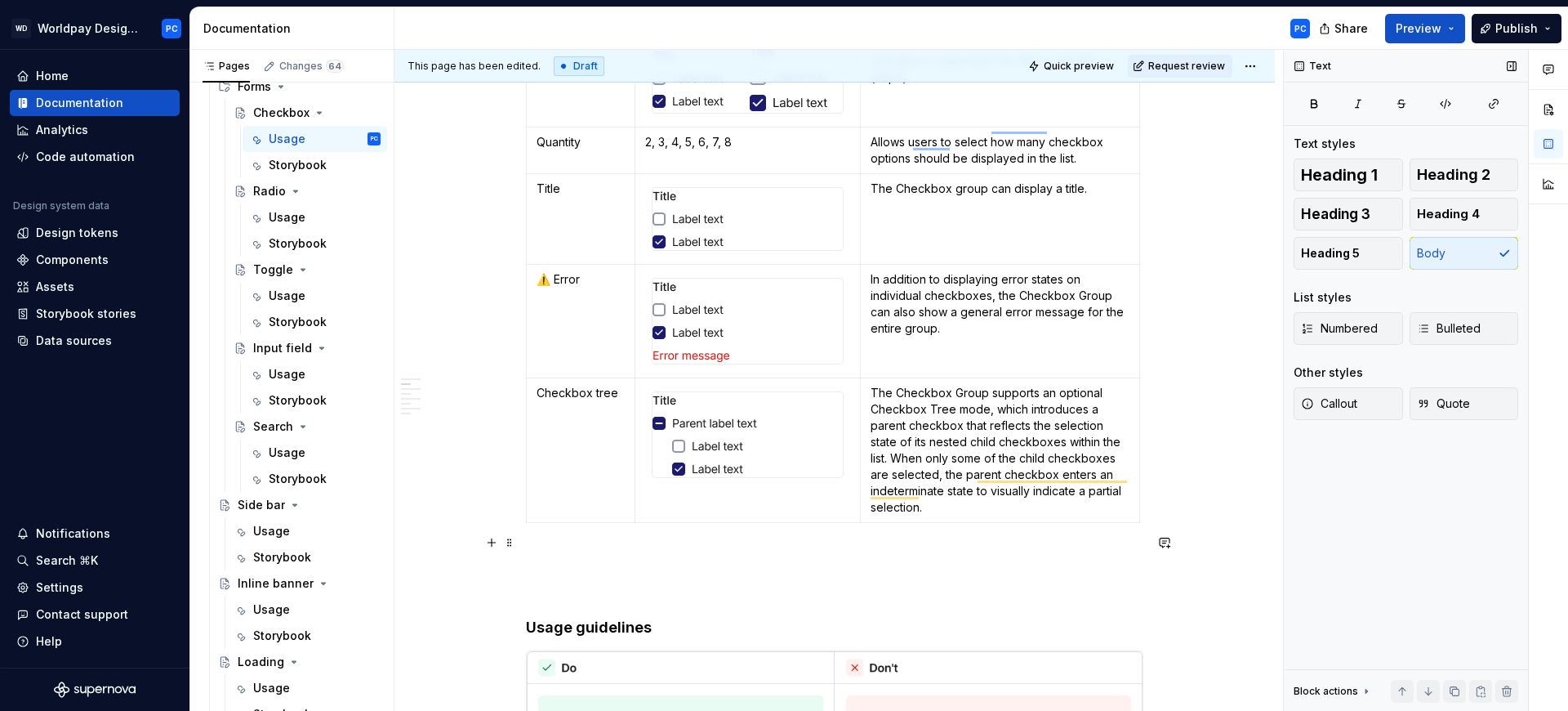
click at [579, 549] on p "To enrich screen reader interactions, please activate Accessibility in Grammarl…" at bounding box center [835, 558] width 618 height 20
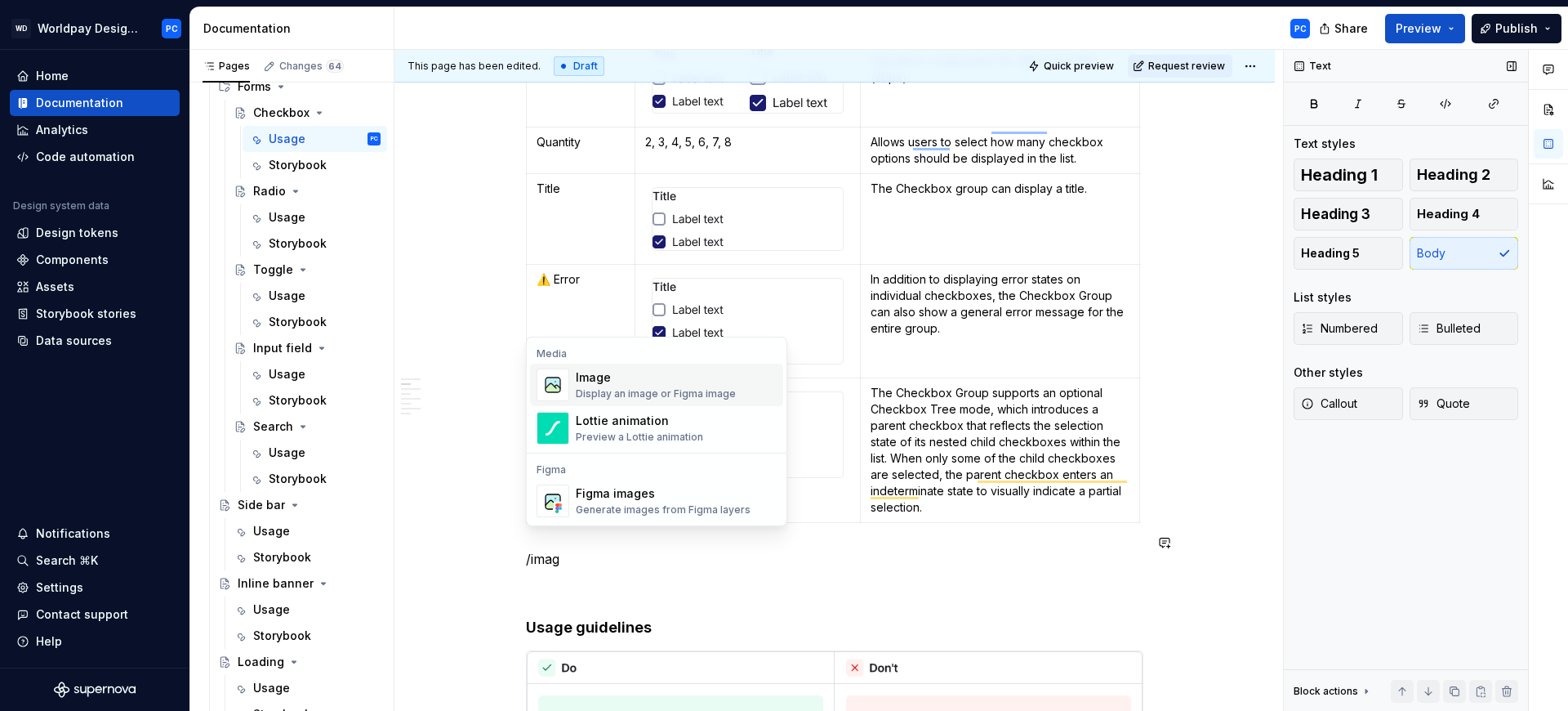
click at [638, 380] on div "Image" at bounding box center [656, 377] width 160 height 17
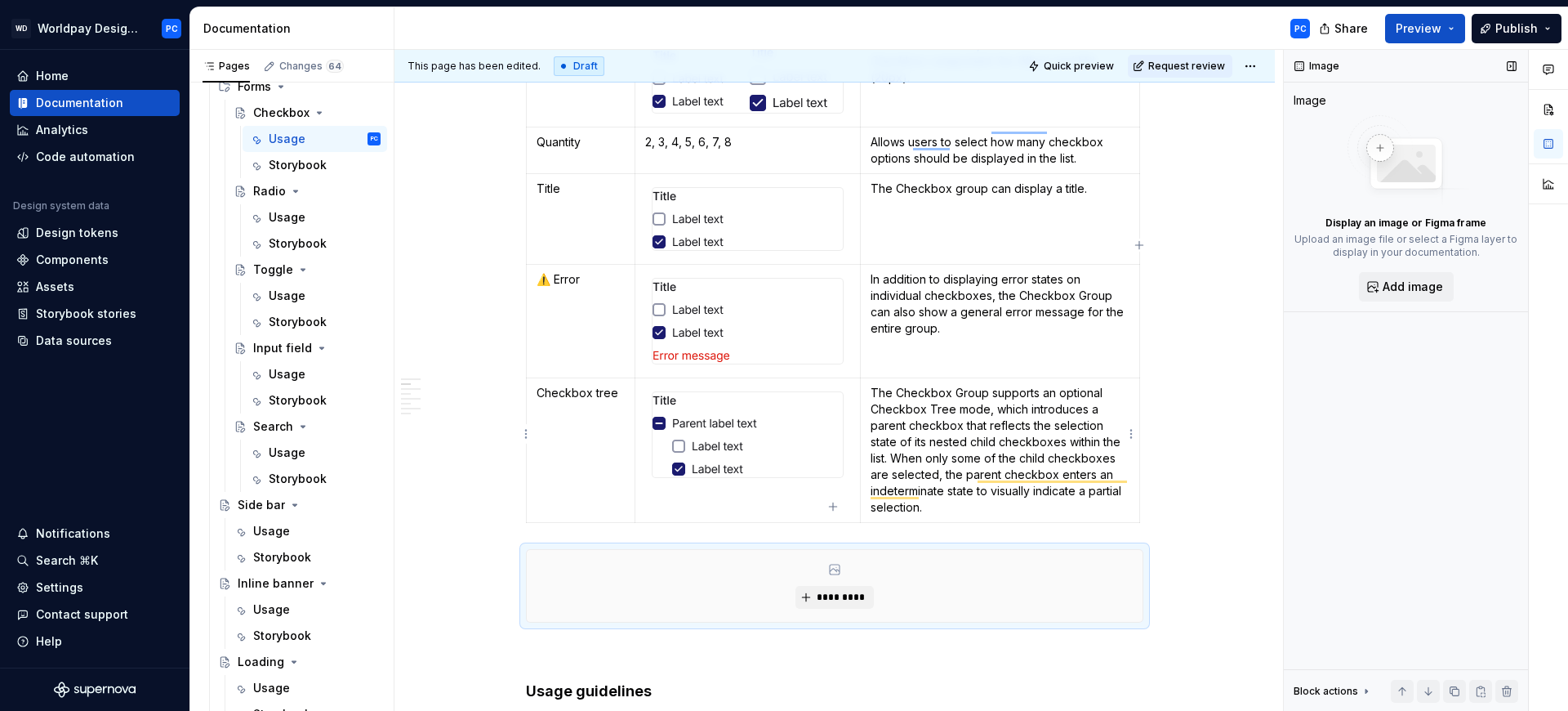
scroll to position [1959, 0]
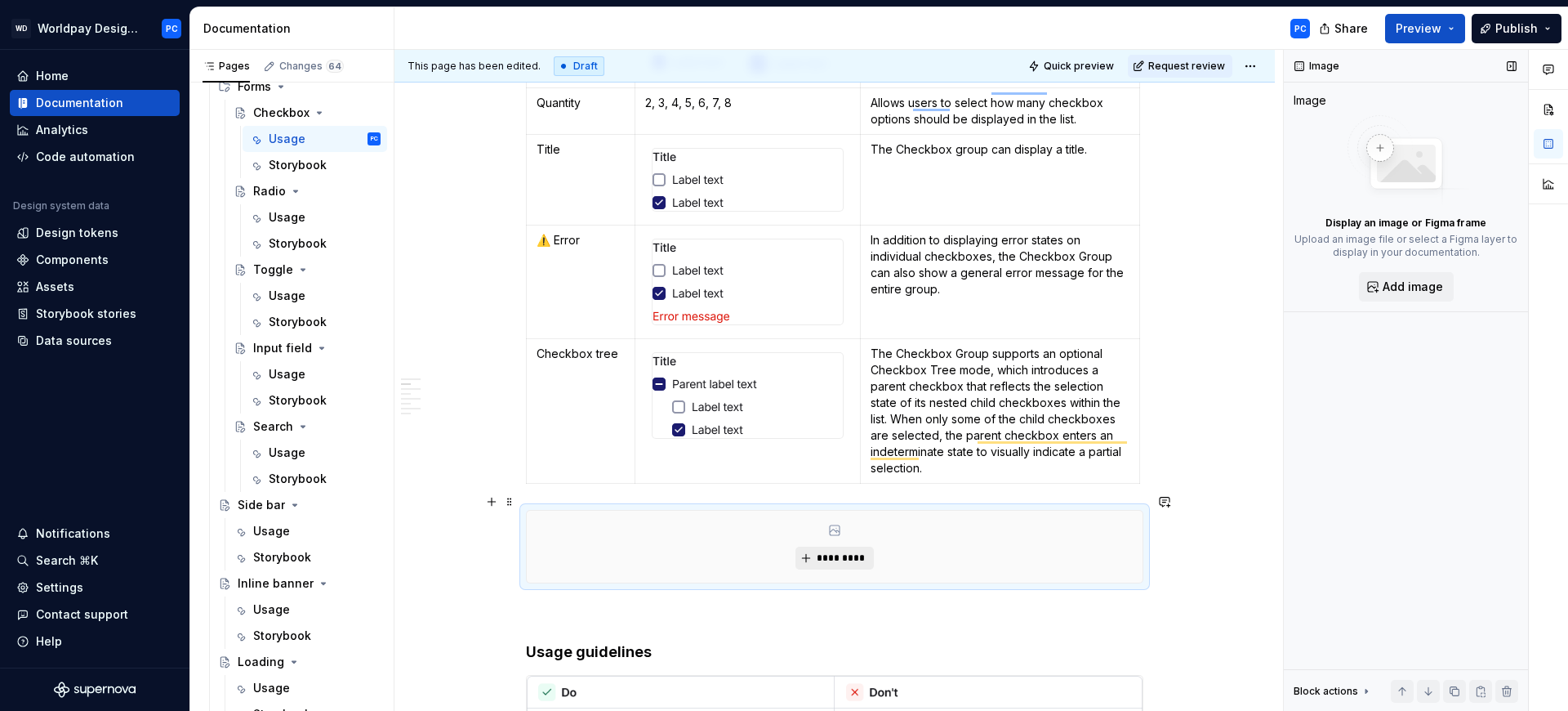
click at [817, 552] on span "*********" at bounding box center [840, 558] width 49 height 13
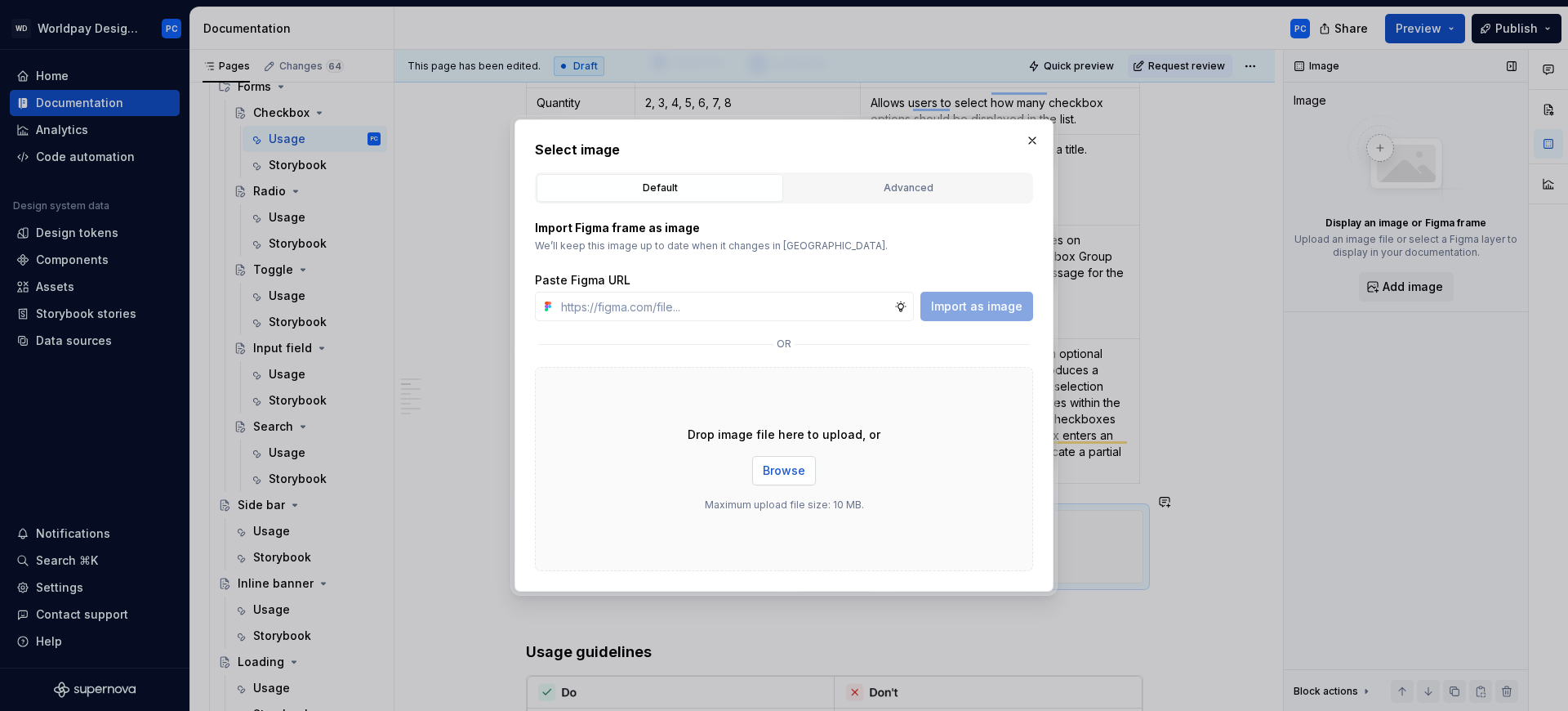
click at [787, 458] on button "Browse" at bounding box center [784, 471] width 63 height 30
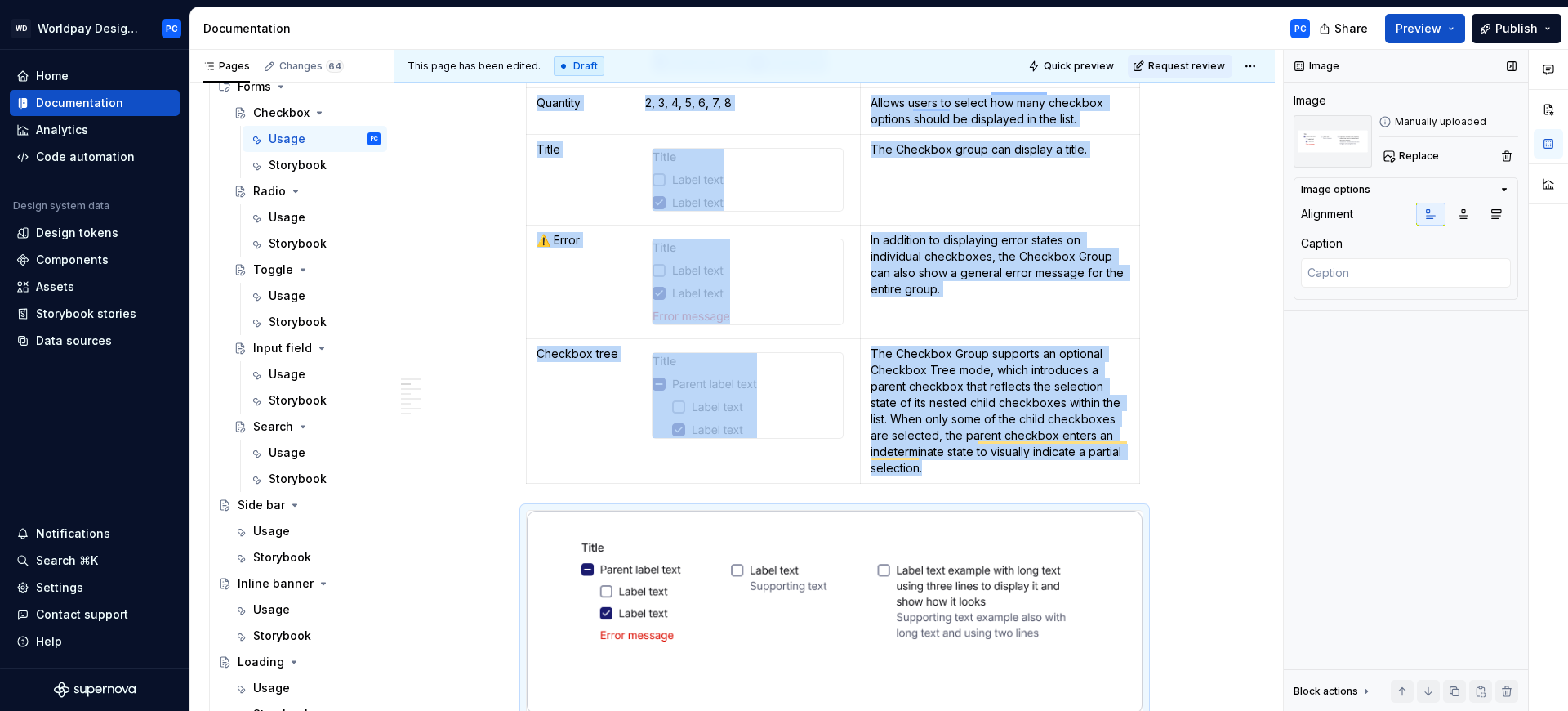
scroll to position [2126, 0]
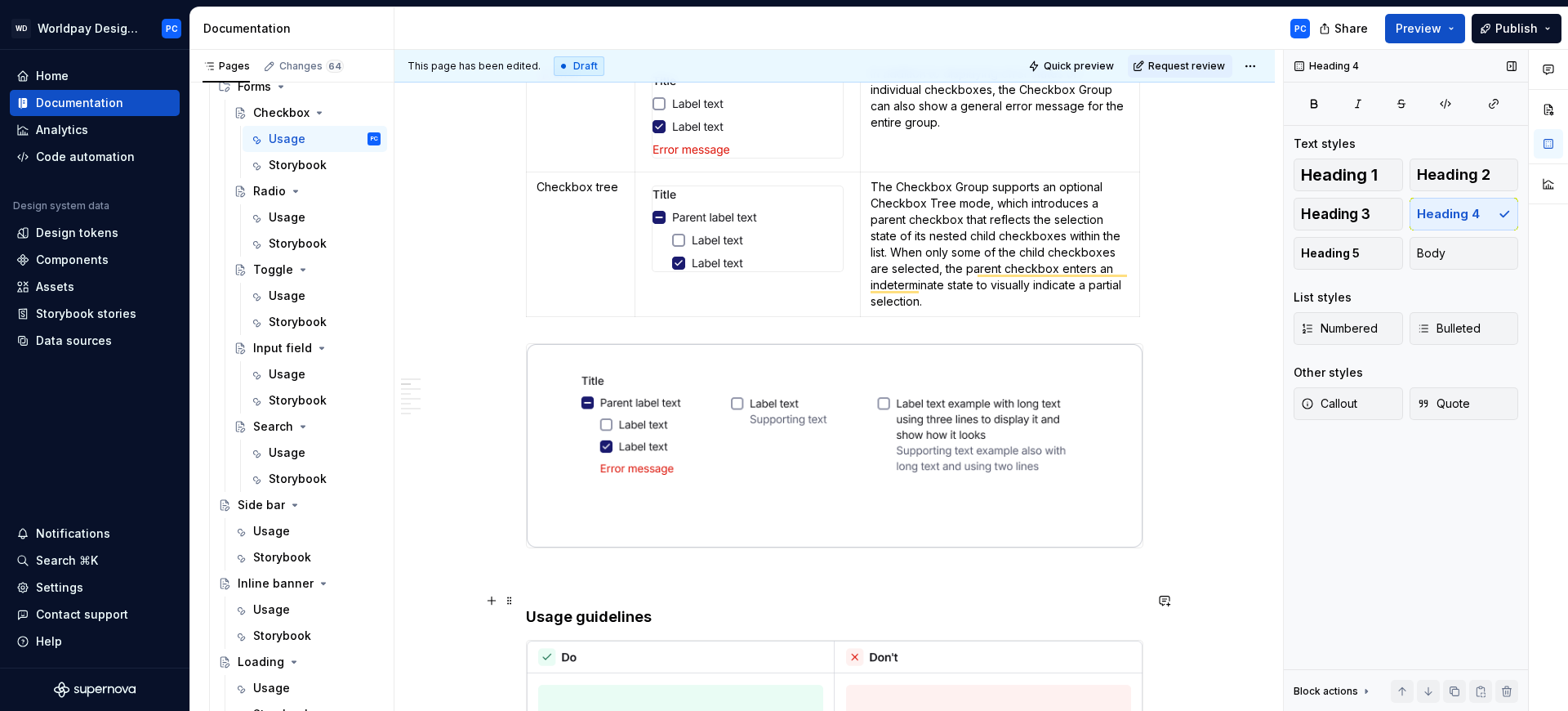
click at [596, 607] on h4 "Usage guidelines" at bounding box center [835, 616] width 618 height 20
drag, startPoint x: 667, startPoint y: 599, endPoint x: 521, endPoint y: 593, distance: 146.1
copy h4 "Usage guidelines"
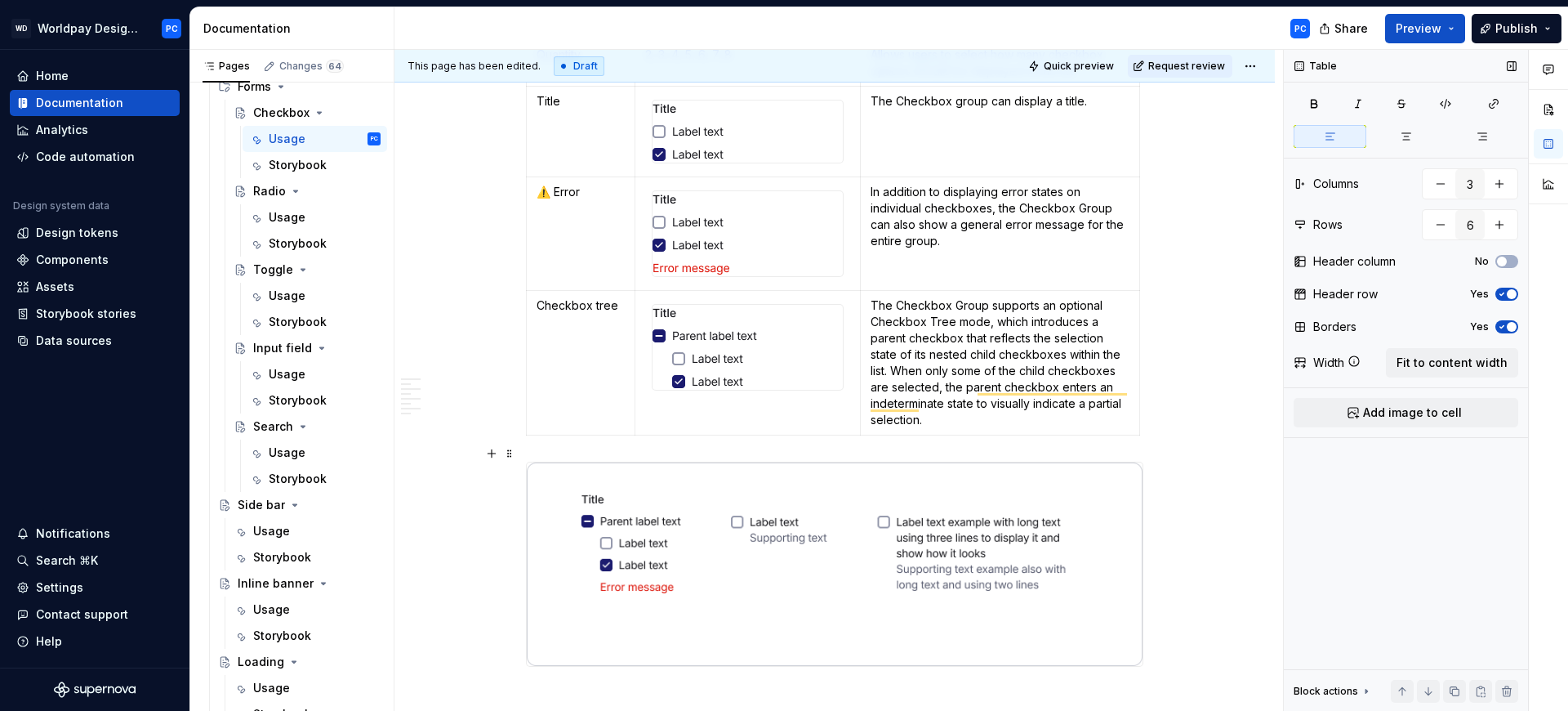
scroll to position [2090, 0]
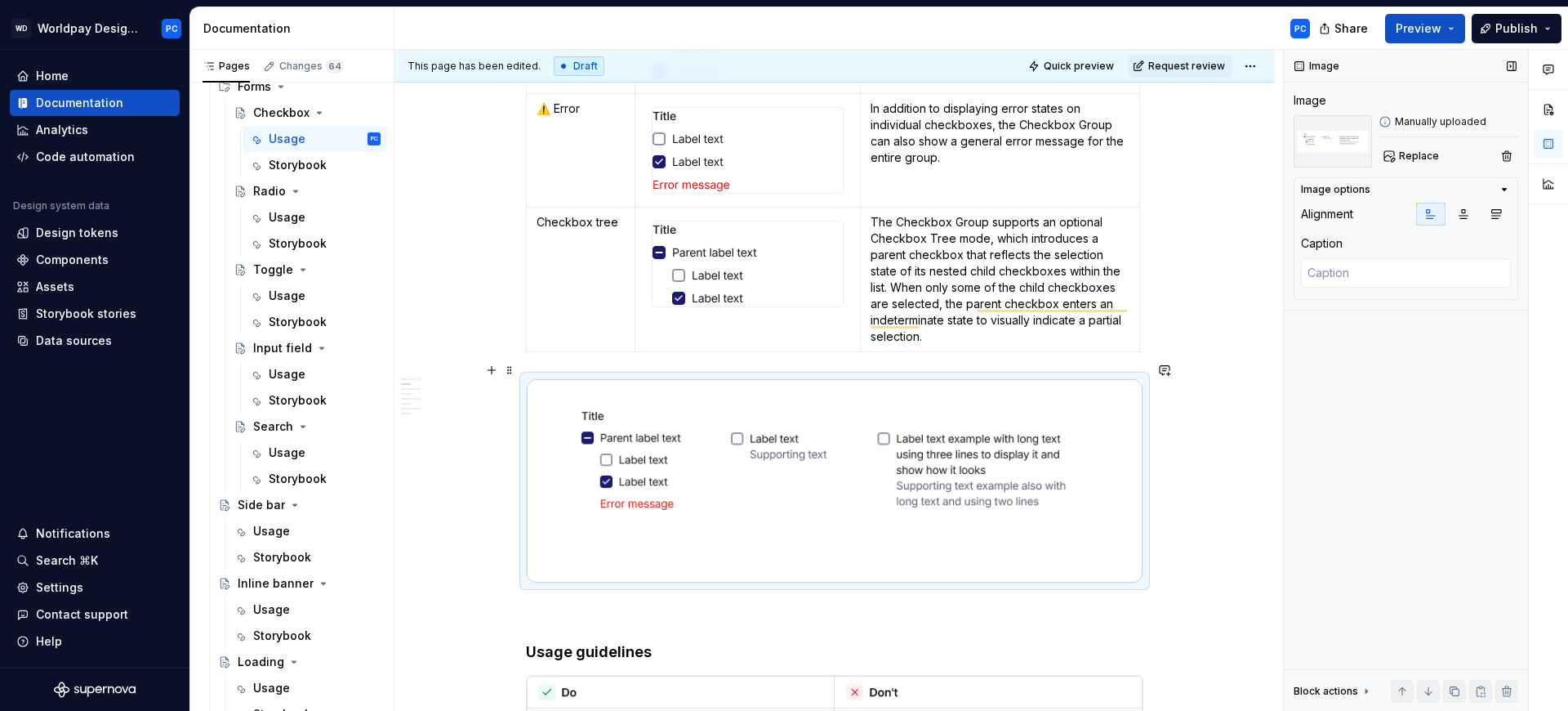
click at [697, 454] on img "To enrich screen reader interactions, please activate Accessibility in Grammarl…" at bounding box center [834, 480] width 616 height 202
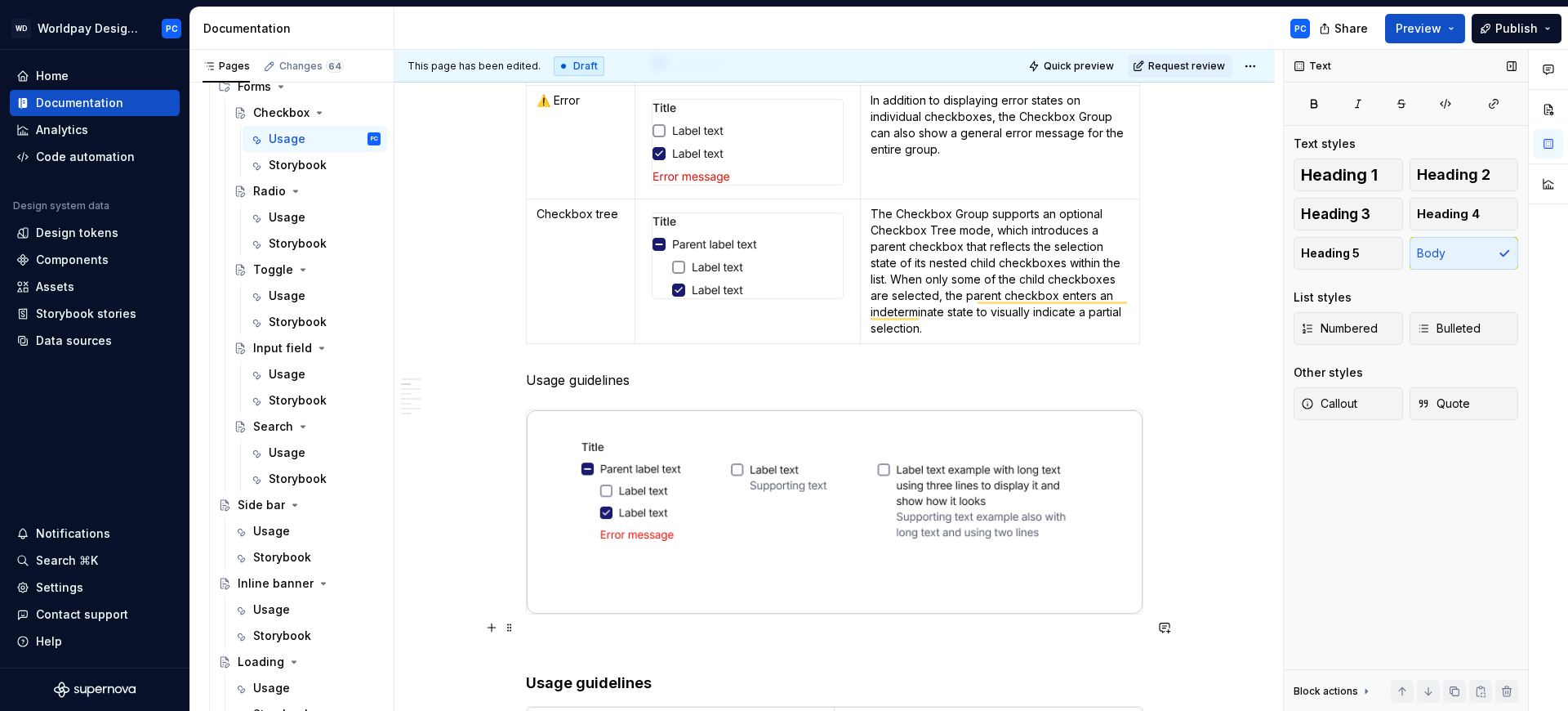
scroll to position [2282, 0]
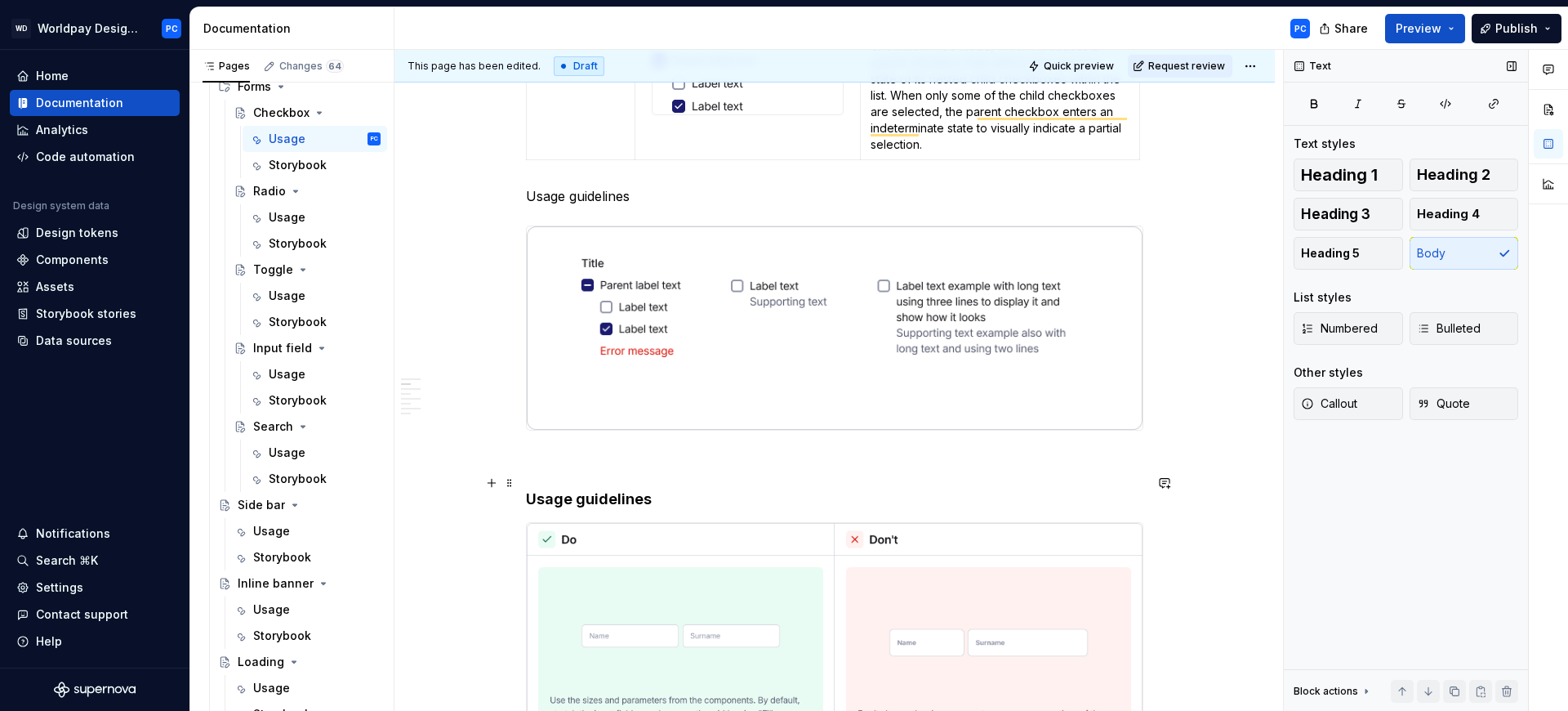
click at [638, 489] on h4 "Usage guidelines" at bounding box center [835, 499] width 618 height 20
drag, startPoint x: 640, startPoint y: 177, endPoint x: 503, endPoint y: 176, distance: 137.0
click at [552, 186] on p "Usage guidelines" at bounding box center [835, 196] width 618 height 20
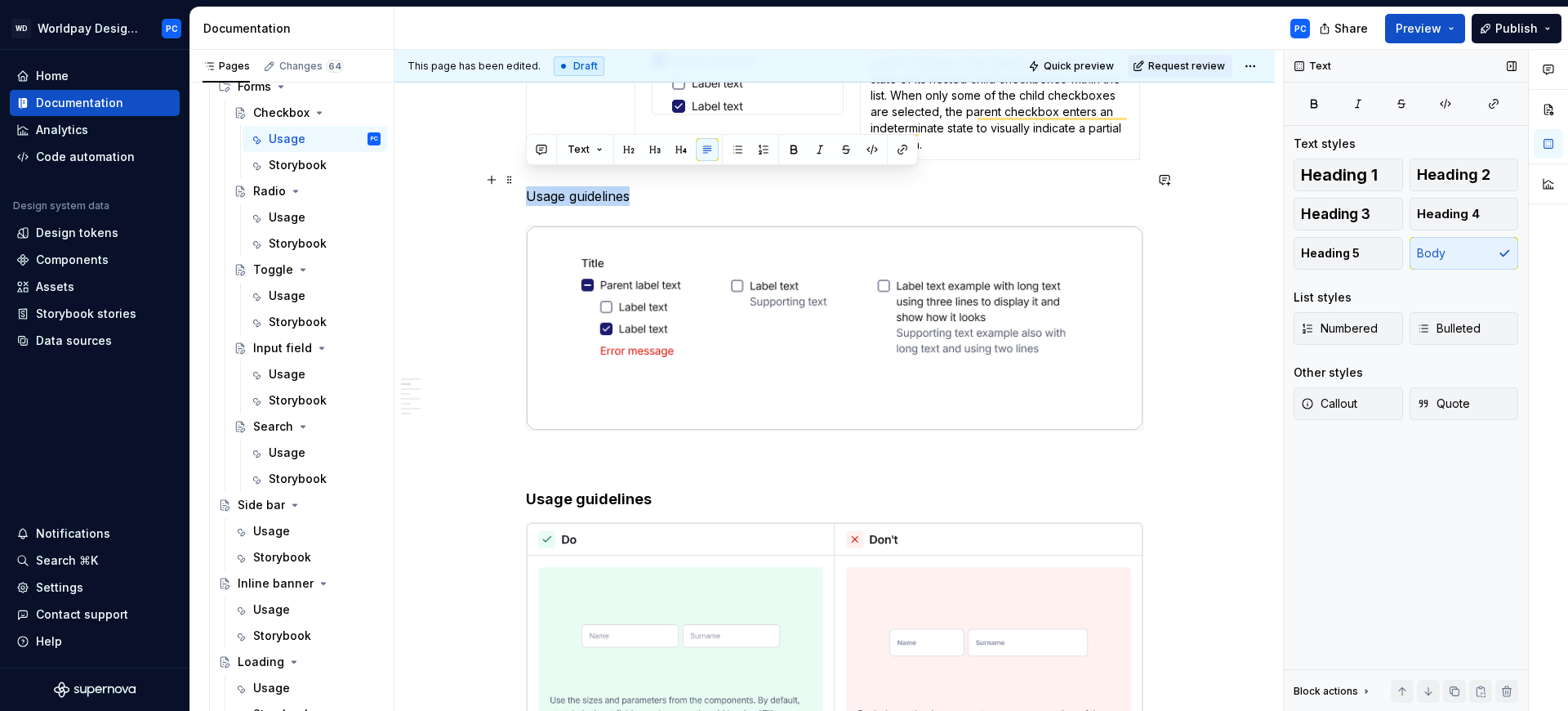
drag, startPoint x: 628, startPoint y: 179, endPoint x: 527, endPoint y: 183, distance: 101.1
click at [527, 186] on p "Usage guidelines" at bounding box center [835, 196] width 618 height 20
click at [681, 147] on button "button" at bounding box center [681, 149] width 23 height 23
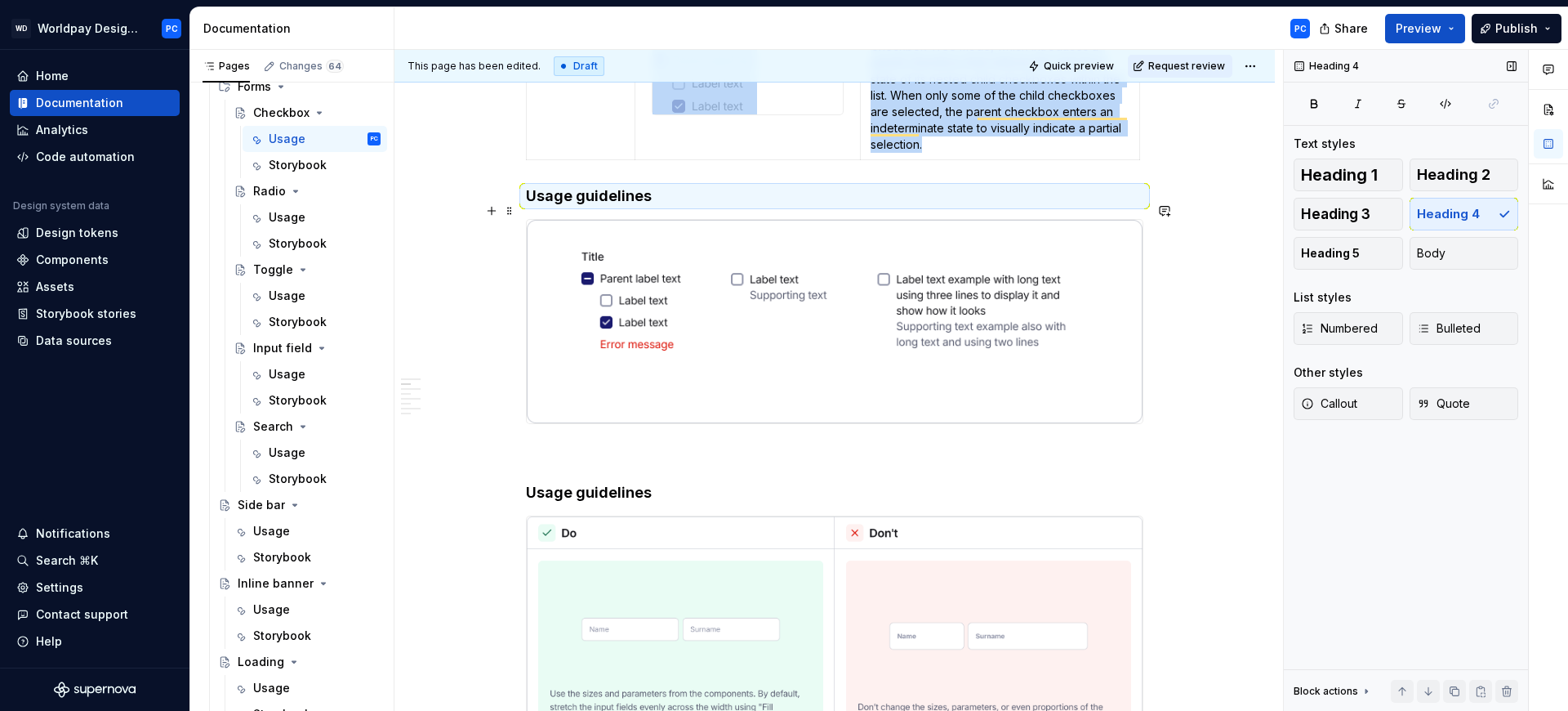
click at [661, 190] on h4 "Usage guidelines" at bounding box center [835, 196] width 618 height 20
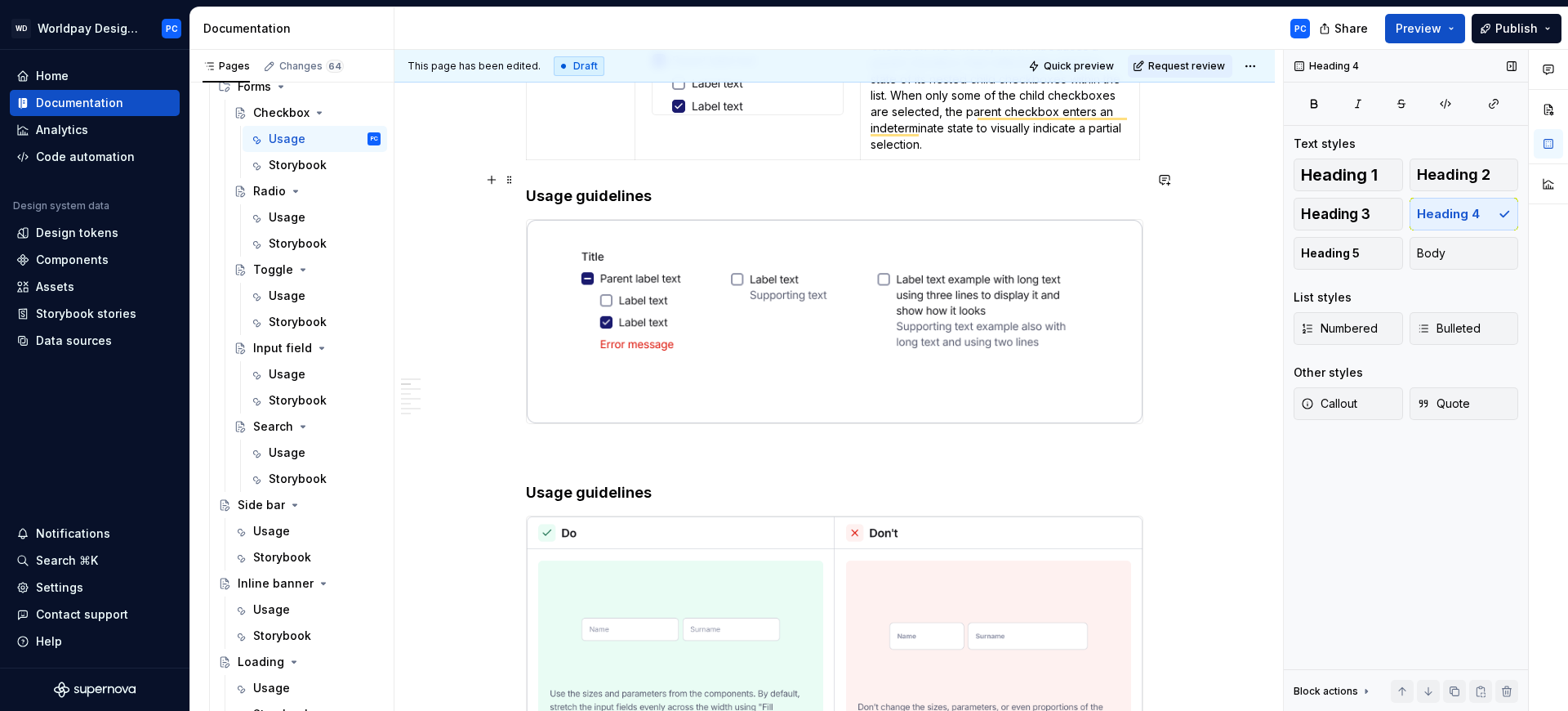
click at [647, 186] on h4 "Usage guidelines" at bounding box center [835, 196] width 618 height 20
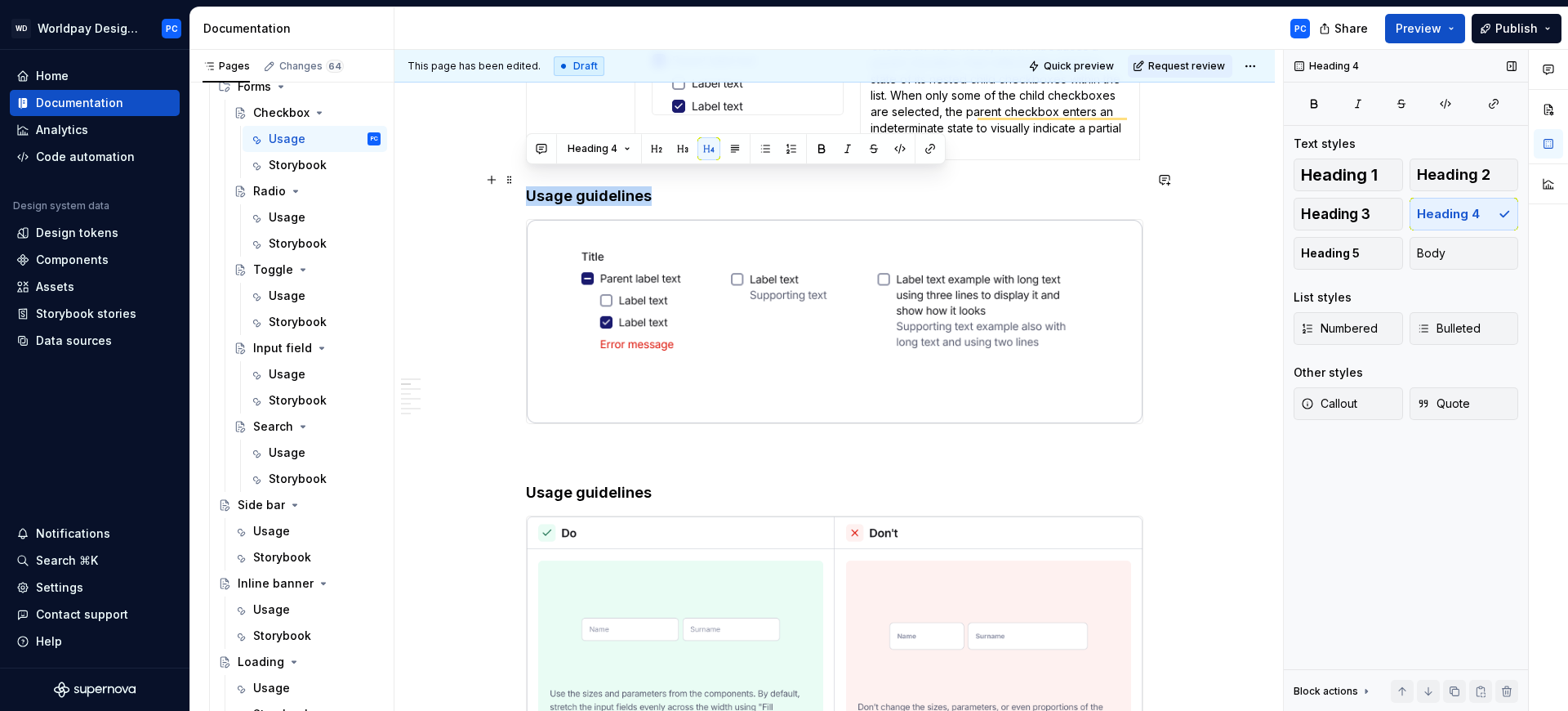
click at [531, 186] on h4 "Usage guidelines" at bounding box center [835, 196] width 618 height 20
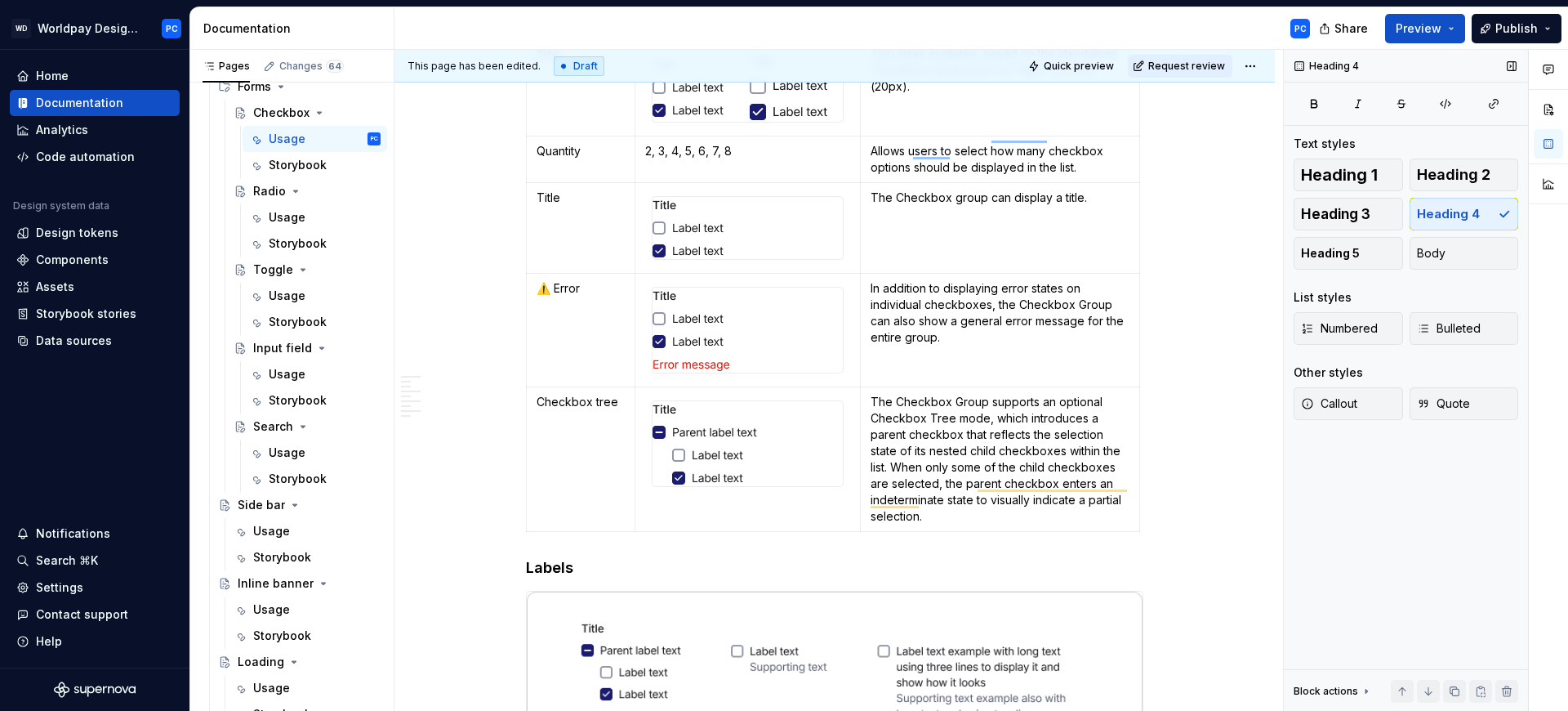
scroll to position [0, 0]
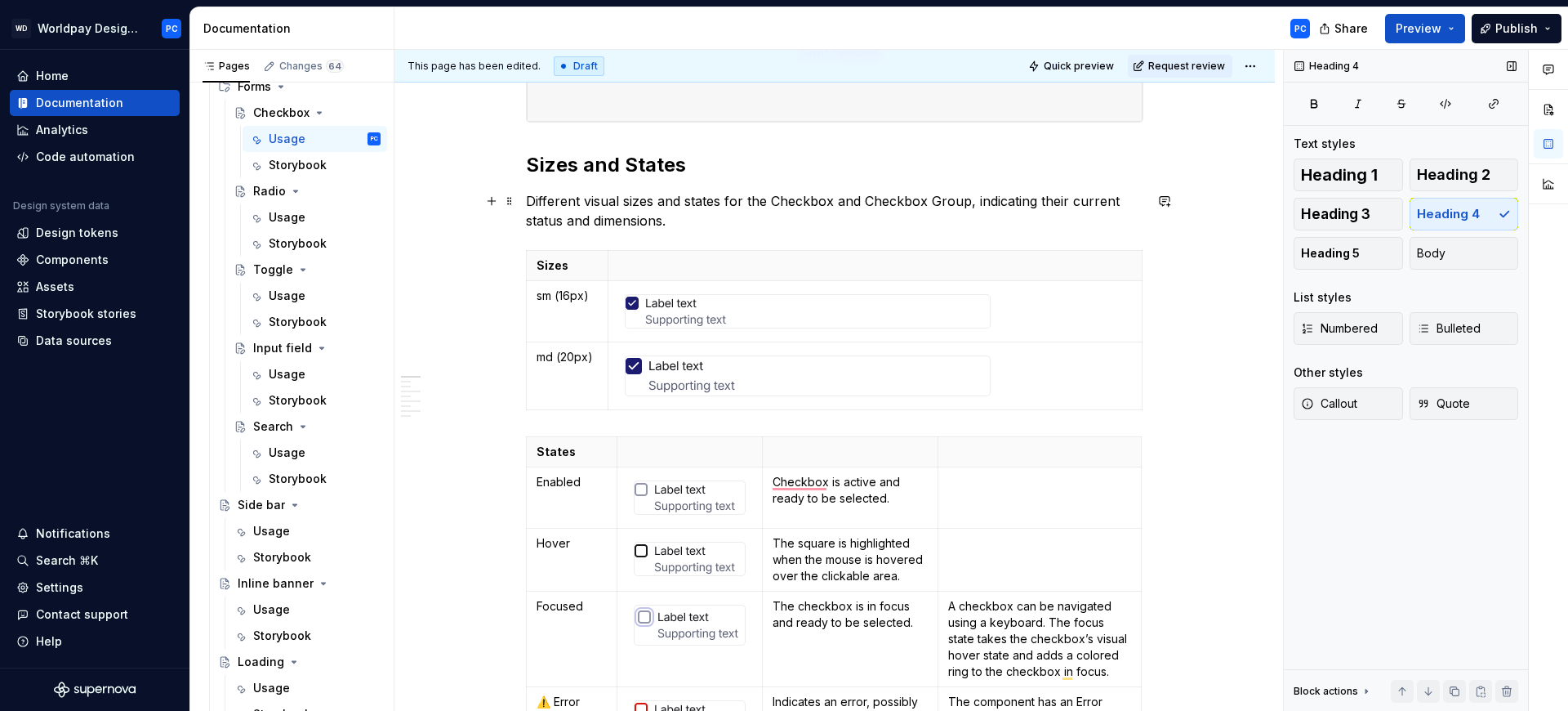
click at [622, 202] on p "Different visual sizes and states for the Checkbox and Checkbox Group, indicati…" at bounding box center [835, 211] width 618 height 39
click at [650, 162] on h2 "Sizes and States" at bounding box center [835, 165] width 618 height 26
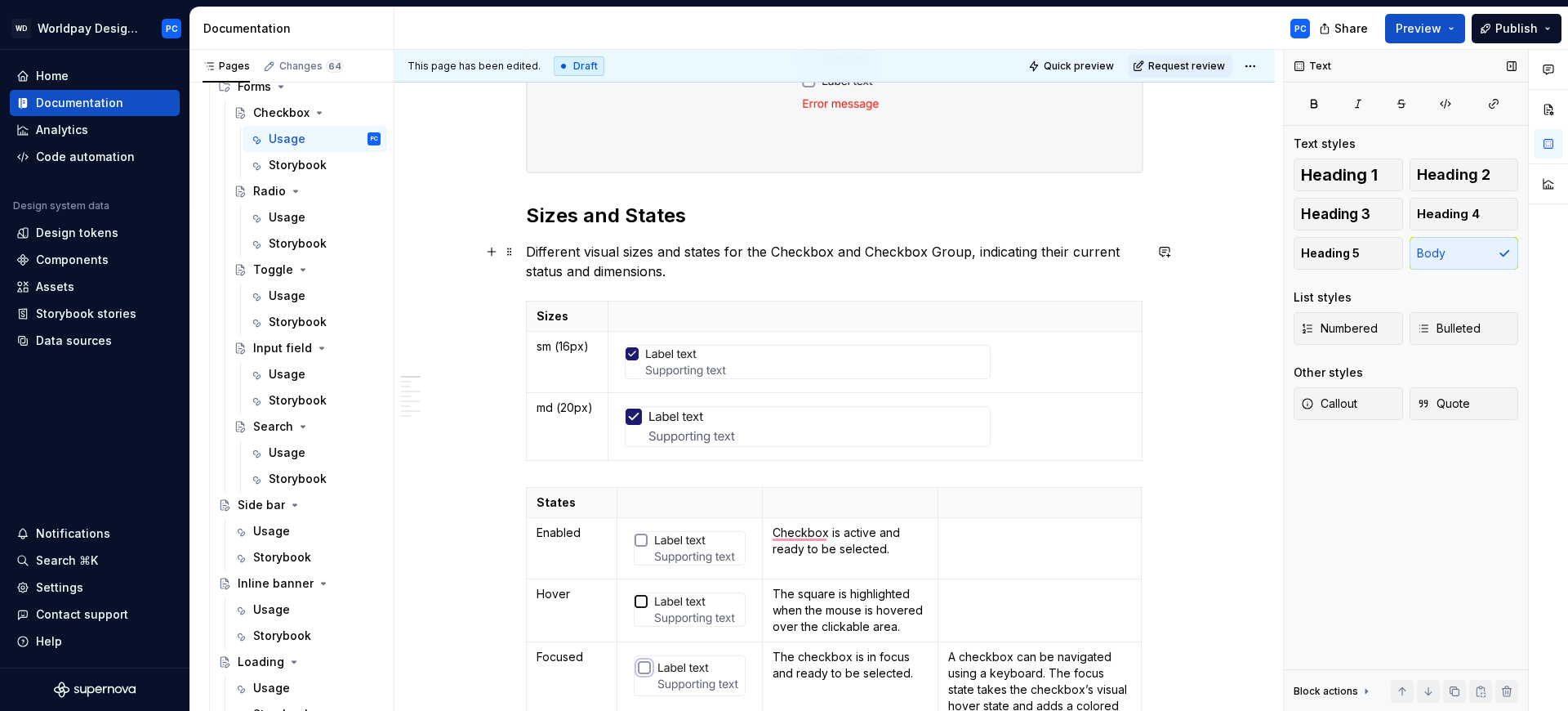
click at [648, 253] on p "Different visual sizes and states for the Checkbox and Checkbox Group, indicati…" at bounding box center [835, 261] width 618 height 39
drag, startPoint x: 683, startPoint y: 273, endPoint x: 526, endPoint y: 267, distance: 157.1
click at [526, 267] on p "Different visual sizes and states for the Checkbox and Checkbox Group, indicati…" at bounding box center [835, 261] width 618 height 39
click at [549, 267] on p "Different visual sizes and states for the Checkbox and Checkbox Group, indicati…" at bounding box center [835, 261] width 618 height 39
drag, startPoint x: 564, startPoint y: 249, endPoint x: 526, endPoint y: 251, distance: 38.1
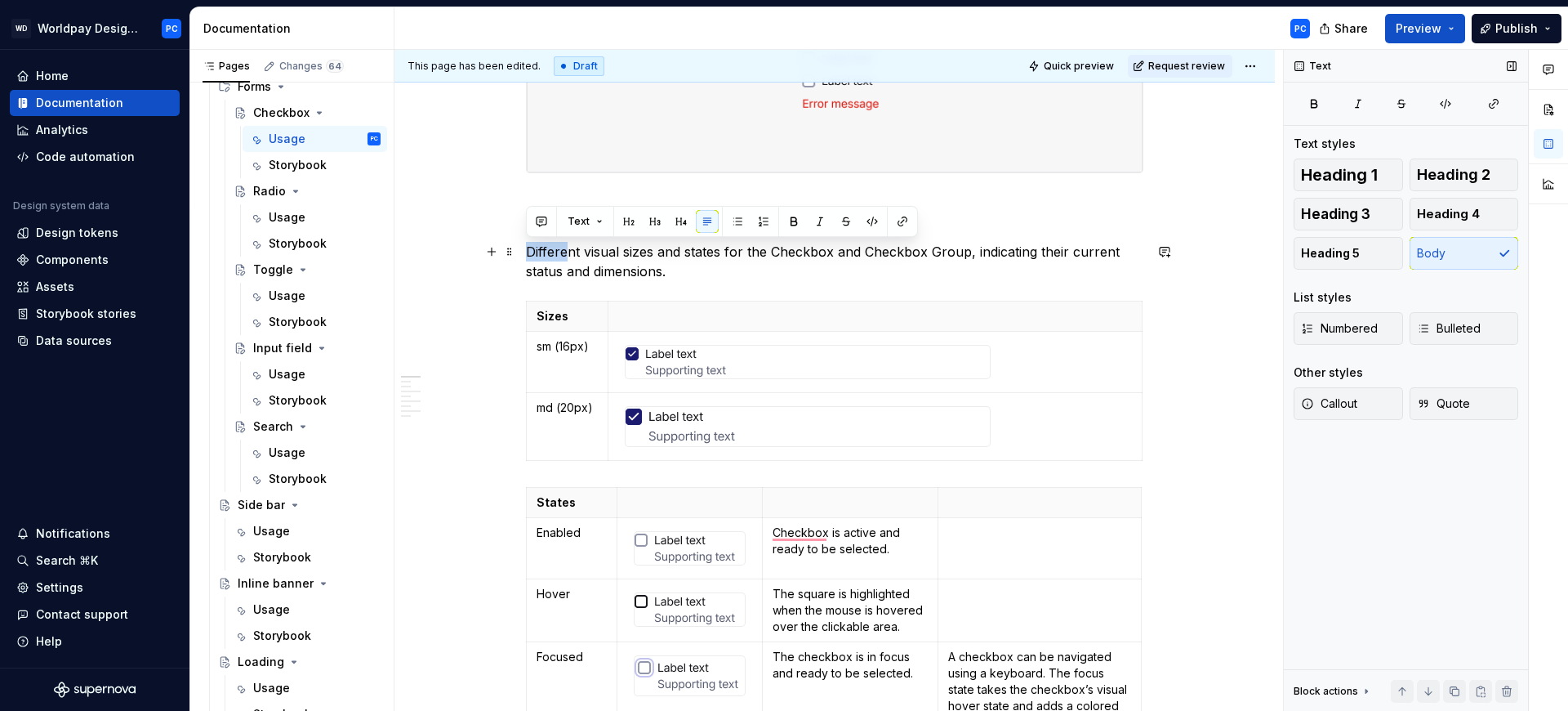
click at [526, 251] on p "Different visual sizes and states for the Checkbox and Checkbox Group, indicati…" at bounding box center [835, 261] width 618 height 39
copy p "Differe"
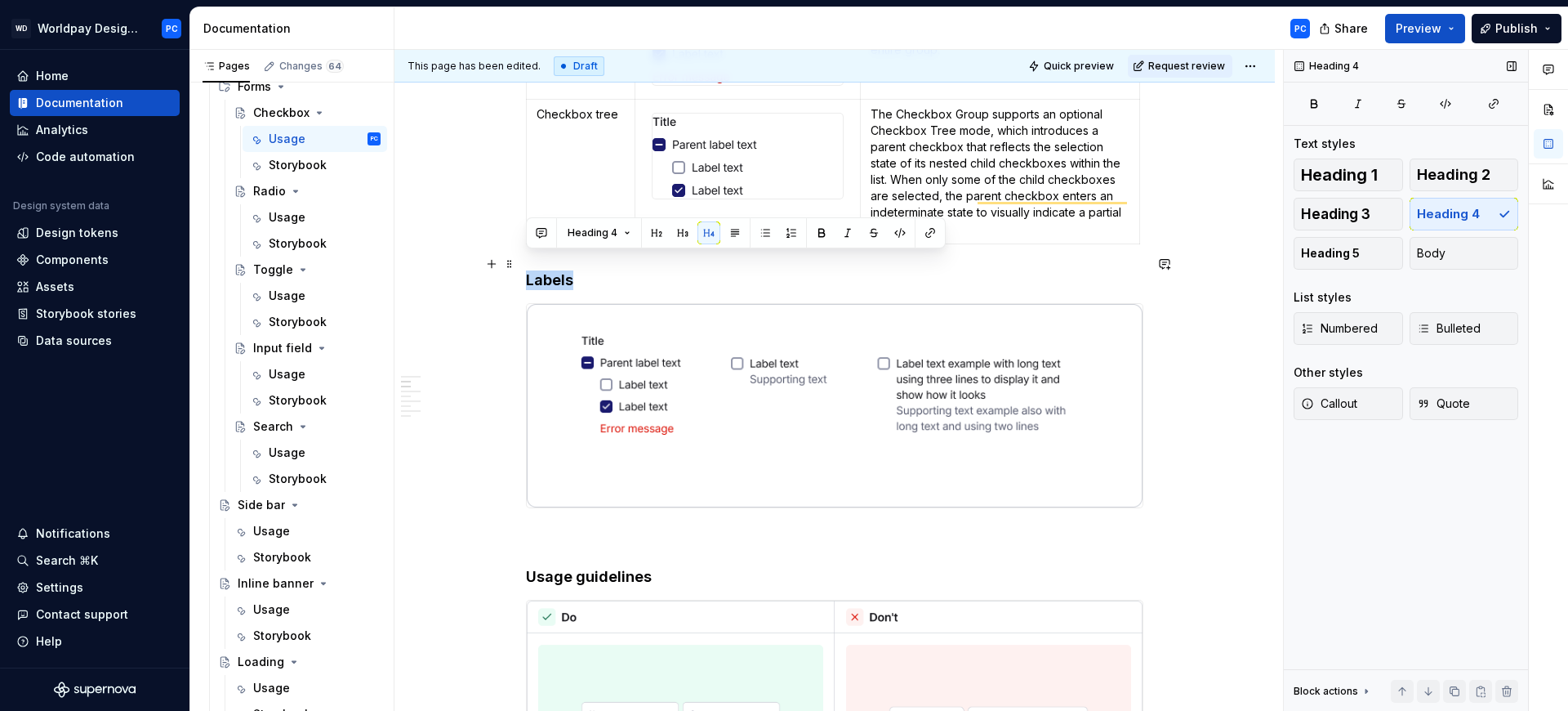
drag, startPoint x: 571, startPoint y: 267, endPoint x: 526, endPoint y: 268, distance: 45.0
click at [526, 270] on h4 "Labels" at bounding box center [835, 280] width 618 height 20
click at [609, 232] on span "Heading 4" at bounding box center [592, 233] width 49 height 13
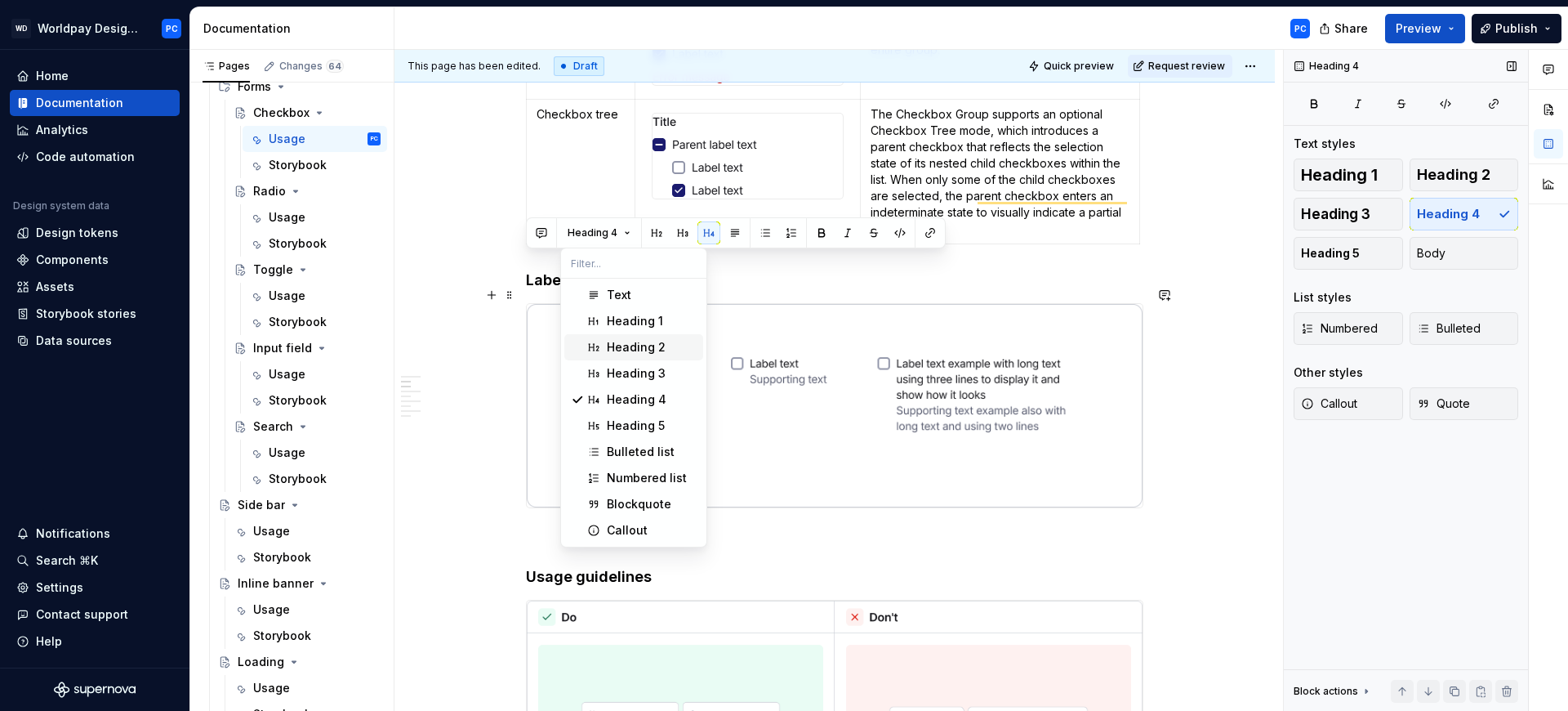
click at [648, 344] on div "Heading 2" at bounding box center [635, 348] width 59 height 17
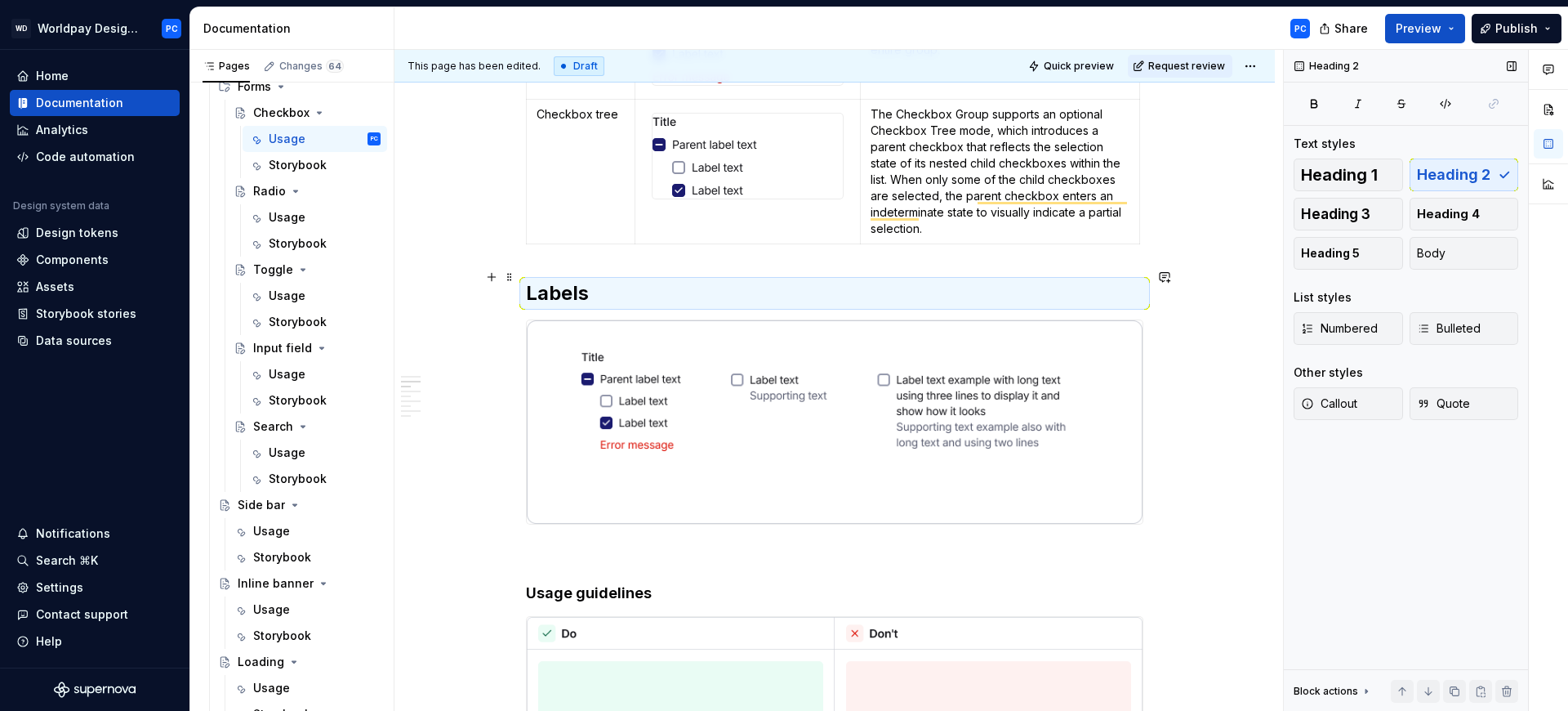
click at [613, 280] on h2 "Labels" at bounding box center [835, 294] width 618 height 26
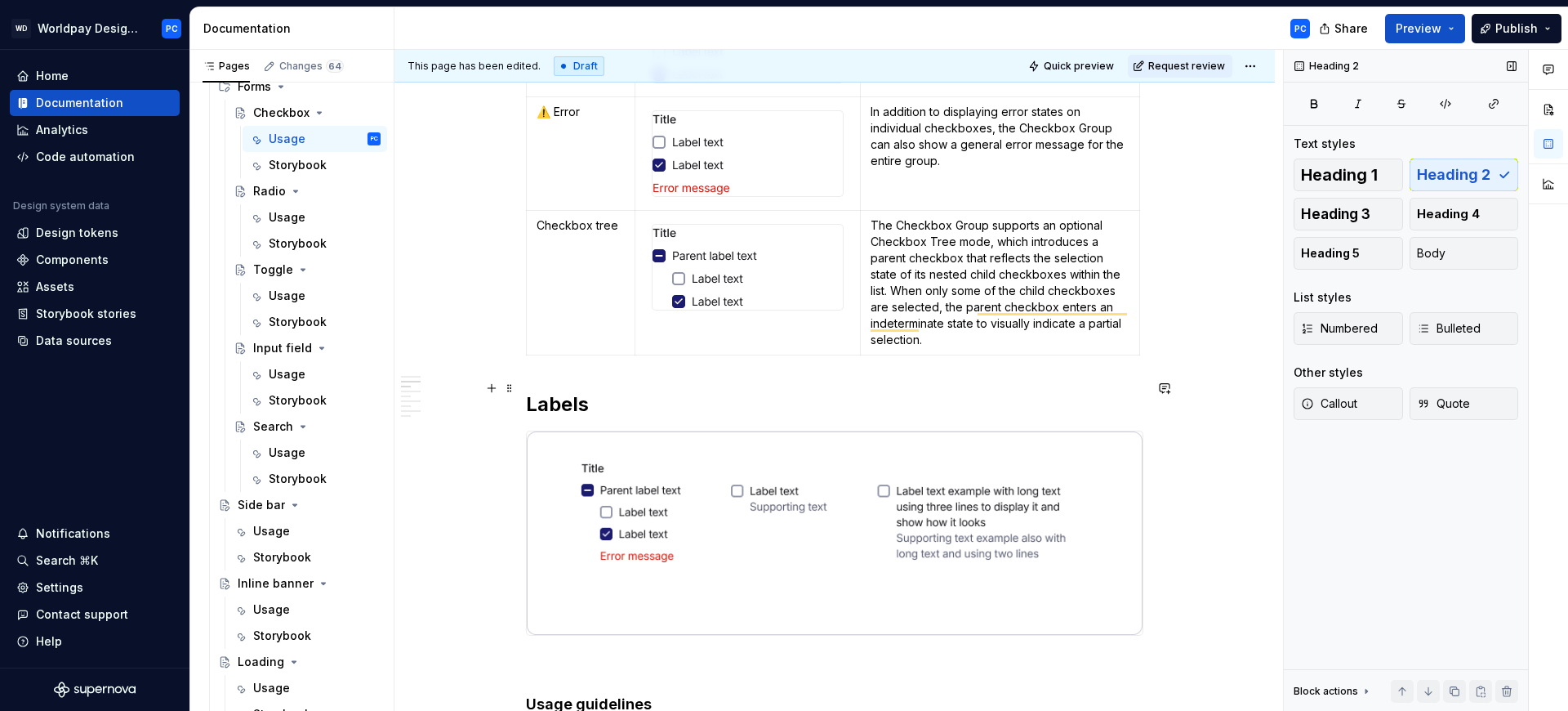
click at [599, 391] on h2 "Labels" at bounding box center [835, 404] width 618 height 26
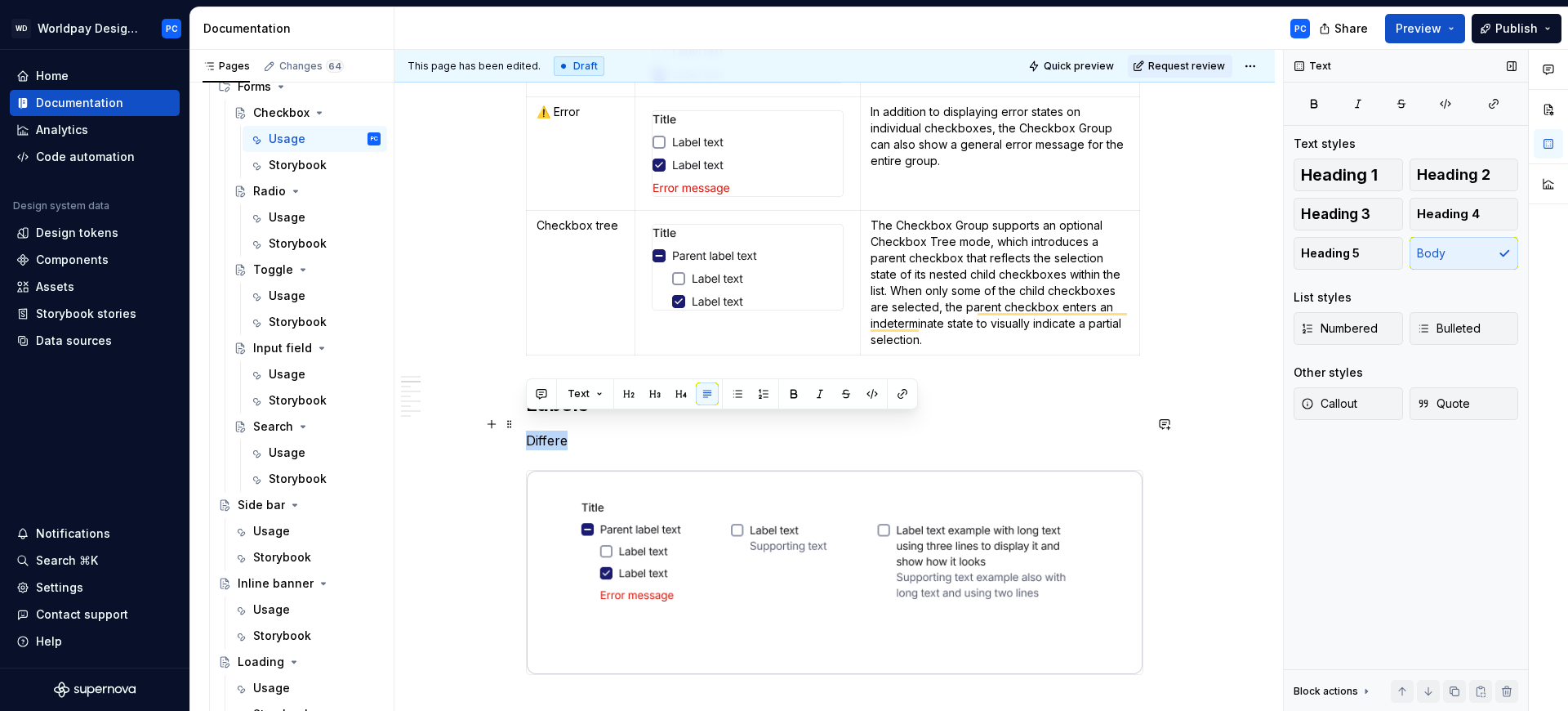
click at [529, 431] on p "Differe" at bounding box center [835, 440] width 618 height 20
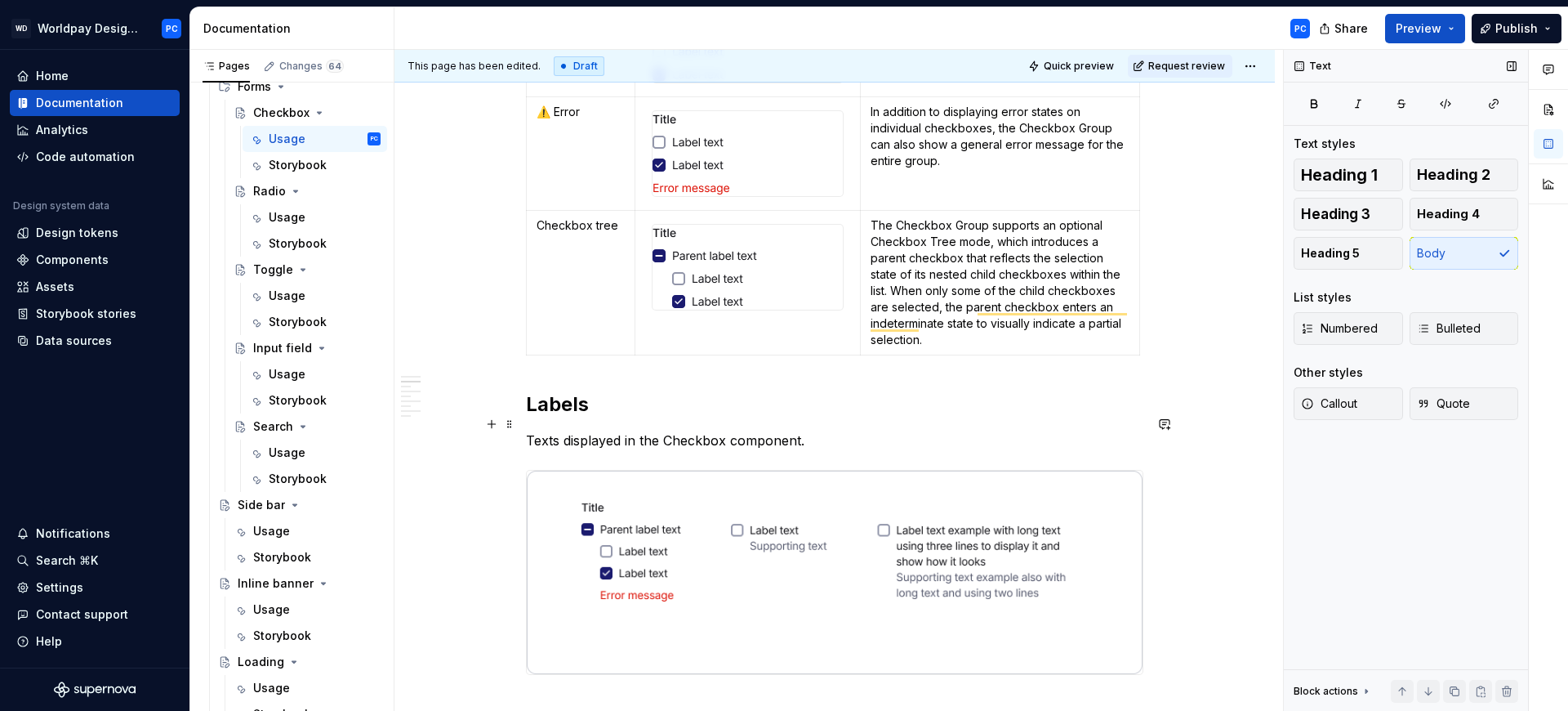
click at [725, 431] on p "Texts displayed in the Checkbox component." at bounding box center [835, 440] width 618 height 20
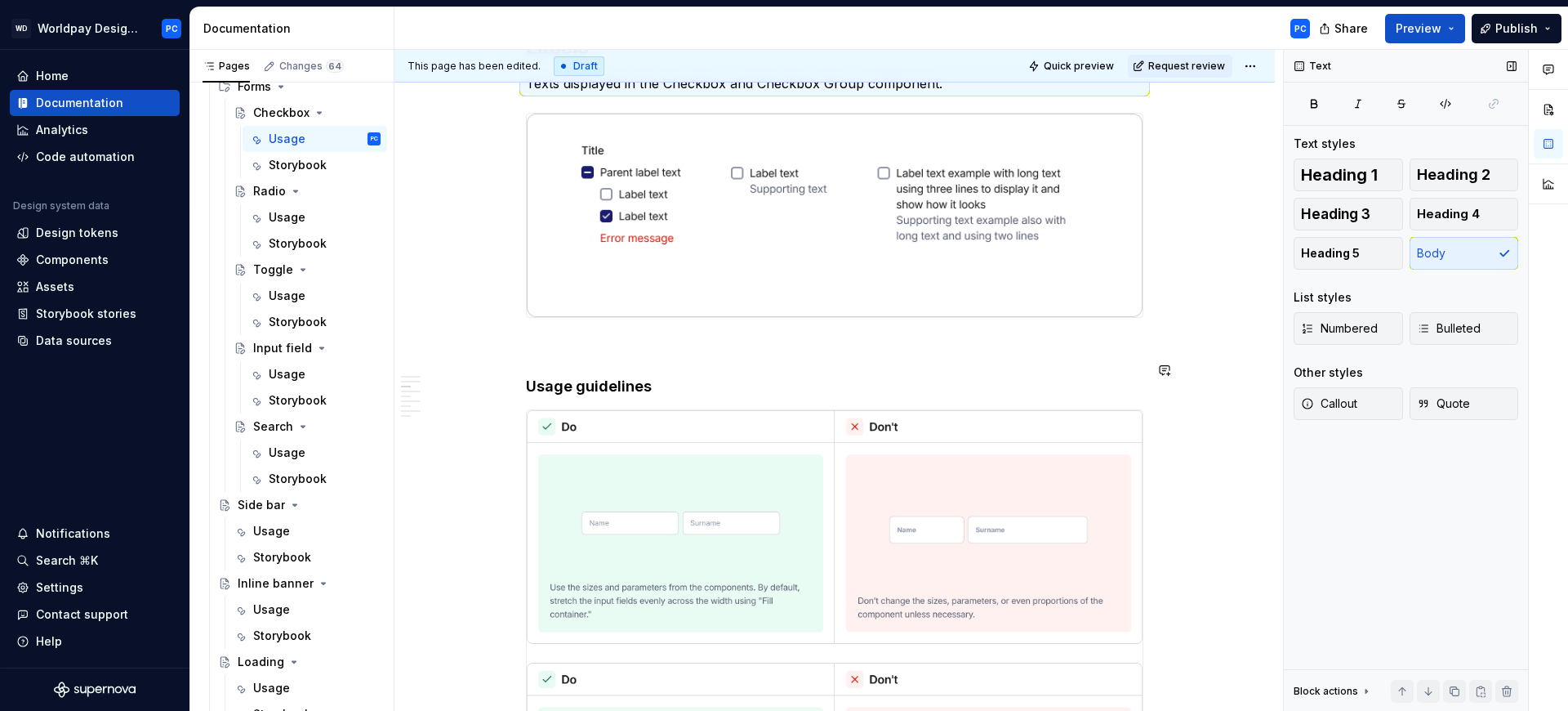
click at [689, 337] on p "To enrich screen reader interactions, please activate Accessibility in Grammarl…" at bounding box center [835, 347] width 618 height 20
type textarea "*"
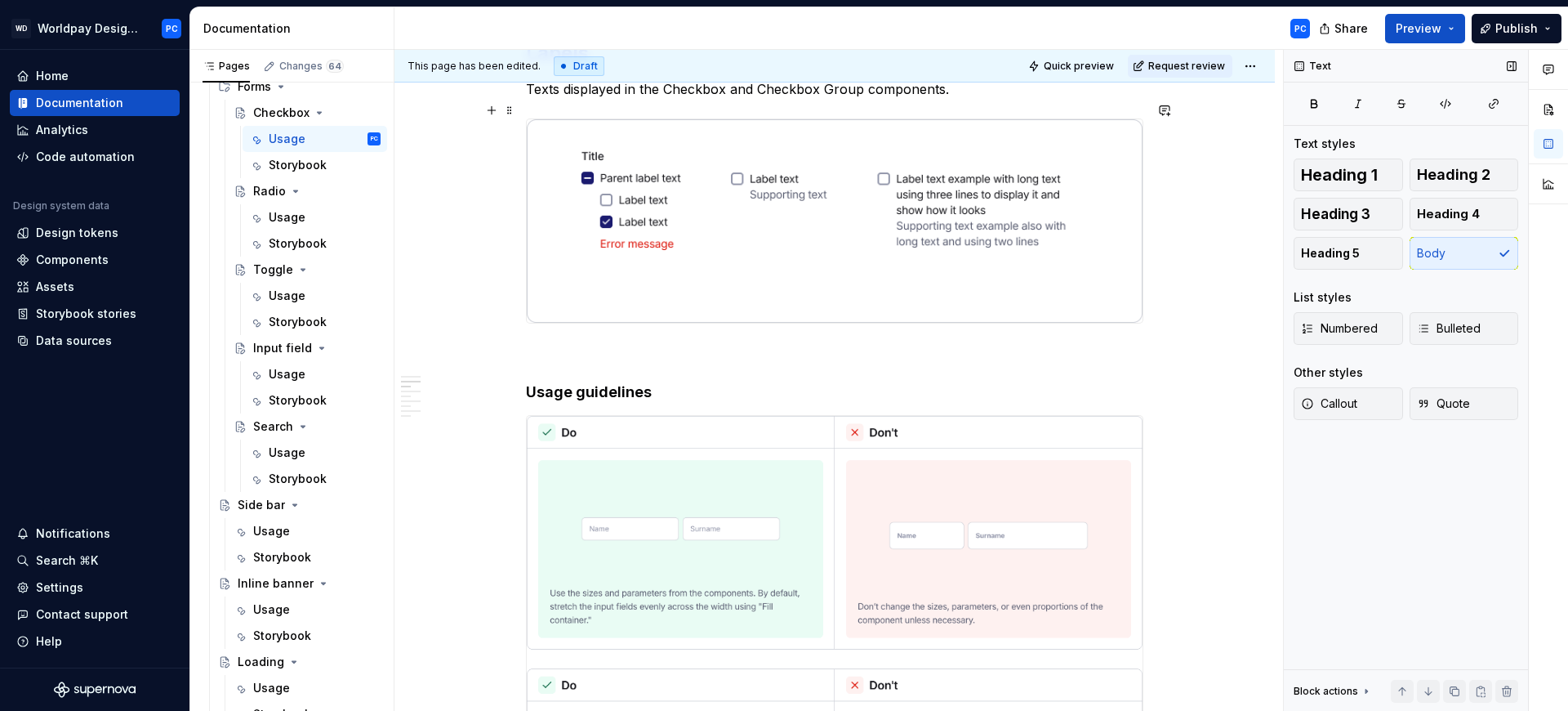
scroll to position [2523, 0]
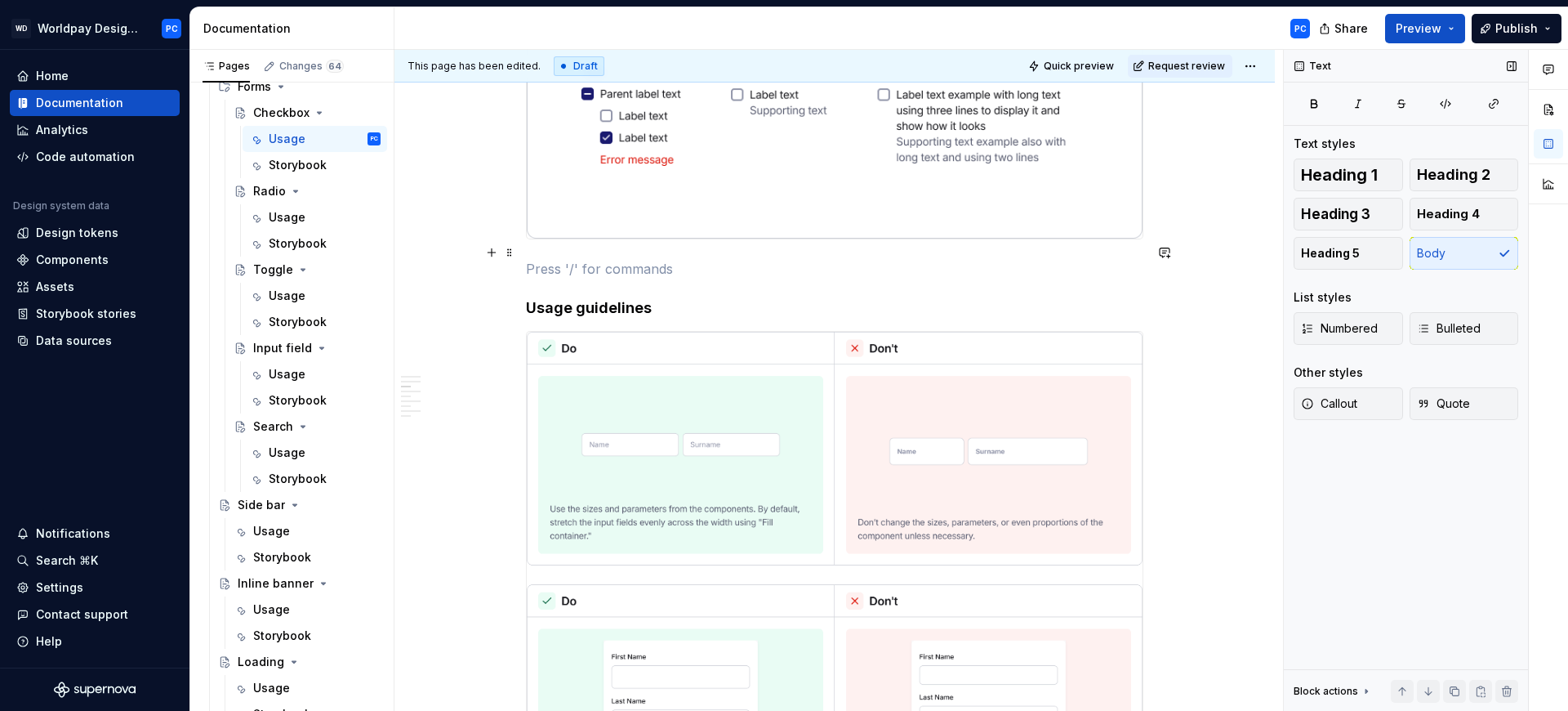
click at [630, 259] on p "To enrich screen reader interactions, please activate Accessibility in Grammarl…" at bounding box center [835, 268] width 618 height 20
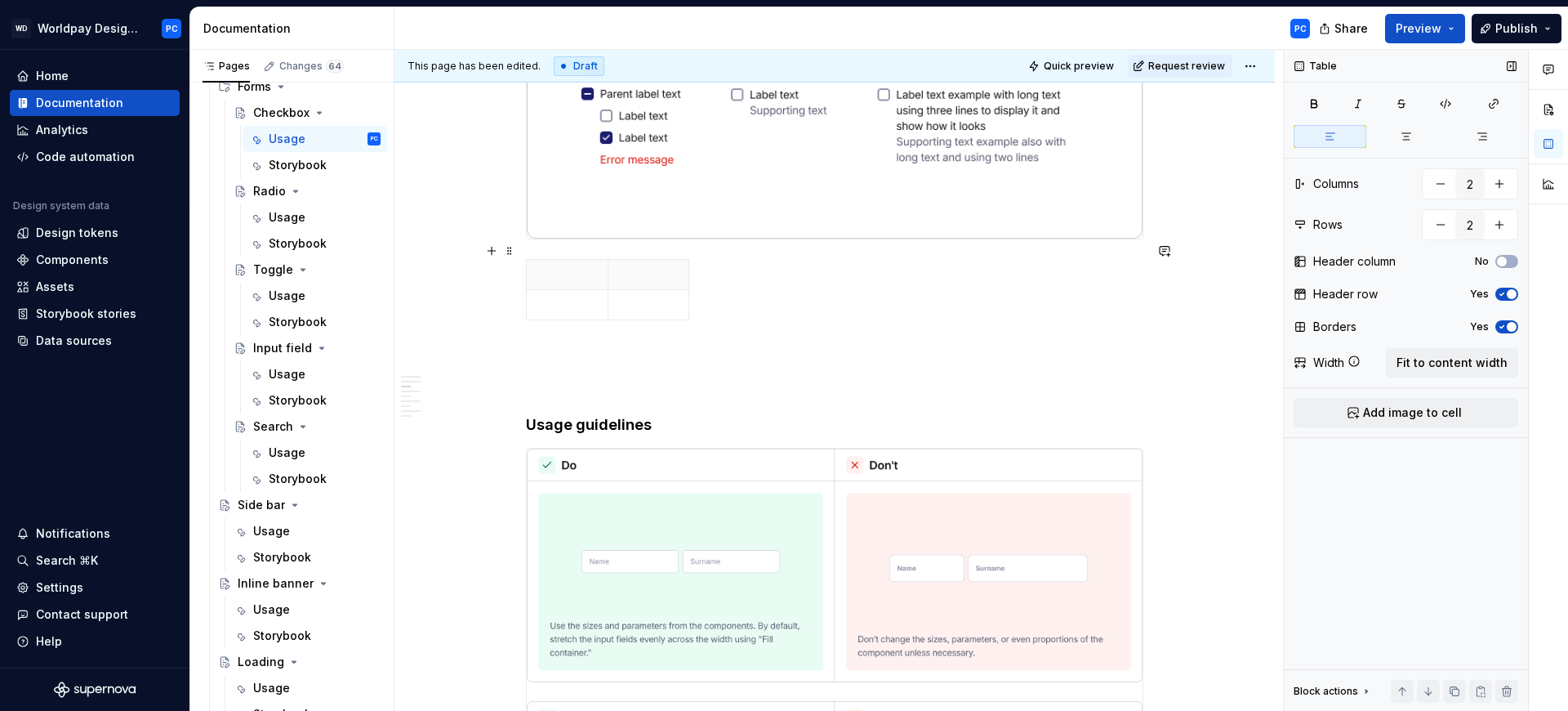
click at [692, 275] on div "To enrich screen reader interactions, please activate Accessibility in Grammarl…" at bounding box center [835, 293] width 618 height 68
click at [687, 274] on icon "button" at bounding box center [689, 273] width 13 height 13
click at [718, 271] on icon "button" at bounding box center [718, 272] width 7 height 7
type input "4"
click at [559, 267] on th "To enrich screen reader interactions, please activate Accessibility in Grammarl…" at bounding box center [567, 274] width 82 height 30
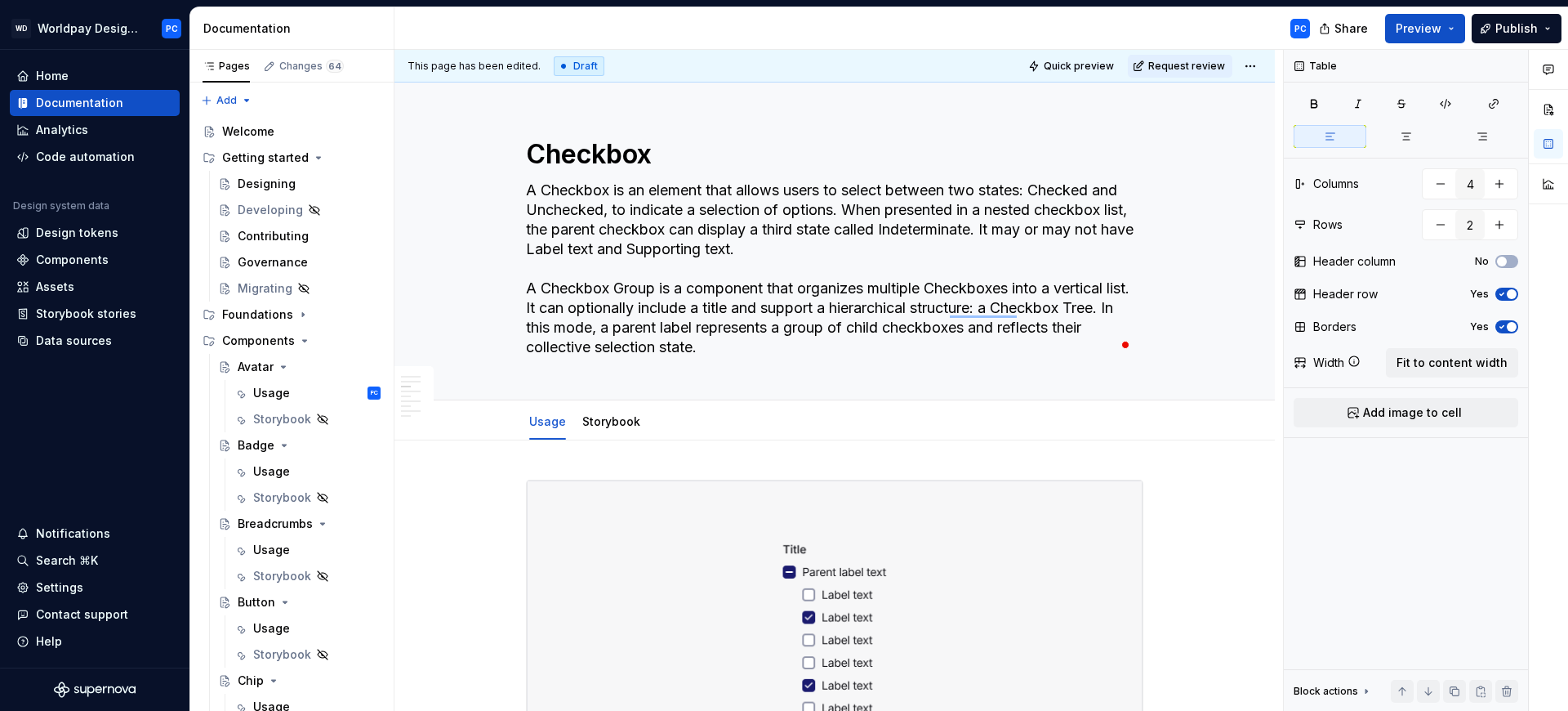
scroll to position [2523, 0]
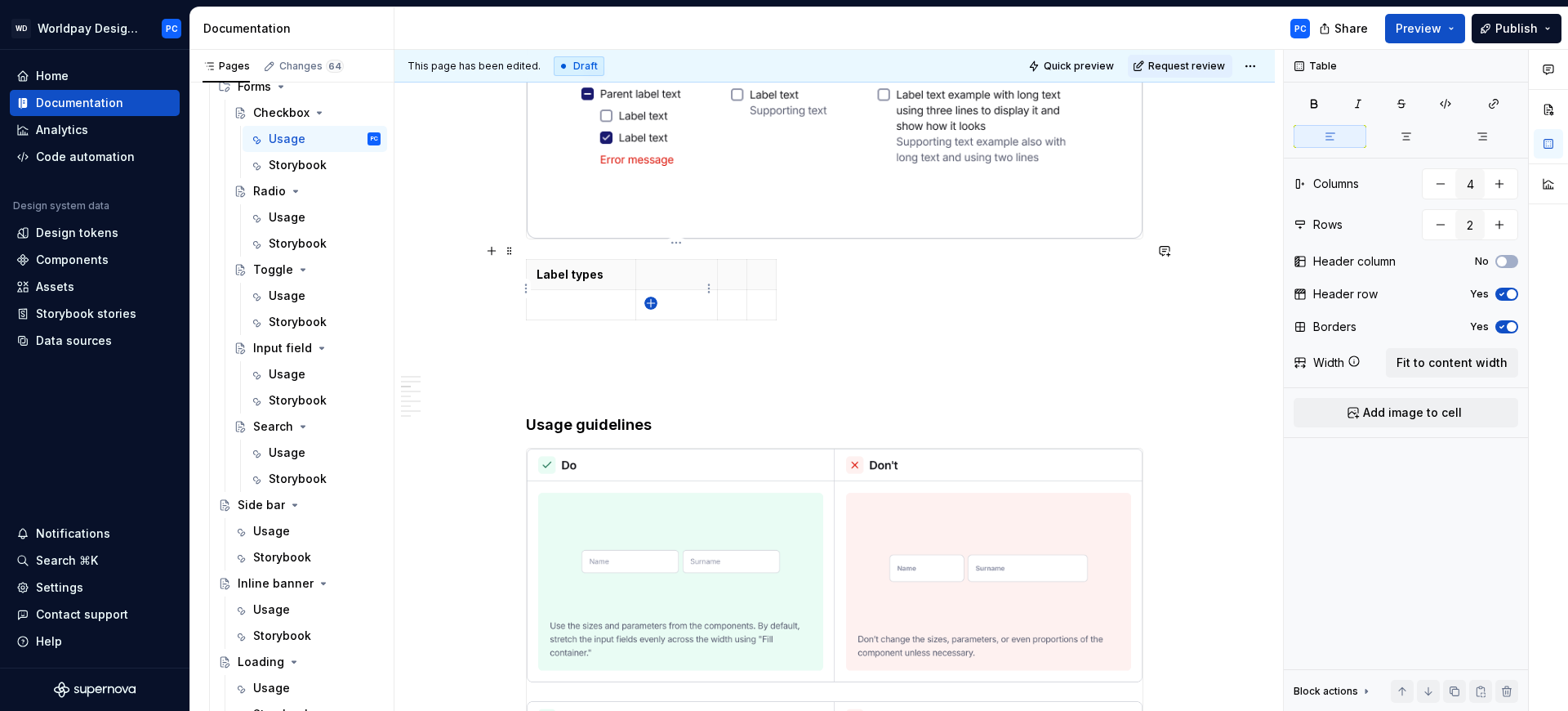
click at [655, 302] on icon "button" at bounding box center [651, 303] width 13 height 13
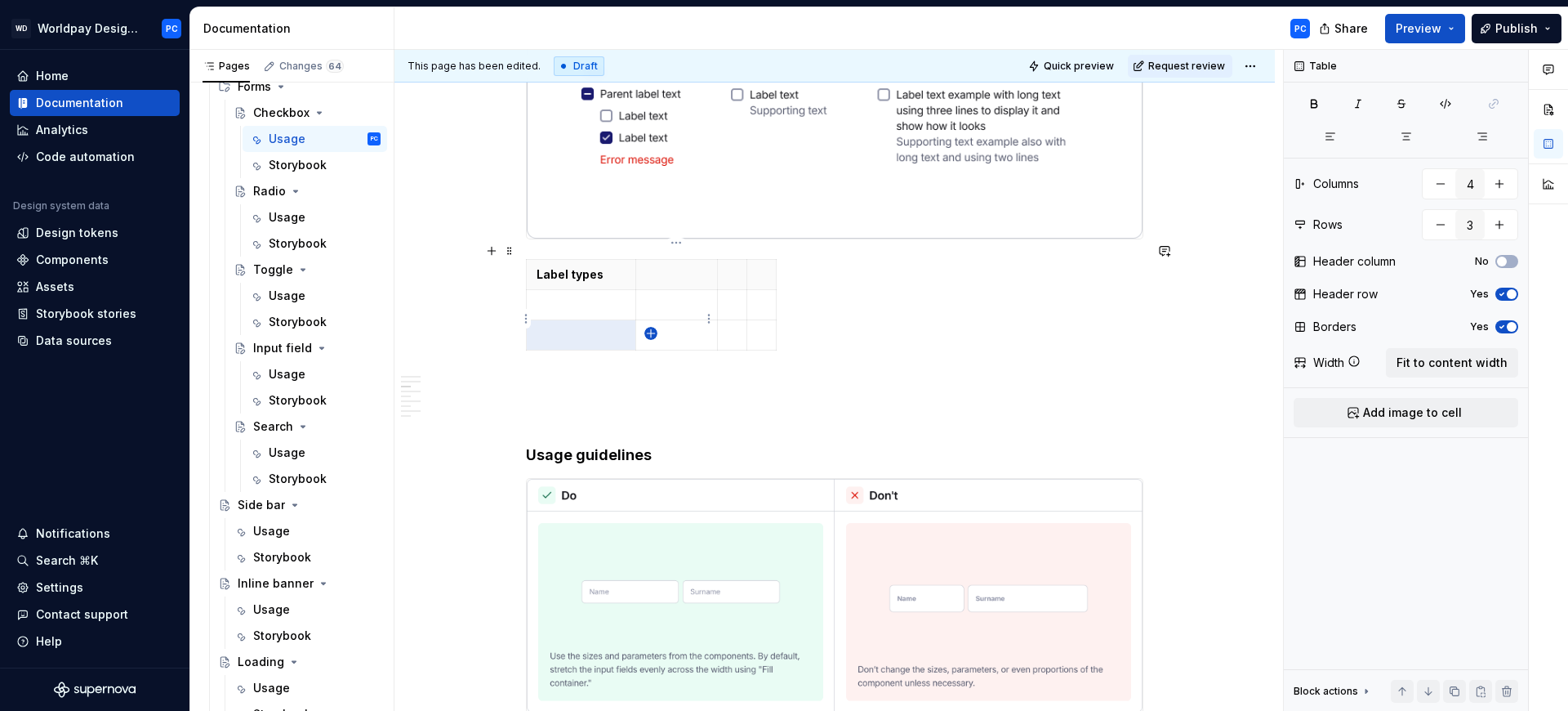
click at [650, 336] on icon "button" at bounding box center [650, 333] width 7 height 7
type input "4"
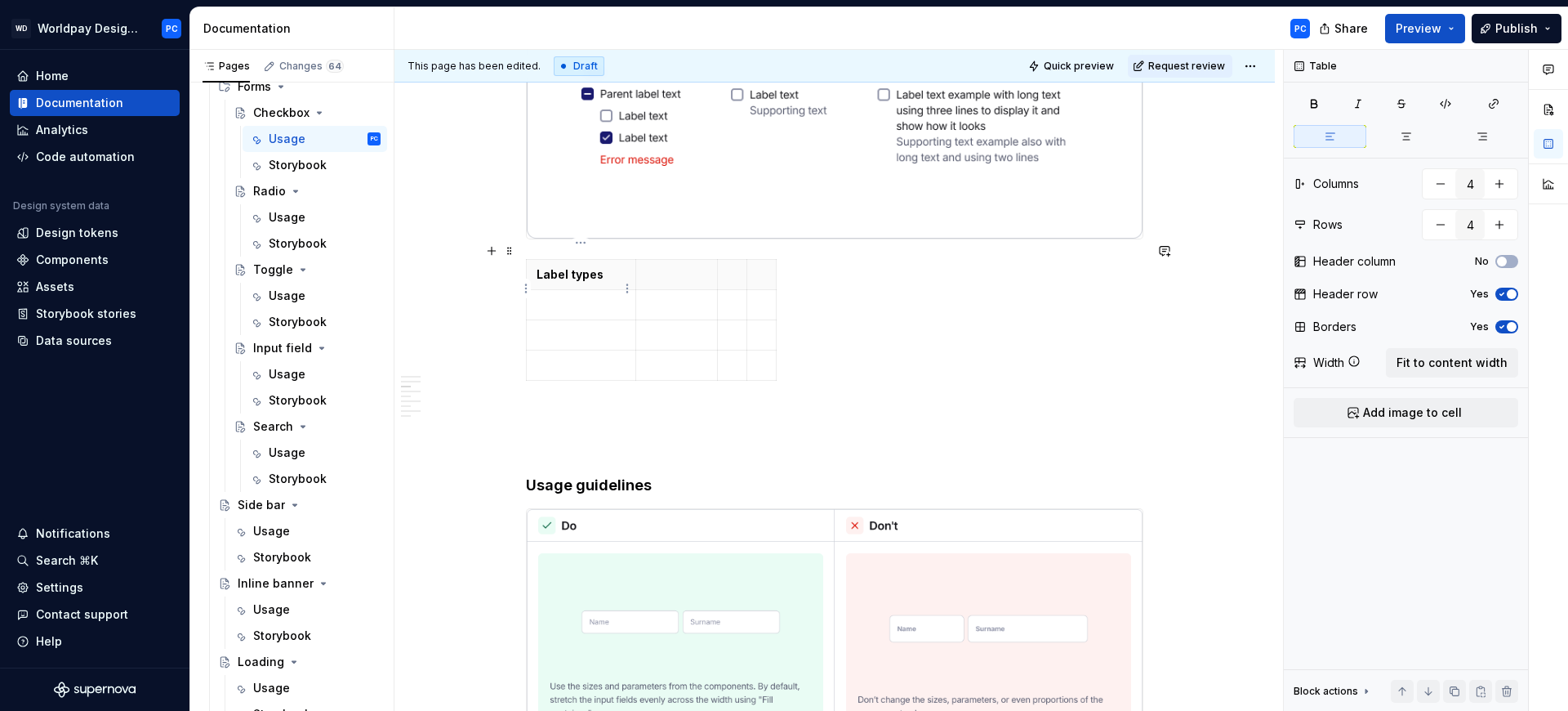
click at [585, 296] on p "To enrich screen reader interactions, please activate Accessibility in Grammarl…" at bounding box center [581, 305] width 89 height 17
click at [594, 327] on p "To enrich screen reader interactions, please activate Accessibility in Grammarl…" at bounding box center [581, 335] width 89 height 17
click at [574, 357] on p "To enrich screen reader interactions, please activate Accessibility in Grammarl…" at bounding box center [581, 365] width 89 height 17
type textarea "*"
click at [652, 363] on icon "button" at bounding box center [650, 363] width 7 height 7
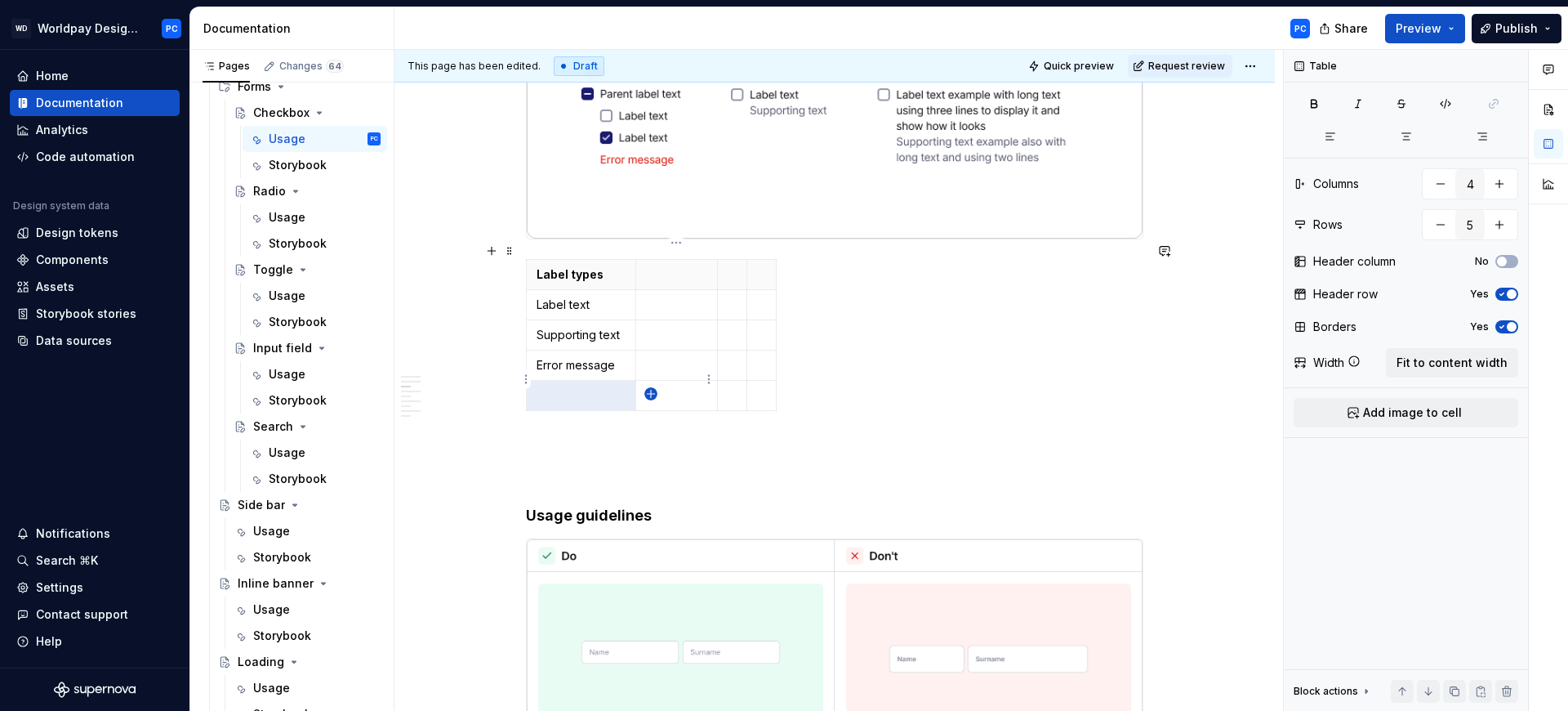
click at [650, 393] on icon "button" at bounding box center [650, 393] width 7 height 7
type input "6"
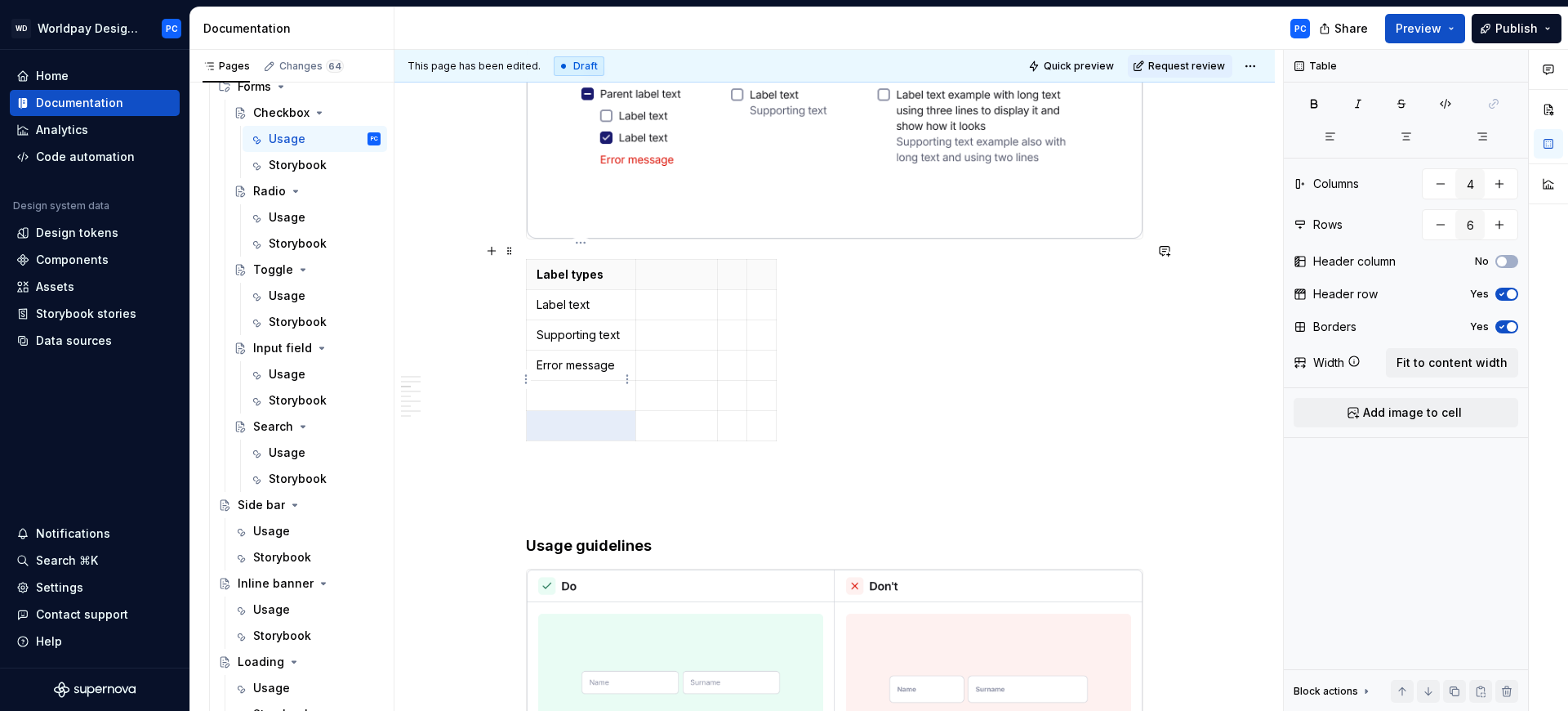
click at [595, 388] on p "To enrich screen reader interactions, please activate Accessibility in Grammarl…" at bounding box center [581, 396] width 89 height 17
click at [593, 417] on p "To enrich screen reader interactions, please activate Accessibility in Grammarl…" at bounding box center [581, 426] width 89 height 17
click at [650, 296] on p "To enrich screen reader interactions, please activate Accessibility in Grammarl…" at bounding box center [676, 305] width 61 height 17
click at [1405, 420] on button "Add image to cell" at bounding box center [1406, 413] width 225 height 30
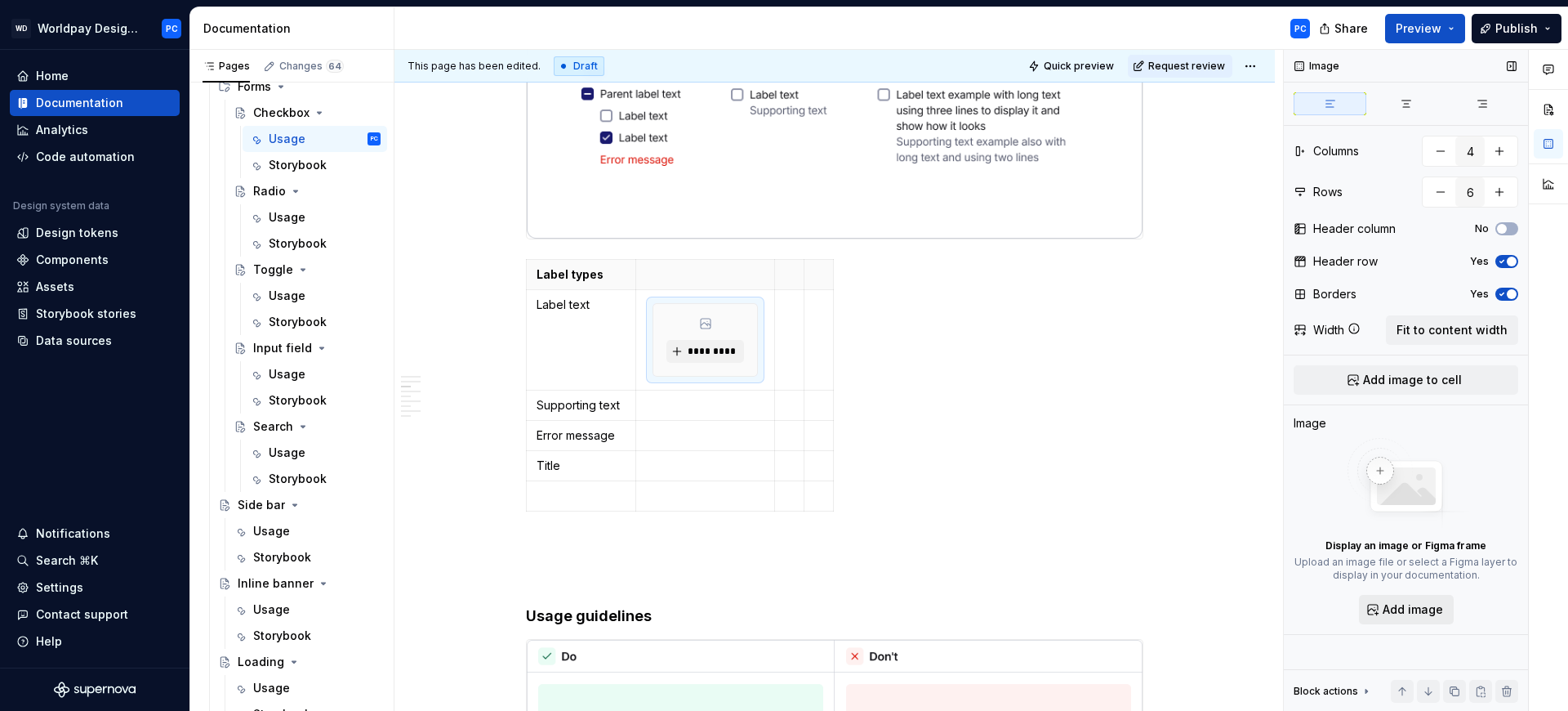
click at [1400, 606] on span "Add image" at bounding box center [1412, 609] width 61 height 17
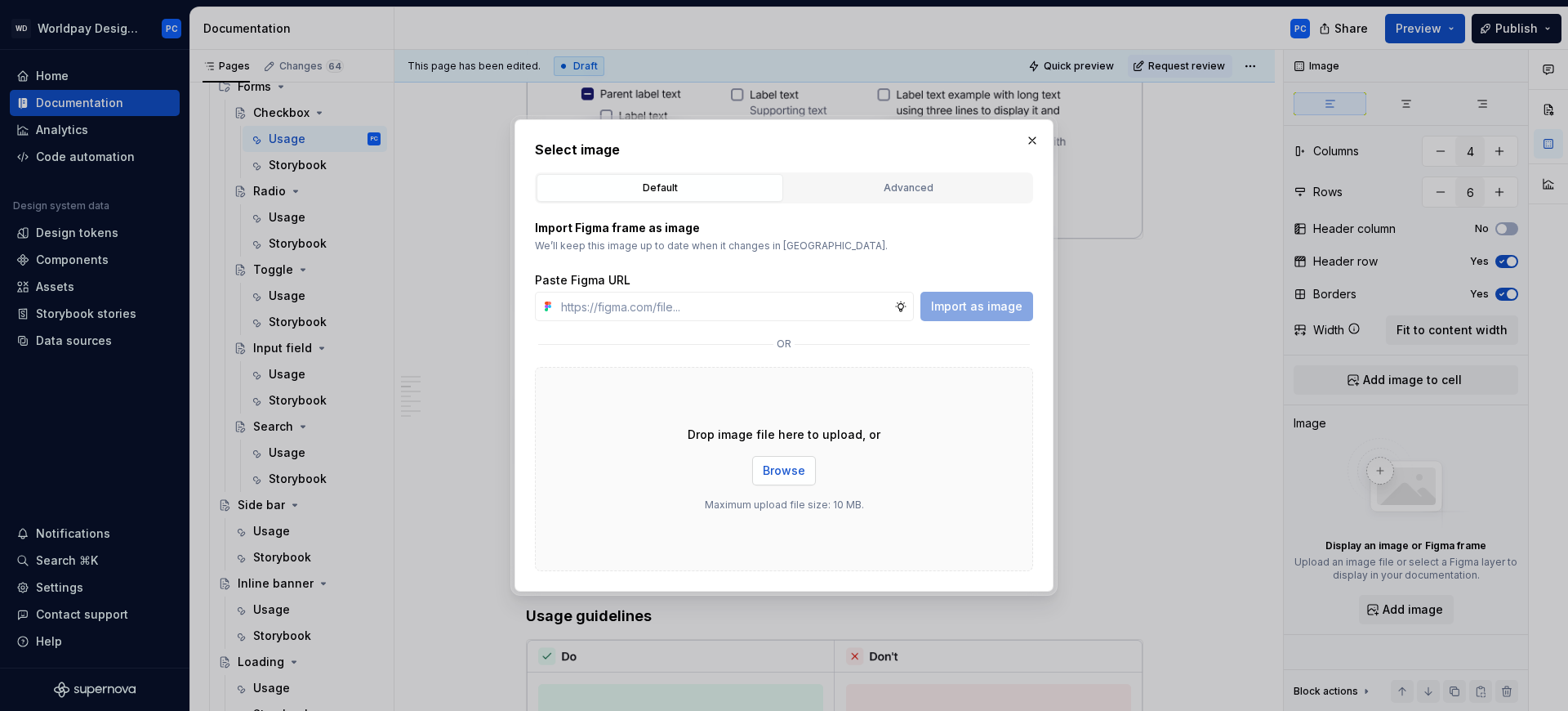
click at [764, 479] on button "Browse" at bounding box center [784, 471] width 63 height 30
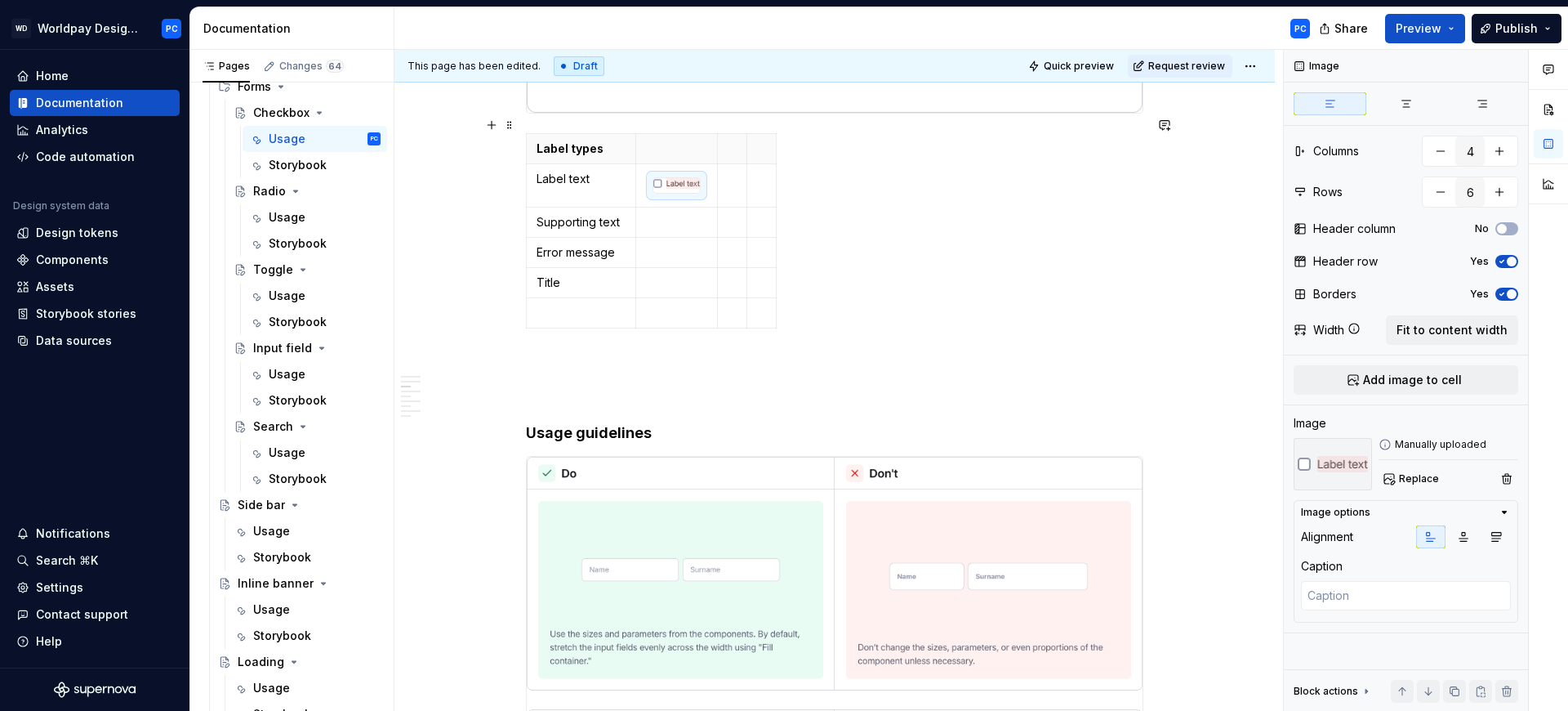
scroll to position [2546, 0]
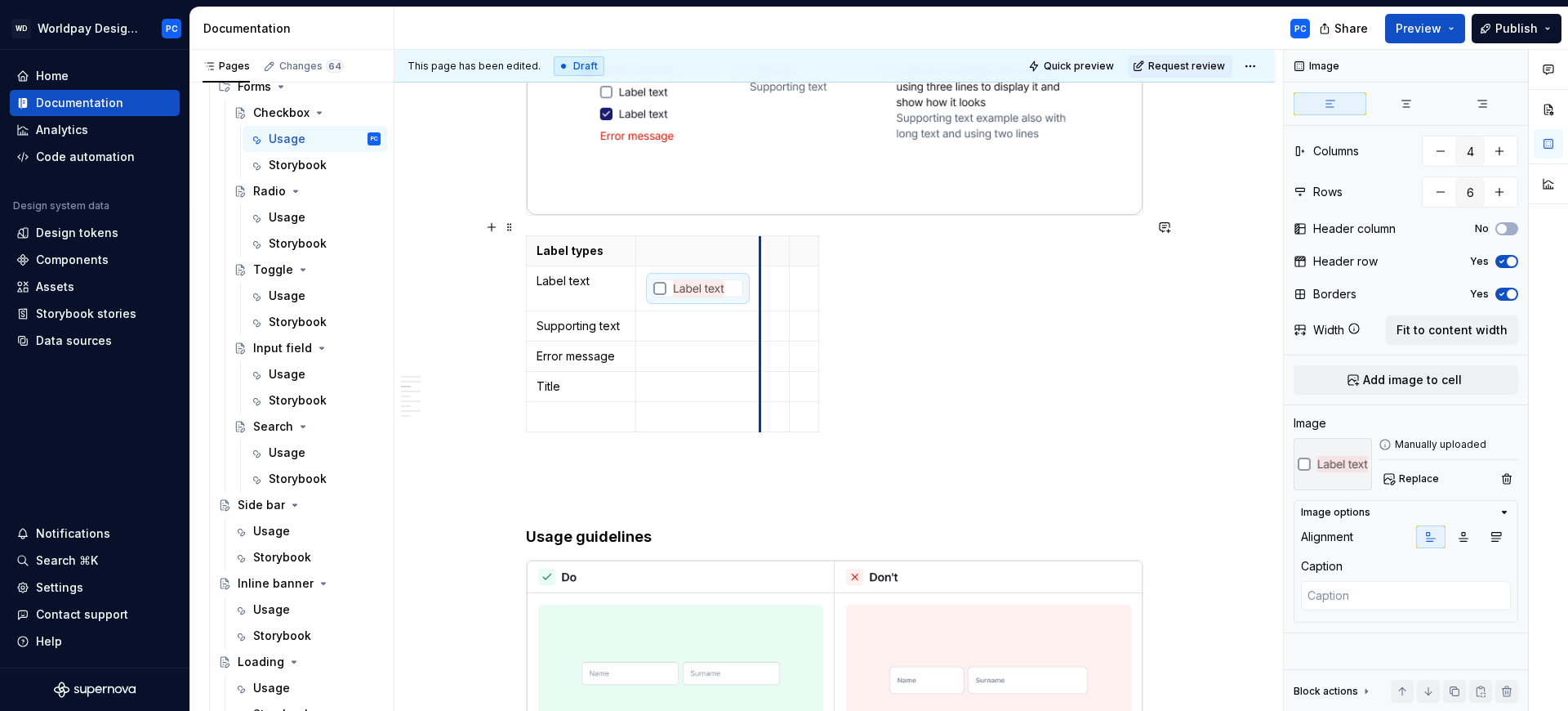
drag, startPoint x: 717, startPoint y: 233, endPoint x: 758, endPoint y: 238, distance: 41.3
click at [760, 238] on th "To enrich screen reader interactions, please activate Accessibility in Grammarl…" at bounding box center [775, 250] width 30 height 30
click at [712, 318] on p "To enrich screen reader interactions, please activate Accessibility in Grammarl…" at bounding box center [697, 326] width 103 height 17
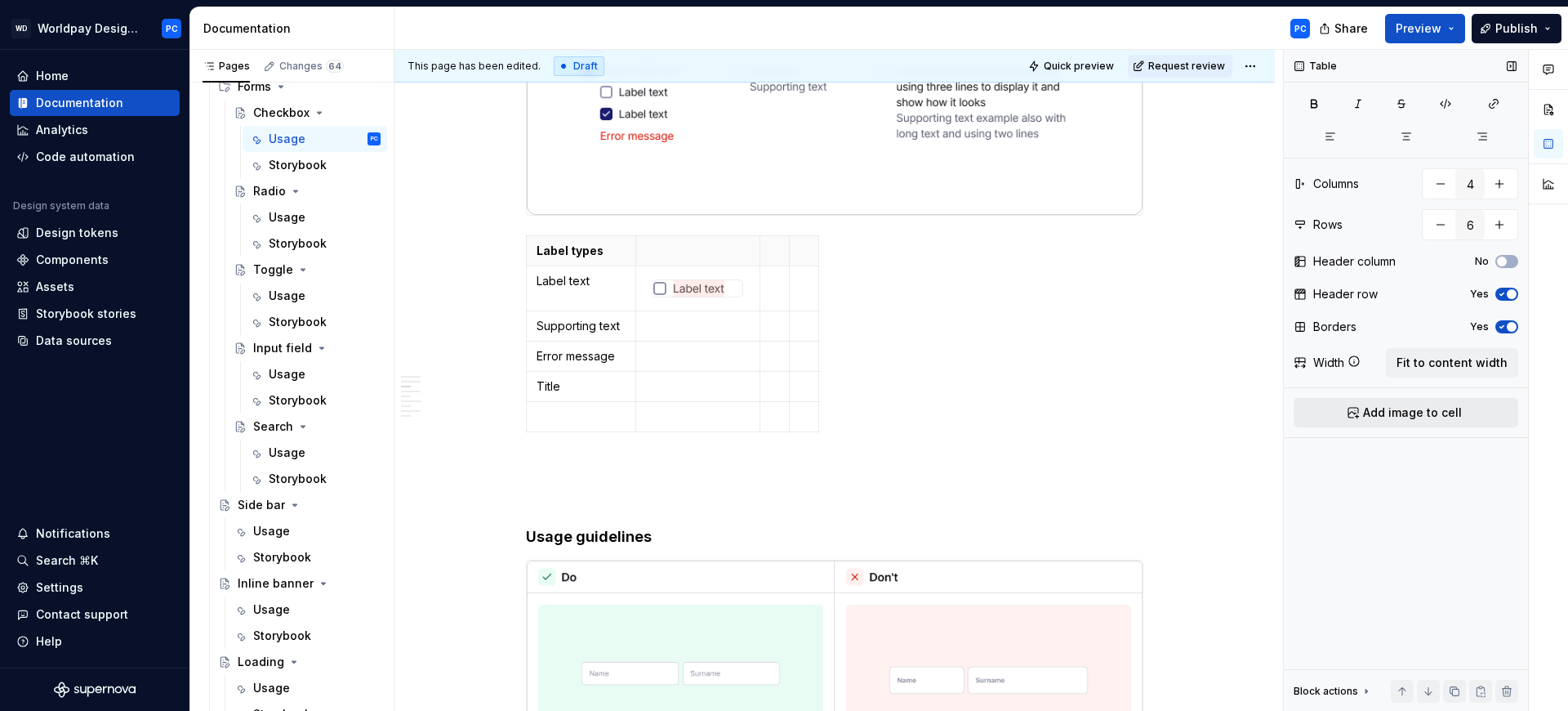
click at [1426, 416] on span "Add image to cell" at bounding box center [1412, 413] width 99 height 17
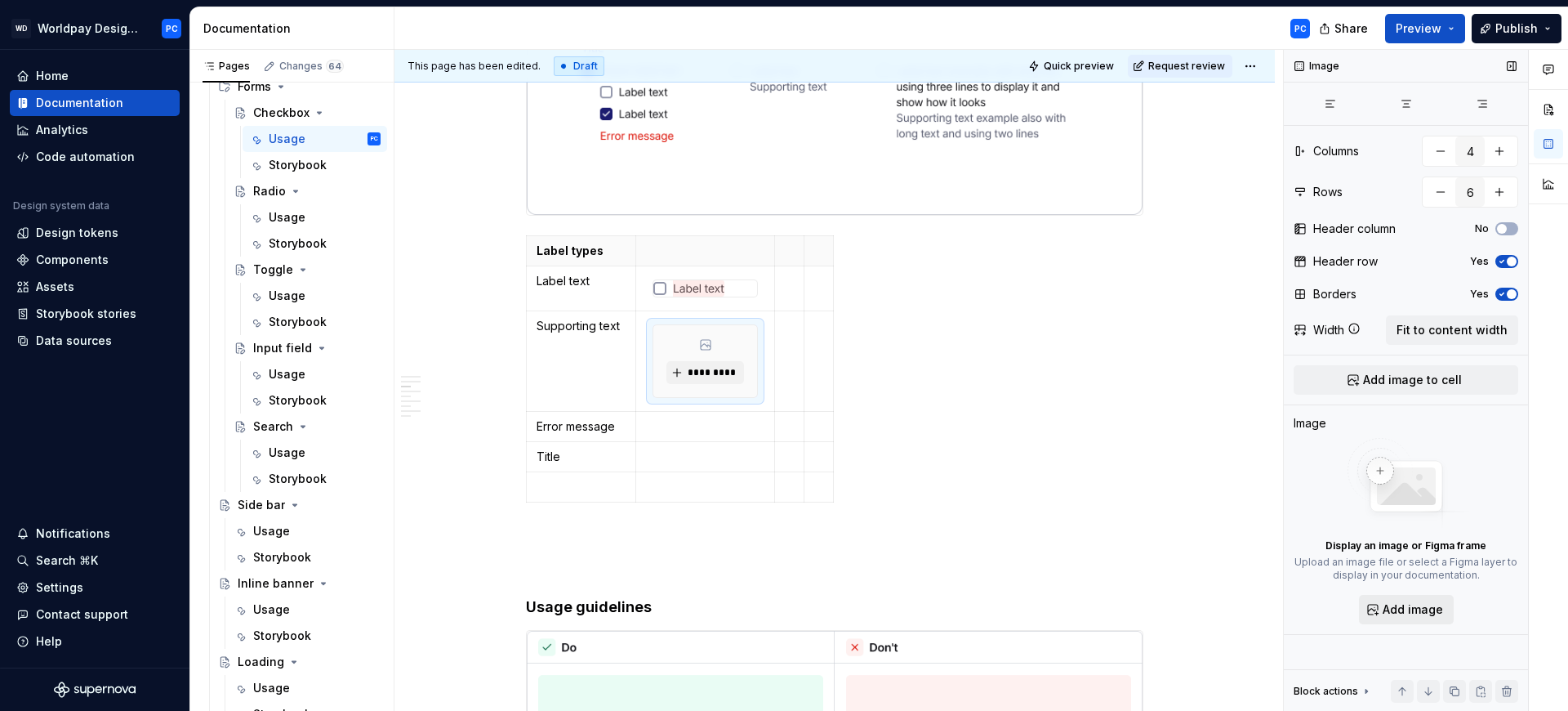
click at [1394, 610] on span "Add image" at bounding box center [1412, 609] width 61 height 17
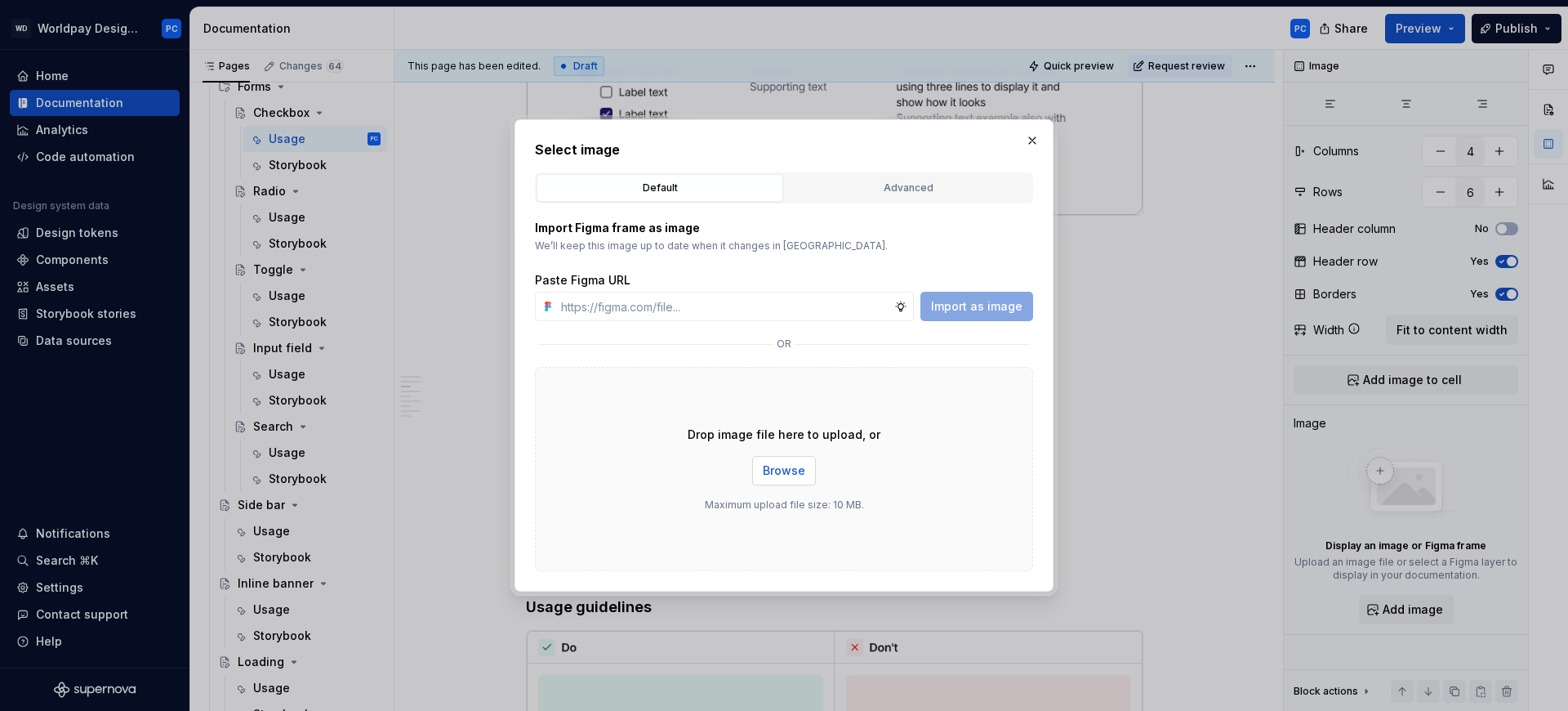
click at [784, 475] on span "Browse" at bounding box center [784, 471] width 43 height 17
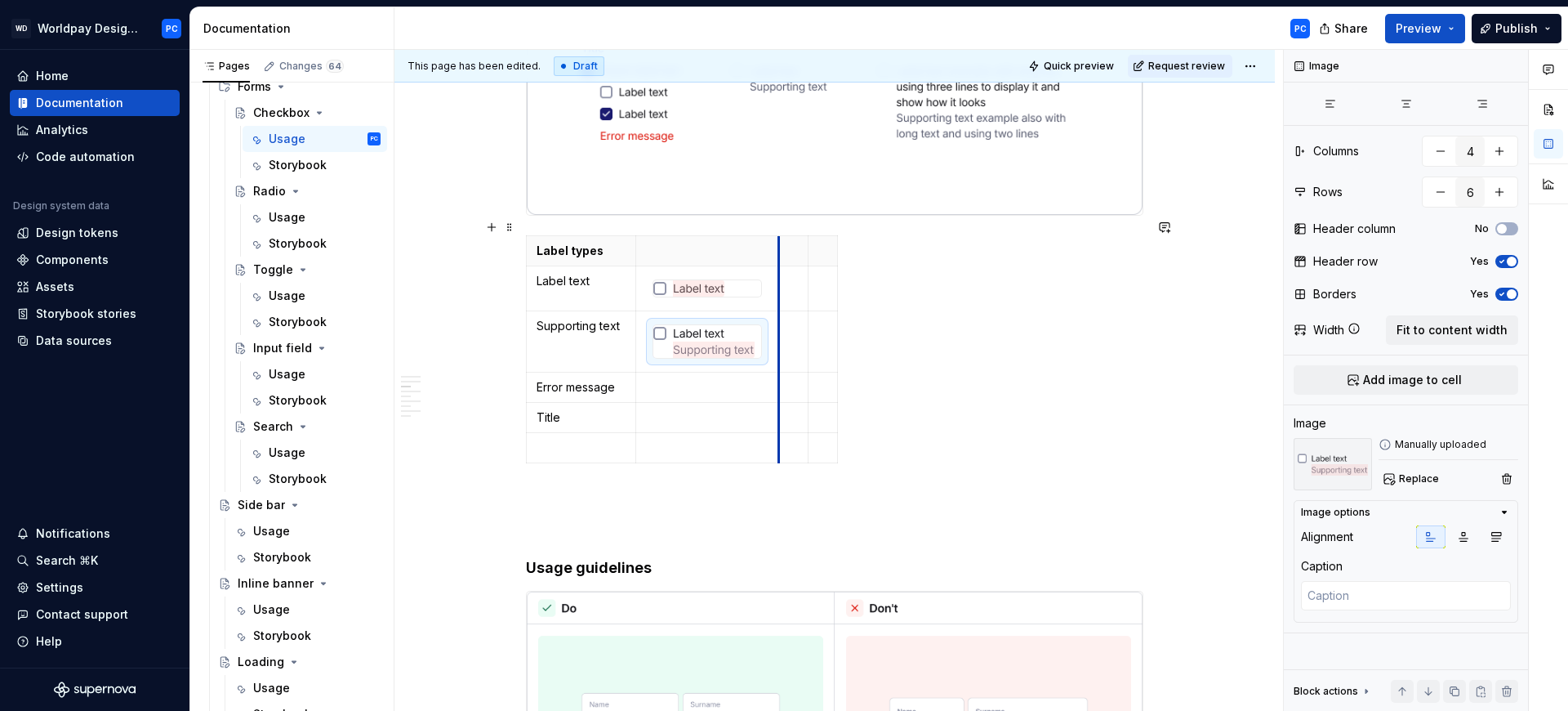
drag, startPoint x: 762, startPoint y: 229, endPoint x: 781, endPoint y: 231, distance: 19.1
click at [781, 235] on th "To enrich screen reader interactions, please activate Accessibility in Grammarl…" at bounding box center [794, 250] width 30 height 30
click at [713, 379] on p "To enrich screen reader interactions, please activate Accessibility in Grammarl…" at bounding box center [706, 388] width 122 height 17
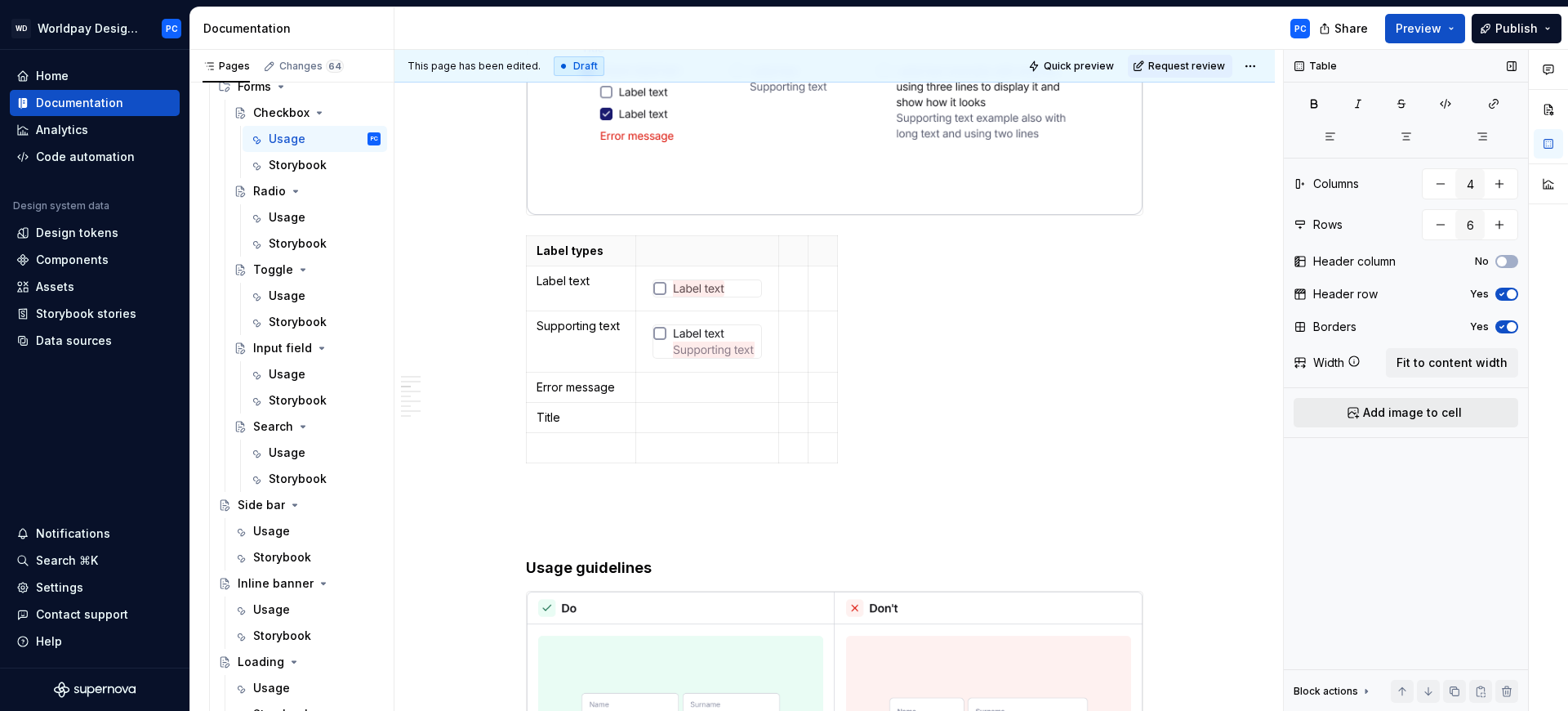
click at [1404, 409] on span "Add image to cell" at bounding box center [1412, 413] width 99 height 17
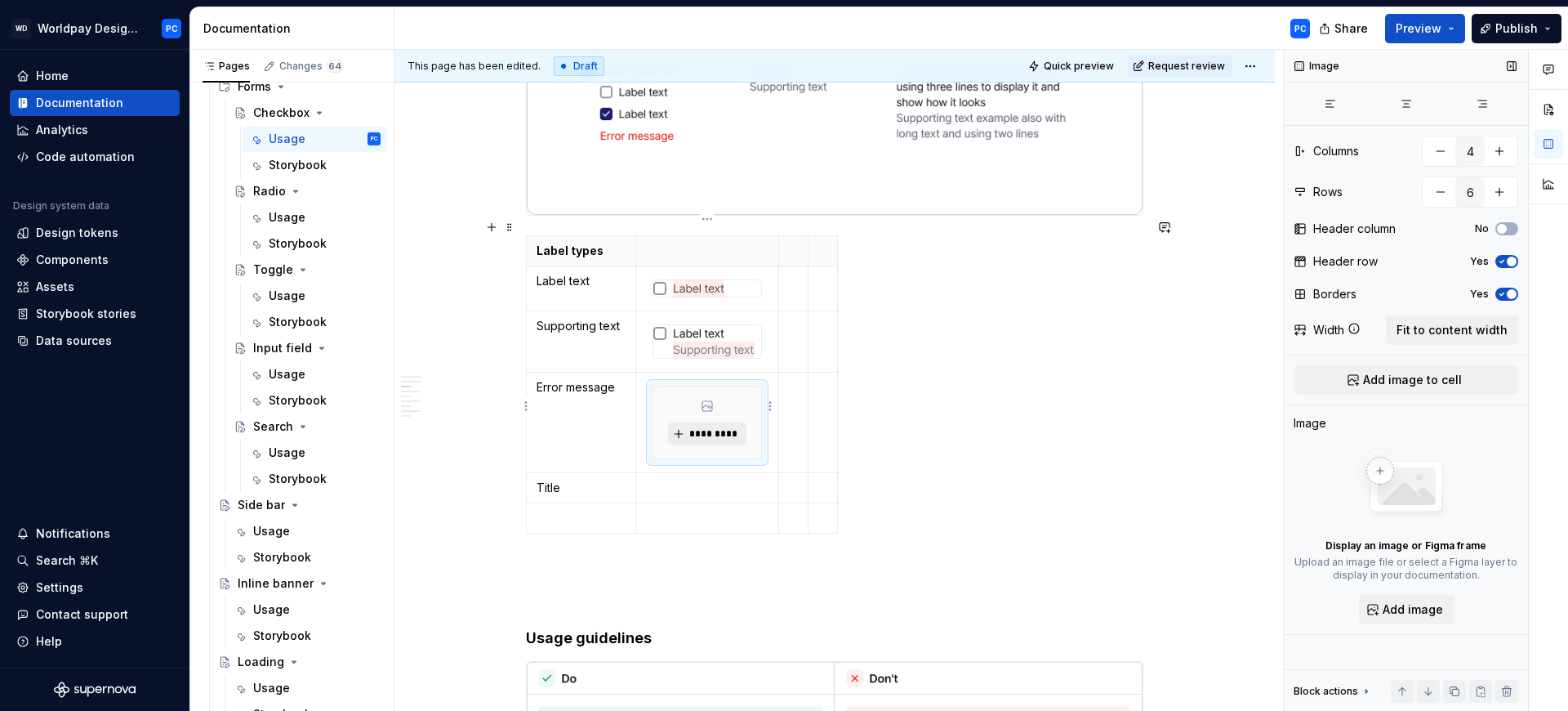
click at [719, 427] on span "*********" at bounding box center [713, 433] width 49 height 13
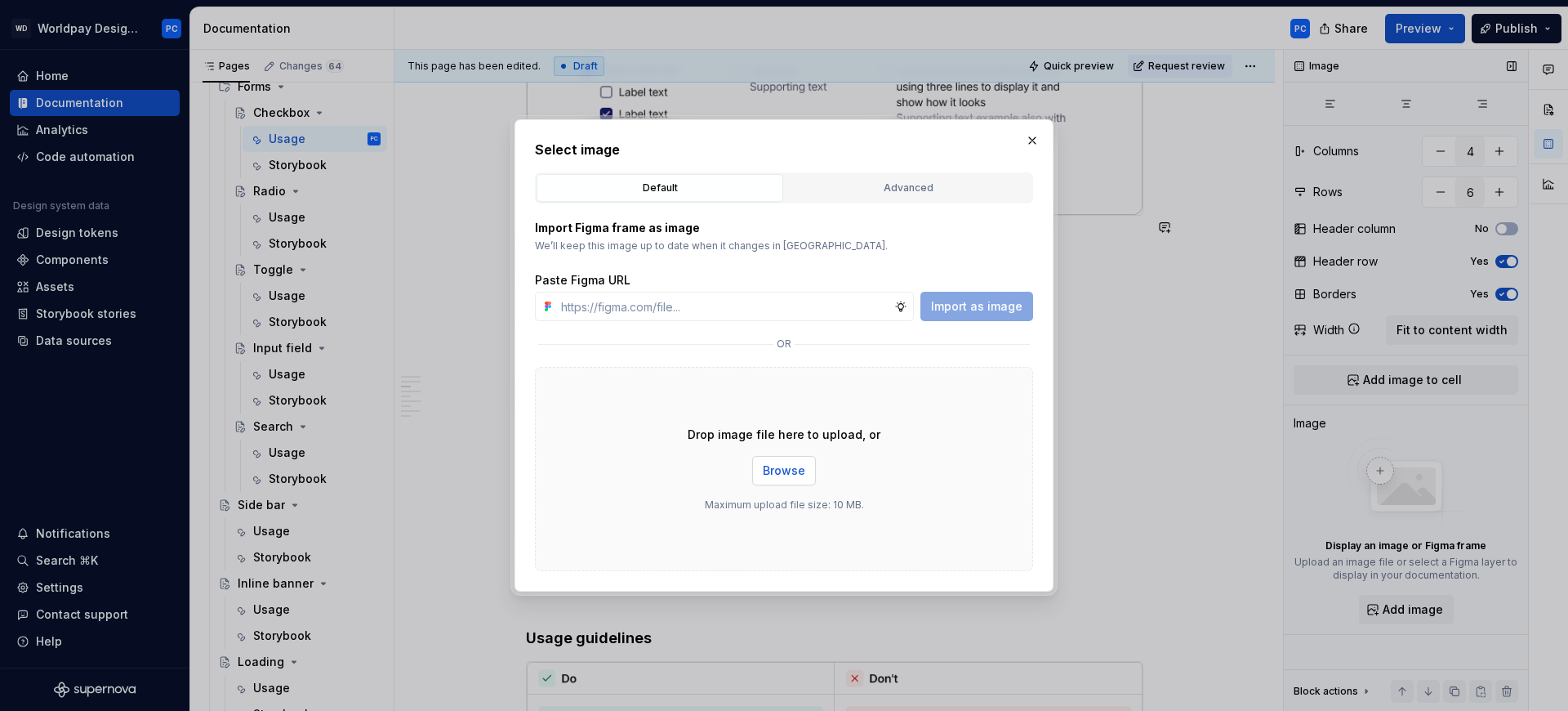
click at [780, 472] on span "Browse" at bounding box center [784, 471] width 43 height 17
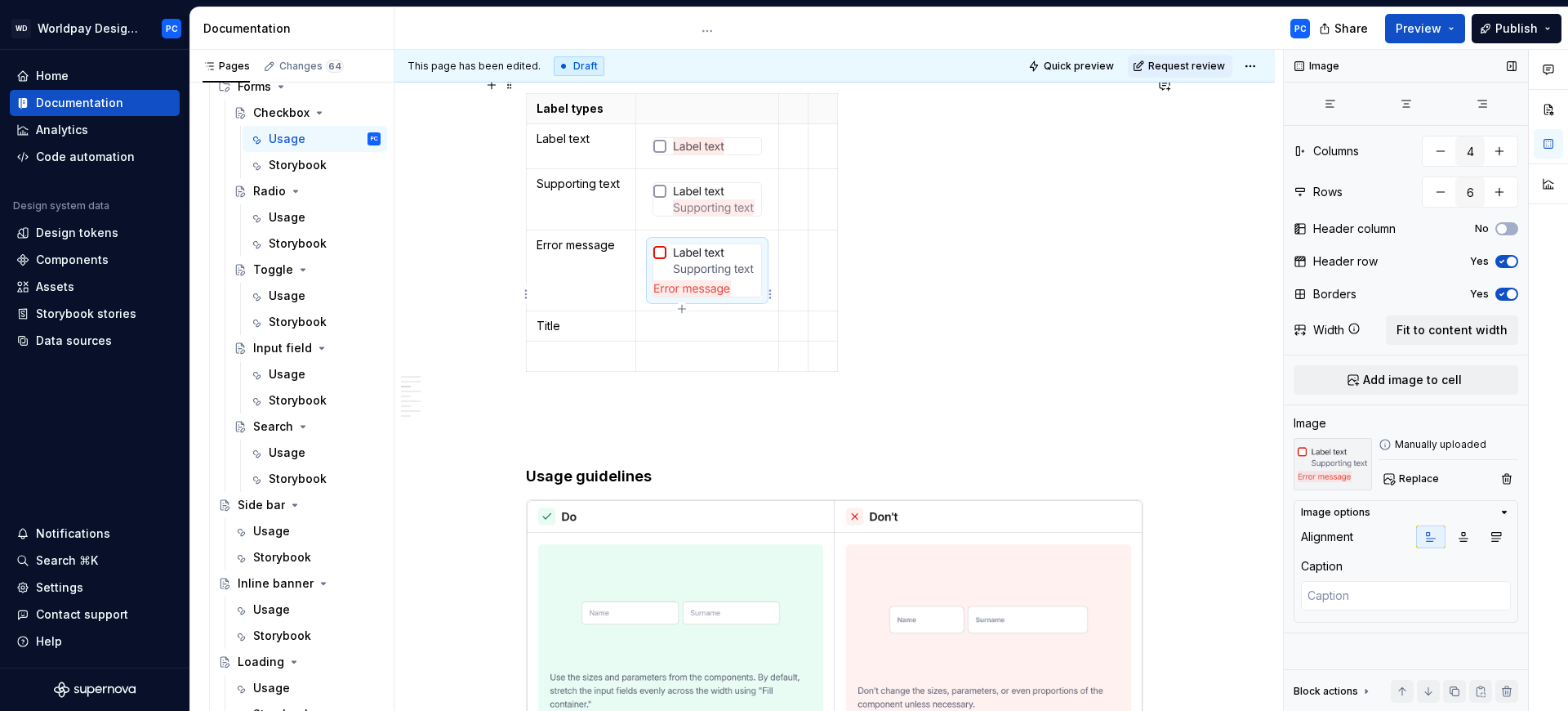
scroll to position [2640, 0]
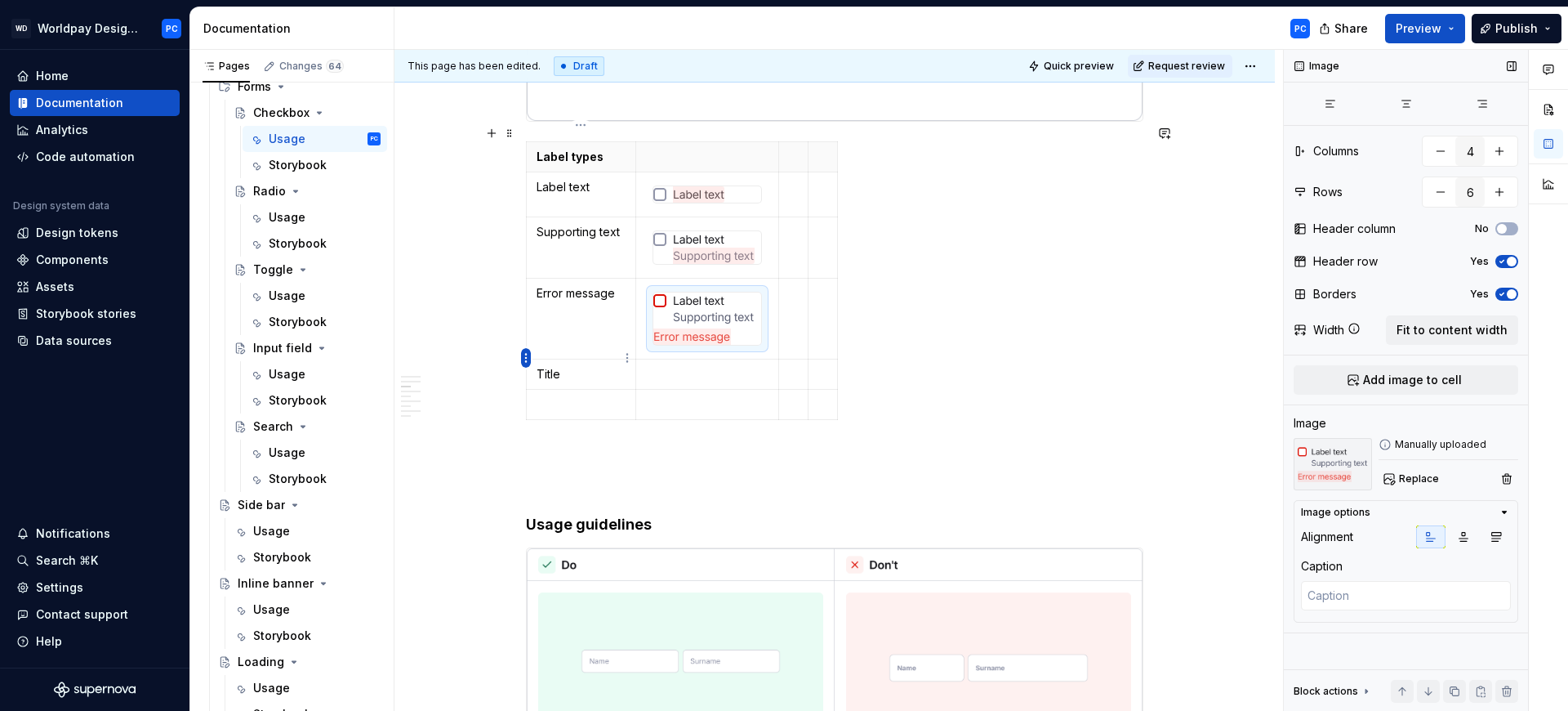
click at [526, 353] on html "WD Worldpay Design System PC Home Documentation Analytics Code automation Desig…" at bounding box center [784, 355] width 1568 height 711
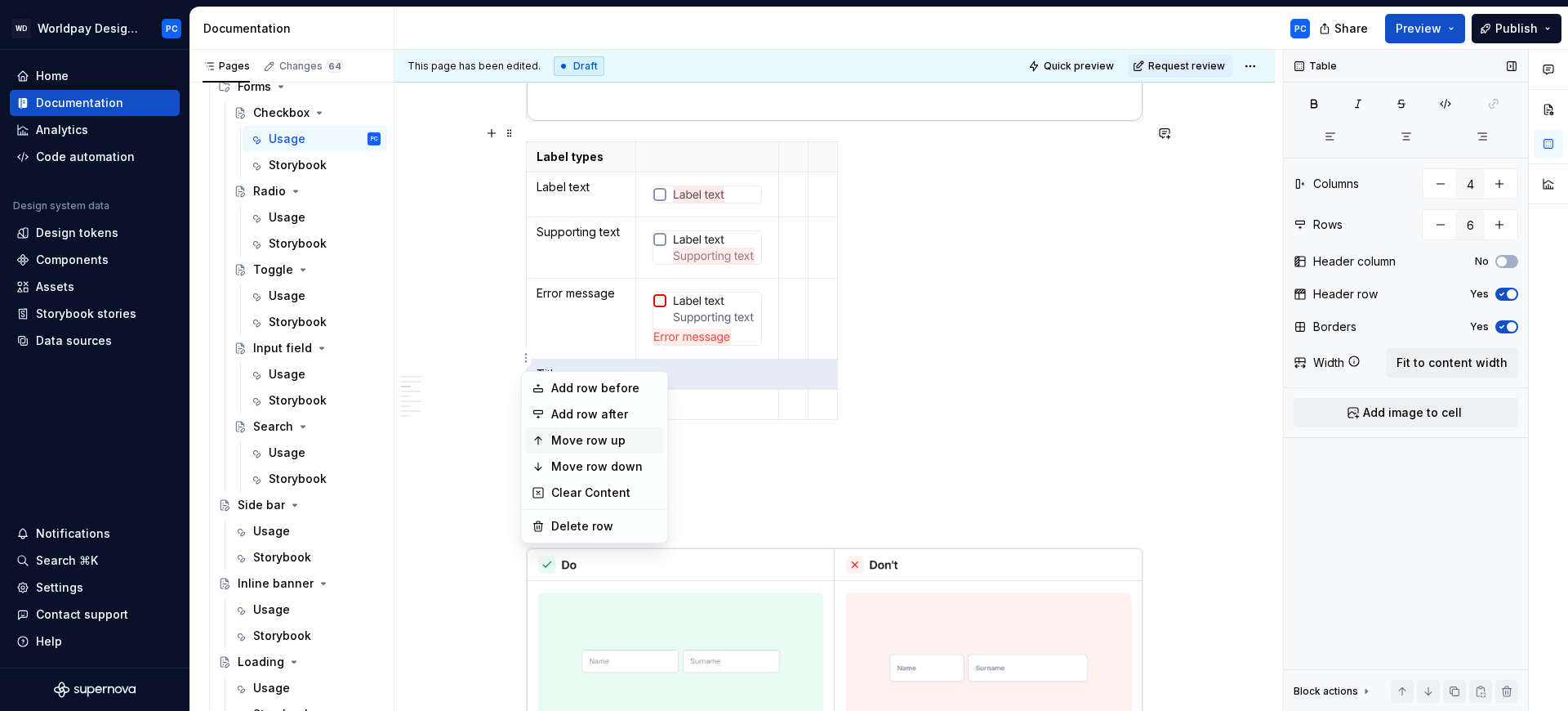
click at [607, 444] on div "Move row up" at bounding box center [605, 441] width 106 height 17
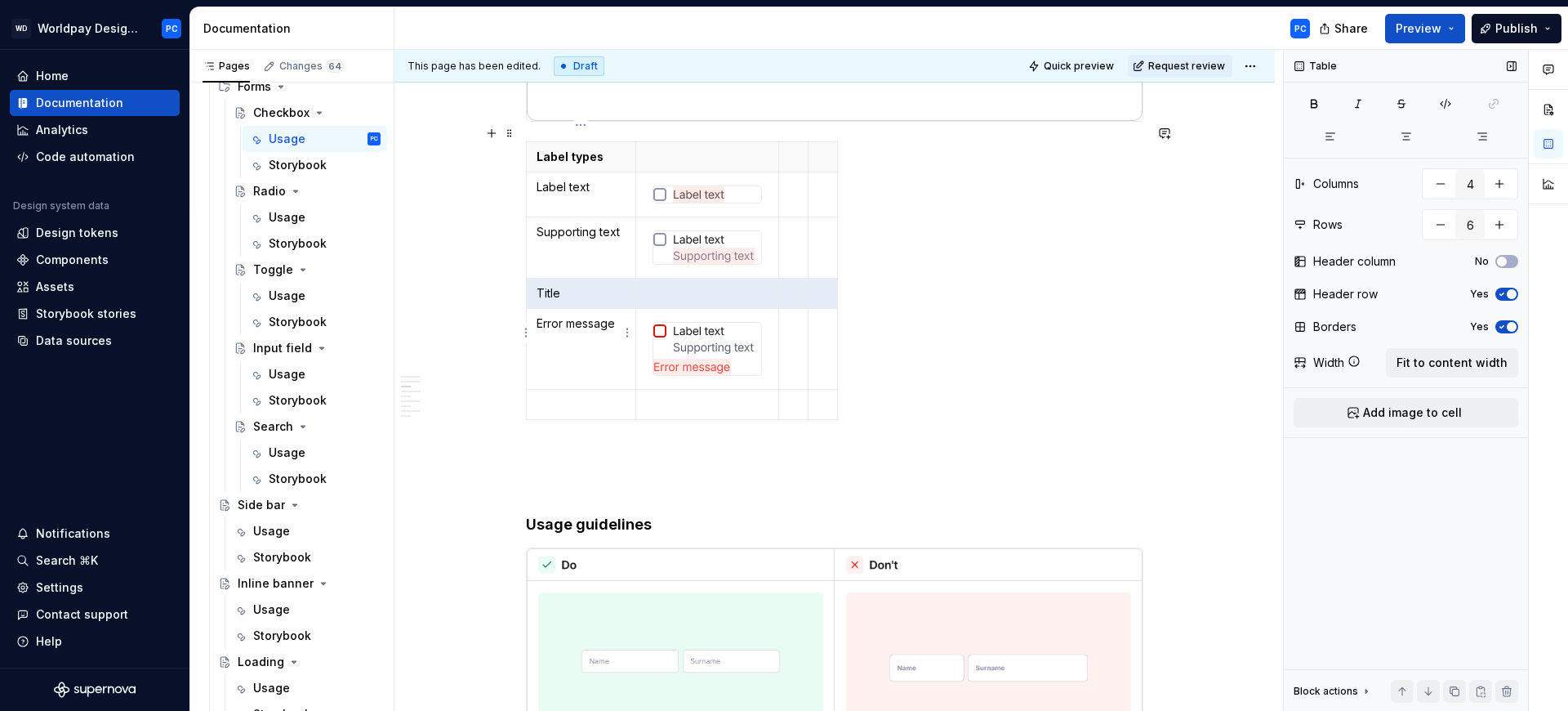
click at [568, 329] on td "Error message" at bounding box center [580, 348] width 109 height 81
click at [561, 396] on p "To enrich screen reader interactions, please activate Accessibility in Grammarl…" at bounding box center [581, 404] width 89 height 17
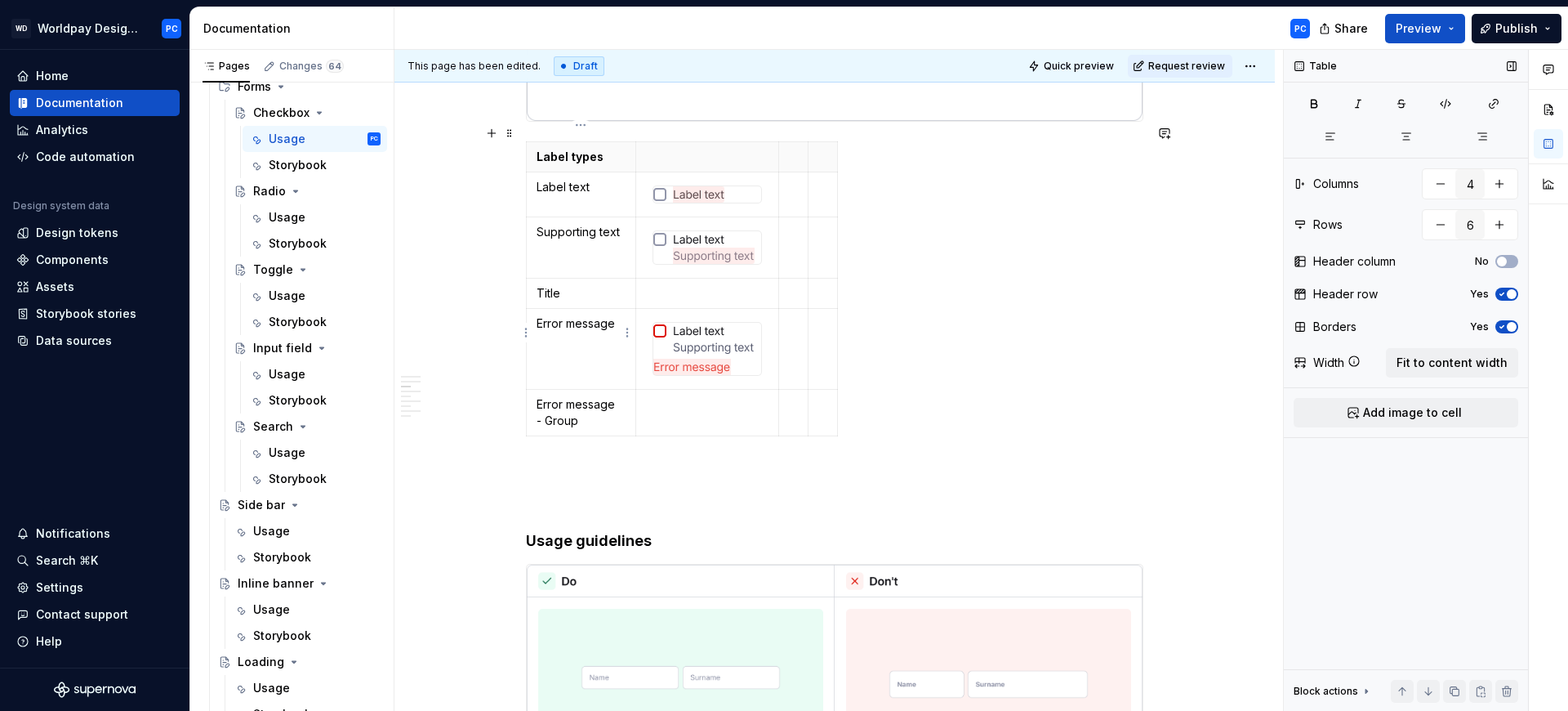
click at [597, 321] on td "Error message" at bounding box center [580, 348] width 109 height 81
click at [702, 396] on p "To enrich screen reader interactions, please activate Accessibility in Grammarl…" at bounding box center [706, 404] width 122 height 17
click at [1384, 417] on span "Add image to cell" at bounding box center [1412, 413] width 99 height 17
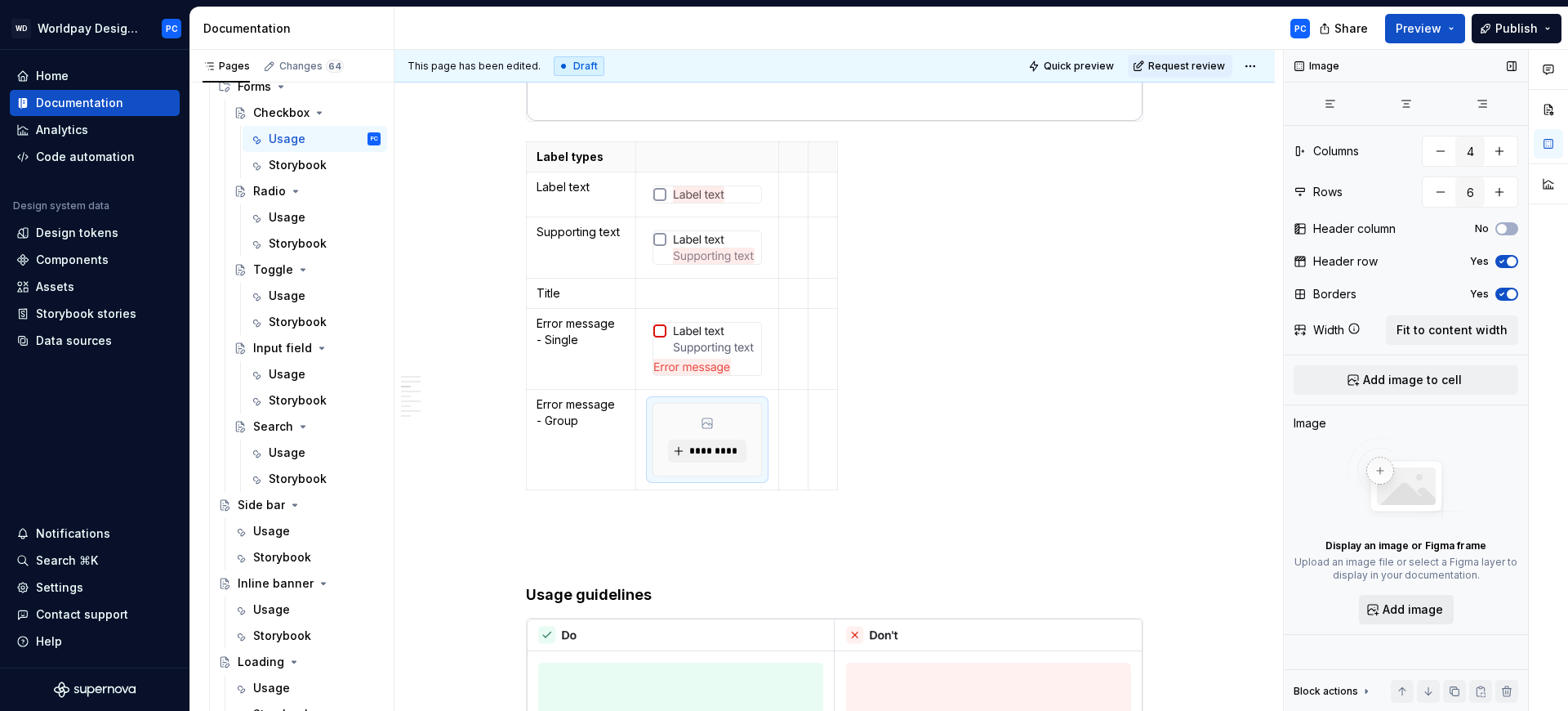
click at [1400, 606] on span "Add image" at bounding box center [1412, 609] width 61 height 17
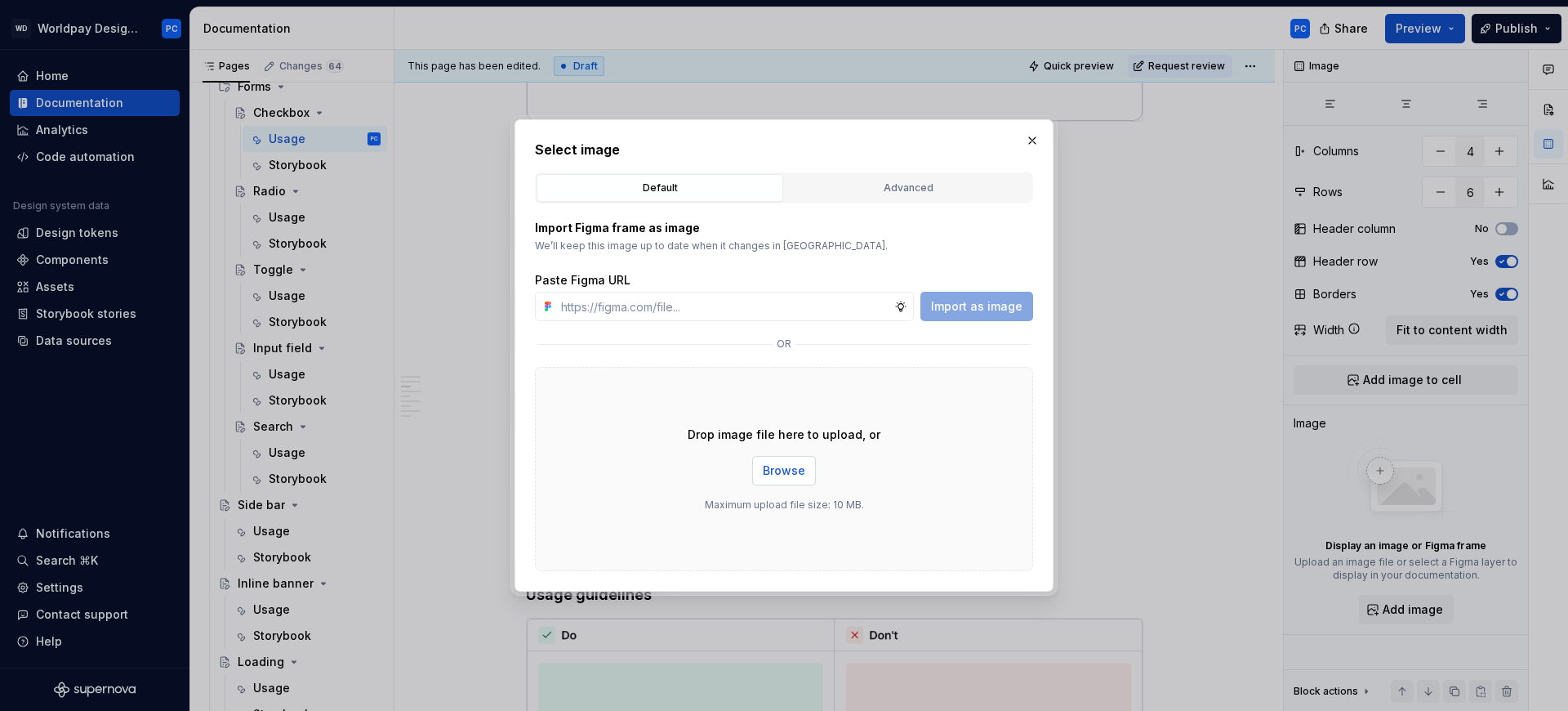
click at [790, 473] on span "Browse" at bounding box center [784, 471] width 43 height 17
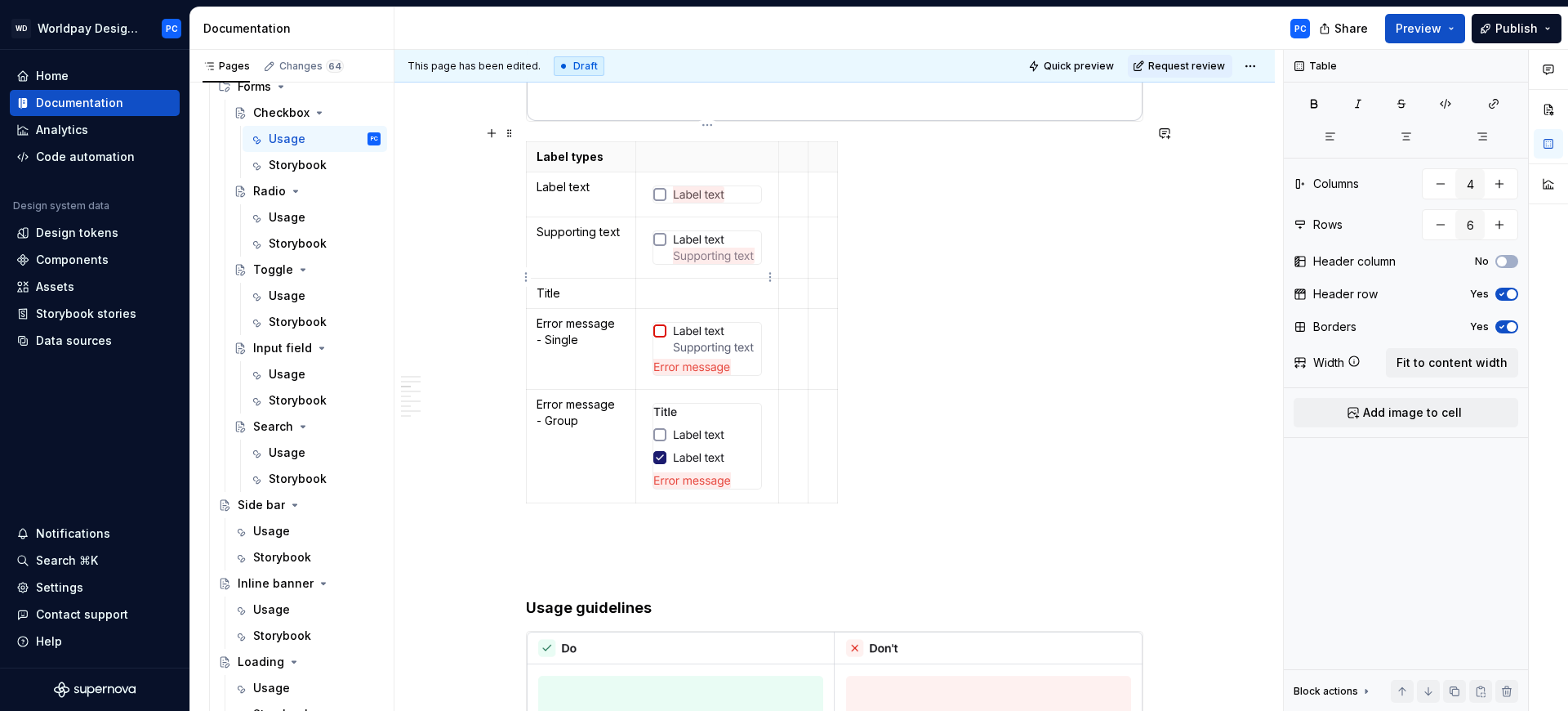
click at [691, 285] on p "To enrich screen reader interactions, please activate Accessibility in Grammarl…" at bounding box center [706, 294] width 122 height 17
click at [1412, 407] on span "Add image to cell" at bounding box center [1412, 413] width 99 height 17
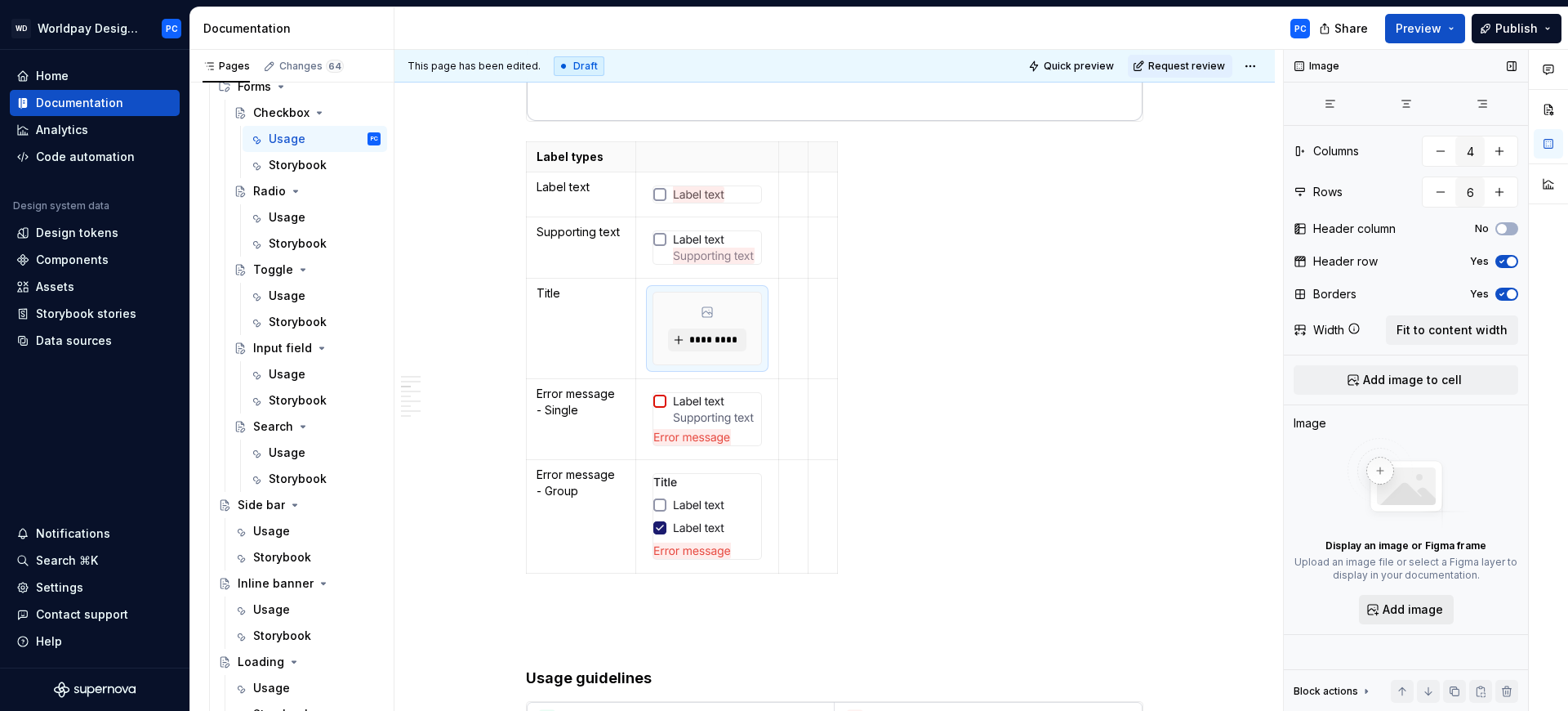
click at [1393, 596] on button "Add image" at bounding box center [1407, 609] width 95 height 30
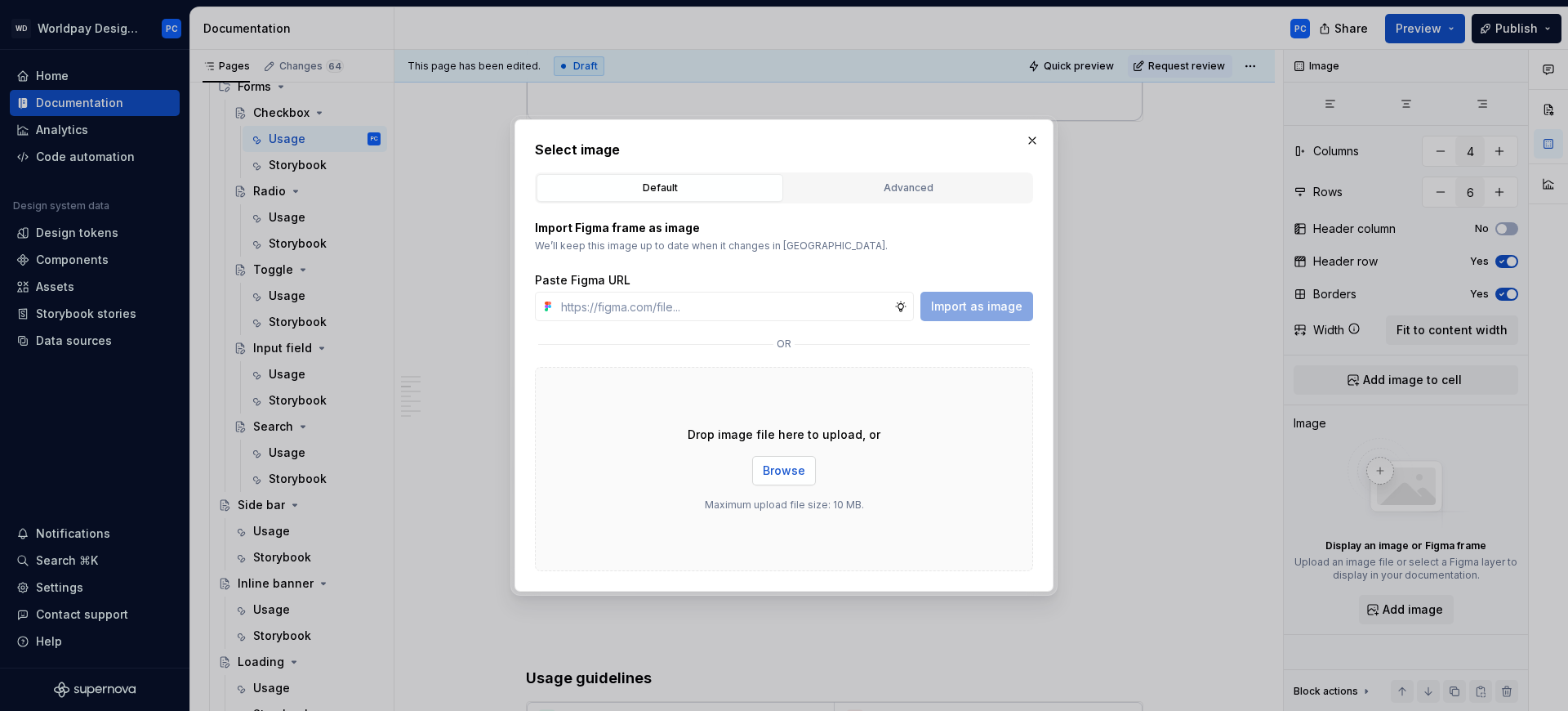
click at [779, 472] on span "Browse" at bounding box center [784, 471] width 43 height 17
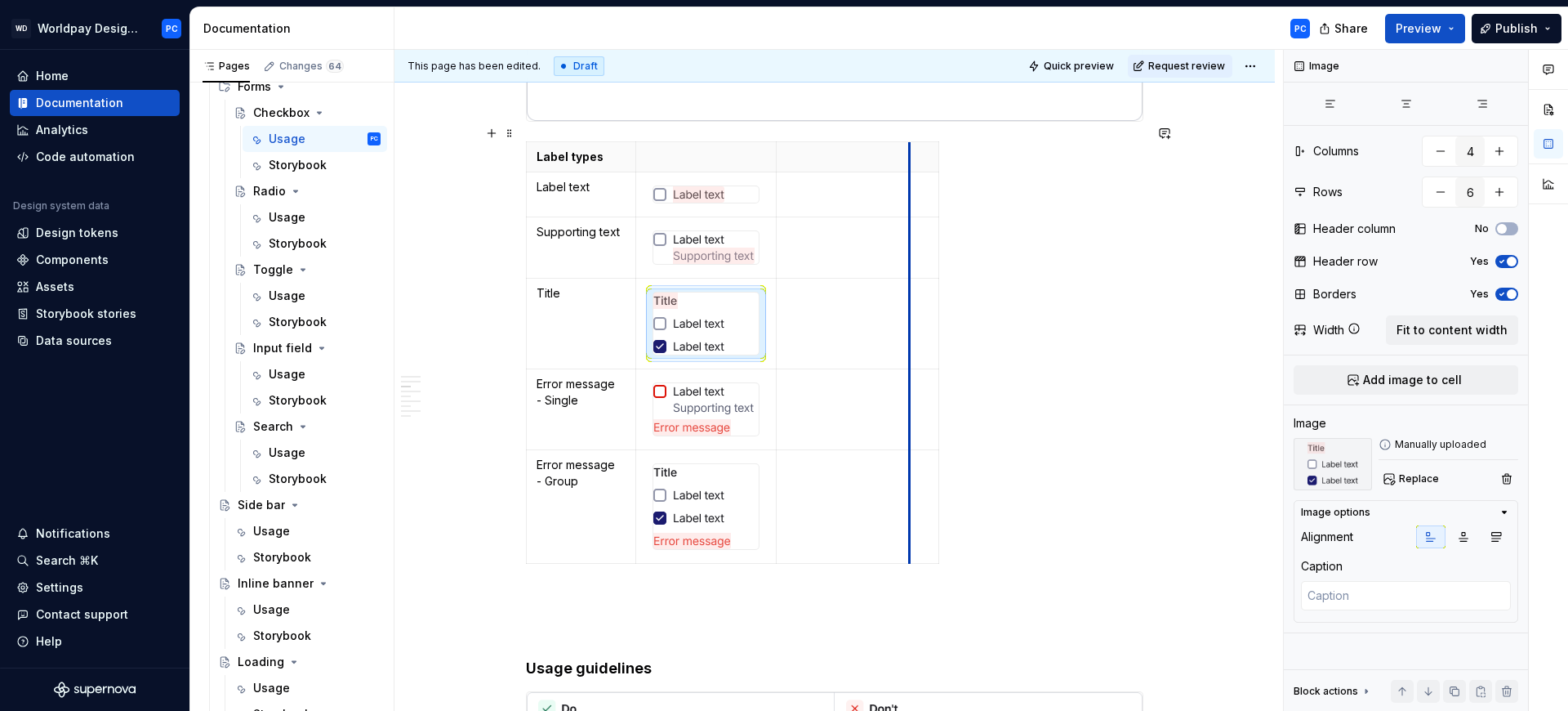
drag, startPoint x: 806, startPoint y: 140, endPoint x: 910, endPoint y: 140, distance: 104.0
click at [910, 142] on th "To enrich screen reader interactions, please activate Accessibility in Grammarl…" at bounding box center [925, 157] width 30 height 30
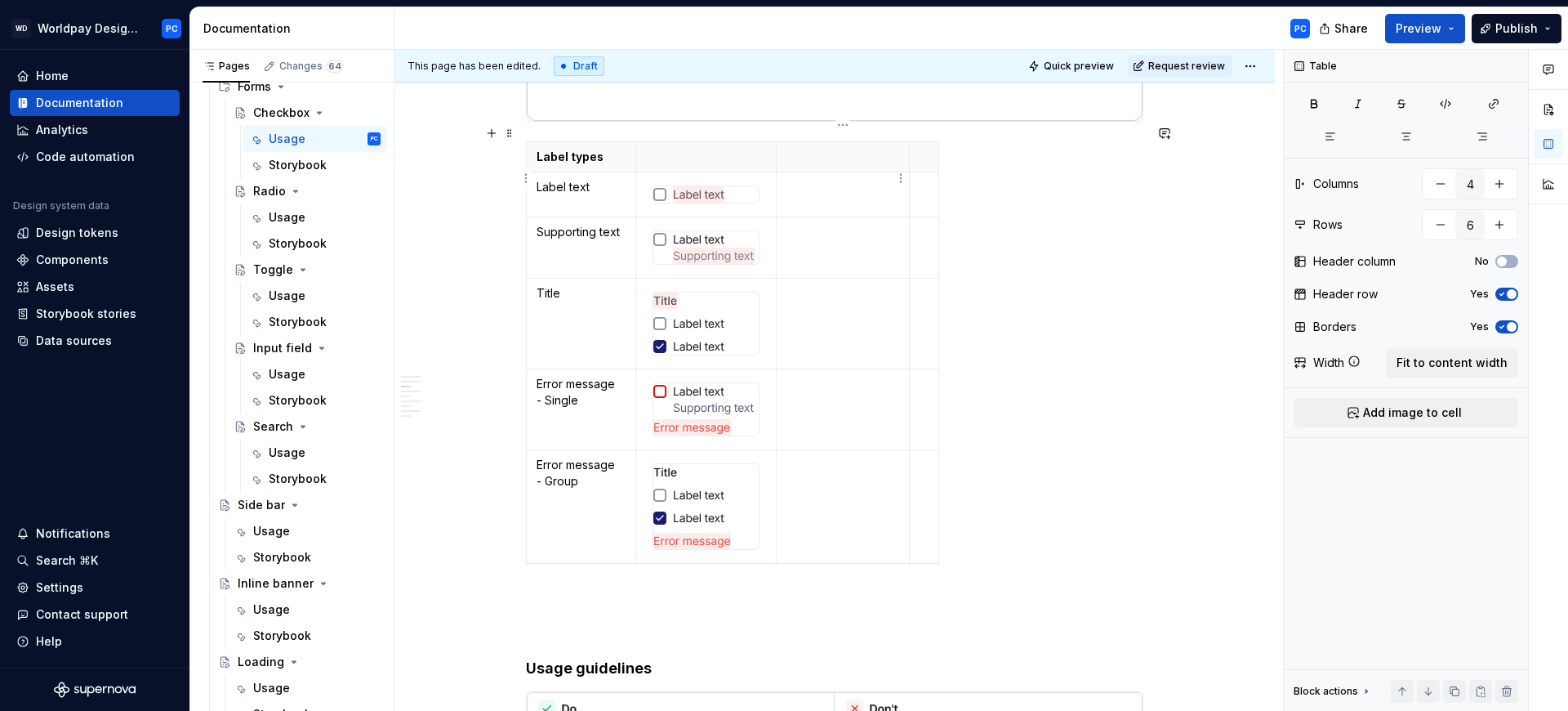
click at [822, 179] on p "To enrich screen reader interactions, please activate Accessibility in Grammarl…" at bounding box center [842, 187] width 113 height 17
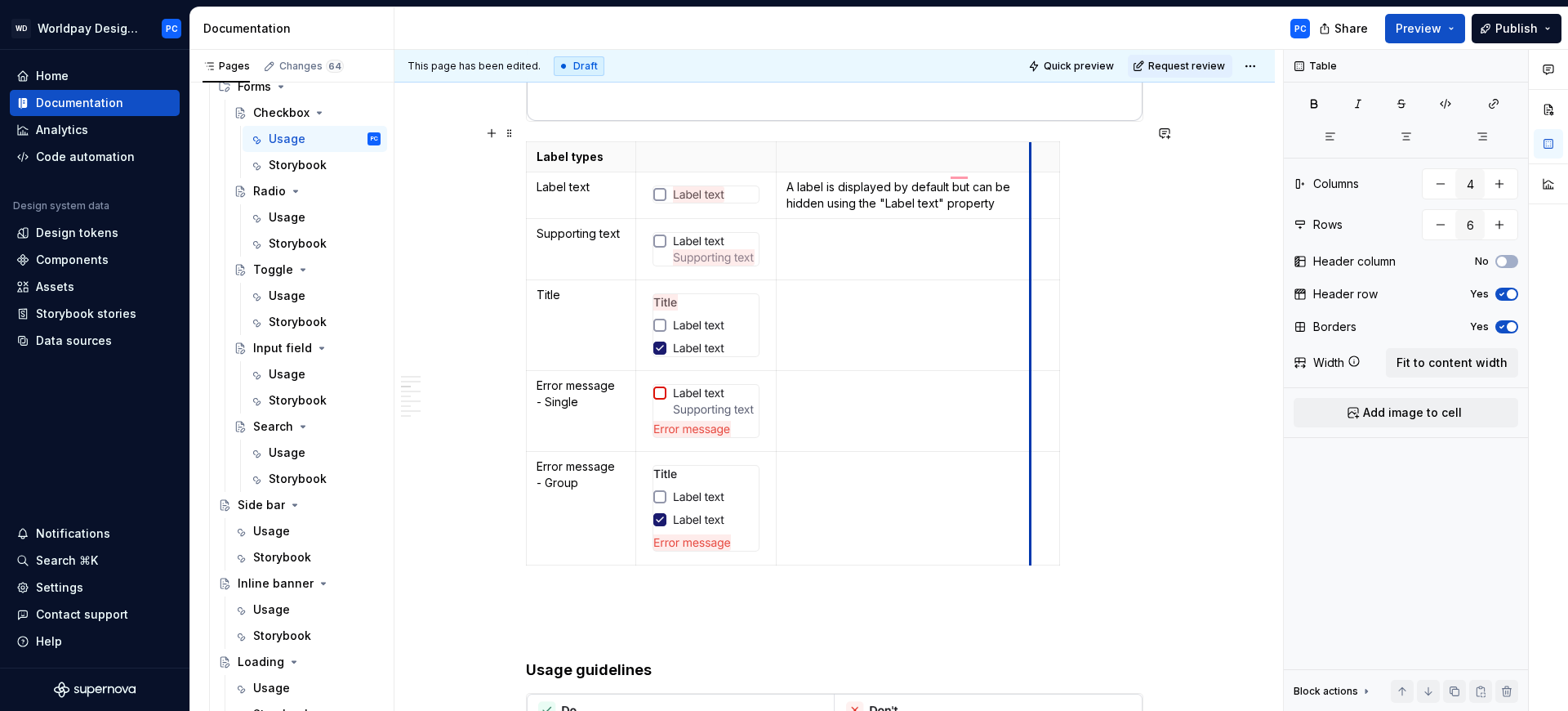
drag, startPoint x: 908, startPoint y: 141, endPoint x: 1029, endPoint y: 136, distance: 121.1
click at [941, 228] on td "To enrich screen reader interactions, please activate Accessibility in Grammarl…" at bounding box center [905, 249] width 255 height 62
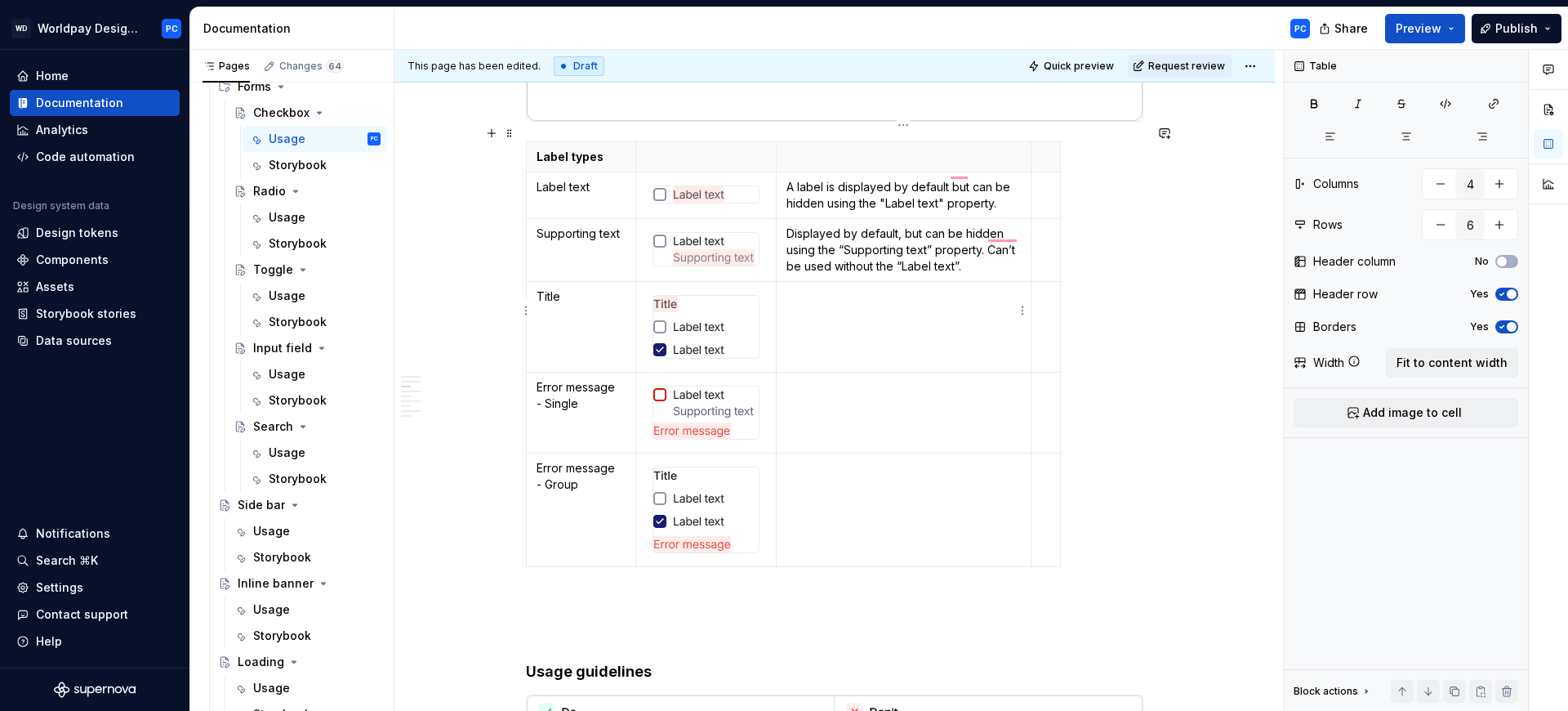
click at [855, 324] on td "To enrich screen reader interactions, please activate Accessibility in Grammarl…" at bounding box center [905, 326] width 255 height 90
click at [865, 300] on p "Displayed by default, but can be hidding using the “Supporting text” property. …" at bounding box center [904, 312] width 235 height 49
click at [869, 492] on td "To enrich screen reader interactions, please activate Accessibility in Grammarl…" at bounding box center [905, 510] width 255 height 114
click at [836, 393] on td "To enrich screen reader interactions, please activate Accessibility in Grammarl…" at bounding box center [905, 412] width 255 height 81
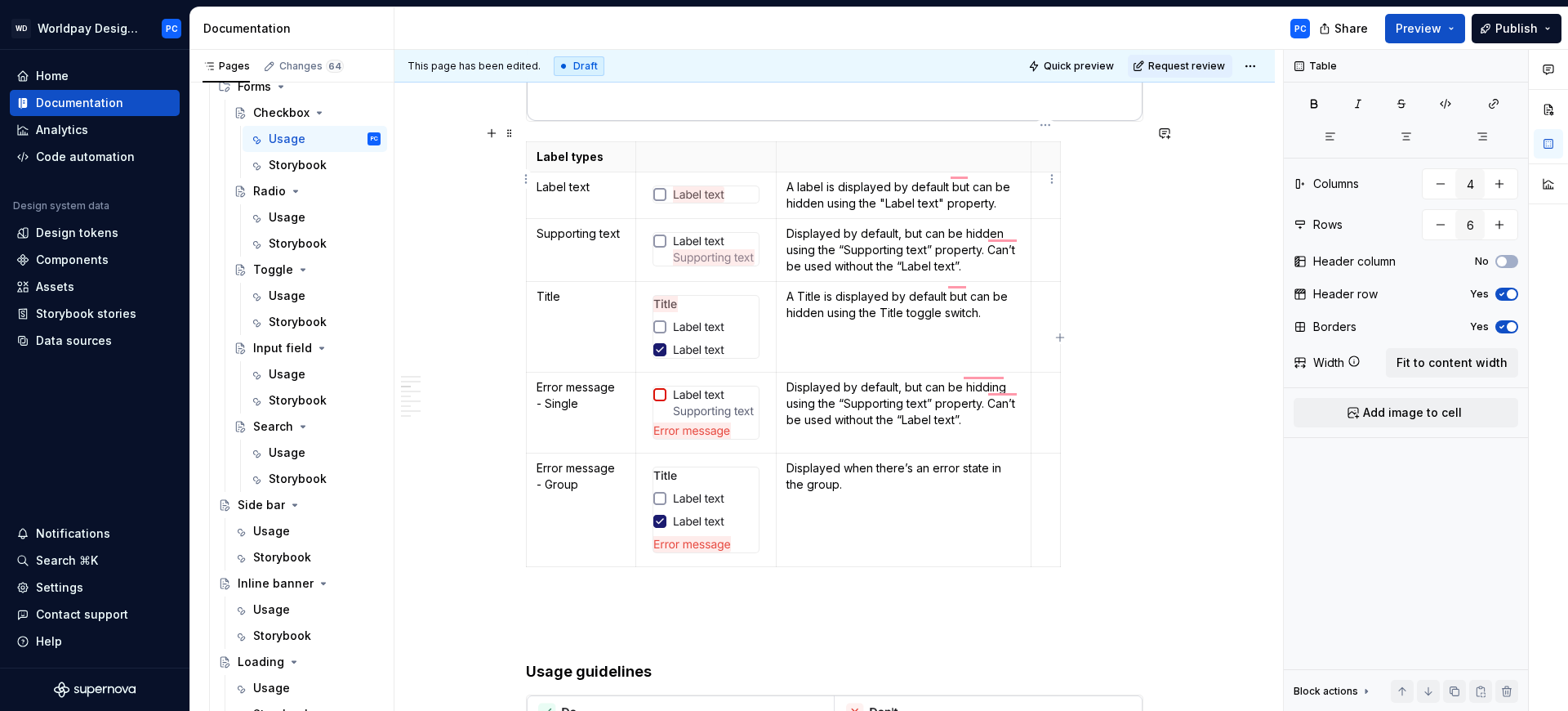
click at [1042, 179] on p "To enrich screen reader interactions, please activate Accessibility in Grammarl…" at bounding box center [1046, 187] width 9 height 17
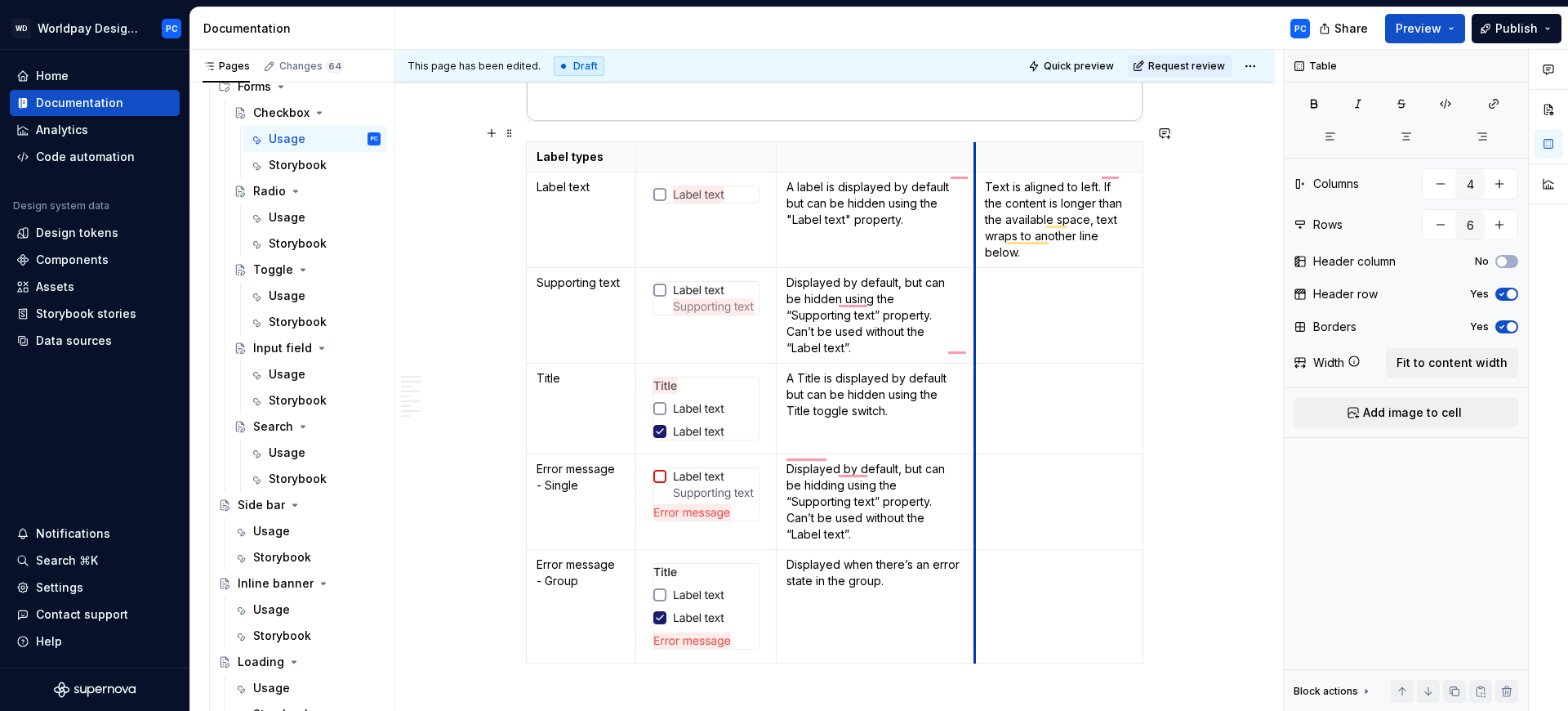
drag, startPoint x: 1029, startPoint y: 143, endPoint x: 974, endPoint y: 149, distance: 55.3
click at [975, 149] on th "To enrich screen reader interactions, please activate Accessibility in Grammarl…" at bounding box center [1059, 157] width 169 height 30
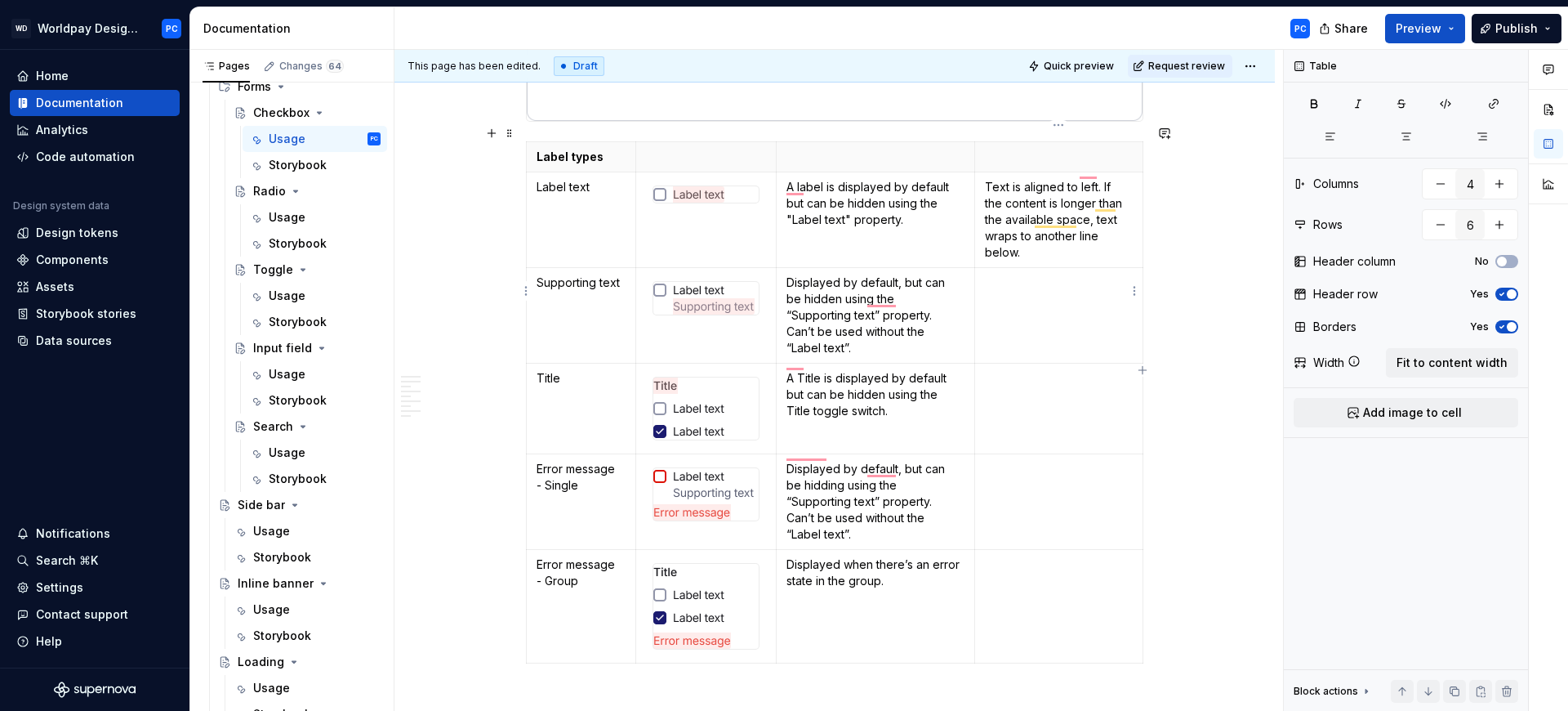
click at [1014, 287] on td "To enrich screen reader interactions, please activate Accessibility in Grammarl…" at bounding box center [1059, 315] width 169 height 96
click at [1016, 467] on td "To enrich screen reader interactions, please activate Accessibility in Grammarl…" at bounding box center [1059, 501] width 169 height 96
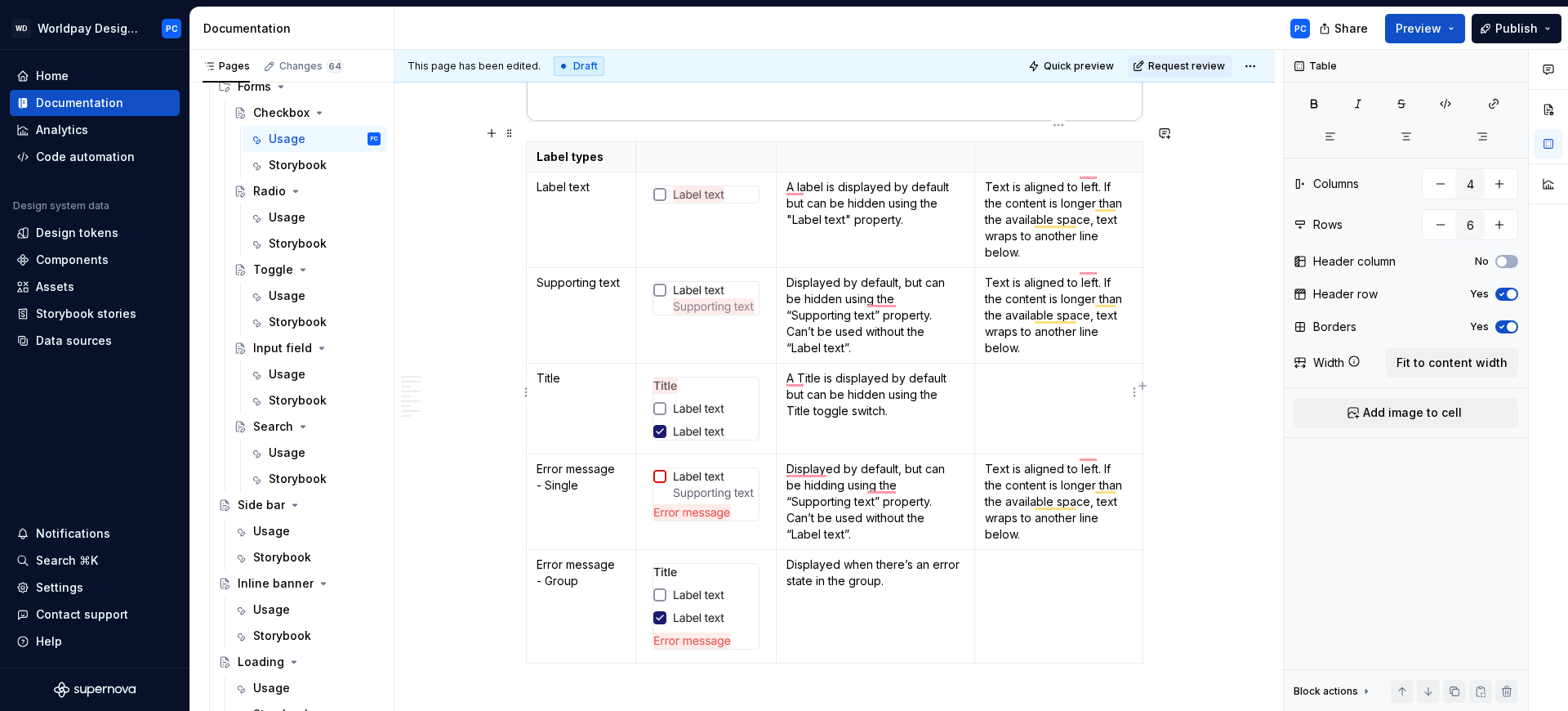
click at [1043, 388] on td "To enrich screen reader interactions, please activate Accessibility in Grammarl…" at bounding box center [1059, 407] width 169 height 90
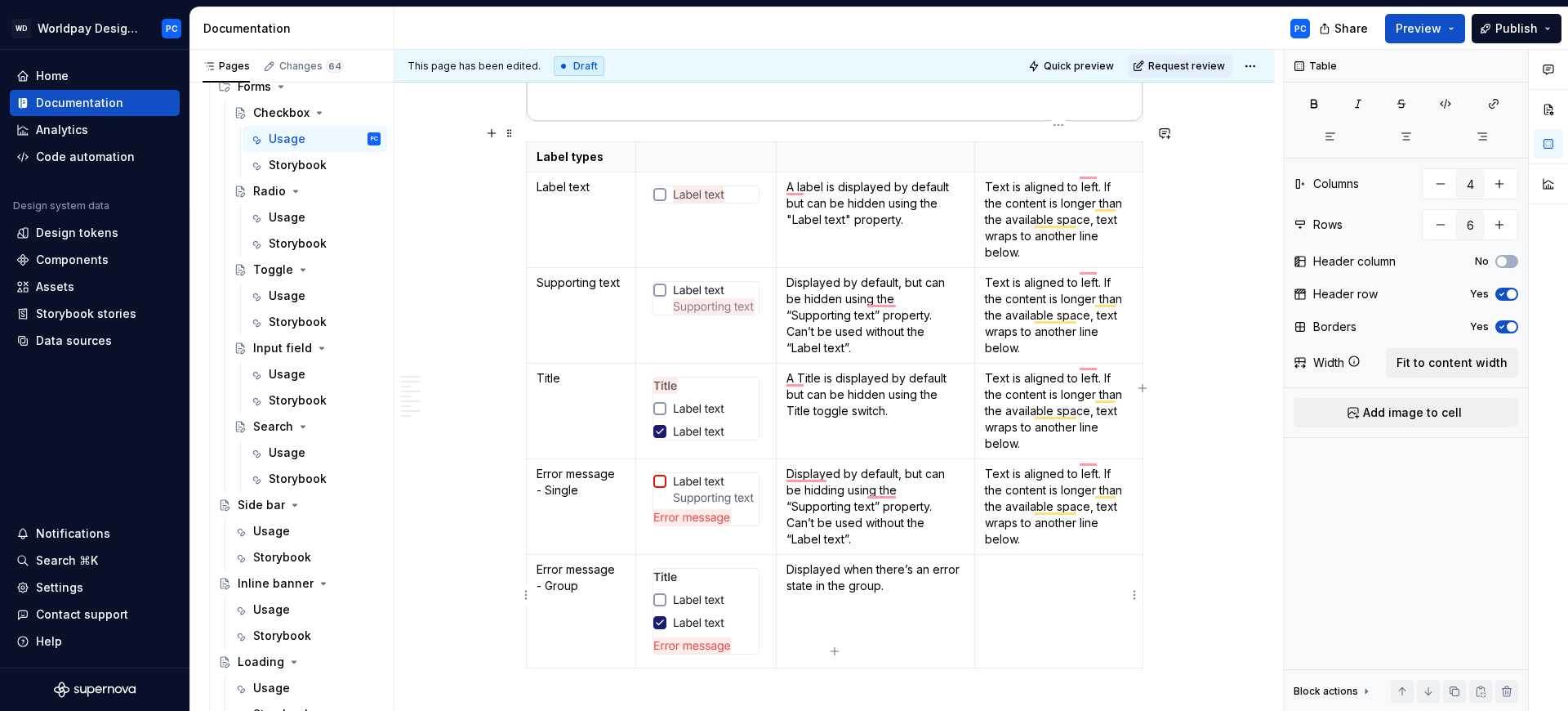
click at [1038, 578] on td "To enrich screen reader interactions, please activate Accessibility in Grammarl…" at bounding box center [1059, 610] width 169 height 114
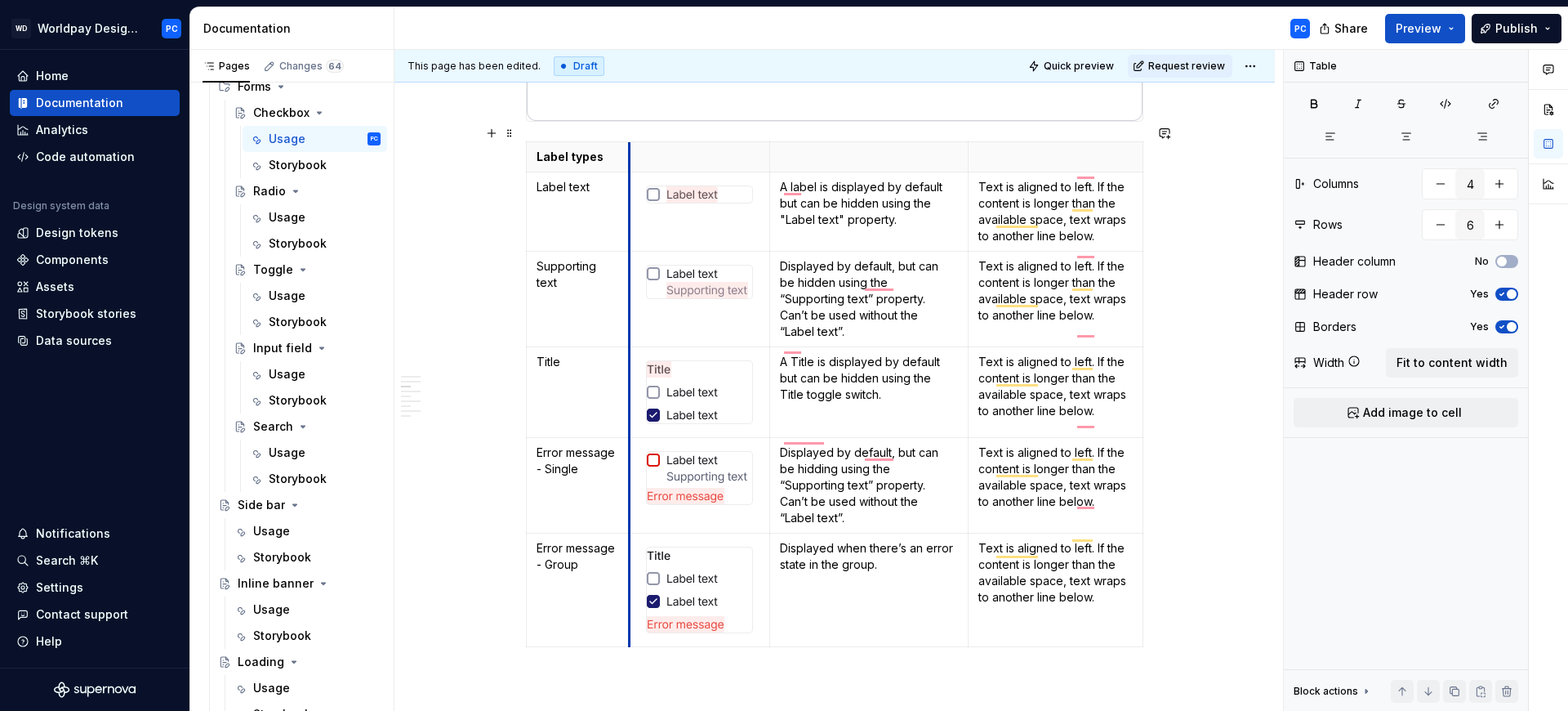
drag, startPoint x: 634, startPoint y: 134, endPoint x: 628, endPoint y: 145, distance: 12.5
click at [630, 145] on th "To enrich screen reader interactions, please activate Accessibility in Grammarl…" at bounding box center [700, 157] width 141 height 30
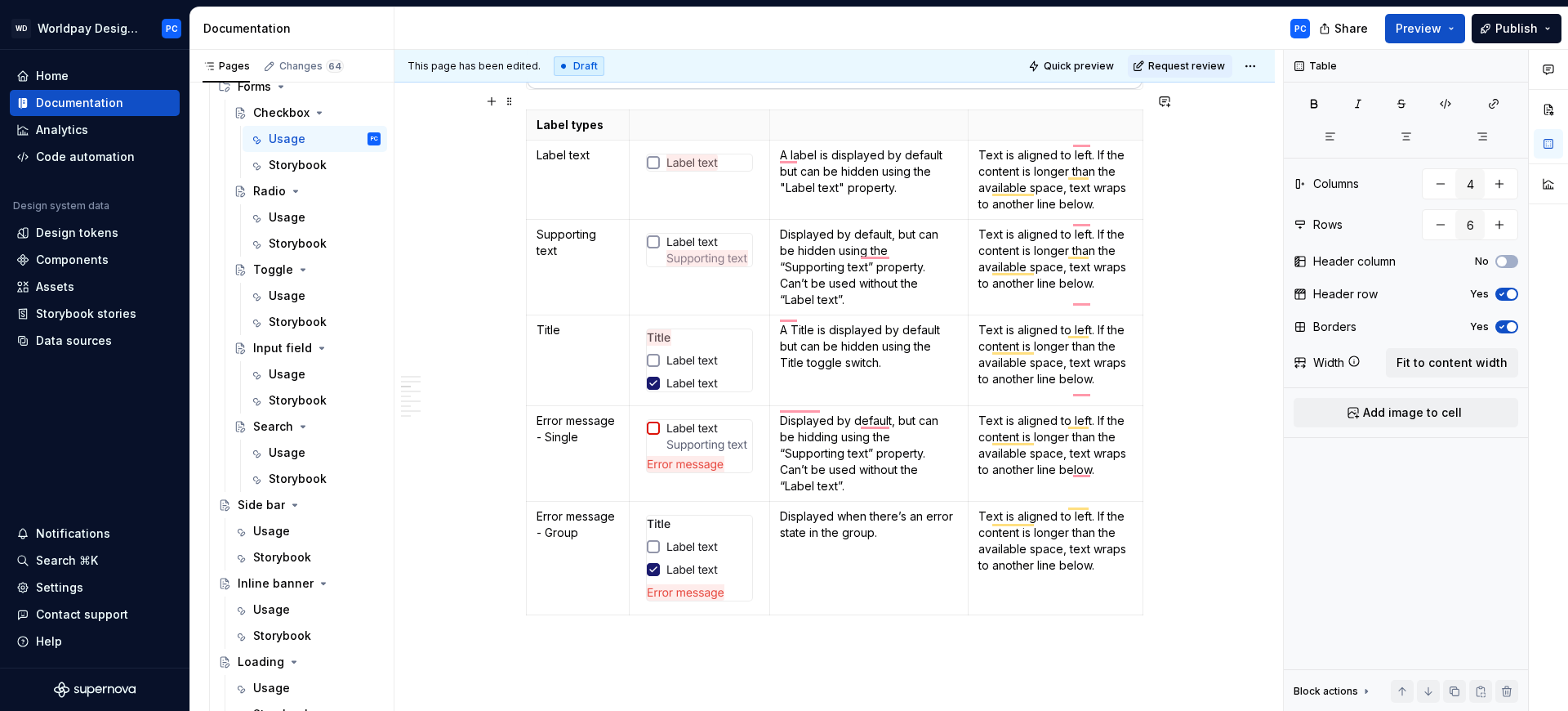
scroll to position [2977, 0]
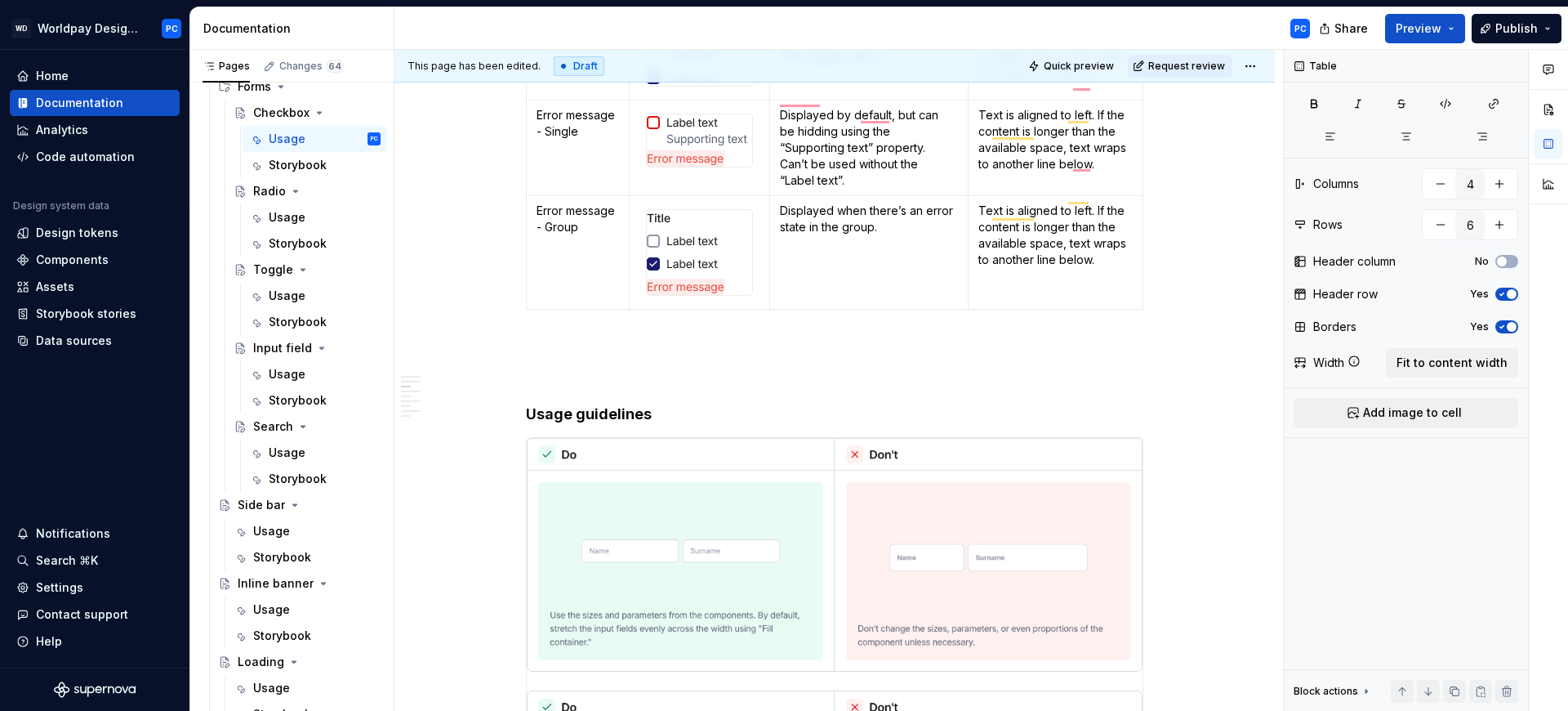
click at [582, 335] on p "To enrich screen reader interactions, please activate Accessibility in Grammarl…" at bounding box center [835, 345] width 618 height 20
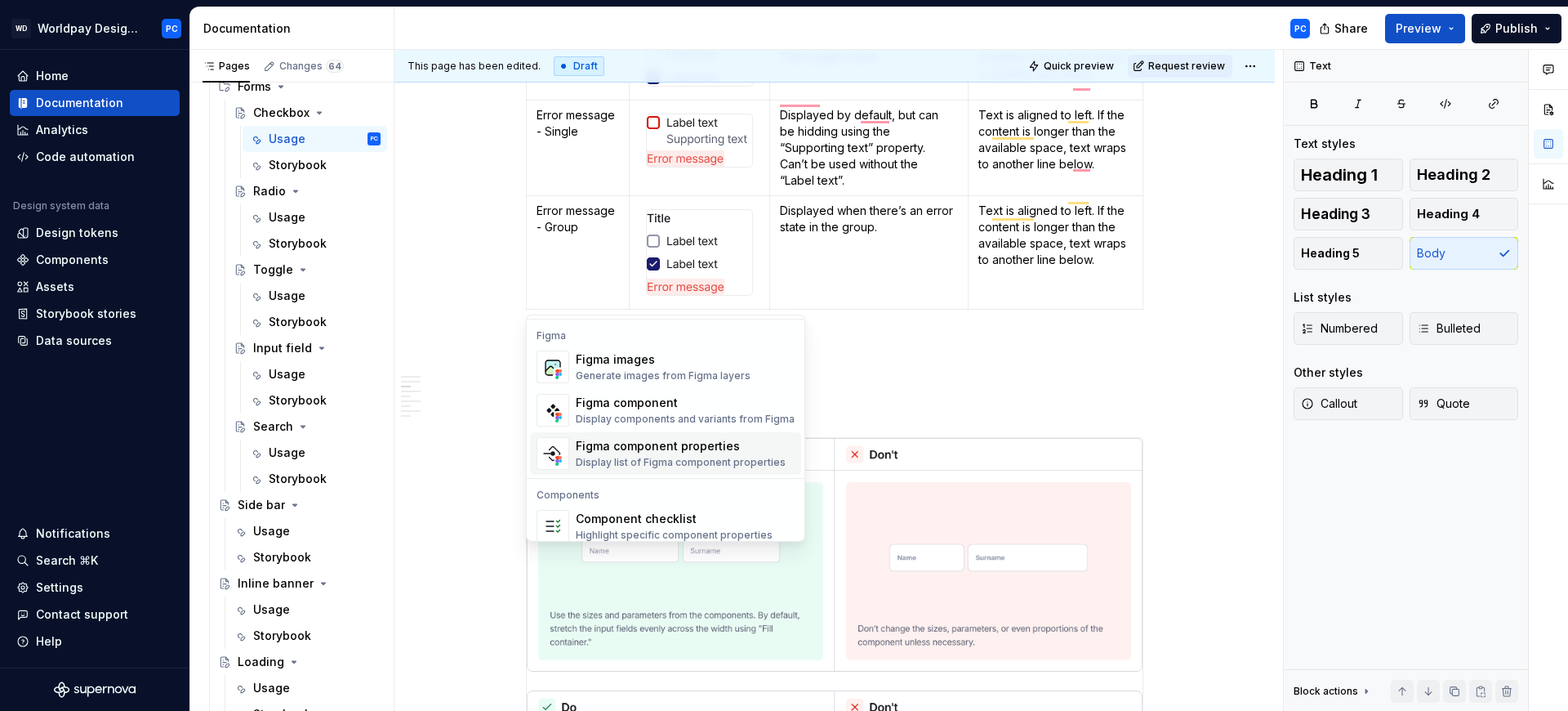
scroll to position [1552, 0]
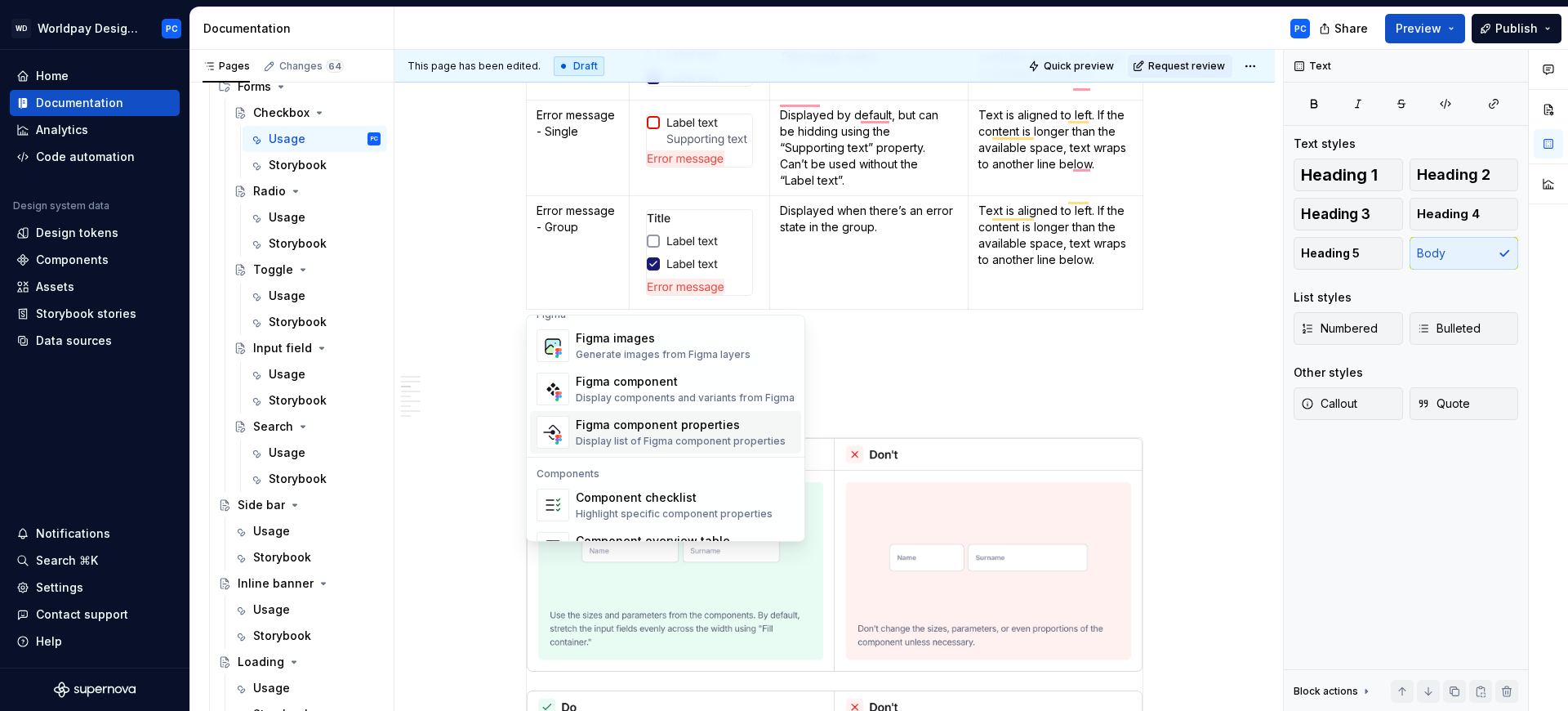
click at [665, 426] on div "Figma component properties" at bounding box center [680, 425] width 210 height 17
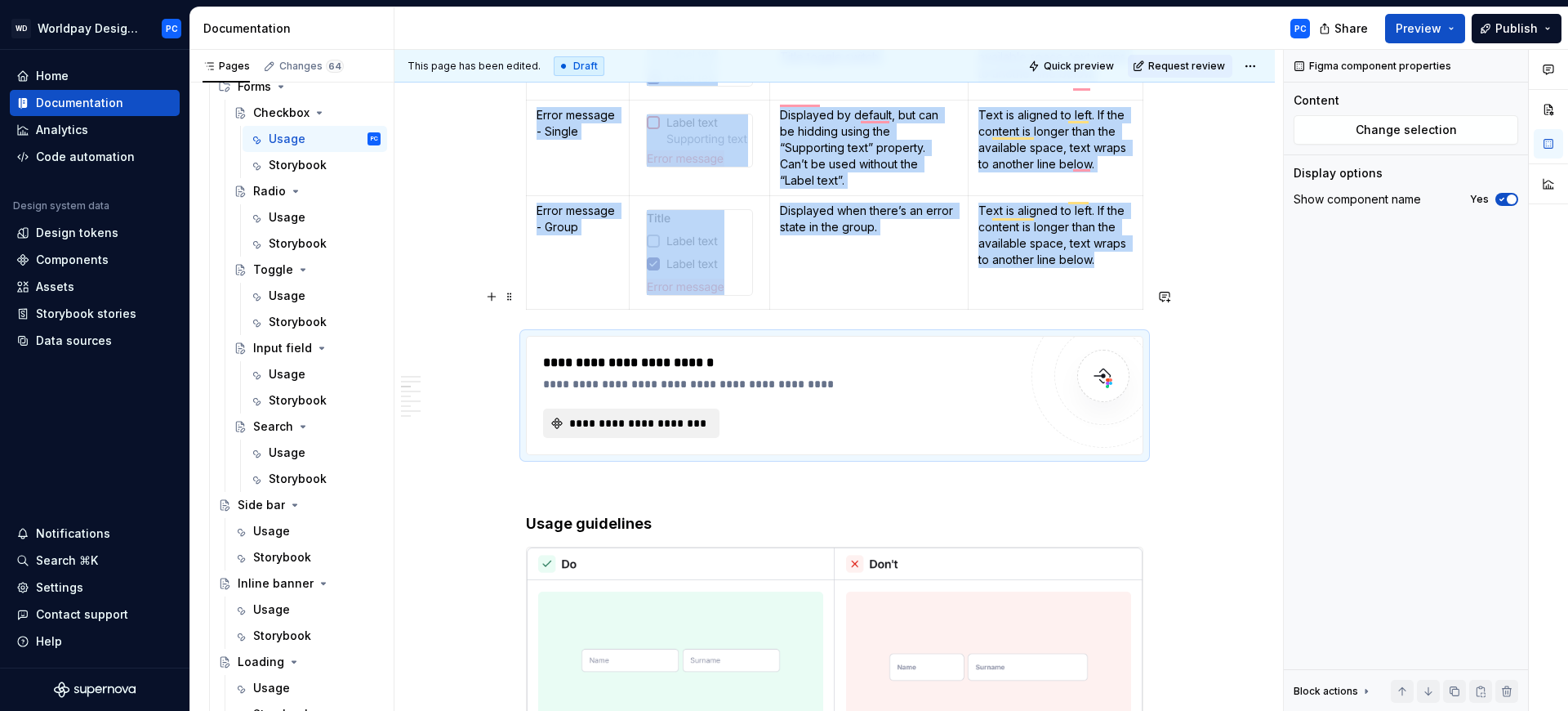
click at [661, 415] on span "**********" at bounding box center [637, 423] width 143 height 17
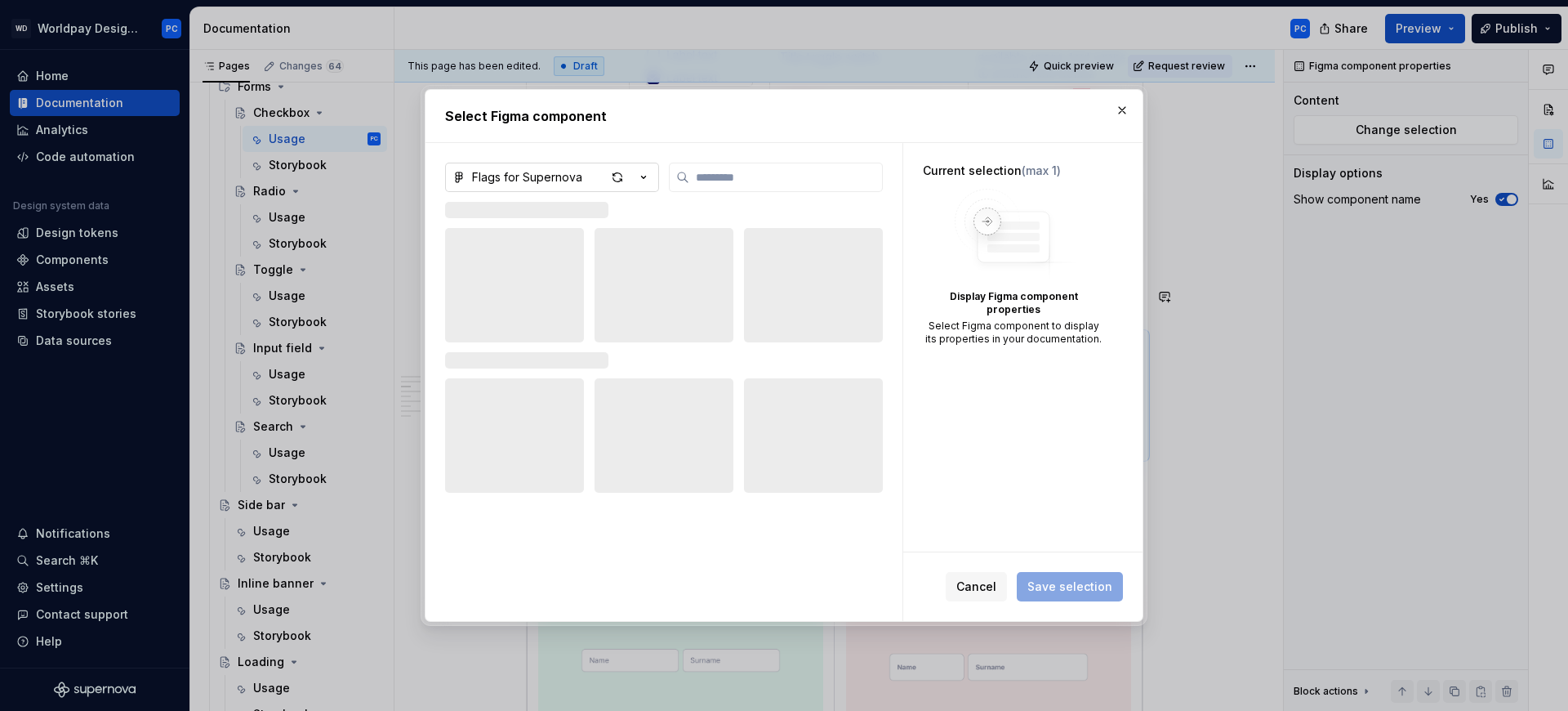
click at [637, 169] on icon "button" at bounding box center [644, 177] width 17 height 17
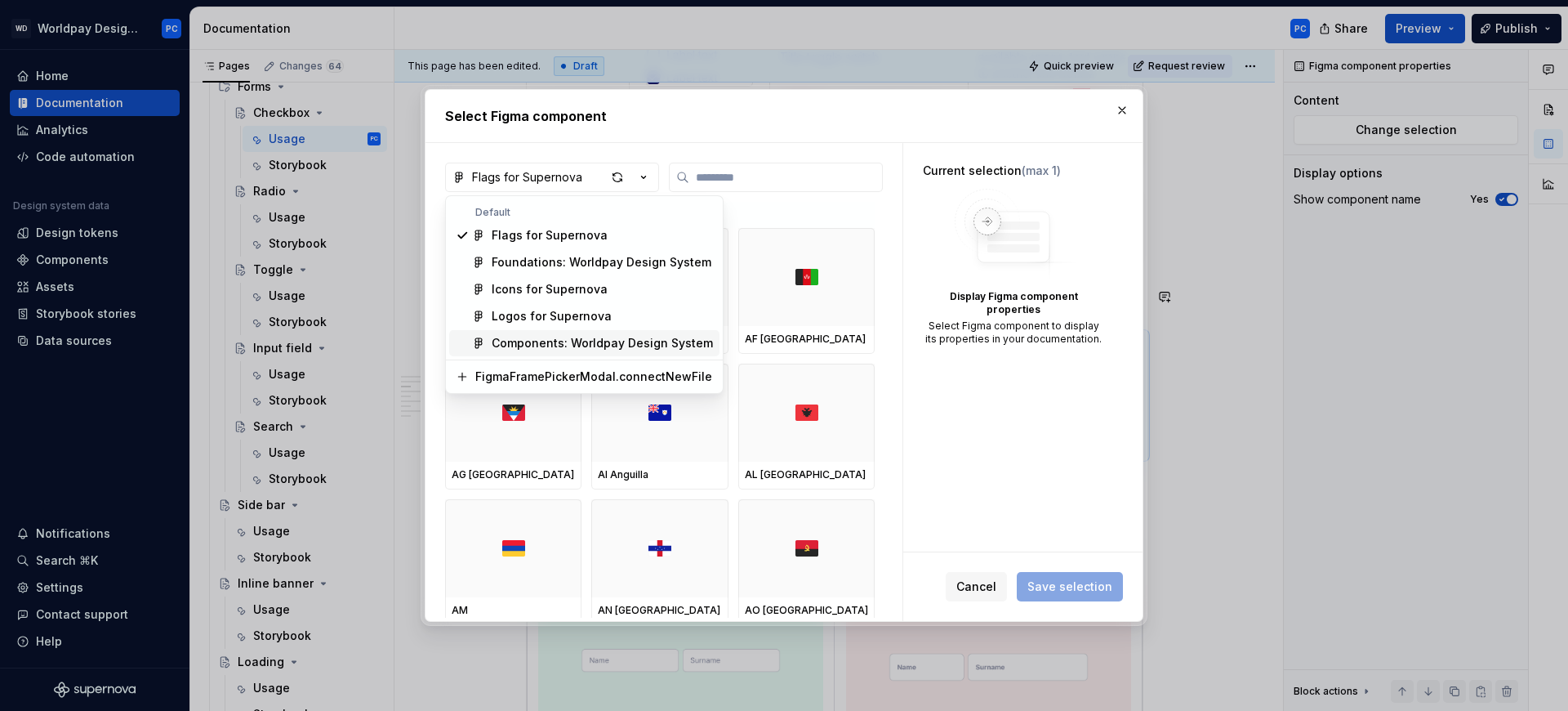
click at [579, 335] on div "Components: Worldpay Design System" at bounding box center [603, 343] width 222 height 17
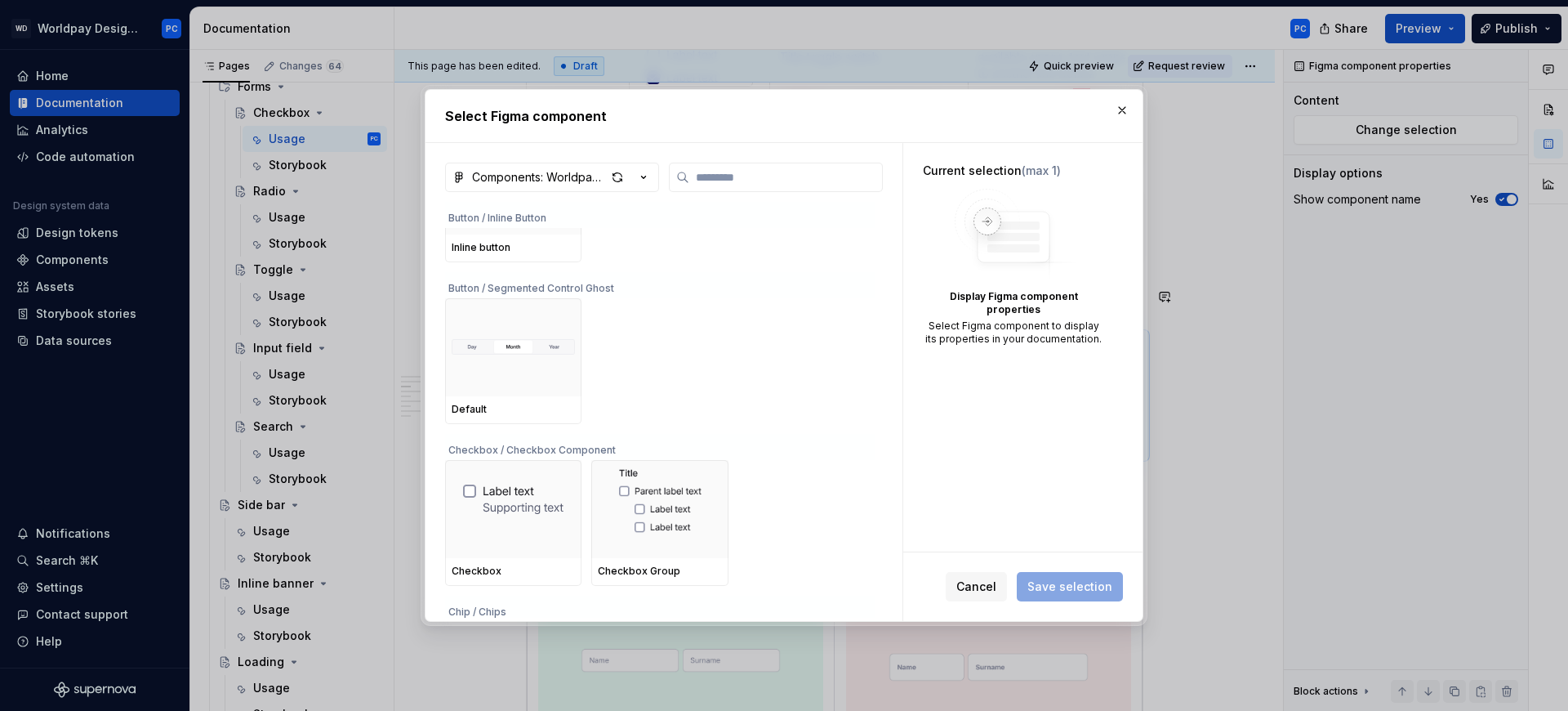
scroll to position [872, 0]
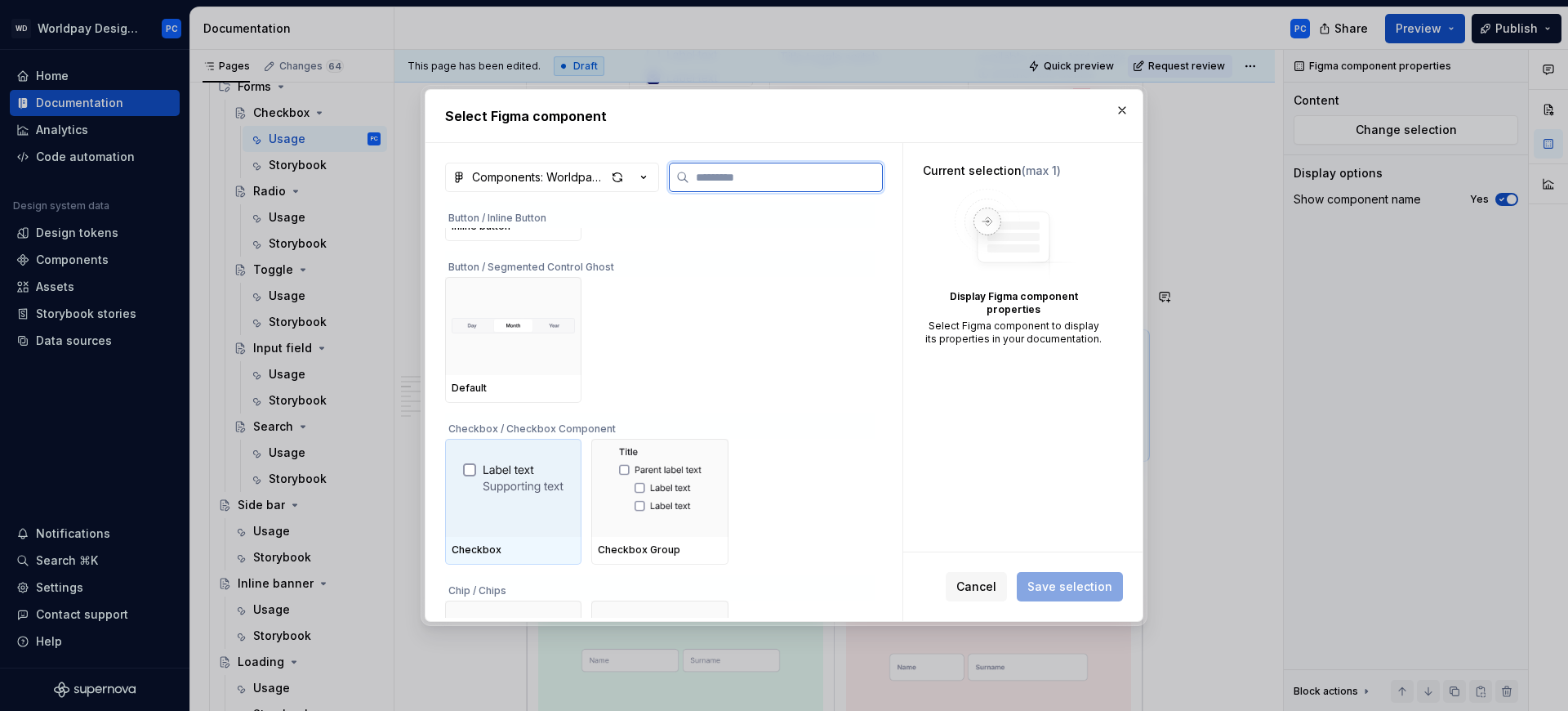
click at [478, 491] on img at bounding box center [513, 487] width 102 height 52
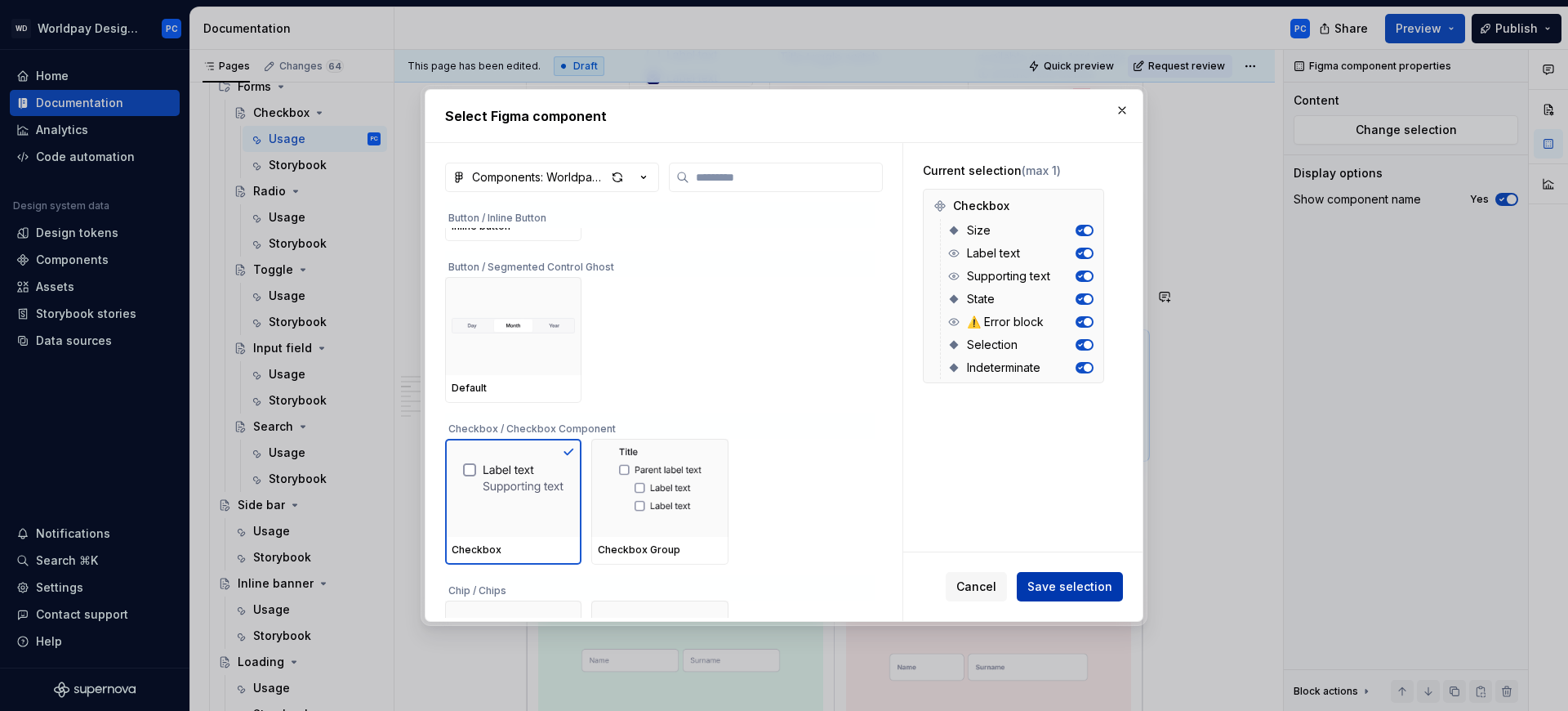
click at [1062, 593] on span "Save selection" at bounding box center [1070, 587] width 85 height 17
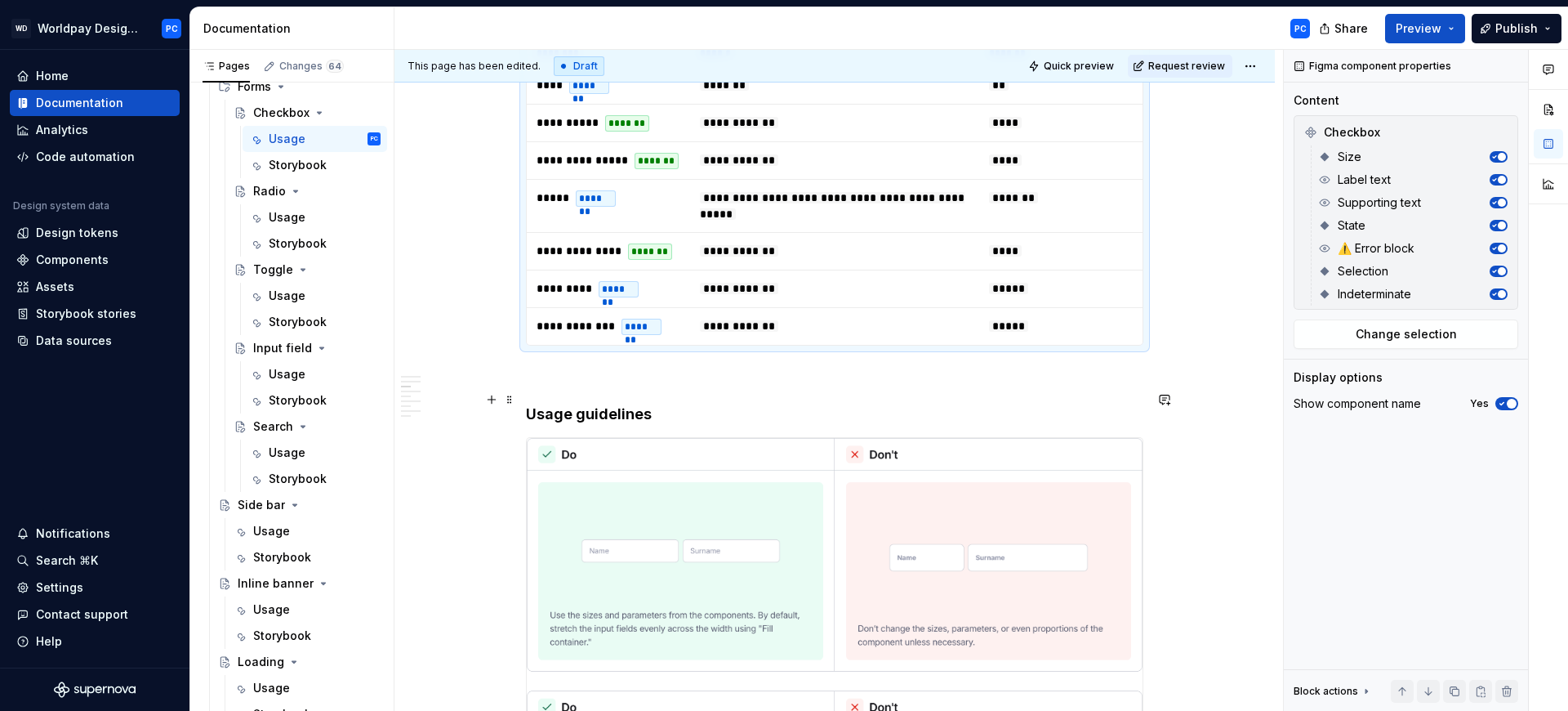
scroll to position [3398, 0]
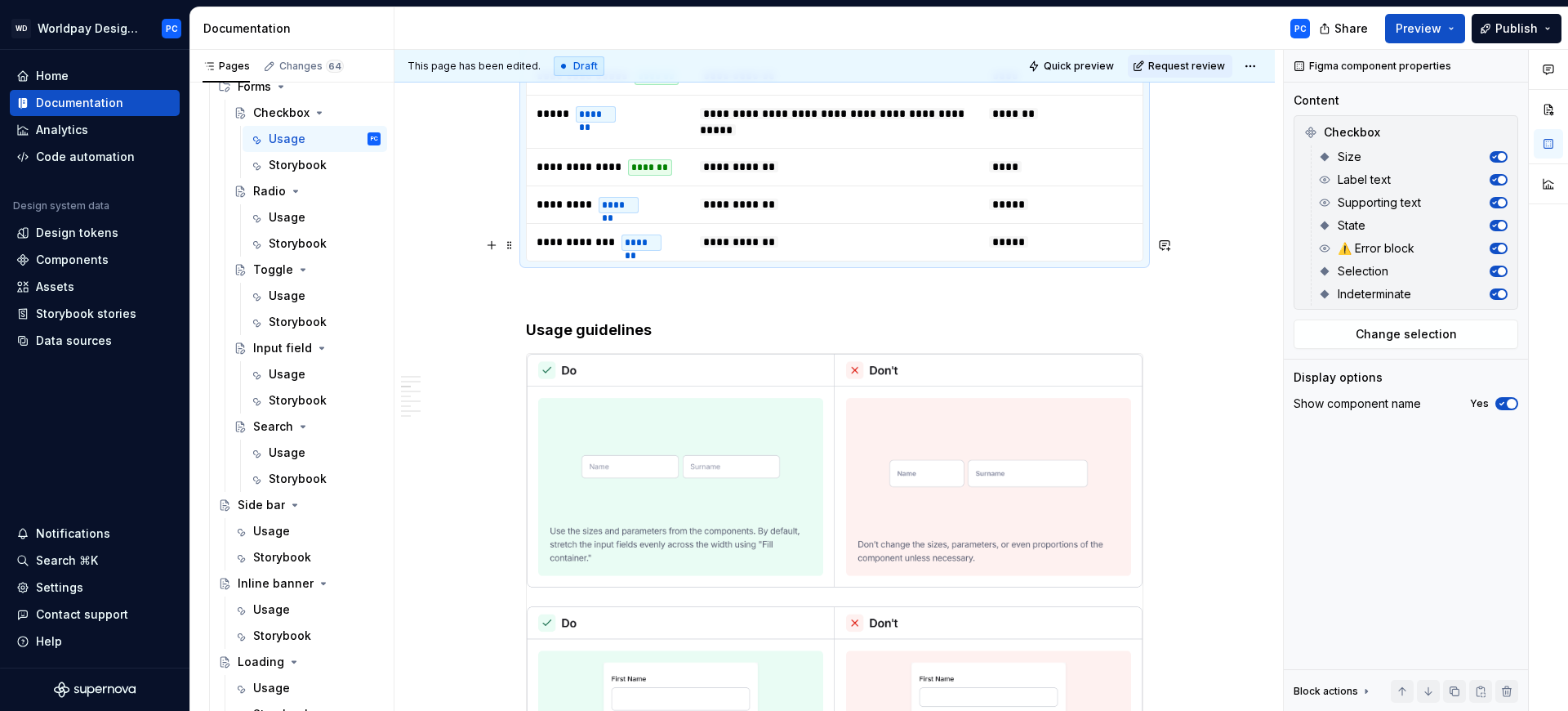
click at [601, 281] on p "To enrich screen reader interactions, please activate Accessibility in Grammarl…" at bounding box center [835, 291] width 618 height 20
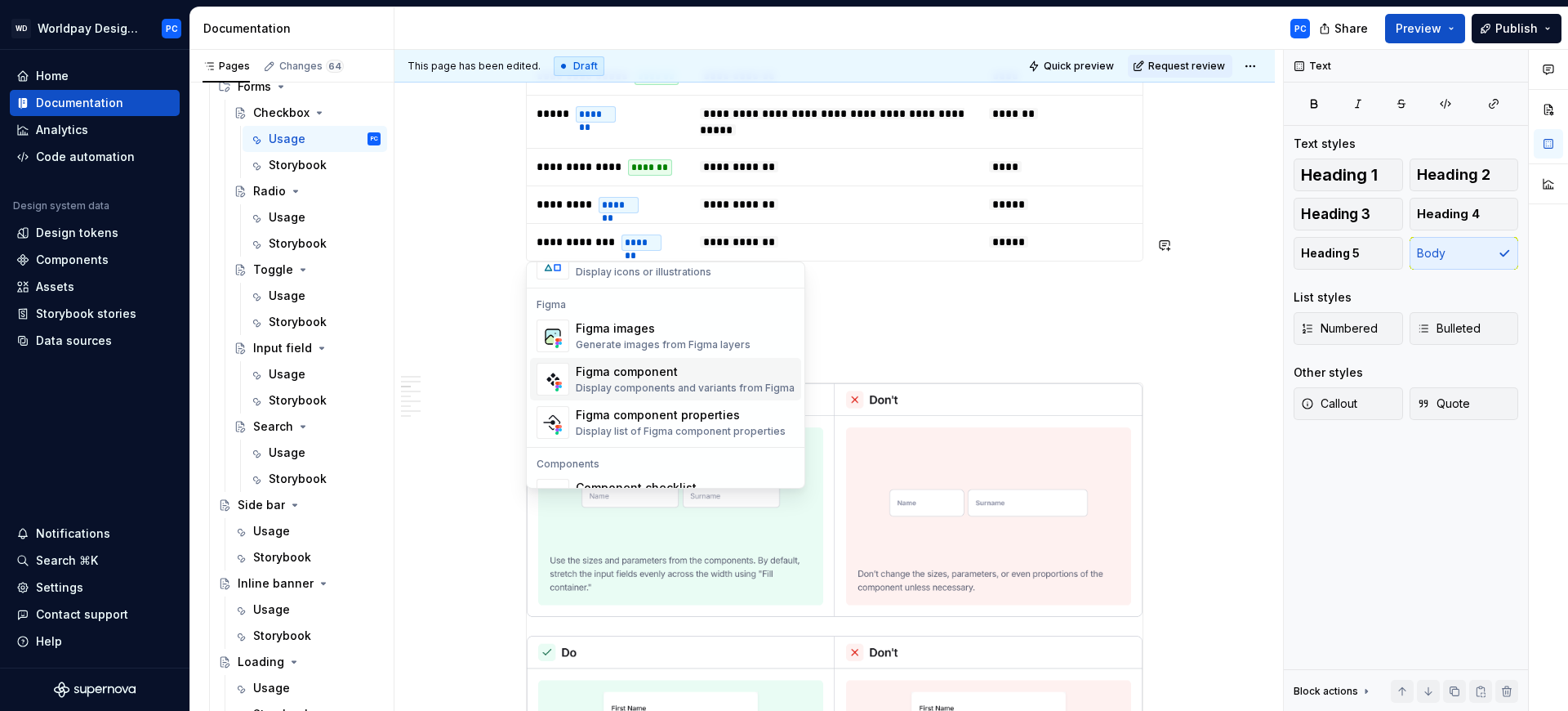
scroll to position [1537, 0]
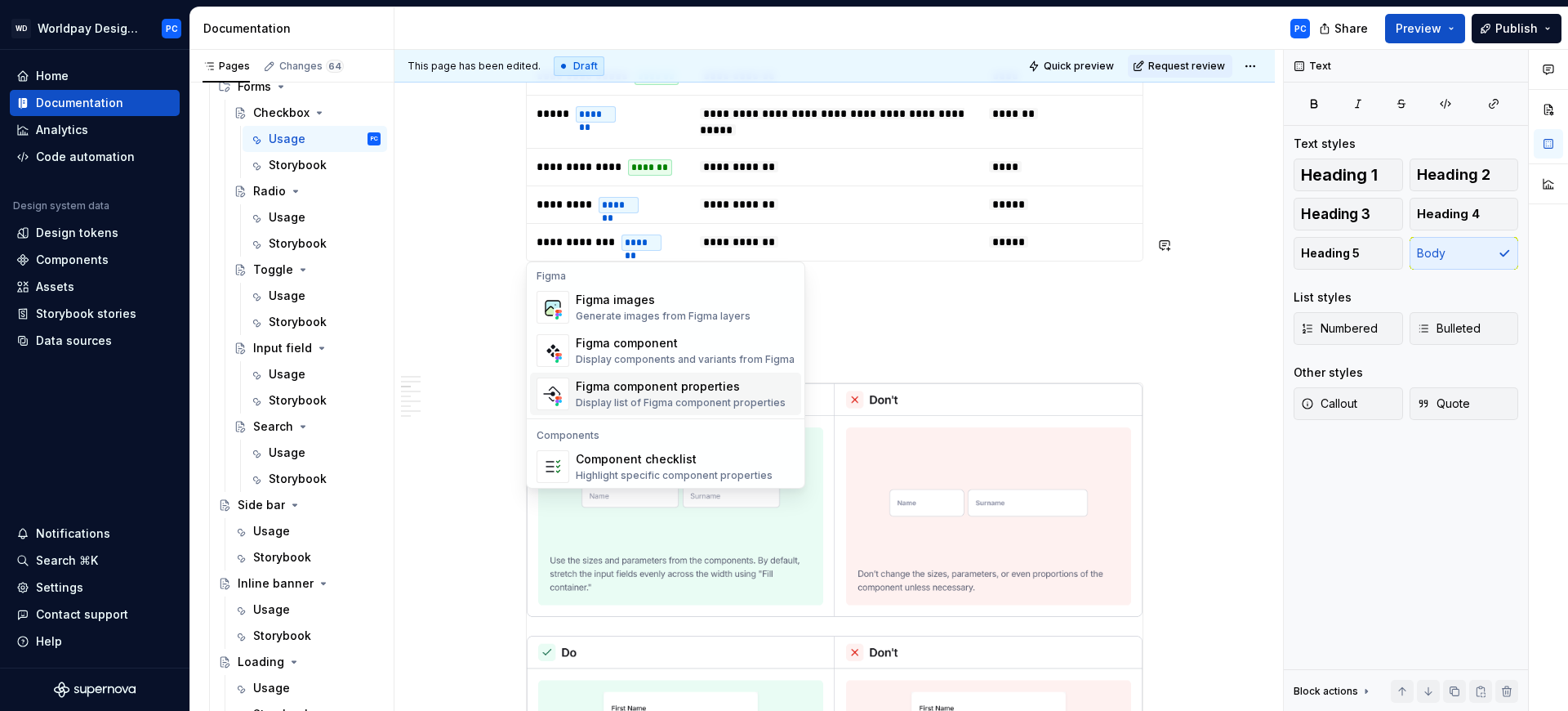
click at [691, 384] on div "Figma component properties" at bounding box center [680, 387] width 210 height 17
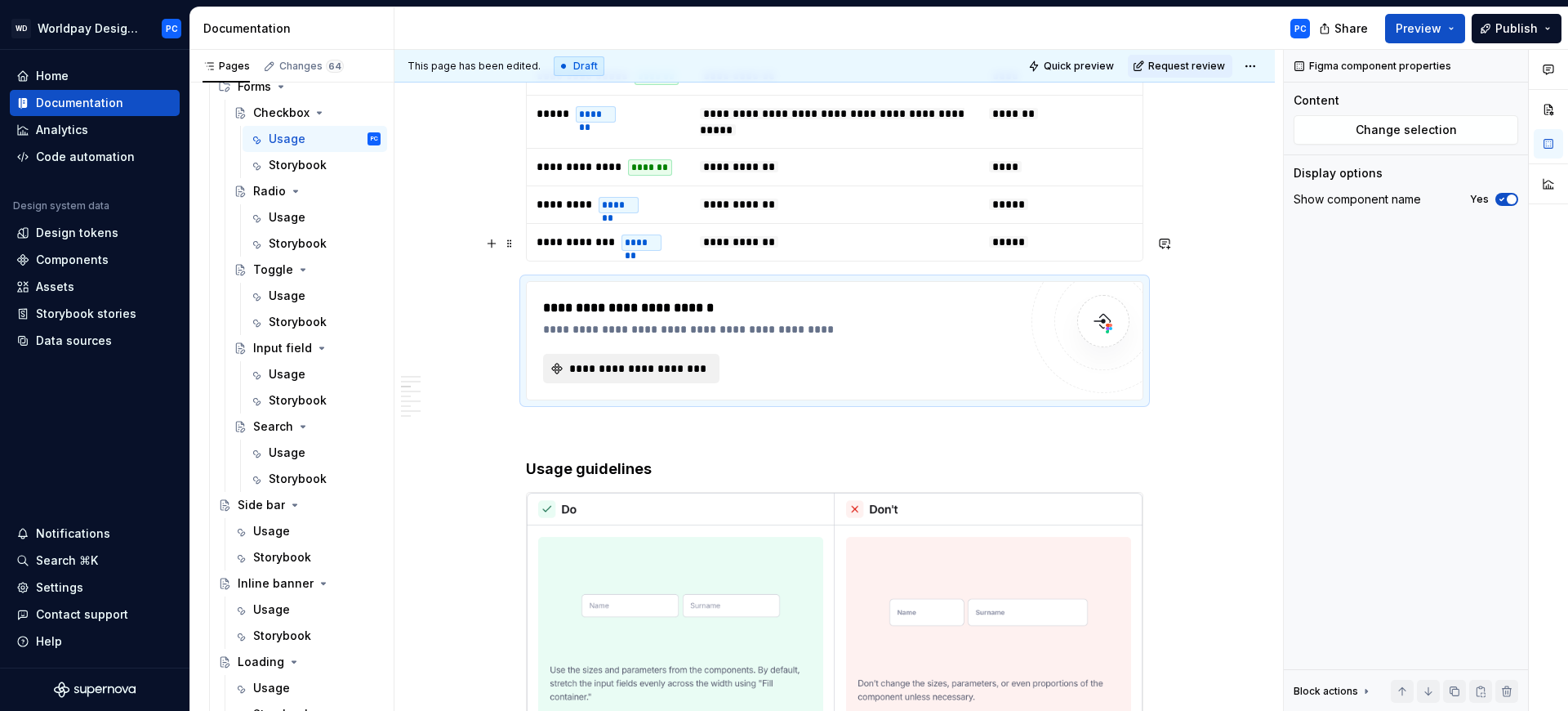
click at [705, 361] on span "**********" at bounding box center [637, 369] width 143 height 17
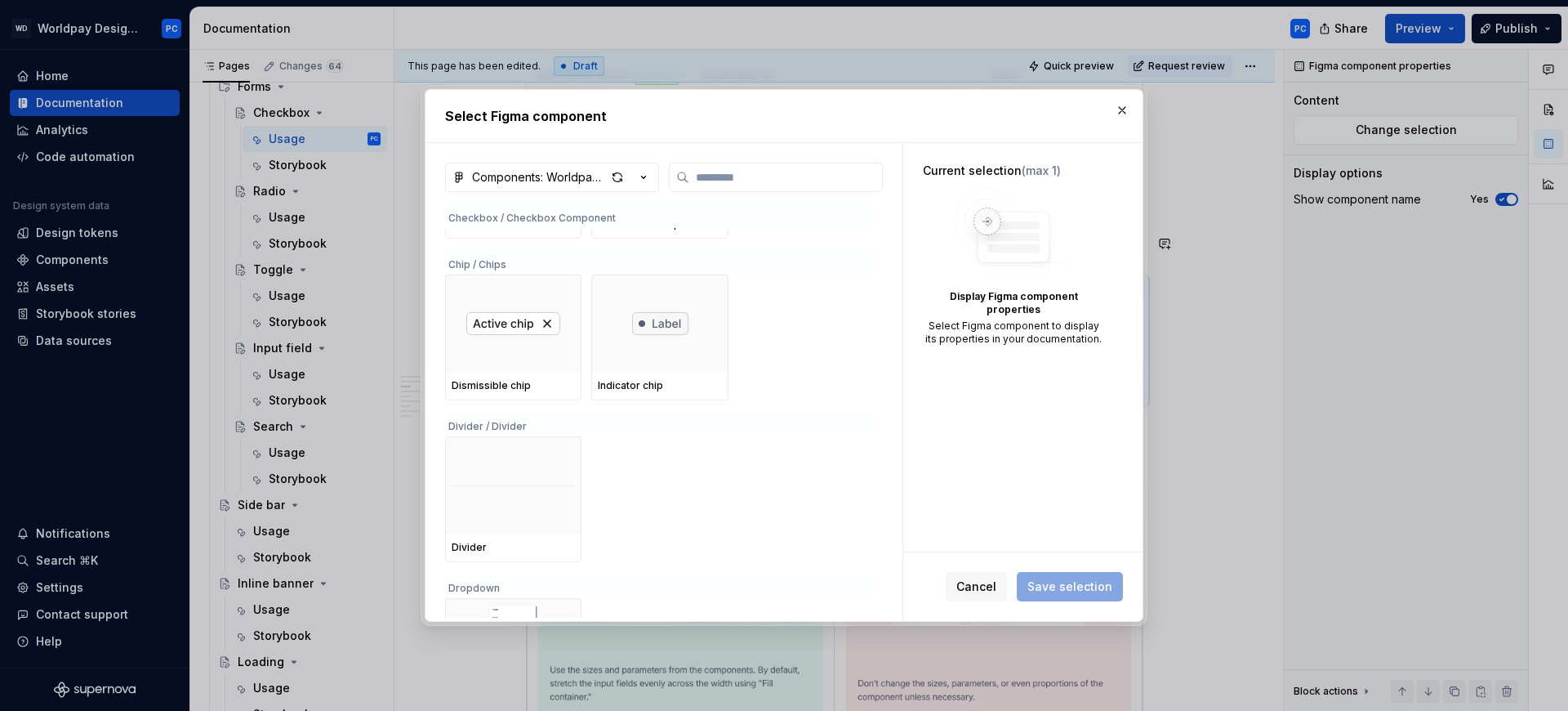
scroll to position [1001, 0]
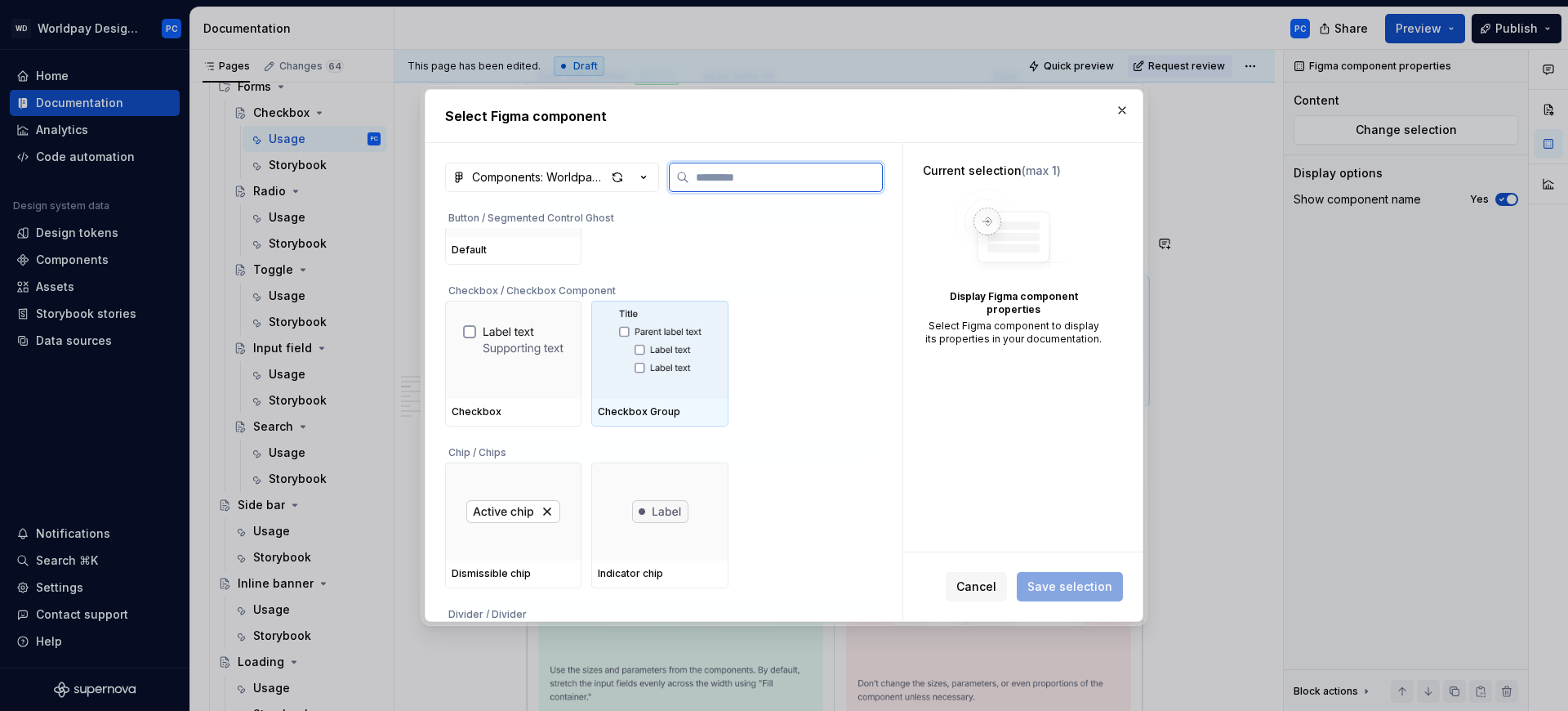
click at [645, 364] on img at bounding box center [660, 349] width 104 height 85
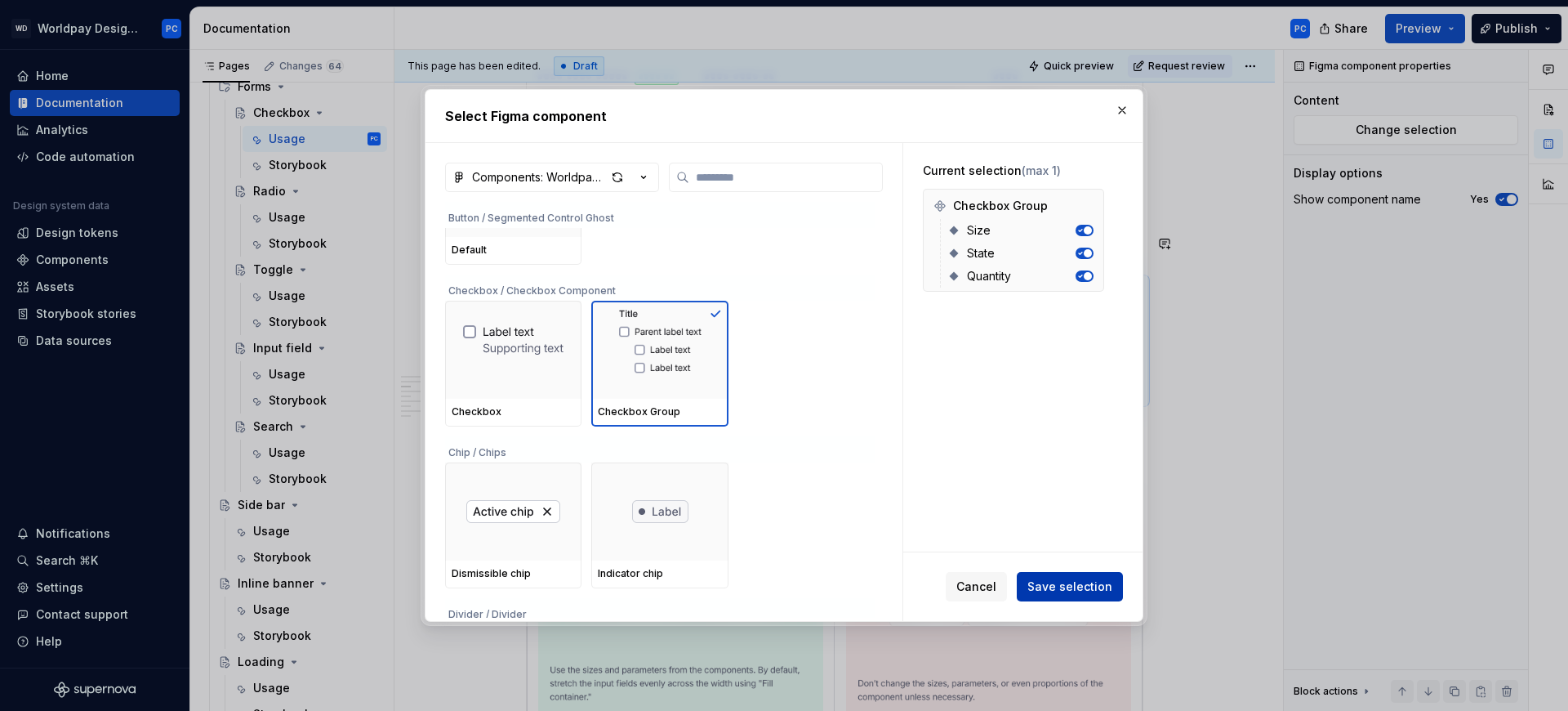
click at [1077, 585] on span "Save selection" at bounding box center [1070, 587] width 85 height 17
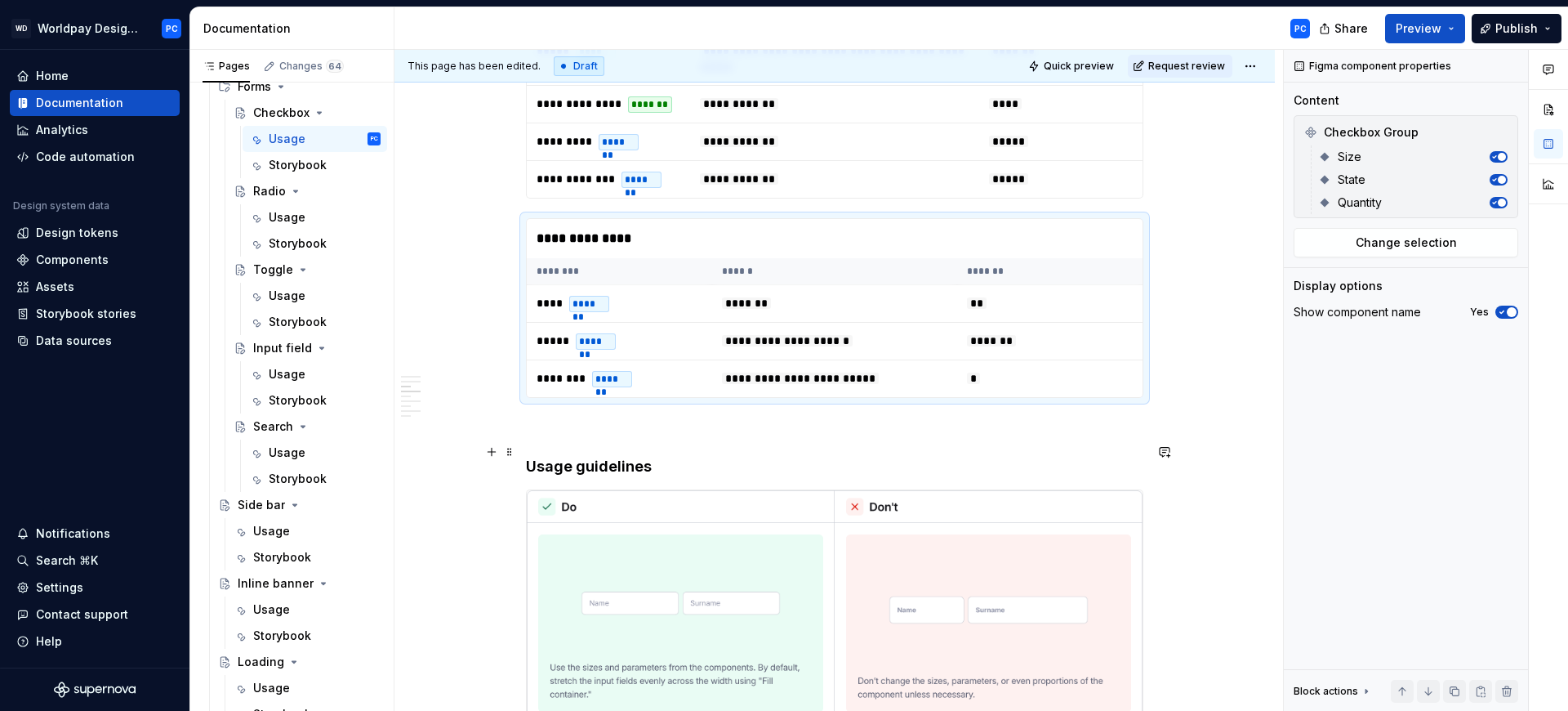
scroll to position [3376, 0]
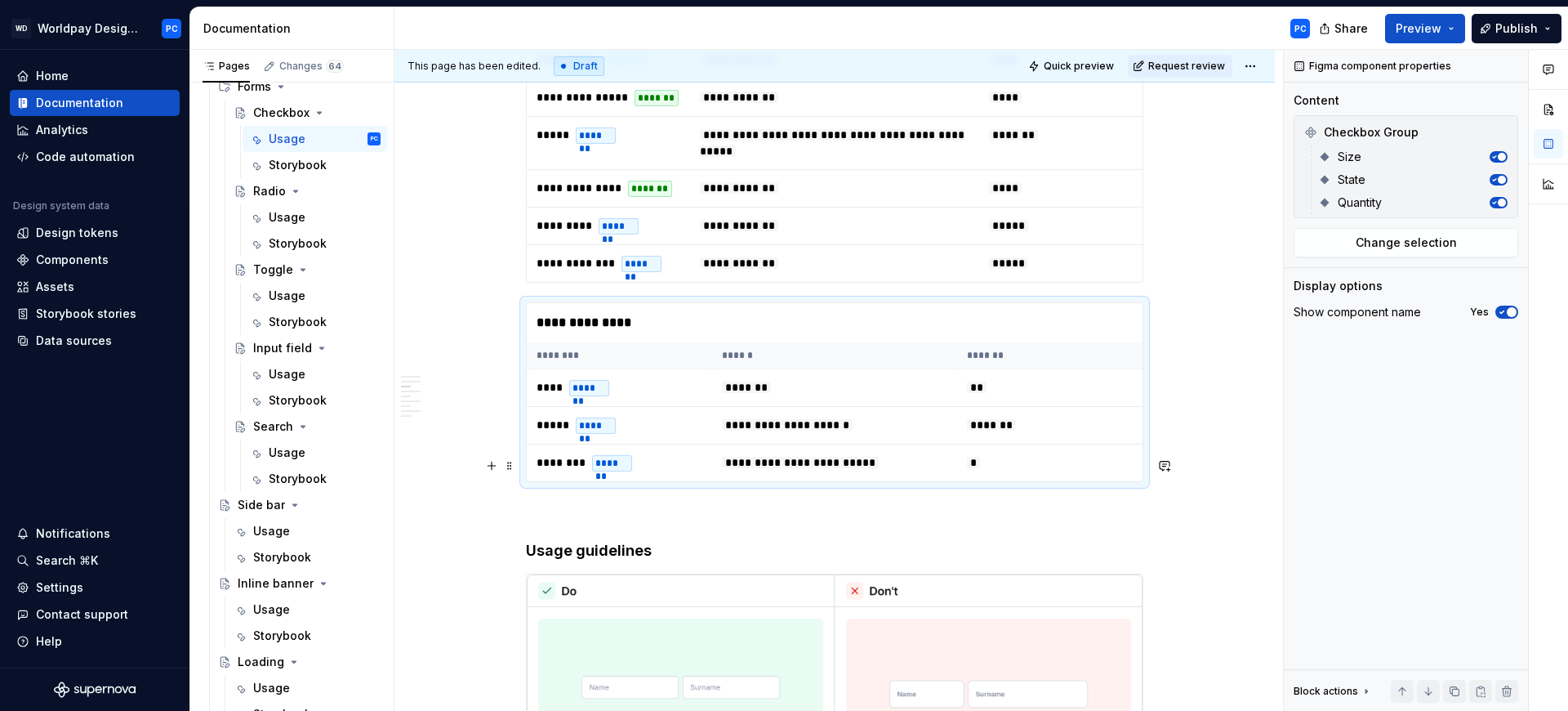
click at [566, 501] on p "To enrich screen reader interactions, please activate Accessibility in Grammarl…" at bounding box center [835, 511] width 618 height 20
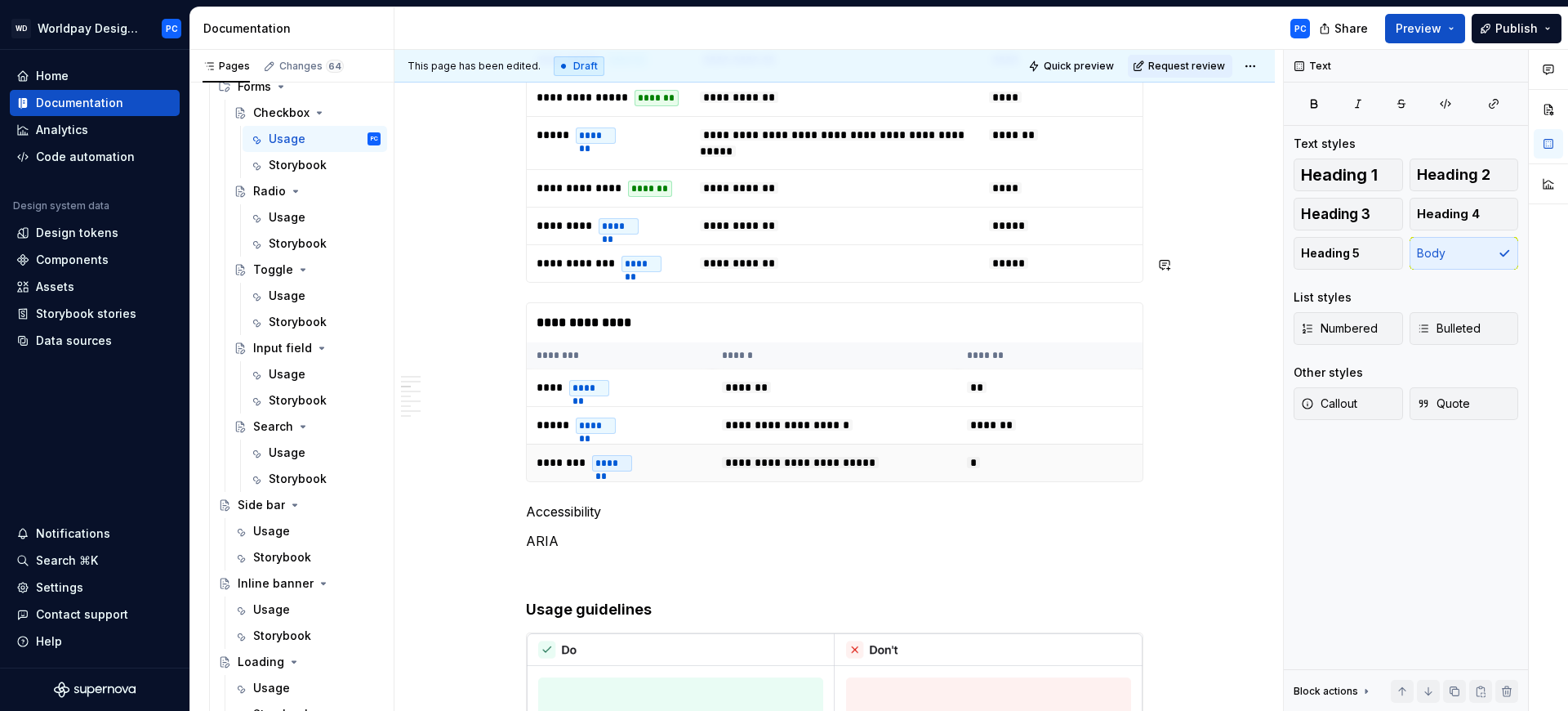
type textarea "*"
click at [651, 435] on button "button" at bounding box center [655, 435] width 23 height 23
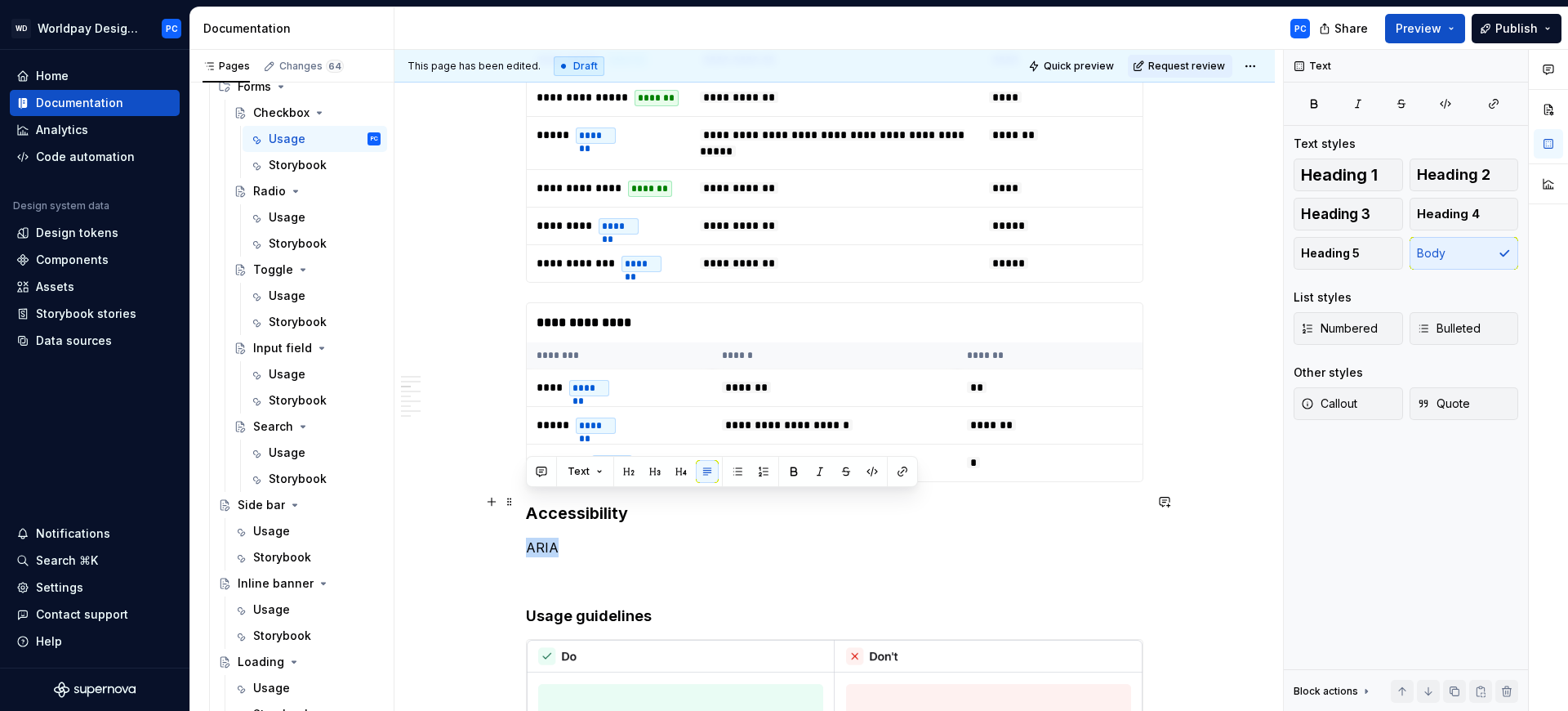
drag, startPoint x: 569, startPoint y: 502, endPoint x: 519, endPoint y: 500, distance: 50.0
click at [674, 470] on button "button" at bounding box center [681, 472] width 23 height 23
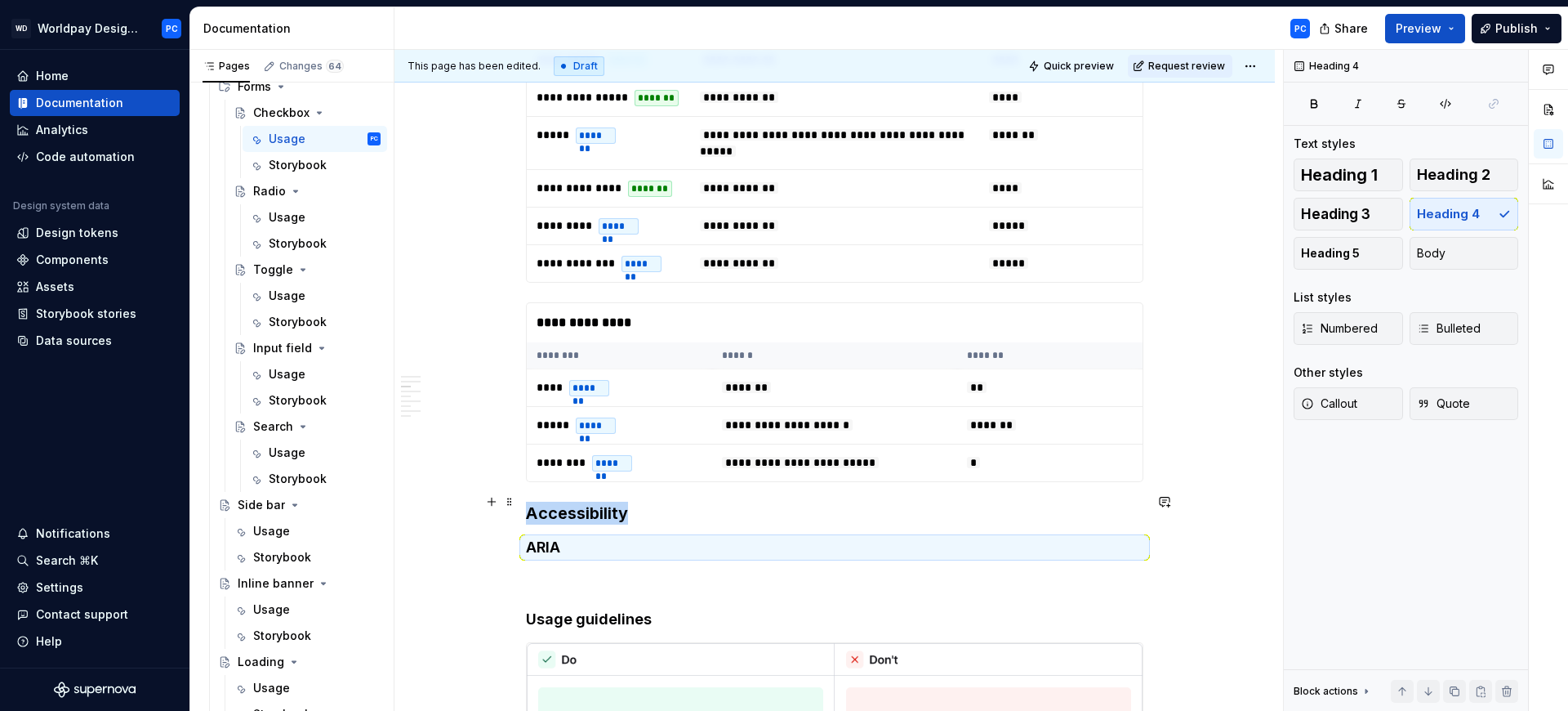
click at [616, 538] on h4 "ARIA" at bounding box center [835, 547] width 618 height 20
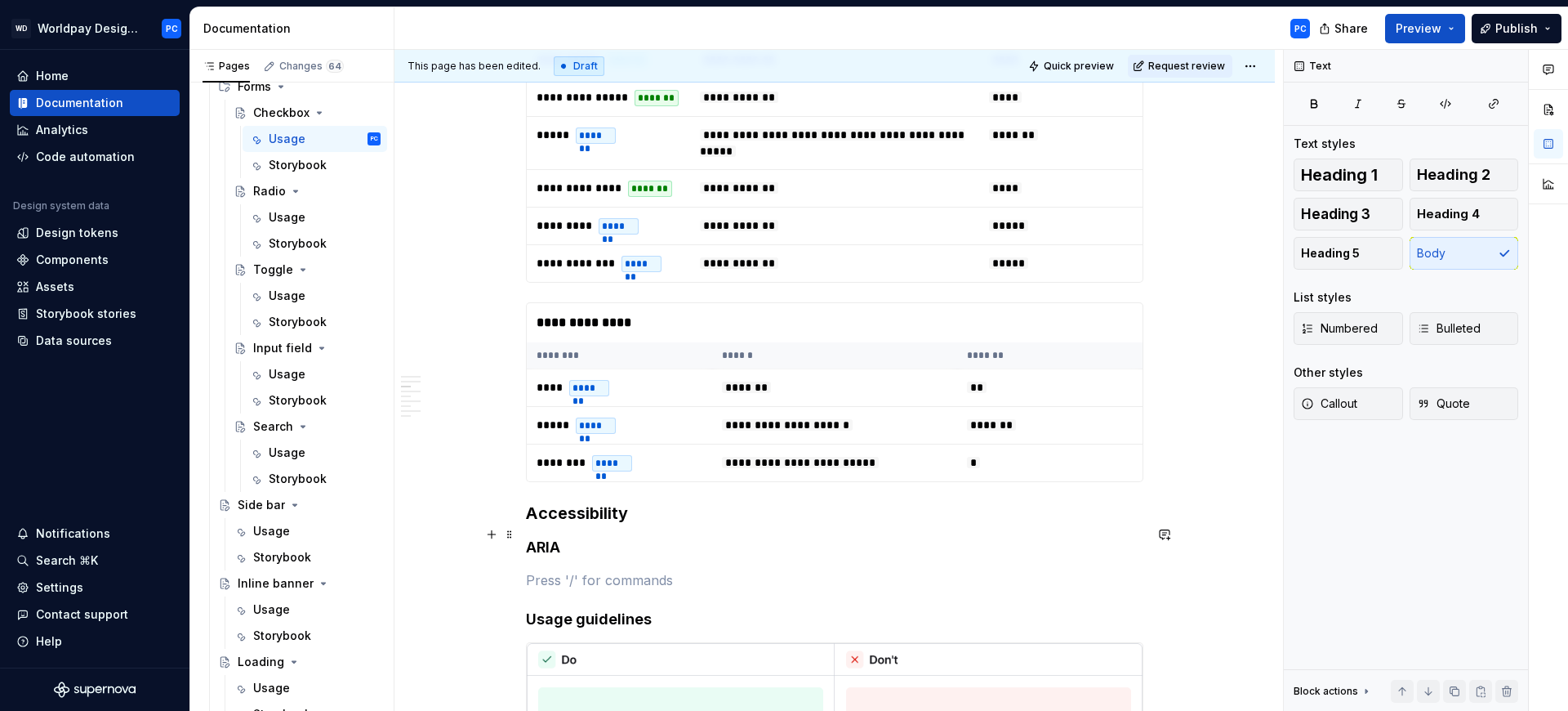
click at [605, 570] on p "To enrich screen reader interactions, please activate Accessibility in Grammarl…" at bounding box center [835, 580] width 618 height 20
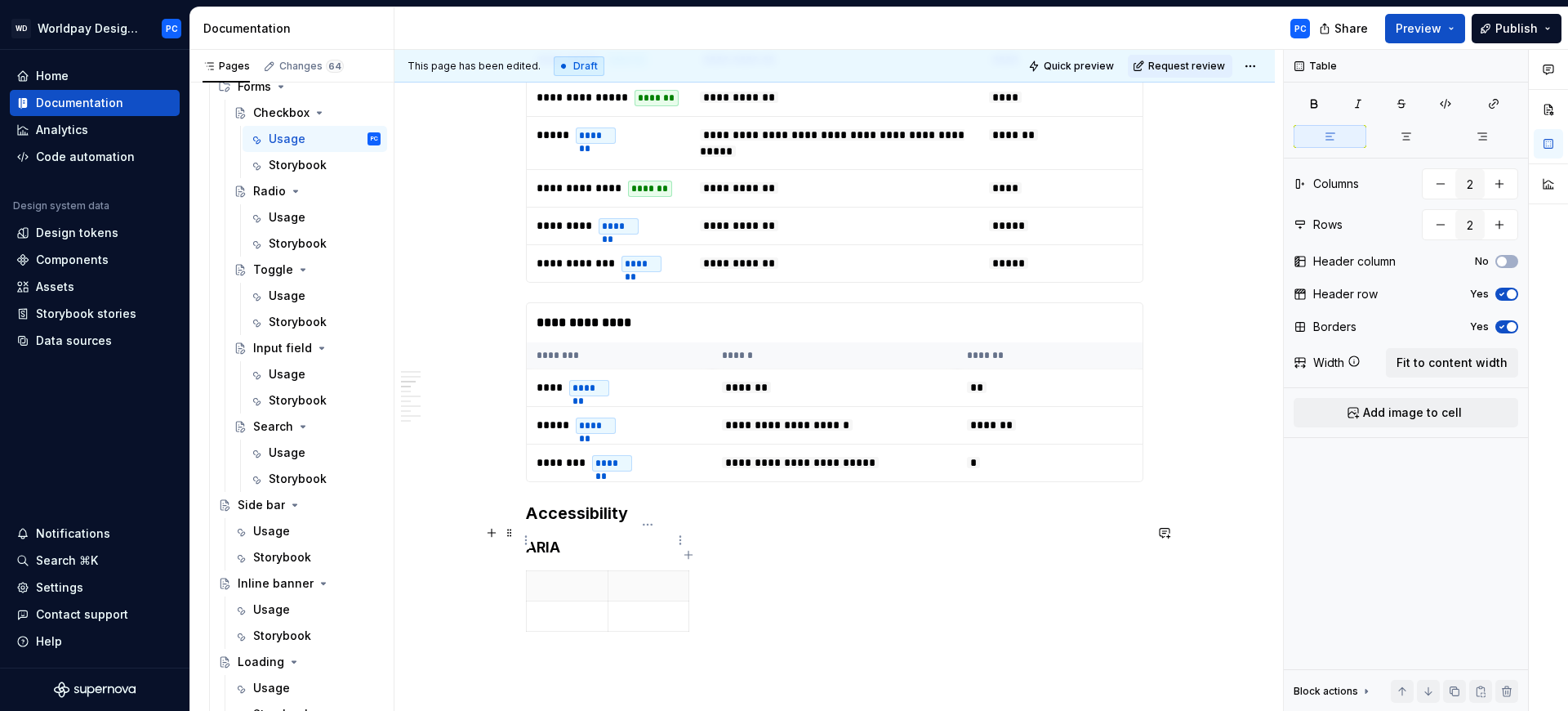
click at [659, 578] on p "To enrich screen reader interactions, please activate Accessibility in Grammarl…" at bounding box center [649, 586] width 61 height 17
click at [689, 556] on icon "button" at bounding box center [689, 554] width 13 height 13
type input "3"
click at [574, 578] on p "To enrich screen reader interactions, please activate Accessibility in Grammarl…" at bounding box center [567, 586] width 61 height 17
drag, startPoint x: 609, startPoint y: 540, endPoint x: 669, endPoint y: 540, distance: 60.0
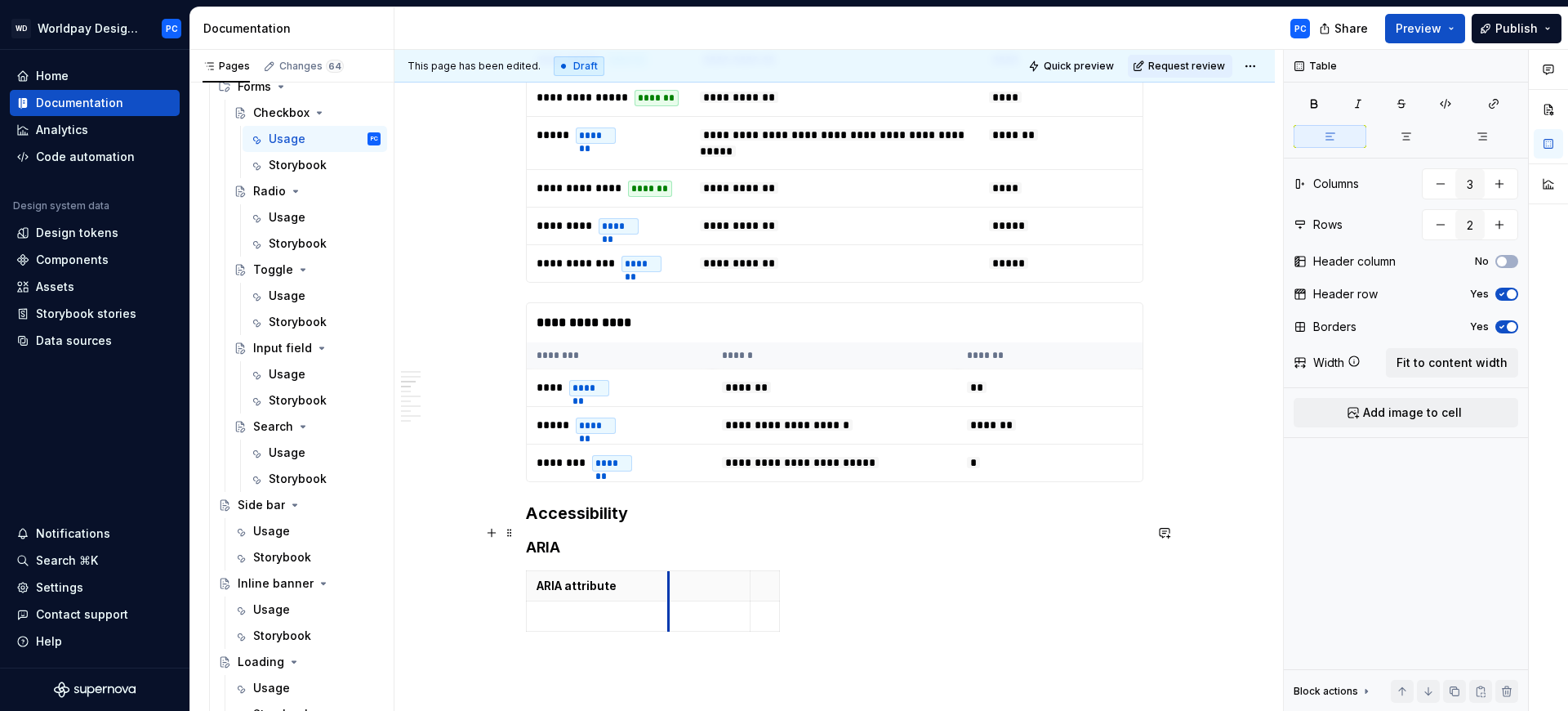
click at [669, 570] on th "To enrich screen reader interactions, please activate Accessibility in Grammarl…" at bounding box center [710, 585] width 82 height 30
click at [700, 578] on p "To enrich screen reader interactions, please activate Accessibility in Grammarl…" at bounding box center [709, 586] width 61 height 17
drag, startPoint x: 751, startPoint y: 544, endPoint x: 868, endPoint y: 540, distance: 117.1
click at [868, 570] on th "To enrich screen reader interactions, please activate Accessibility in Grammarl…" at bounding box center [882, 585] width 30 height 30
click at [890, 538] on html "WD Worldpay Design System PC Home Documentation Analytics Code automation Desig…" at bounding box center [784, 355] width 1568 height 711
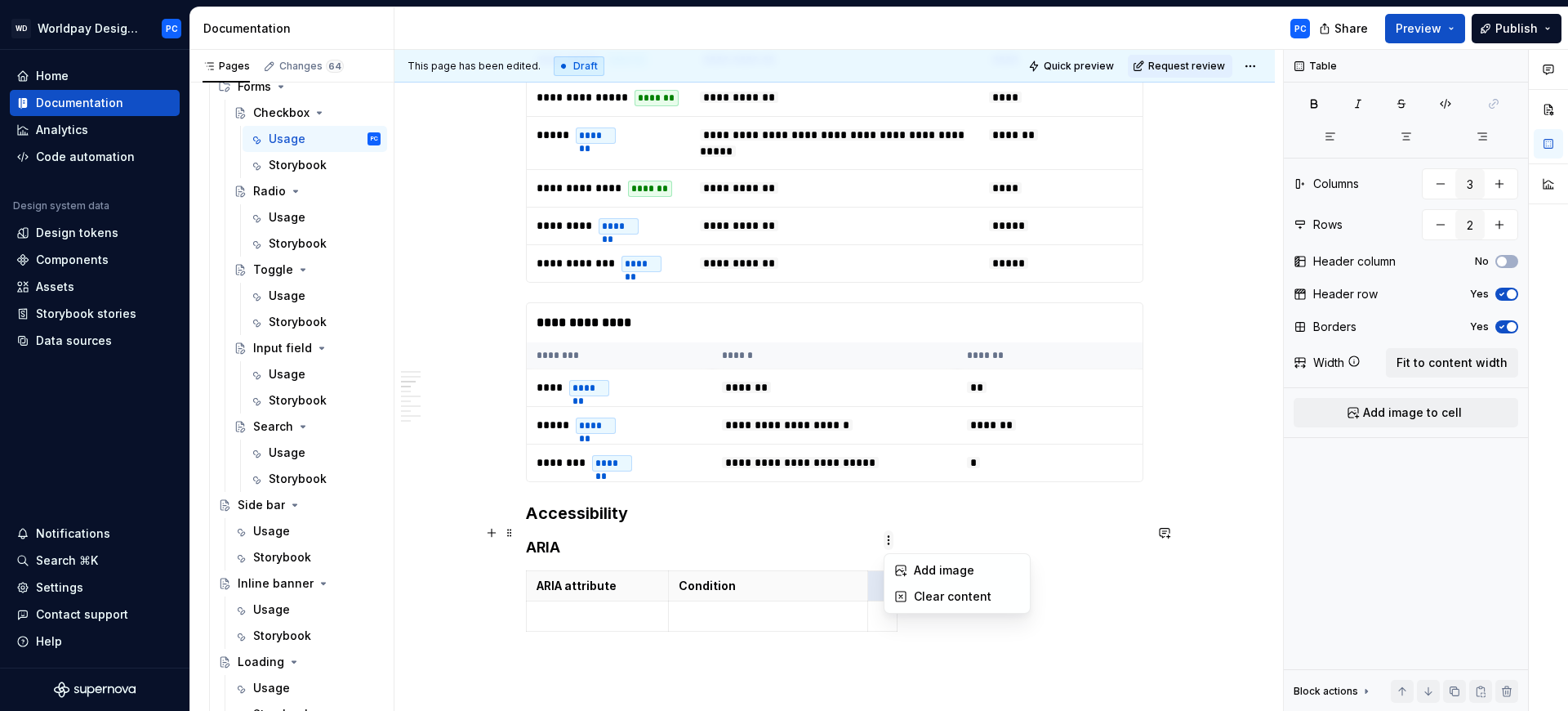
click at [886, 540] on html "WD Worldpay Design System PC Home Documentation Analytics Code automation Desig…" at bounding box center [784, 355] width 1568 height 711
click at [899, 570] on div "ARIA attribute Condition" at bounding box center [835, 604] width 618 height 68
click at [897, 570] on div "ARIA attribute Condition" at bounding box center [835, 604] width 618 height 68
click at [878, 578] on p "To enrich screen reader interactions, please activate Accessibility in Grammarl…" at bounding box center [882, 586] width 9 height 17
drag, startPoint x: 901, startPoint y: 540, endPoint x: 950, endPoint y: 544, distance: 49.2
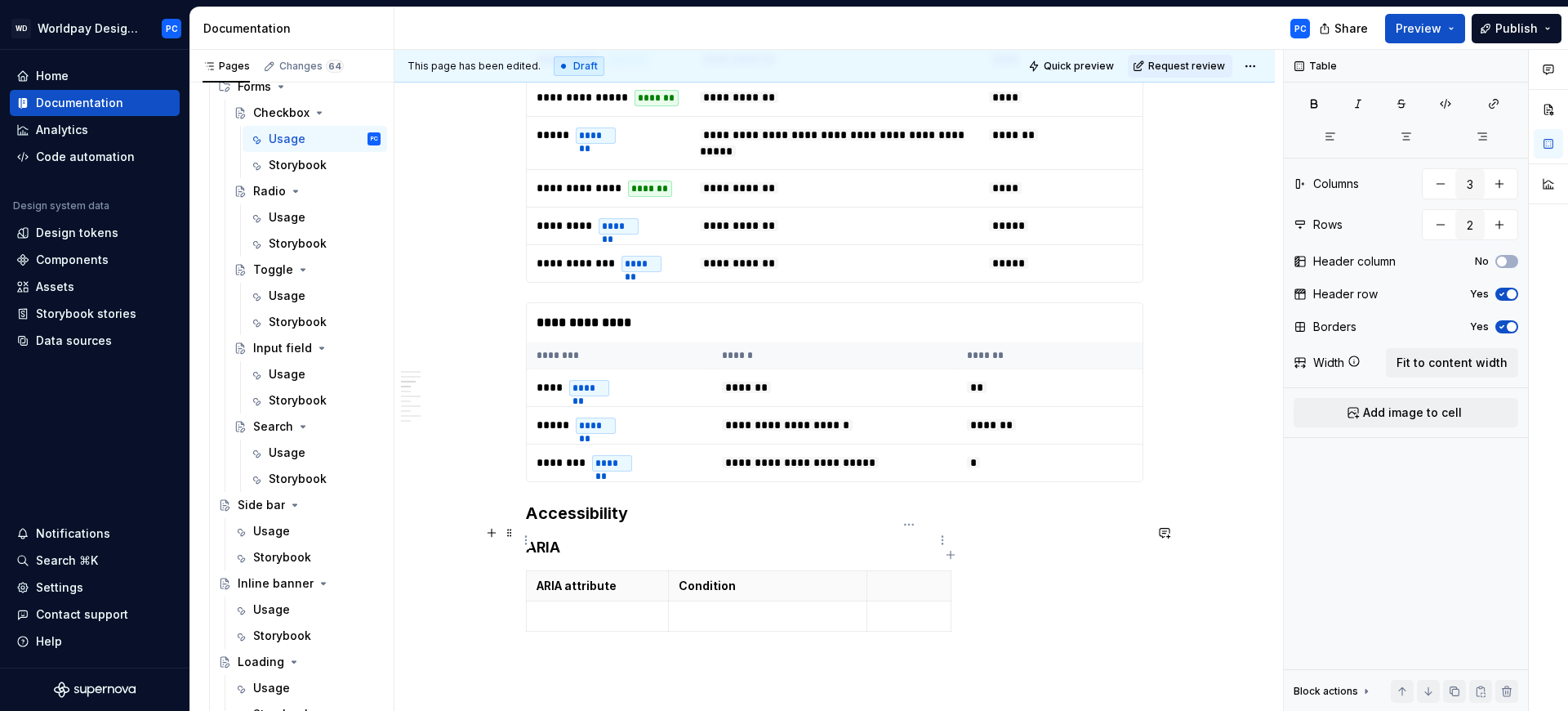
click at [898, 578] on p "To enrich screen reader interactions, please activate Accessibility in Grammarl…" at bounding box center [908, 586] width 63 height 17
drag, startPoint x: 949, startPoint y: 540, endPoint x: 1002, endPoint y: 538, distance: 53.0
drag, startPoint x: 1003, startPoint y: 540, endPoint x: 1056, endPoint y: 540, distance: 53.0
click at [593, 608] on p "To enrich screen reader interactions, please activate Accessibility in Grammarl…" at bounding box center [597, 616] width 122 height 17
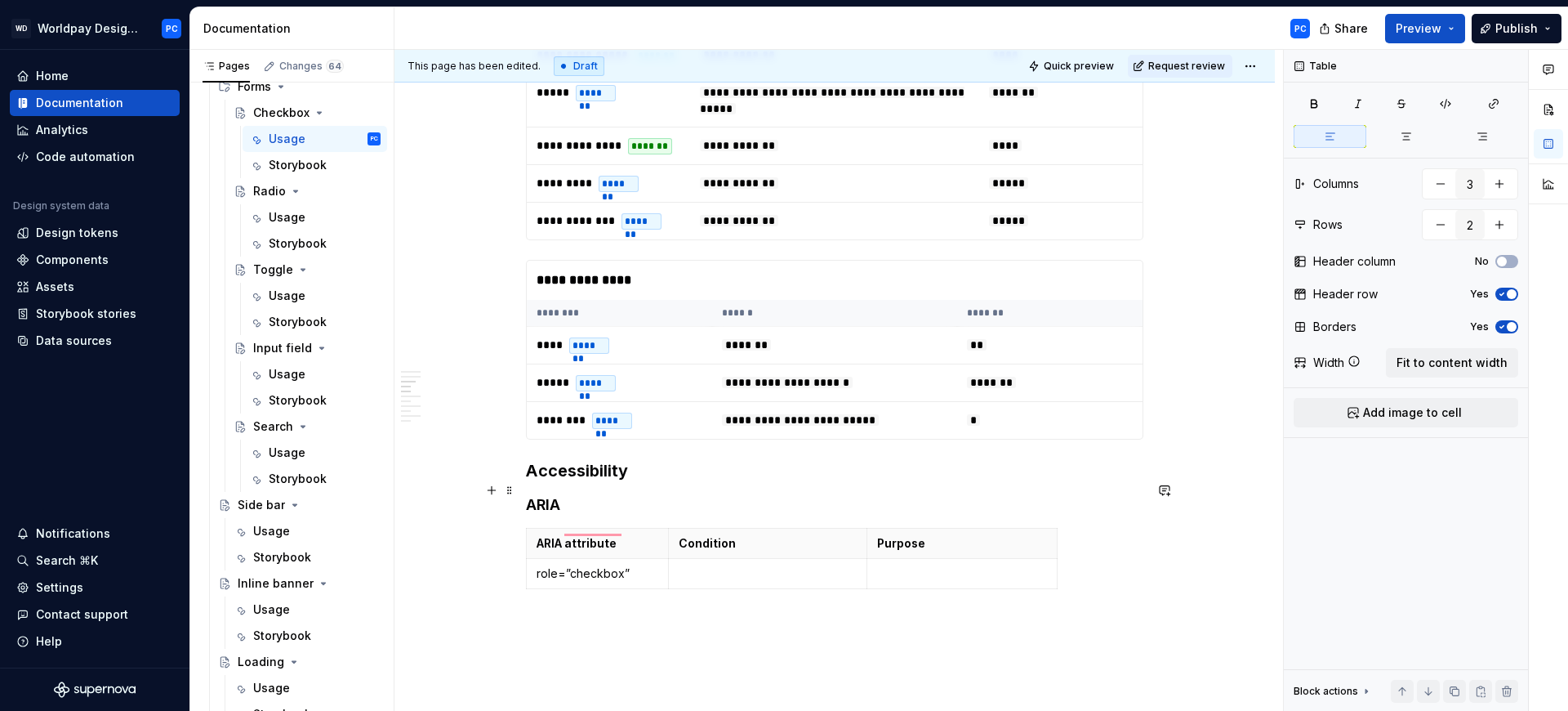
scroll to position [3452, 0]
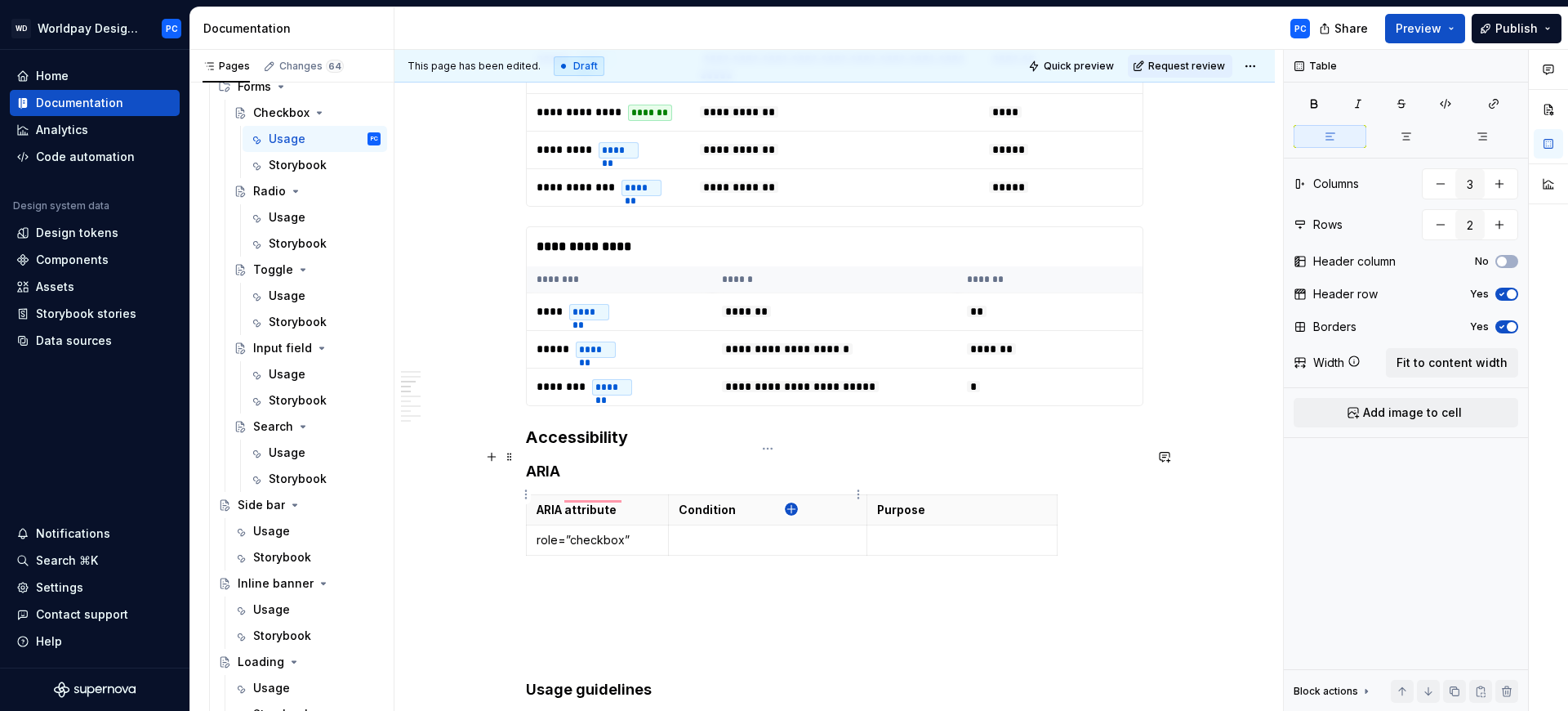
click at [793, 507] on icon "button" at bounding box center [791, 509] width 13 height 13
click at [789, 535] on icon "button" at bounding box center [791, 540] width 13 height 13
click at [791, 568] on icon "button" at bounding box center [791, 569] width 13 height 13
click at [791, 598] on icon "button" at bounding box center [791, 599] width 13 height 13
click at [795, 625] on icon "button" at bounding box center [791, 630] width 13 height 13
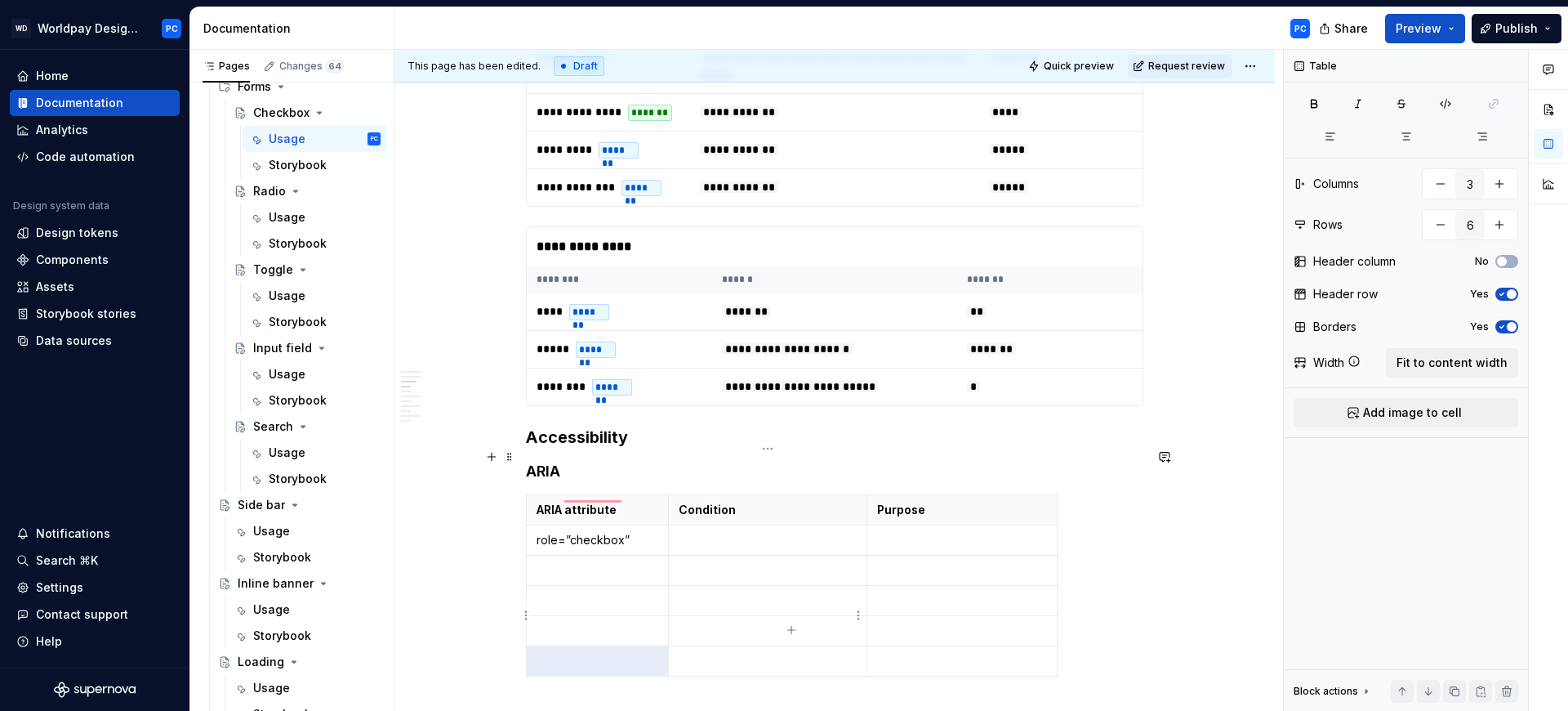
type input "7"
click at [595, 562] on p "To enrich screen reader interactions, please activate Accessibility in Grammarl…" at bounding box center [597, 570] width 122 height 17
click at [606, 593] on p "To enrich screen reader interactions, please activate Accessibility in Grammarl…" at bounding box center [597, 601] width 122 height 17
click at [617, 622] on p "To enrich screen reader interactions, please activate Accessibility in Grammarl…" at bounding box center [597, 631] width 122 height 17
click at [590, 652] on p "To enrich screen reader interactions, please activate Accessibility in Grammarl…" at bounding box center [597, 661] width 122 height 17
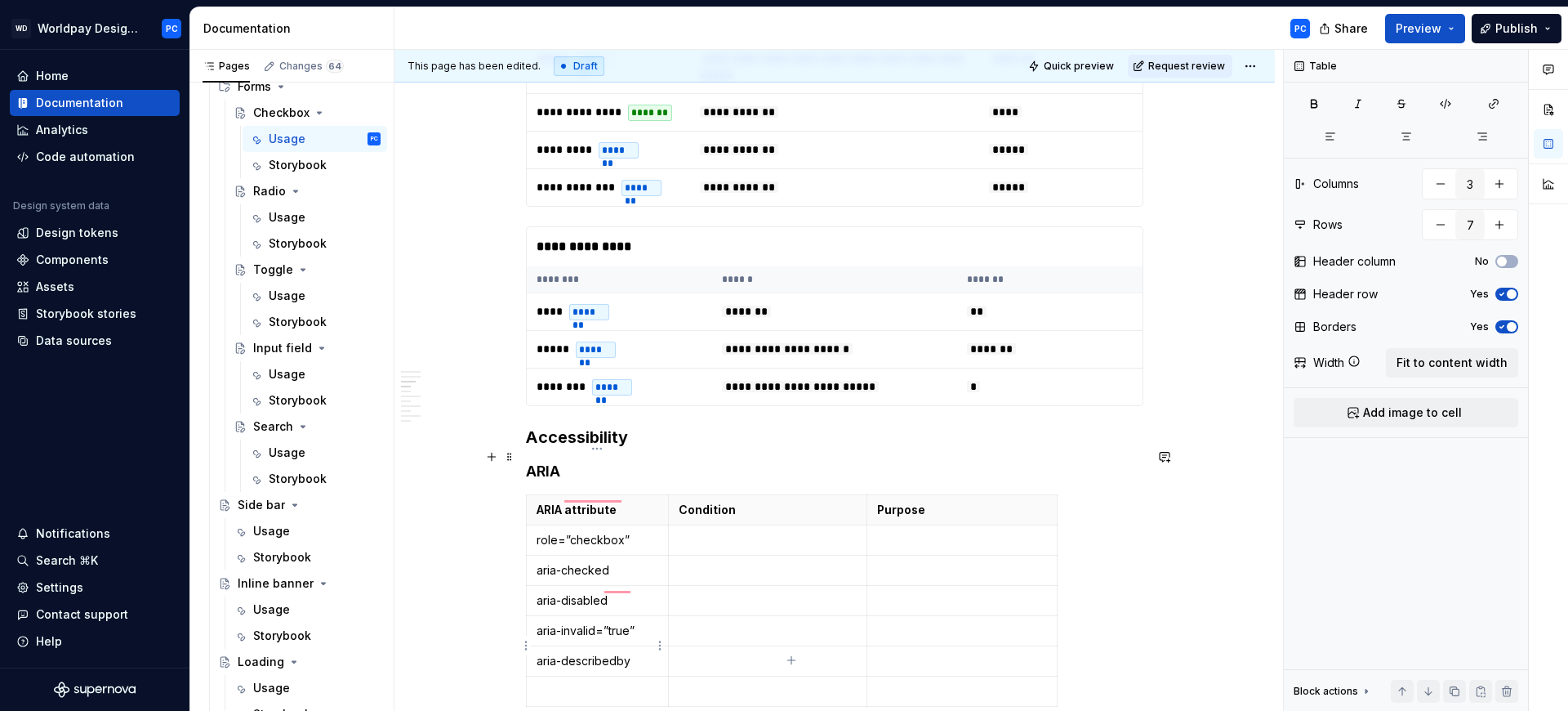
click at [588, 683] on p "To enrich screen reader interactions, please activate Accessibility in Grammarl…" at bounding box center [597, 691] width 122 height 17
click at [705, 525] on td "To enrich screen reader interactions, please activate Accessibility in Grammarl…" at bounding box center [768, 540] width 199 height 30
click at [711, 562] on p "To enrich screen reader interactions, please activate Accessibility in Grammarl…" at bounding box center [768, 570] width 179 height 17
click at [725, 585] on td "To enrich screen reader interactions, please activate Accessibility in Grammarl…" at bounding box center [768, 600] width 199 height 30
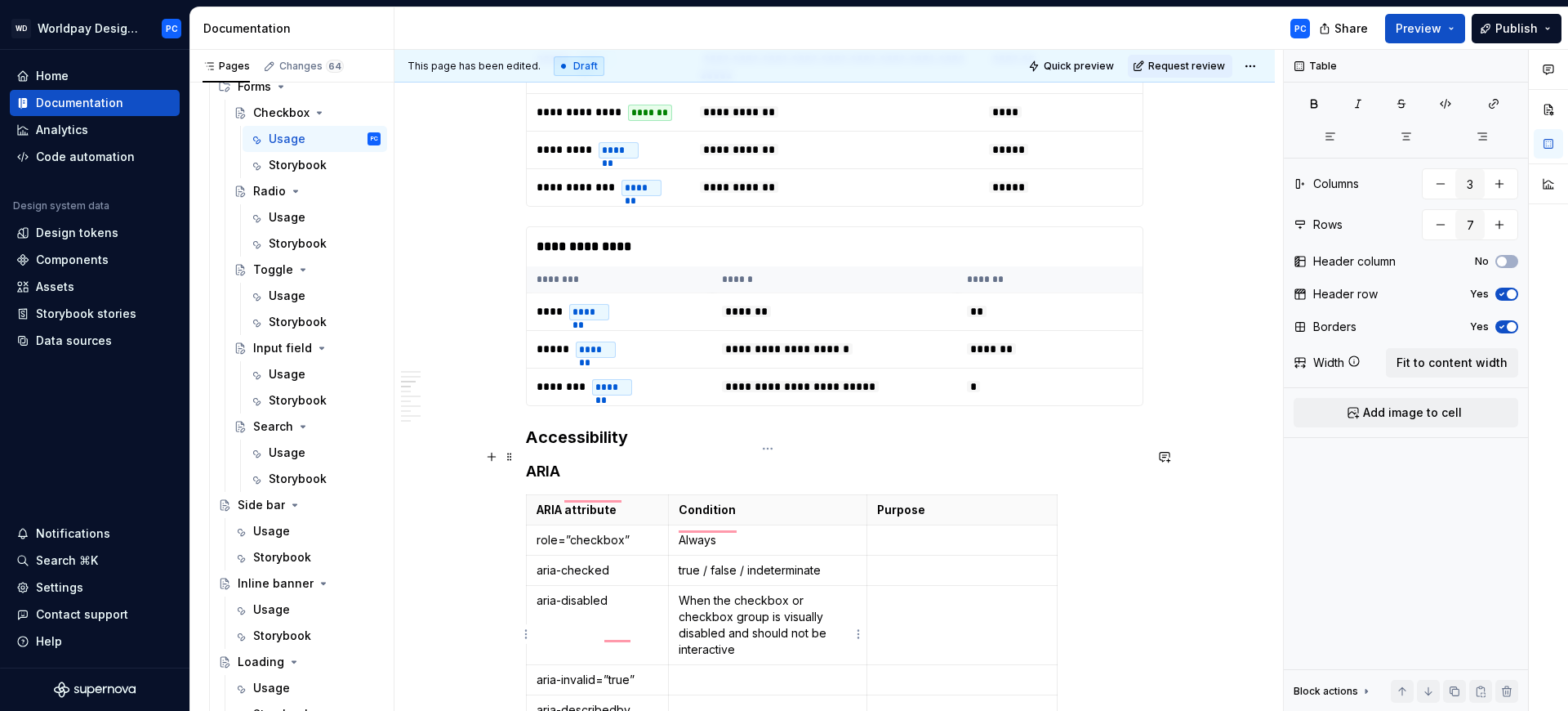
click at [736, 672] on p "To enrich screen reader interactions, please activate Accessibility in Grammarl…" at bounding box center [768, 680] width 179 height 17
click at [738, 702] on p "To enrich screen reader interactions, please activate Accessibility in Grammarl…" at bounding box center [768, 710] width 179 height 17
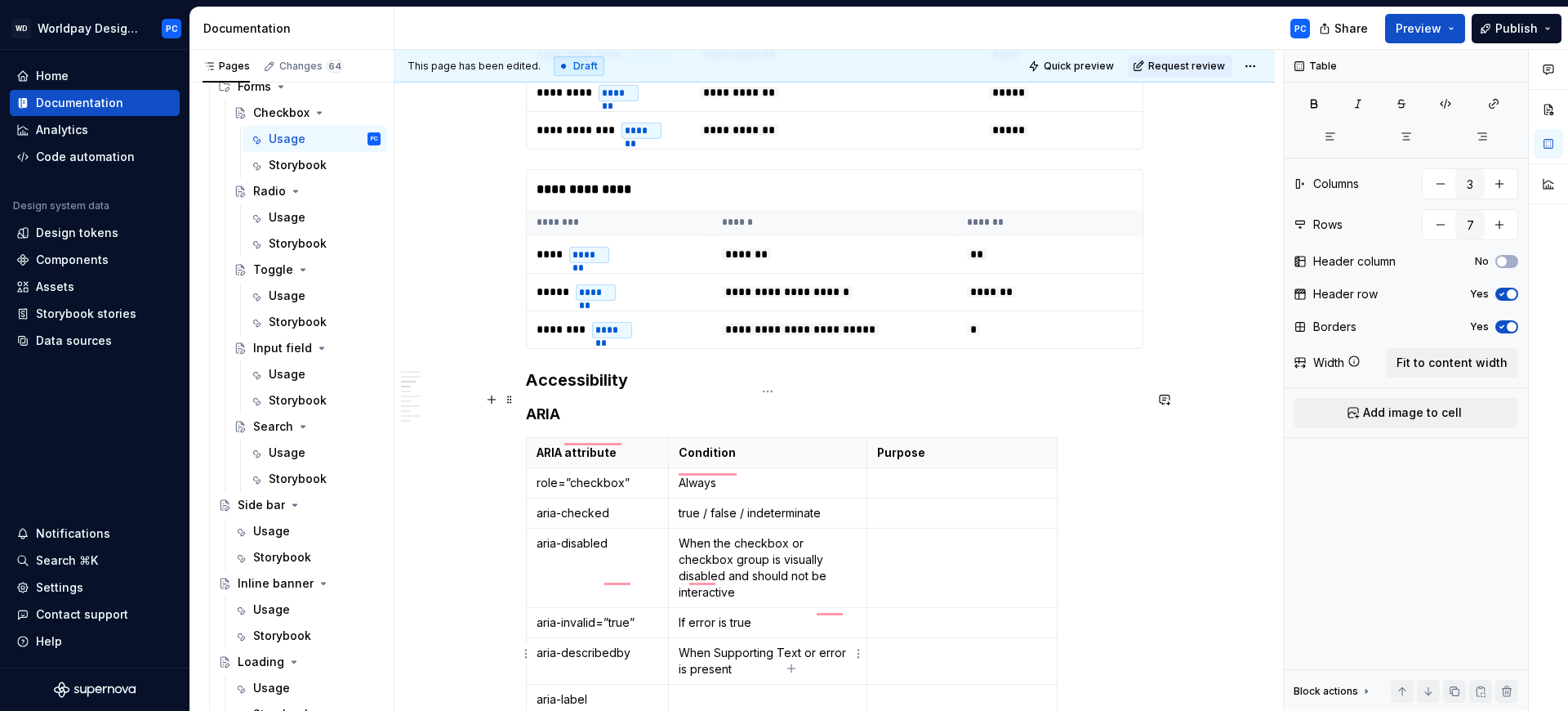
click at [726, 691] on p "To enrich screen reader interactions, please activate Accessibility in Grammarl…" at bounding box center [768, 700] width 179 height 17
click at [918, 474] on p "To enrich screen reader interactions, please activate Accessibility in Grammarl…" at bounding box center [961, 483] width 170 height 17
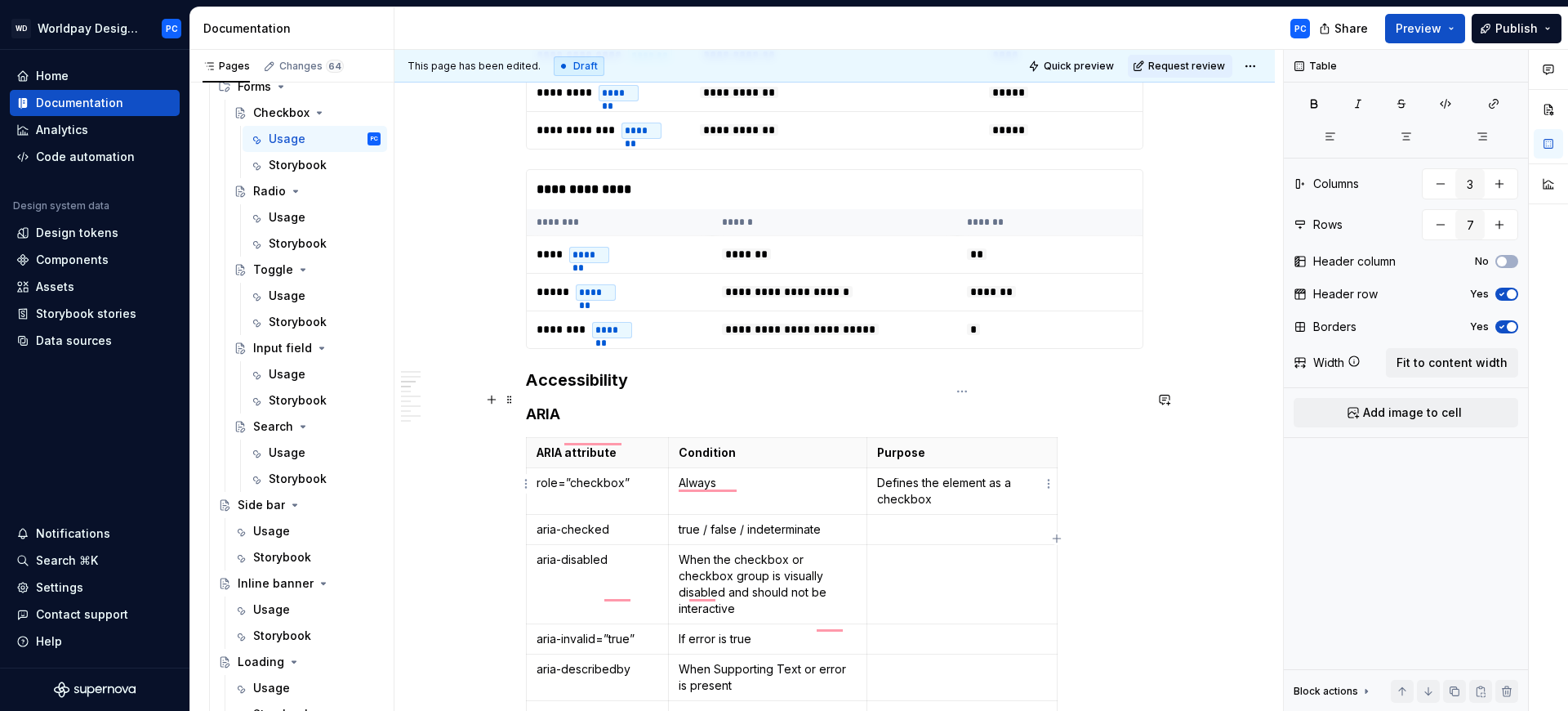
click at [912, 521] on p "To enrich screen reader interactions, please activate Accessibility in Grammarl…" at bounding box center [961, 529] width 170 height 17
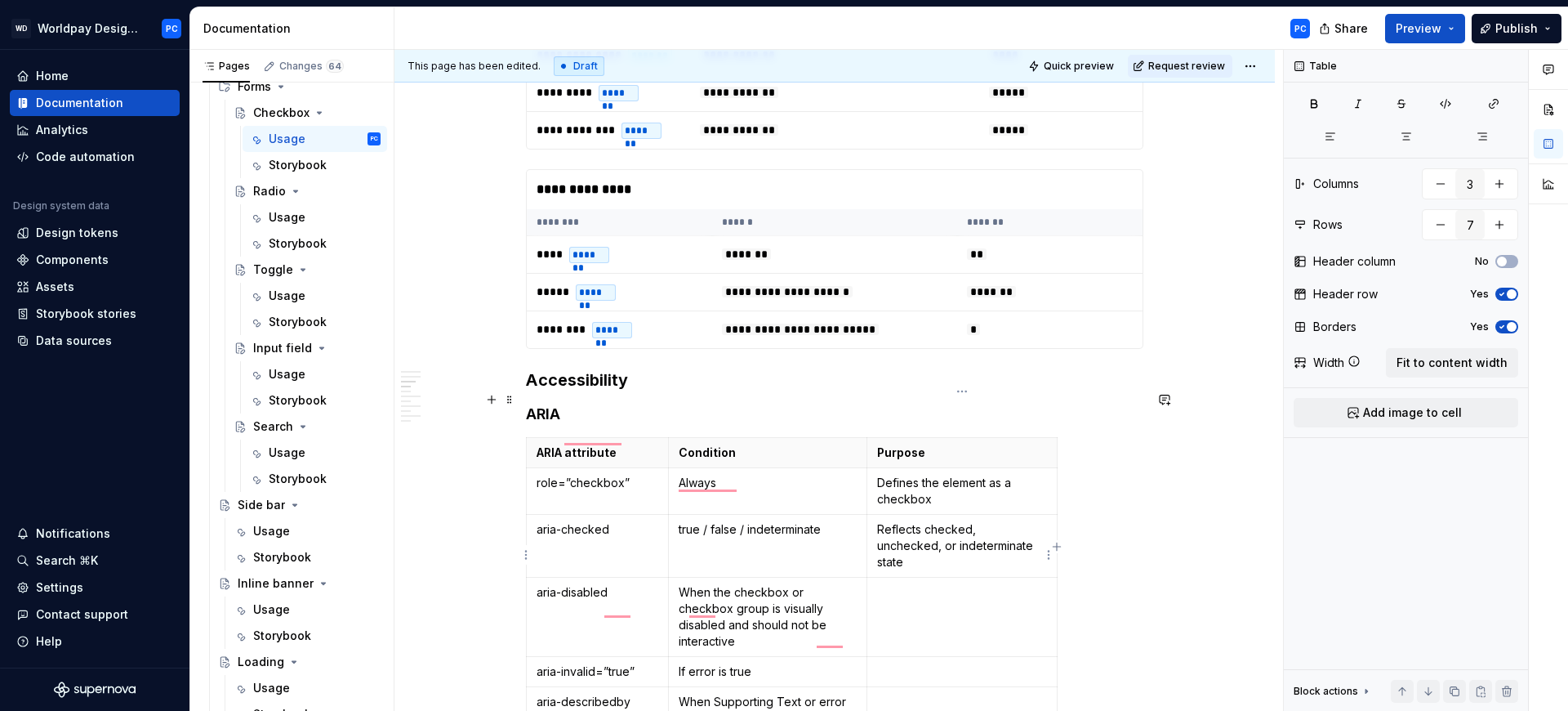
click at [917, 577] on td "To enrich screen reader interactions, please activate Accessibility in Grammarl…" at bounding box center [962, 616] width 190 height 79
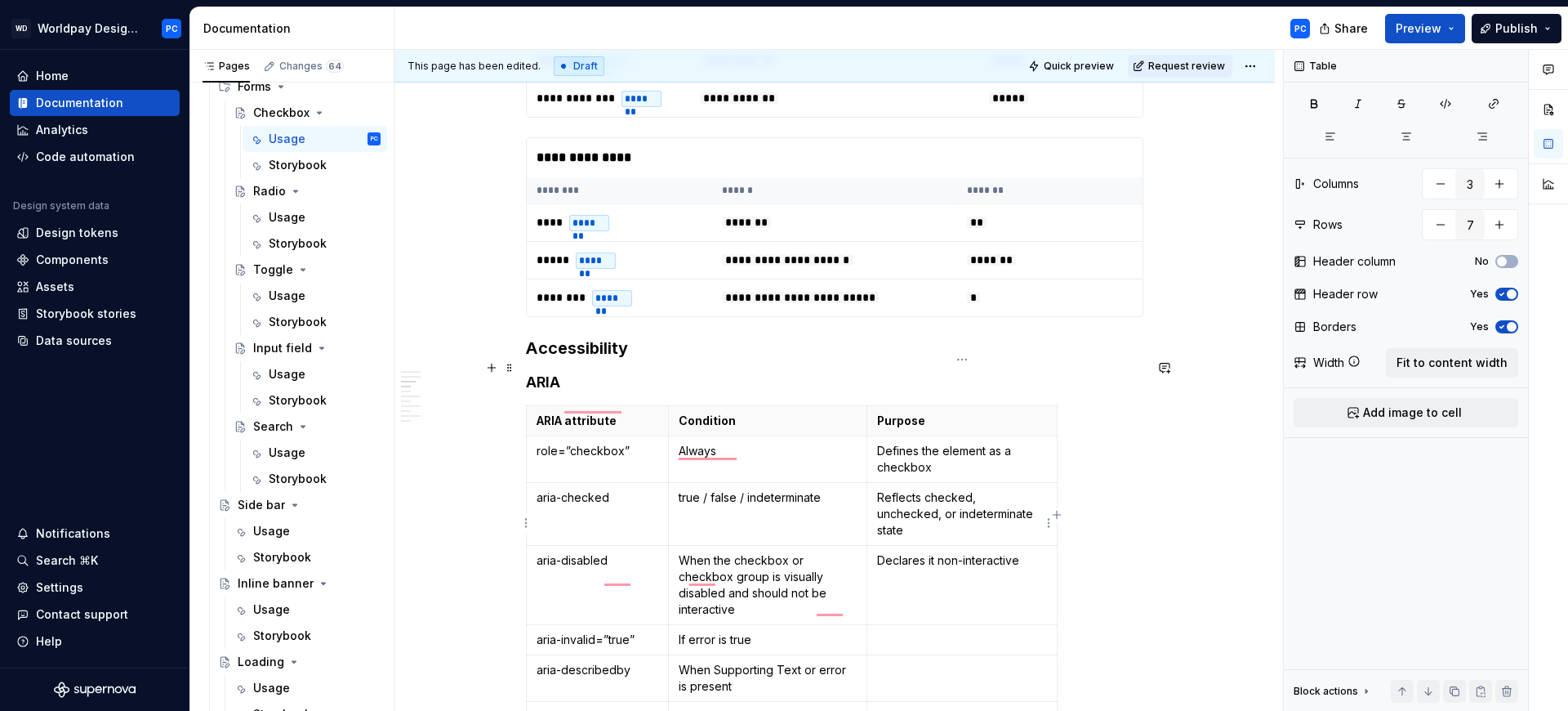
scroll to position [3691, 0]
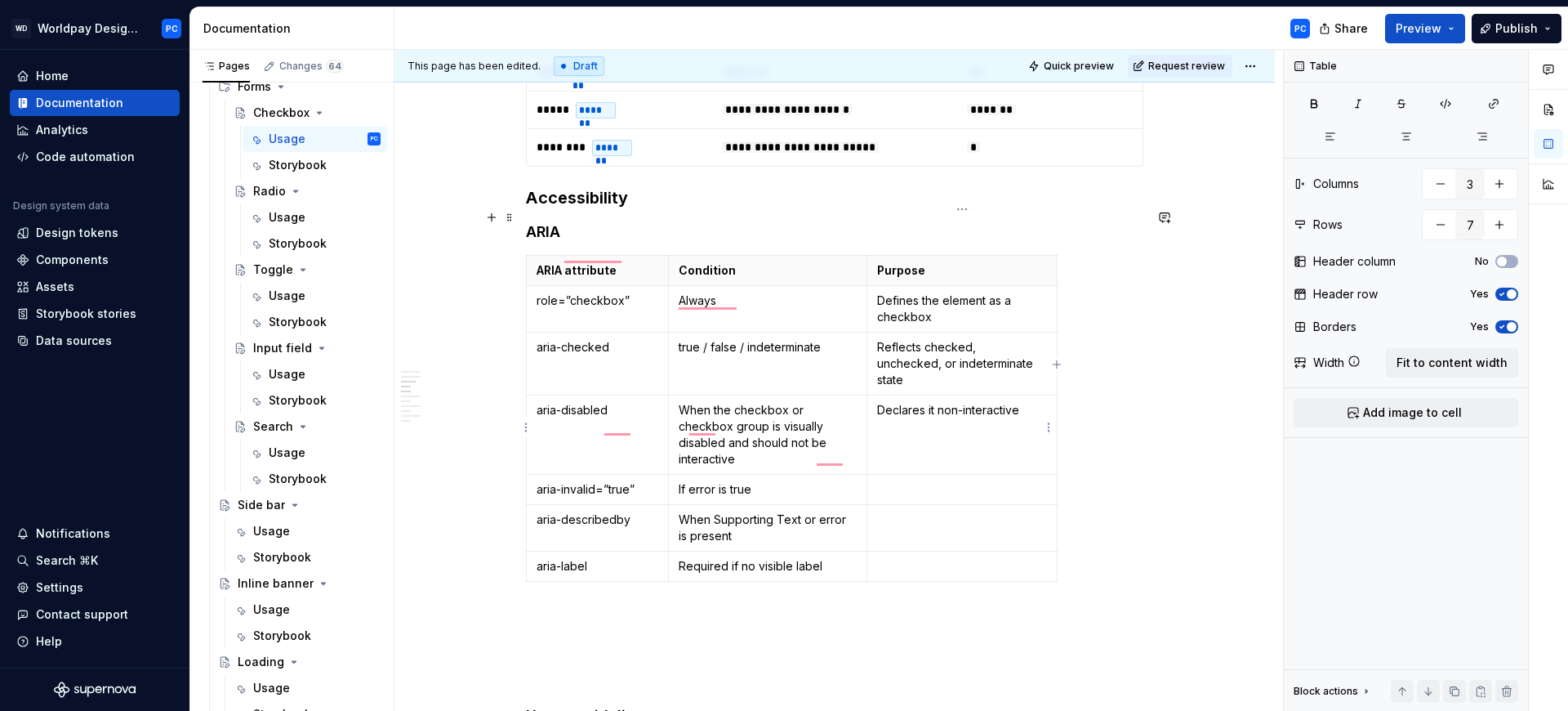
click at [908, 481] on p "To enrich screen reader interactions, please activate Accessibility in Grammarl…" at bounding box center [961, 489] width 170 height 17
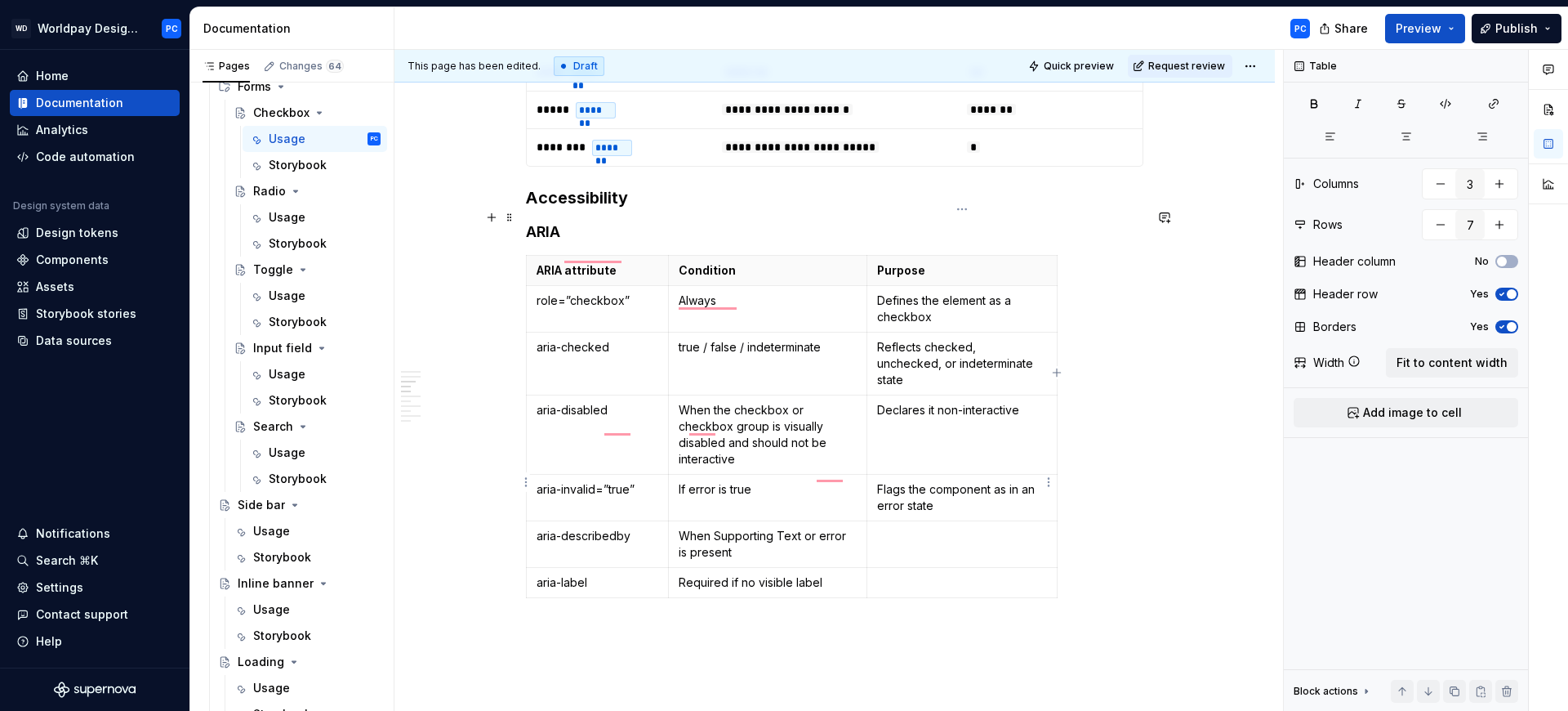
click at [922, 520] on td "To enrich screen reader interactions, please activate Accessibility in Grammarl…" at bounding box center [962, 543] width 190 height 47
click at [923, 574] on p "To enrich screen reader interactions, please activate Accessibility in Grammarl…" at bounding box center [961, 582] width 170 height 17
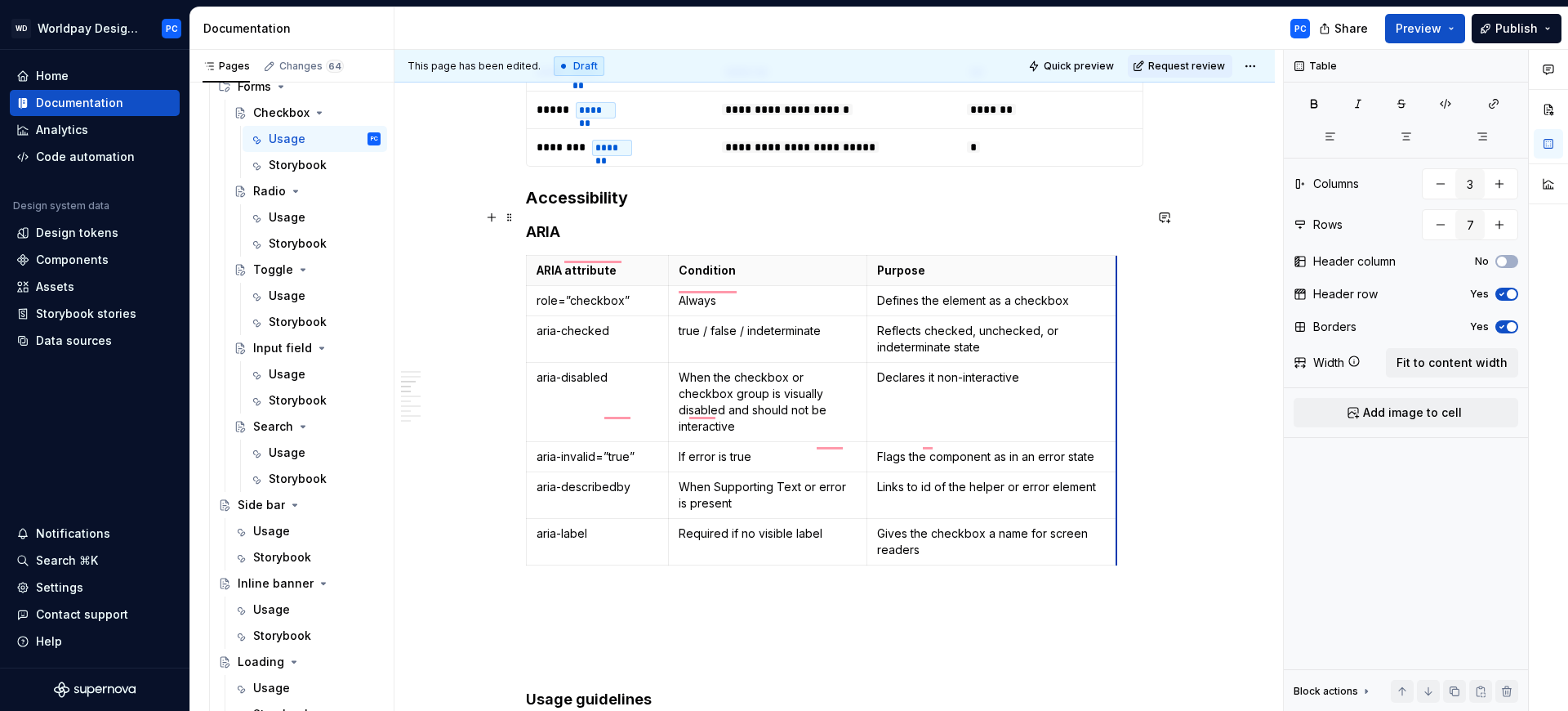
drag, startPoint x: 1056, startPoint y: 222, endPoint x: 1115, endPoint y: 222, distance: 59.0
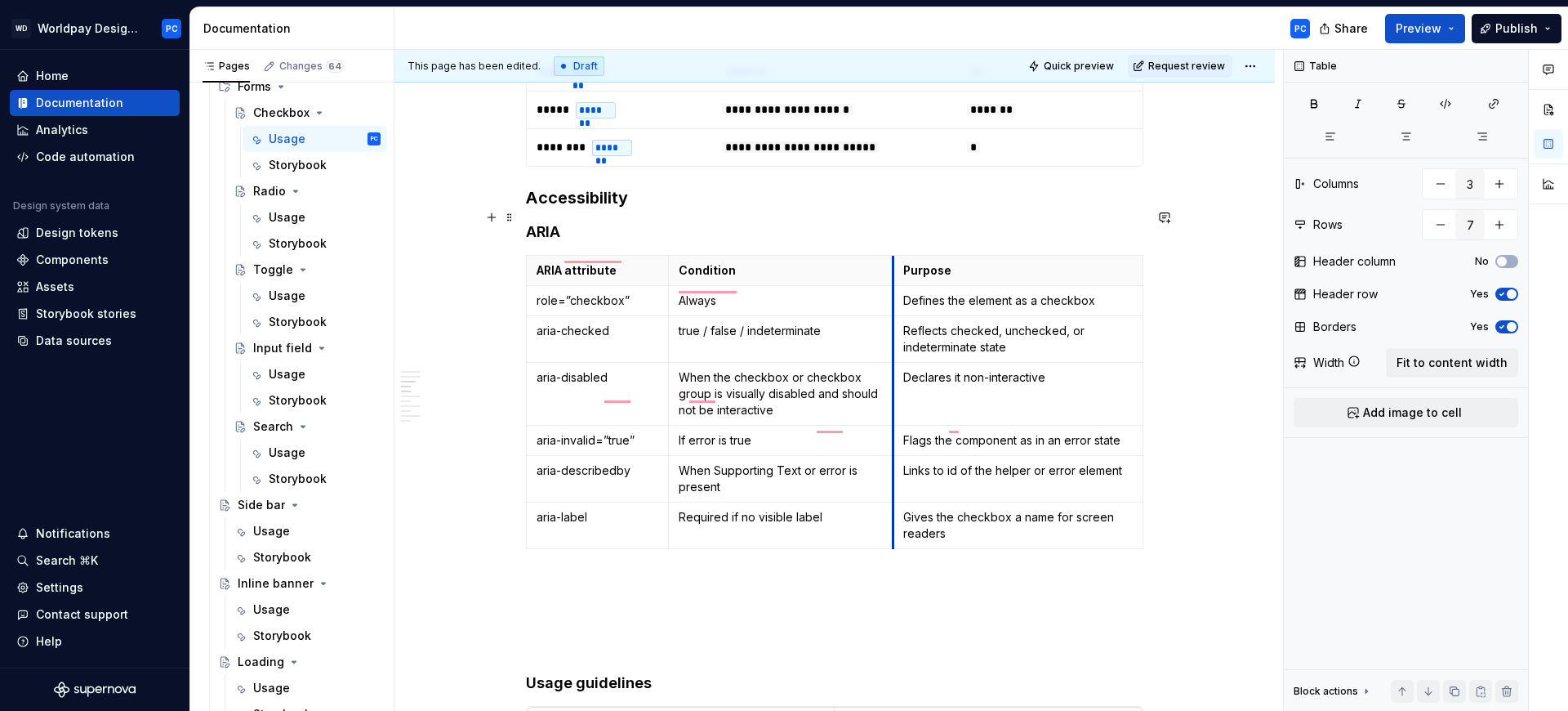
drag, startPoint x: 868, startPoint y: 221, endPoint x: 892, endPoint y: 225, distance: 24.3
click at [893, 255] on th "Purpose" at bounding box center [1018, 270] width 250 height 30
type textarea "*"
